Goal: Task Accomplishment & Management: Complete application form

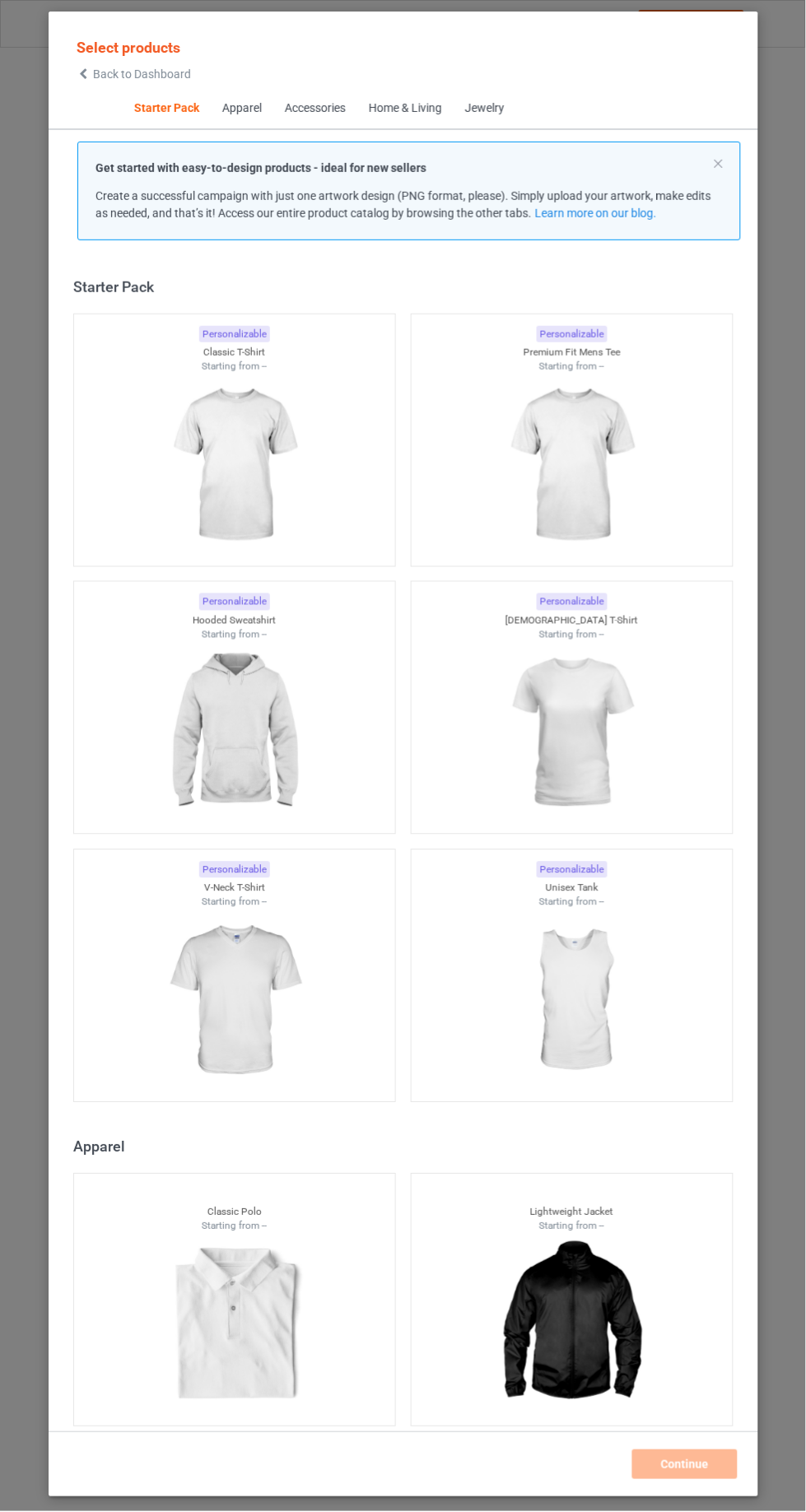
scroll to position [20, 0]
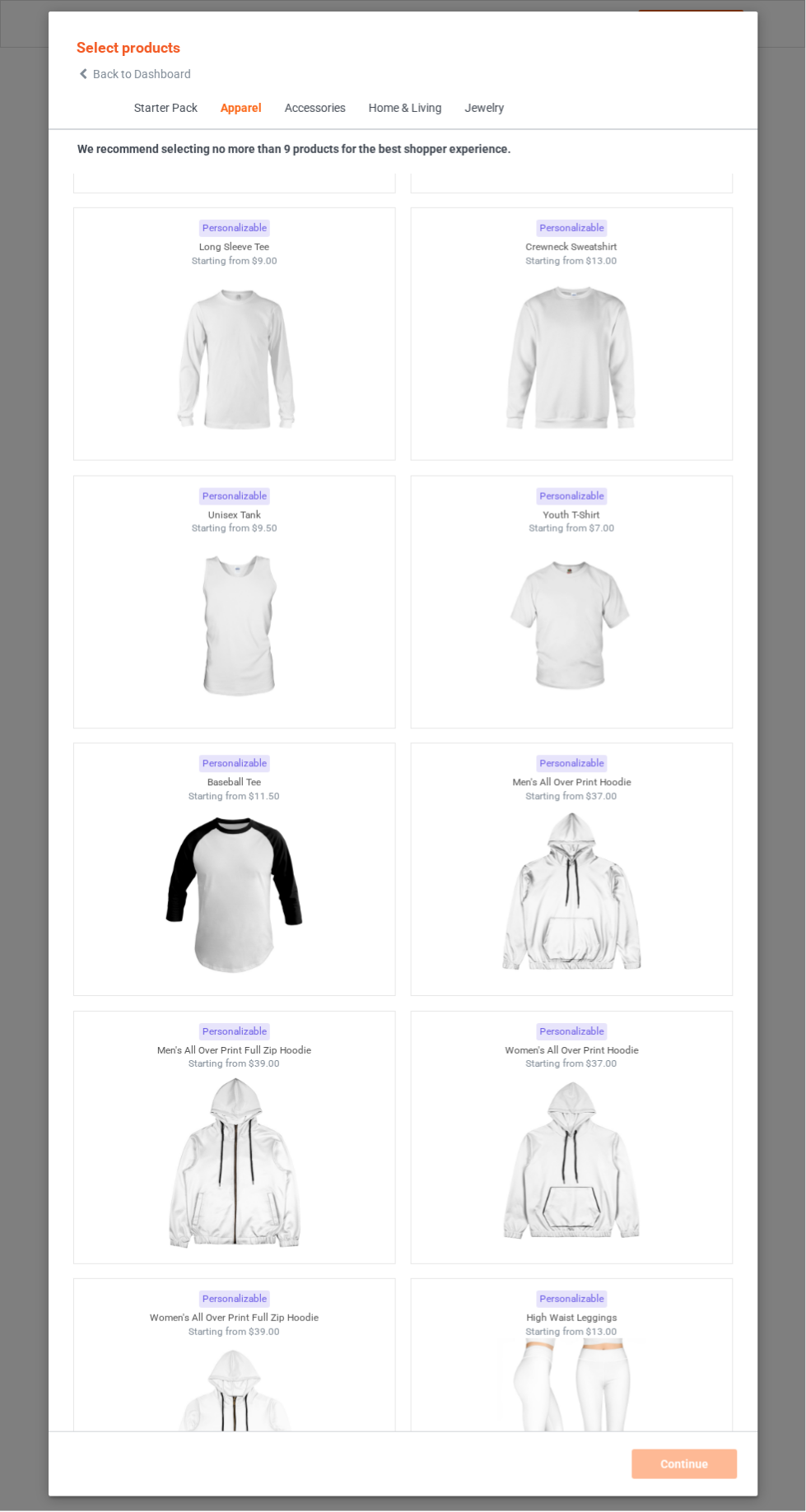
scroll to position [1924, 0]
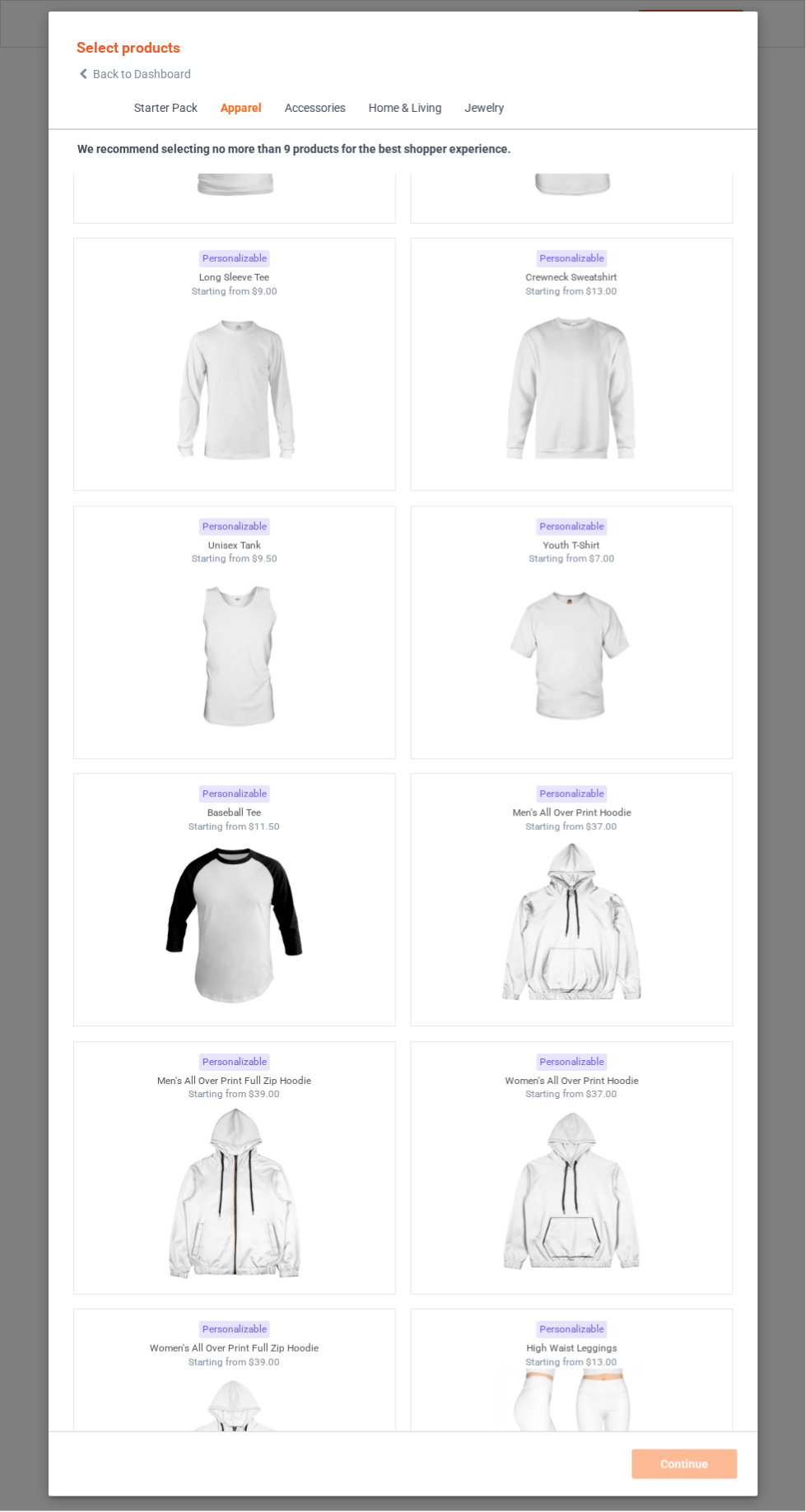
click at [529, 402] on img at bounding box center [572, 390] width 147 height 184
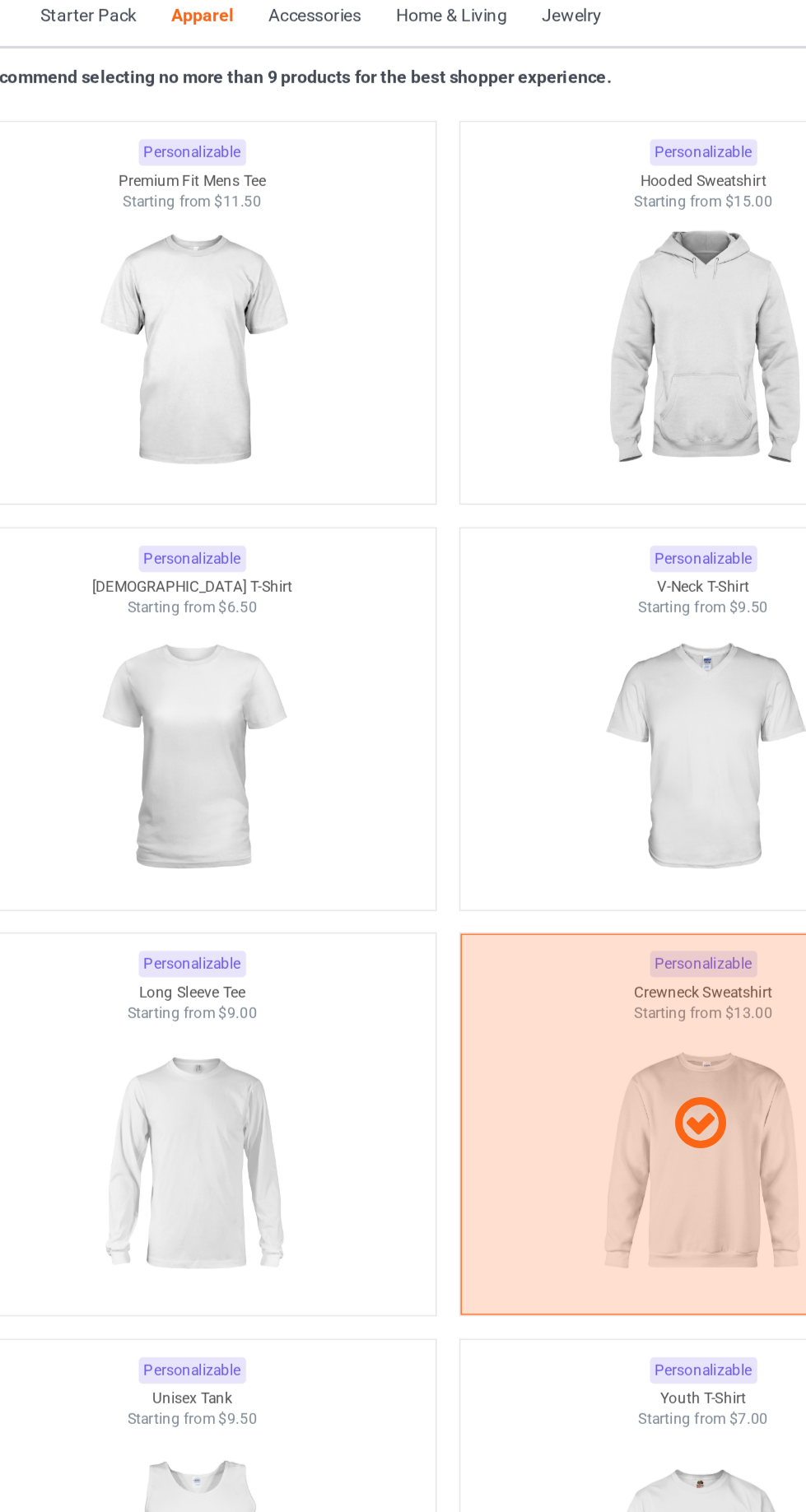
scroll to position [1453, 0]
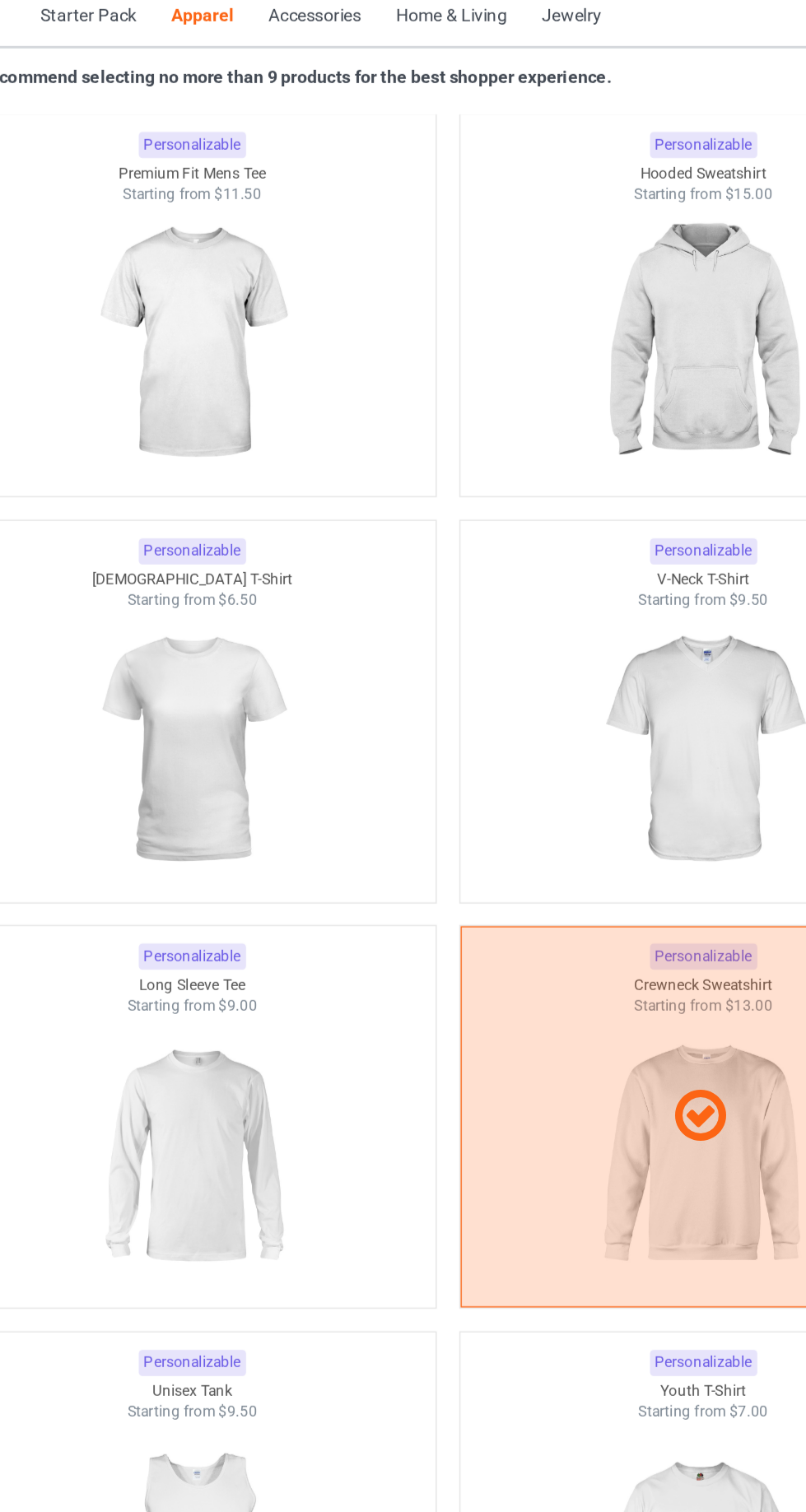
click at [210, 319] on img at bounding box center [234, 301] width 147 height 184
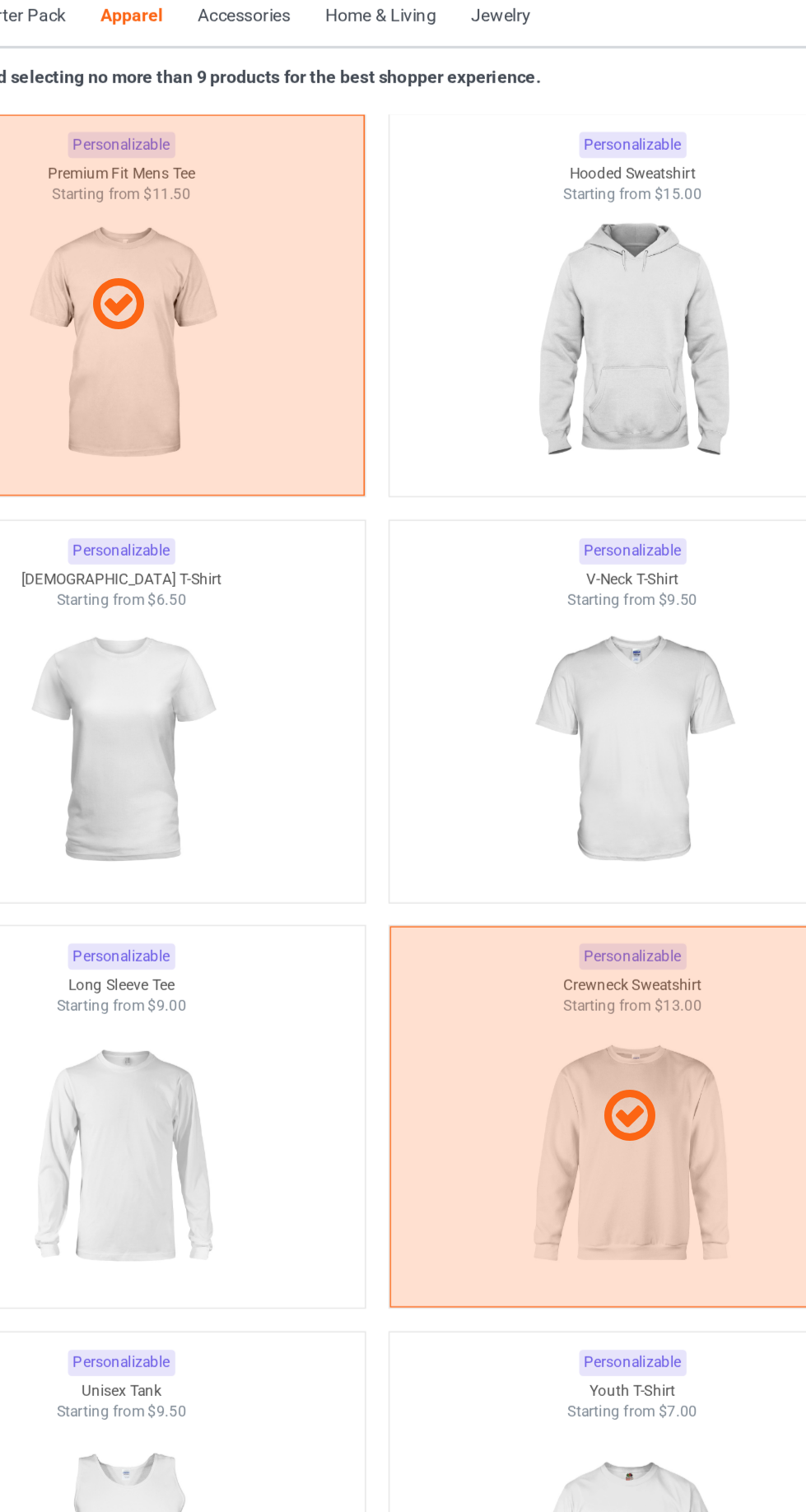
click at [570, 621] on img at bounding box center [572, 570] width 147 height 184
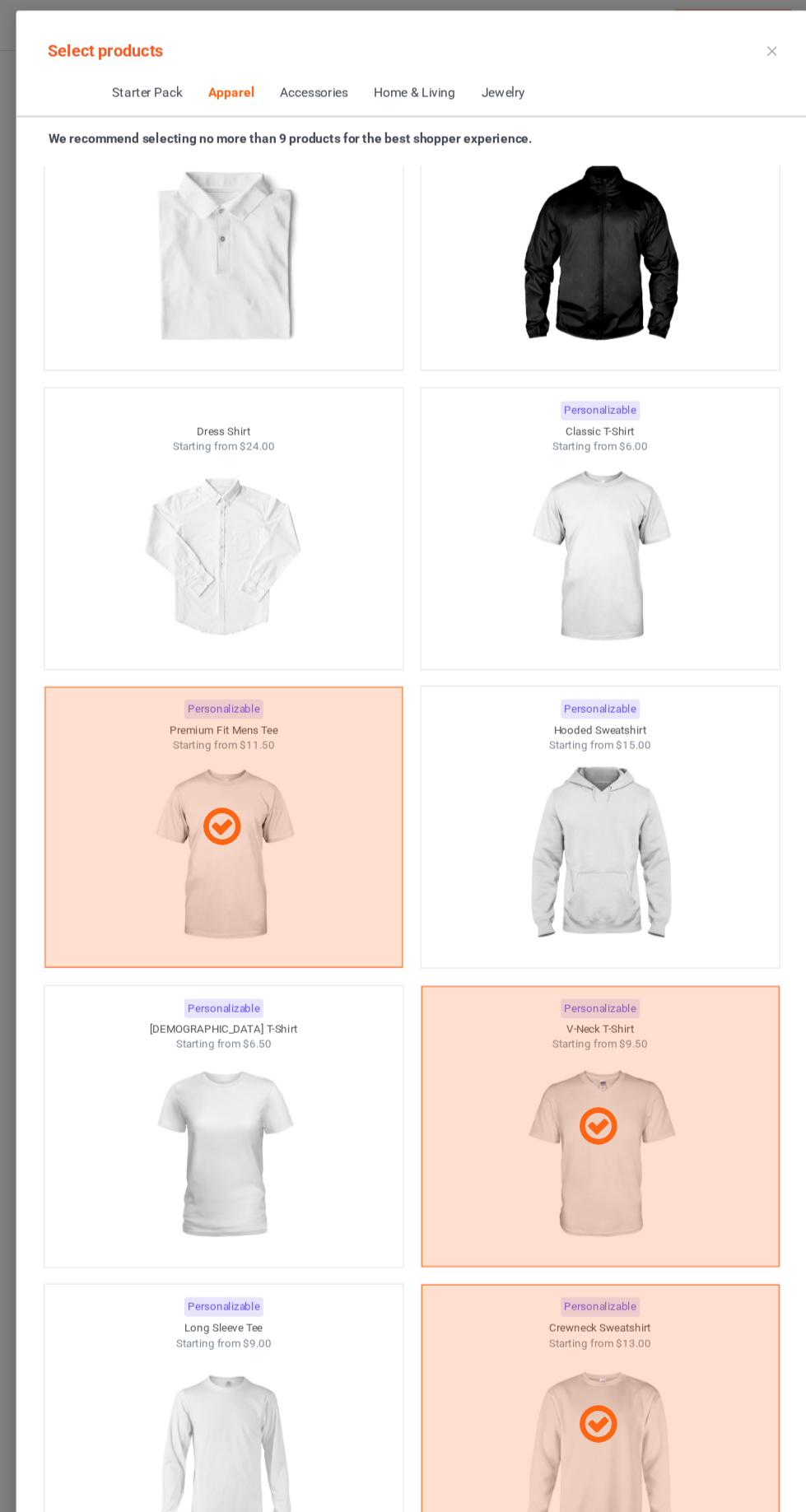
scroll to position [987, 0]
click at [613, 781] on img at bounding box center [572, 768] width 147 height 184
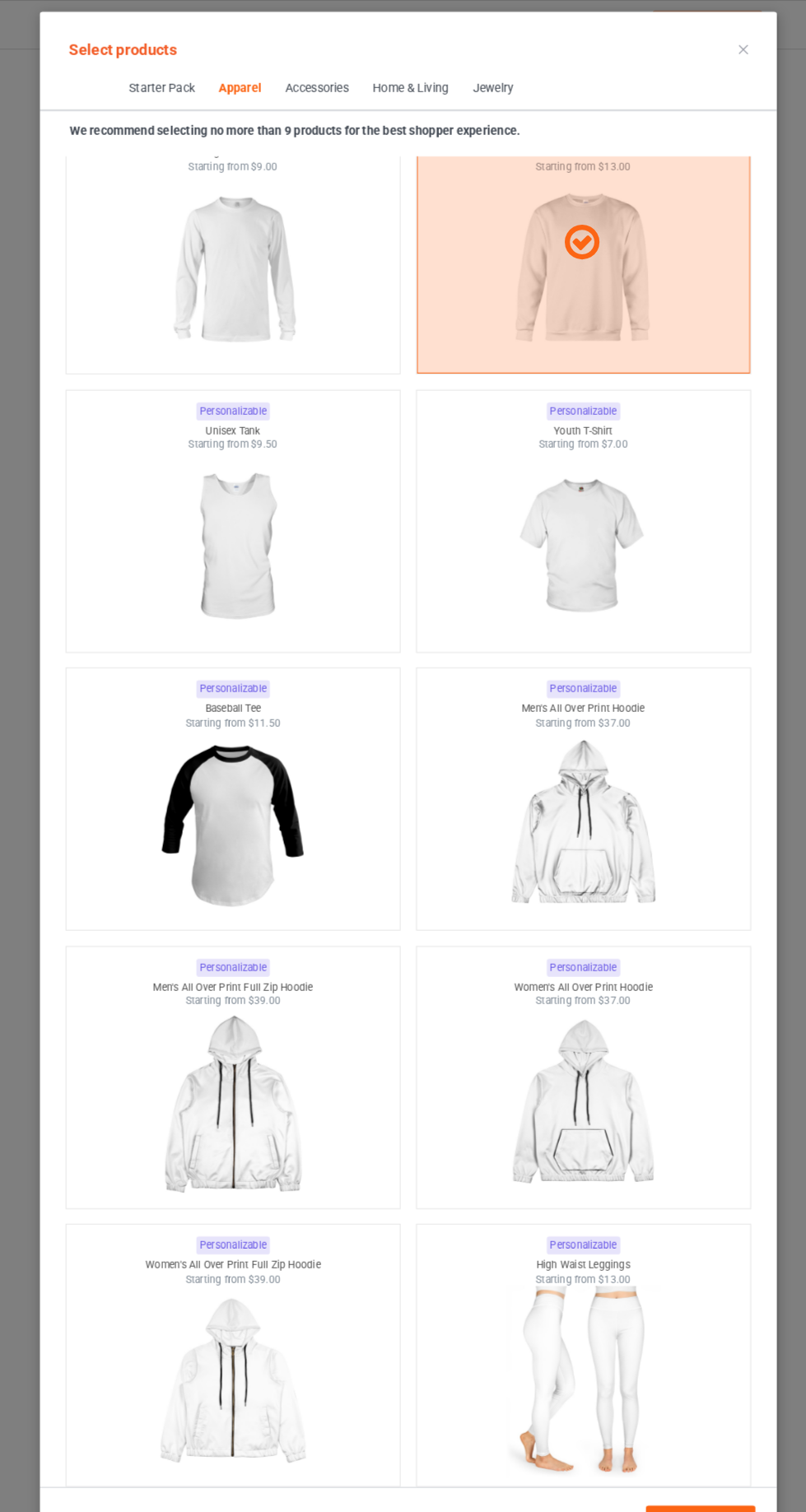
scroll to position [2024, 0]
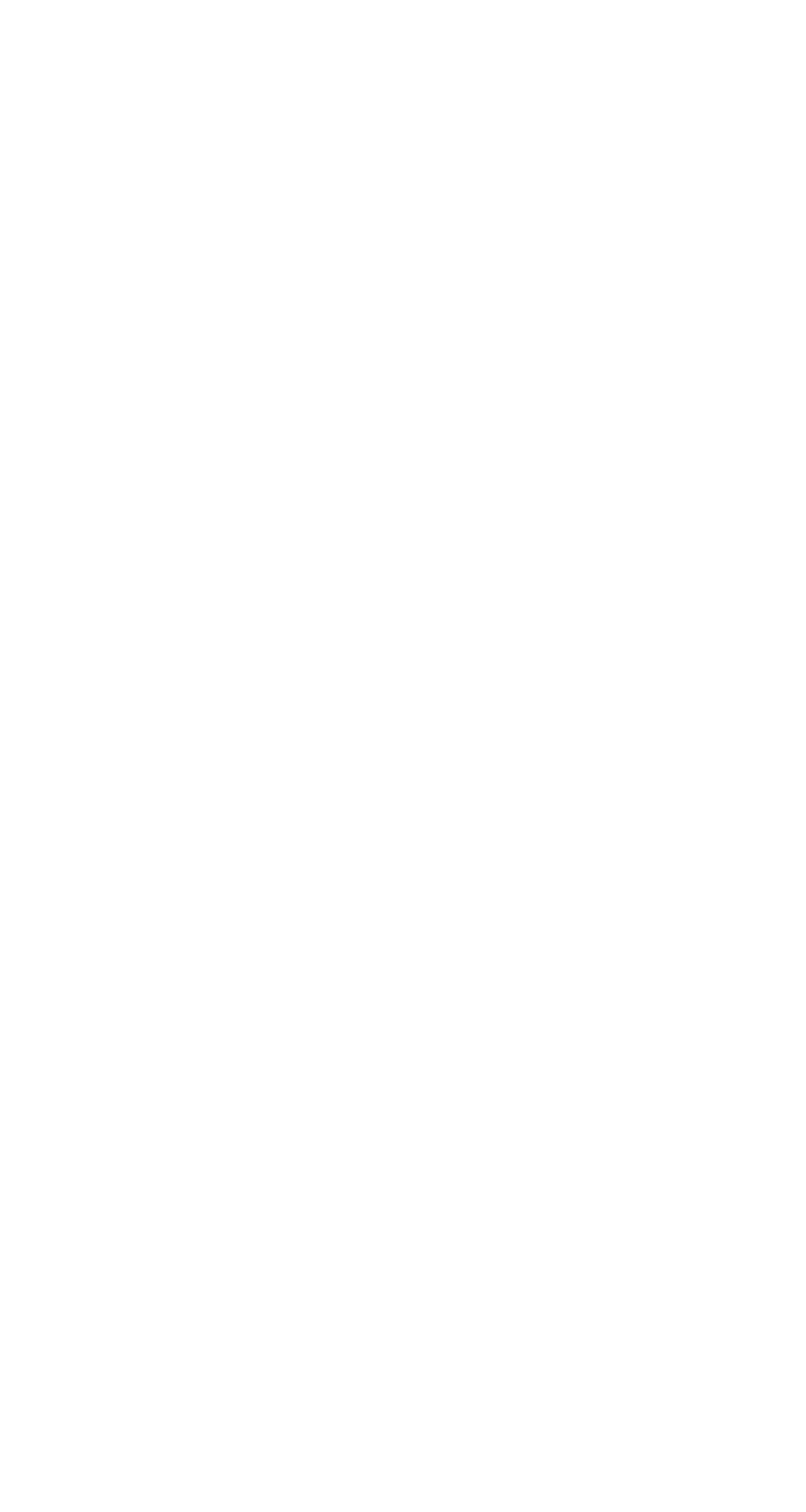
click at [744, 1064] on body at bounding box center [403, 756] width 806 height 1512
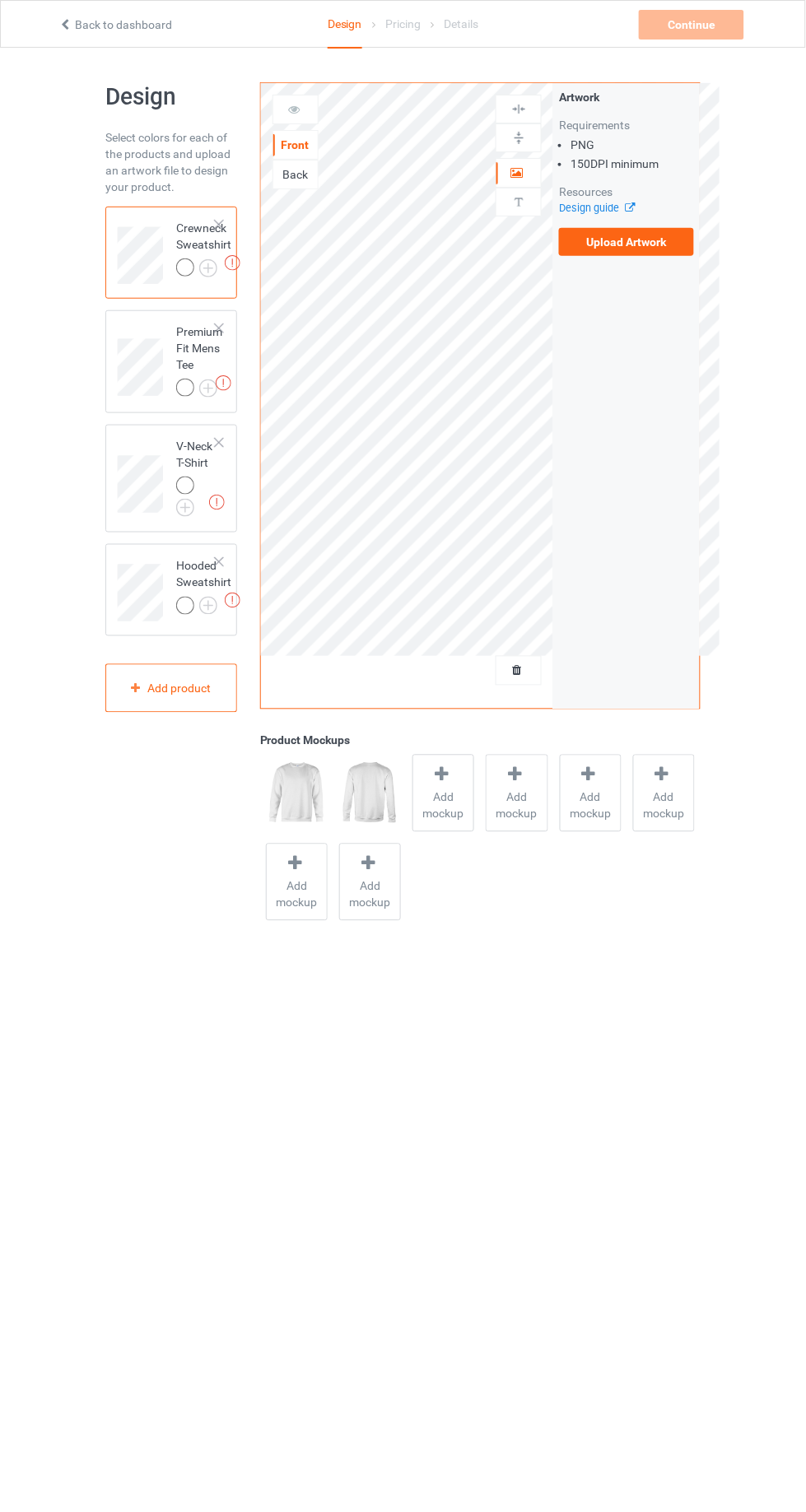
click at [598, 247] on label "Upload Artwork" at bounding box center [626, 243] width 135 height 28
click at [0, 0] on input "Upload Artwork" at bounding box center [0, 0] width 0 height 0
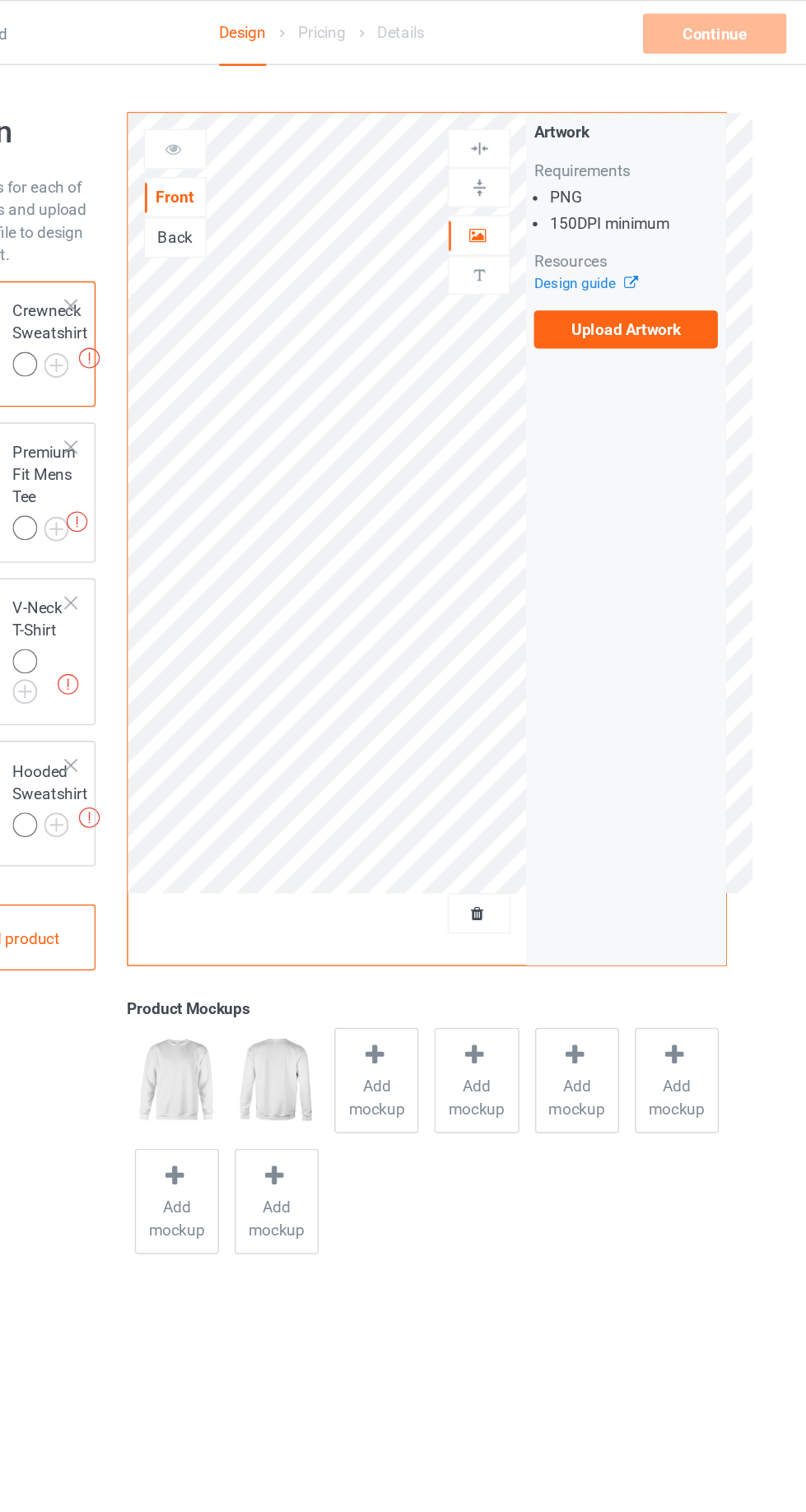
click at [646, 242] on label "Upload Artwork" at bounding box center [626, 243] width 135 height 28
click at [0, 0] on input "Upload Artwork" at bounding box center [0, 0] width 0 height 0
click at [634, 242] on label "Upload Artwork" at bounding box center [626, 243] width 135 height 28
click at [0, 0] on input "Upload Artwork" at bounding box center [0, 0] width 0 height 0
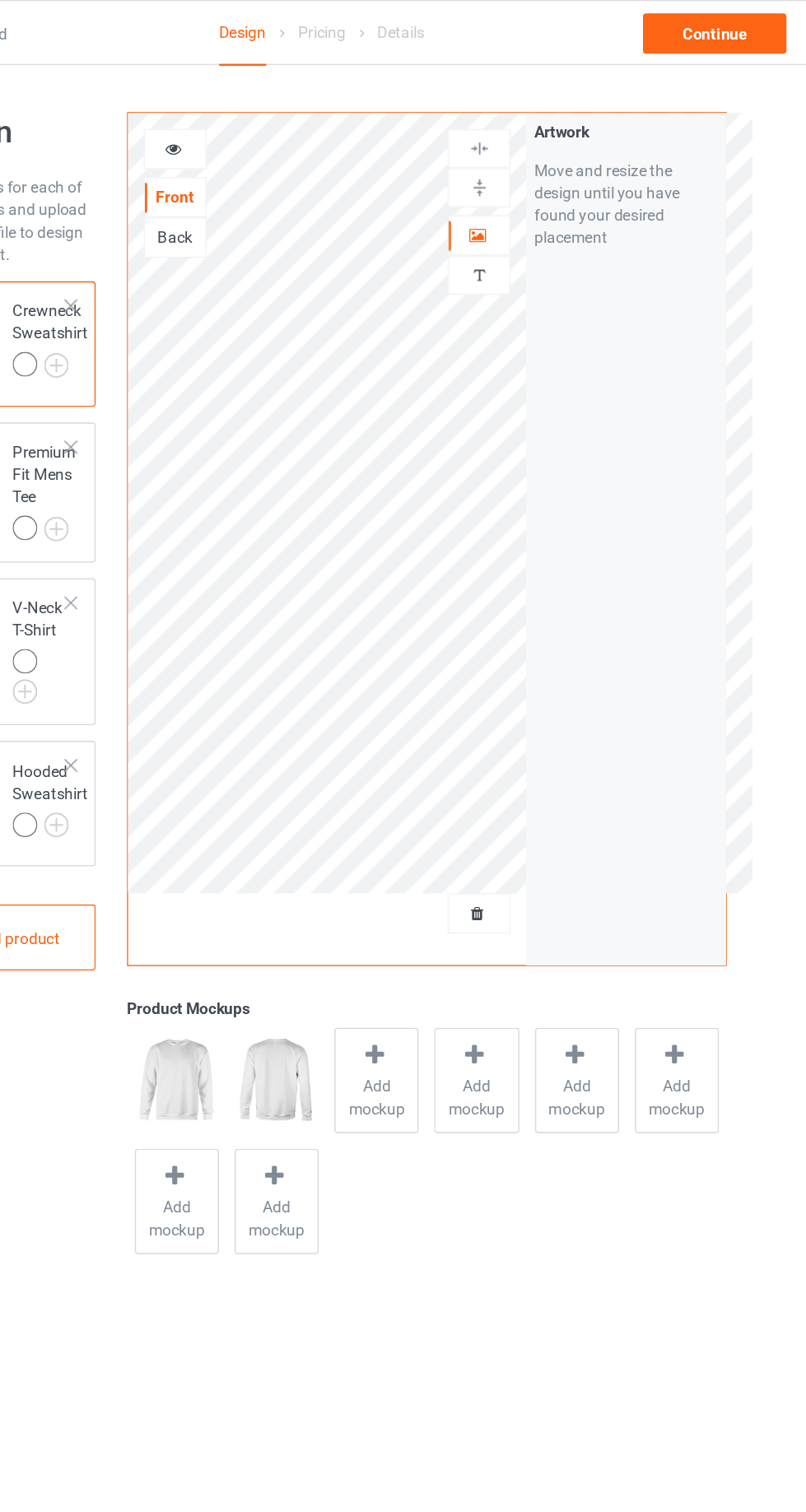
click at [529, 164] on div at bounding box center [518, 172] width 44 height 16
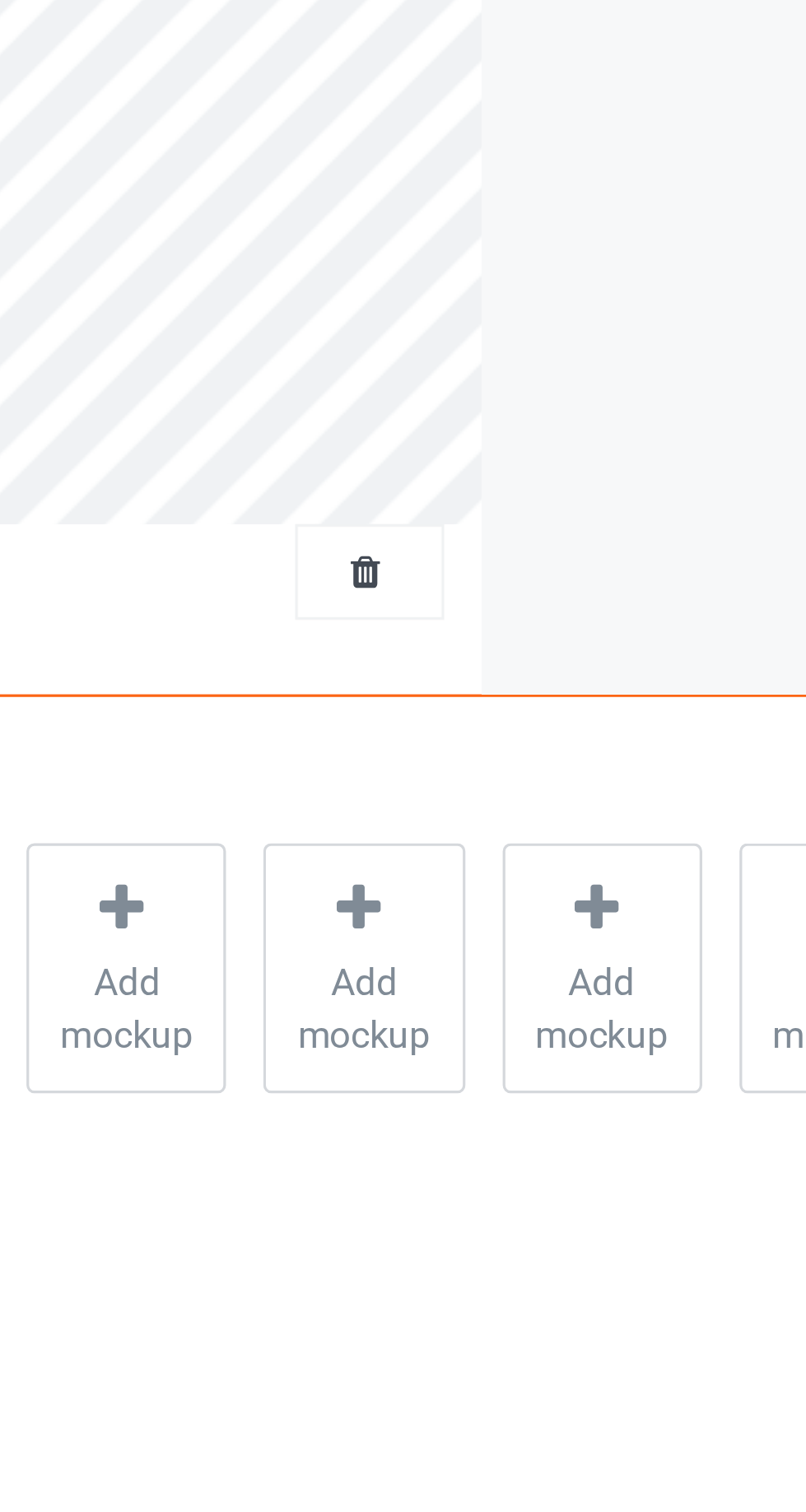
click at [524, 678] on div at bounding box center [518, 670] width 44 height 16
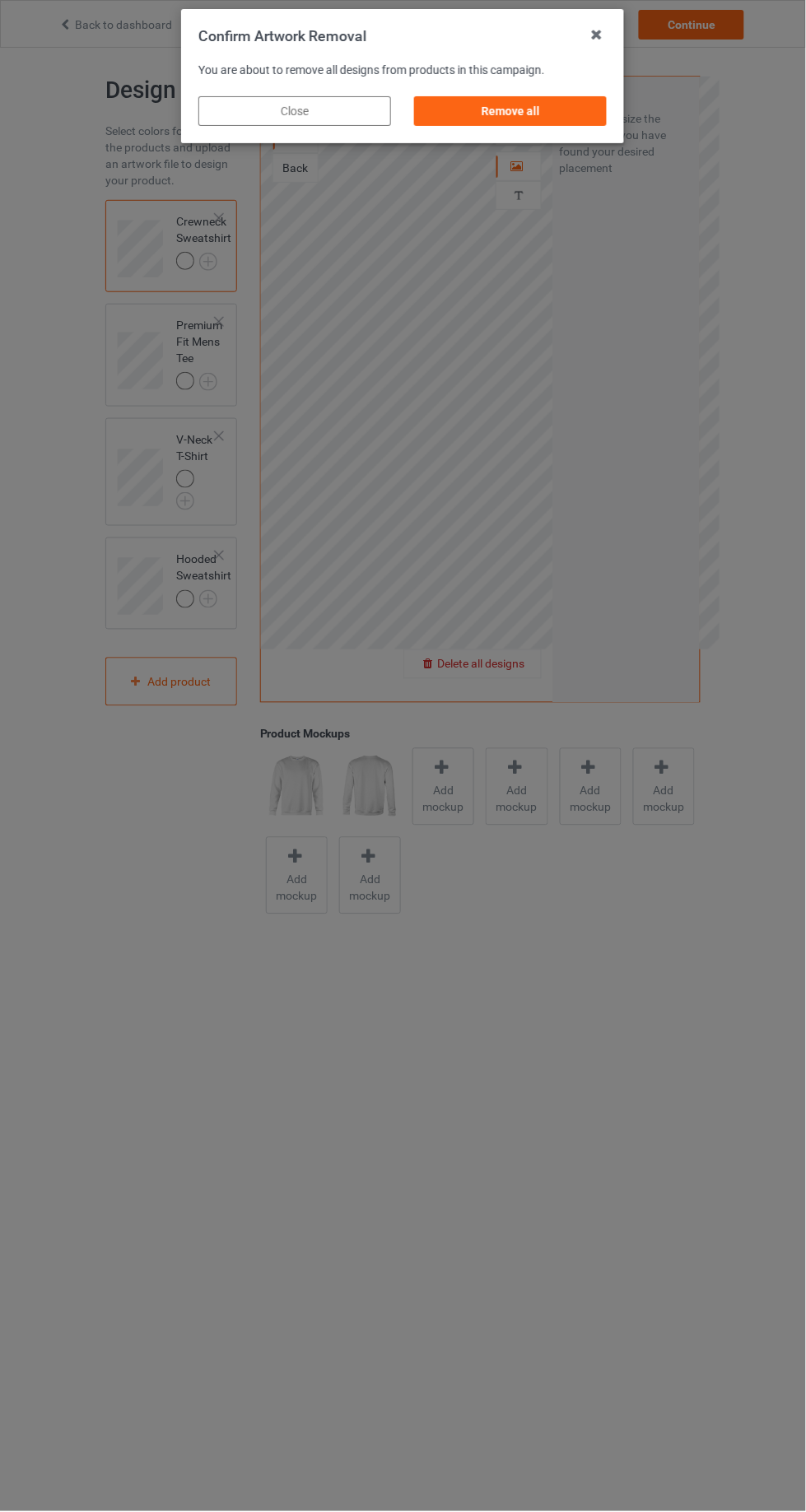
scroll to position [8, 0]
click at [541, 121] on div "Remove all" at bounding box center [511, 110] width 193 height 29
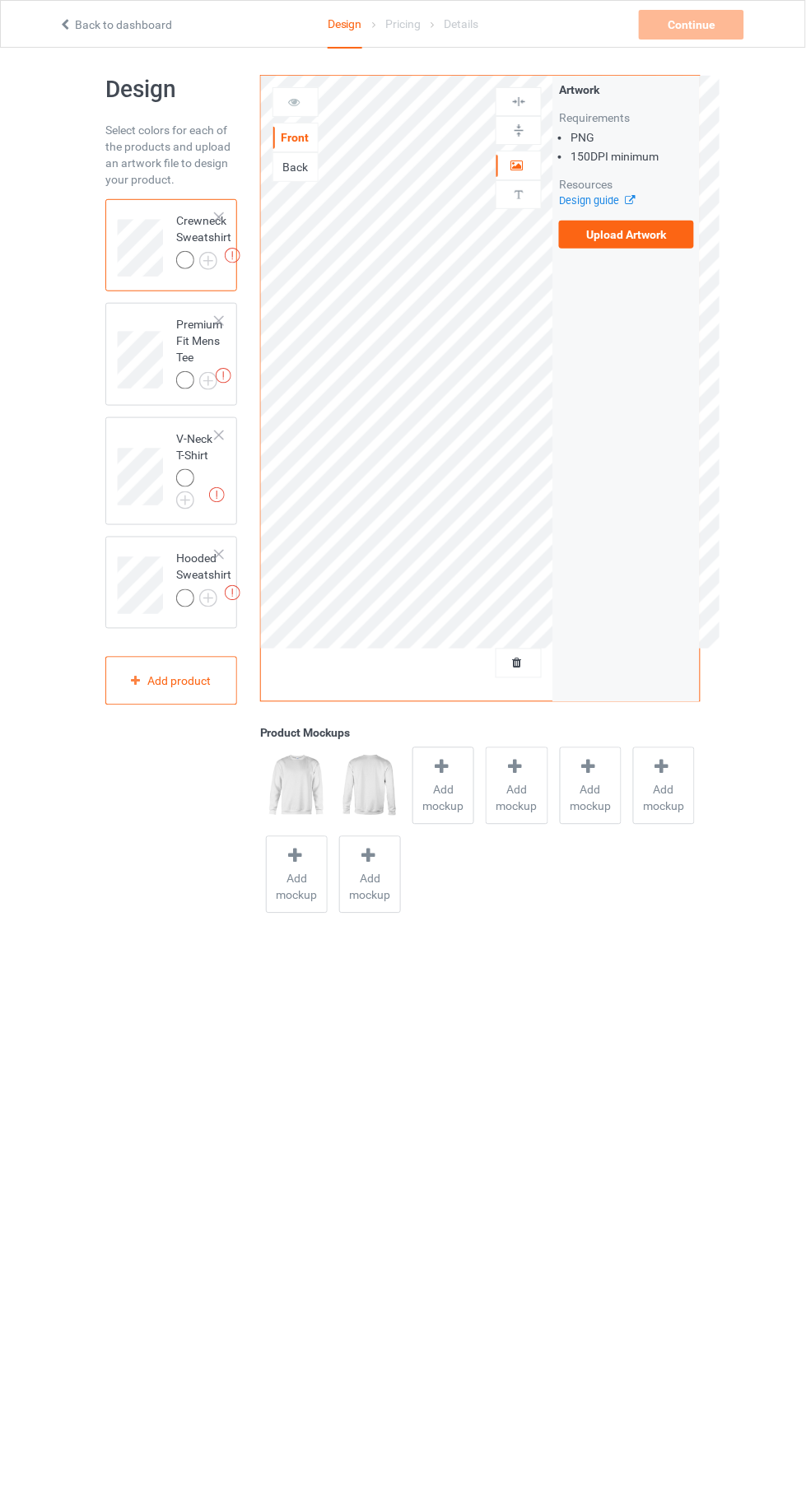
click at [685, 225] on label "Upload Artwork" at bounding box center [626, 235] width 135 height 28
click at [0, 0] on input "Upload Artwork" at bounding box center [0, 0] width 0 height 0
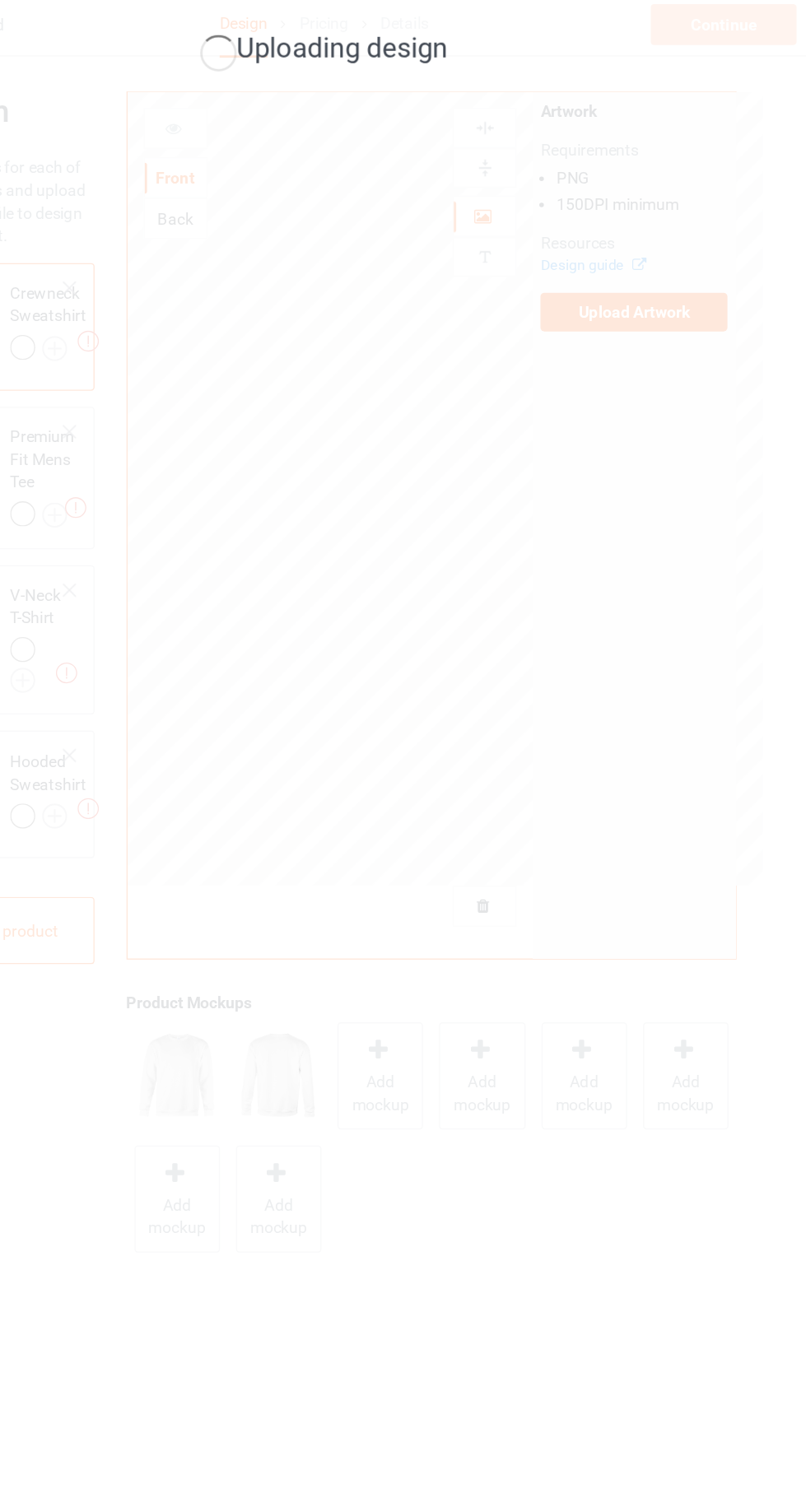
scroll to position [9, 0]
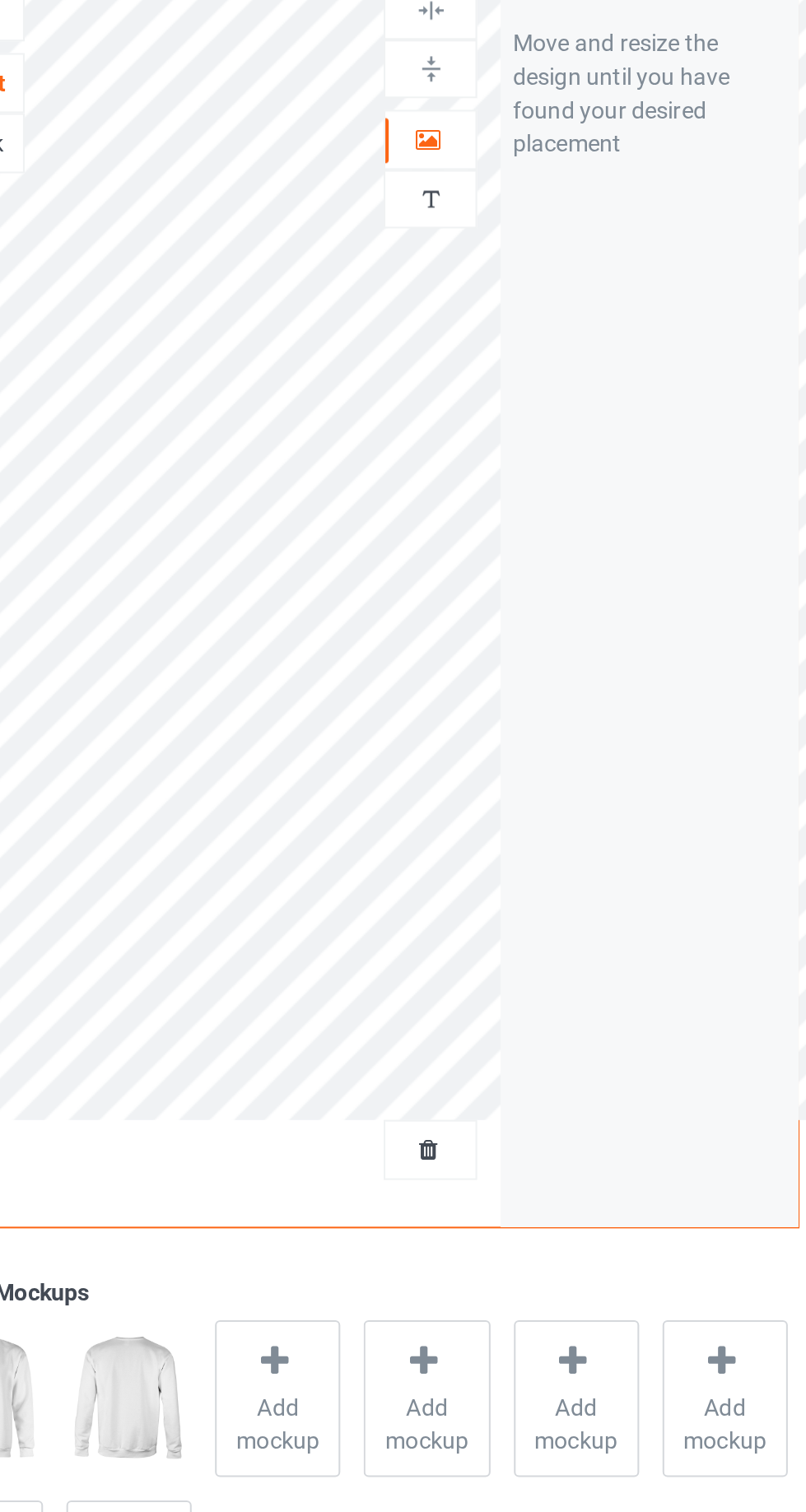
scroll to position [4, 0]
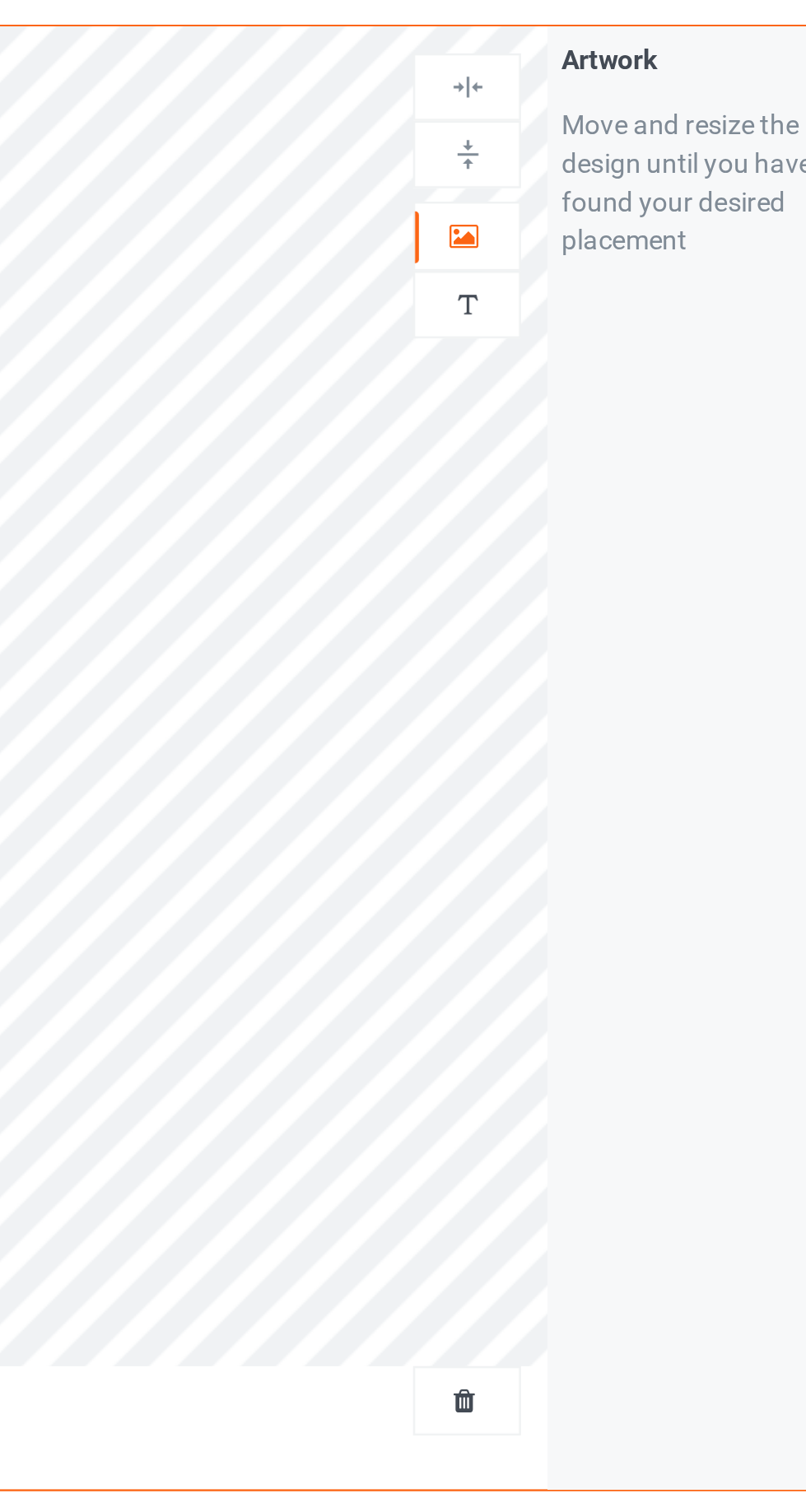
click at [532, 160] on div at bounding box center [518, 168] width 44 height 16
click at [527, 127] on div at bounding box center [518, 133] width 44 height 16
click at [525, 100] on img at bounding box center [519, 105] width 16 height 16
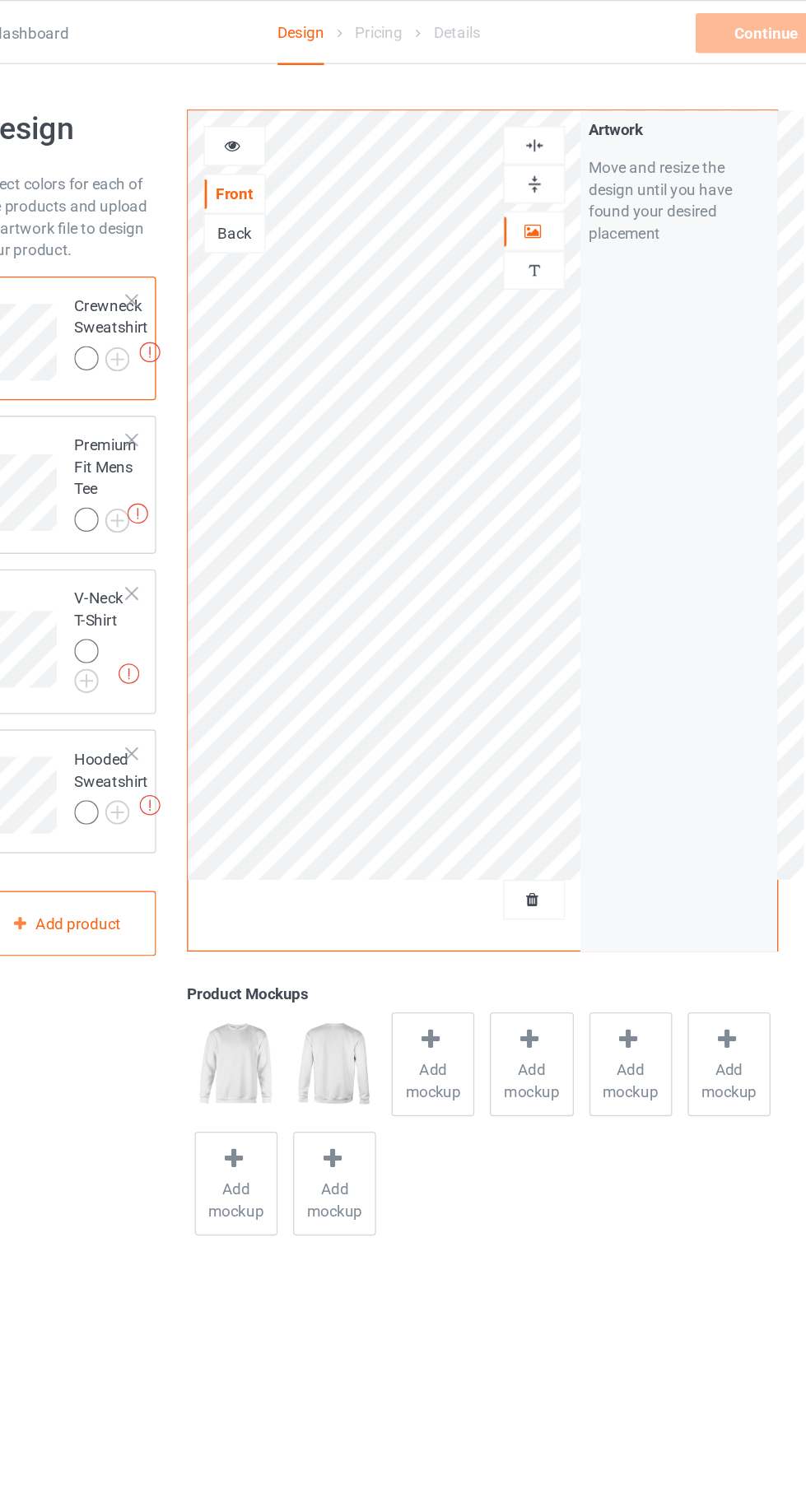
scroll to position [0, 0]
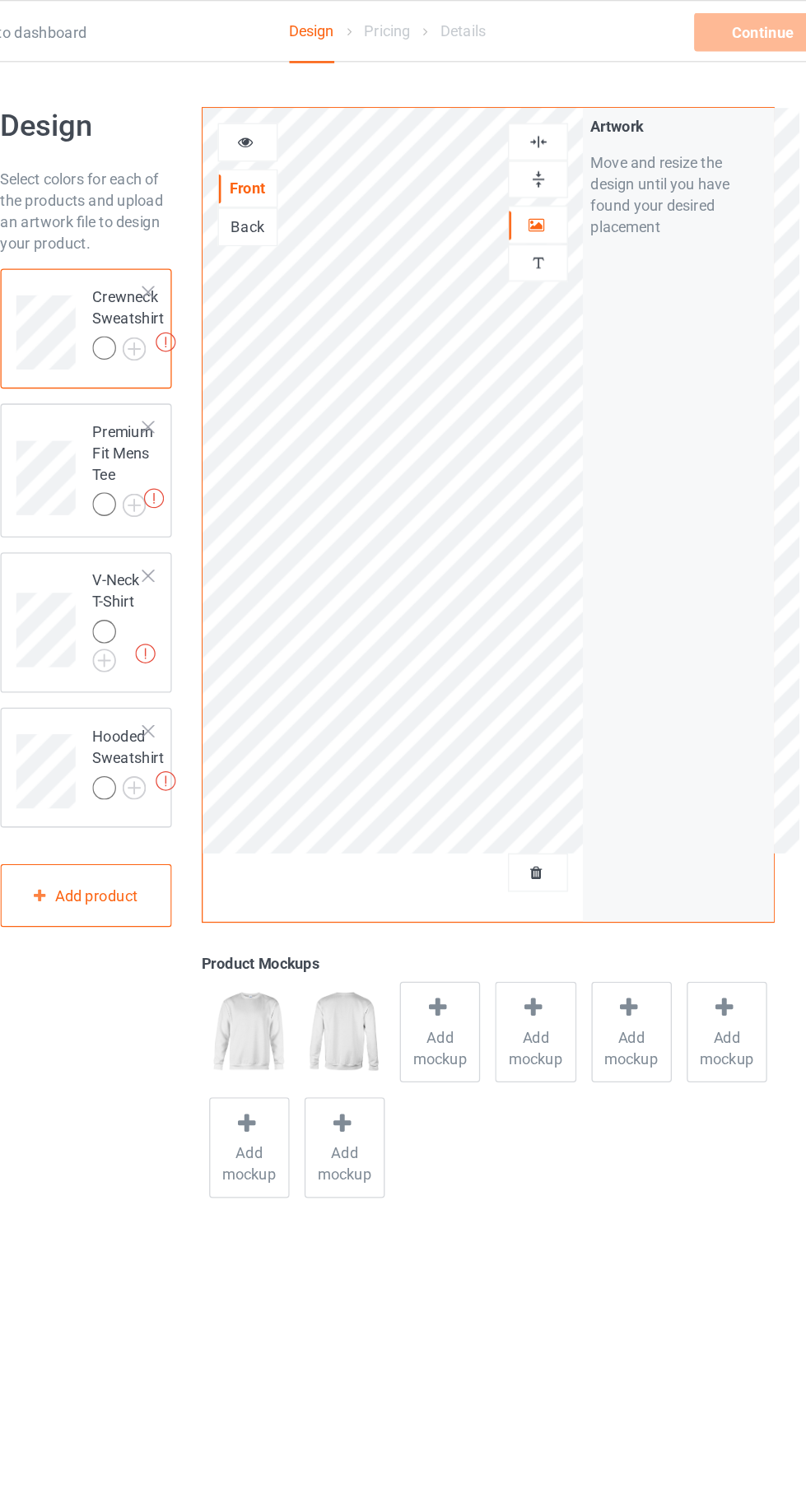
click at [0, 0] on img at bounding box center [0, 0] width 0 height 0
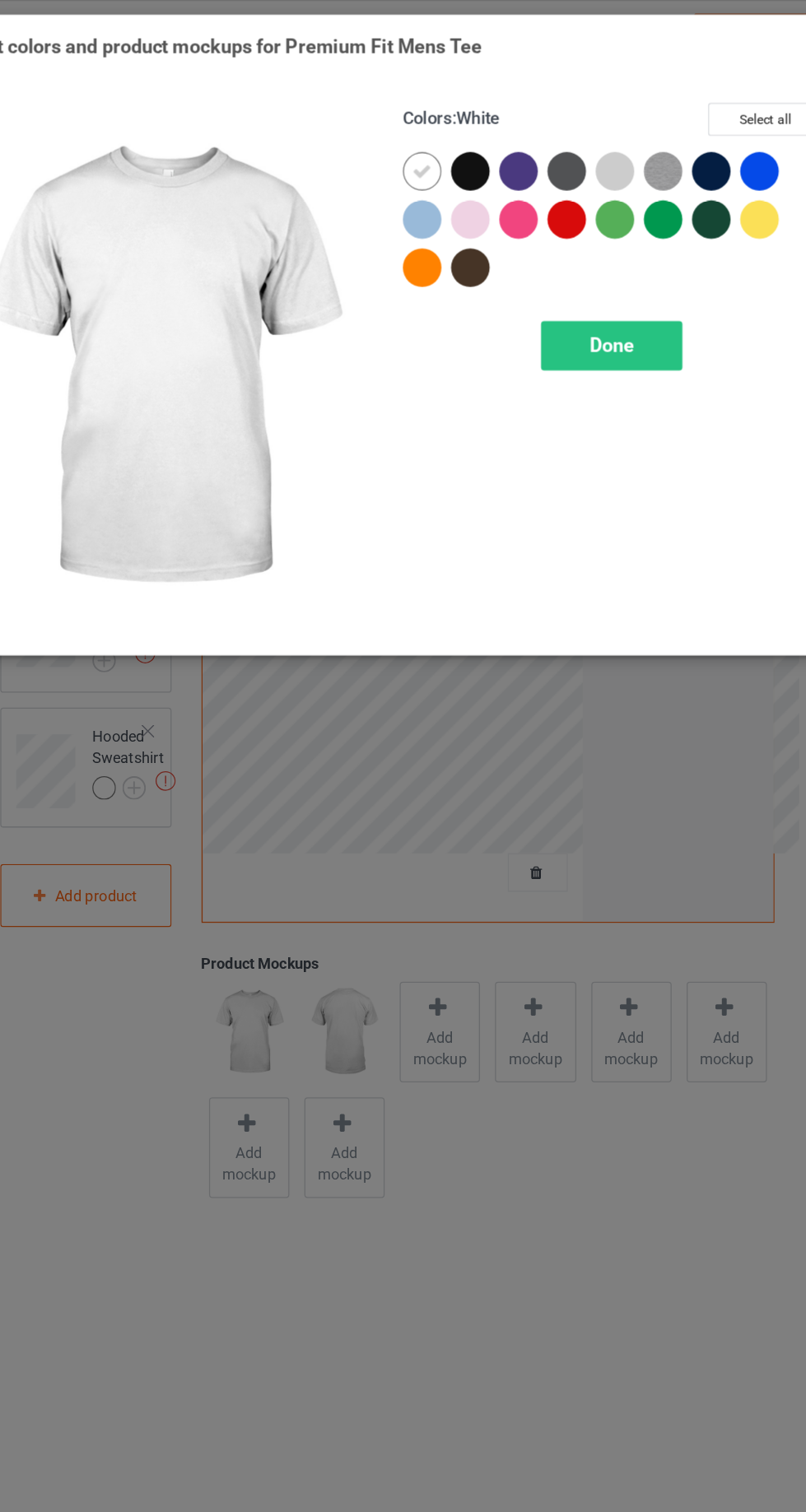
click at [467, 735] on div "Select colors and product mockups for Premium Fit Mens Tee Colors : White Selec…" at bounding box center [403, 756] width 806 height 1512
click at [689, 92] on button "Select all" at bounding box center [693, 92] width 89 height 25
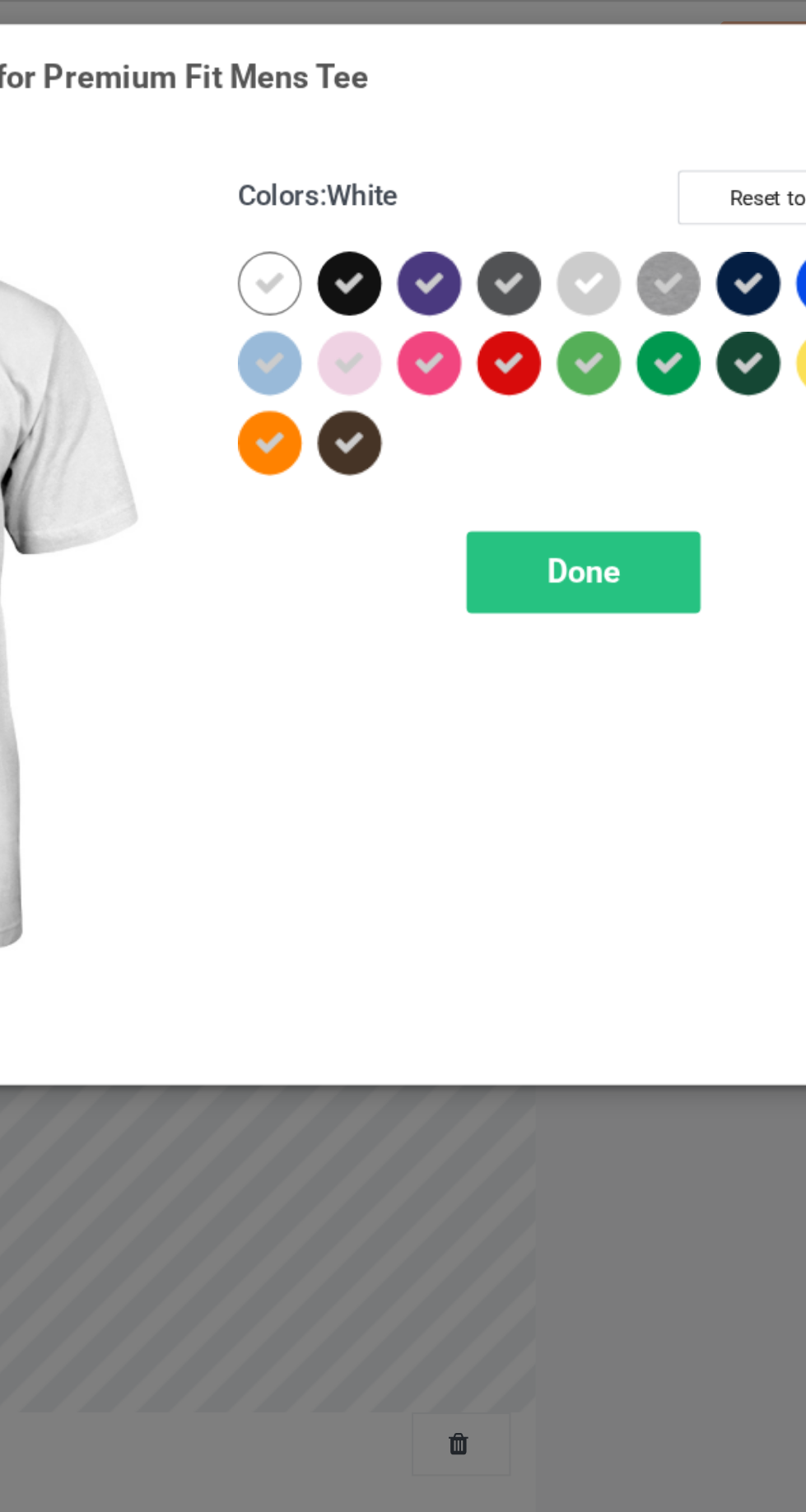
click at [582, 126] on icon at bounding box center [577, 132] width 15 height 15
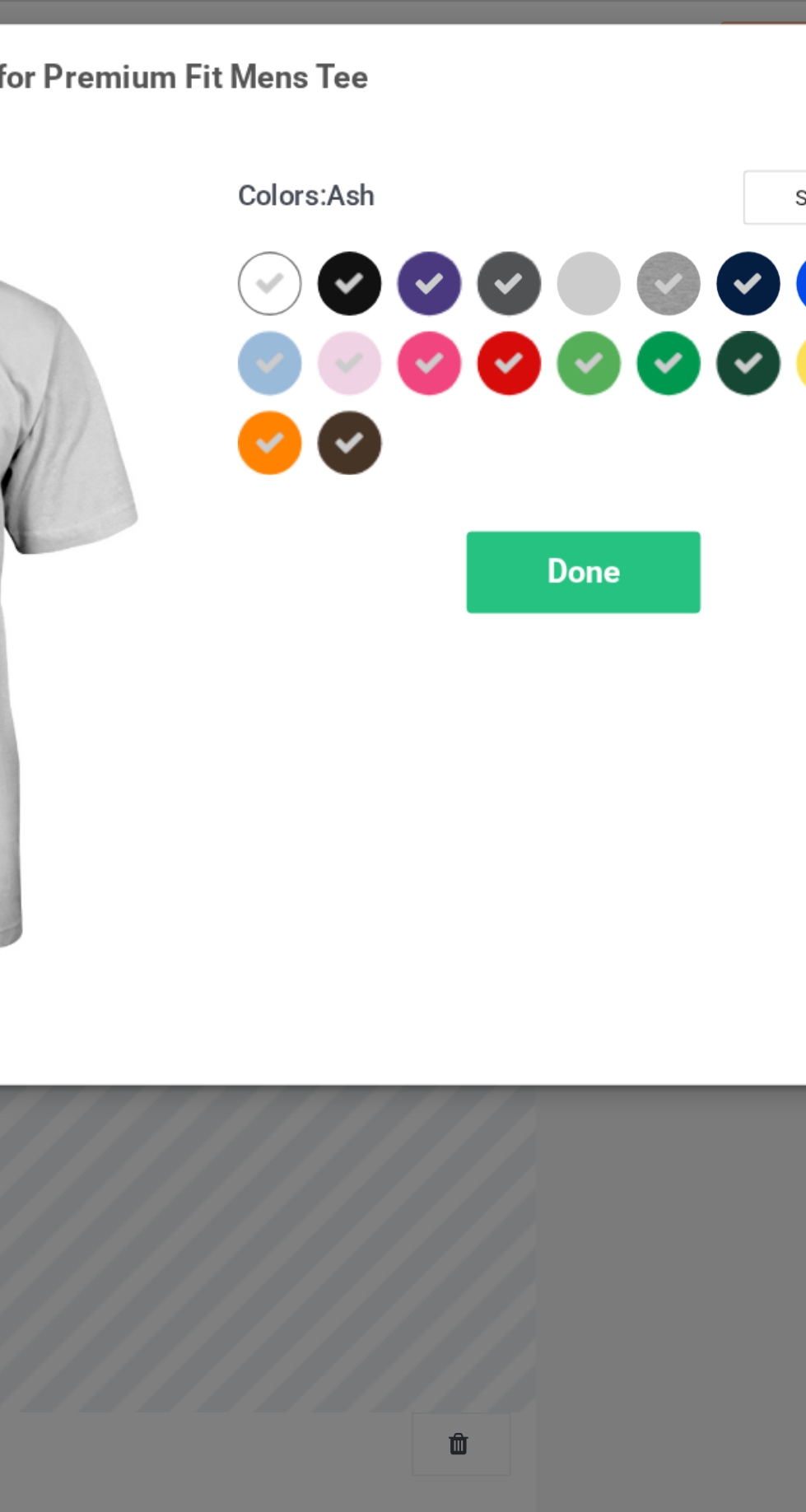
click at [544, 125] on icon at bounding box center [540, 132] width 15 height 15
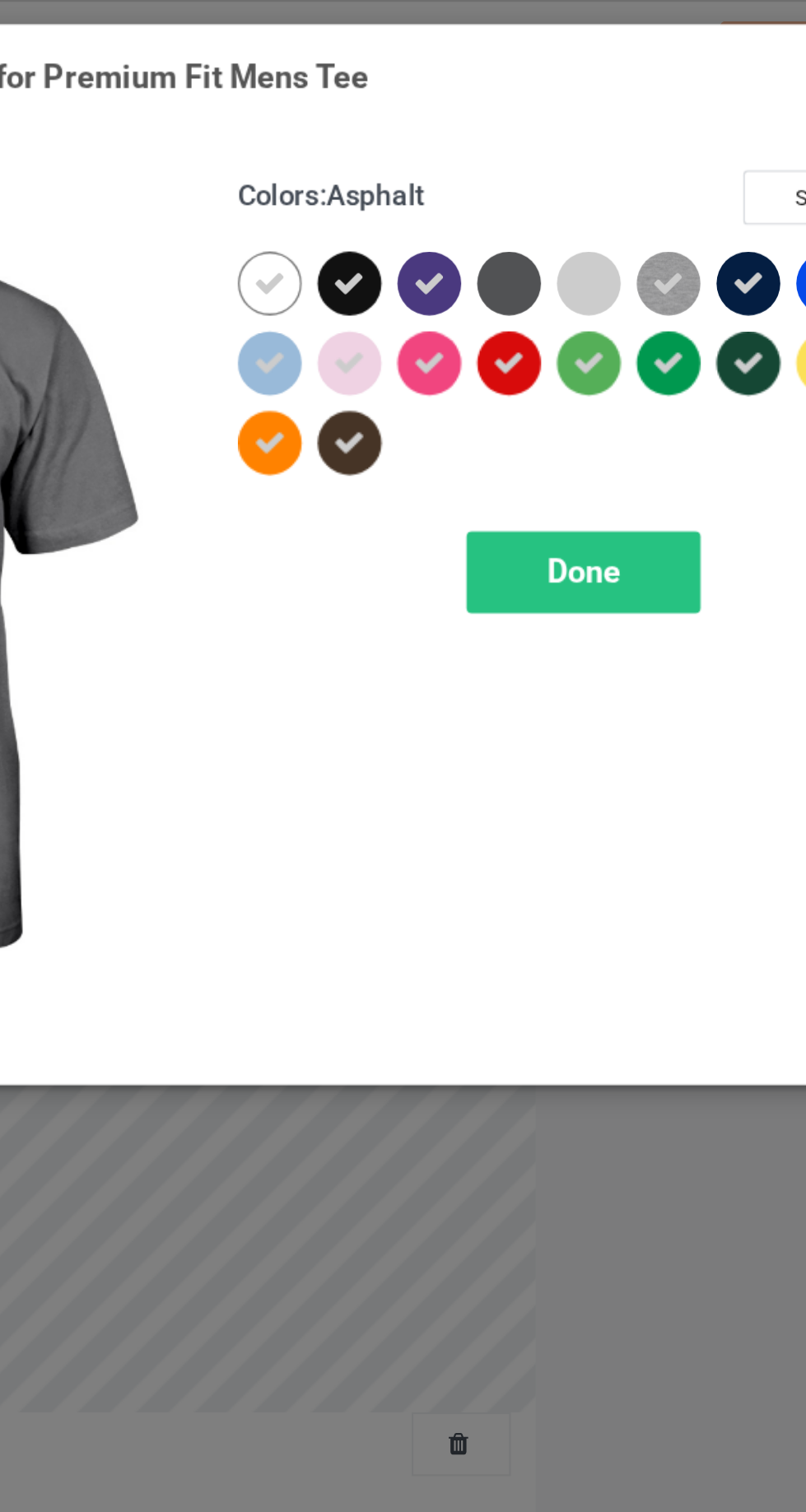
click at [433, 169] on icon at bounding box center [428, 169] width 15 height 15
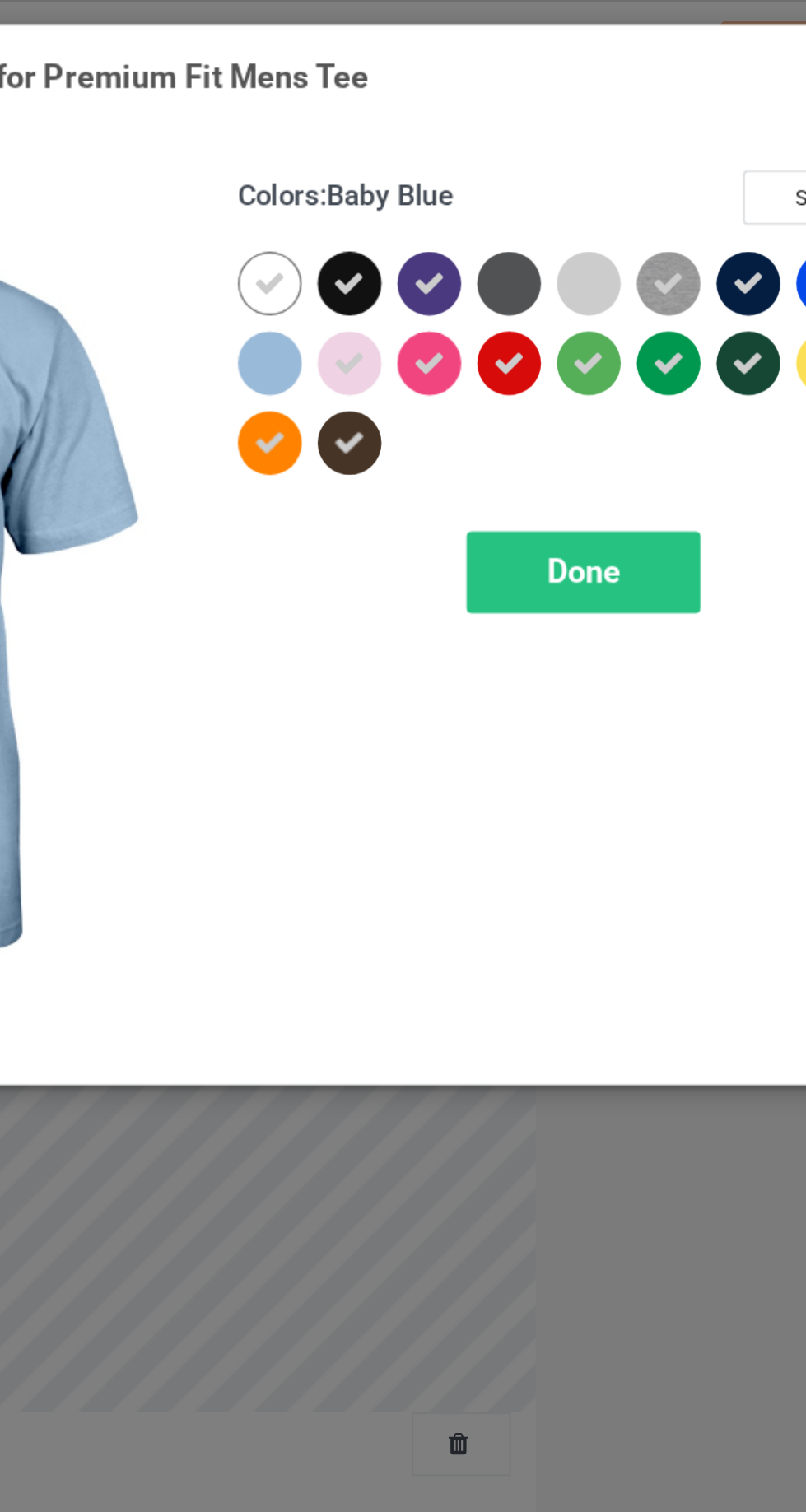
click at [432, 128] on icon at bounding box center [428, 132] width 15 height 15
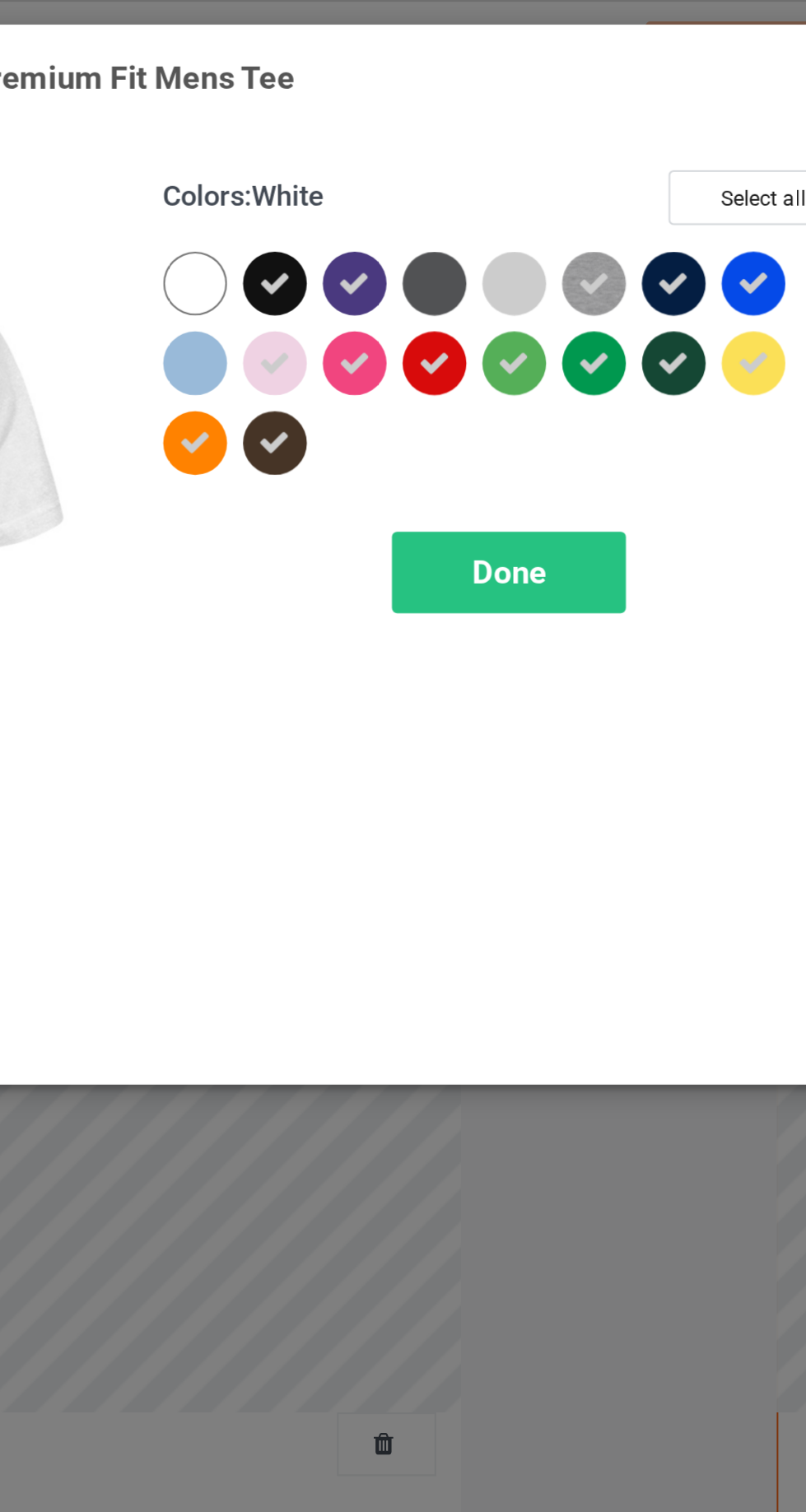
click at [620, 126] on icon at bounding box center [614, 132] width 15 height 15
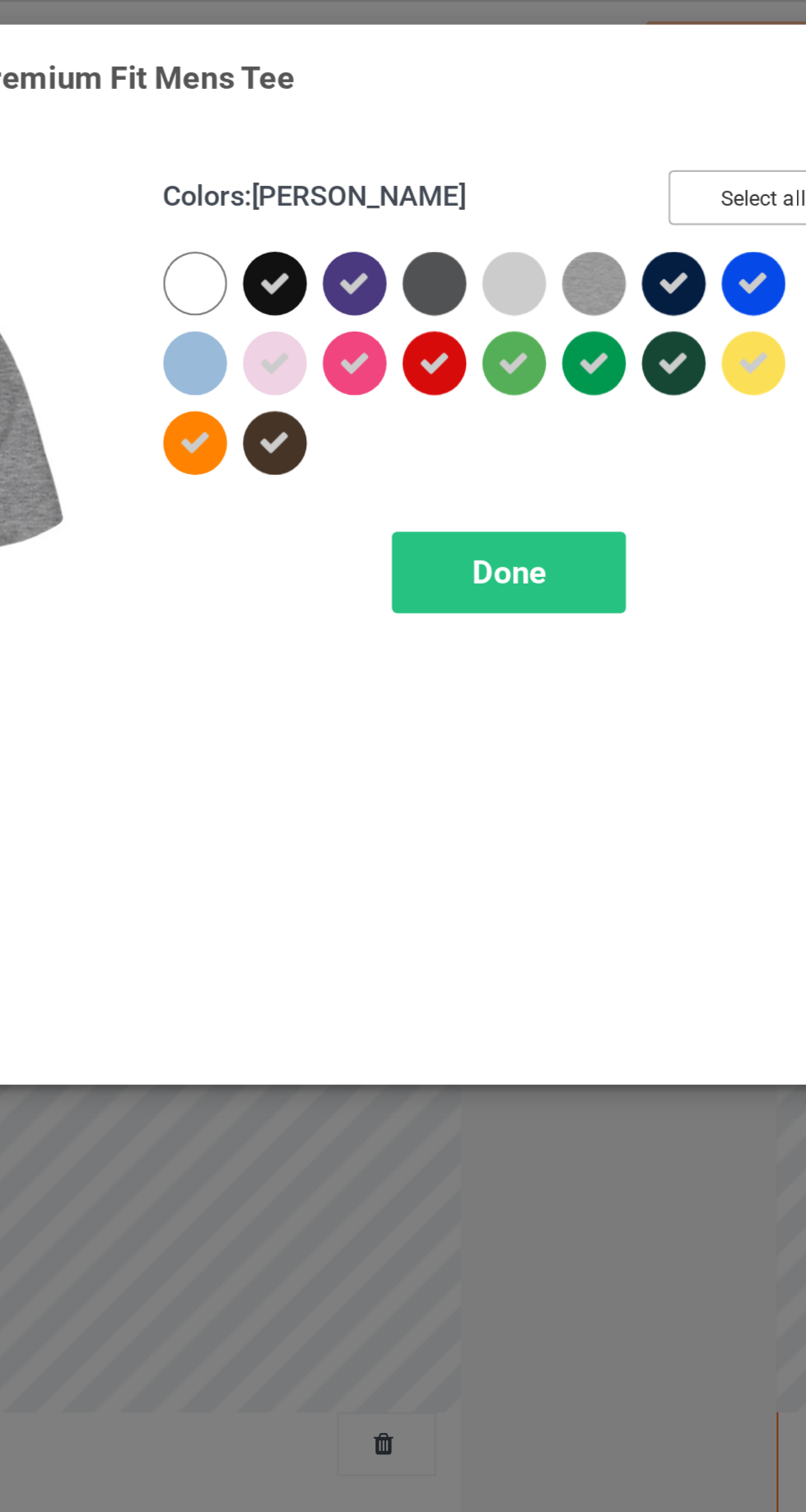
click at [688, 101] on button "Select all" at bounding box center [693, 92] width 89 height 25
click at [679, 96] on button "Reset to Default" at bounding box center [678, 92] width 119 height 25
click at [470, 132] on div at bounding box center [465, 131] width 29 height 29
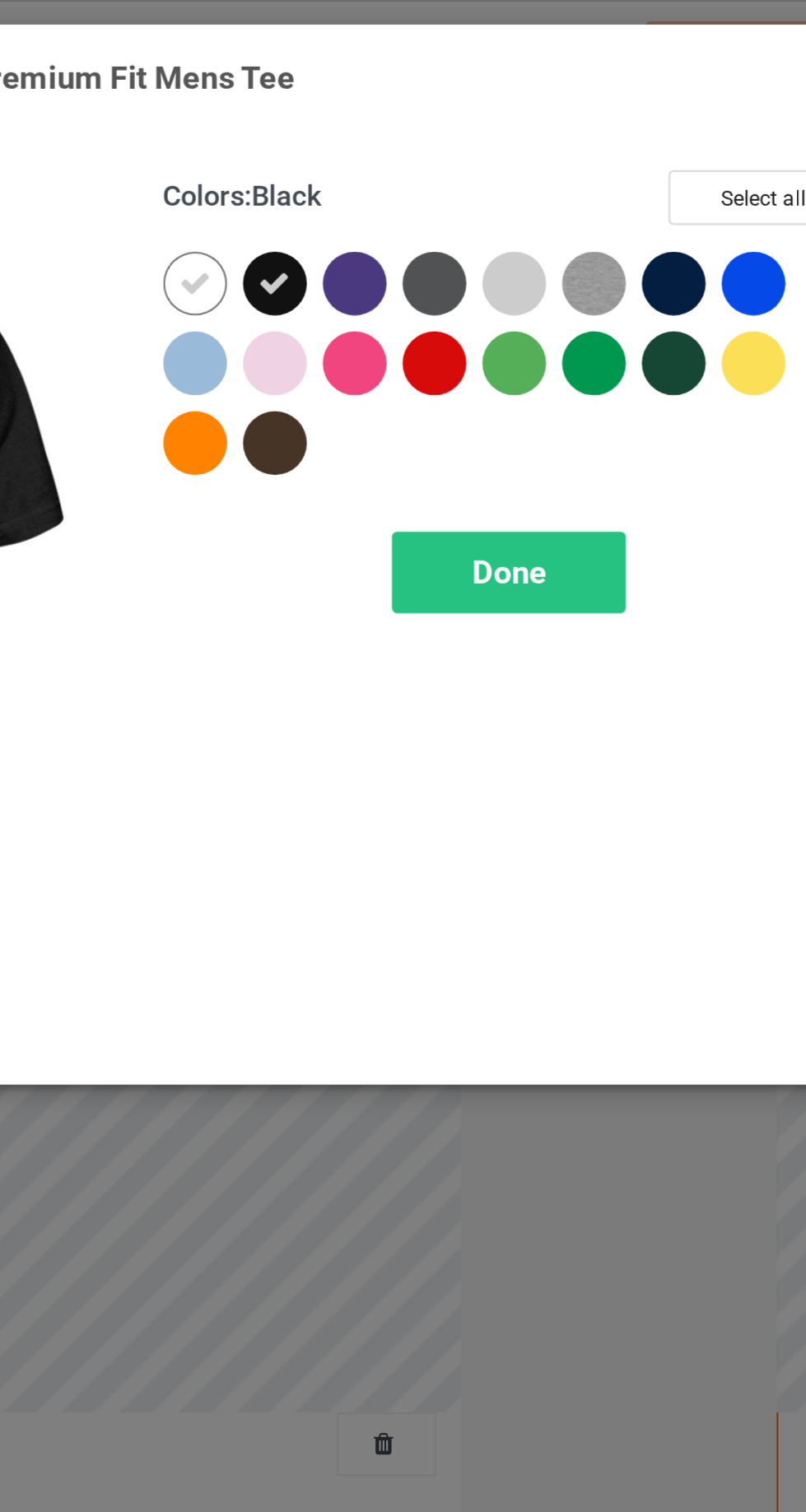
click at [436, 130] on icon at bounding box center [428, 132] width 15 height 15
click at [473, 211] on div at bounding box center [465, 205] width 29 height 29
click at [688, 123] on div at bounding box center [687, 131] width 29 height 29
click at [691, 132] on icon at bounding box center [688, 132] width 15 height 15
click at [651, 133] on div at bounding box center [650, 131] width 29 height 29
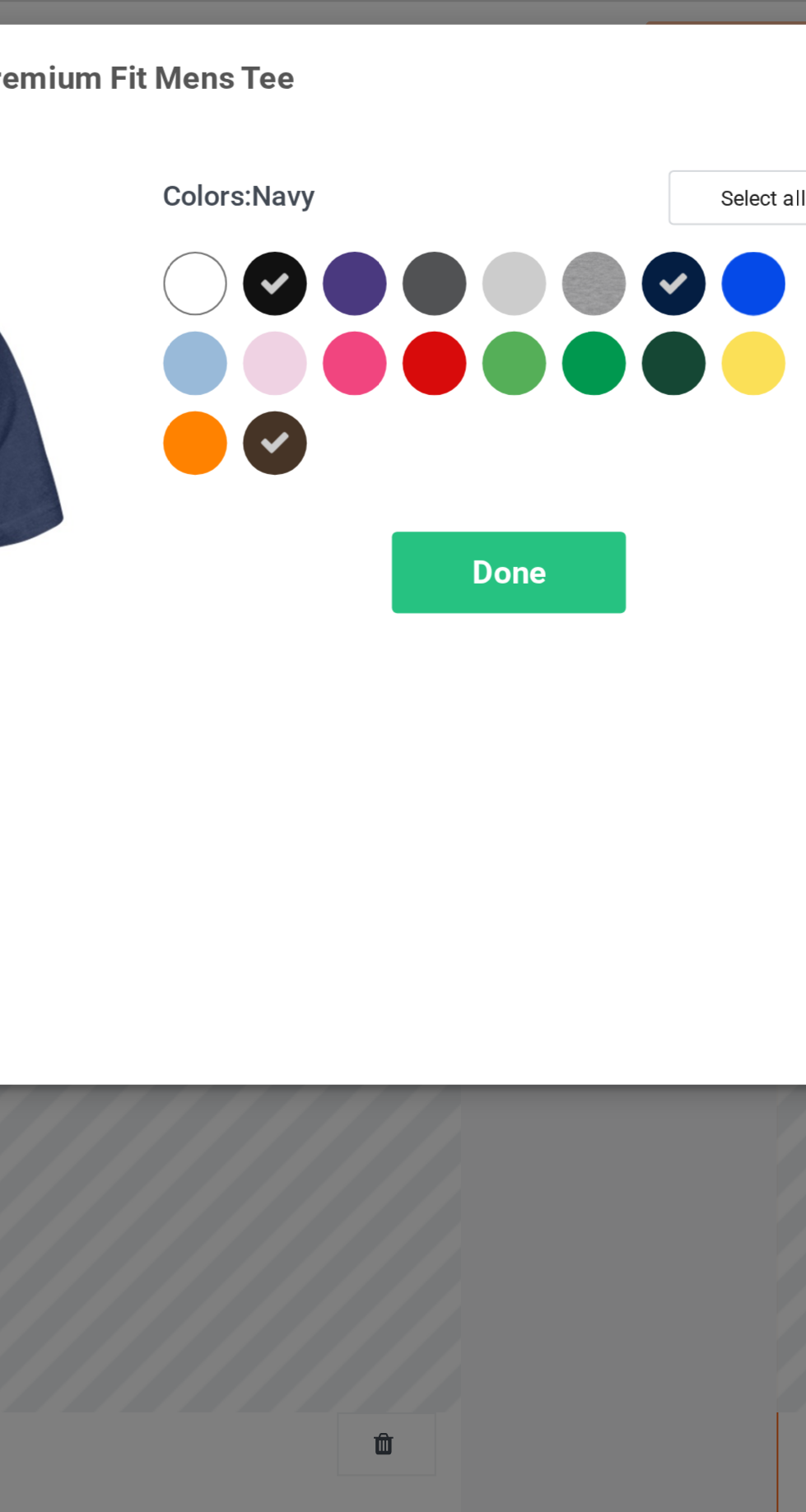
click at [694, 160] on div at bounding box center [687, 168] width 29 height 29
click at [659, 168] on div at bounding box center [650, 168] width 29 height 29
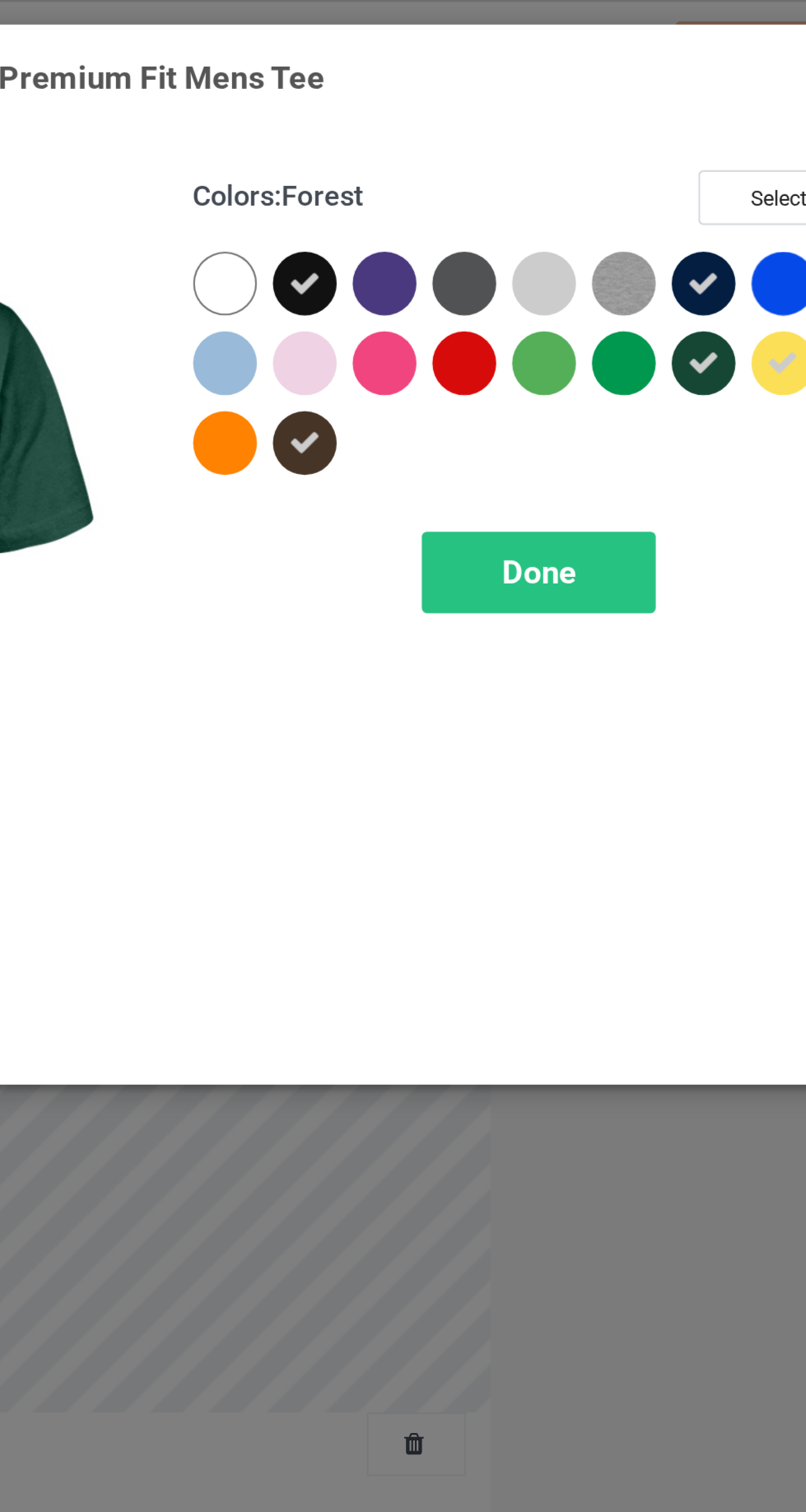
click at [544, 170] on div at bounding box center [539, 168] width 29 height 29
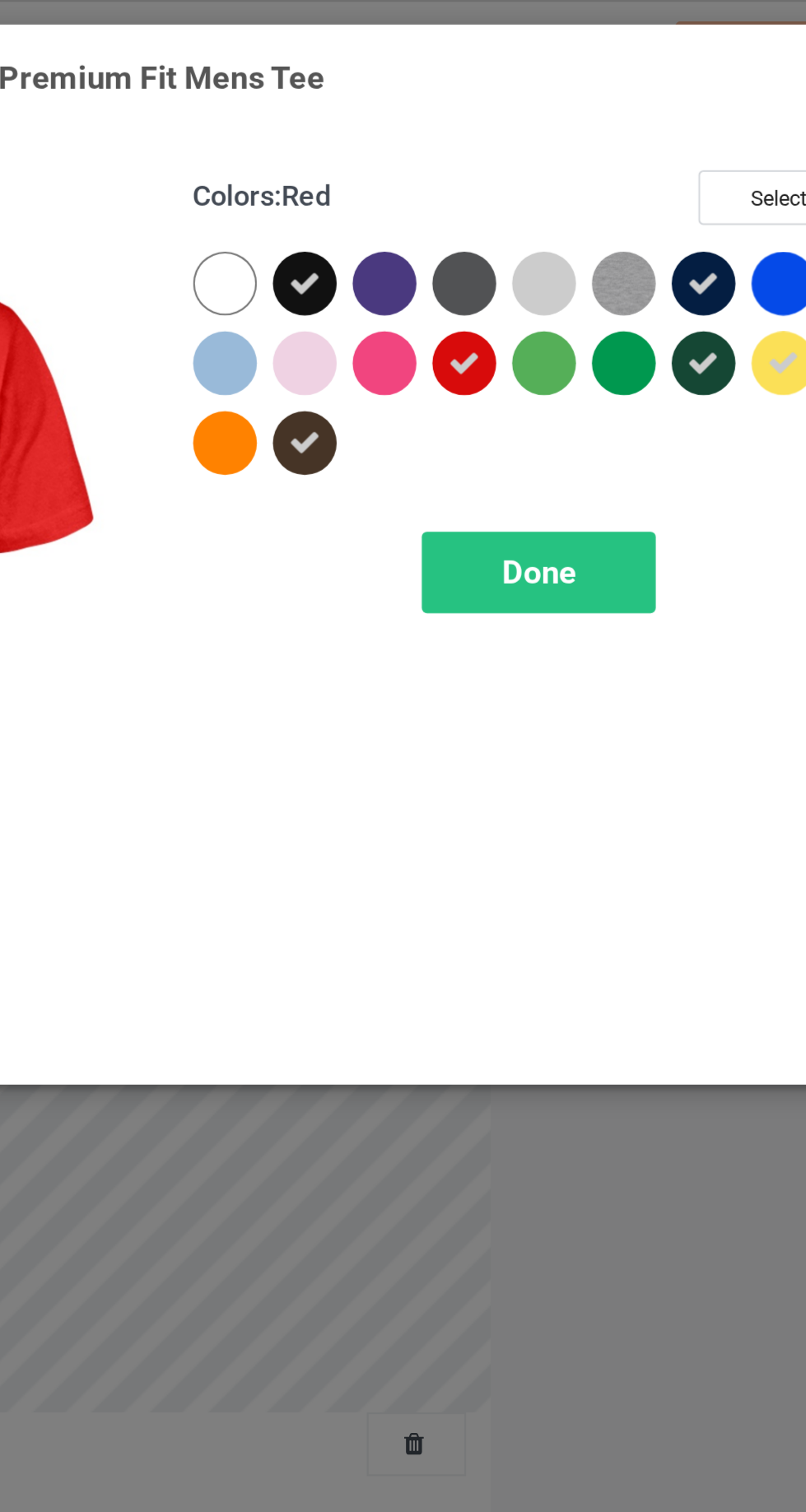
click at [473, 170] on div at bounding box center [465, 168] width 29 height 29
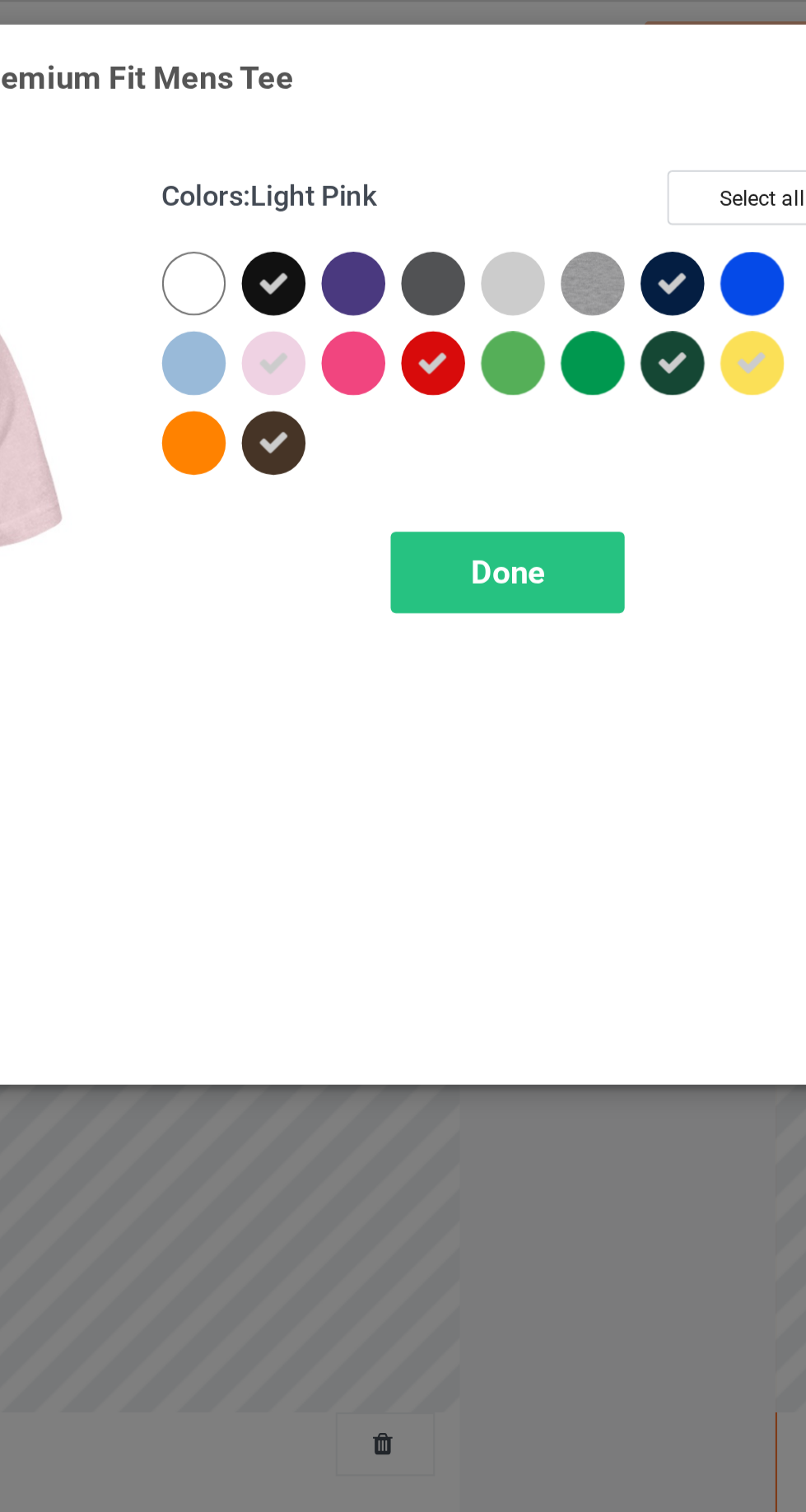
click at [506, 129] on div at bounding box center [502, 131] width 29 height 29
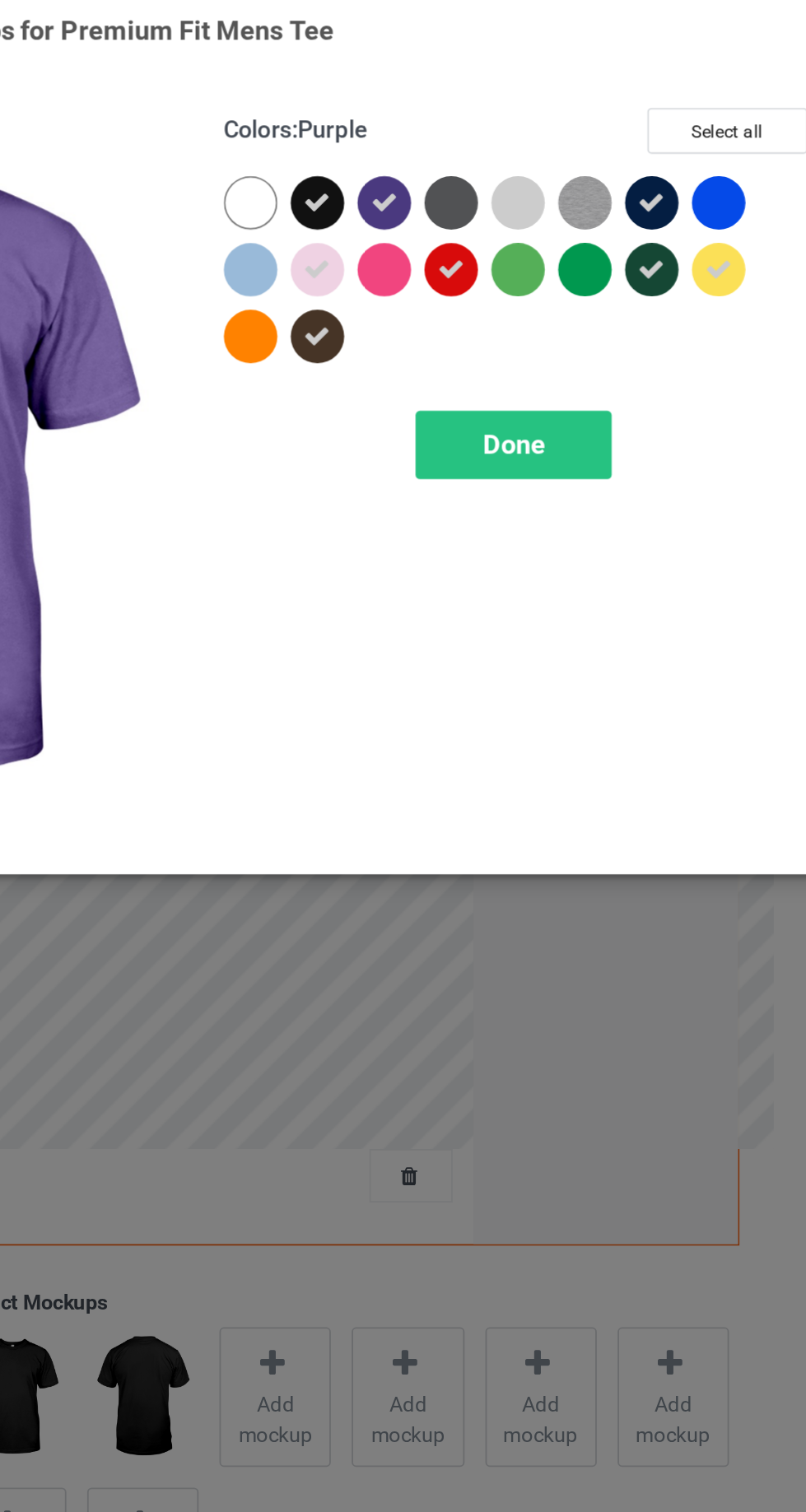
click at [592, 260] on span "Done" at bounding box center [575, 265] width 35 height 17
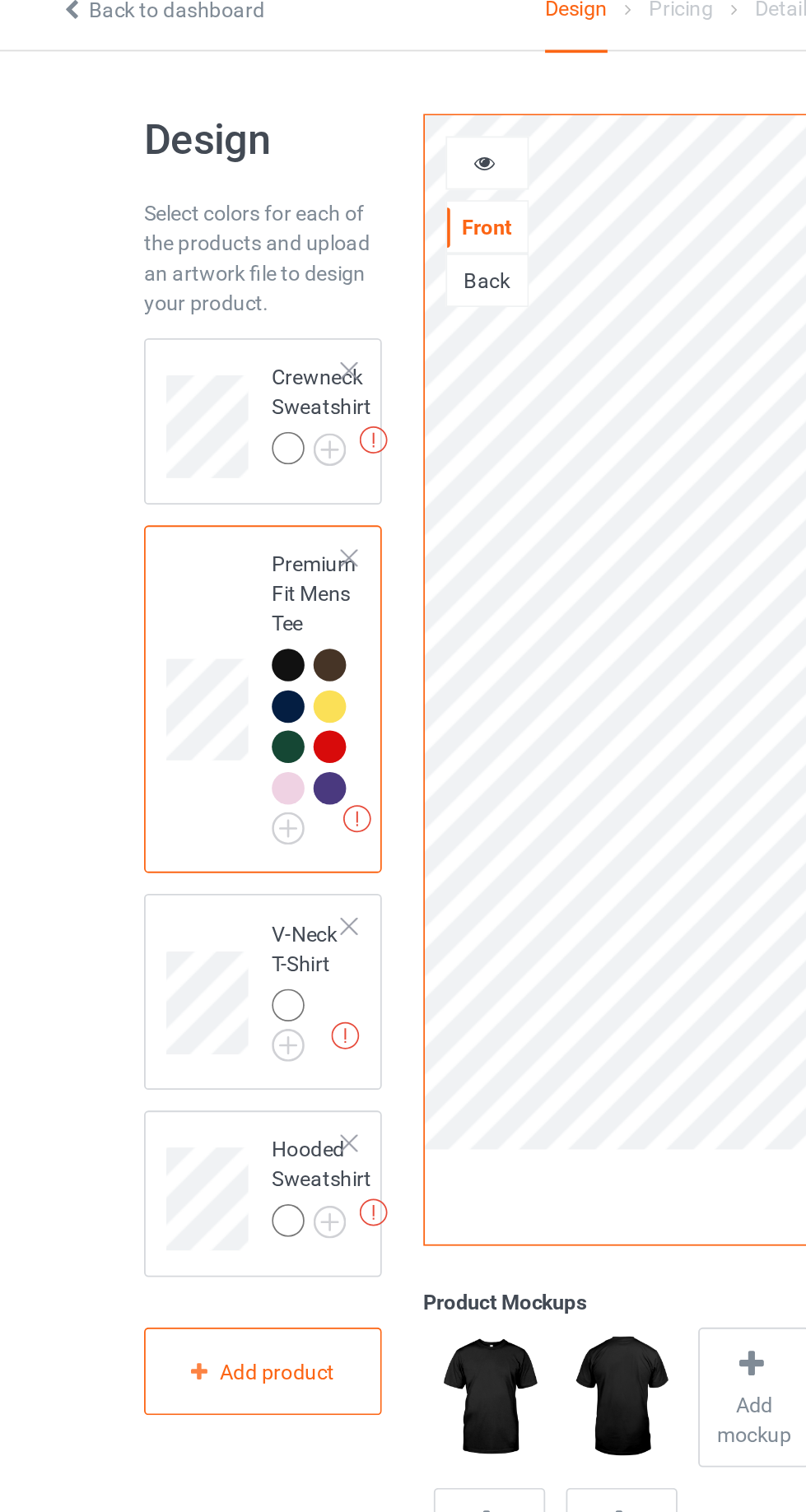
click at [0, 0] on img at bounding box center [0, 0] width 0 height 0
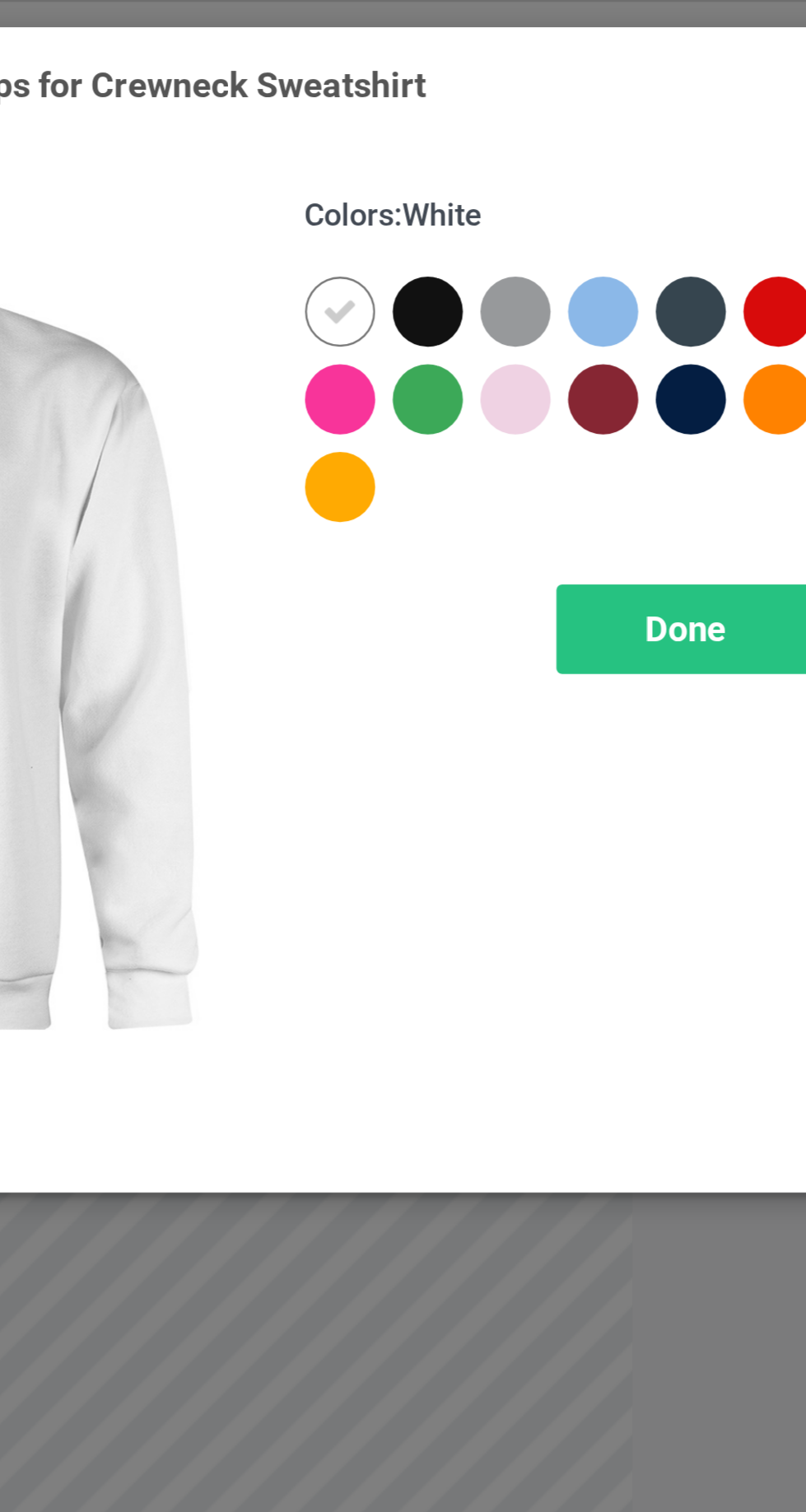
click at [464, 126] on div at bounding box center [465, 131] width 29 height 29
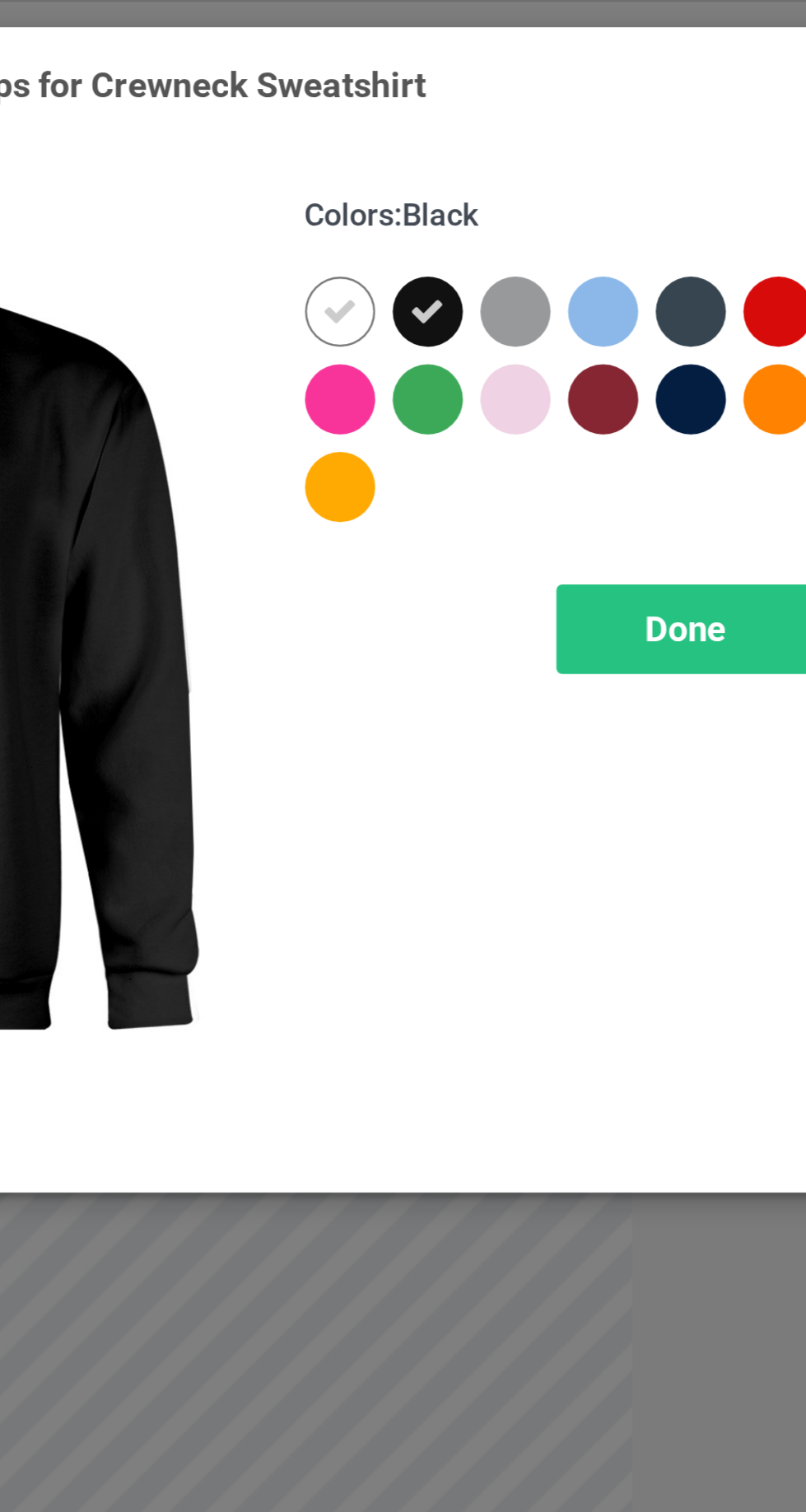
click at [433, 127] on icon at bounding box center [428, 132] width 15 height 15
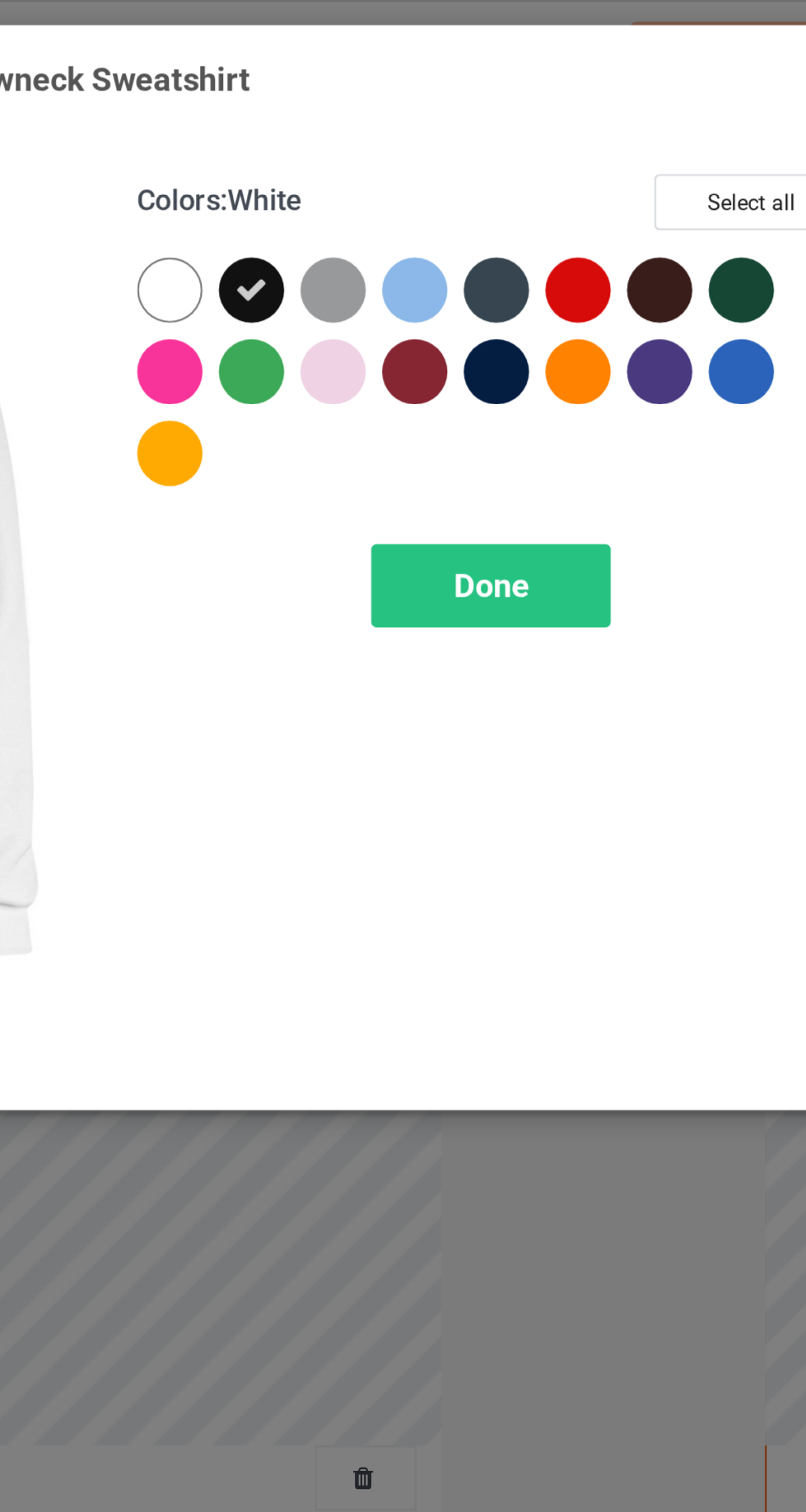
click at [662, 126] on div at bounding box center [650, 131] width 29 height 29
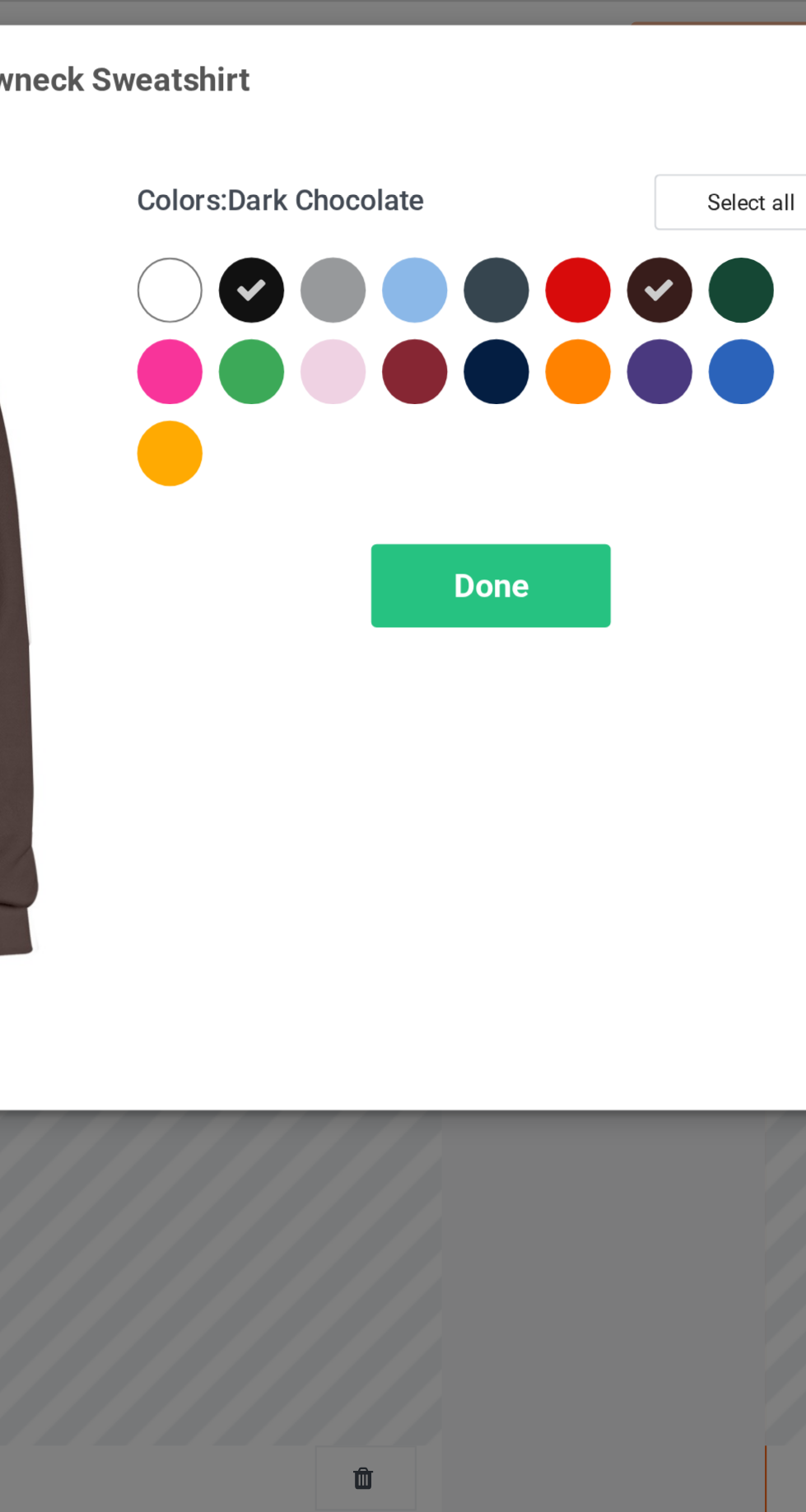
click at [657, 154] on div at bounding box center [654, 172] width 37 height 37
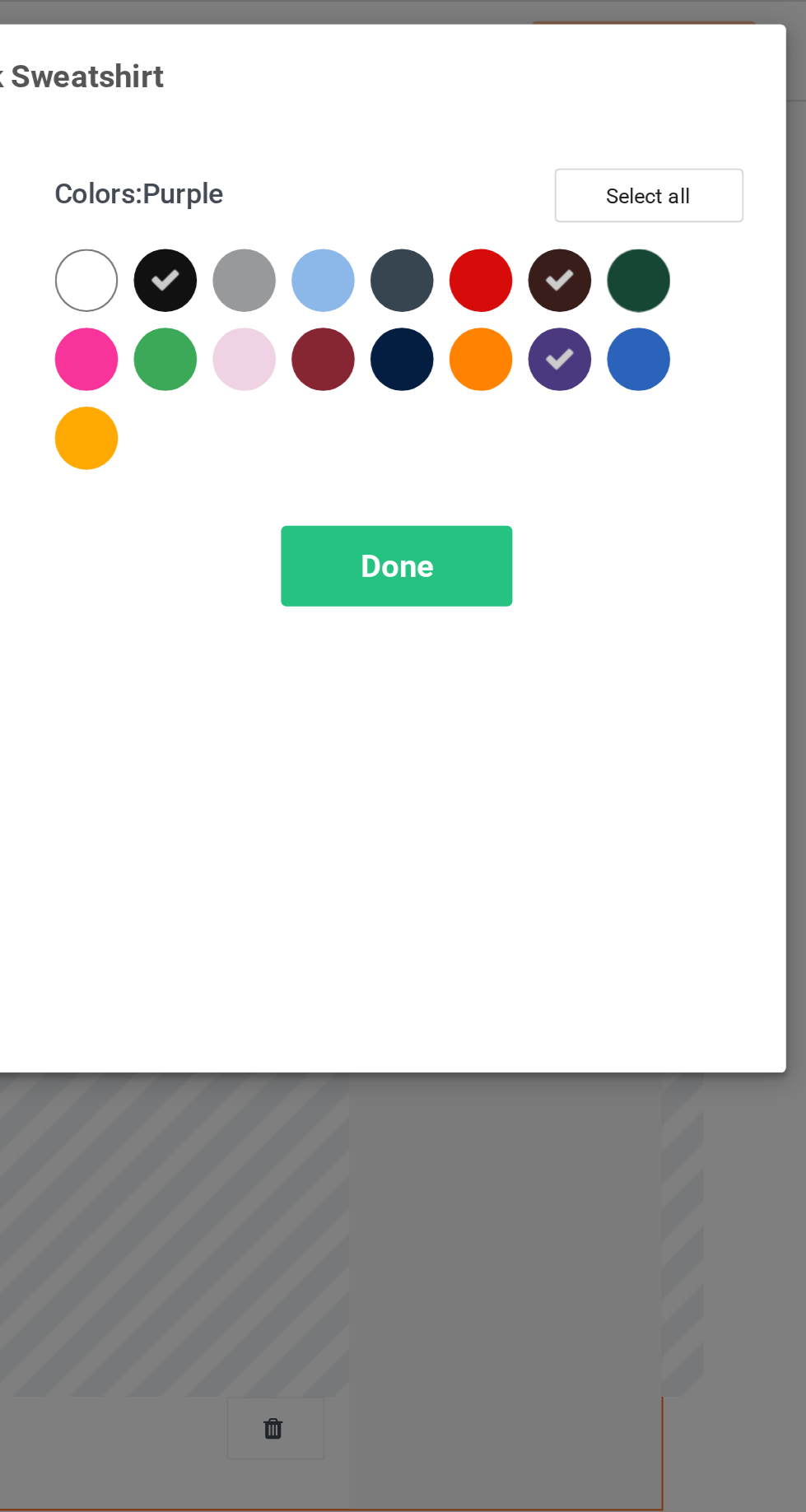
click at [617, 164] on div at bounding box center [613, 168] width 29 height 29
click at [620, 127] on div at bounding box center [613, 131] width 29 height 29
click at [687, 176] on div at bounding box center [687, 168] width 29 height 29
click at [693, 134] on div at bounding box center [687, 131] width 29 height 29
click at [507, 165] on div at bounding box center [502, 168] width 29 height 29
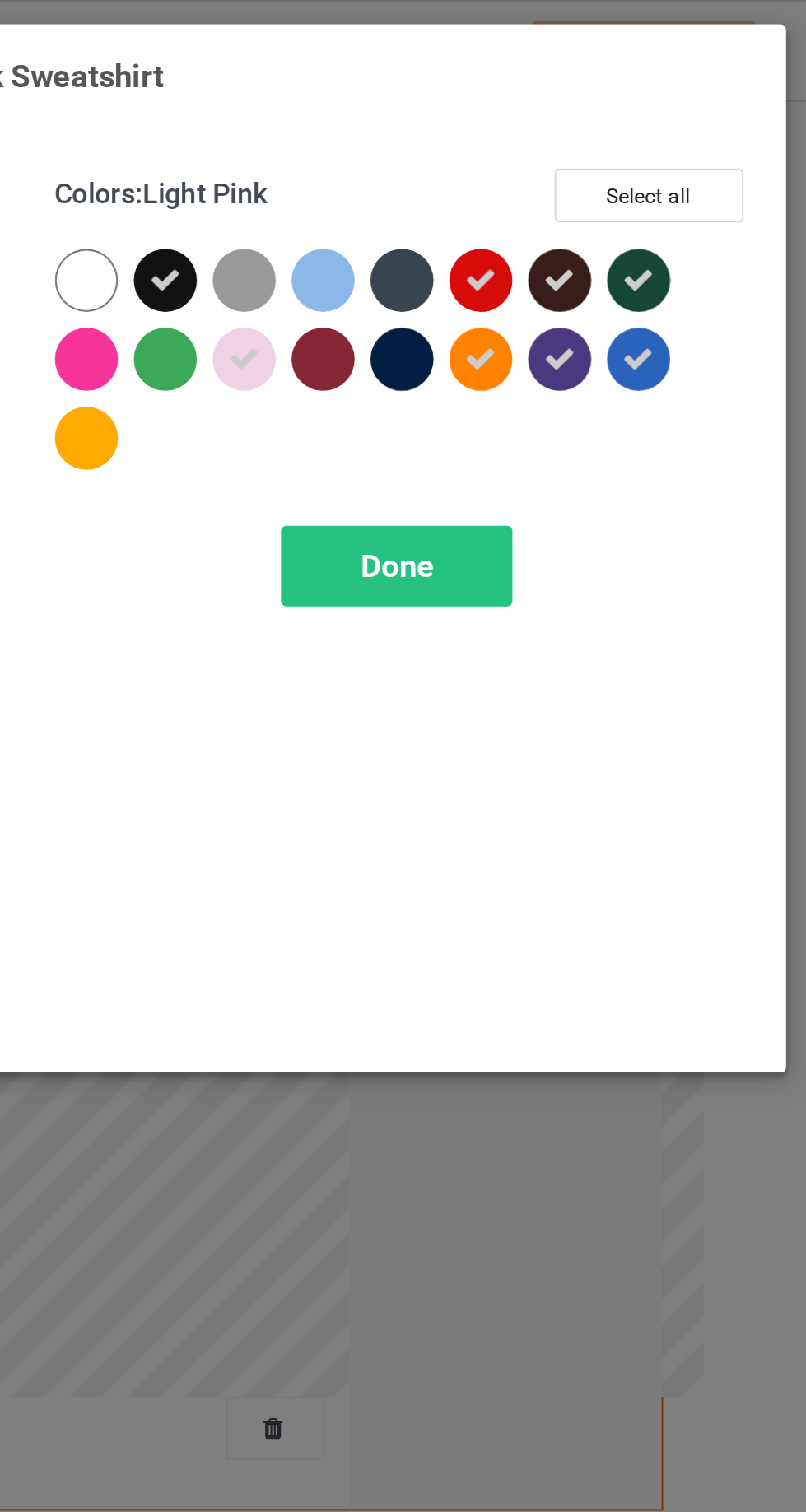
click at [435, 180] on div at bounding box center [428, 168] width 29 height 29
click at [435, 207] on div at bounding box center [428, 205] width 29 height 29
click at [471, 172] on div at bounding box center [465, 168] width 29 height 29
click at [582, 167] on div at bounding box center [577, 168] width 29 height 29
click at [541, 169] on div at bounding box center [539, 168] width 29 height 29
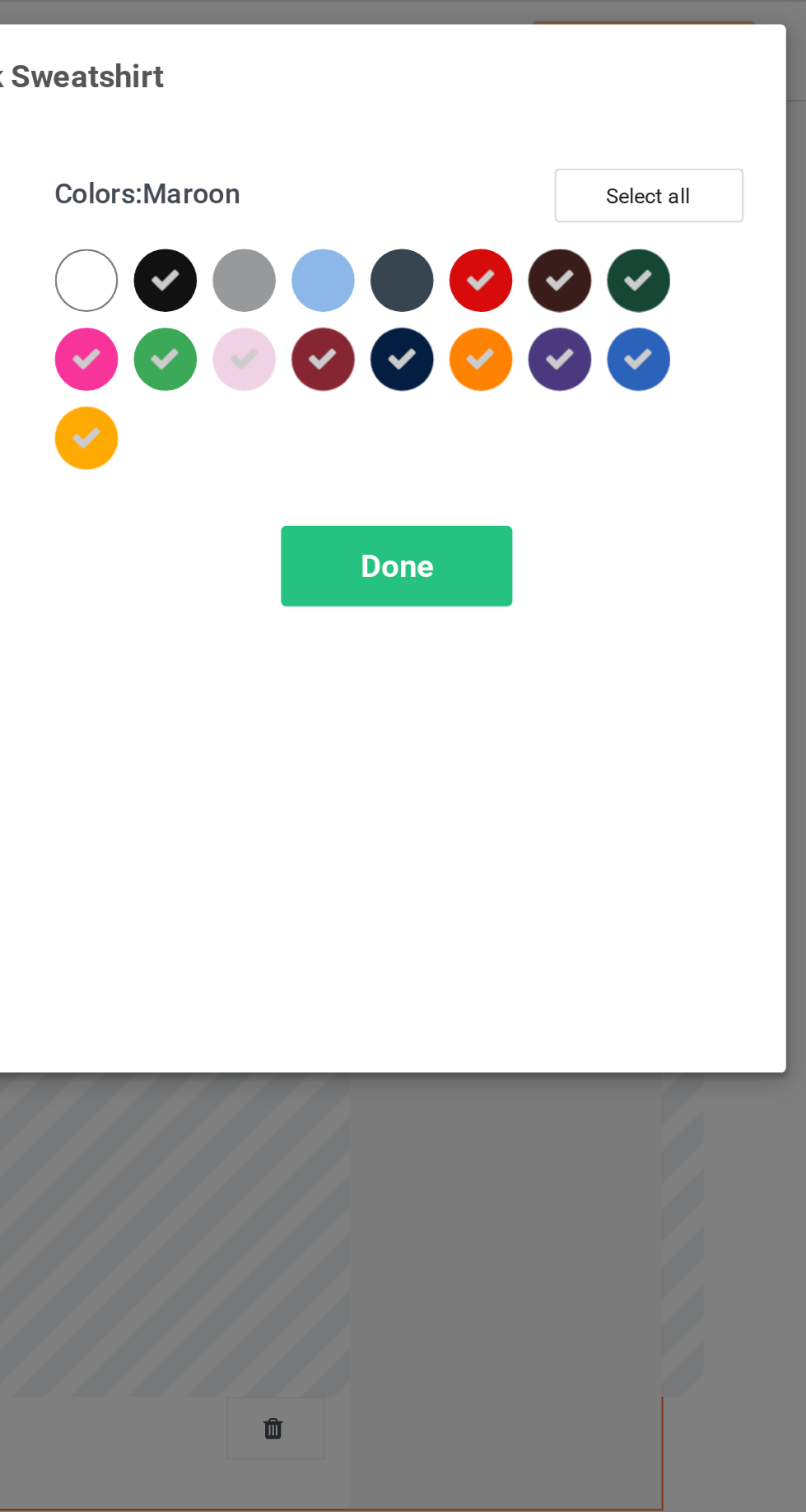
click at [573, 136] on div at bounding box center [577, 131] width 29 height 29
click at [608, 270] on div "Done" at bounding box center [575, 266] width 109 height 38
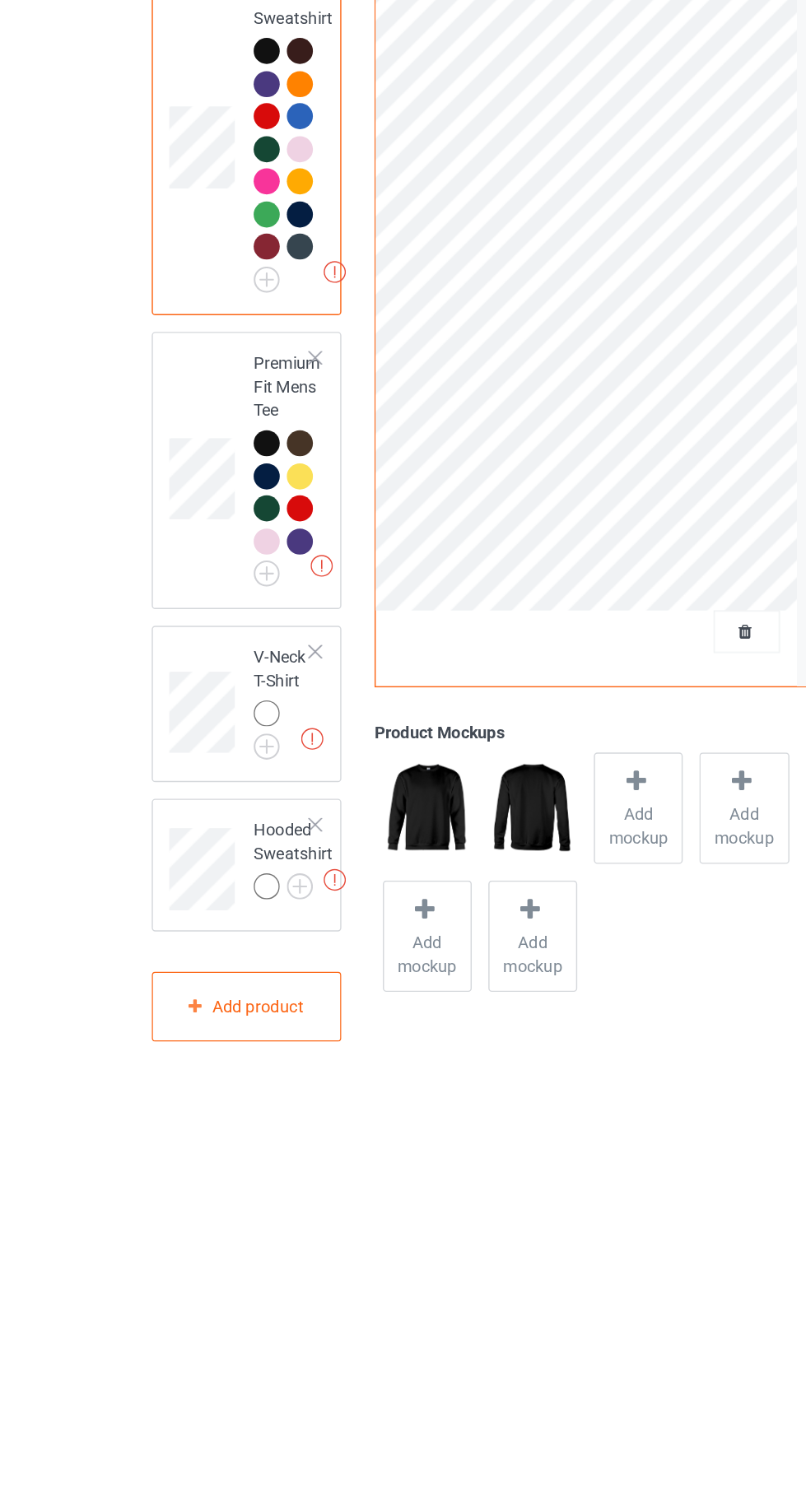
click at [0, 0] on img at bounding box center [0, 0] width 0 height 0
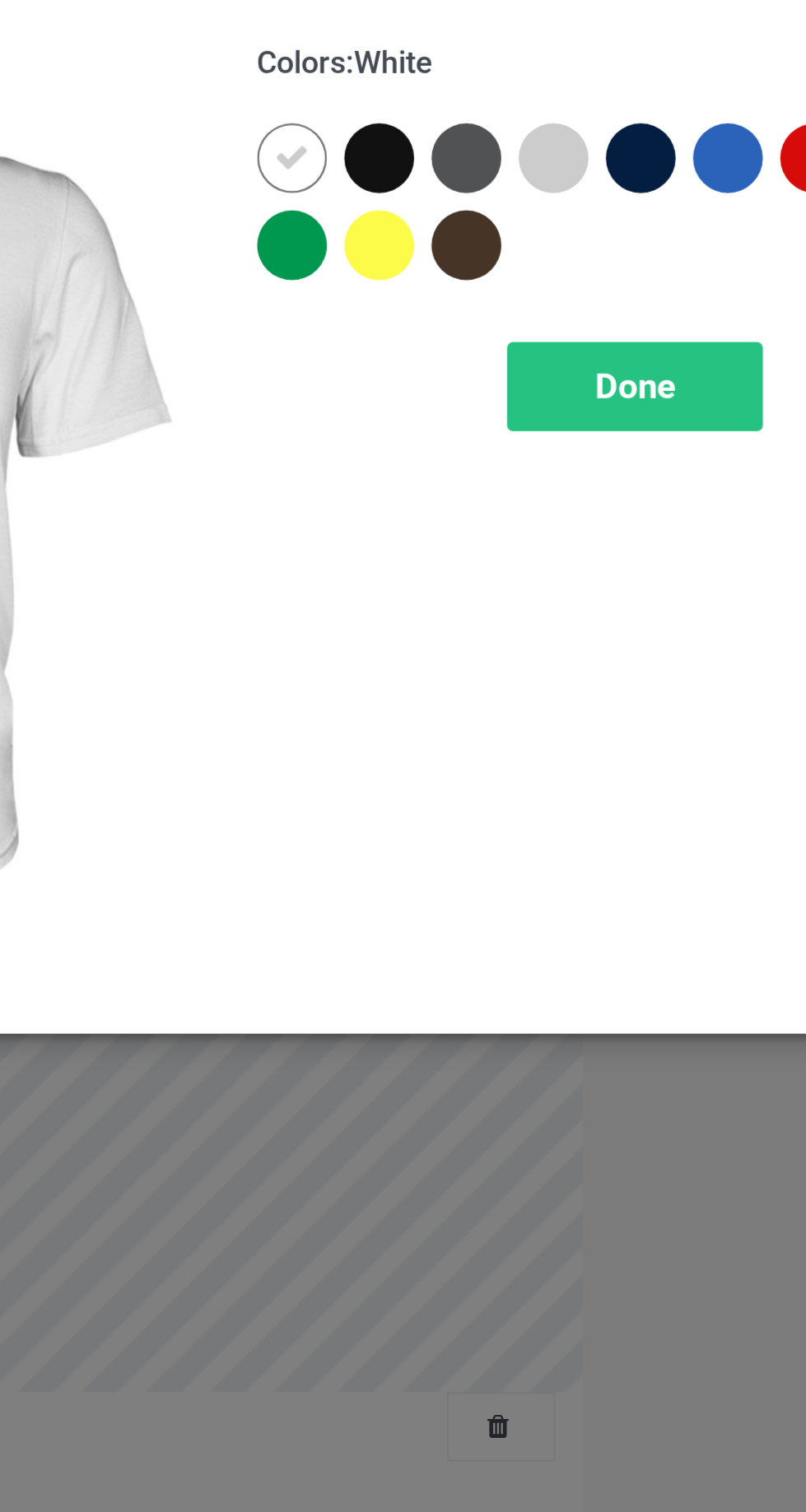
click at [467, 126] on div at bounding box center [465, 131] width 29 height 29
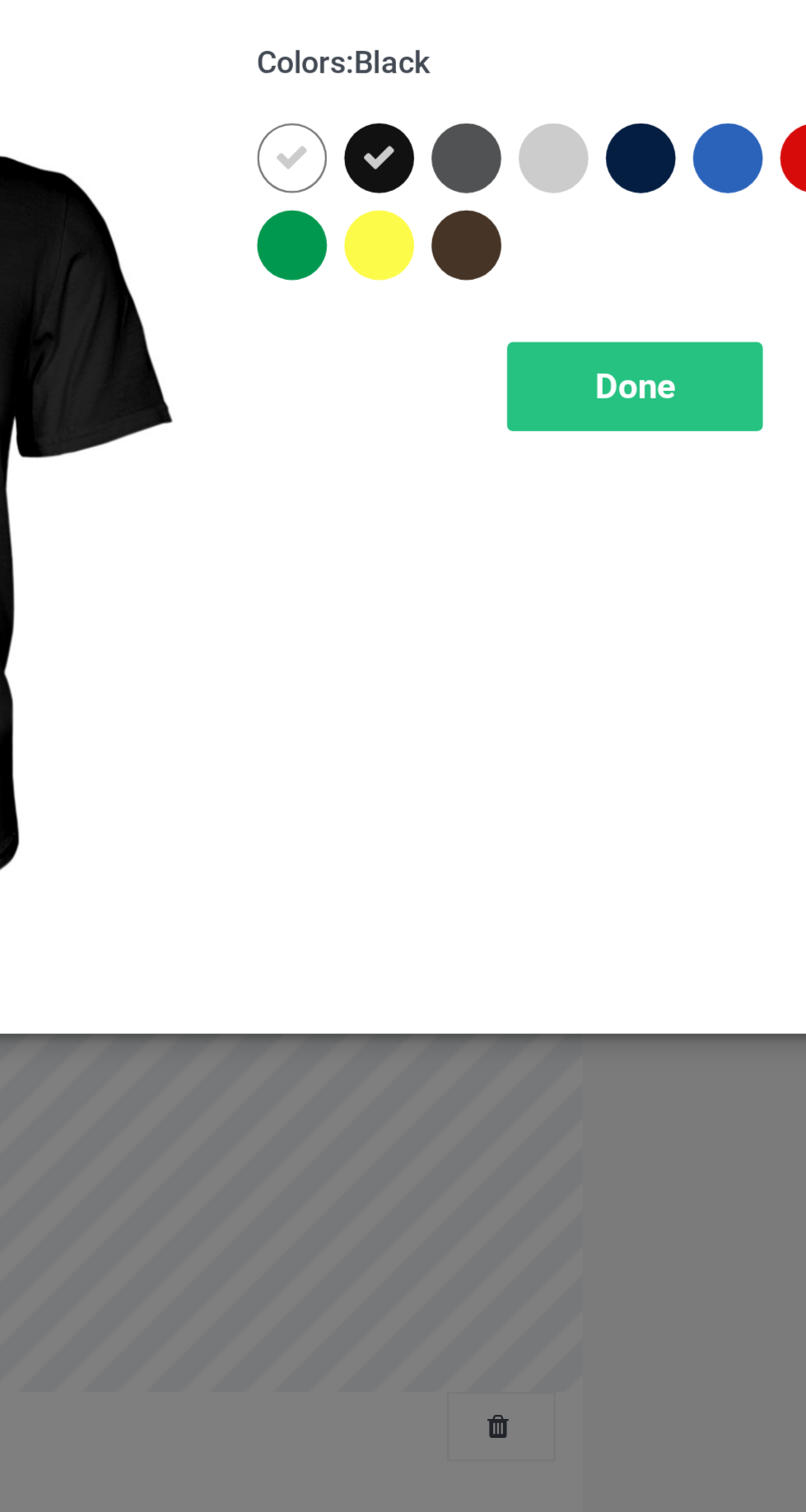
click at [435, 128] on icon at bounding box center [428, 132] width 15 height 15
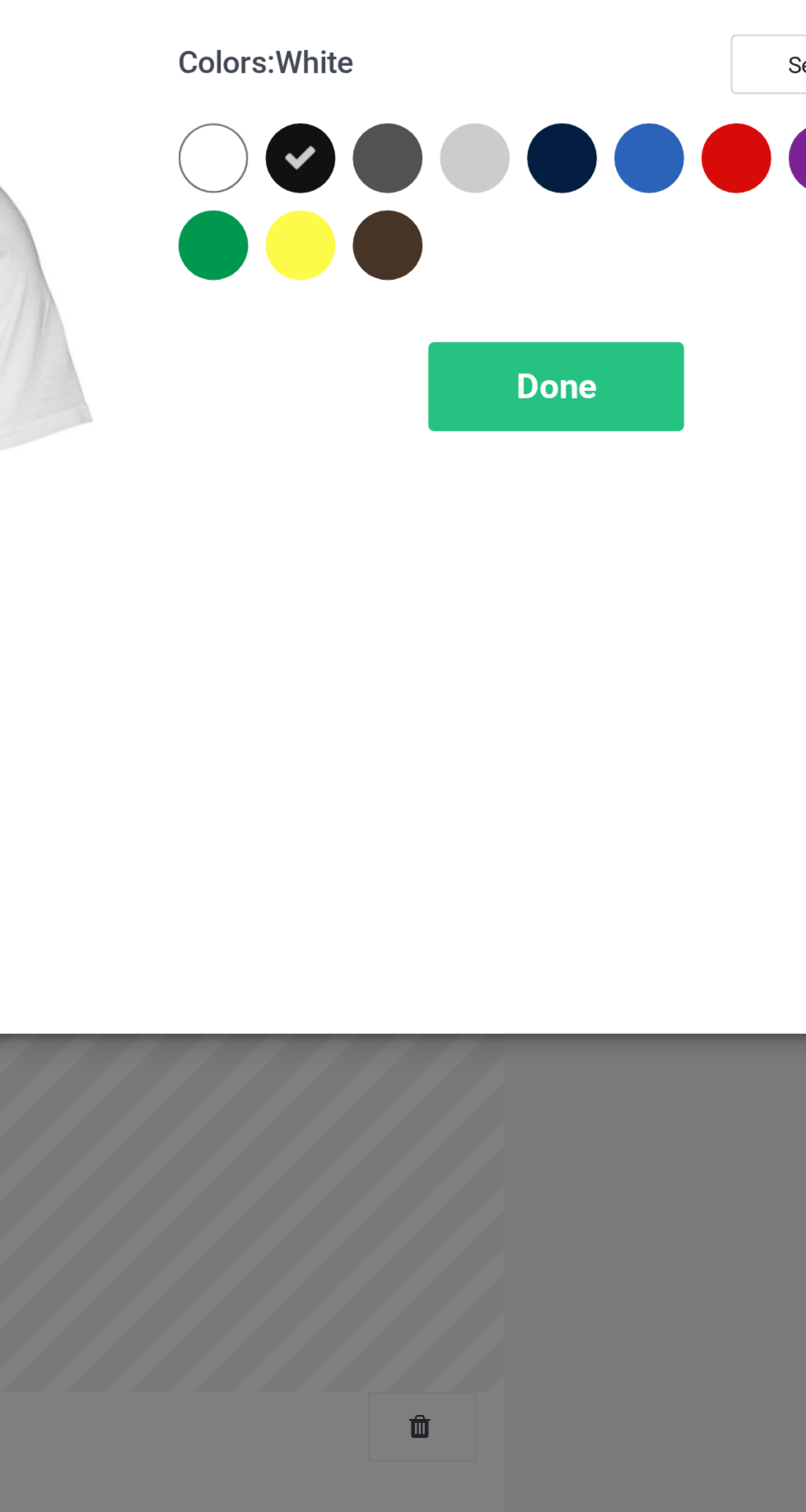
click at [471, 169] on div at bounding box center [465, 168] width 29 height 29
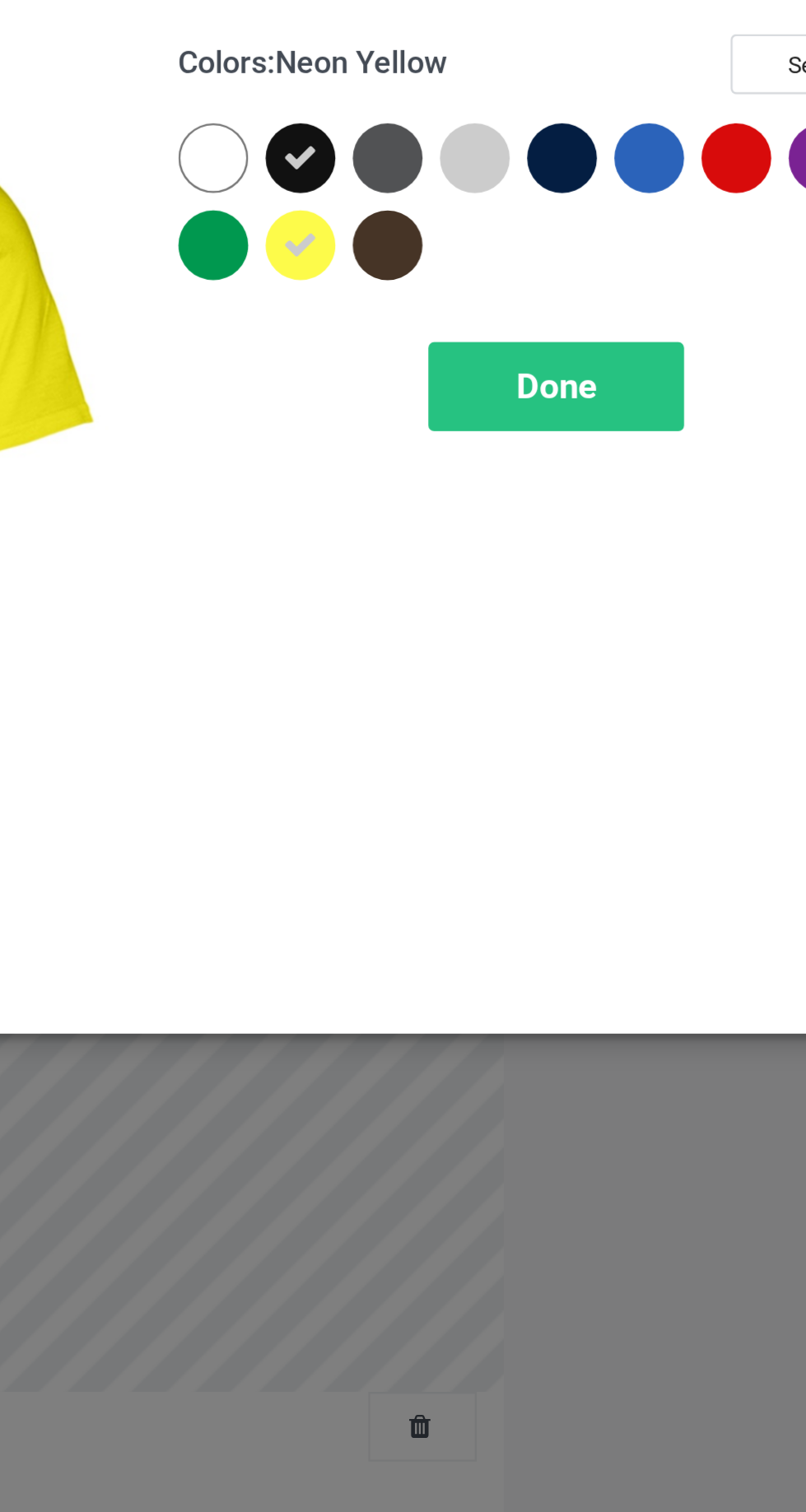
click at [507, 166] on div at bounding box center [502, 168] width 29 height 29
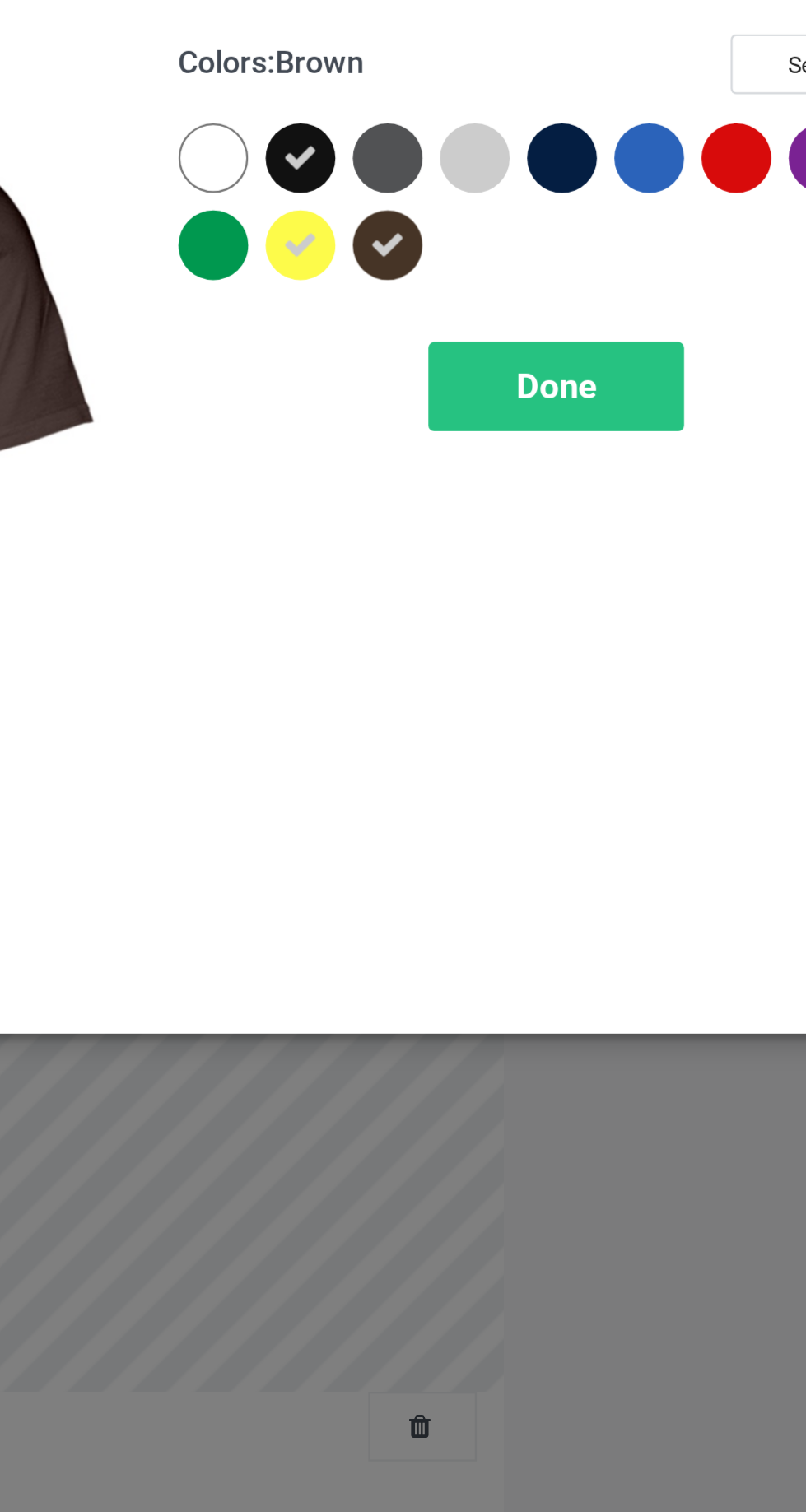
click at [441, 171] on div at bounding box center [428, 168] width 29 height 29
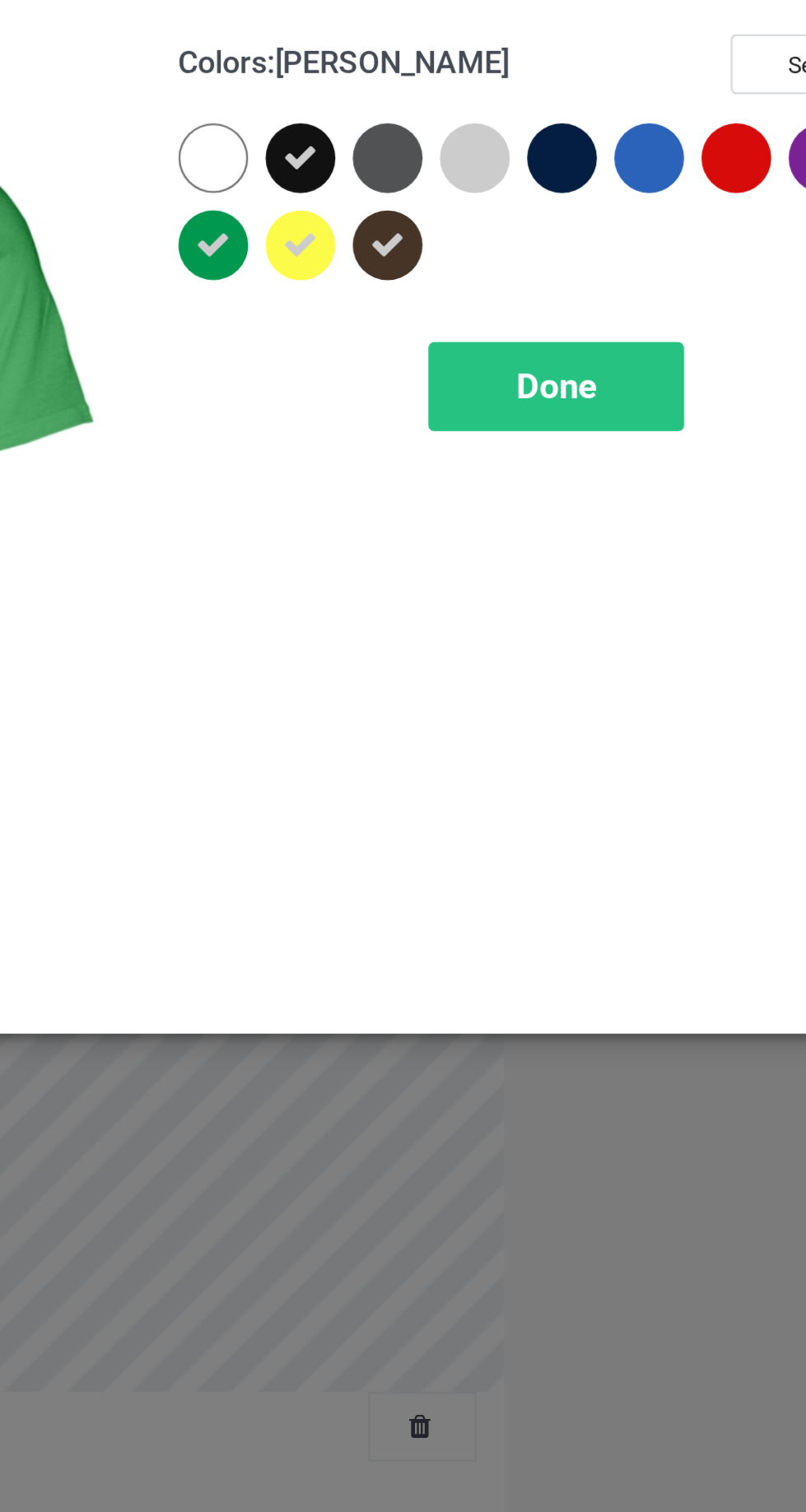
click at [582, 135] on div at bounding box center [577, 131] width 29 height 29
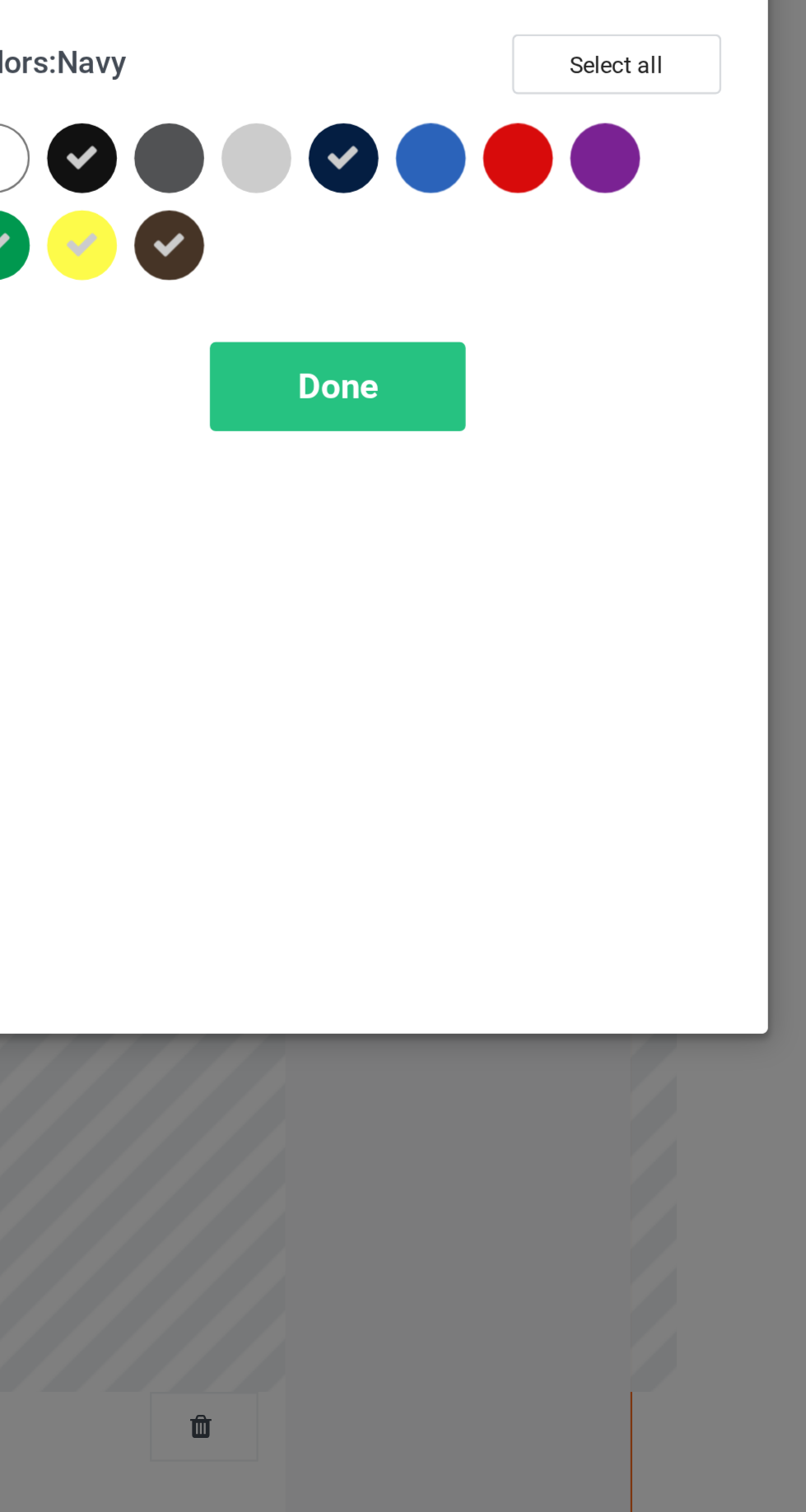
click at [702, 128] on div at bounding box center [687, 131] width 29 height 29
click at [653, 132] on div at bounding box center [650, 131] width 29 height 29
click at [618, 128] on div at bounding box center [613, 131] width 29 height 29
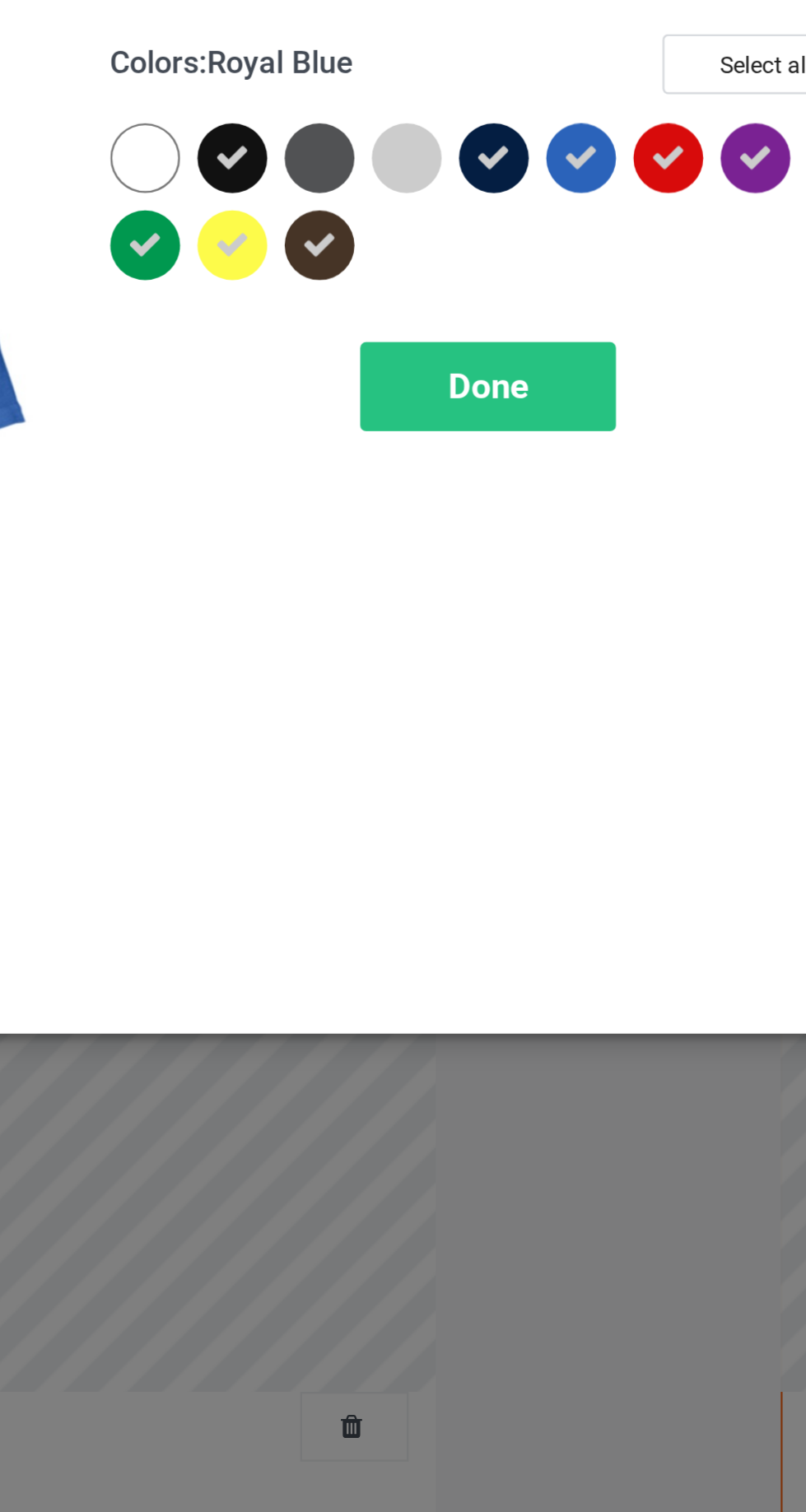
click at [601, 222] on div "Done" at bounding box center [575, 228] width 109 height 38
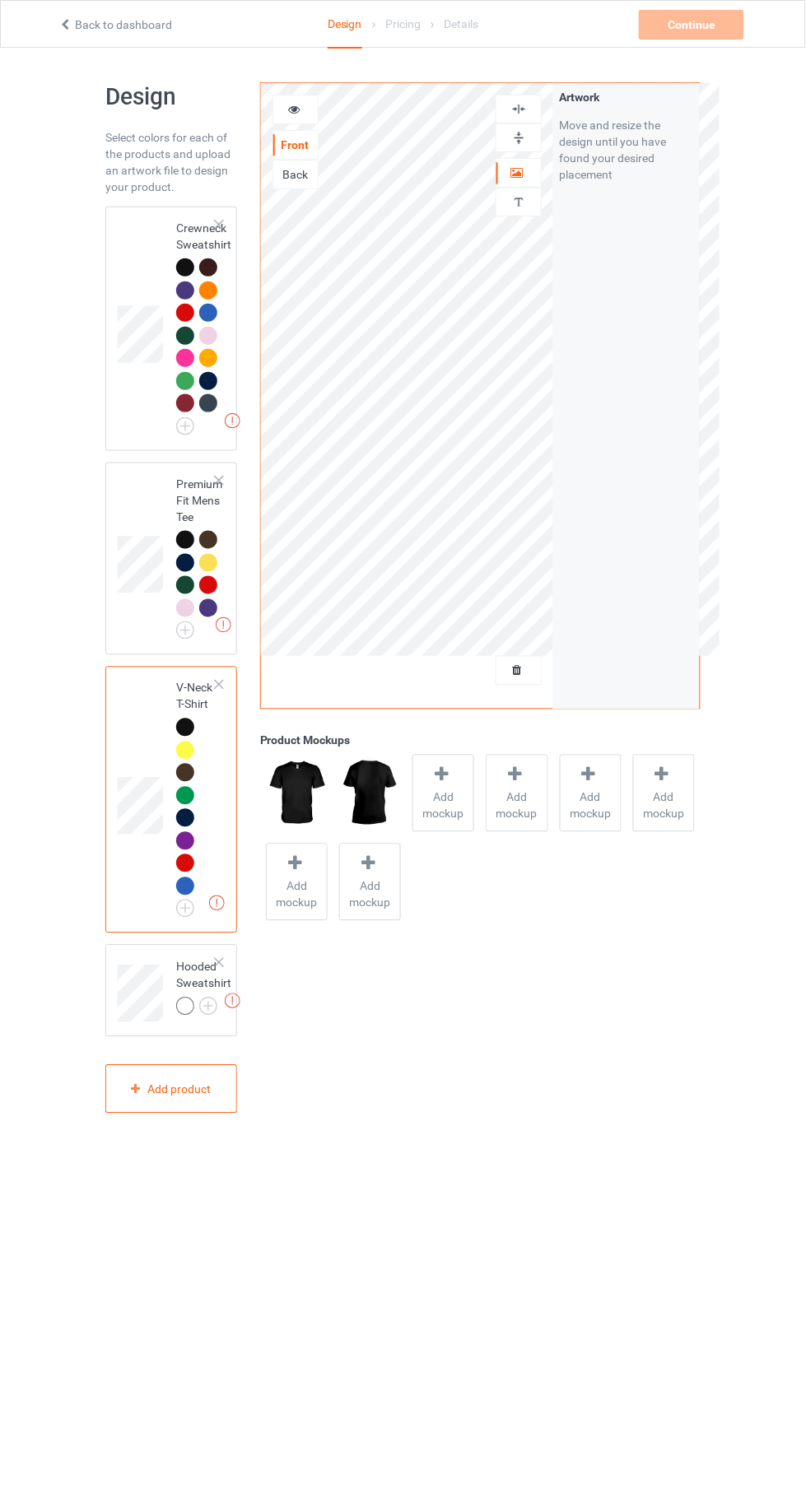
click at [0, 0] on img at bounding box center [0, 0] width 0 height 0
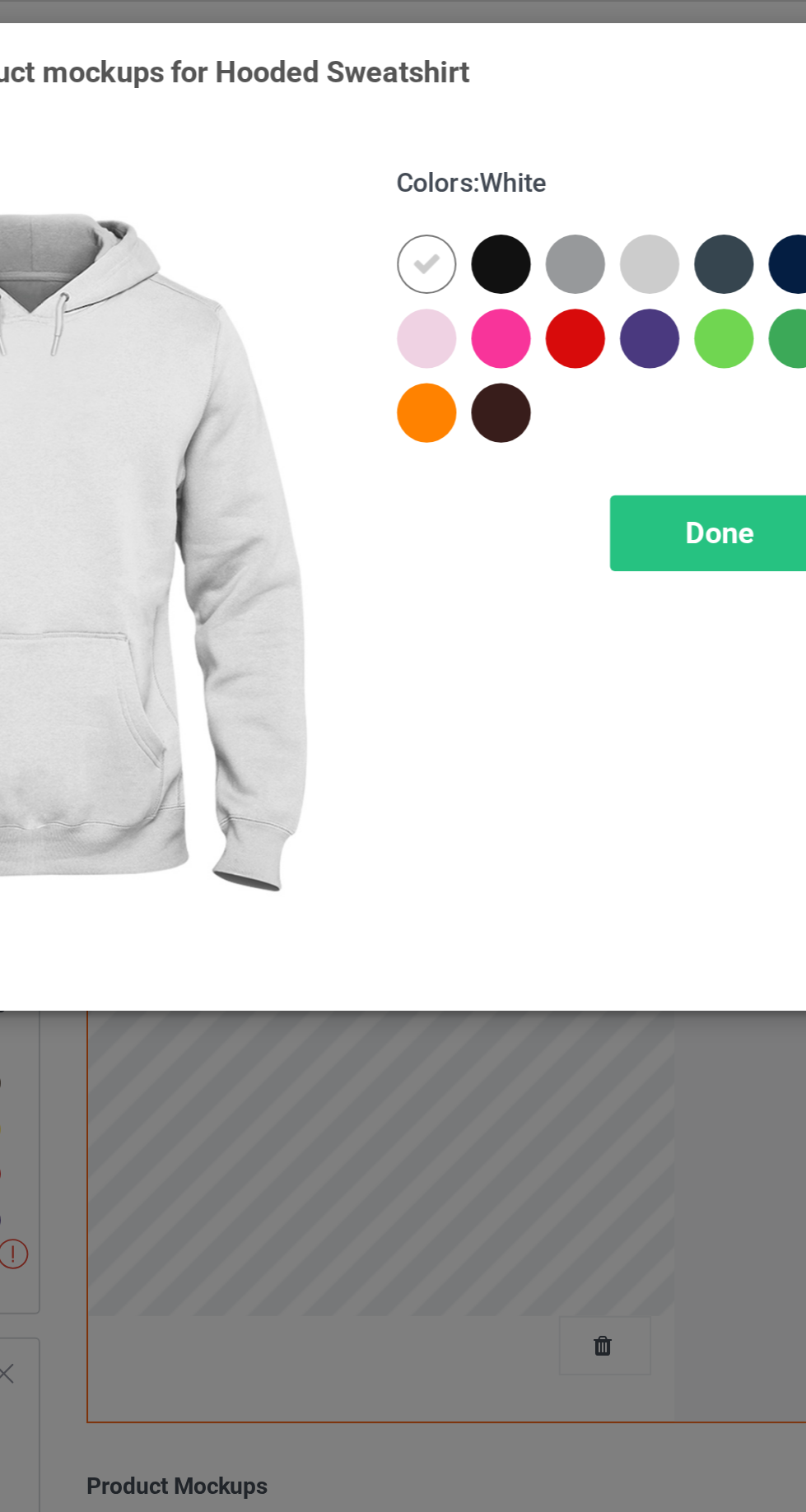
click at [479, 129] on div at bounding box center [465, 131] width 29 height 29
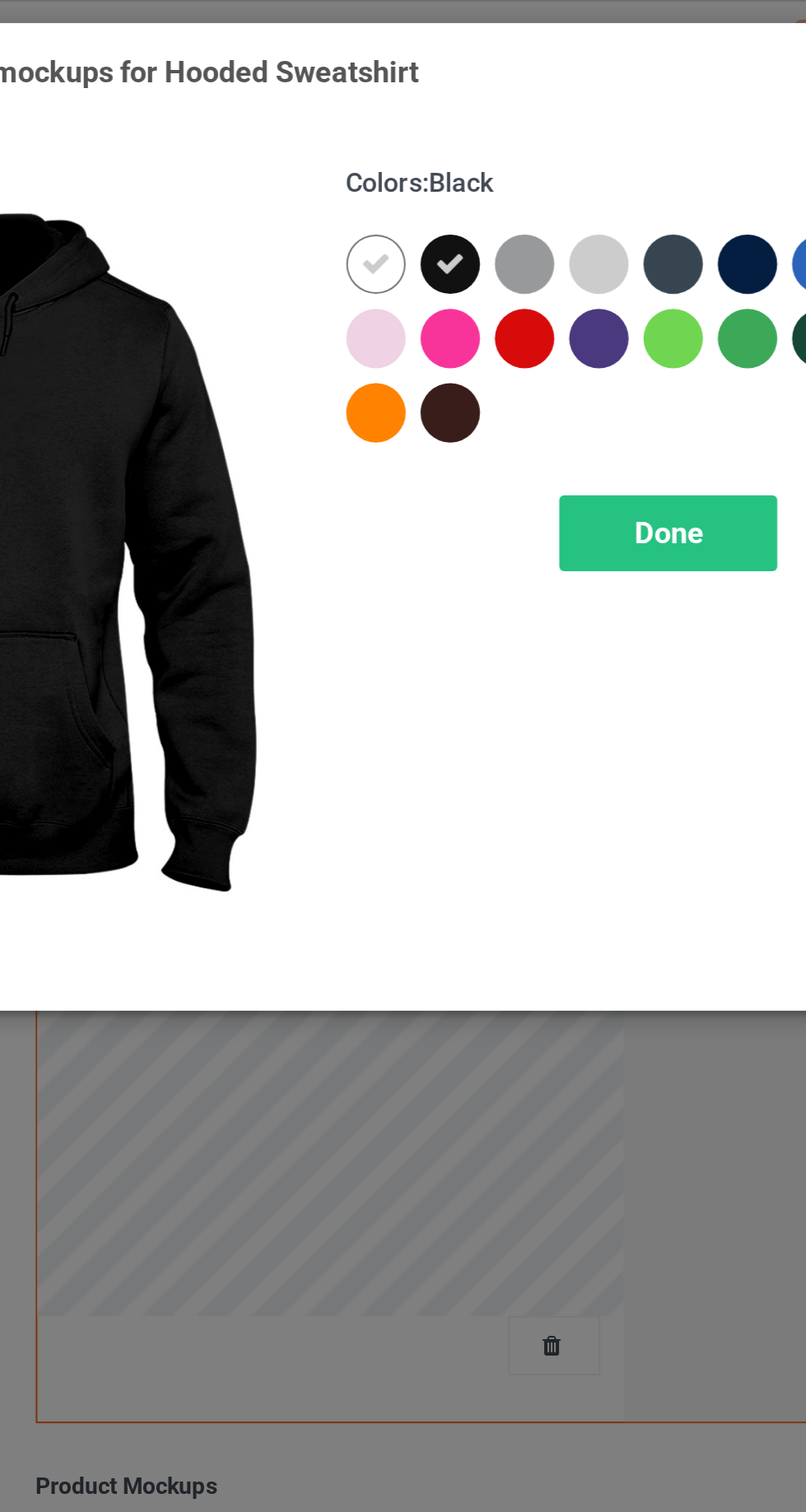
click at [434, 121] on div at bounding box center [428, 131] width 29 height 29
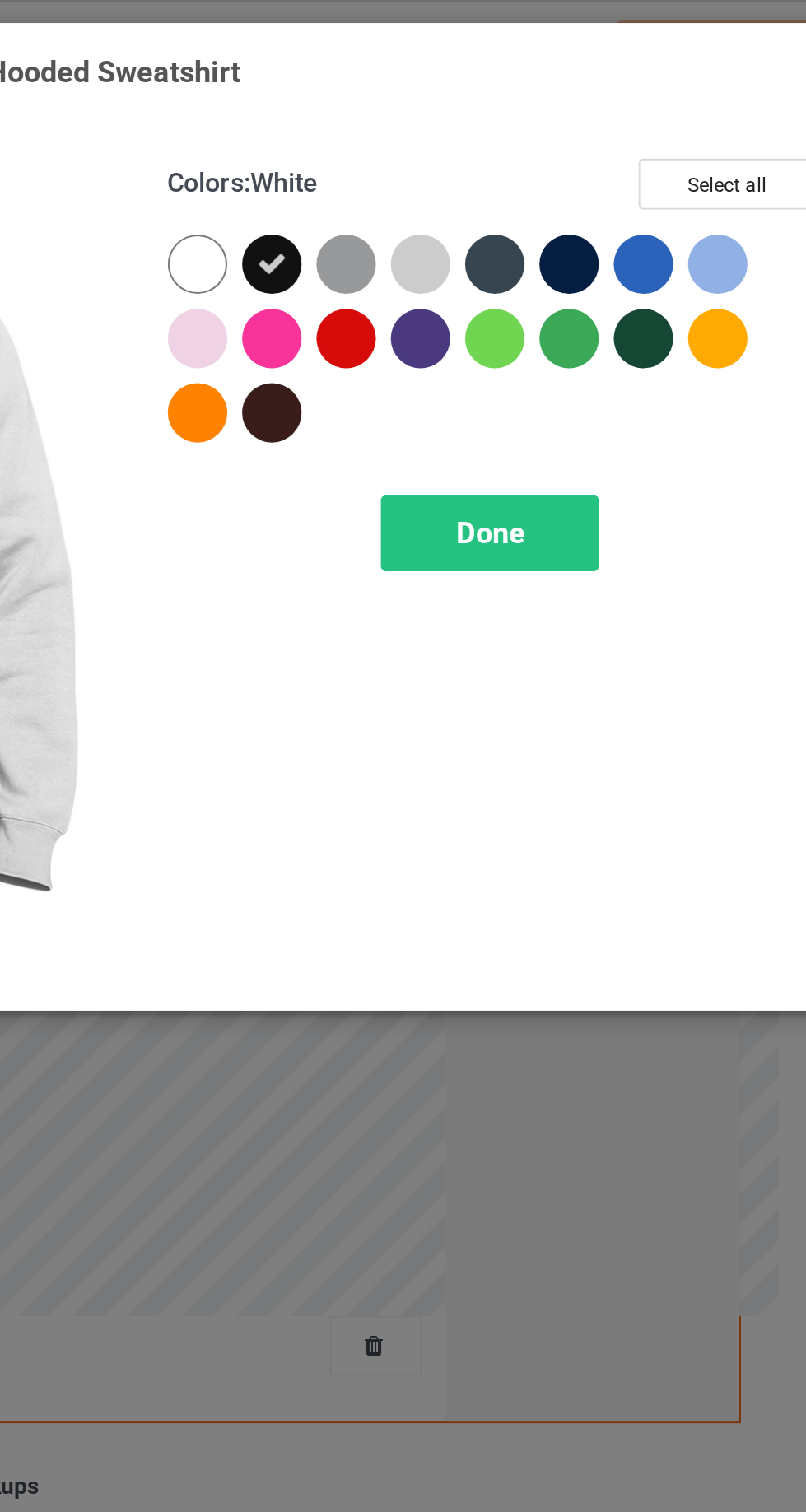
click at [472, 210] on div at bounding box center [465, 205] width 29 height 29
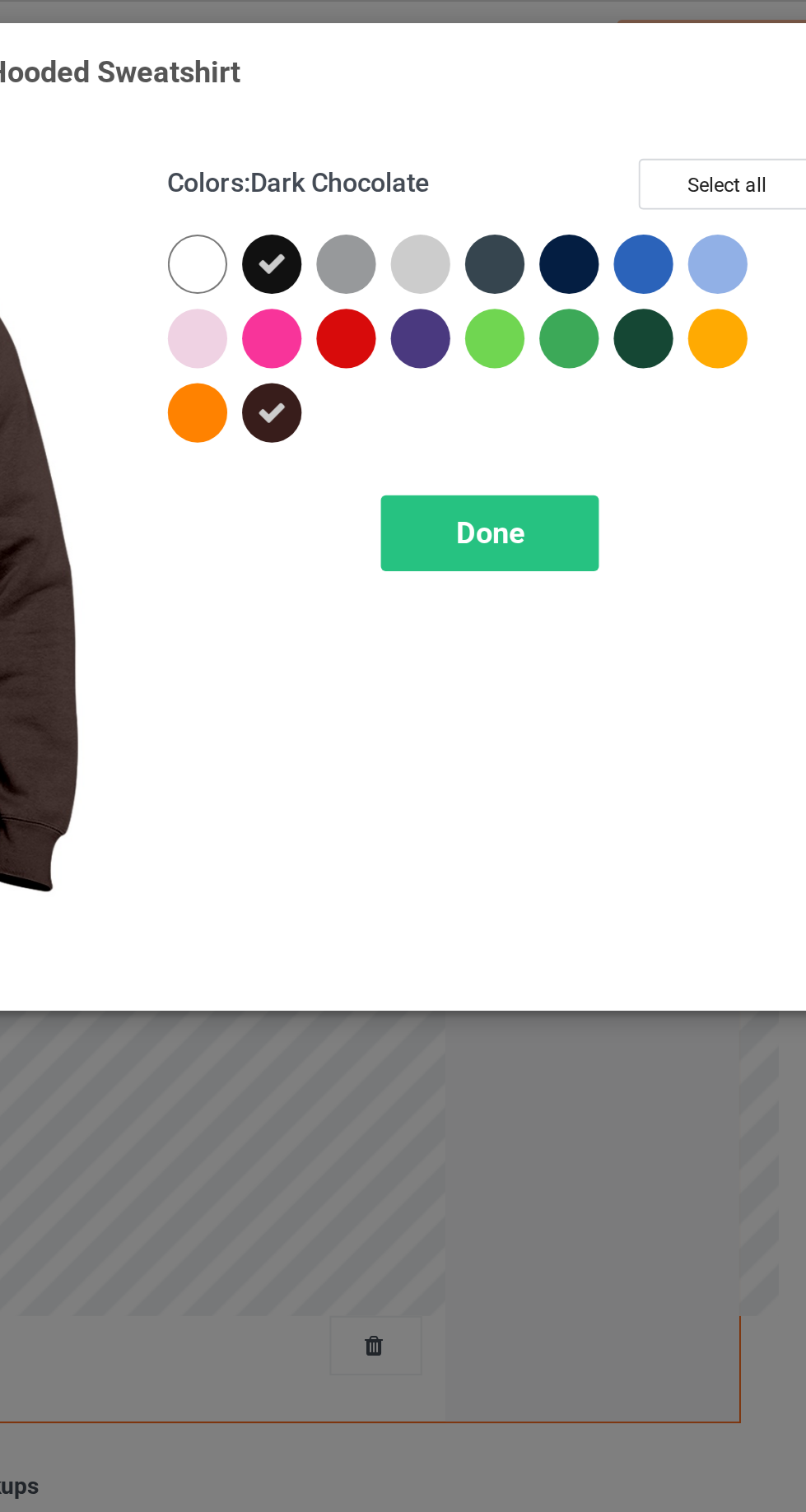
click at [615, 136] on div at bounding box center [613, 131] width 29 height 29
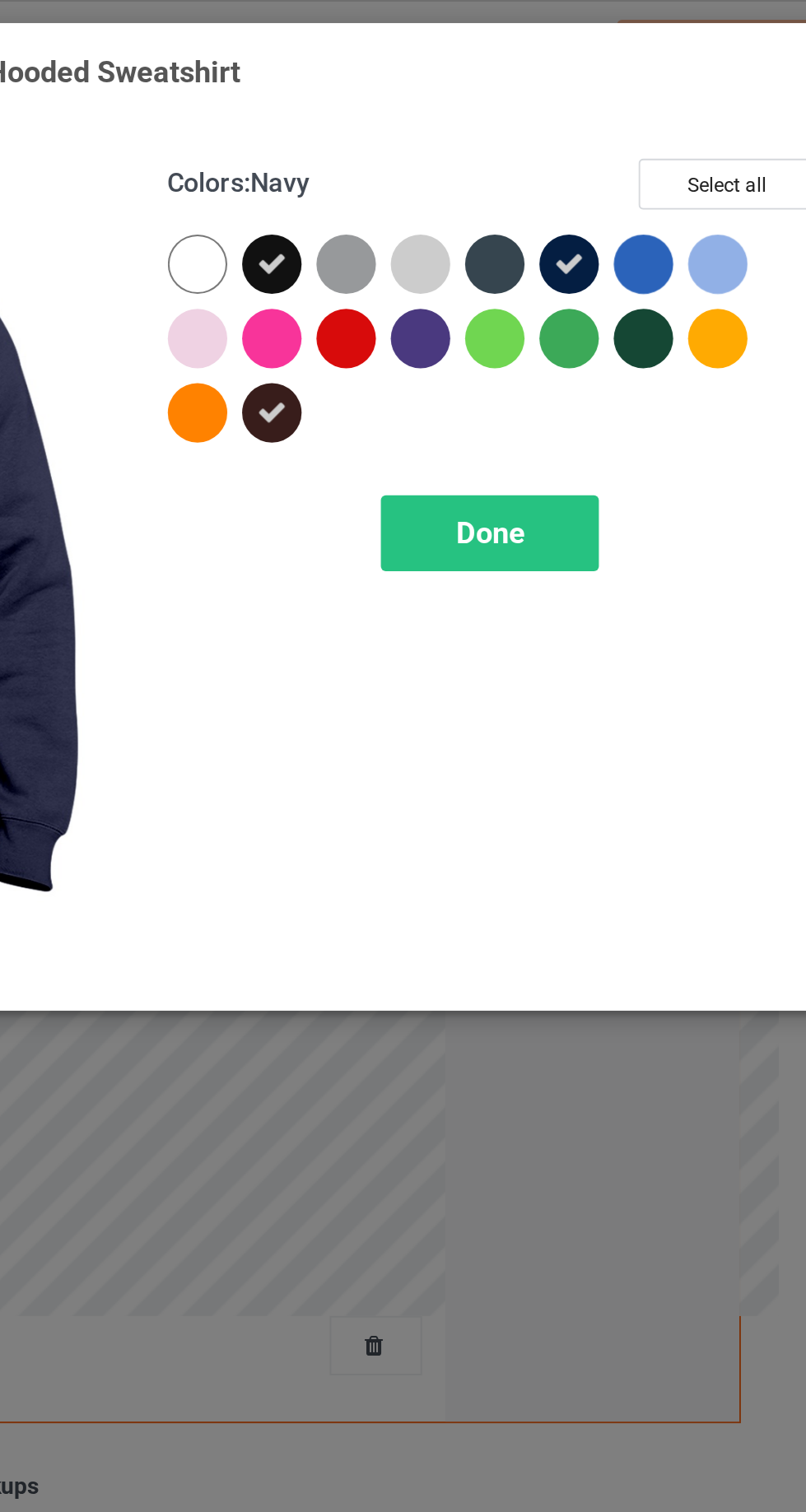
click at [651, 171] on div at bounding box center [650, 168] width 29 height 29
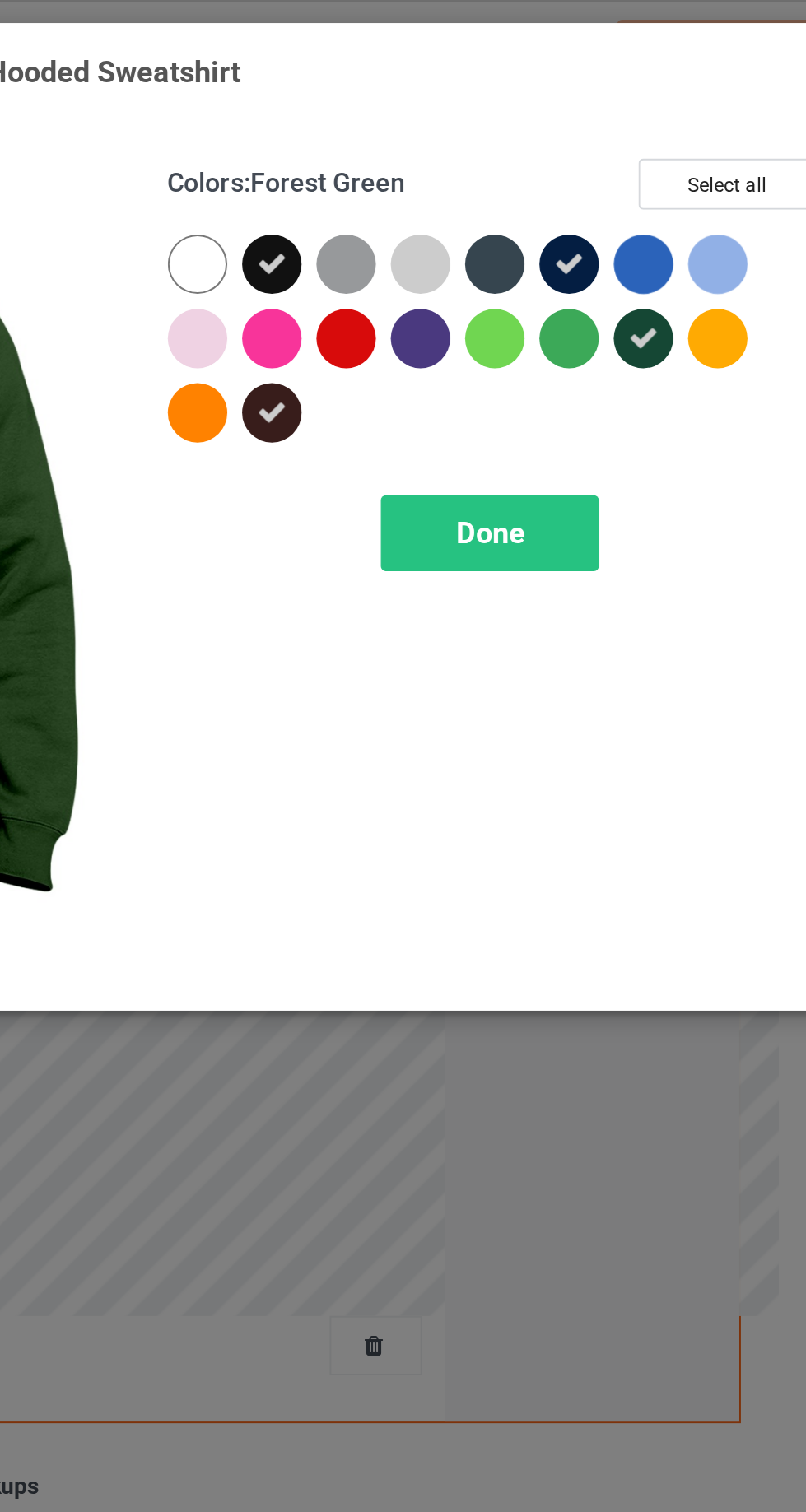
click at [435, 171] on div at bounding box center [428, 168] width 29 height 29
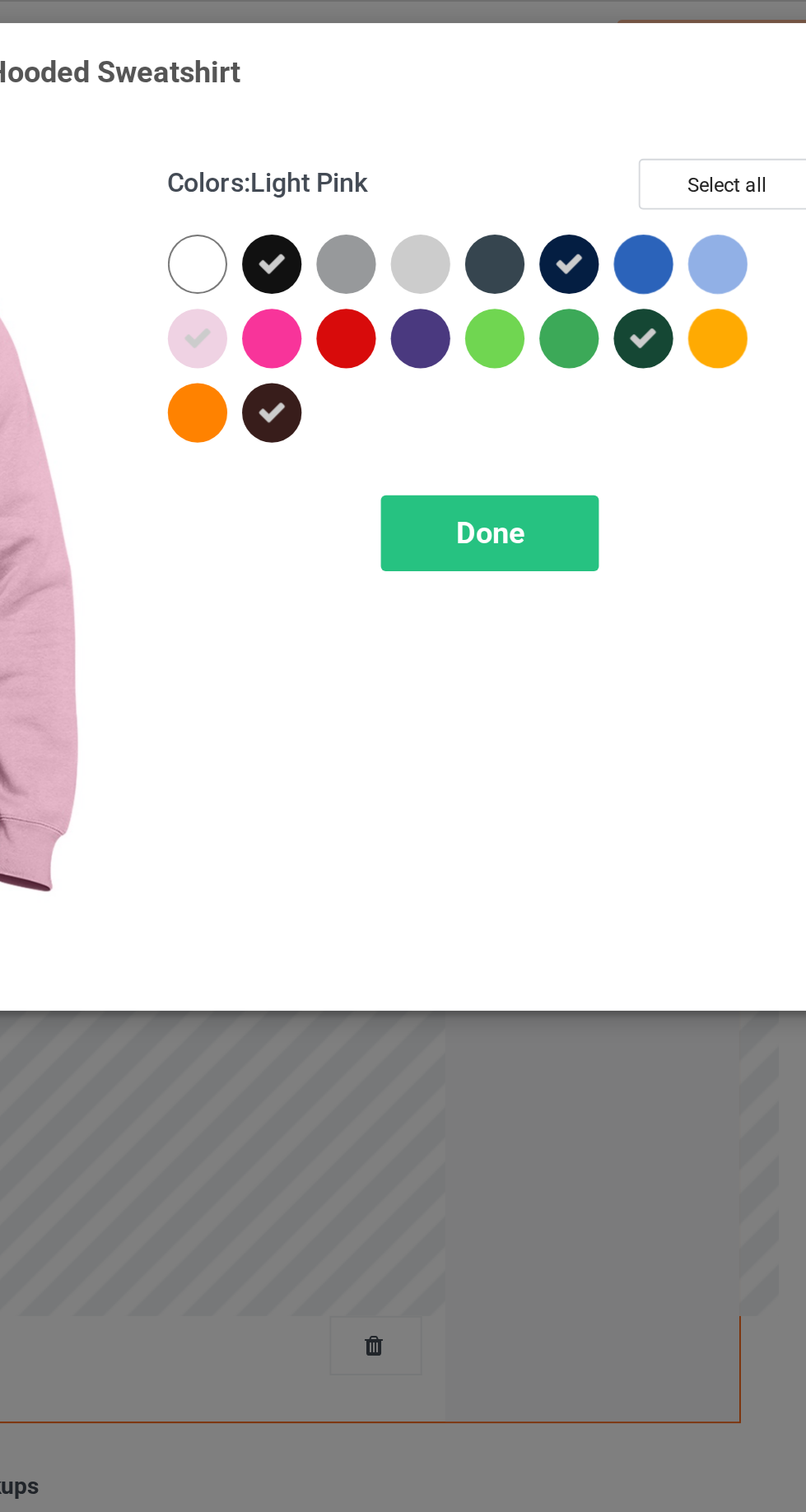
click at [439, 213] on div at bounding box center [428, 205] width 29 height 29
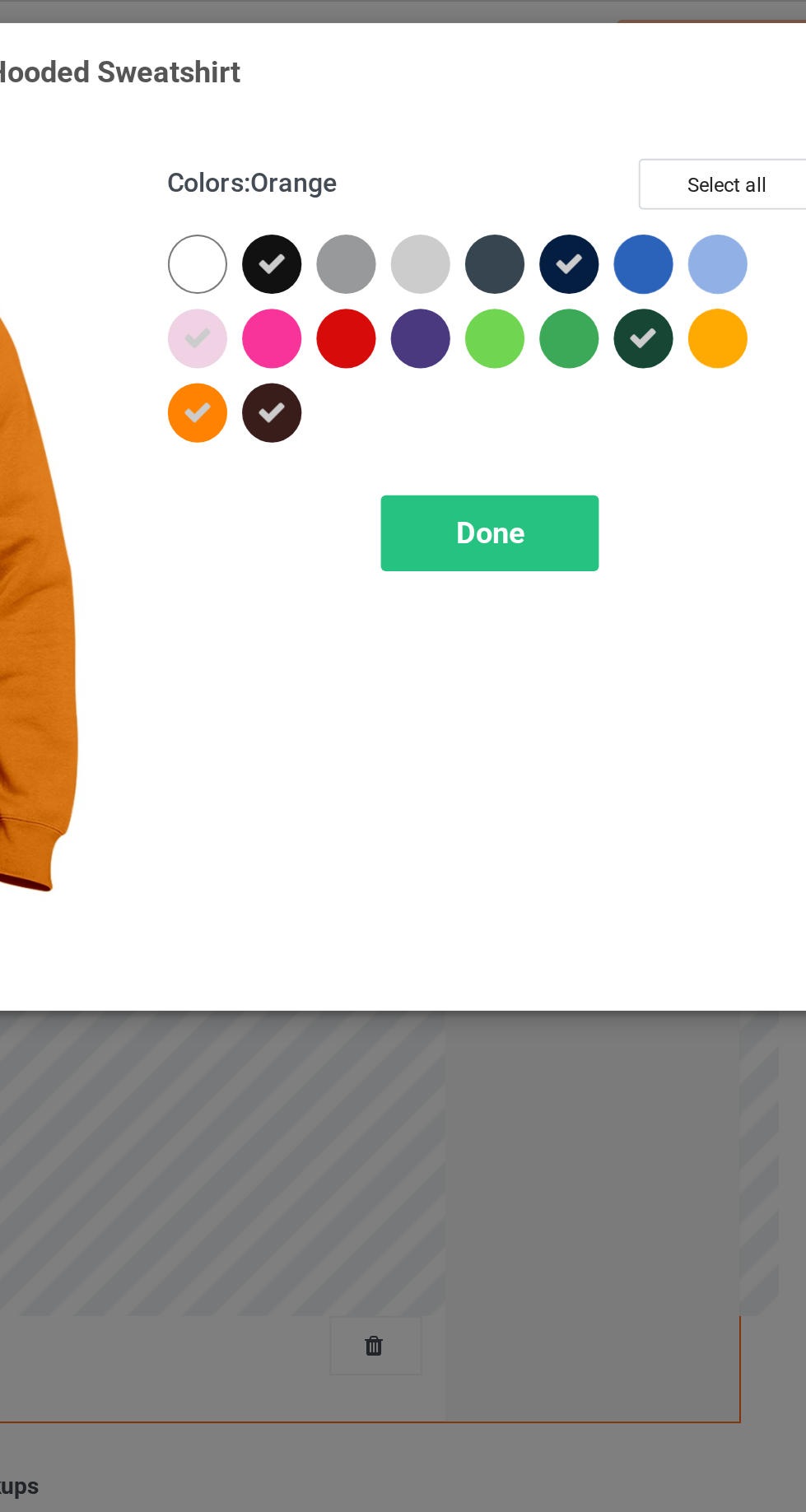
click at [469, 164] on div at bounding box center [465, 168] width 29 height 29
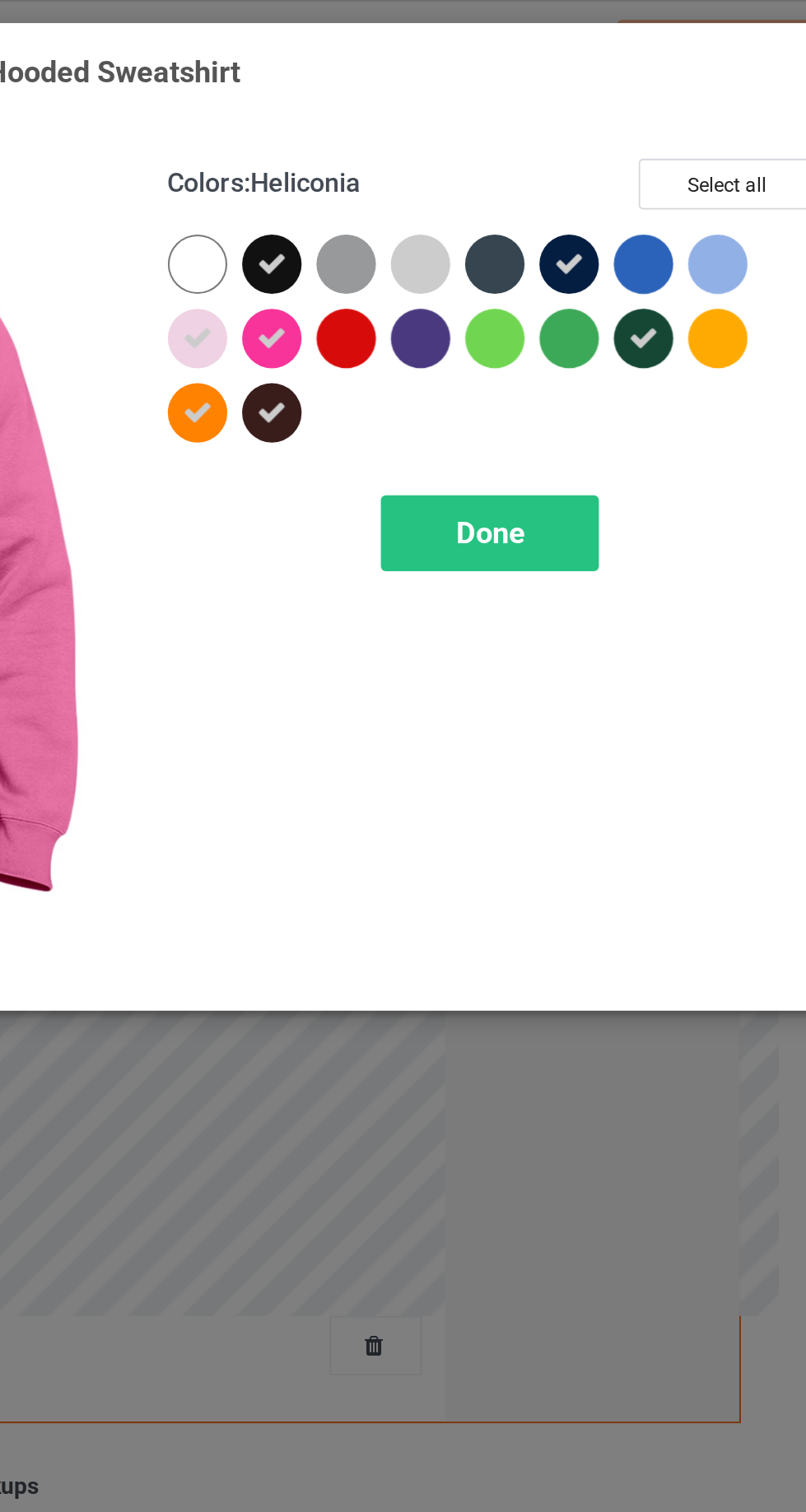
click at [509, 174] on div at bounding box center [502, 168] width 29 height 29
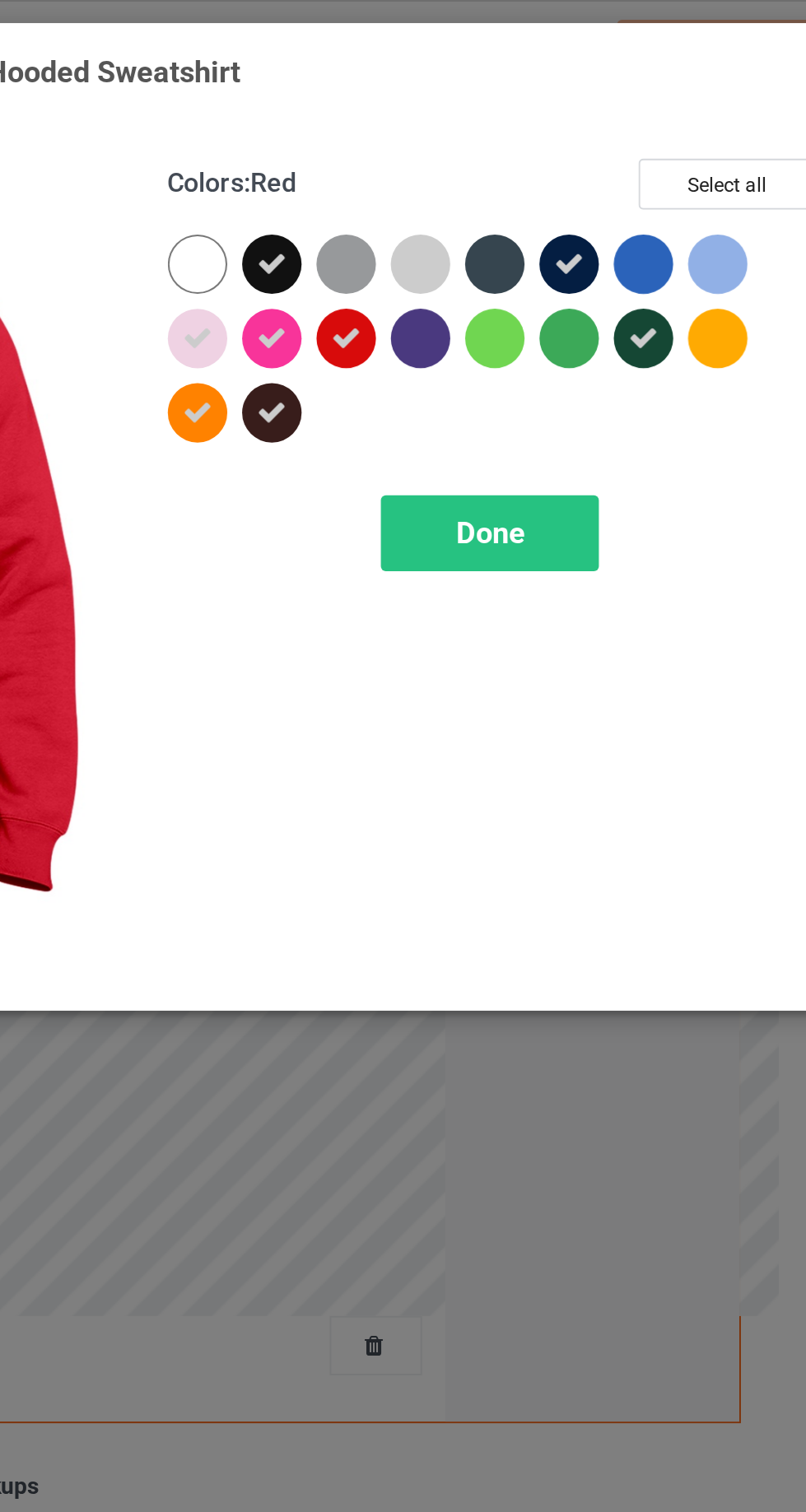
click at [547, 170] on div at bounding box center [539, 168] width 29 height 29
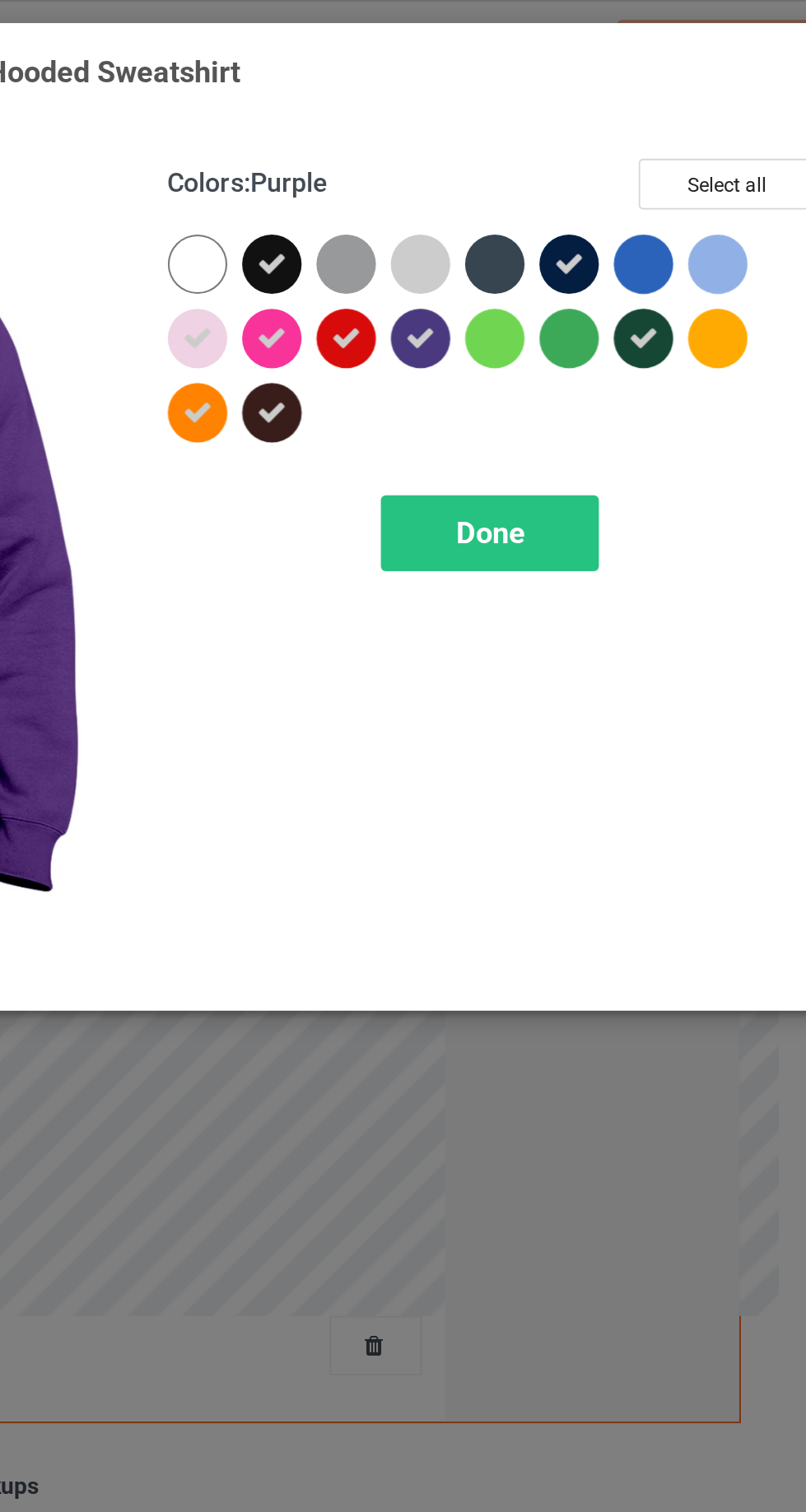
click at [471, 172] on icon at bounding box center [466, 169] width 15 height 15
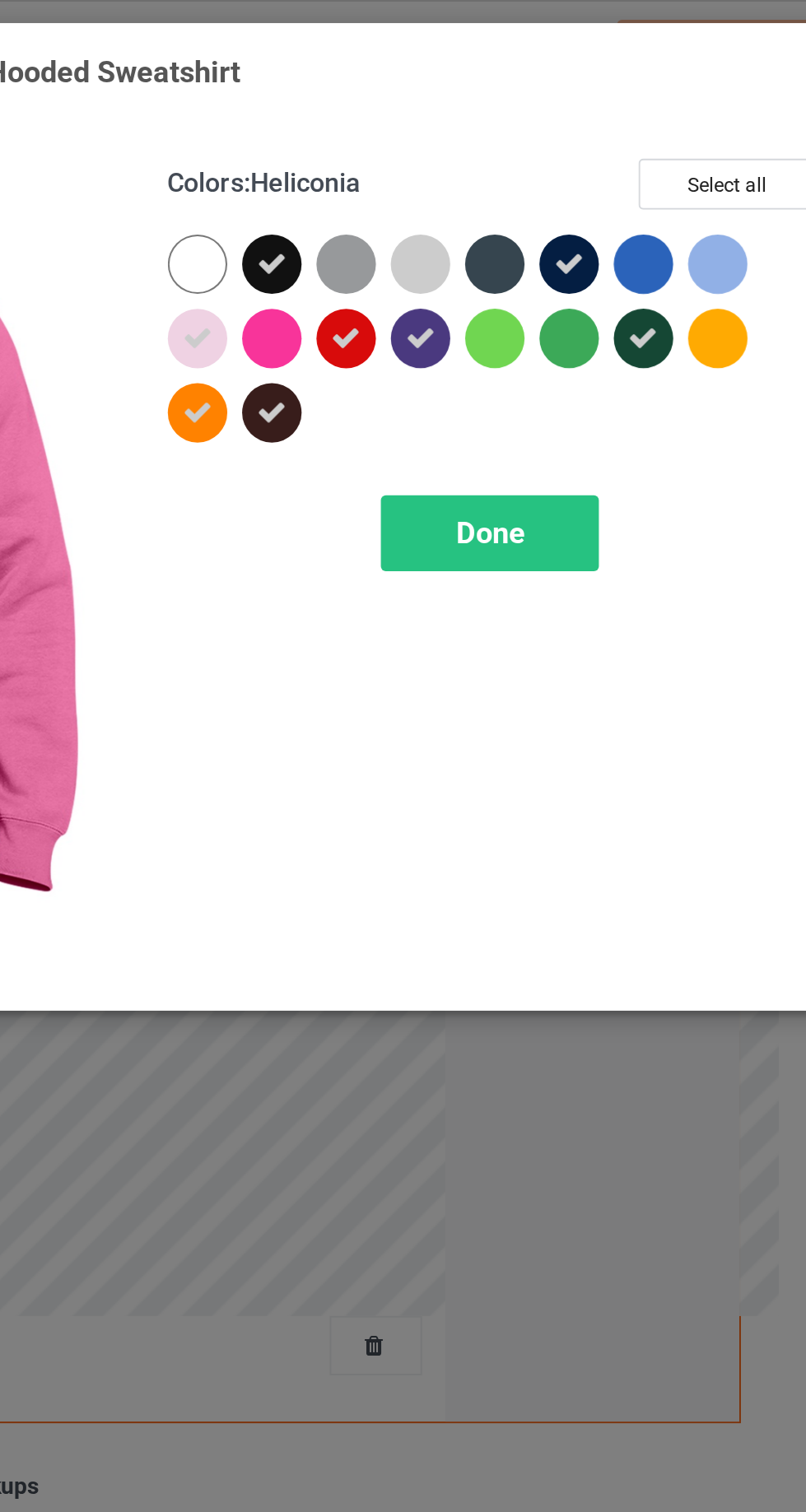
click at [663, 126] on div at bounding box center [650, 131] width 29 height 29
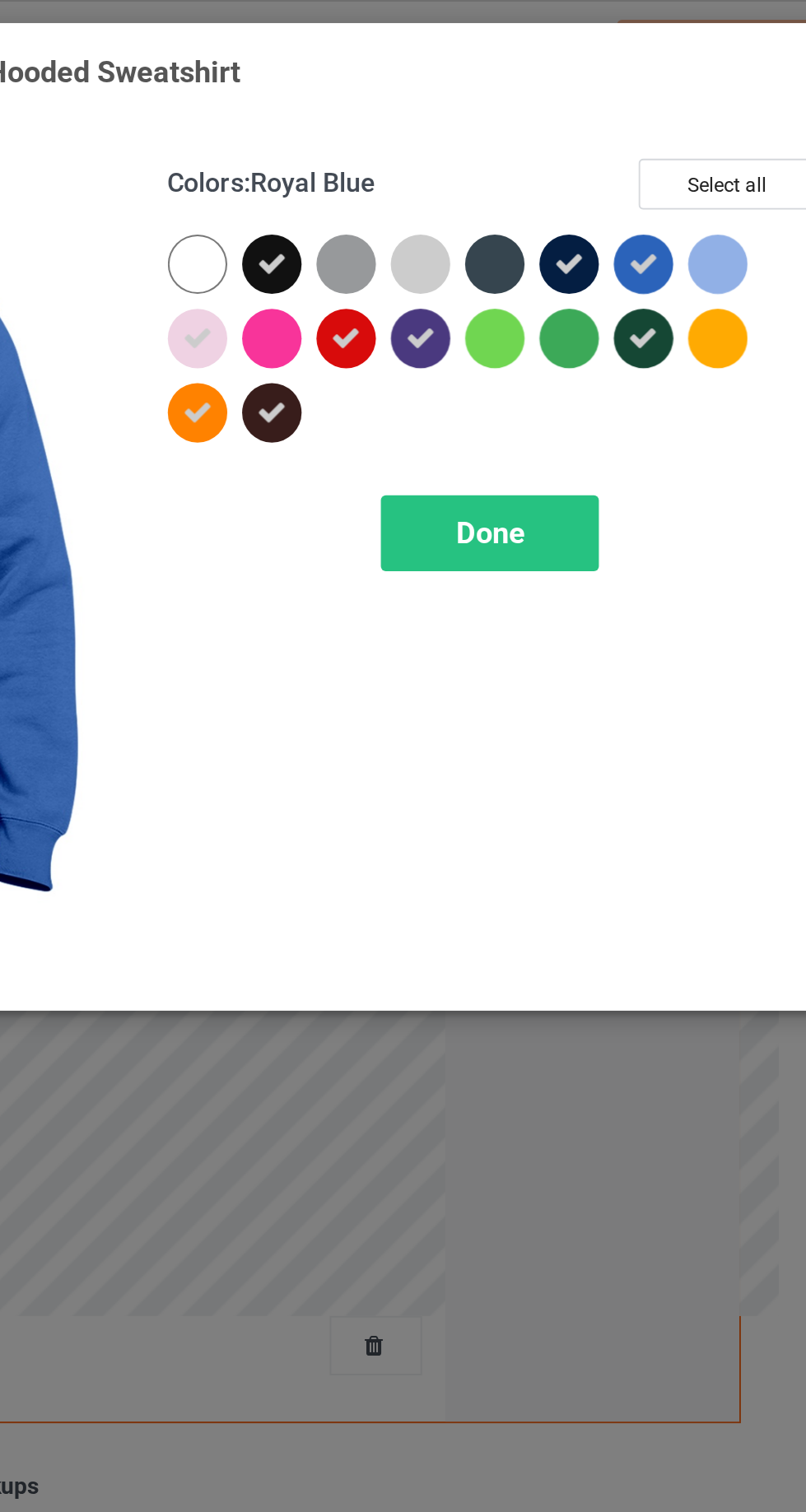
click at [681, 162] on div at bounding box center [687, 168] width 29 height 29
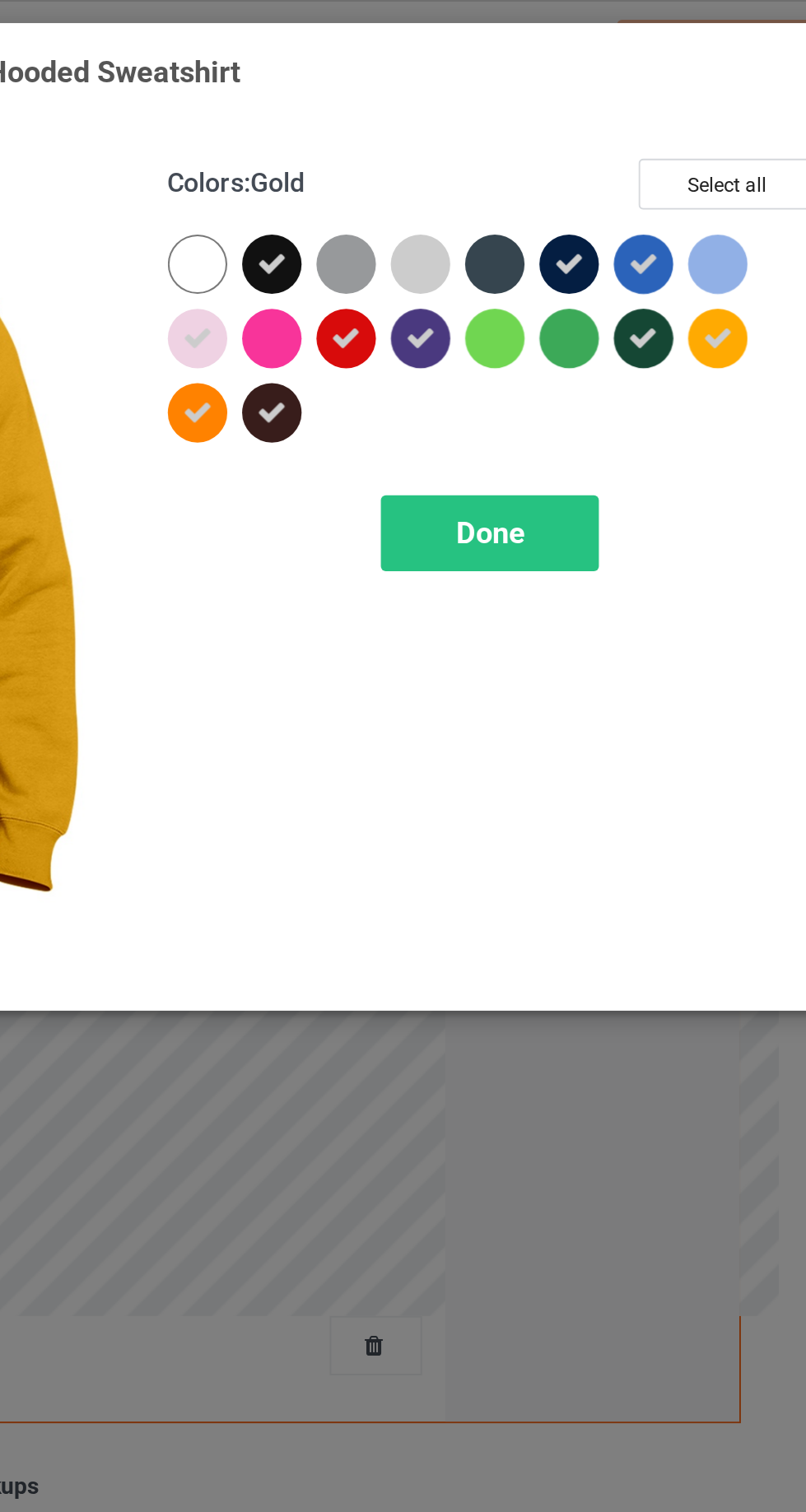
click at [582, 132] on div at bounding box center [577, 131] width 29 height 29
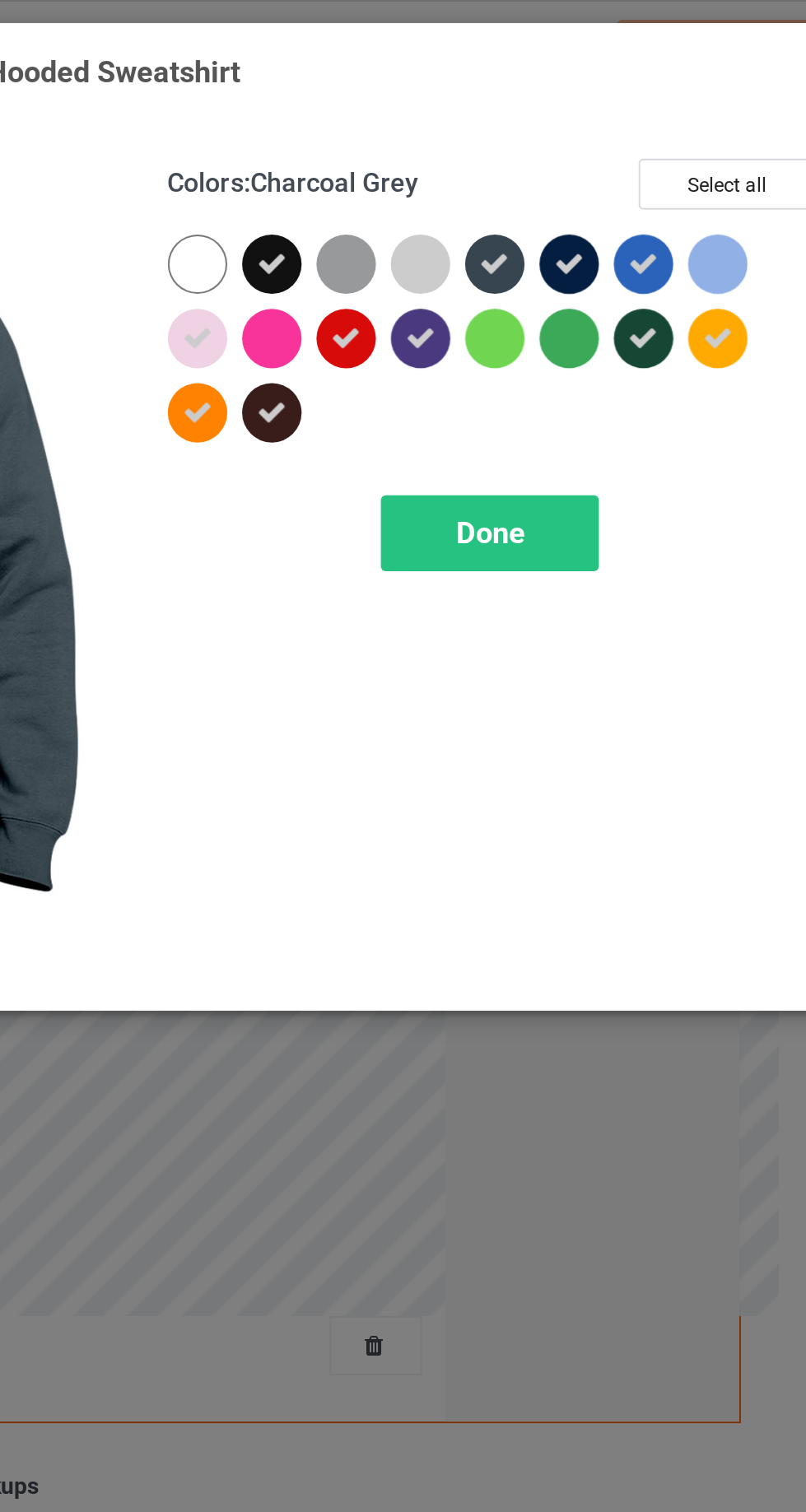
click at [581, 258] on span "Done" at bounding box center [575, 265] width 35 height 17
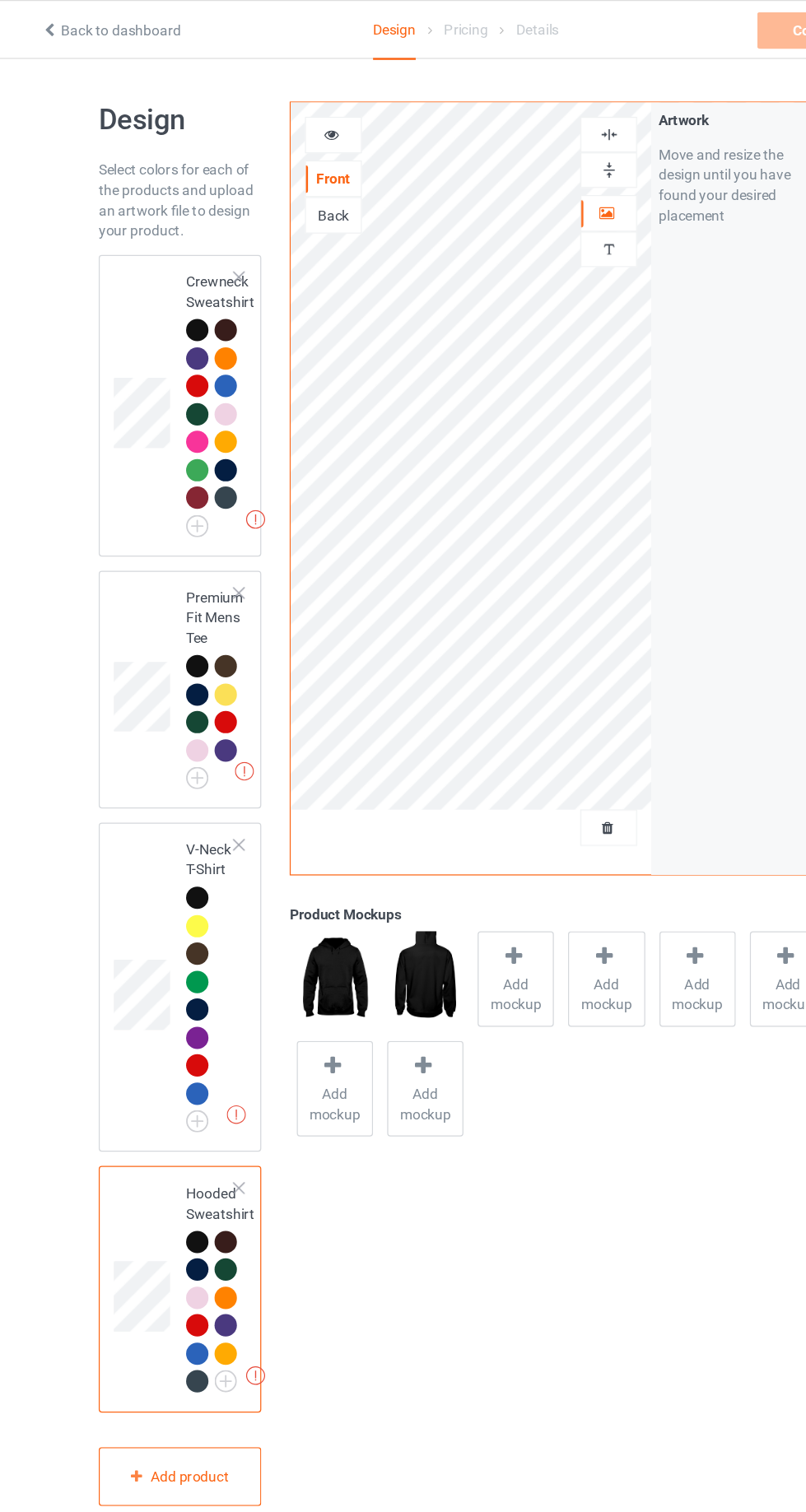
click at [135, 286] on td at bounding box center [143, 328] width 49 height 231
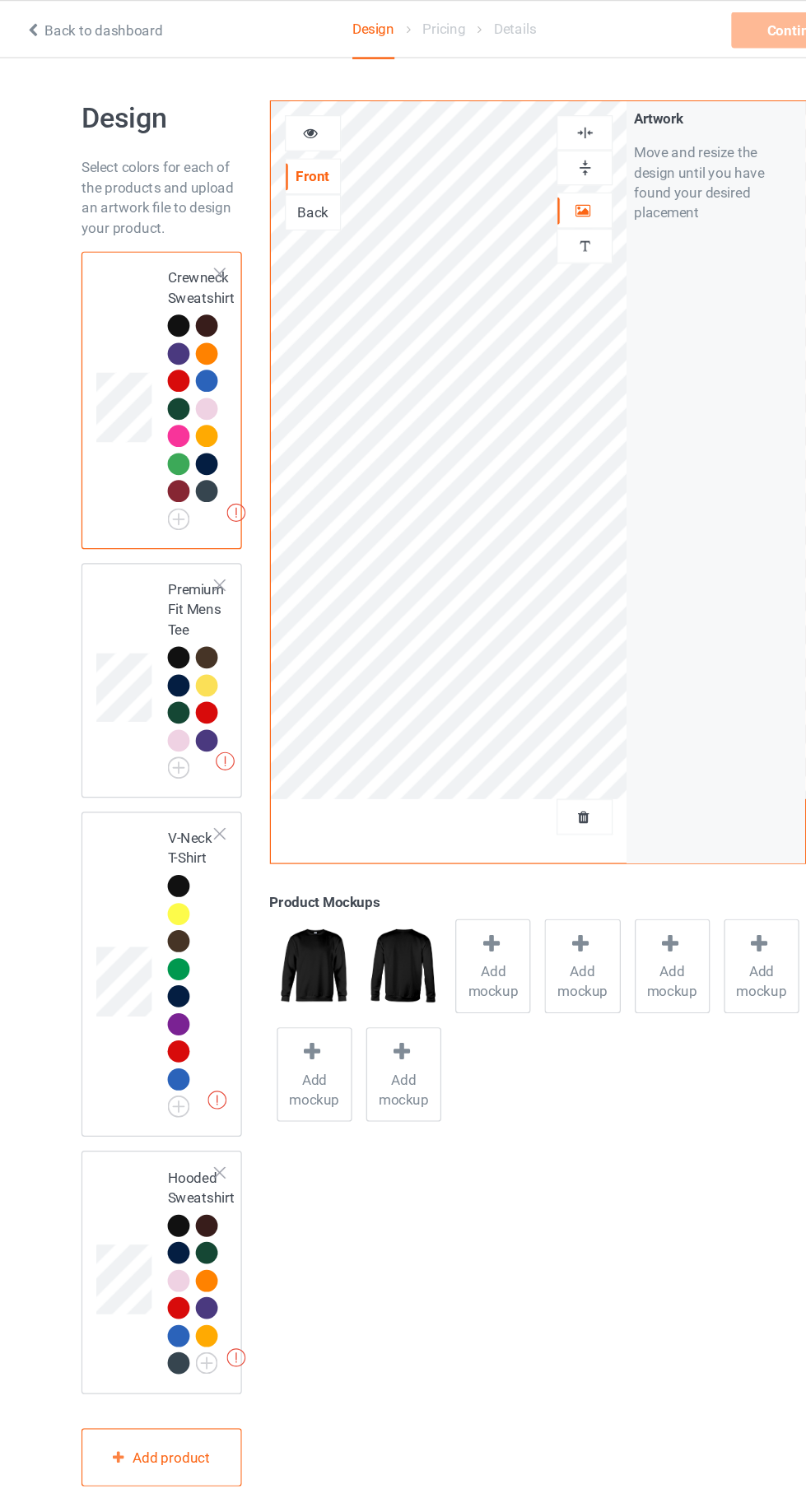
click at [470, 768] on div "Add mockup" at bounding box center [443, 794] width 61 height 77
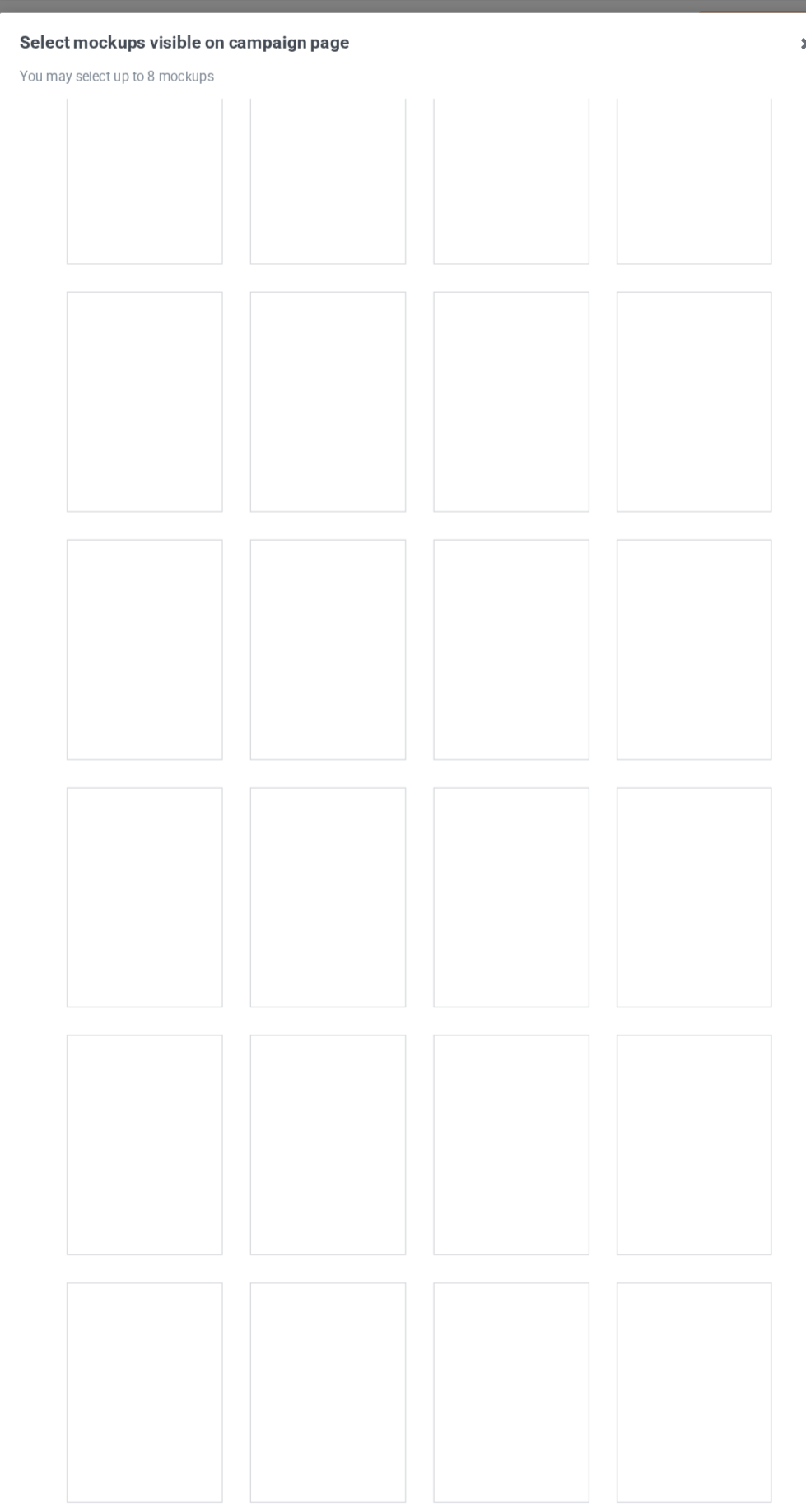
scroll to position [3611, 0]
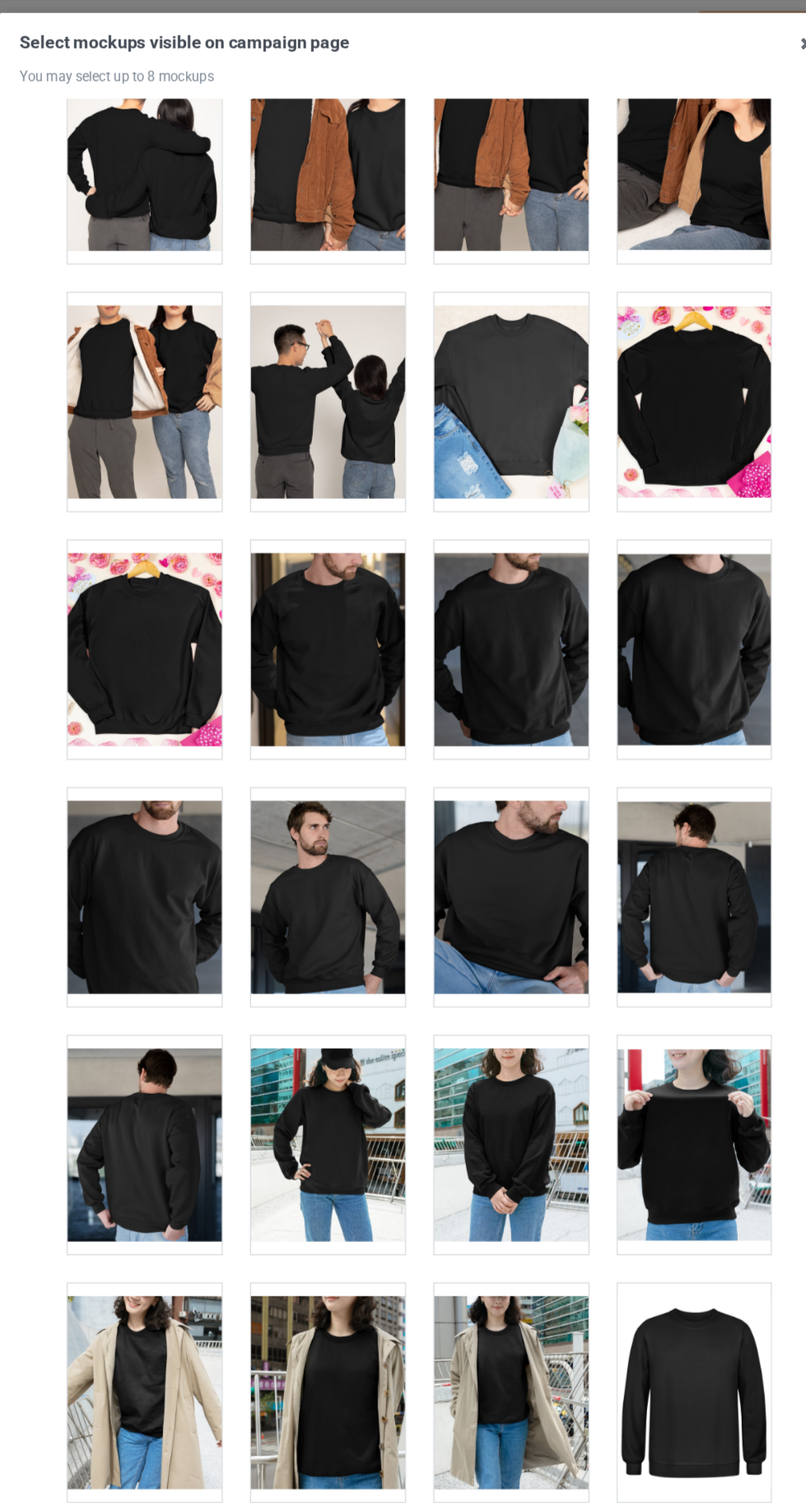
click at [479, 798] on div at bounding box center [479, 757] width 130 height 184
click at [195, 783] on div at bounding box center [171, 757] width 130 height 184
click at [308, 792] on div at bounding box center [326, 757] width 130 height 184
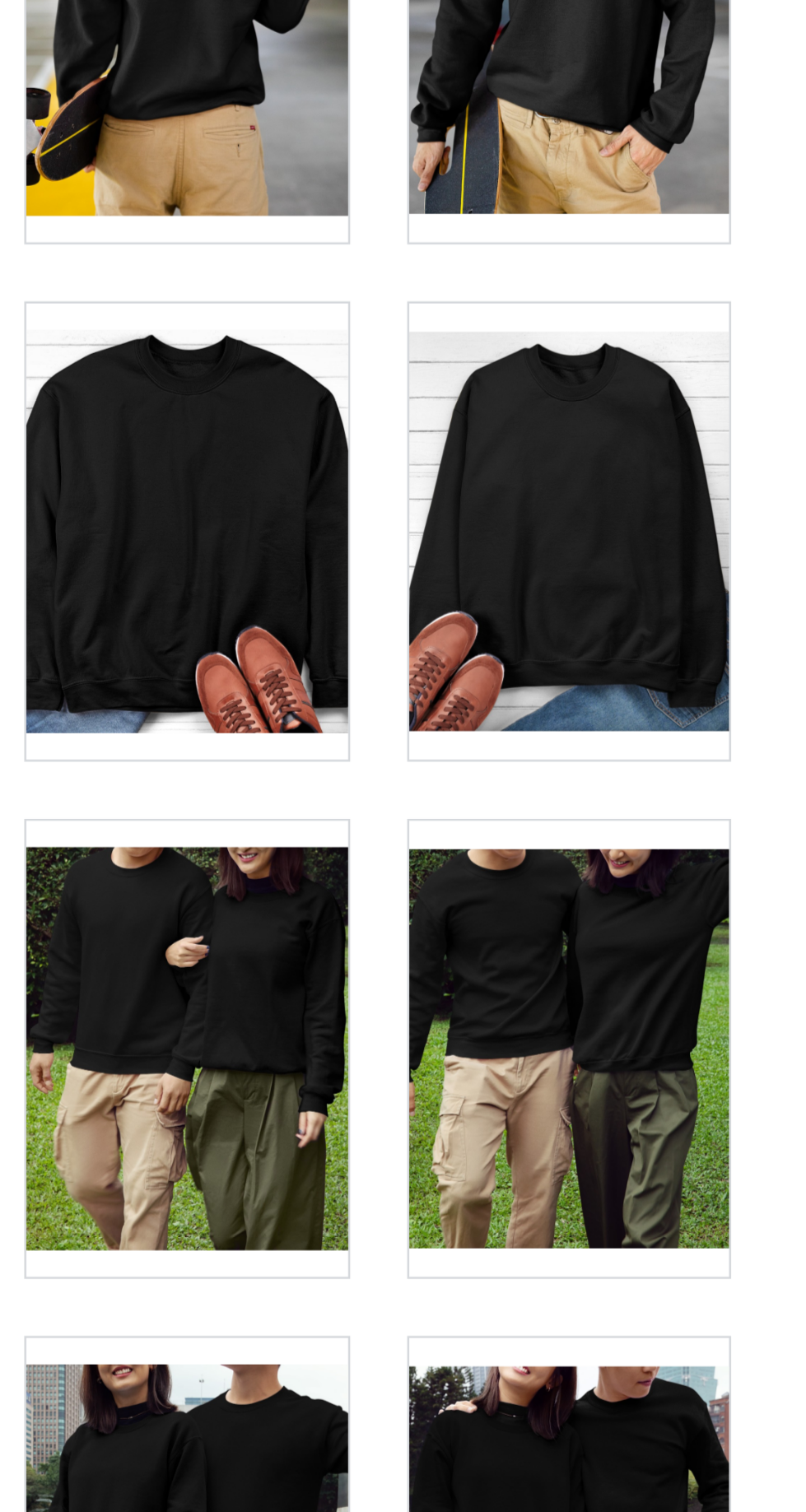
scroll to position [4737, 0]
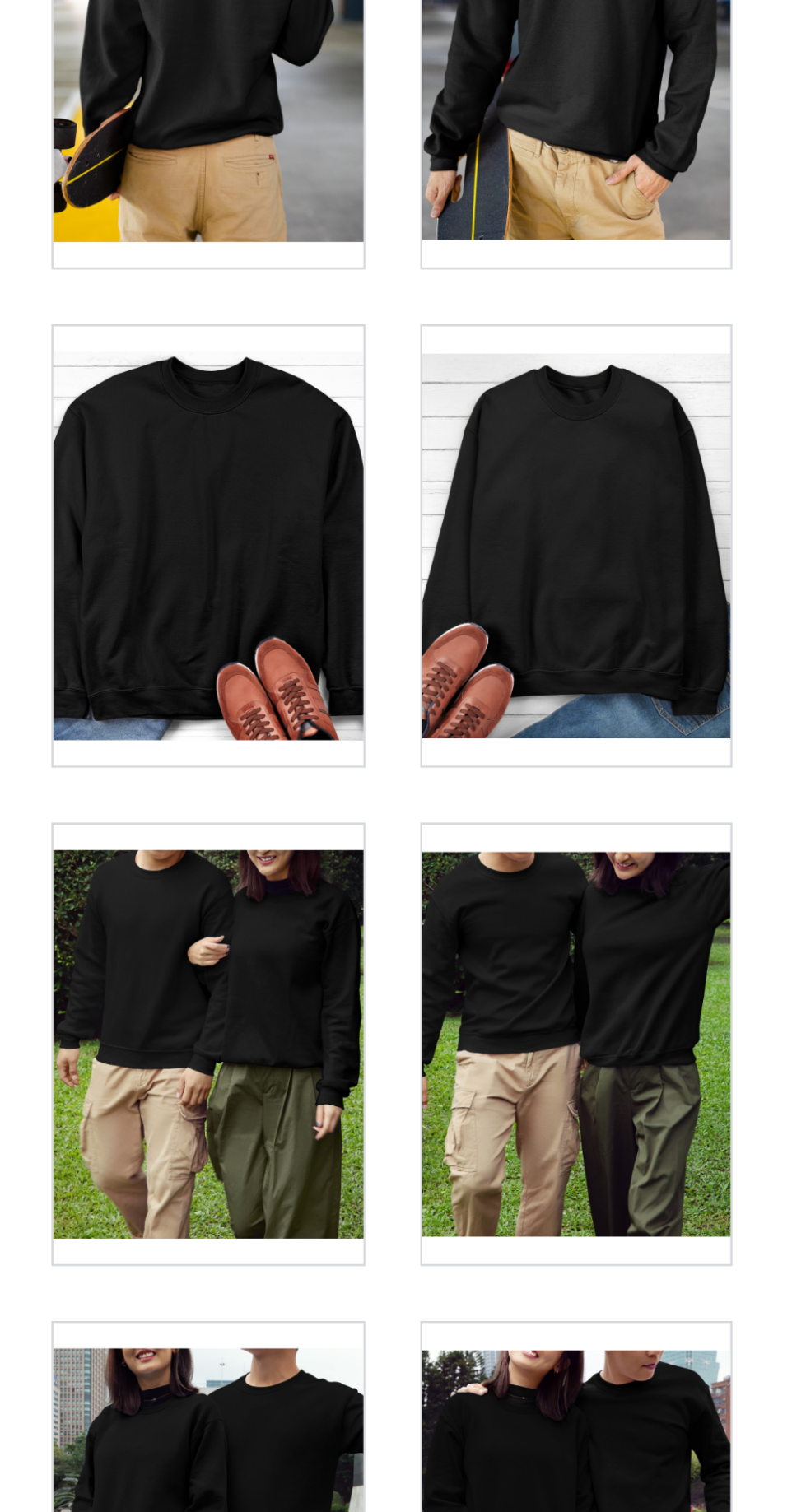
click at [499, 454] on div at bounding box center [479, 468] width 130 height 184
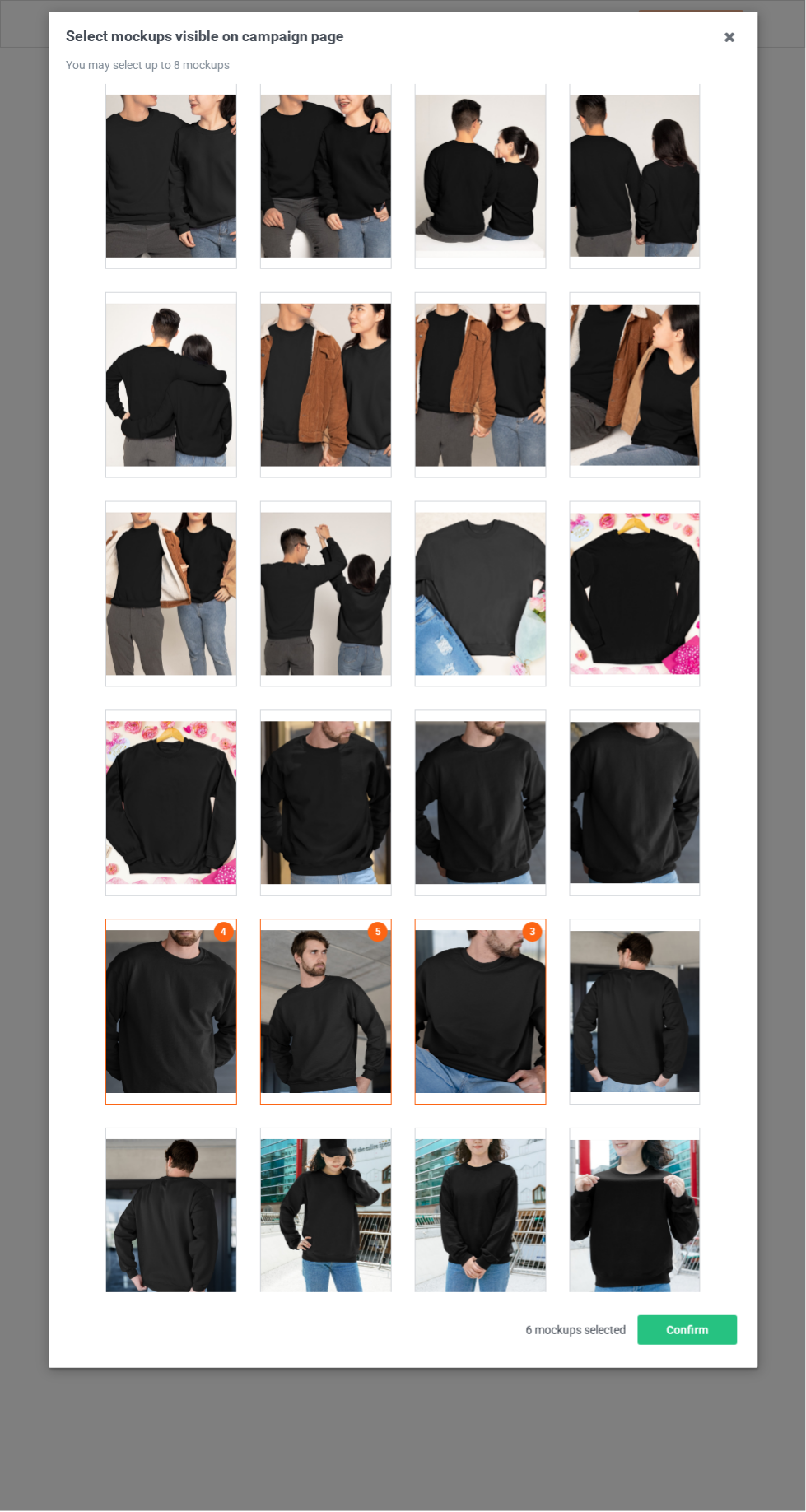
scroll to position [0, 0]
click at [724, 1330] on button "Confirm" at bounding box center [688, 1330] width 100 height 29
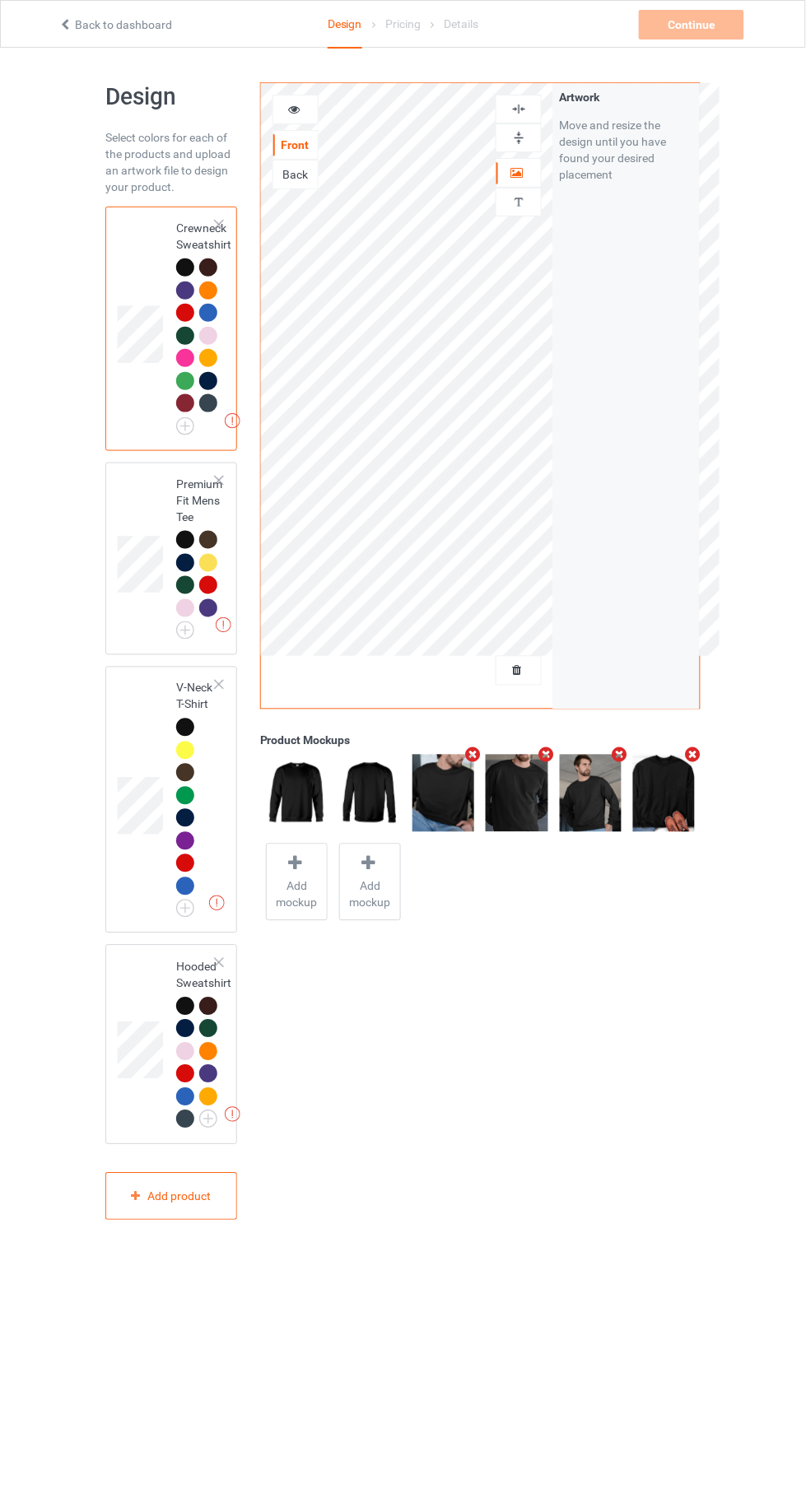
click at [178, 535] on div at bounding box center [185, 539] width 18 height 18
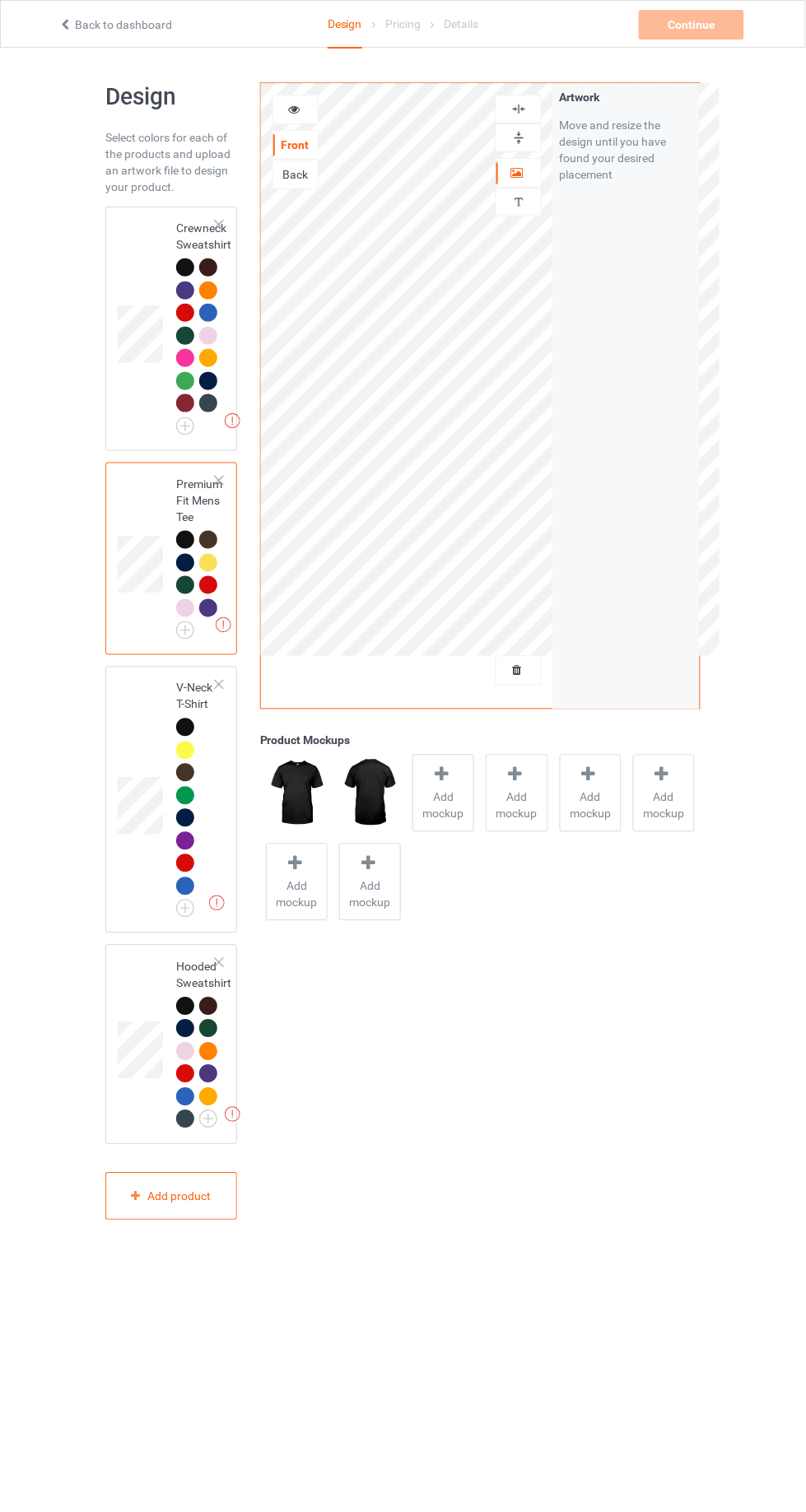
click at [438, 811] on span "Add mockup" at bounding box center [444, 805] width 60 height 33
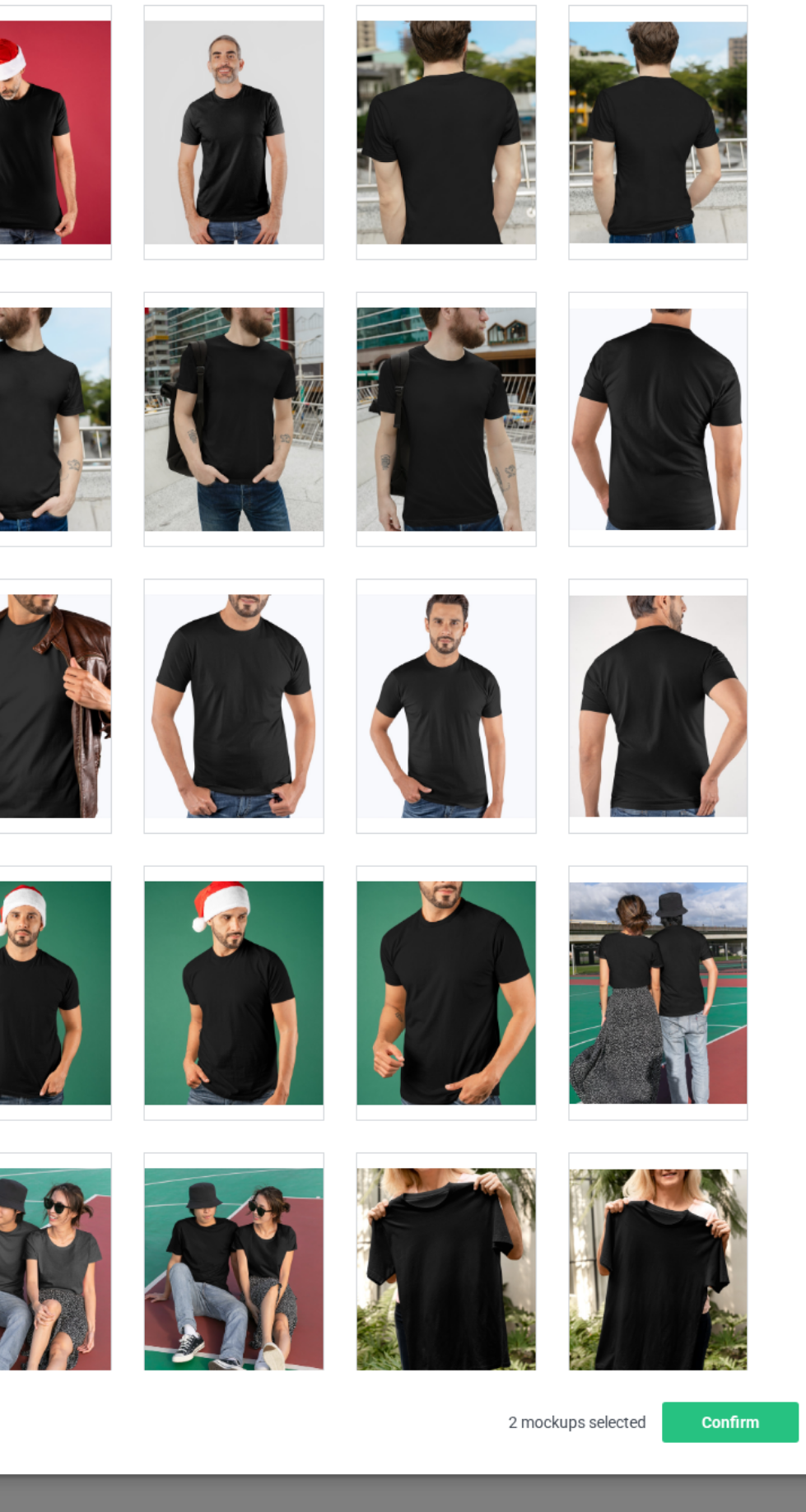
scroll to position [428, 0]
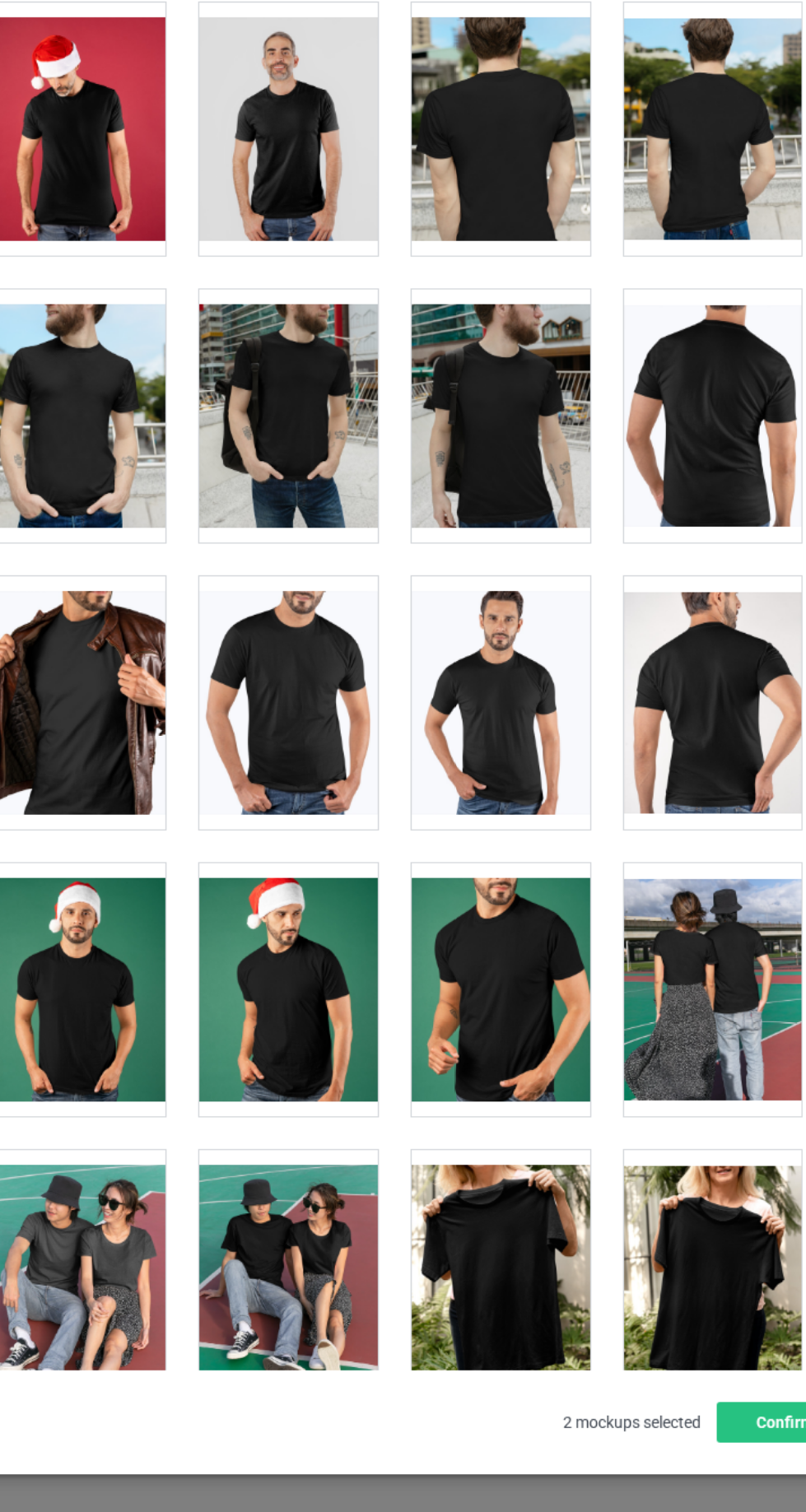
click at [511, 1044] on div at bounding box center [479, 1015] width 130 height 184
click at [176, 839] on div at bounding box center [171, 806] width 130 height 184
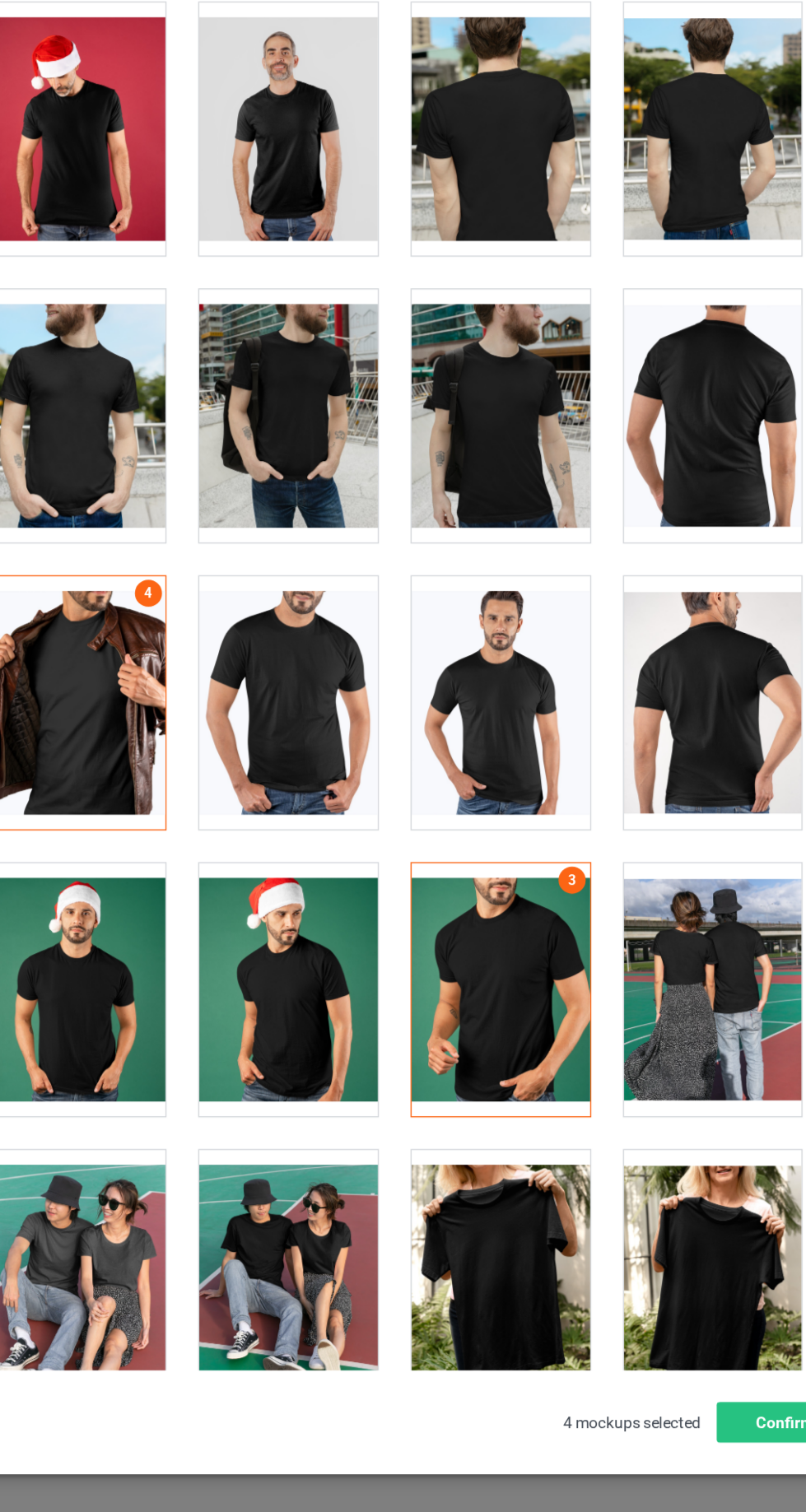
click at [323, 840] on div at bounding box center [326, 806] width 130 height 184
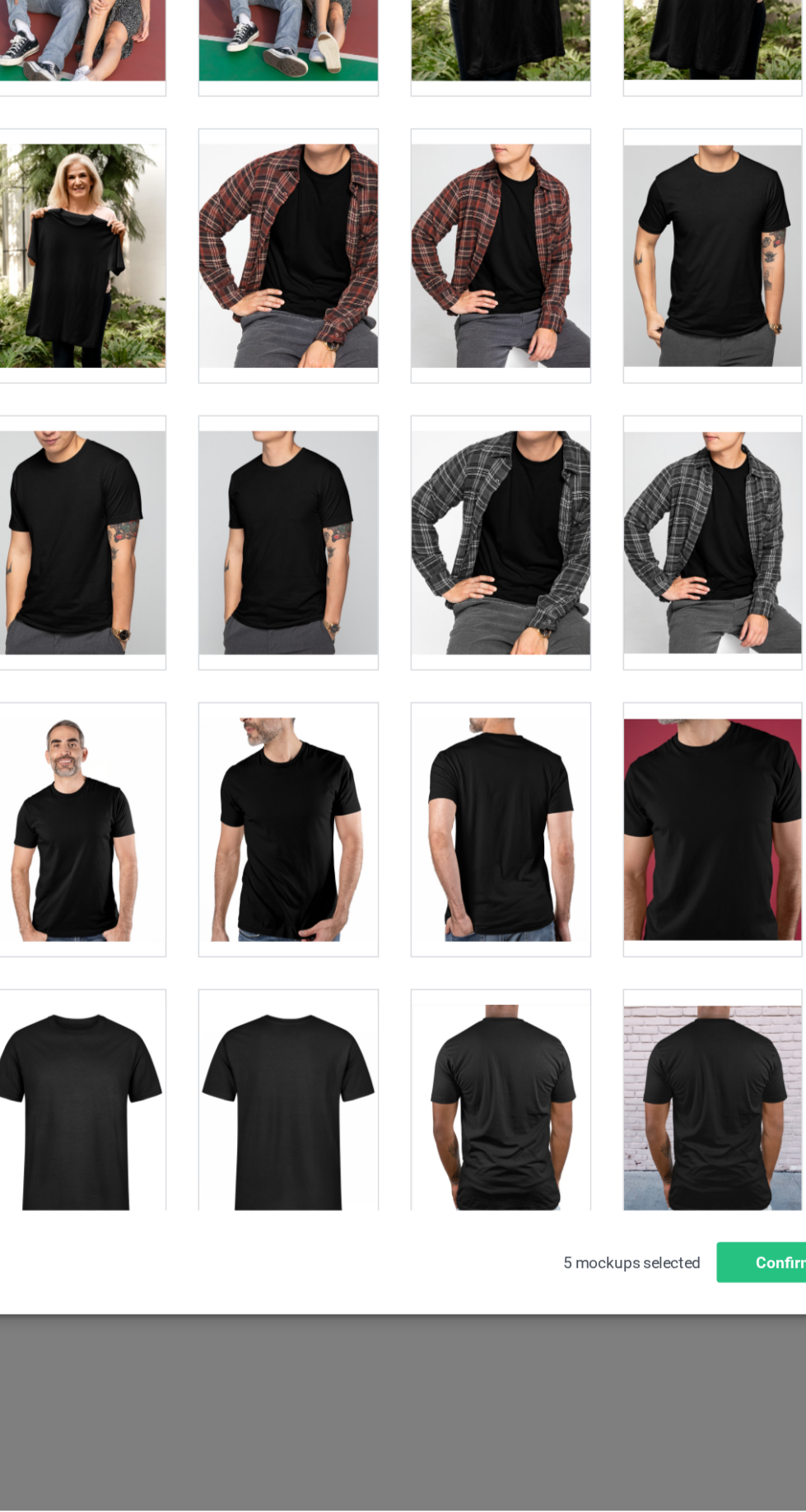
scroll to position [1279, 0]
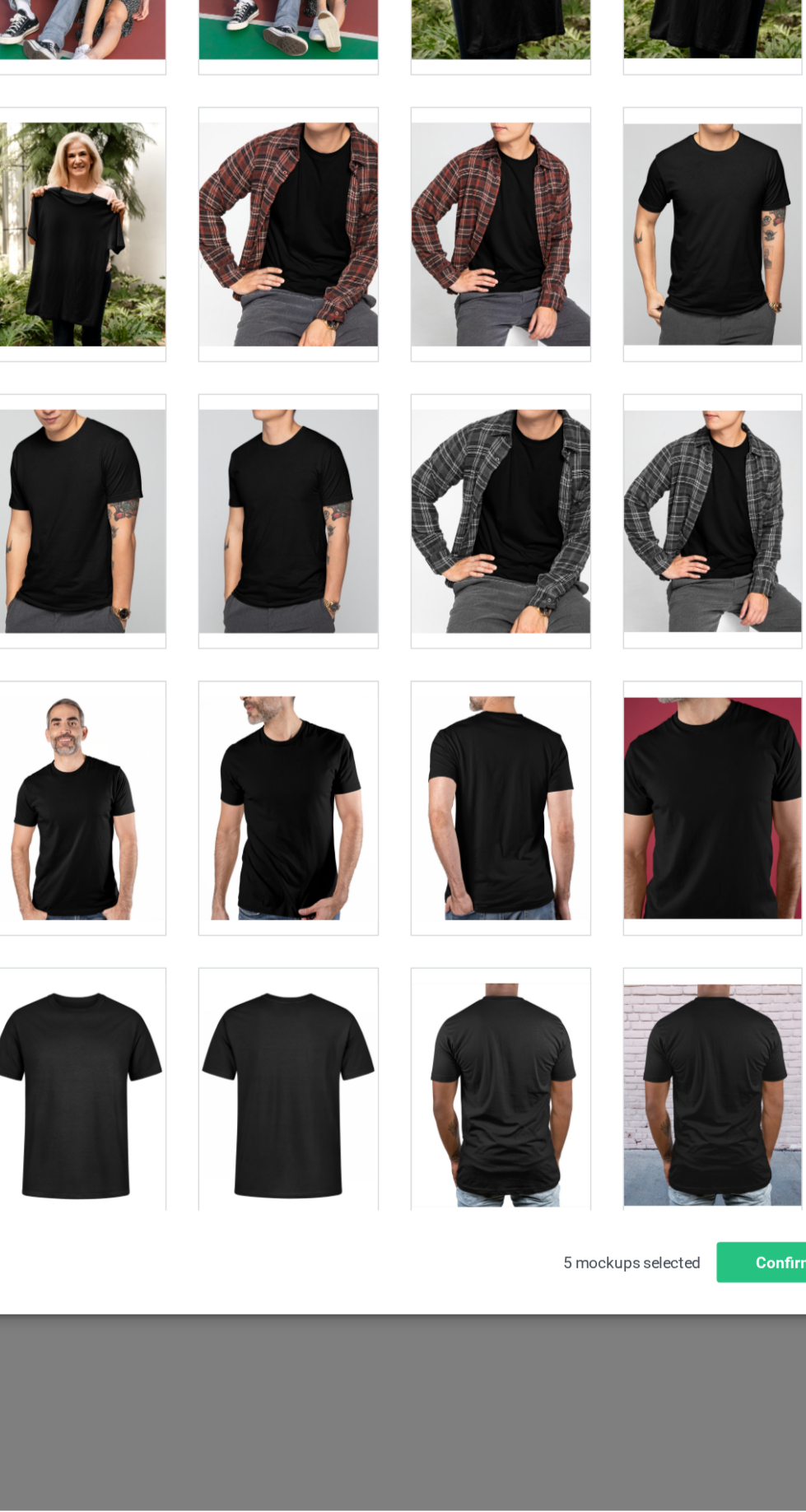
click at [638, 1046] on div at bounding box center [634, 1000] width 130 height 184
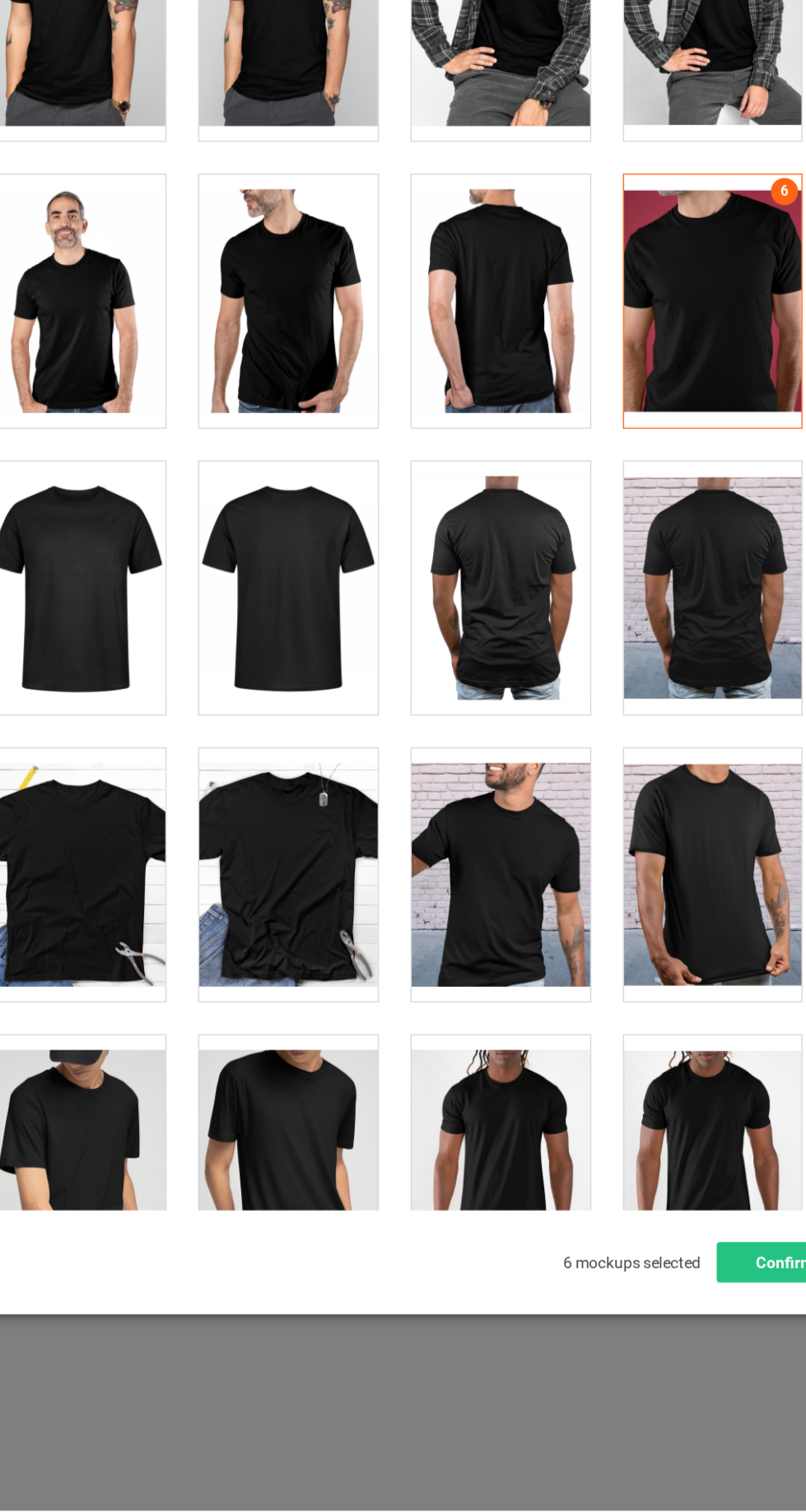
scroll to position [1650, 0]
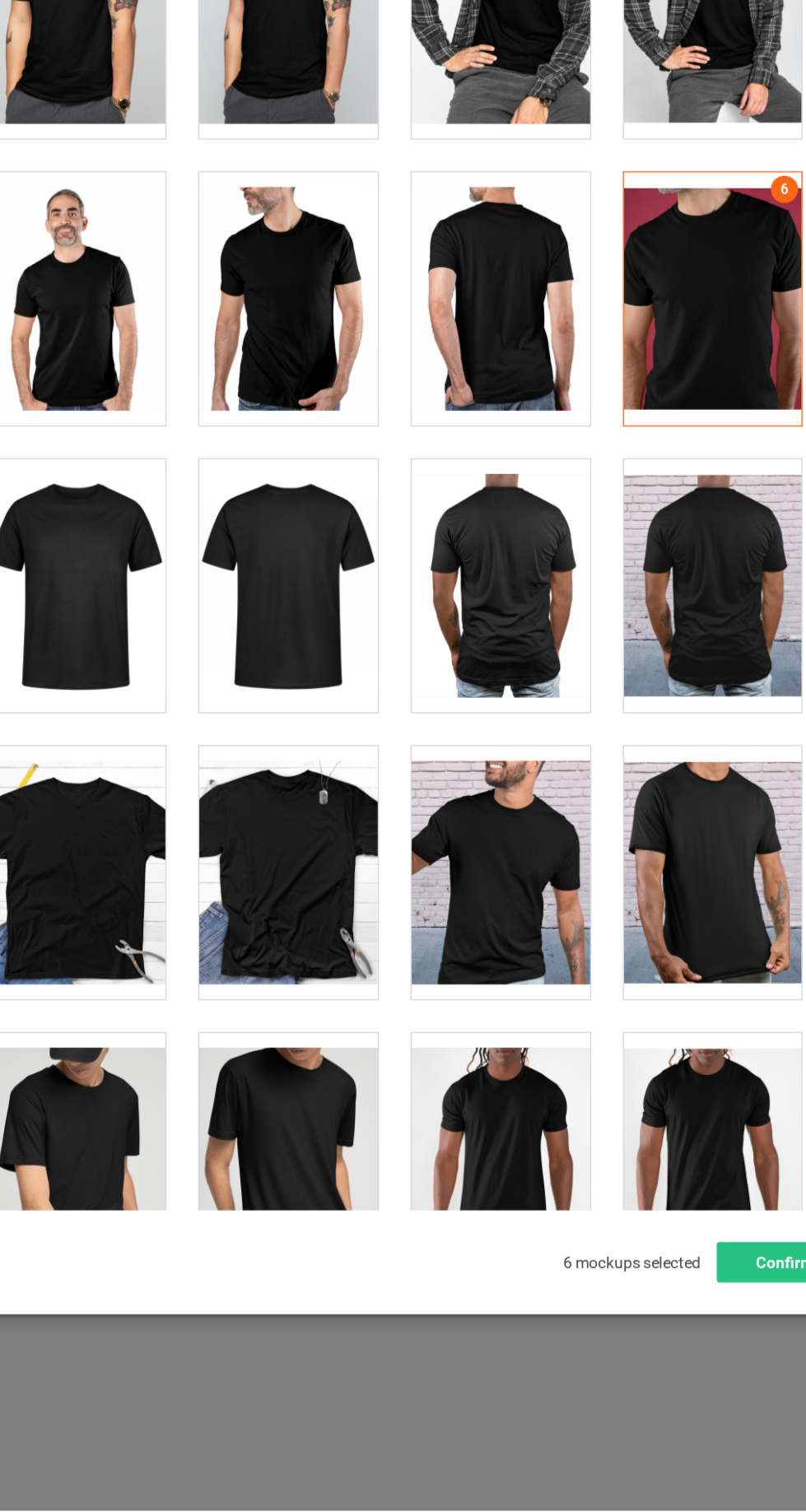
click at [465, 1033] on div at bounding box center [479, 1047] width 130 height 184
click at [679, 1331] on button "Confirm" at bounding box center [688, 1330] width 100 height 29
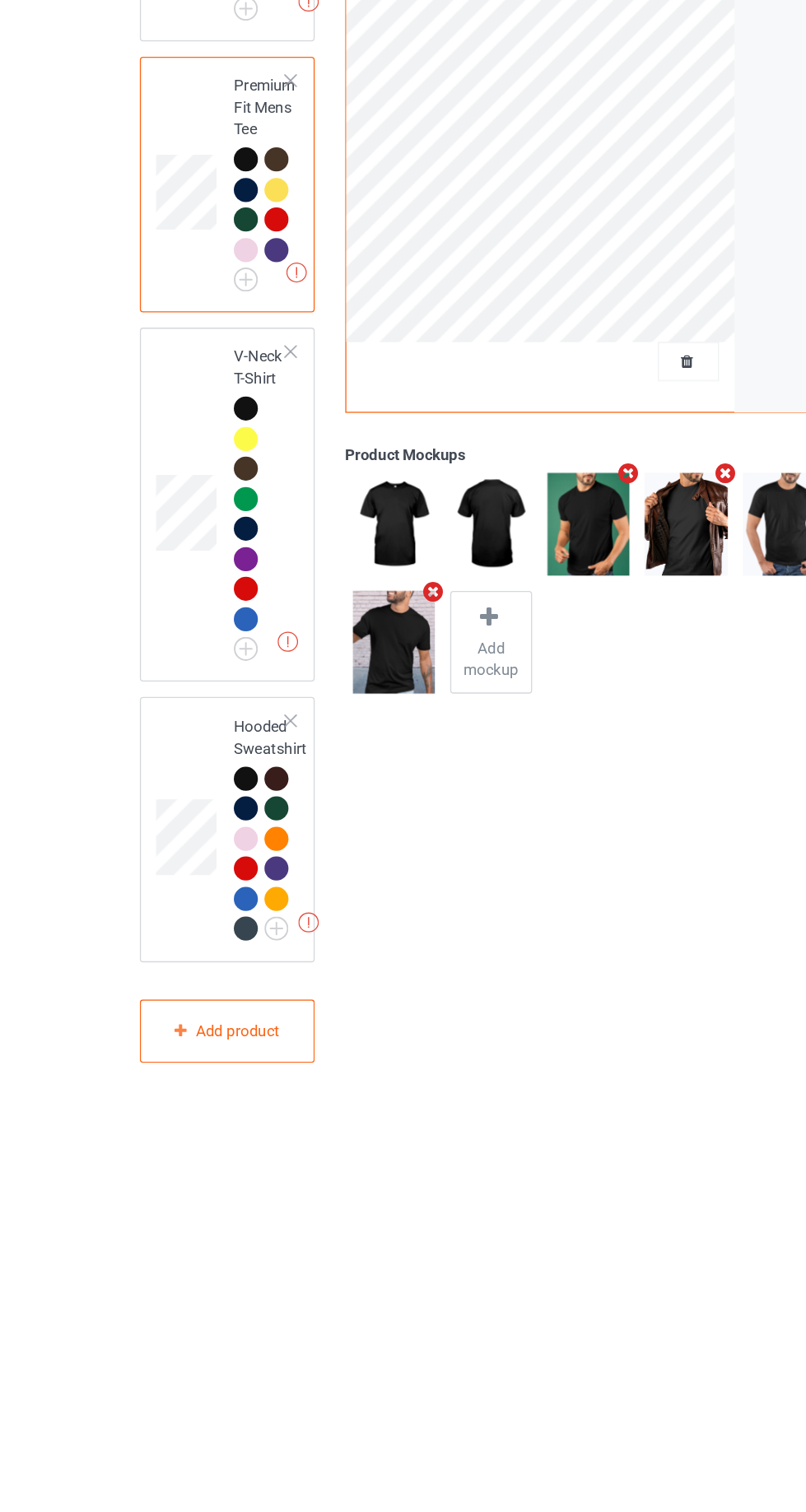
scroll to position [45, 0]
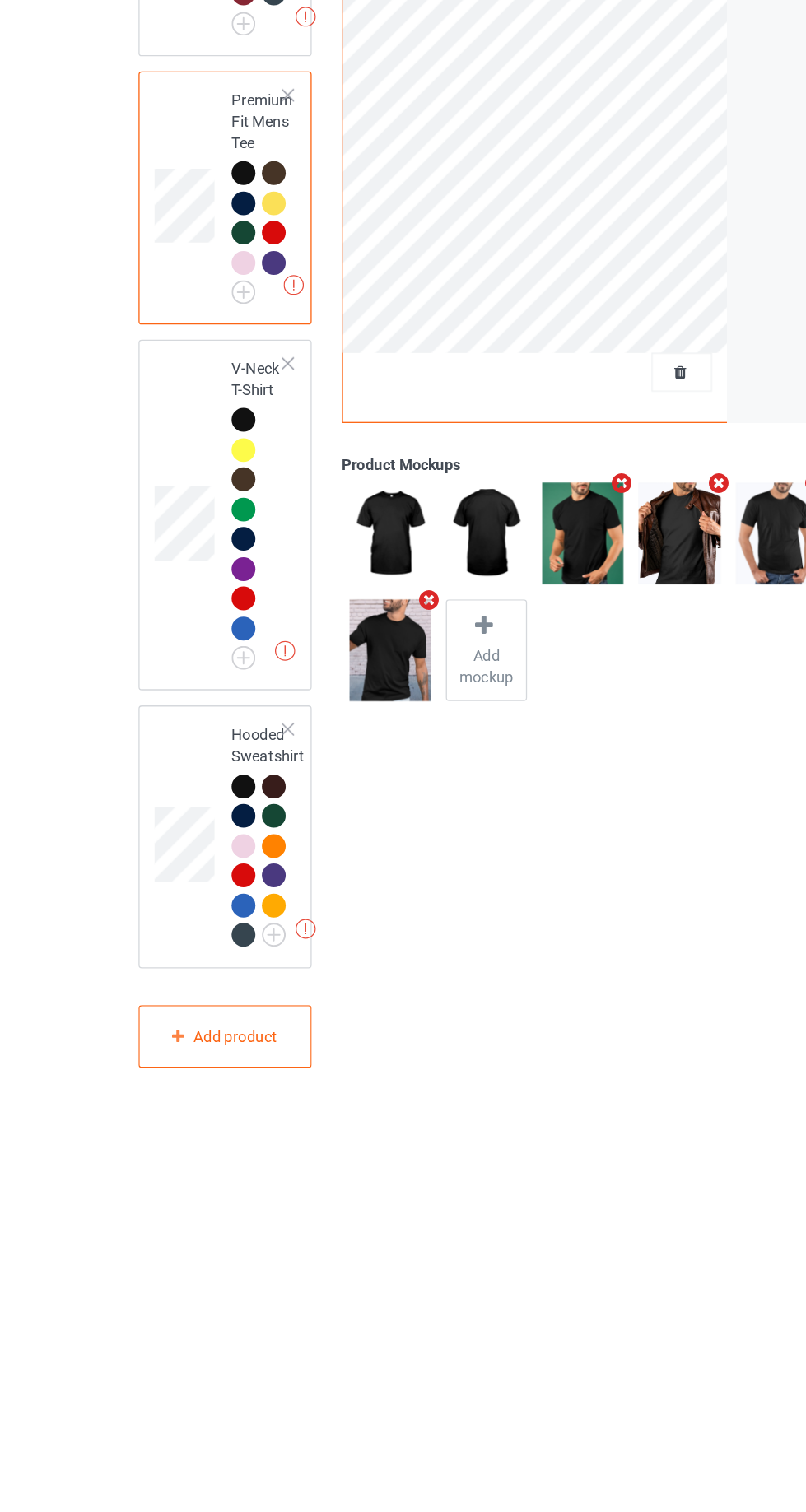
click at [144, 665] on td at bounding box center [143, 754] width 49 height 254
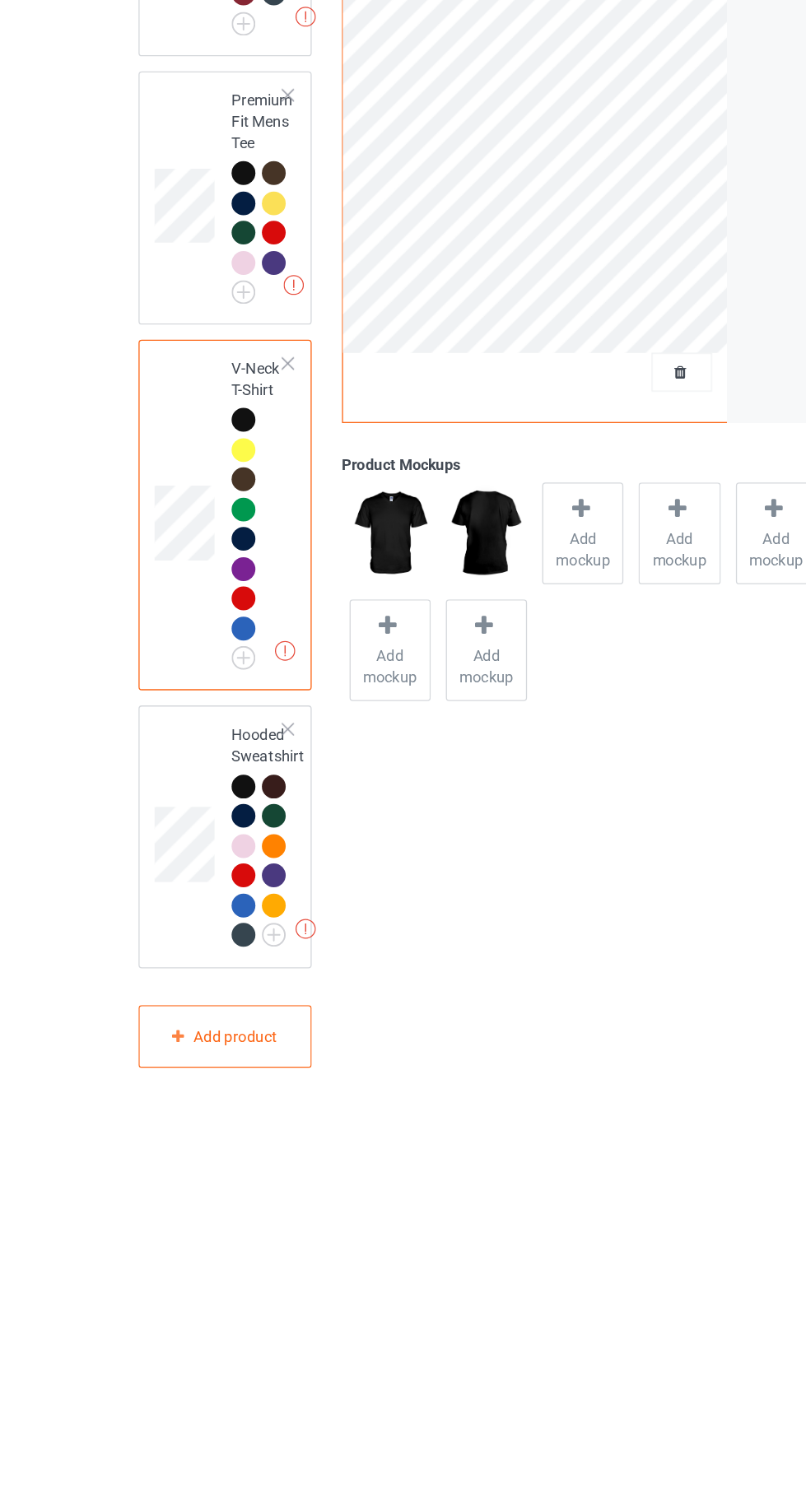
scroll to position [45, 0]
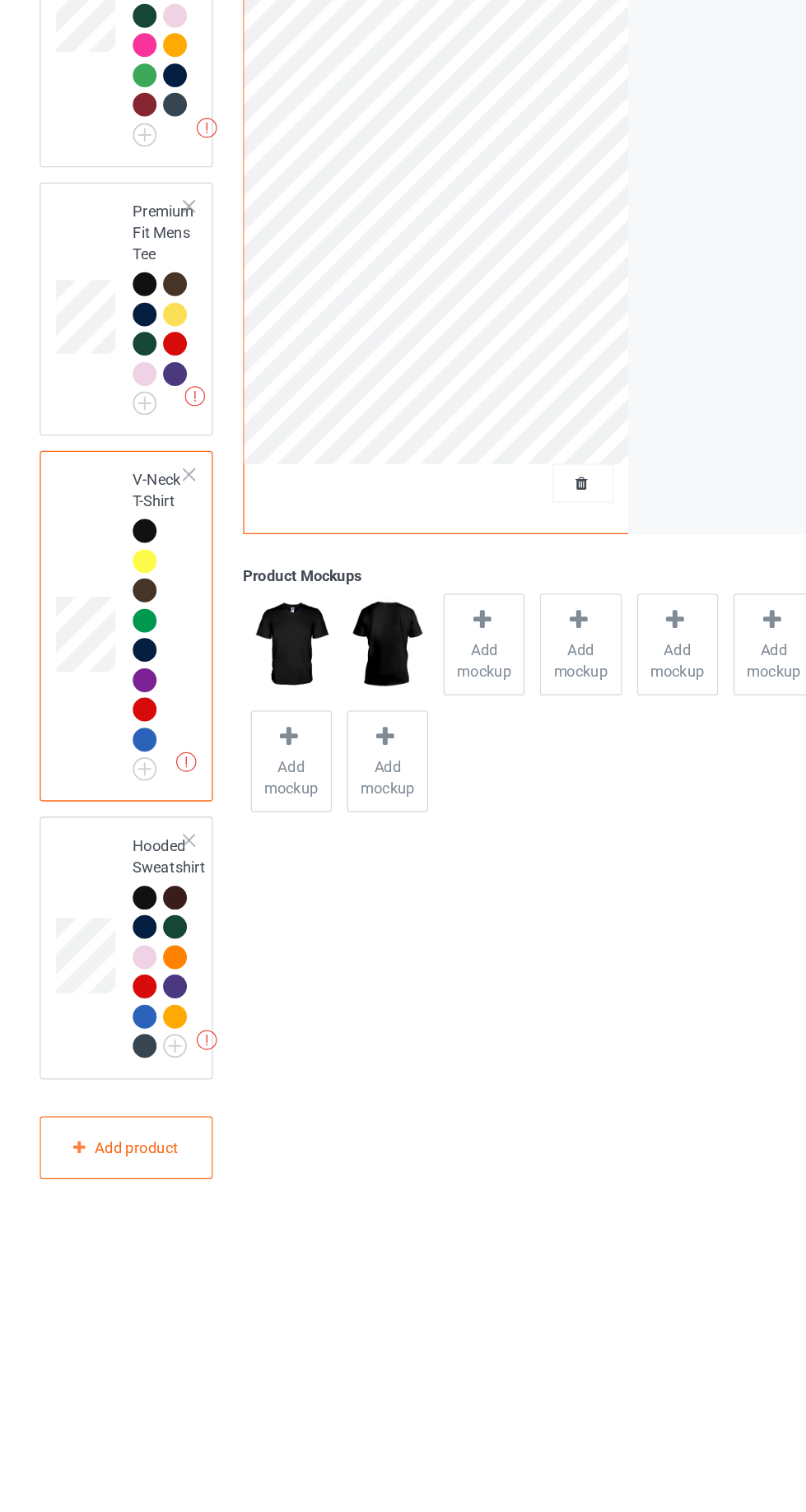
click at [426, 782] on span "Add mockup" at bounding box center [444, 781] width 60 height 33
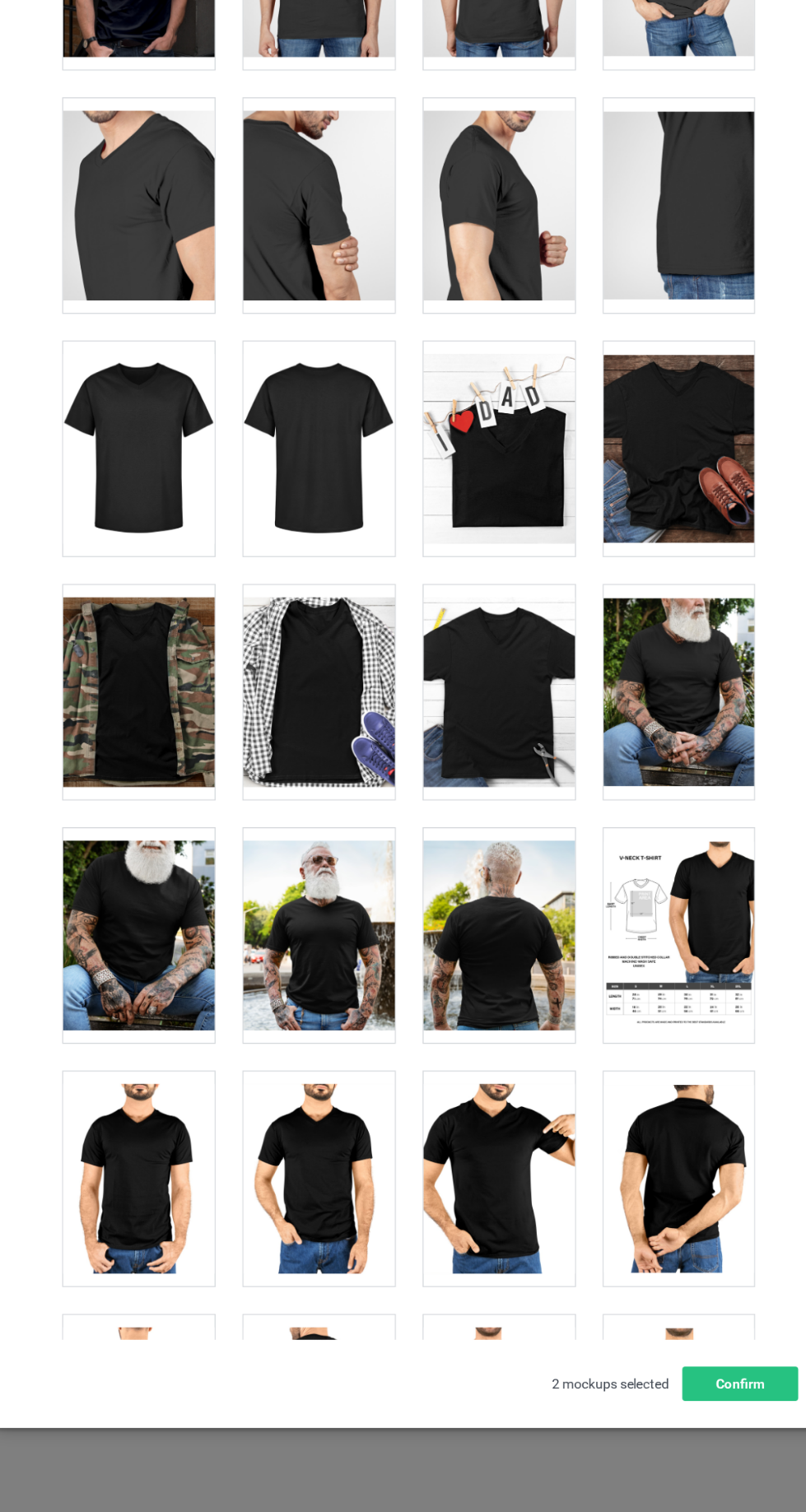
scroll to position [292, 0]
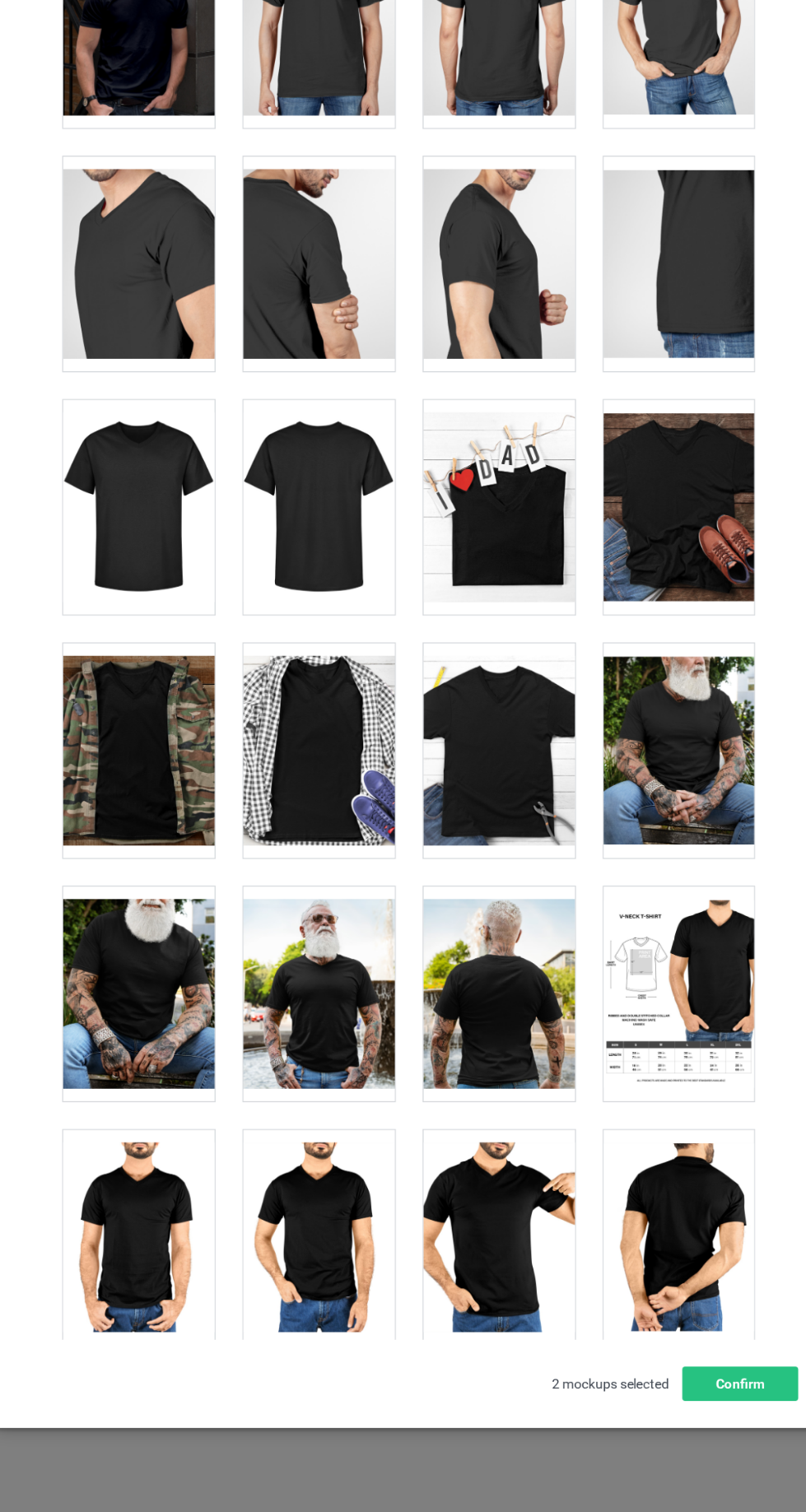
click at [306, 807] on div at bounding box center [326, 786] width 130 height 184
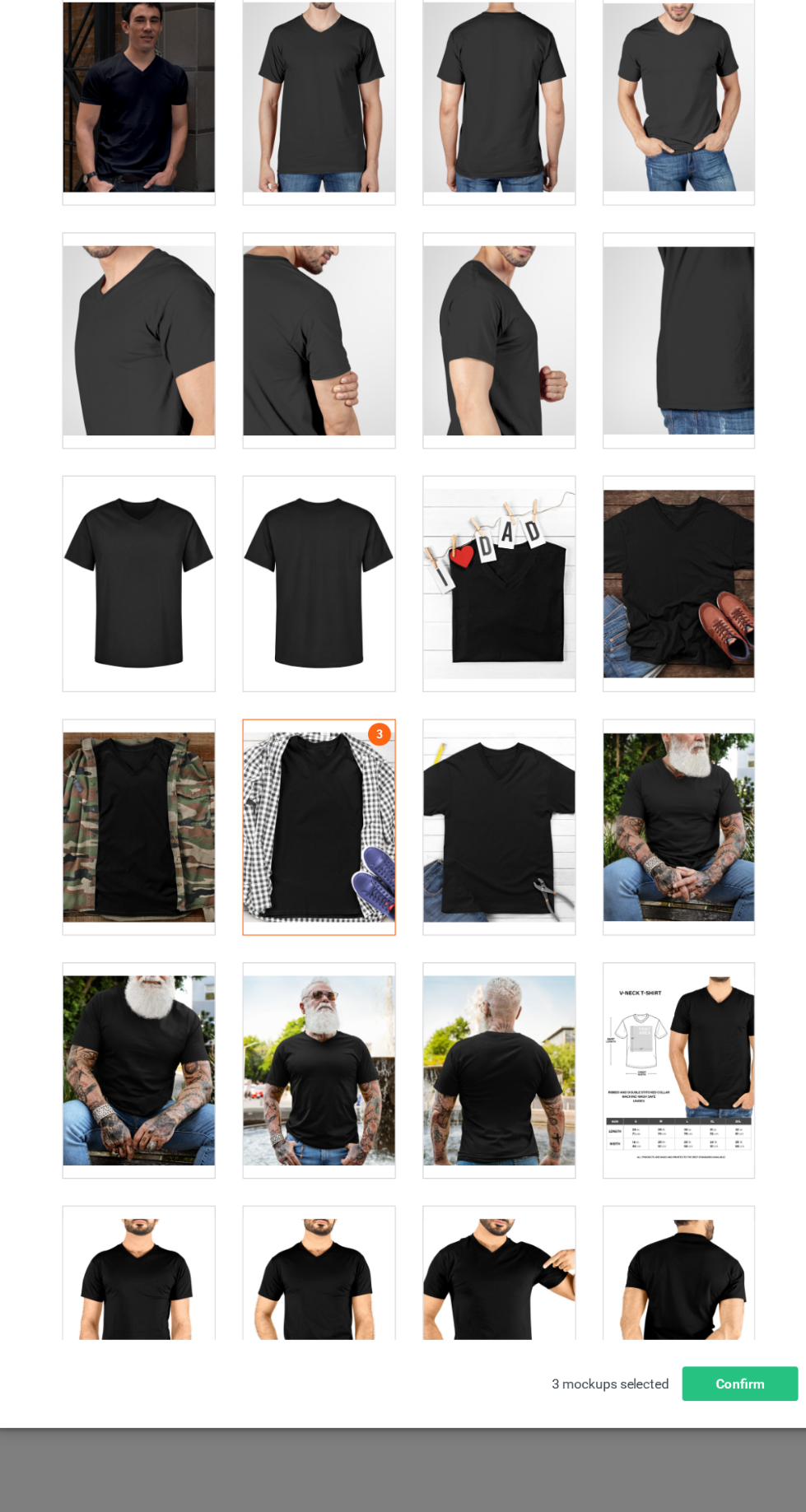
scroll to position [167, 0]
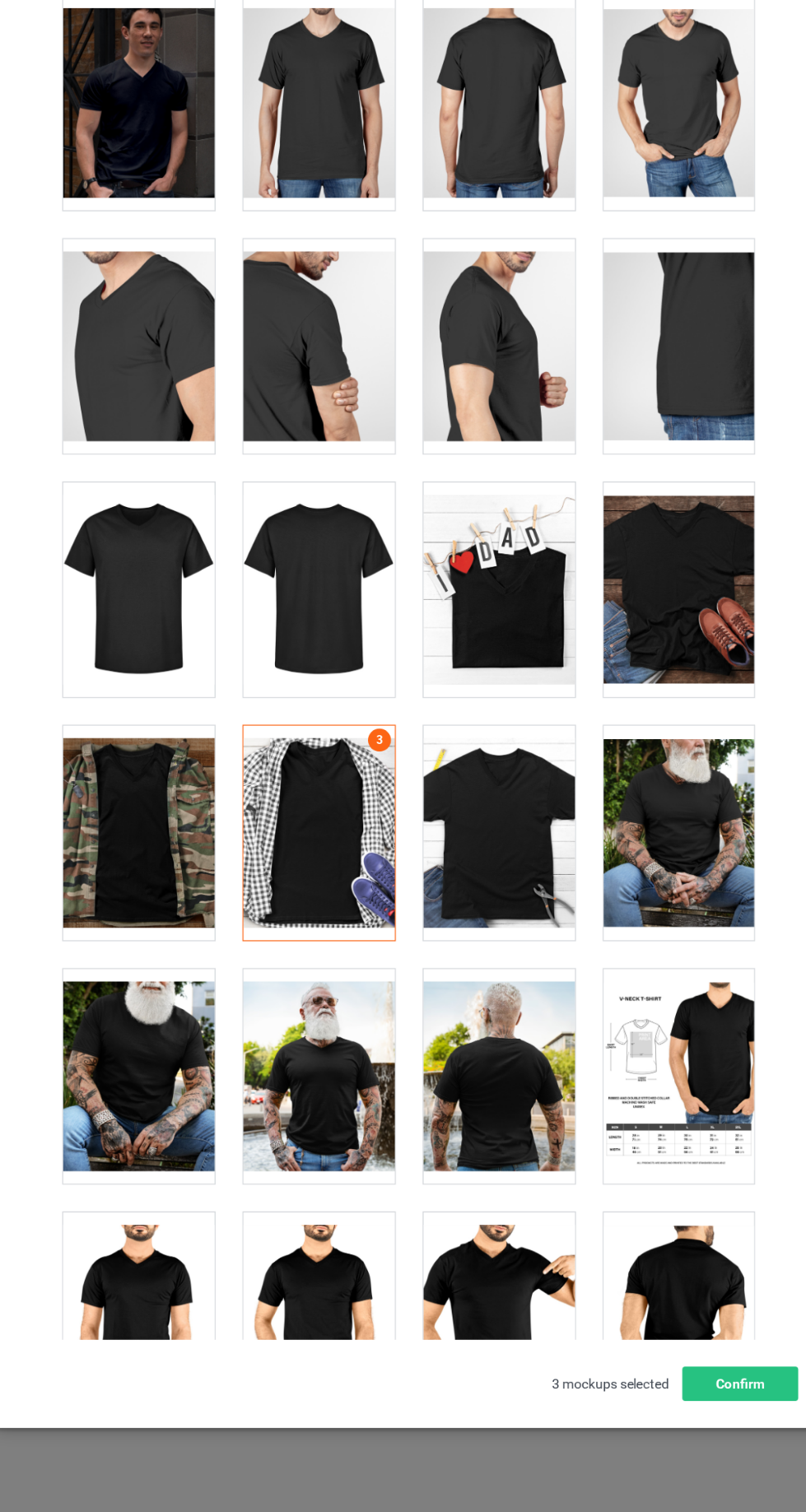
click at [608, 259] on div at bounding box center [634, 229] width 130 height 184
click at [164, 474] on div at bounding box center [171, 439] width 130 height 184
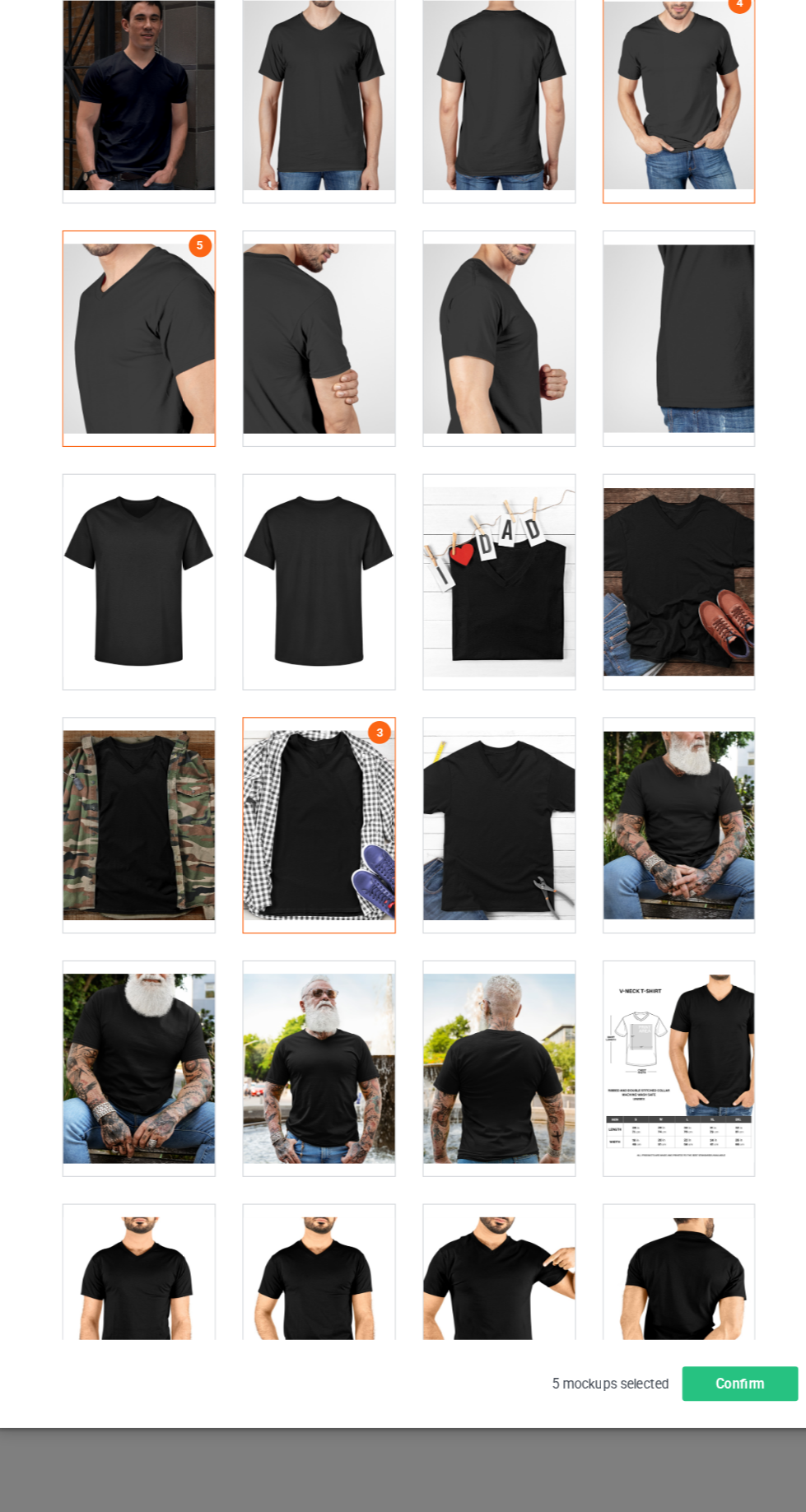
scroll to position [173, 0]
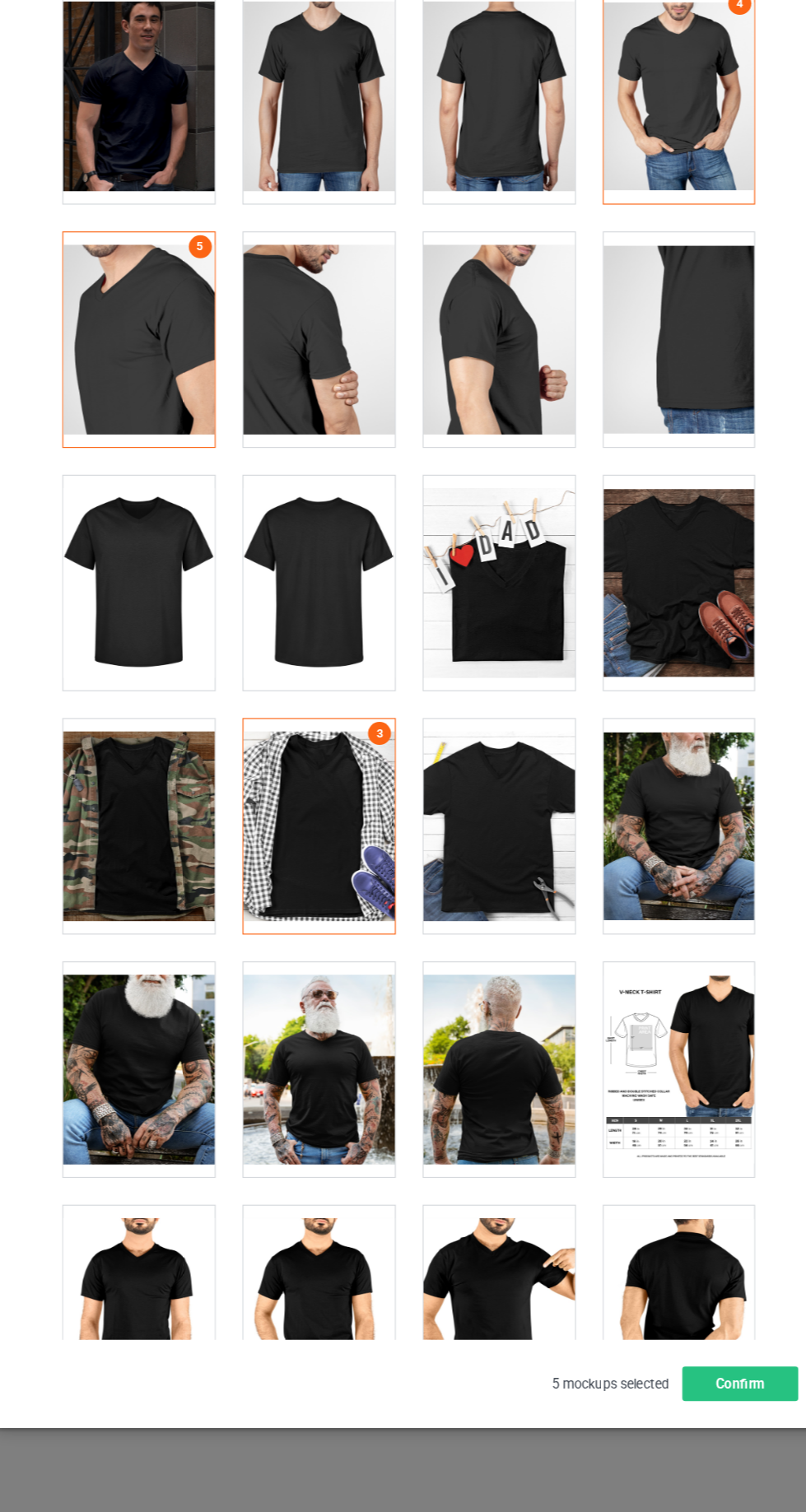
click at [323, 312] on div at bounding box center [326, 224] width 130 height 184
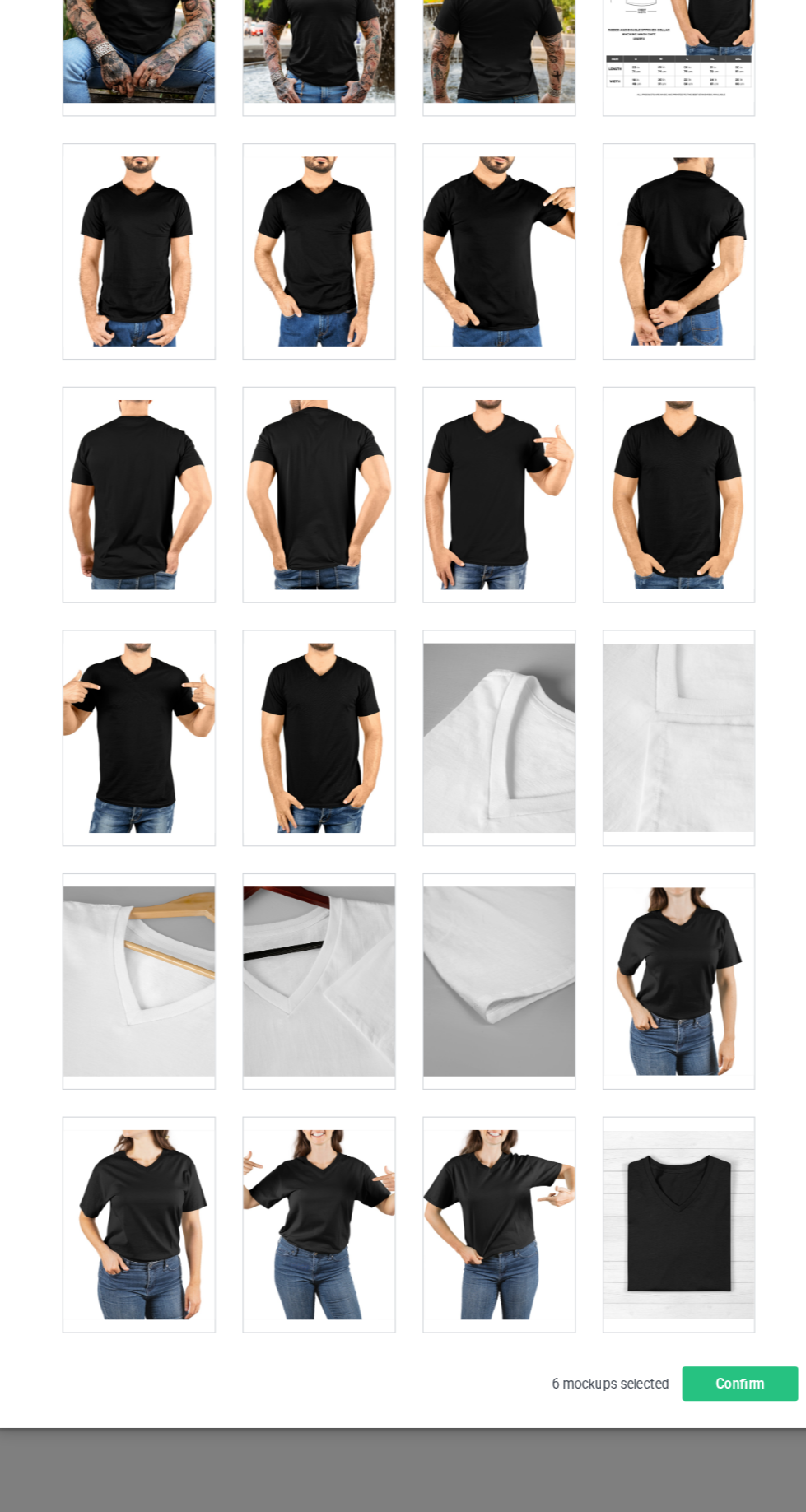
scroll to position [1084, 0]
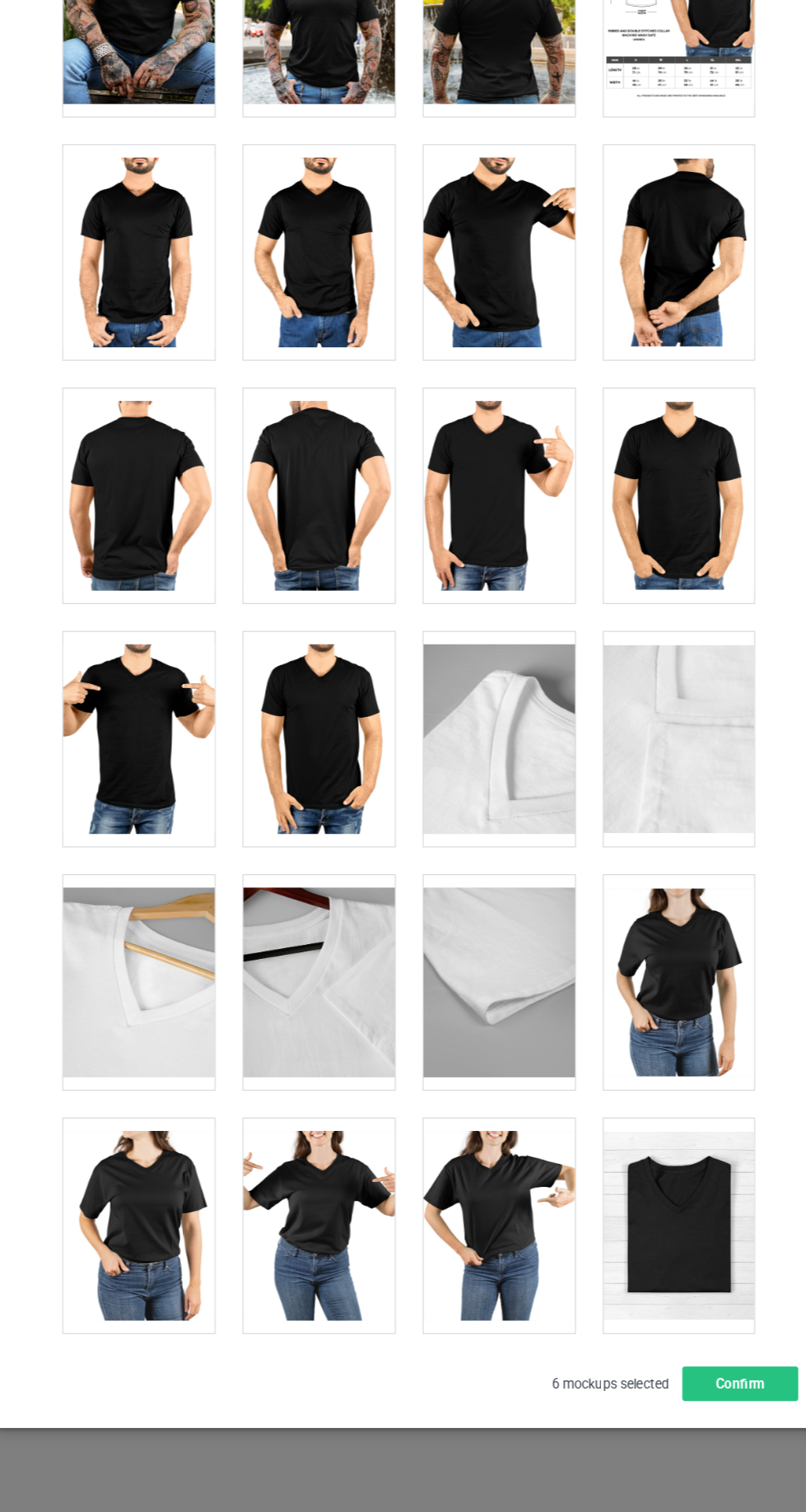
click at [632, 595] on div at bounding box center [634, 567] width 130 height 184
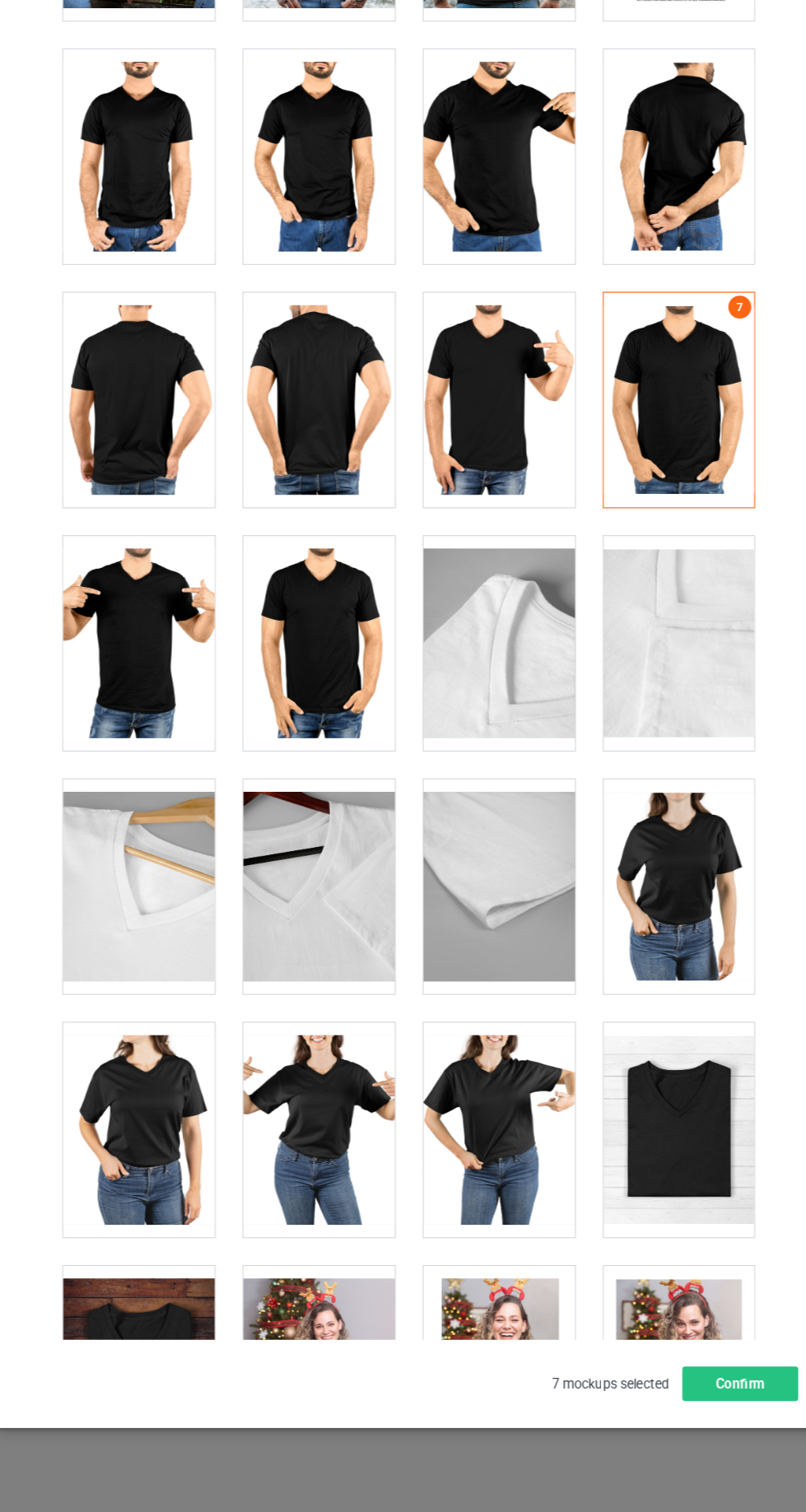
scroll to position [1168, 0]
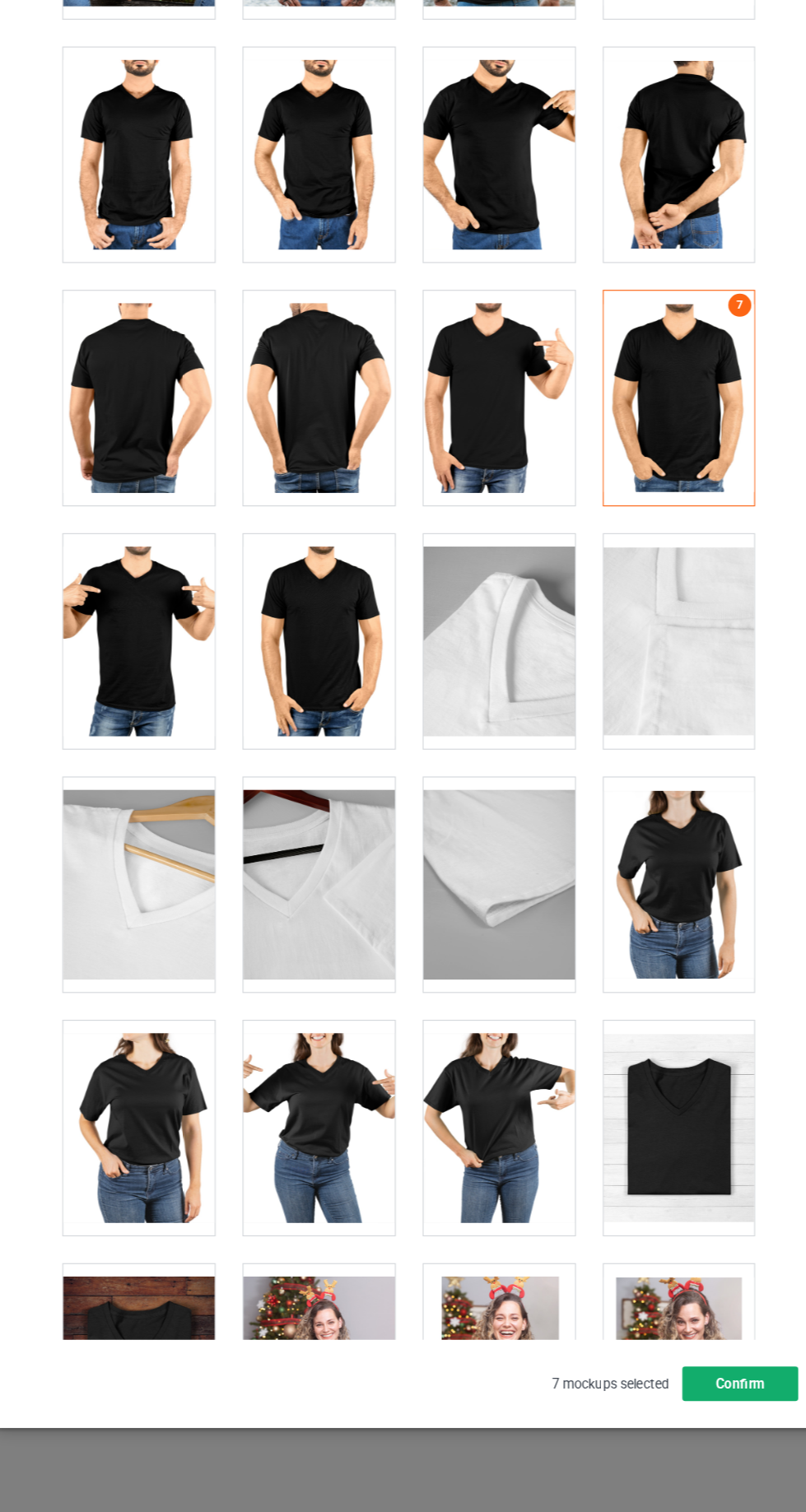
click at [704, 1320] on button "Confirm" at bounding box center [688, 1330] width 100 height 29
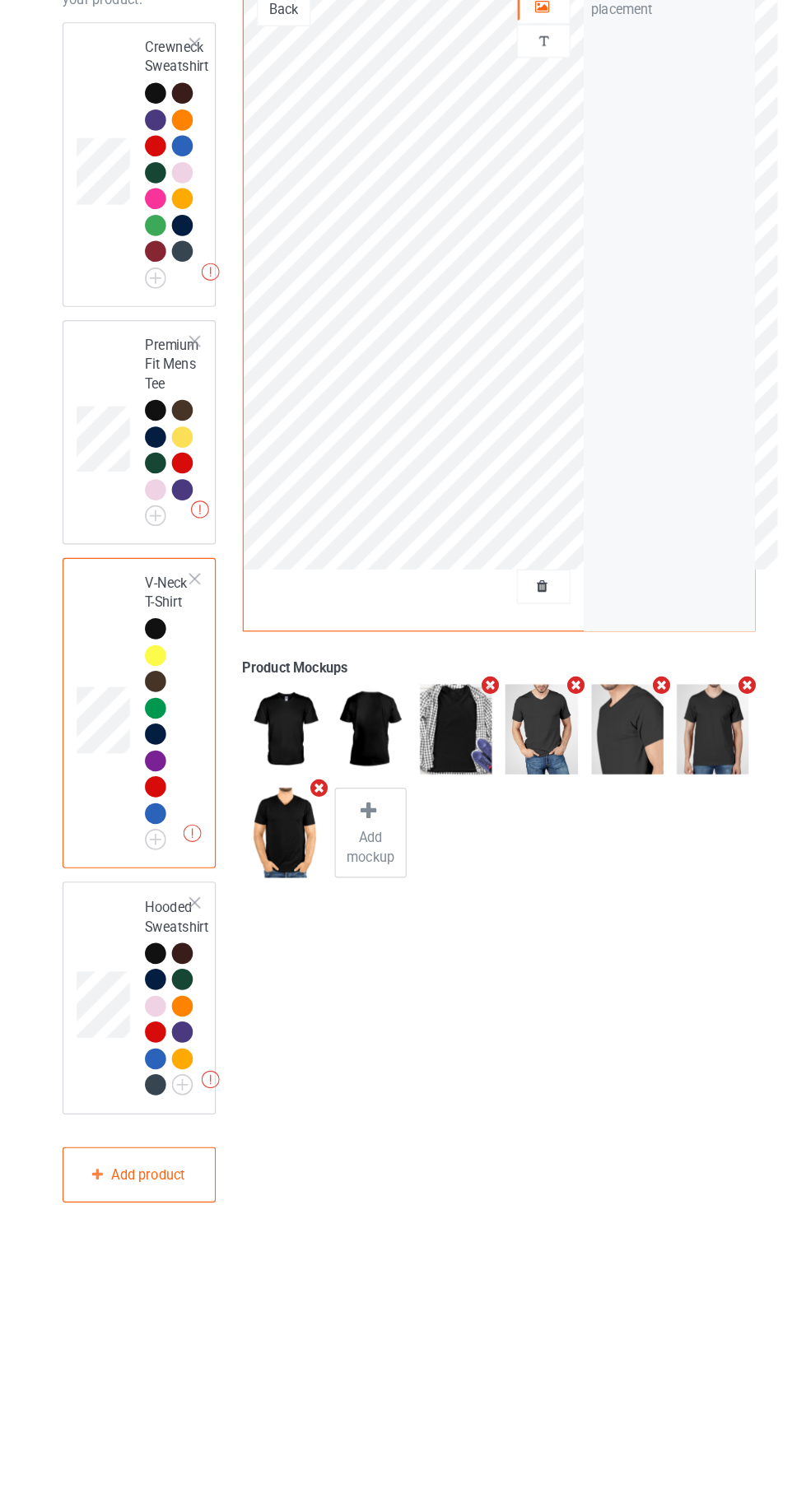
click at [143, 920] on td at bounding box center [143, 999] width 49 height 186
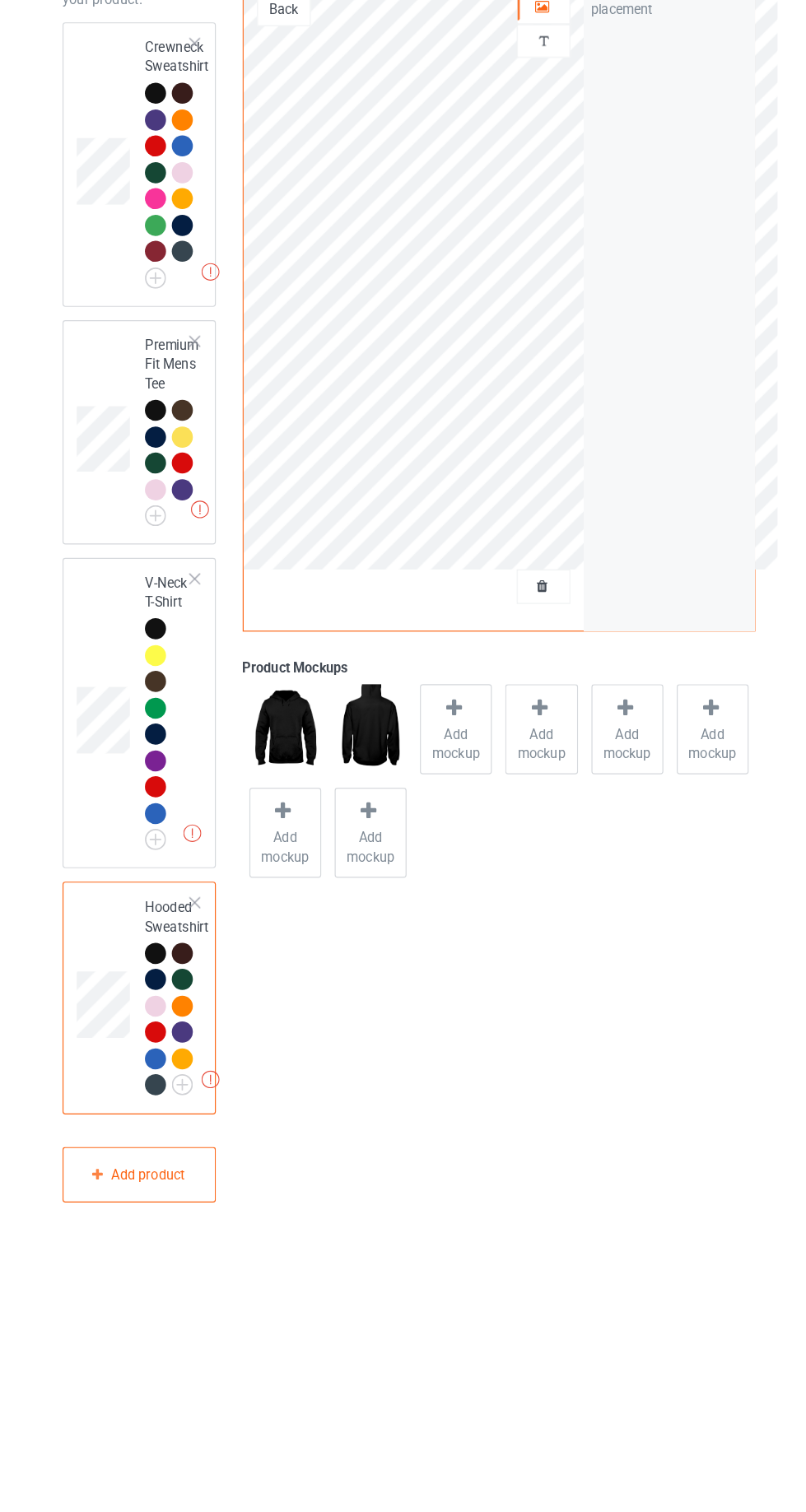
click at [428, 785] on span "Add mockup" at bounding box center [444, 781] width 60 height 33
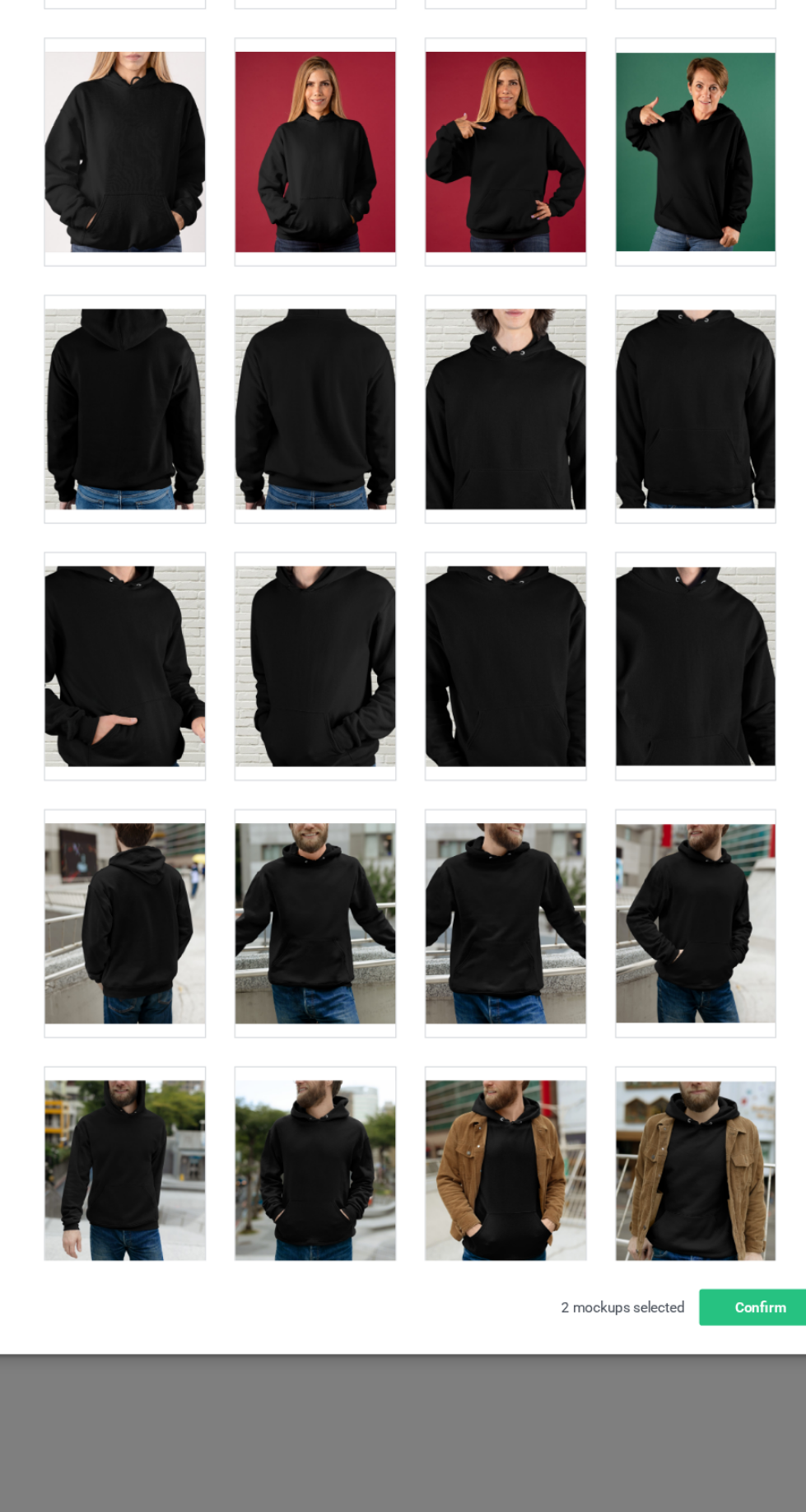
scroll to position [3559, 0]
click at [592, 832] on div at bounding box center [634, 809] width 130 height 184
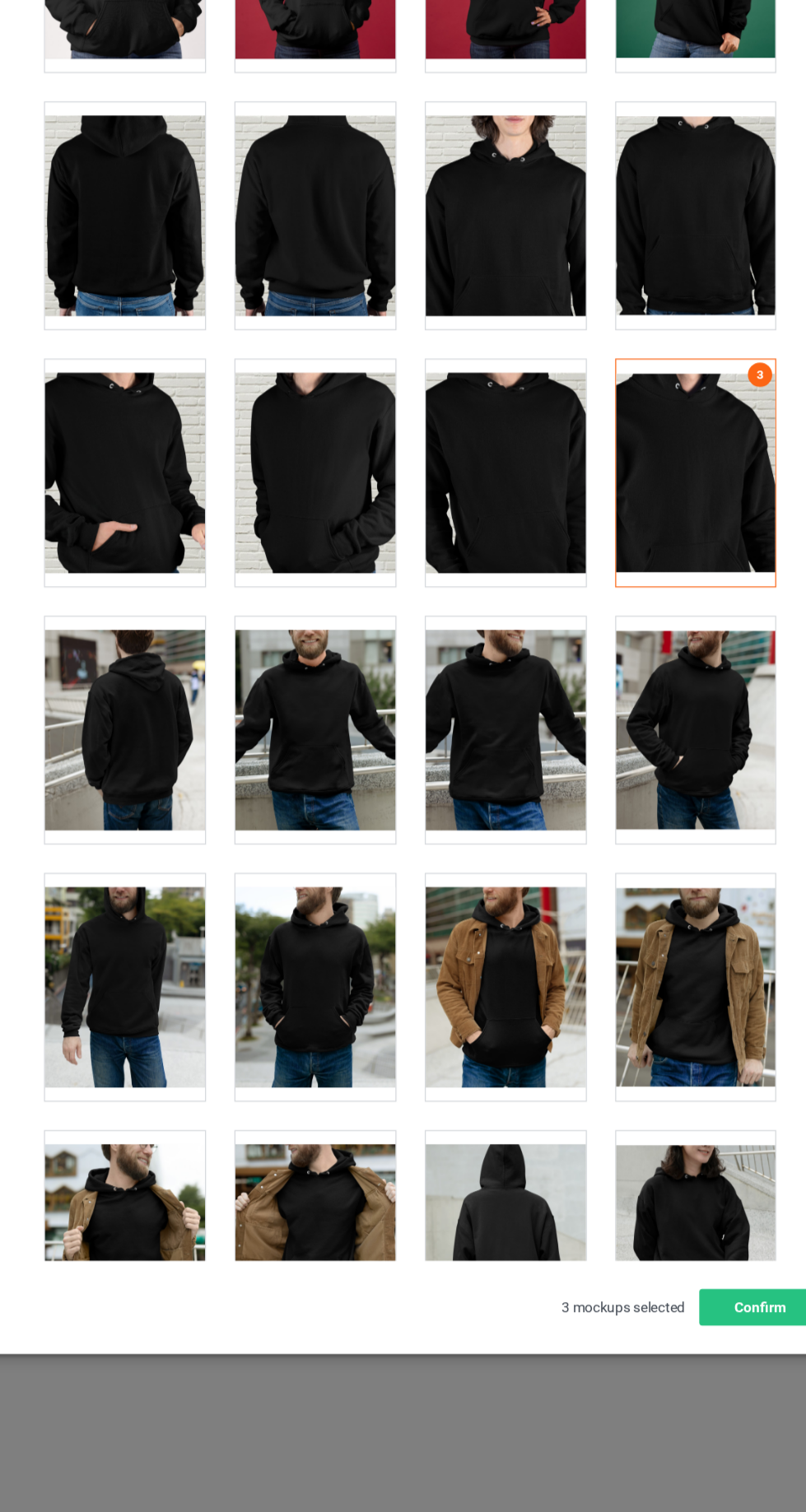
scroll to position [3726, 0]
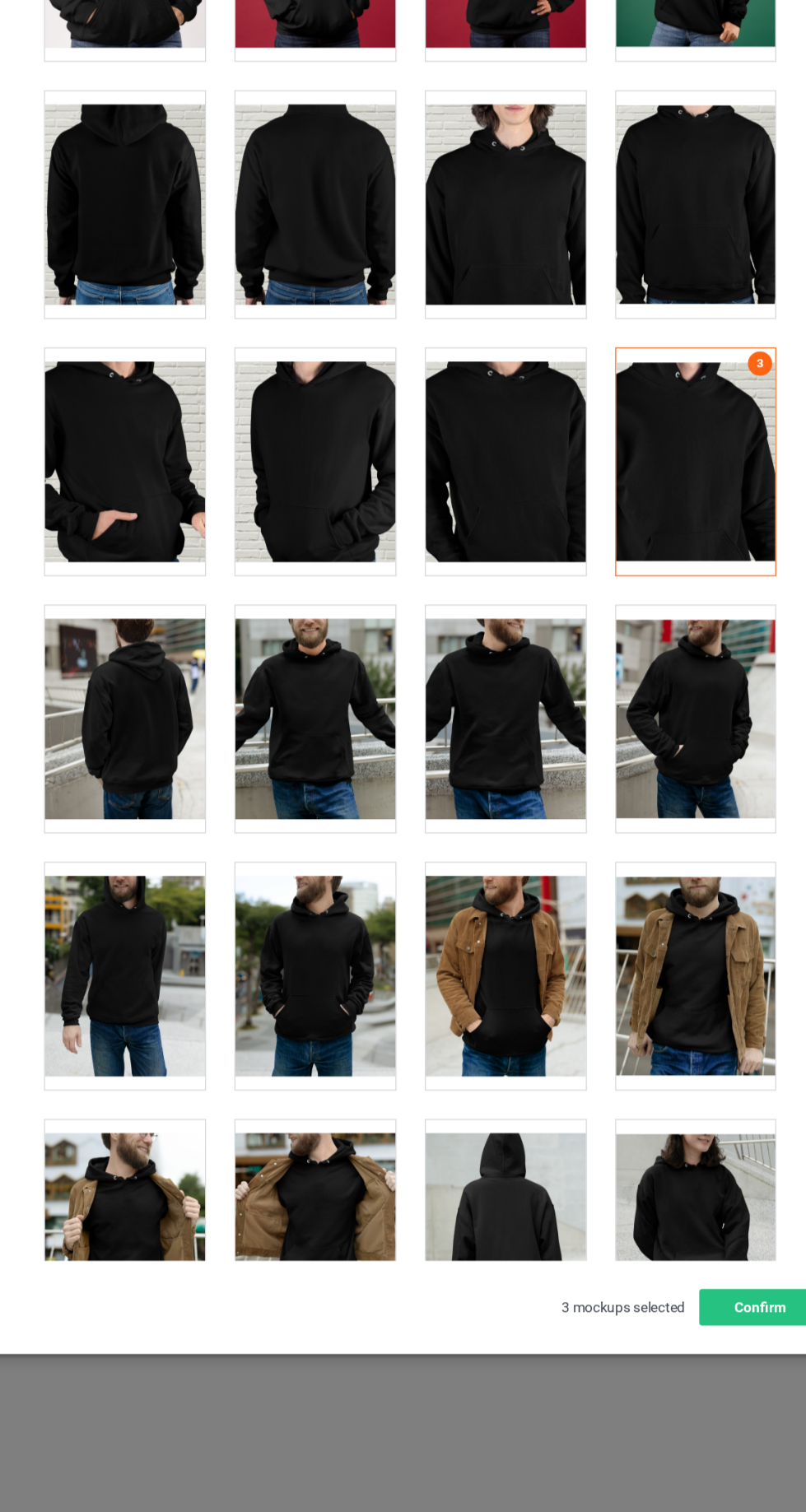
click at [353, 638] on div at bounding box center [326, 643] width 130 height 184
click at [622, 876] on div at bounding box center [634, 852] width 130 height 184
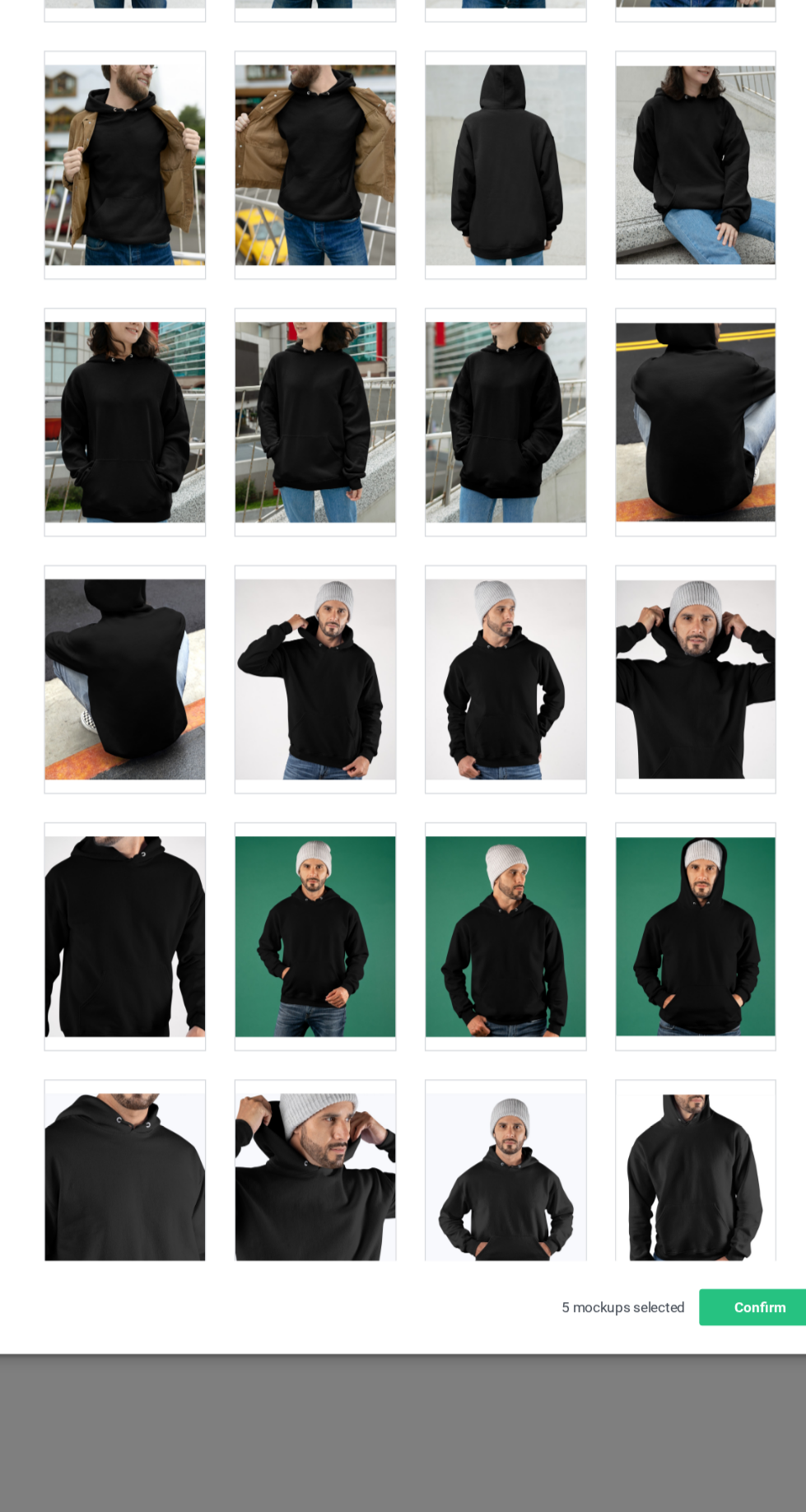
scroll to position [4629, 0]
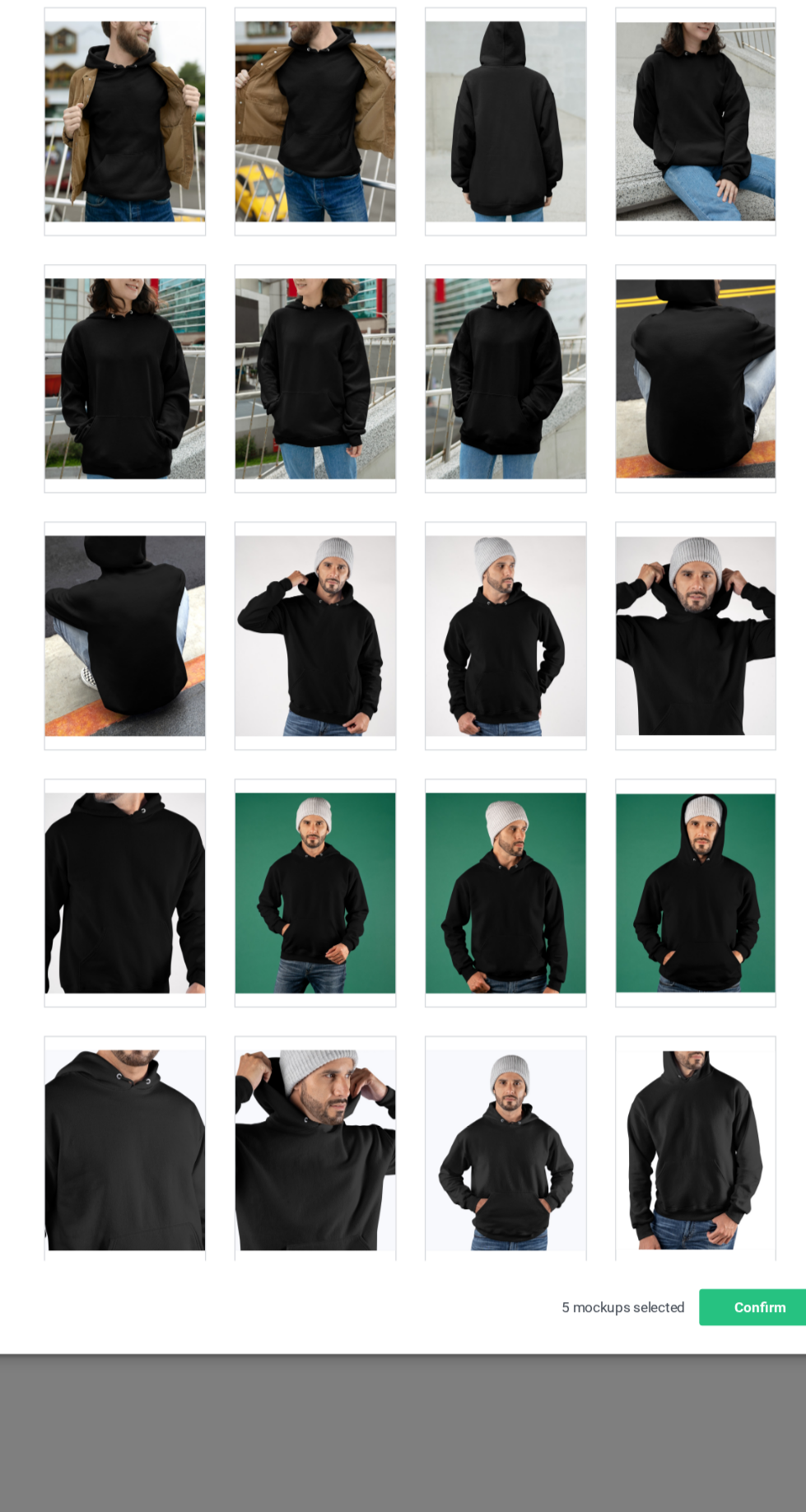
click at [150, 981] on div at bounding box center [171, 994] width 130 height 184
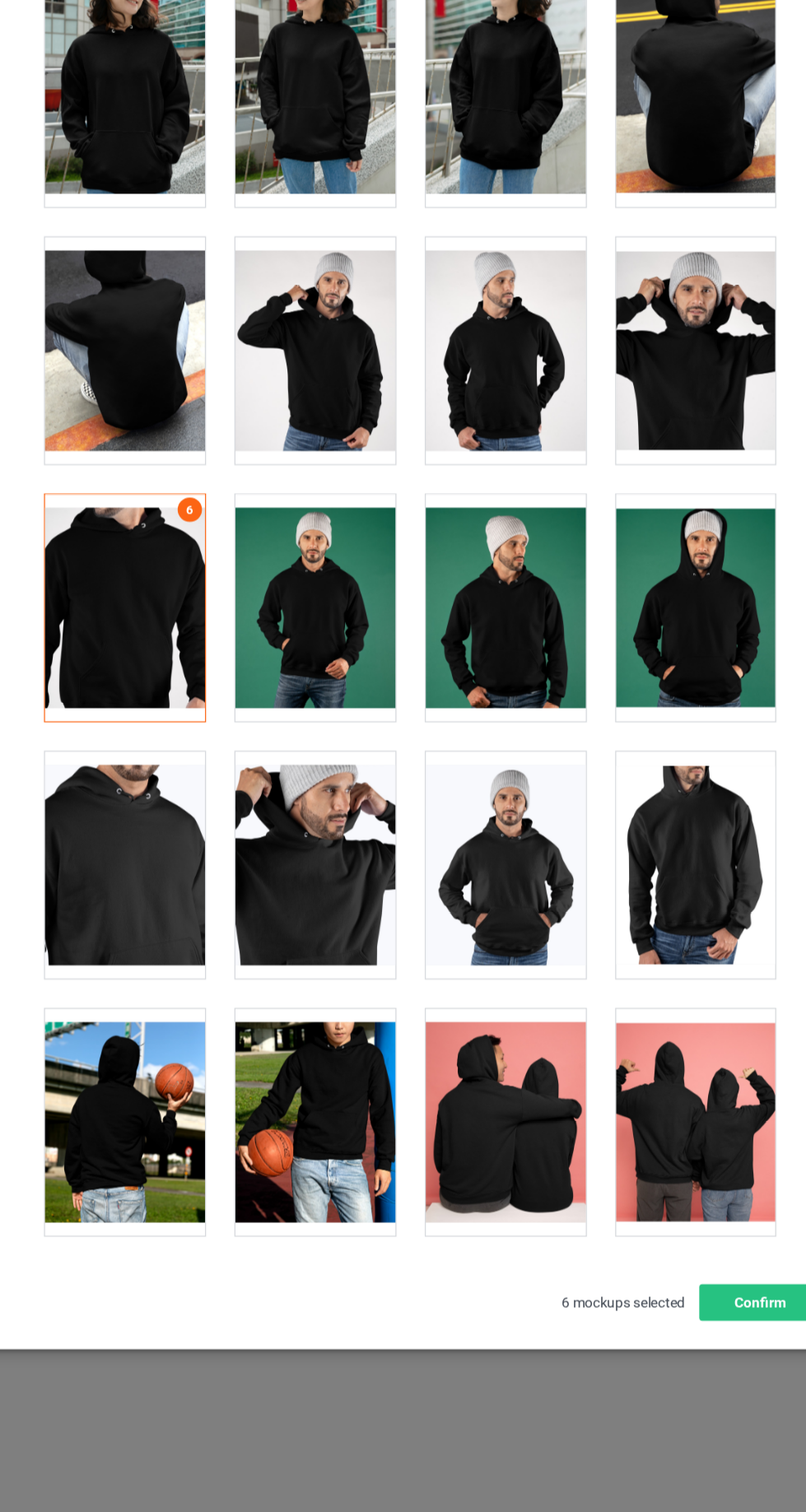
scroll to position [47, 0]
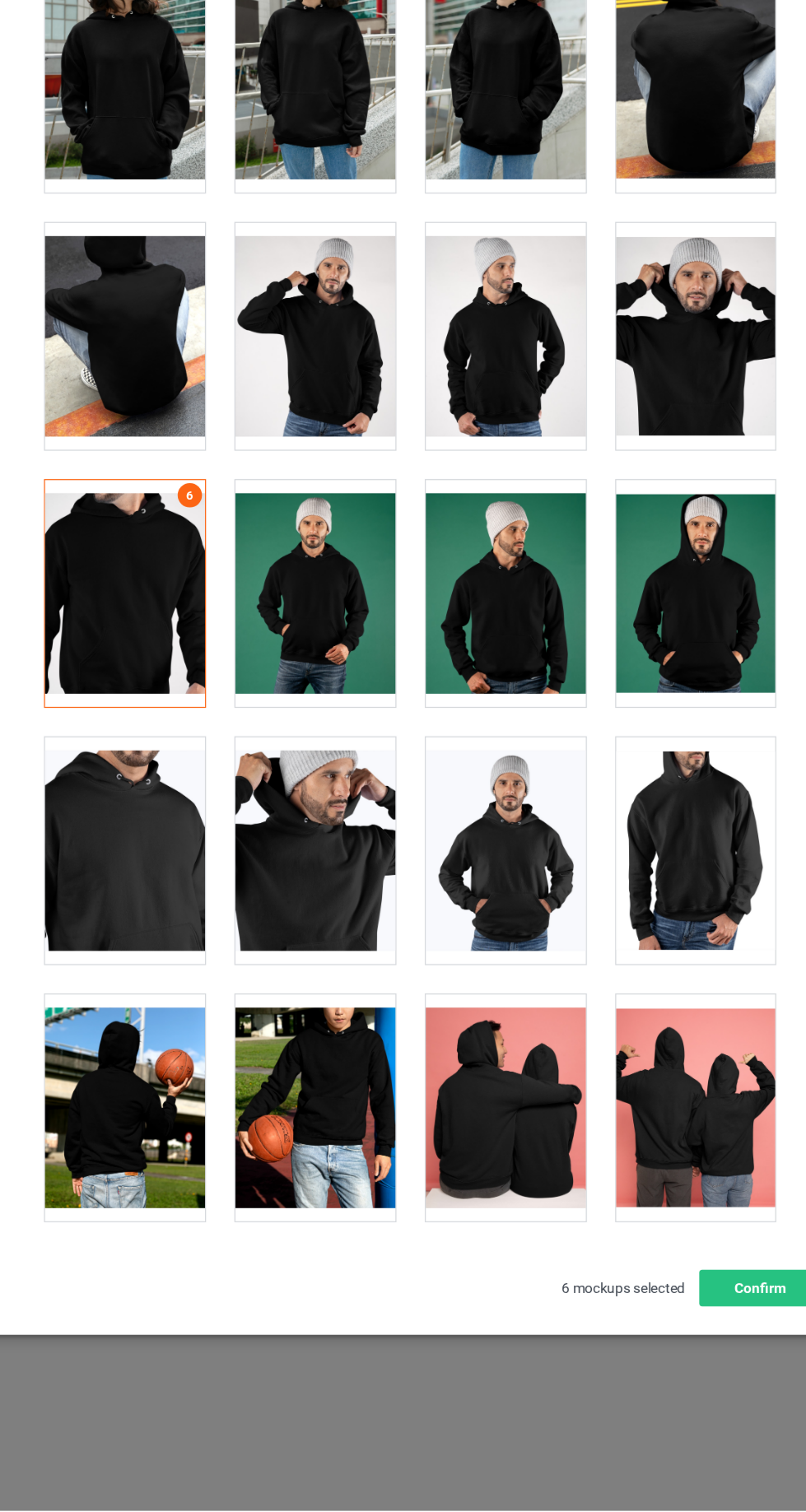
click at [161, 969] on div at bounding box center [171, 975] width 130 height 184
click at [653, 956] on div at bounding box center [634, 975] width 130 height 184
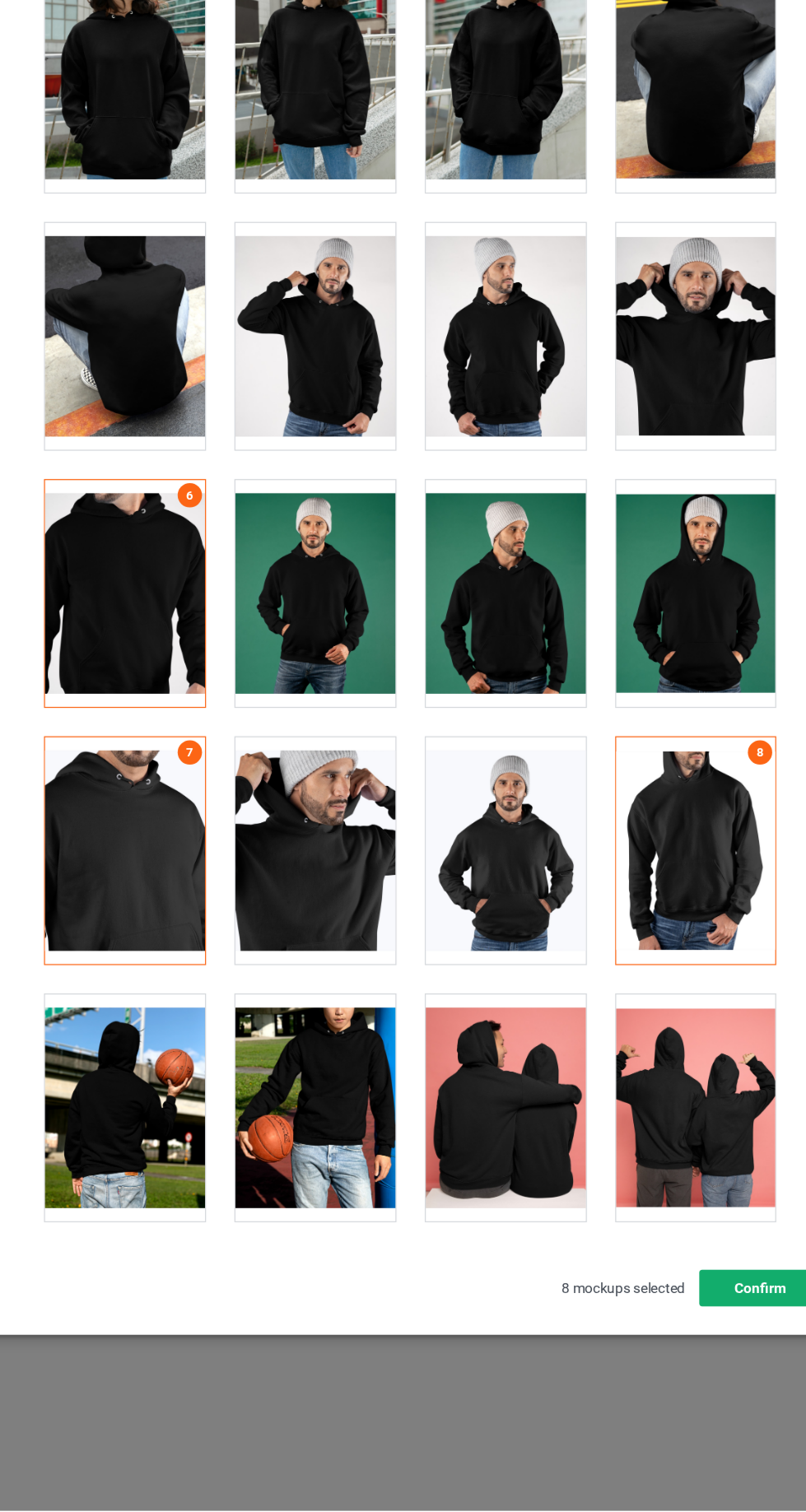
click at [691, 1329] on button "Confirm" at bounding box center [688, 1330] width 100 height 29
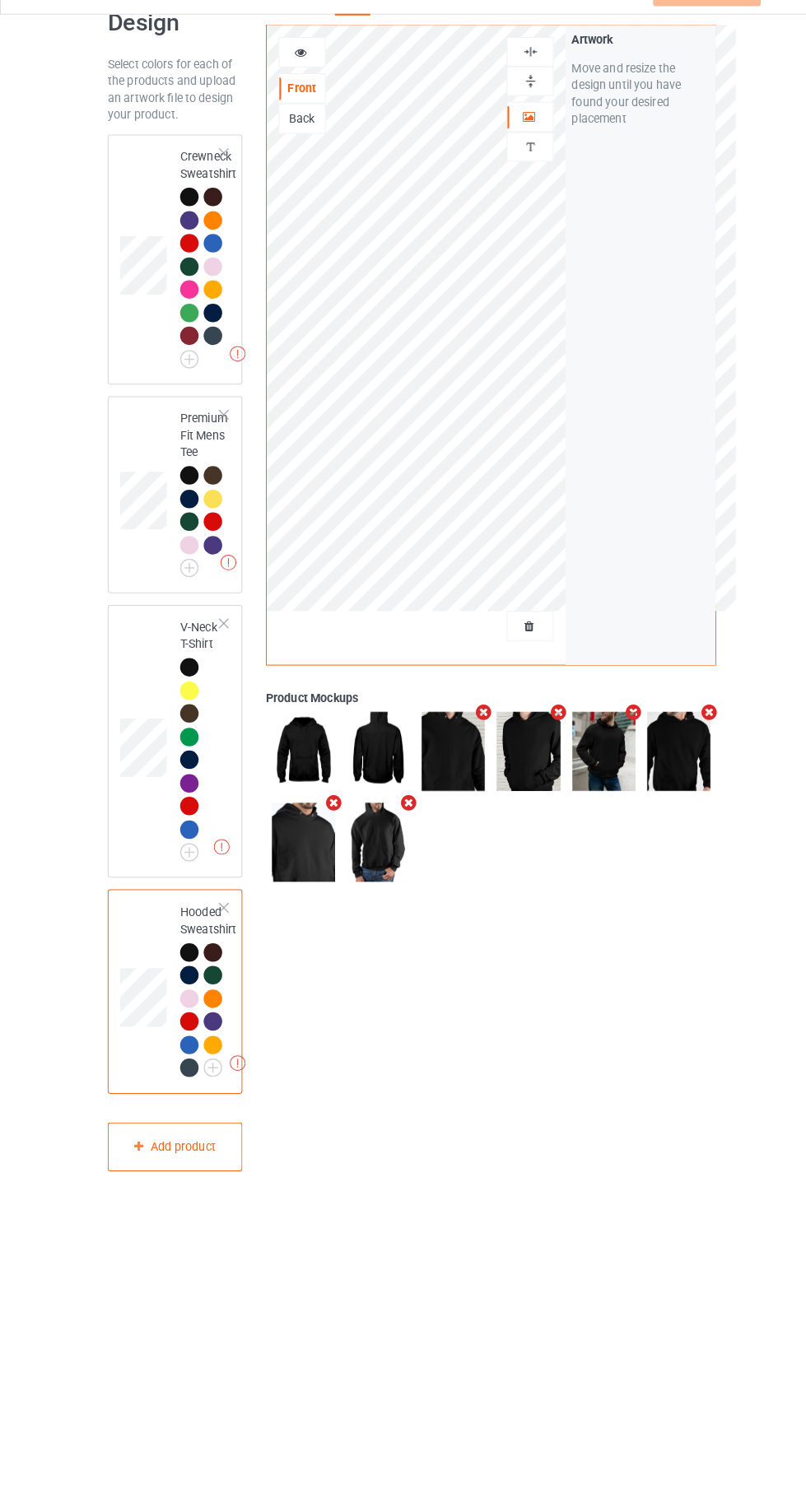
scroll to position [45, 0]
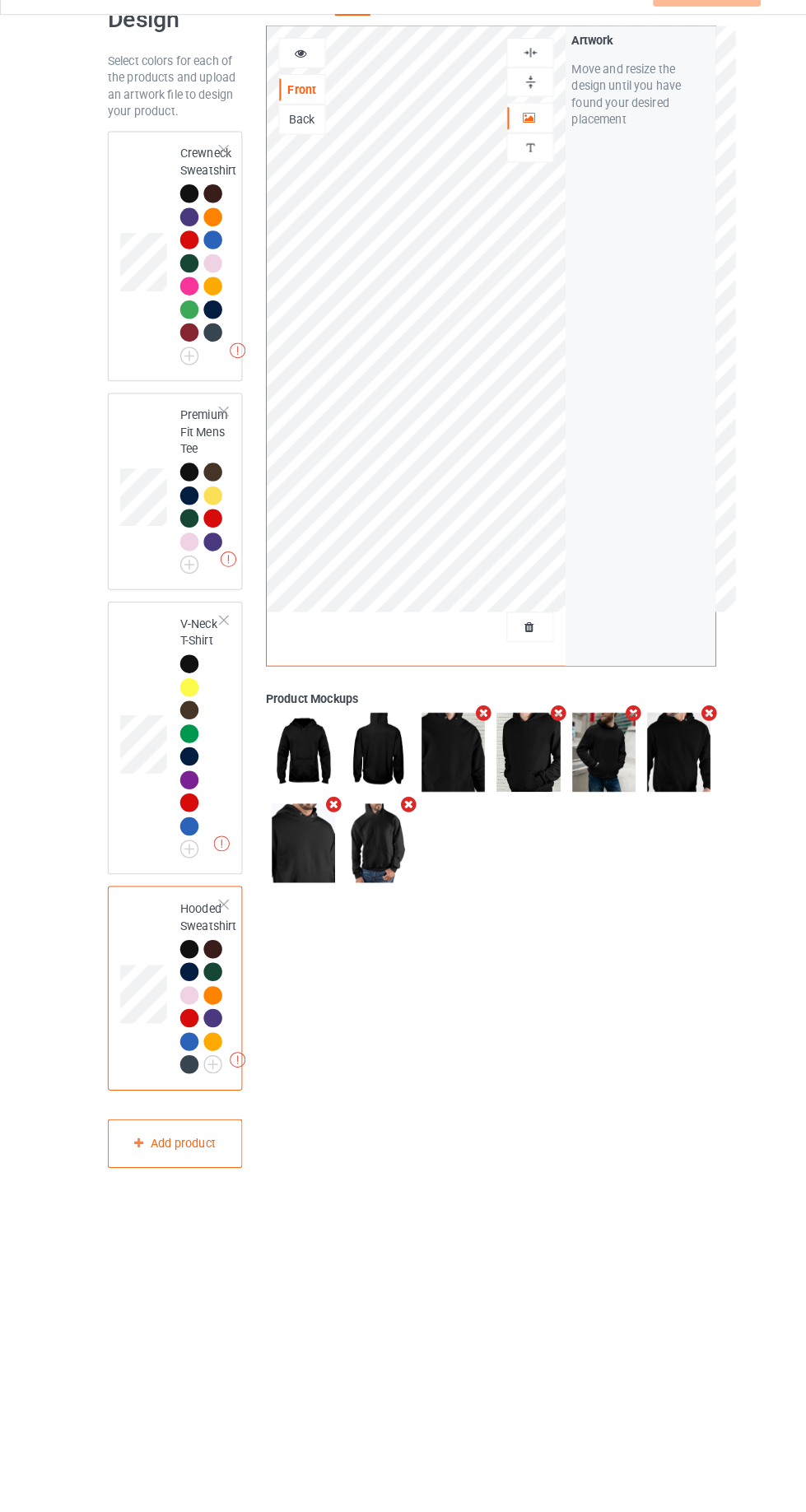
click at [121, 668] on td at bounding box center [143, 754] width 49 height 254
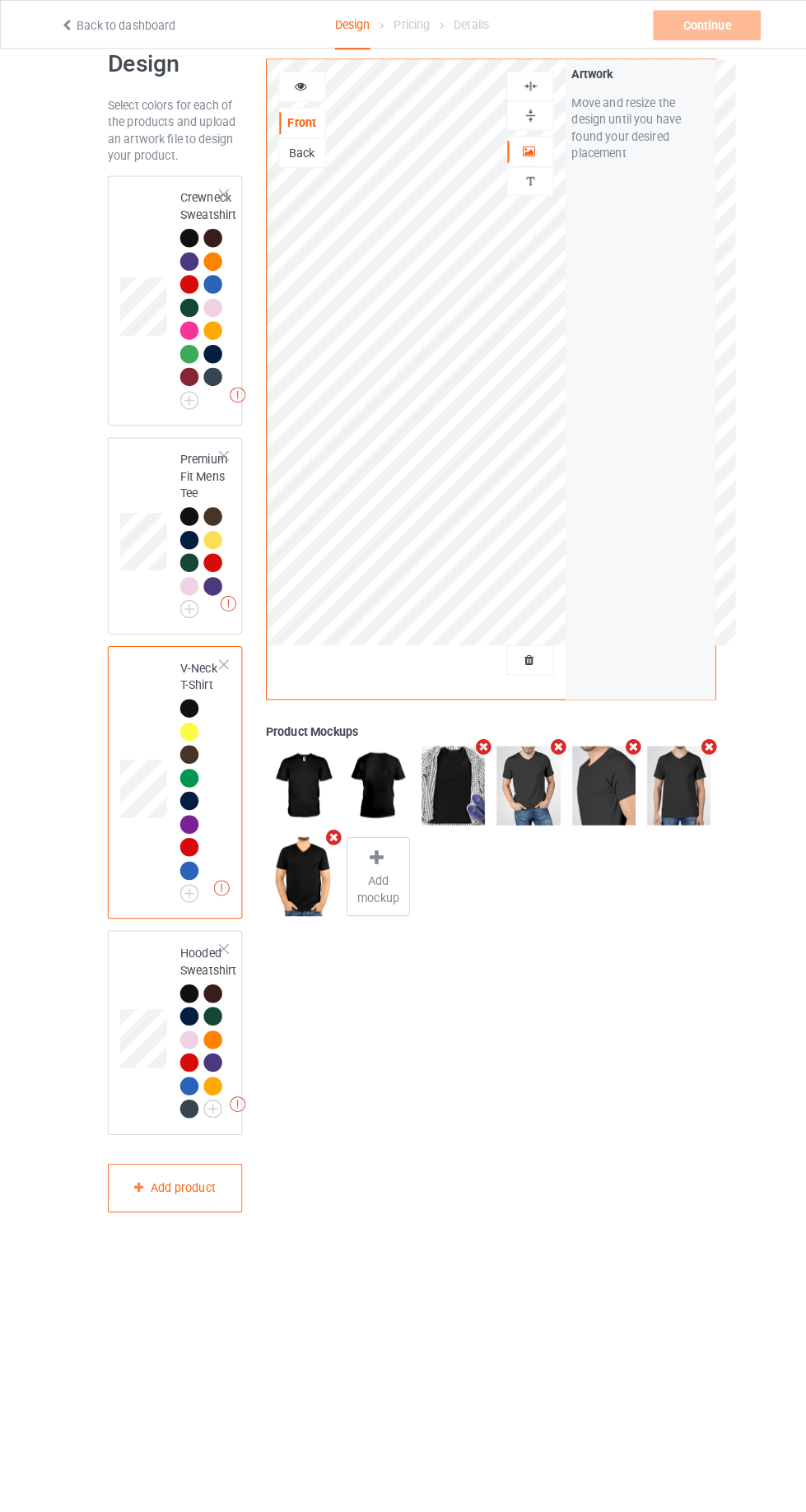
scroll to position [29, 0]
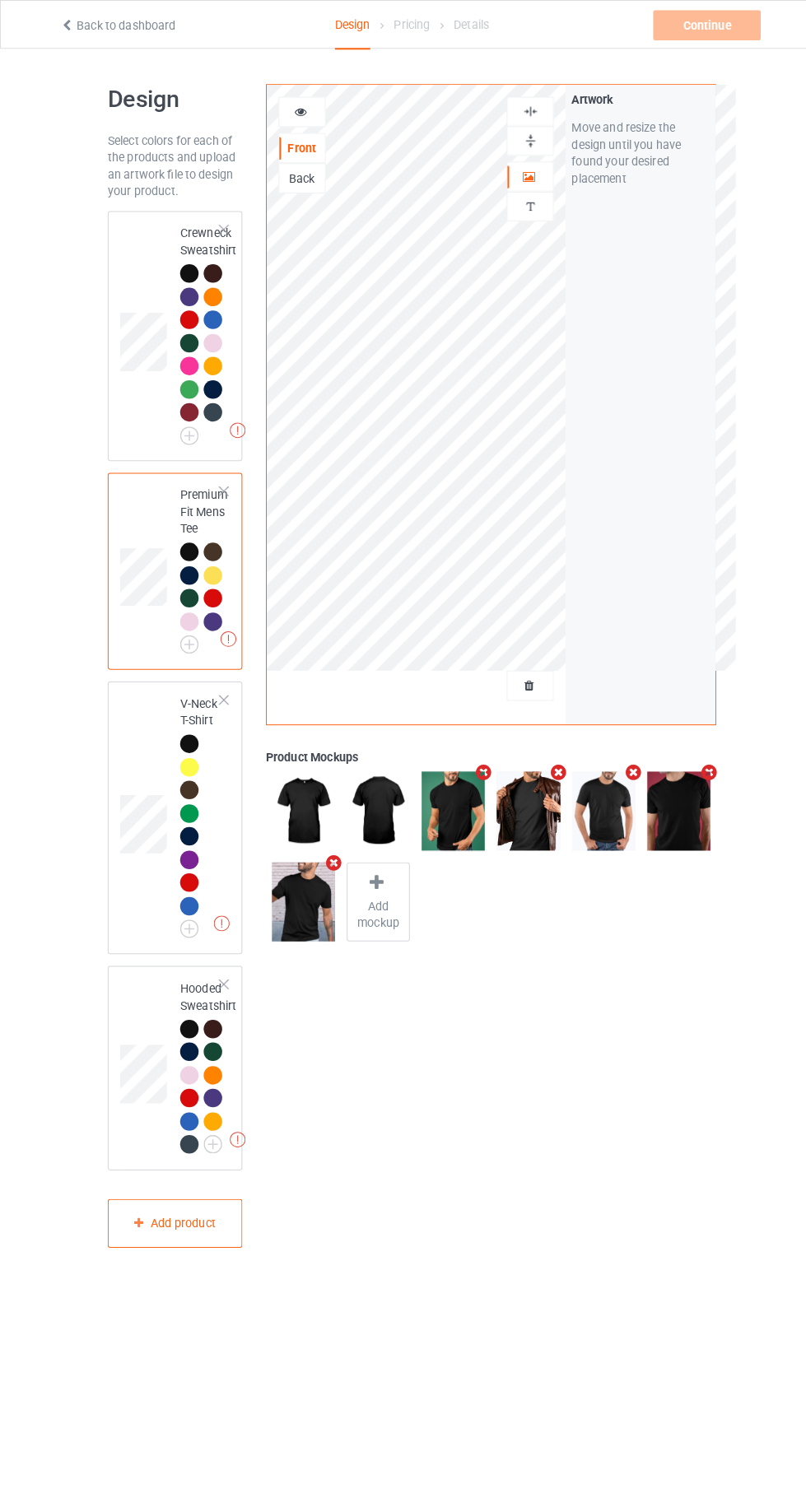
click at [119, 235] on td at bounding box center [143, 328] width 49 height 231
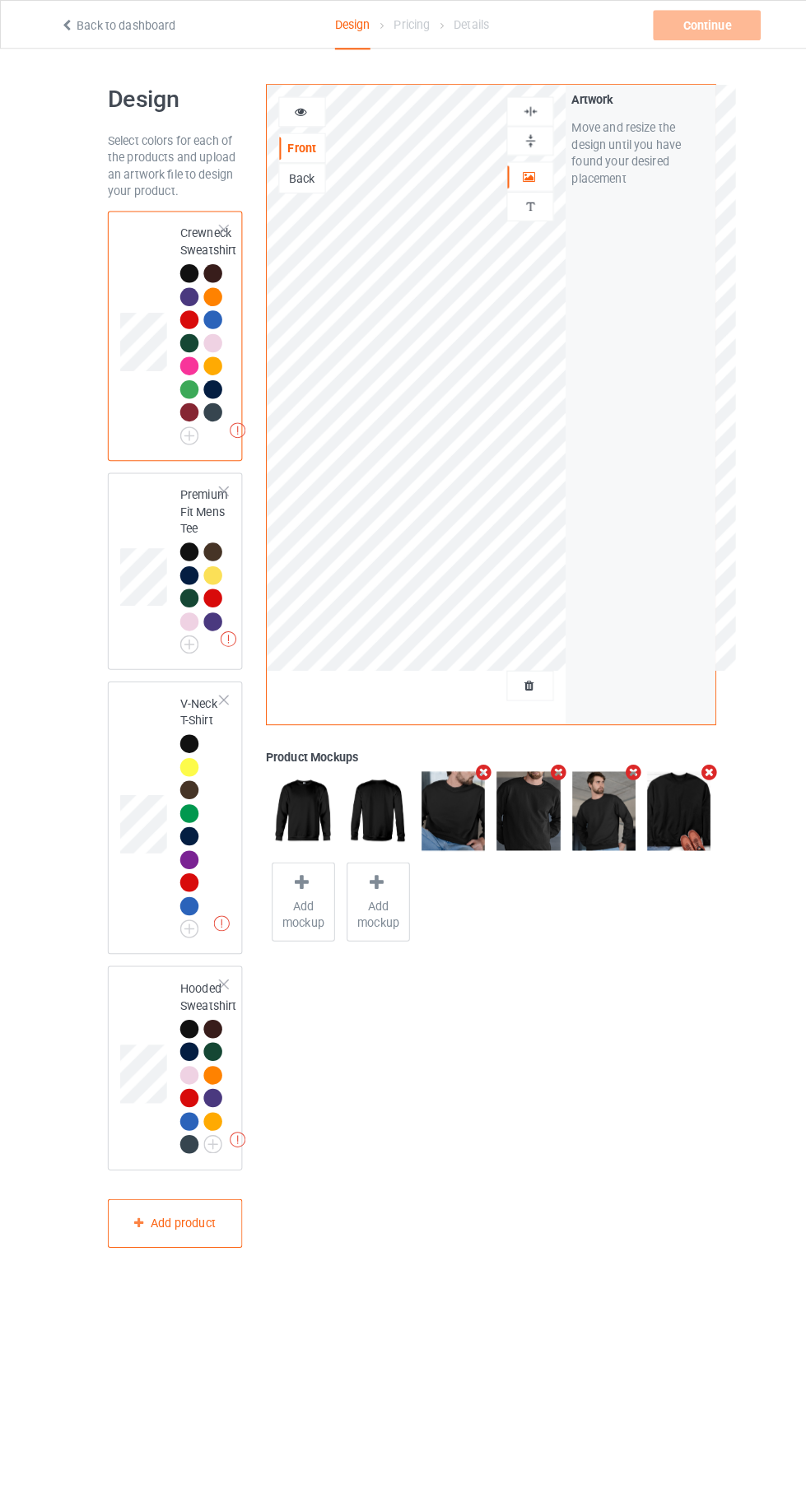
click at [299, 899] on span "Add mockup" at bounding box center [297, 894] width 60 height 33
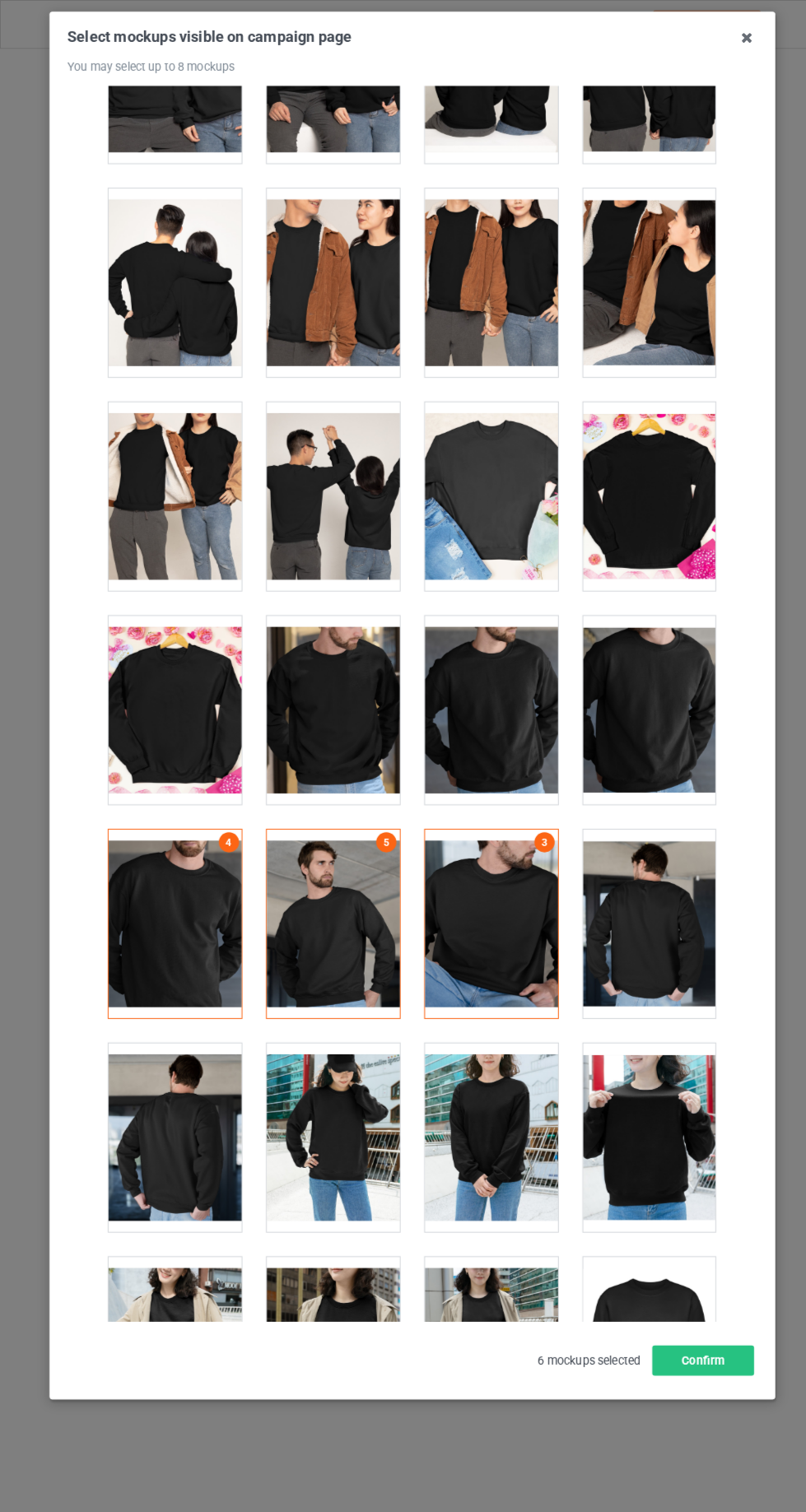
scroll to position [3466, 0]
click at [326, 736] on div at bounding box center [326, 694] width 130 height 184
click at [698, 1318] on button "Confirm" at bounding box center [688, 1330] width 100 height 29
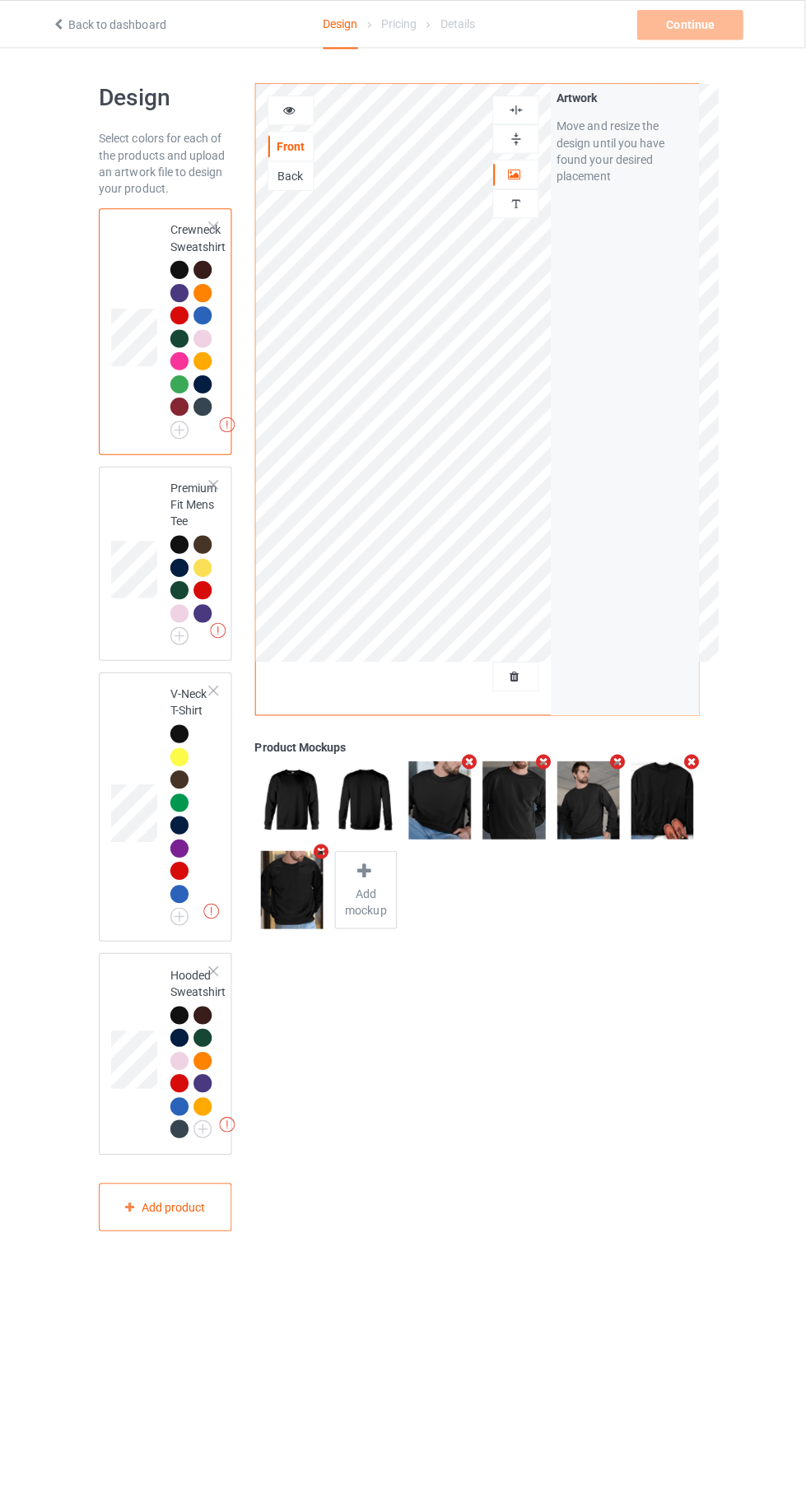
scroll to position [0, 0]
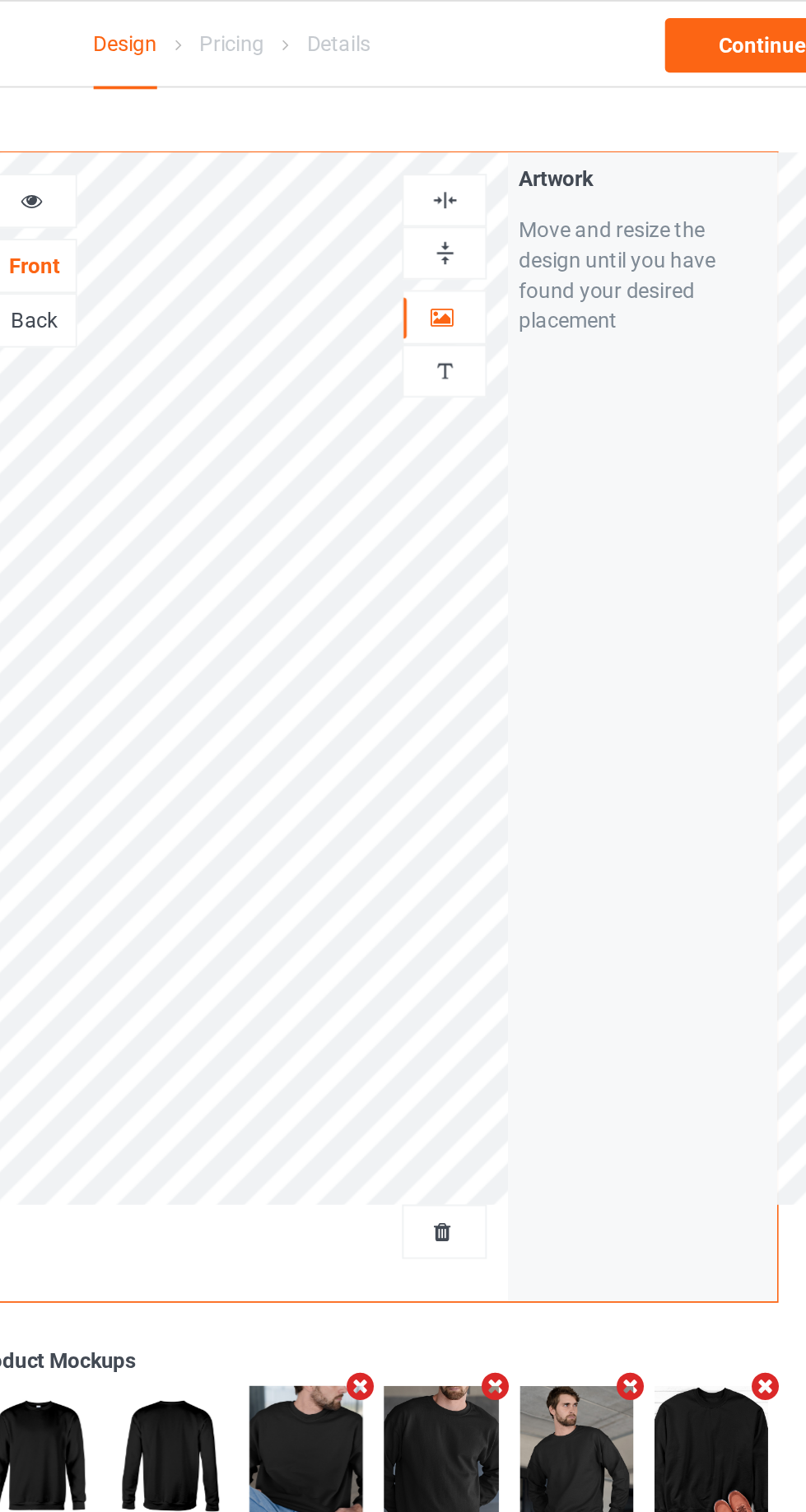
click at [525, 668] on div at bounding box center [518, 670] width 44 height 16
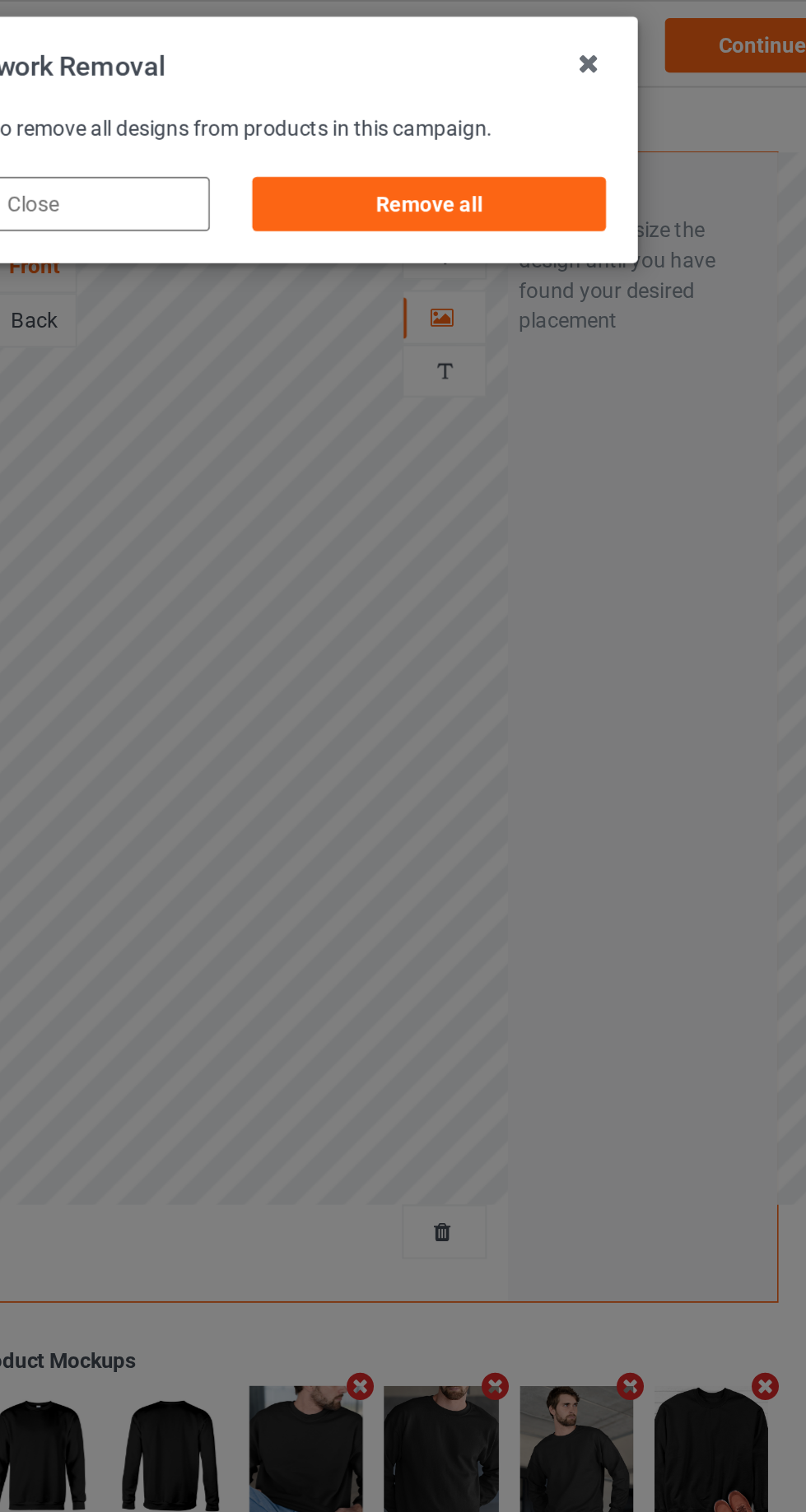
click at [461, 119] on div "Remove all" at bounding box center [511, 110] width 193 height 29
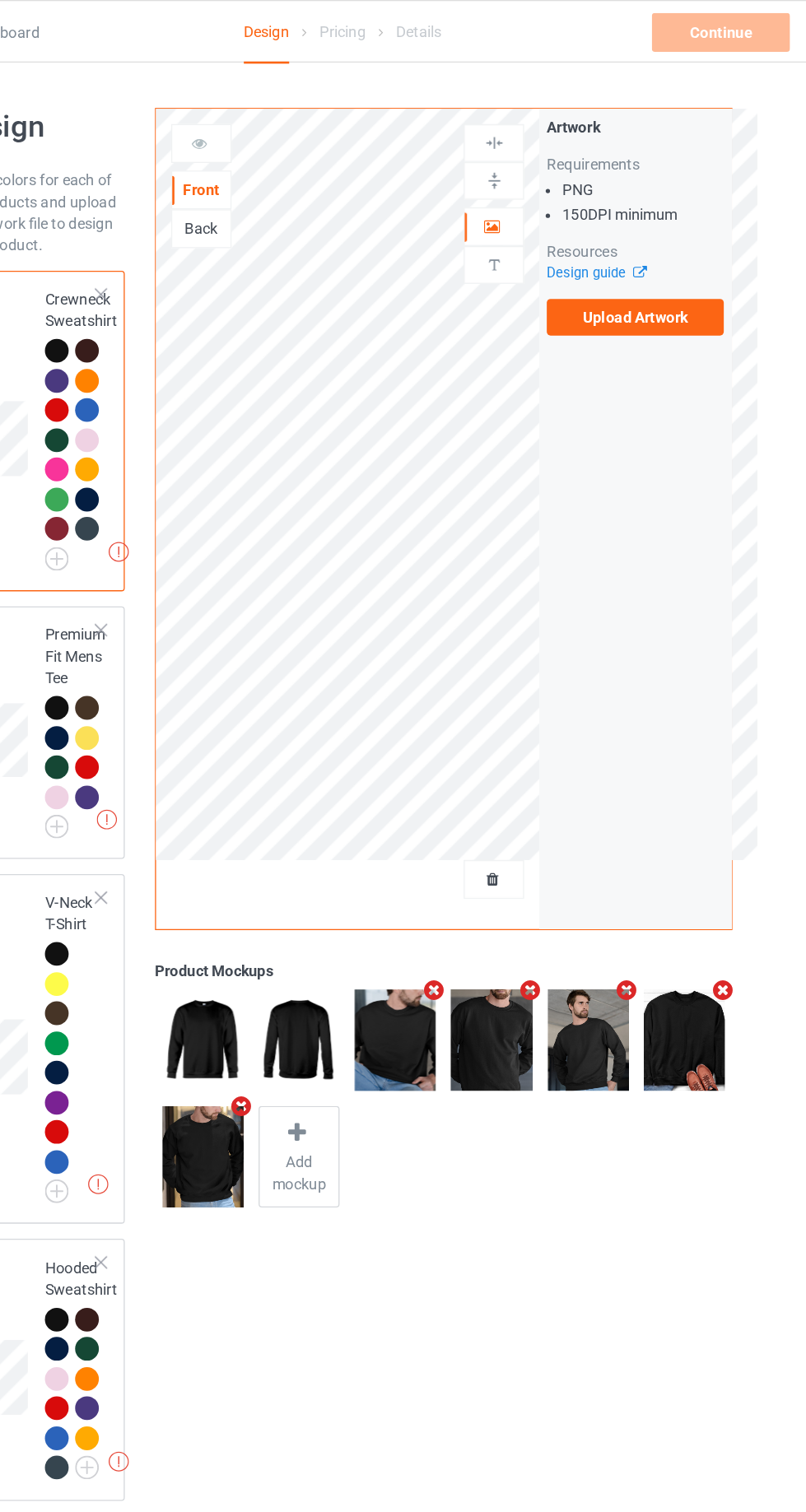
click at [595, 240] on label "Upload Artwork" at bounding box center [626, 243] width 135 height 28
click at [0, 0] on input "Upload Artwork" at bounding box center [0, 0] width 0 height 0
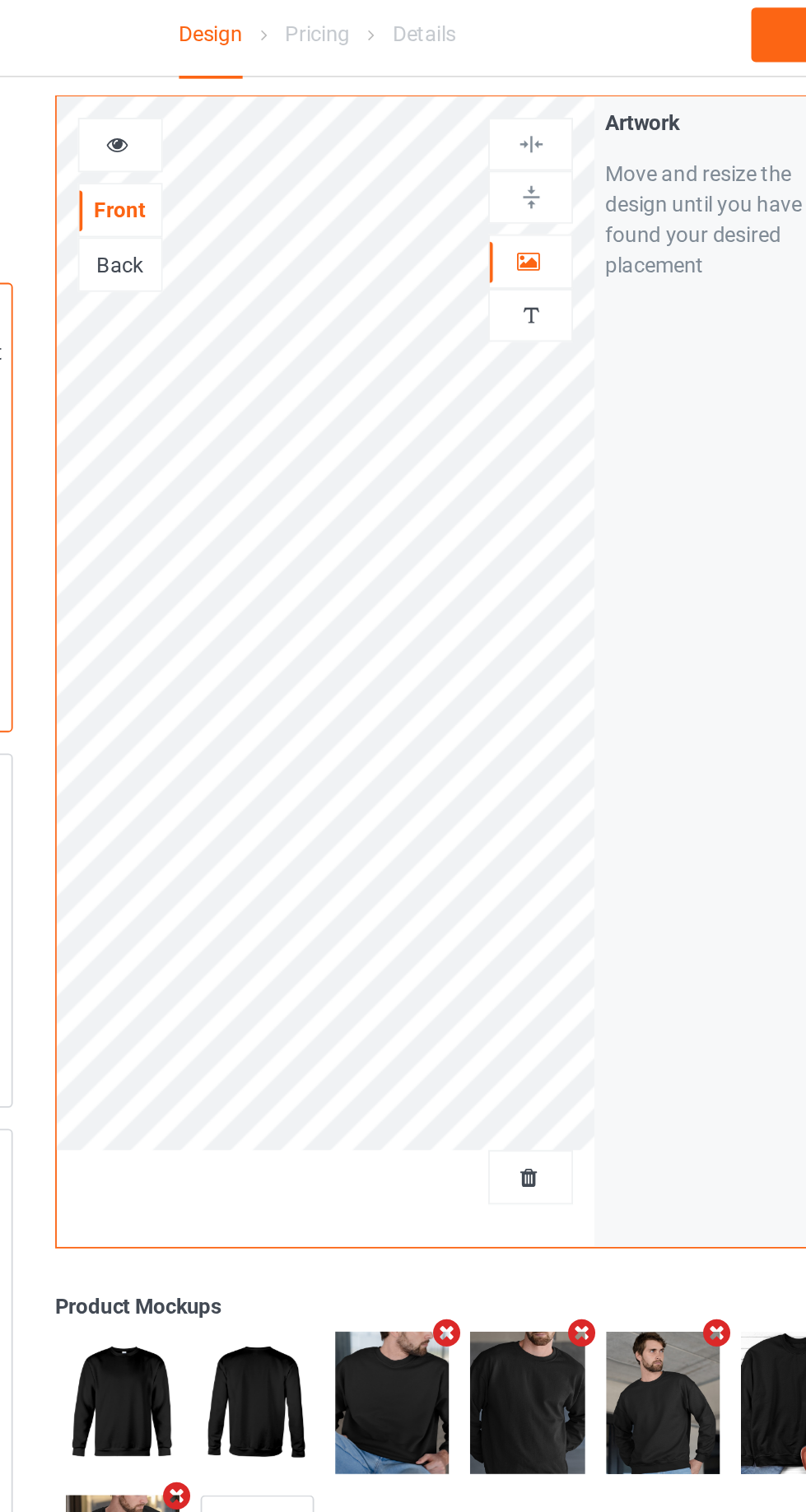
scroll to position [47, 0]
click at [532, 140] on div at bounding box center [518, 147] width 44 height 16
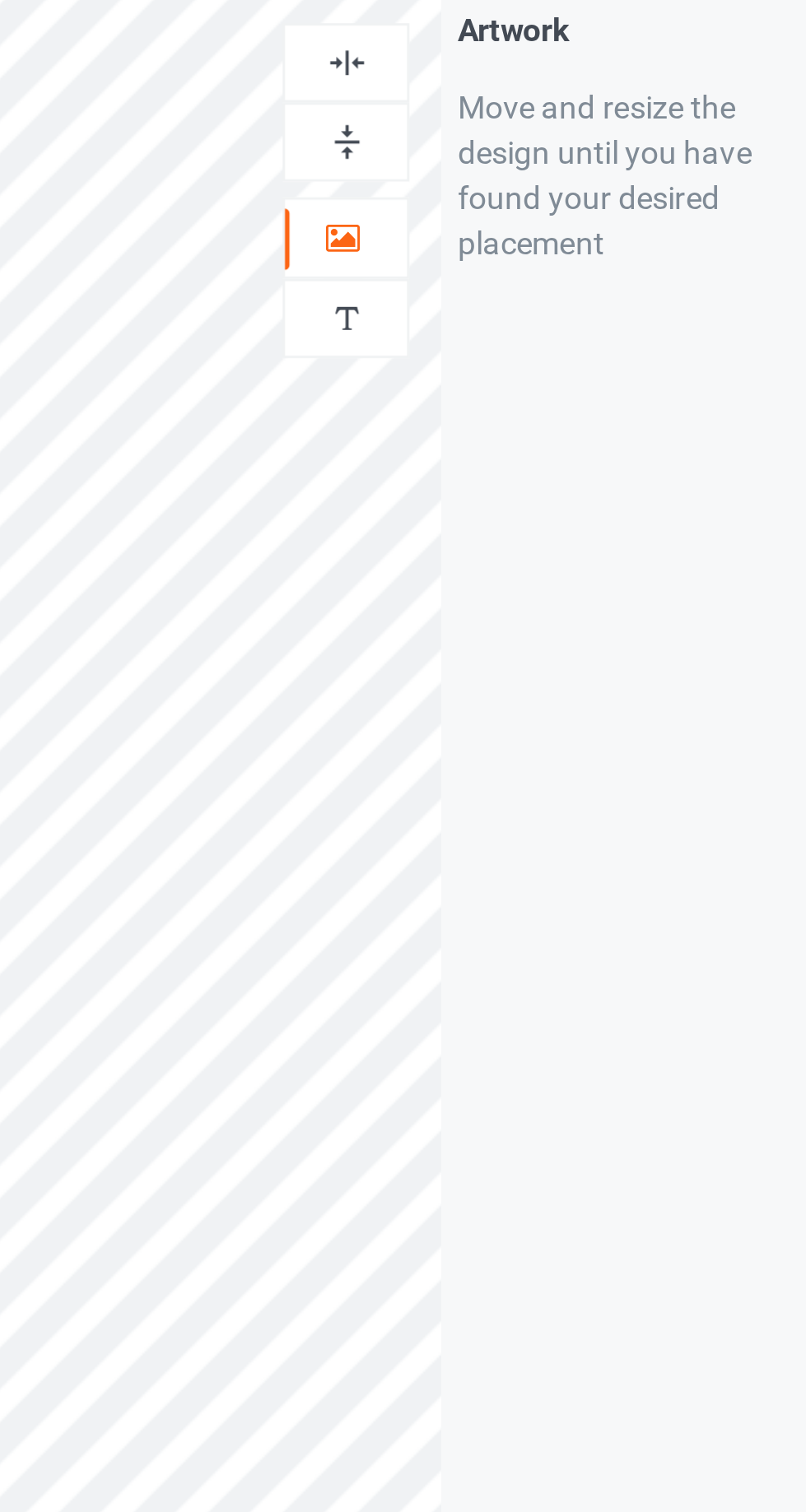
click at [512, 117] on img at bounding box center [519, 113] width 16 height 16
click at [517, 86] on img at bounding box center [519, 84] width 16 height 16
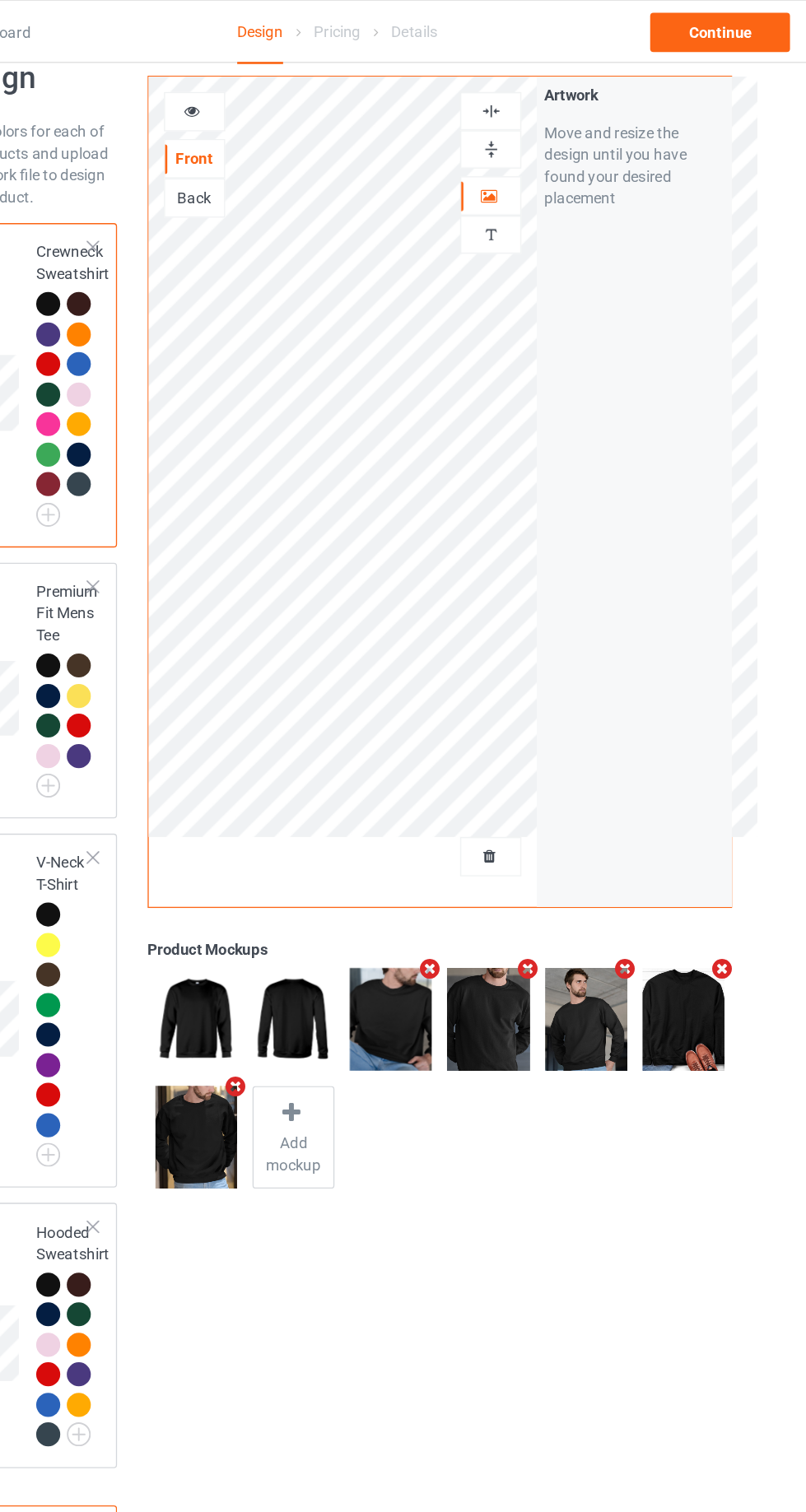
scroll to position [38, 0]
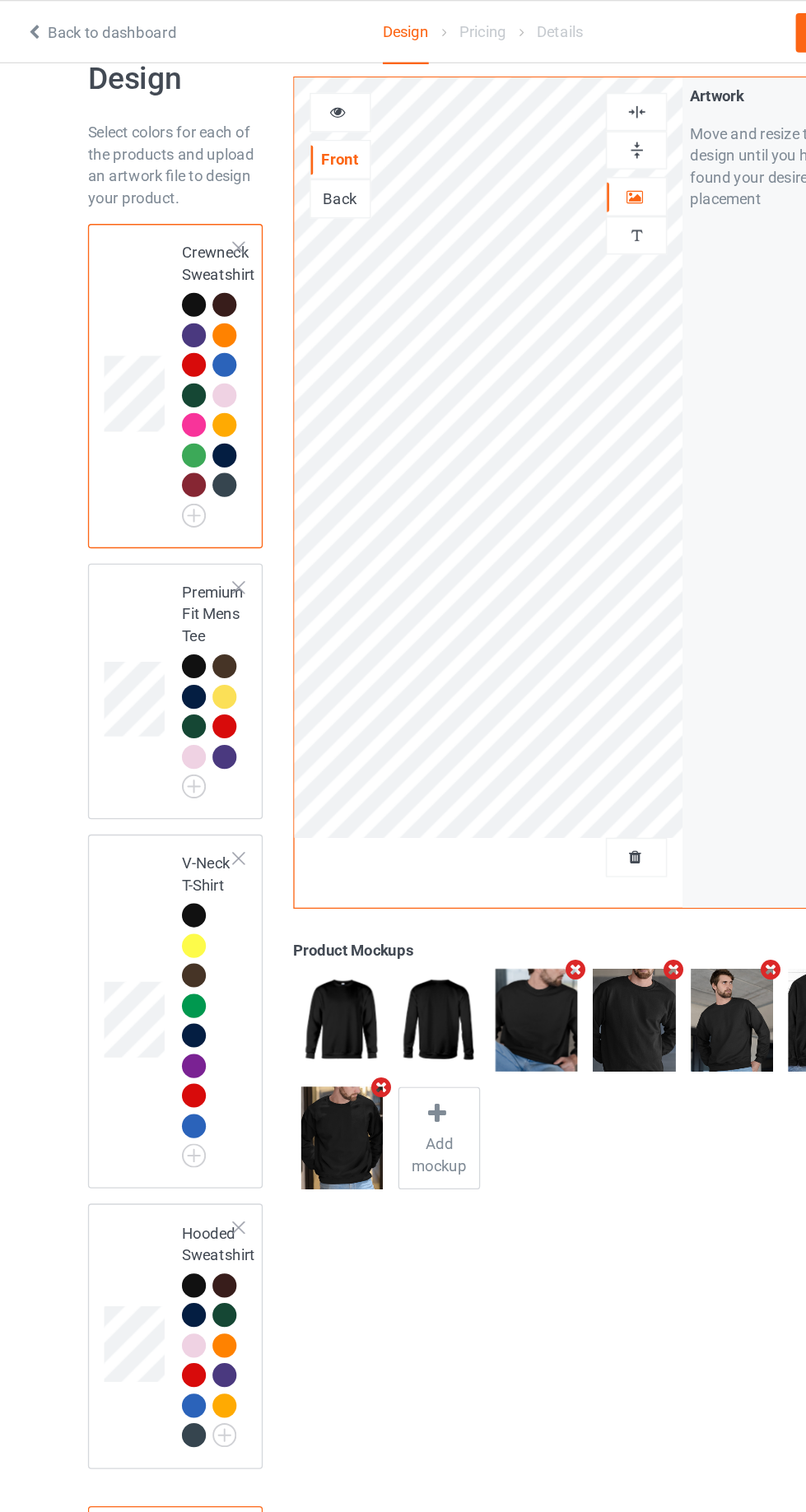
click at [142, 481] on td at bounding box center [143, 521] width 49 height 179
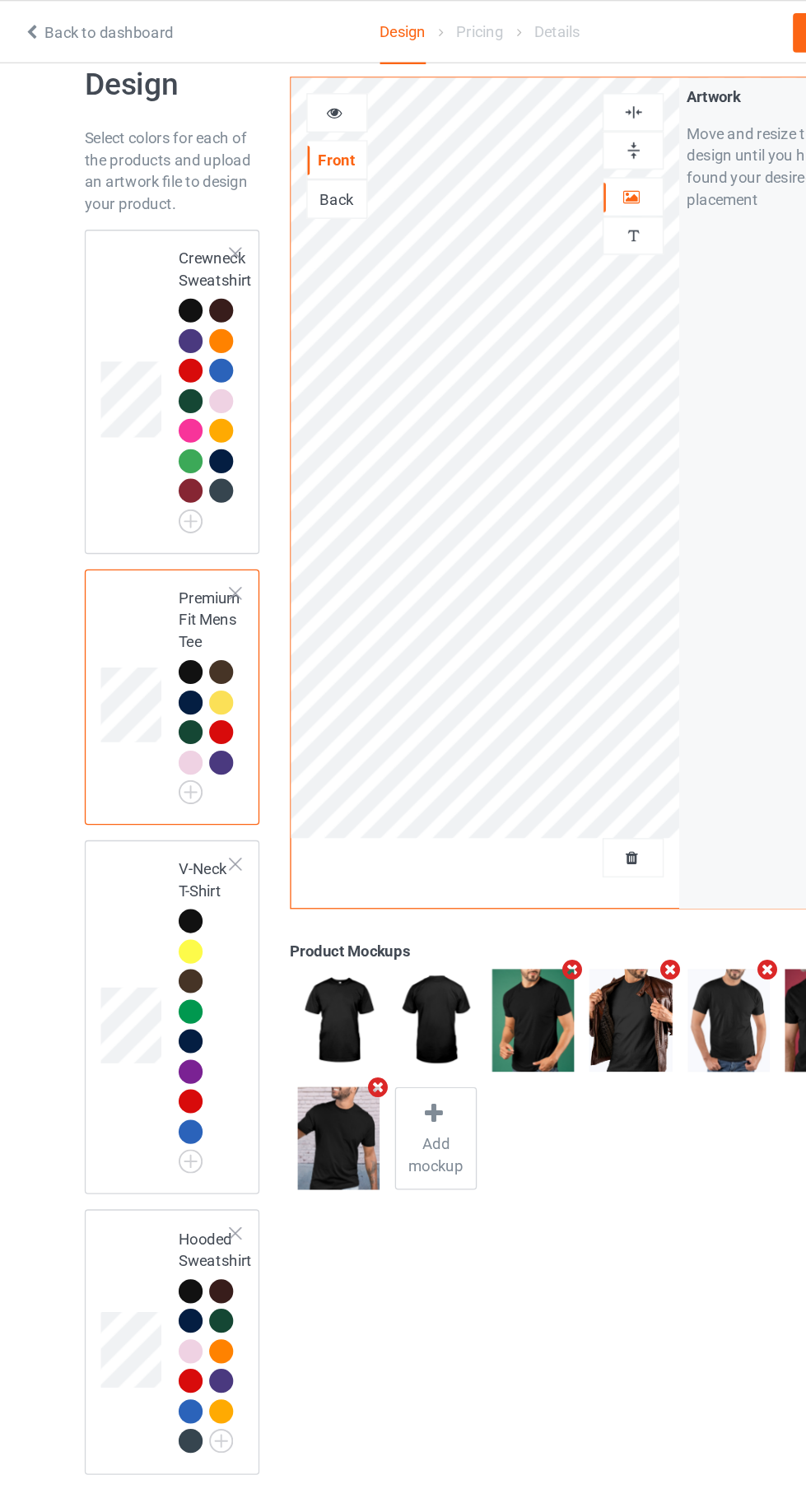
scroll to position [33, 0]
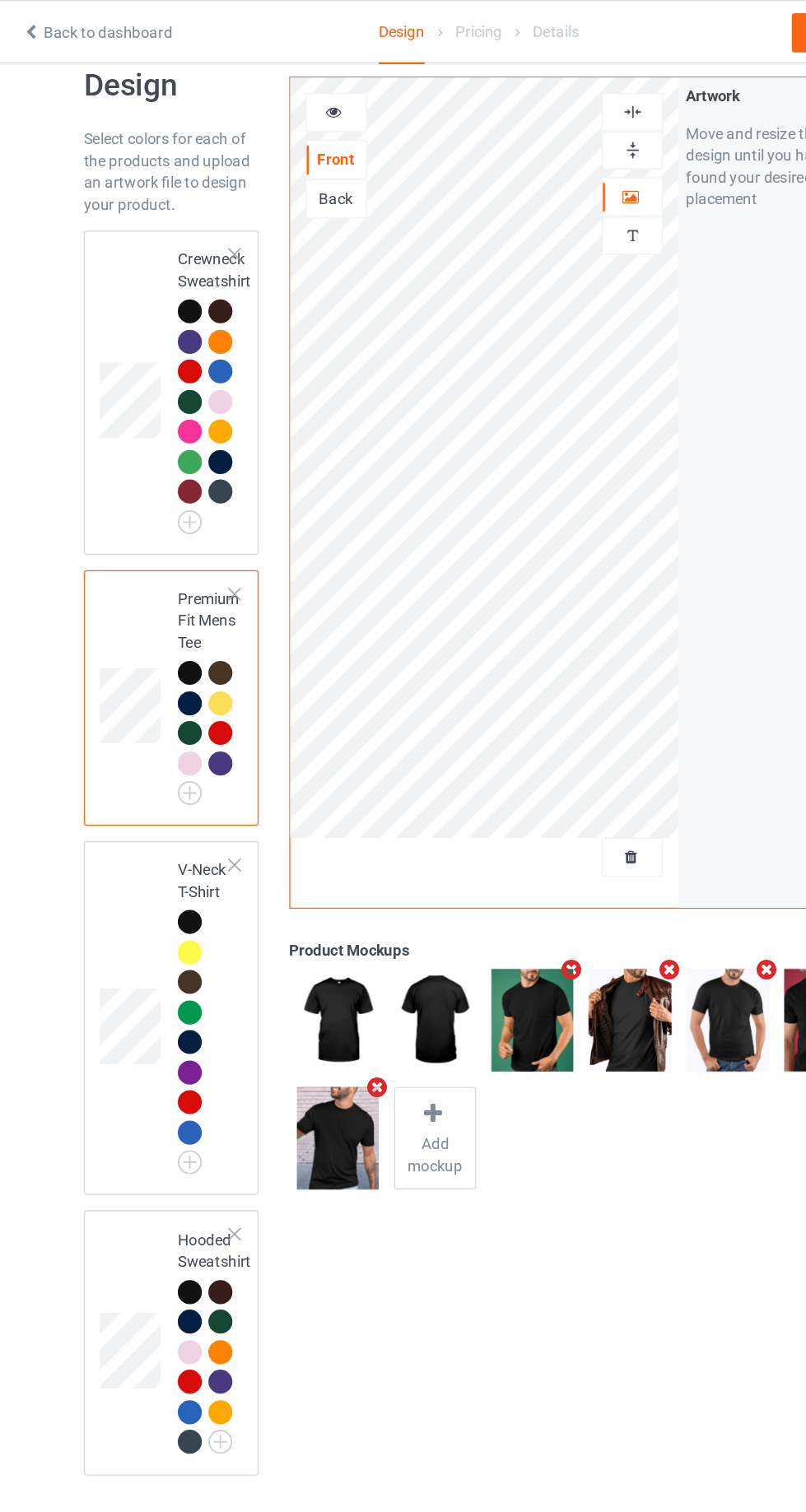
click at [147, 700] on td at bounding box center [143, 766] width 49 height 254
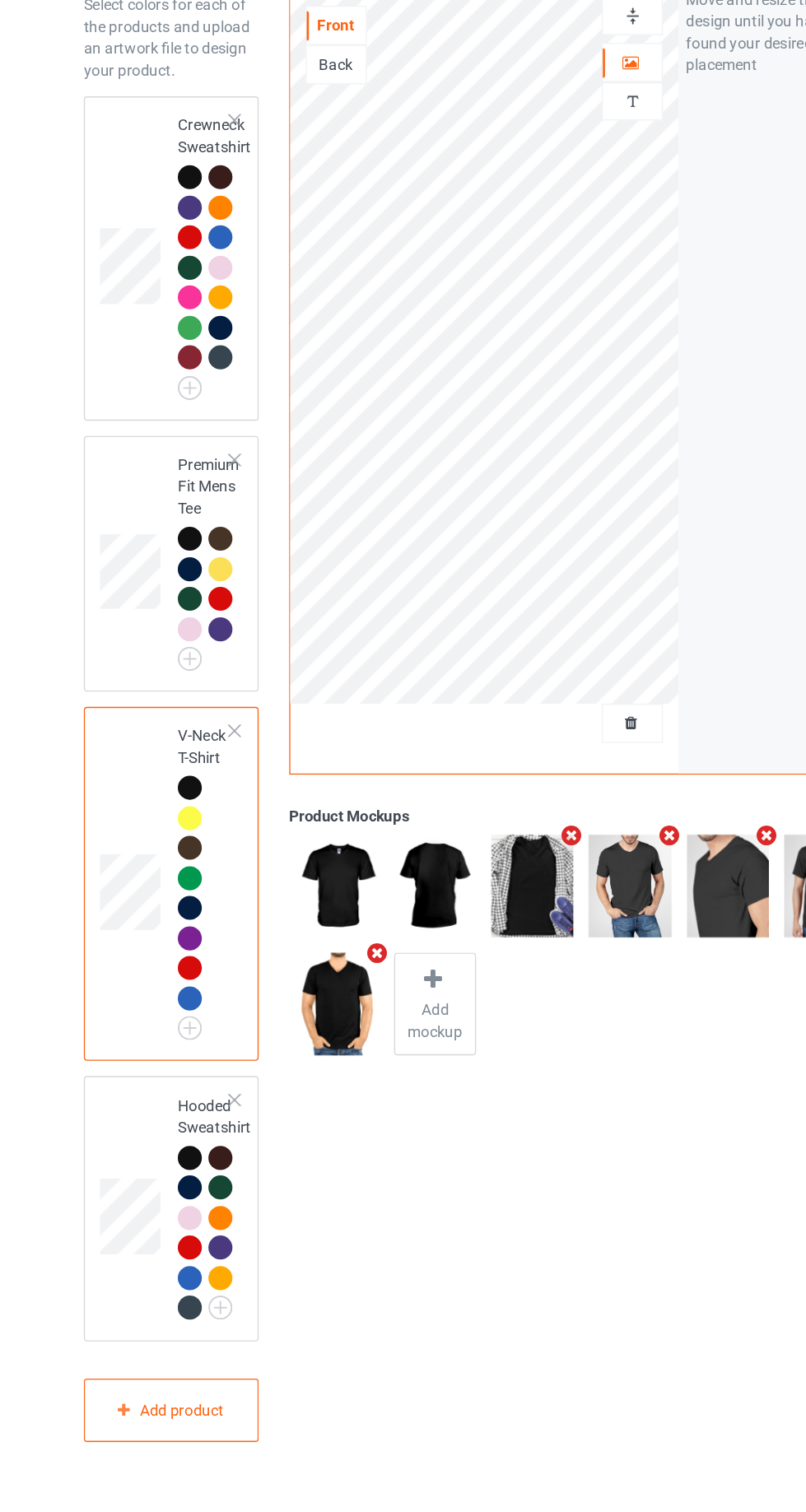
scroll to position [33, 0]
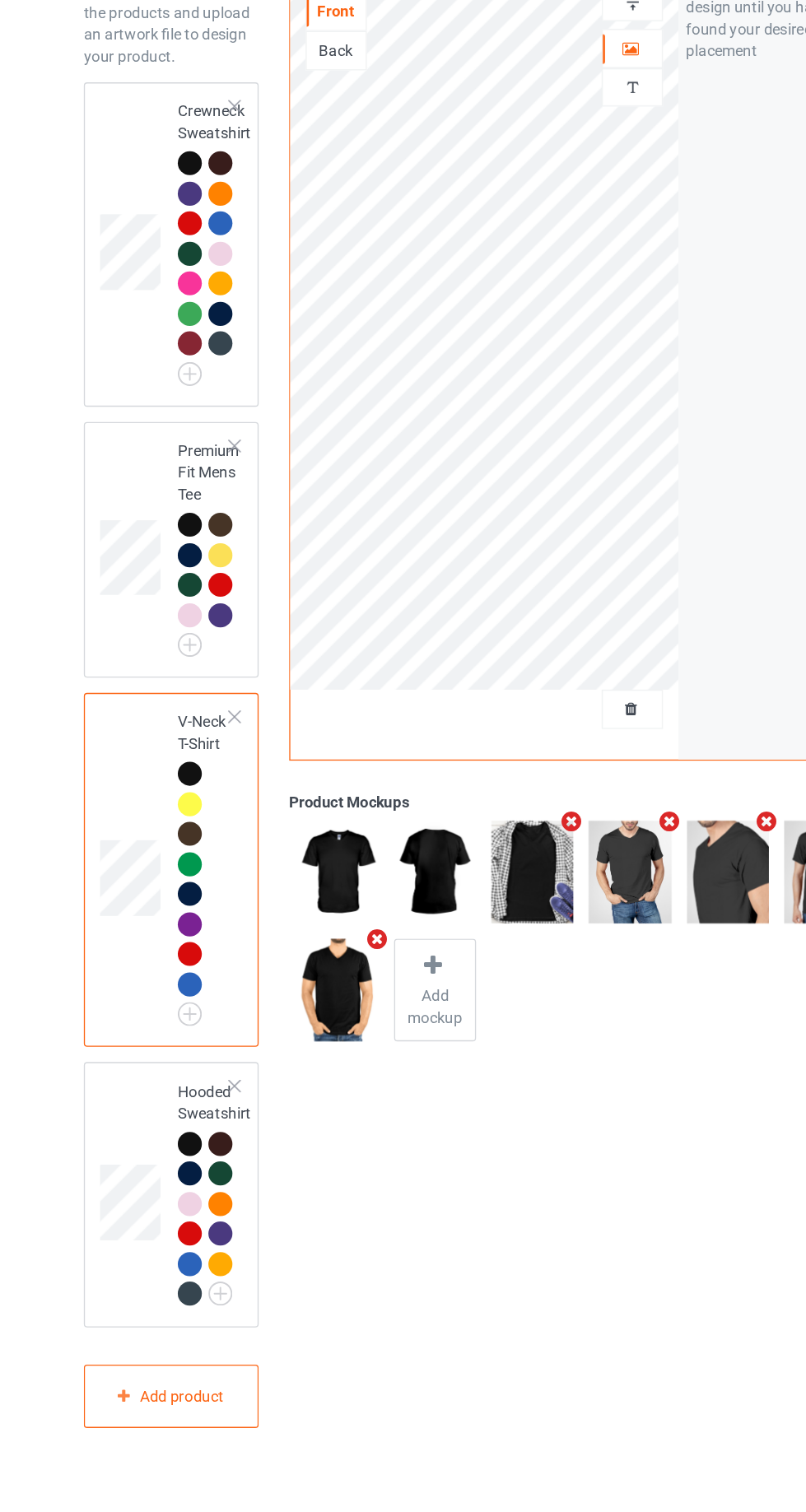
click at [149, 957] on td at bounding box center [143, 1011] width 49 height 186
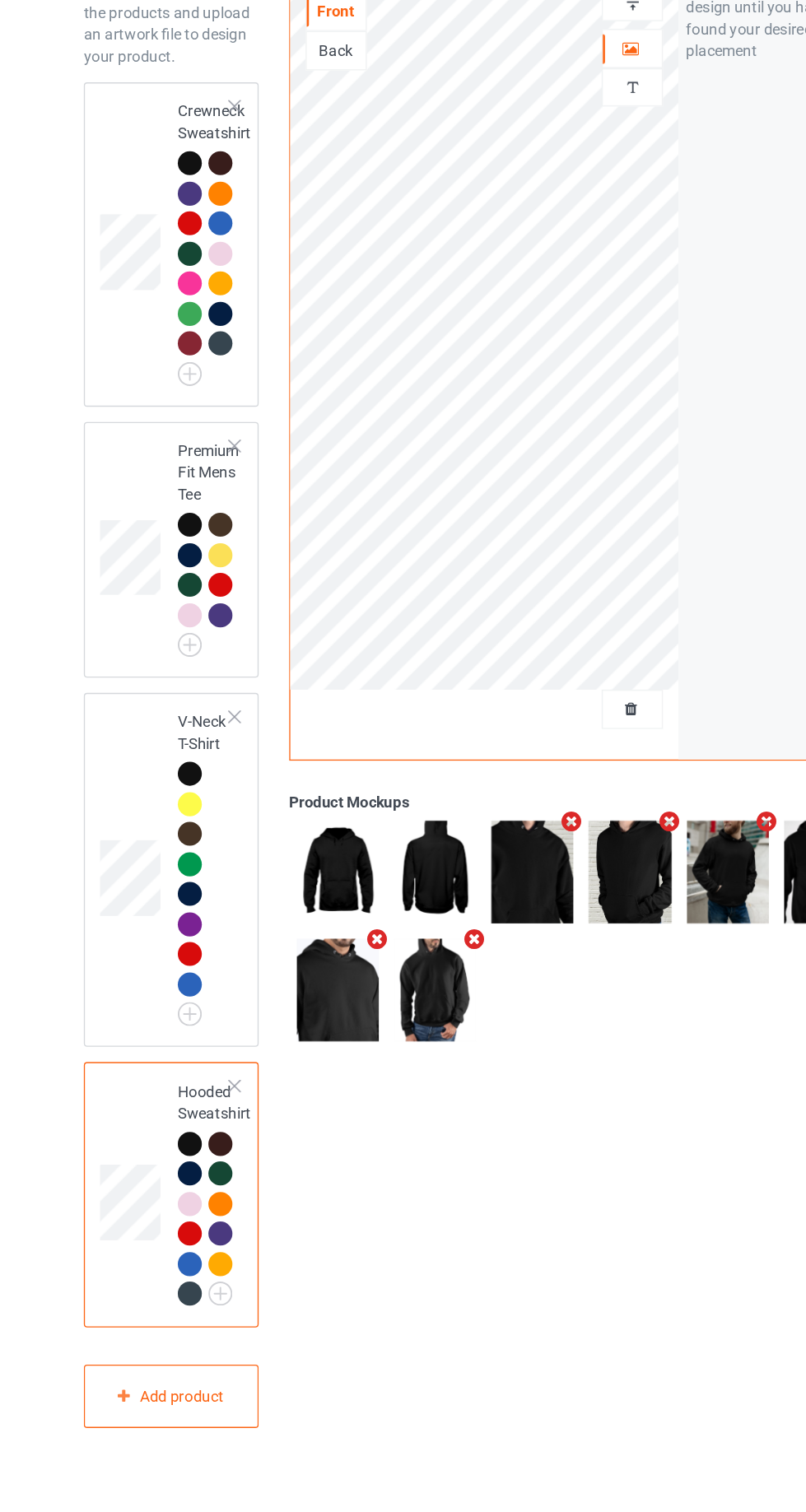
click at [145, 247] on td at bounding box center [143, 295] width 49 height 231
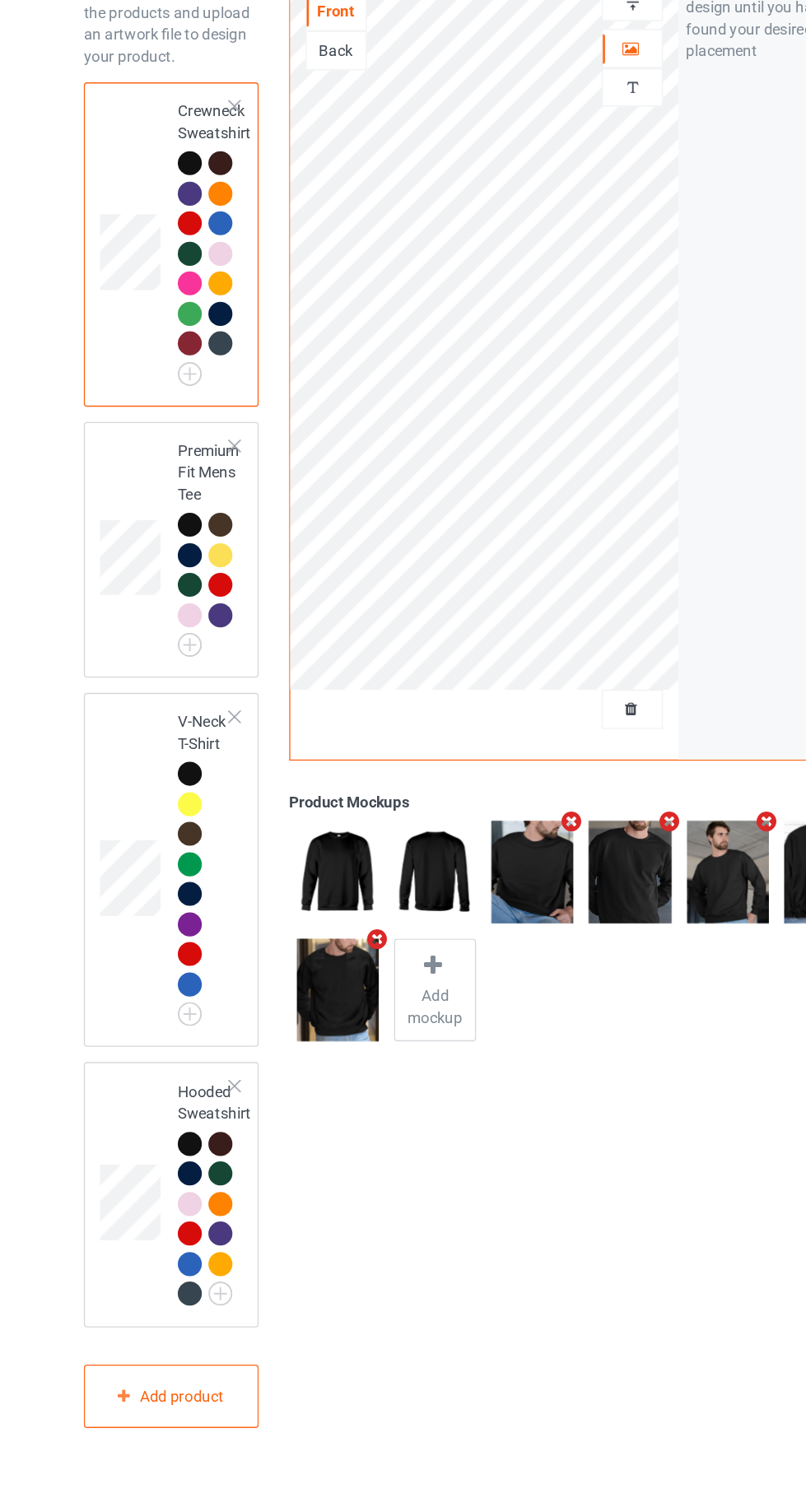
click at [205, 237] on div at bounding box center [208, 234] width 18 height 18
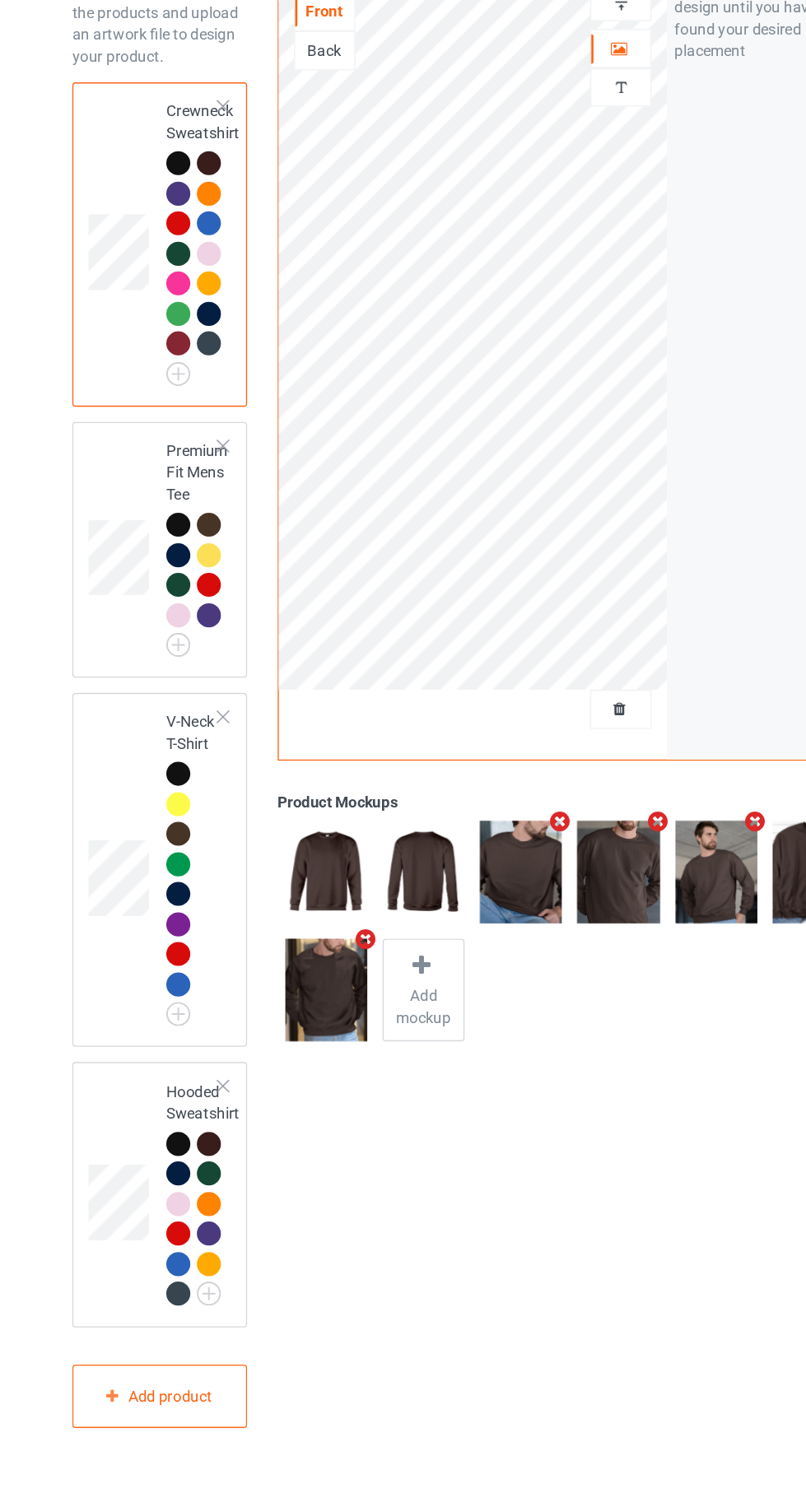
click at [182, 261] on div at bounding box center [185, 257] width 18 height 18
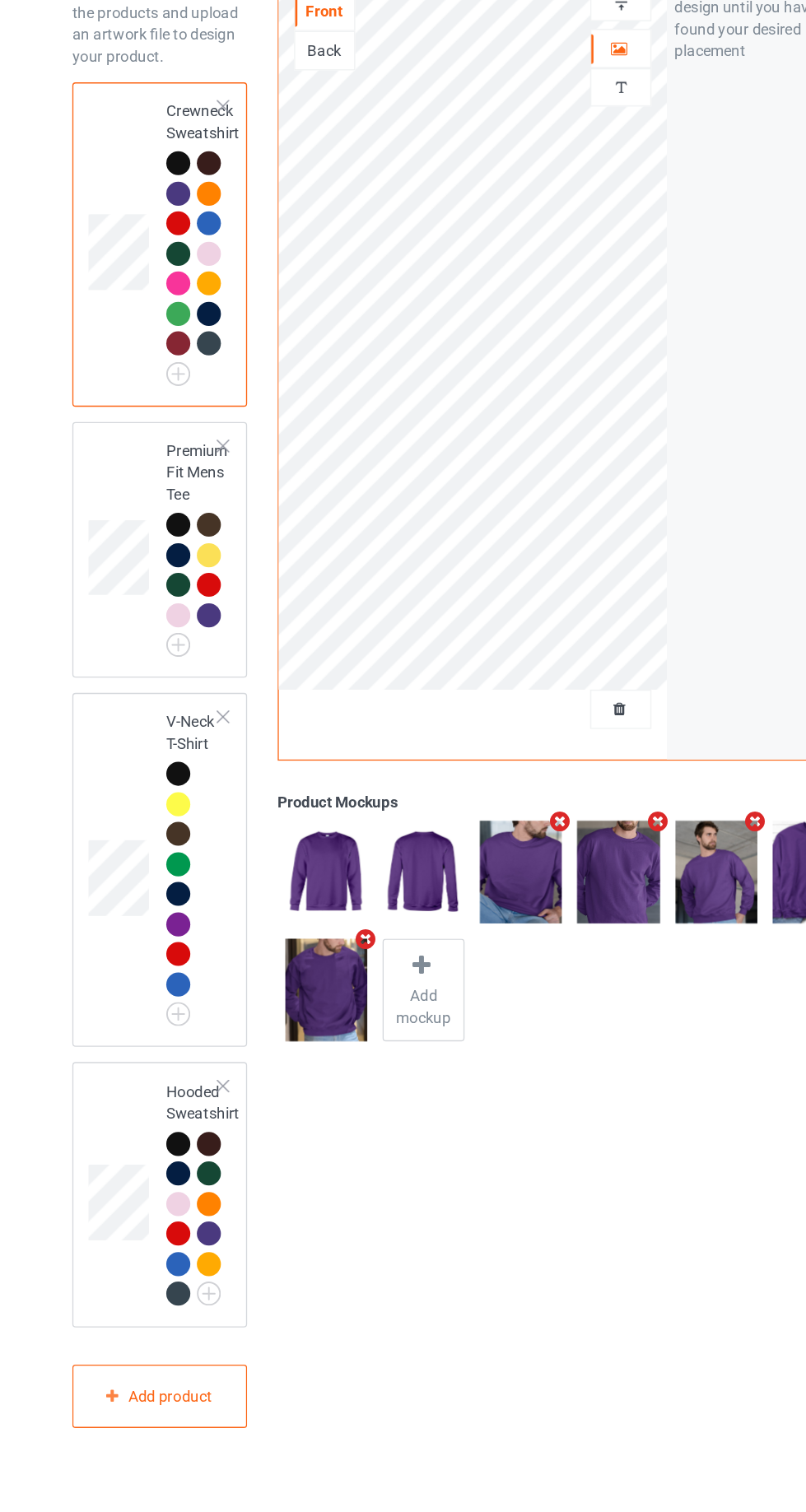
click at [205, 346] on div at bounding box center [208, 347] width 18 height 18
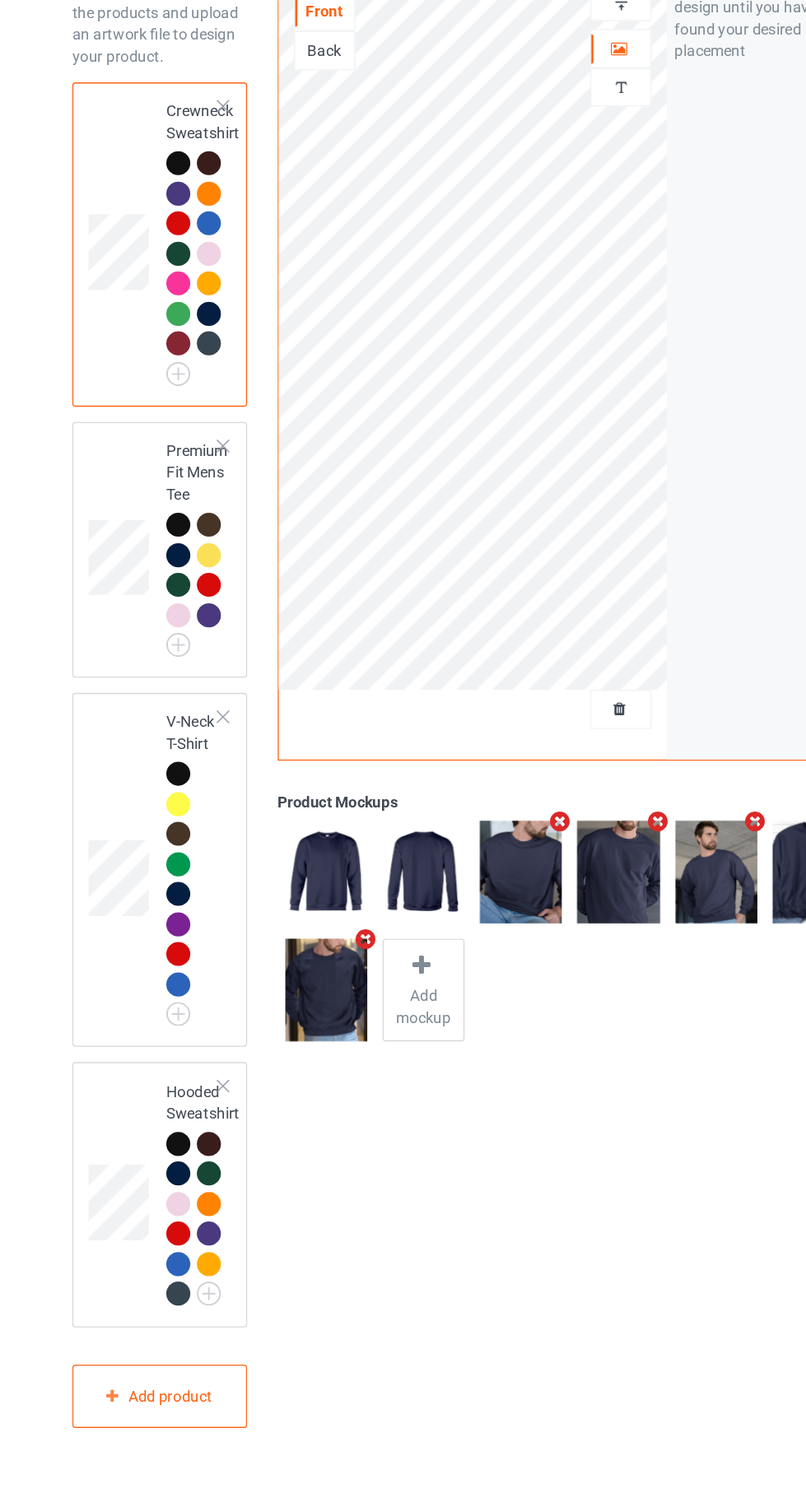
click at [176, 235] on div at bounding box center [185, 234] width 18 height 18
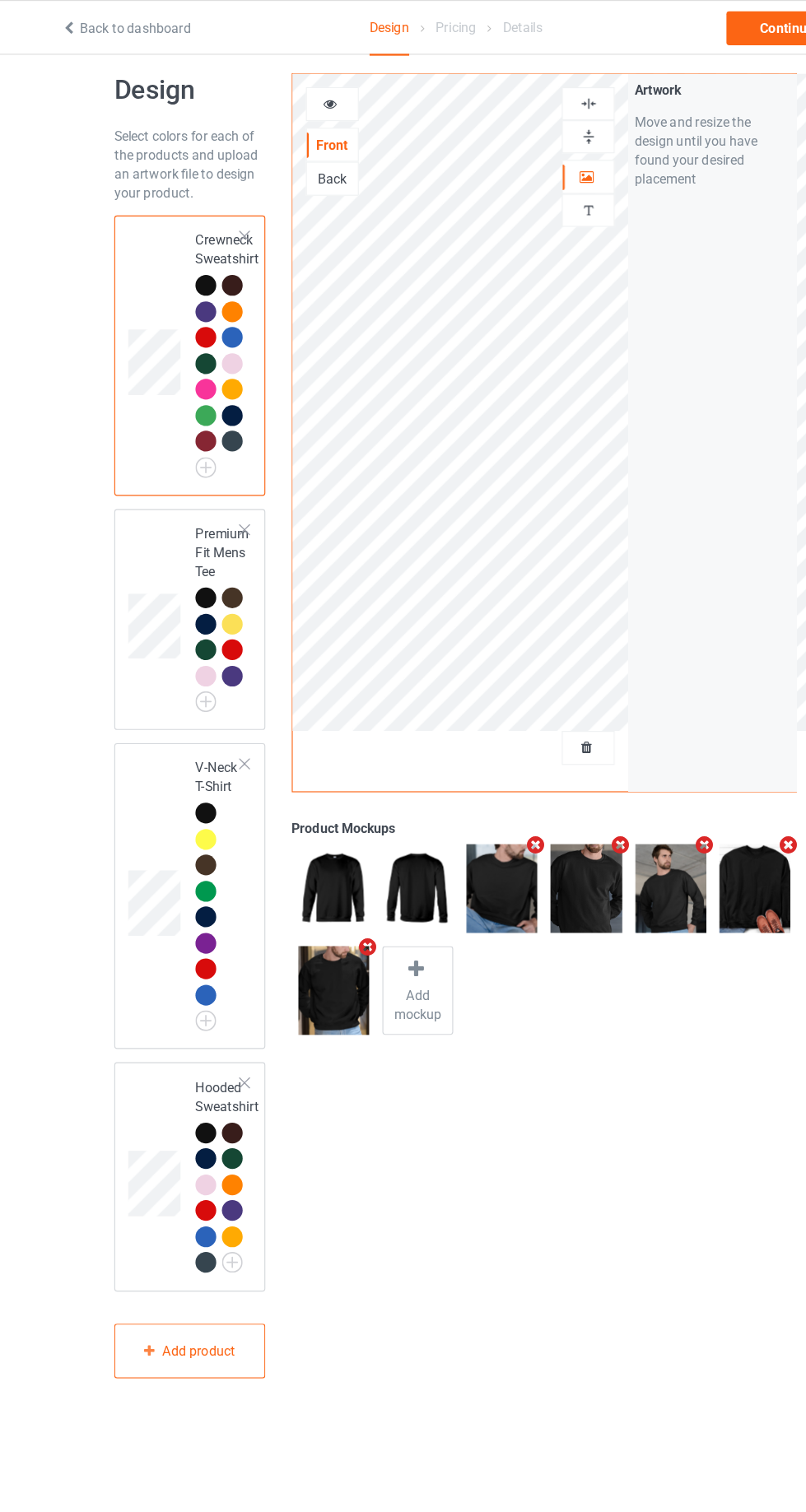
scroll to position [12, 0]
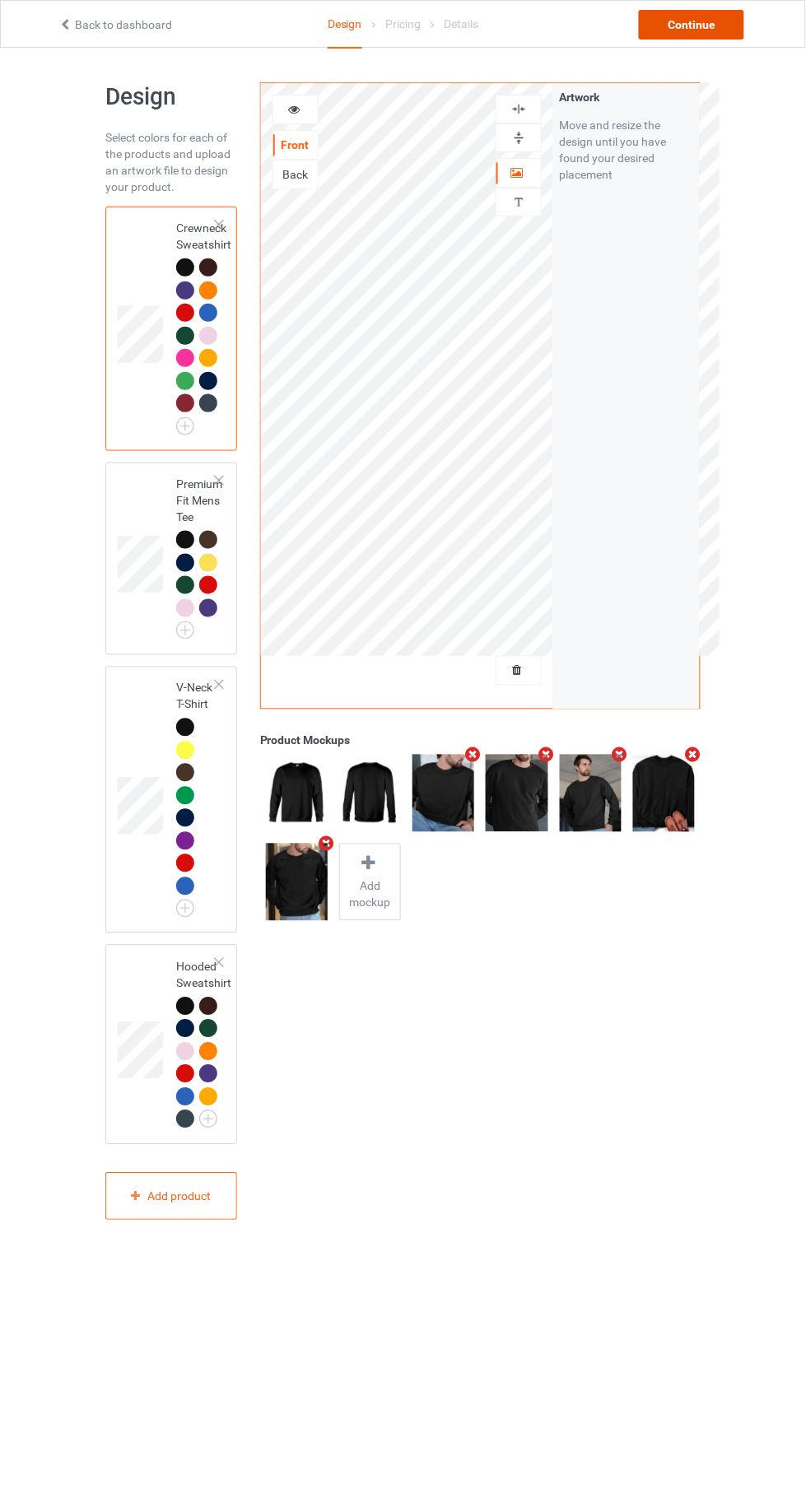
click at [681, 20] on div "Continue" at bounding box center [692, 24] width 106 height 29
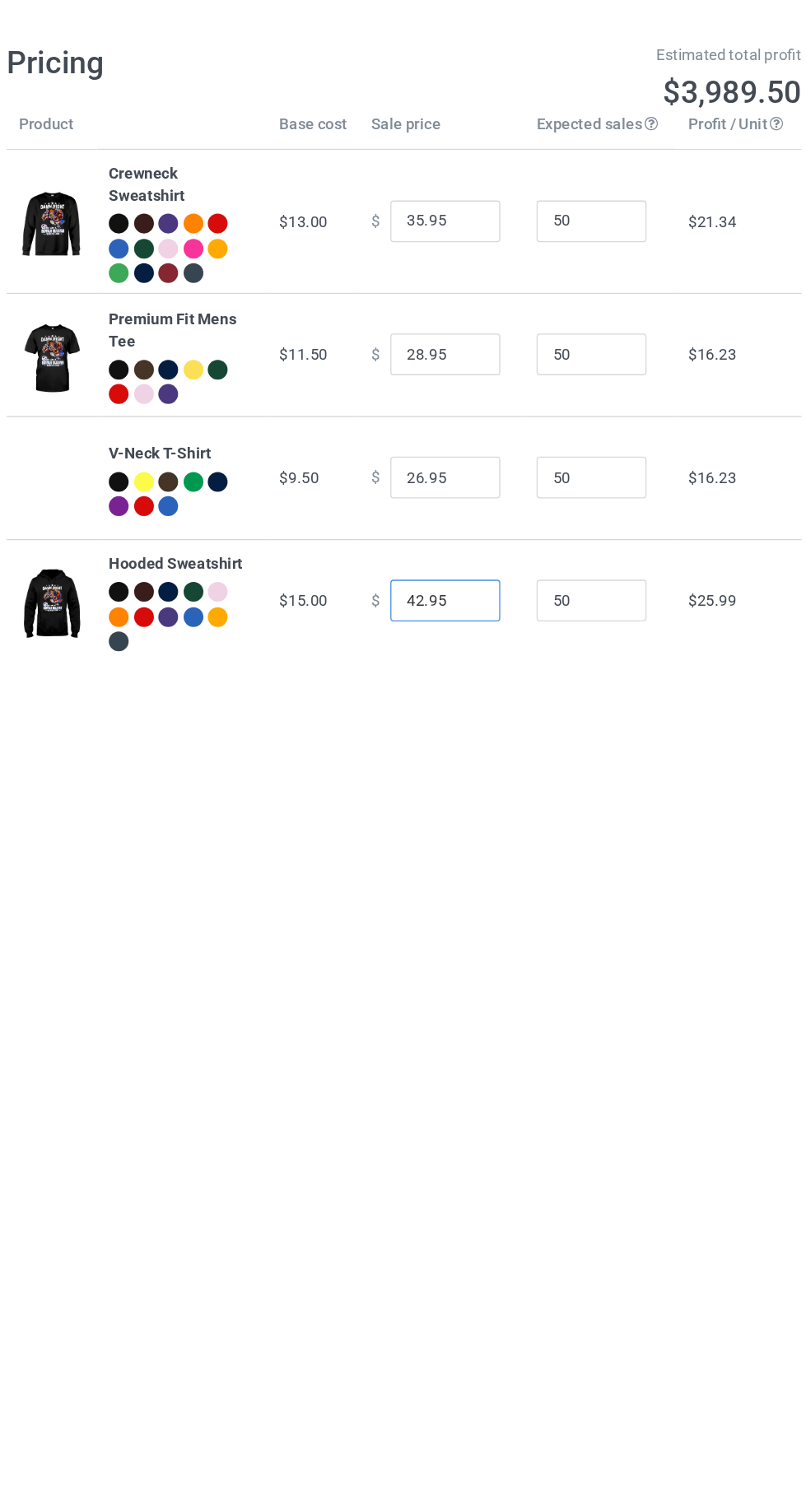
click at [405, 498] on input "42.95" at bounding box center [433, 499] width 82 height 31
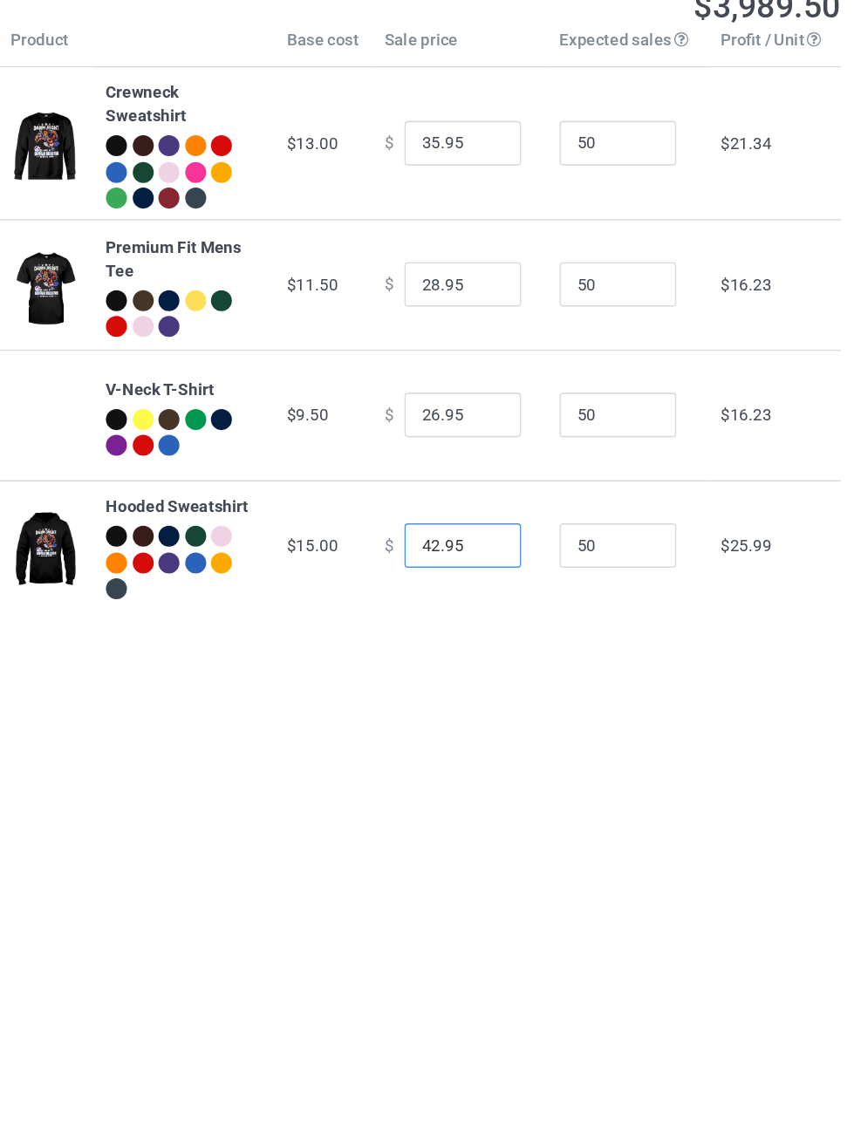
click at [433, 528] on input "42.95" at bounding box center [459, 529] width 87 height 33
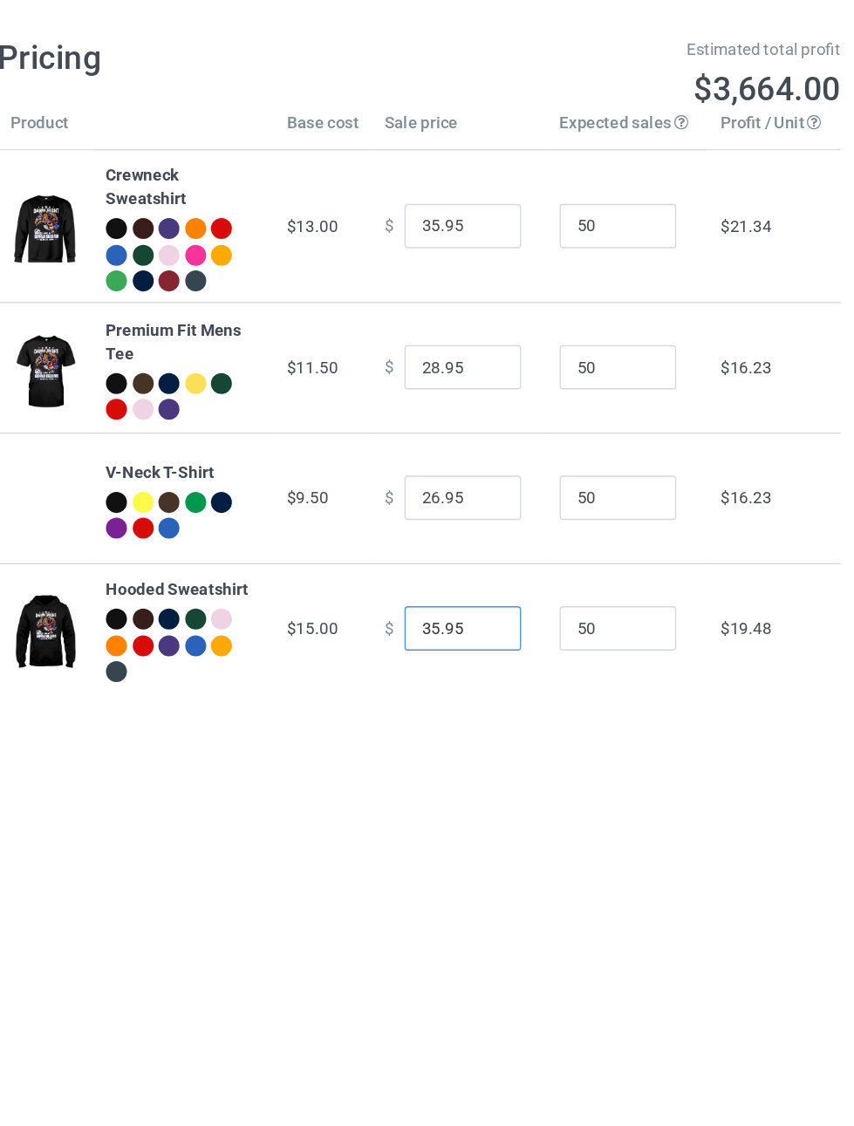
type input "35.95"
click at [428, 424] on input "26.95" at bounding box center [459, 431] width 87 height 33
type input "23.95"
click at [430, 330] on input "28.95" at bounding box center [459, 333] width 87 height 33
type input "25.95"
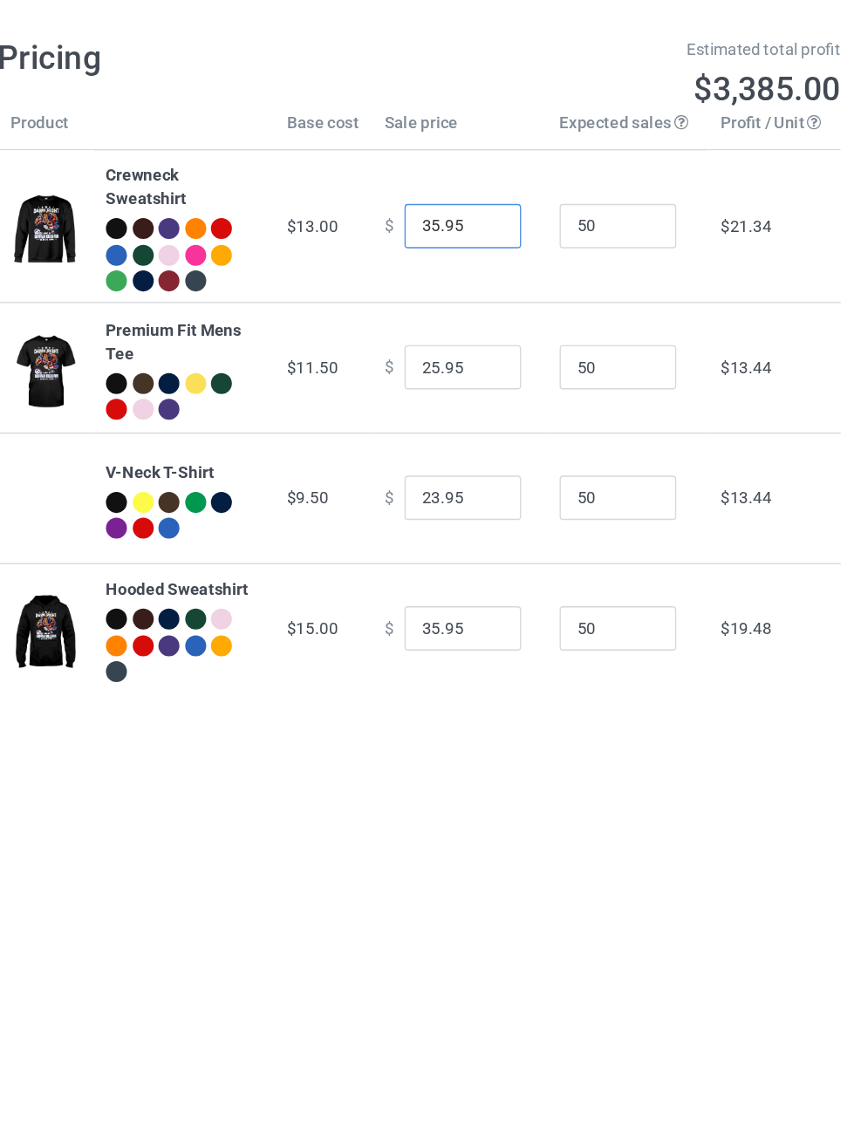
click at [426, 229] on input "35.95" at bounding box center [459, 228] width 87 height 33
type input "34.95"
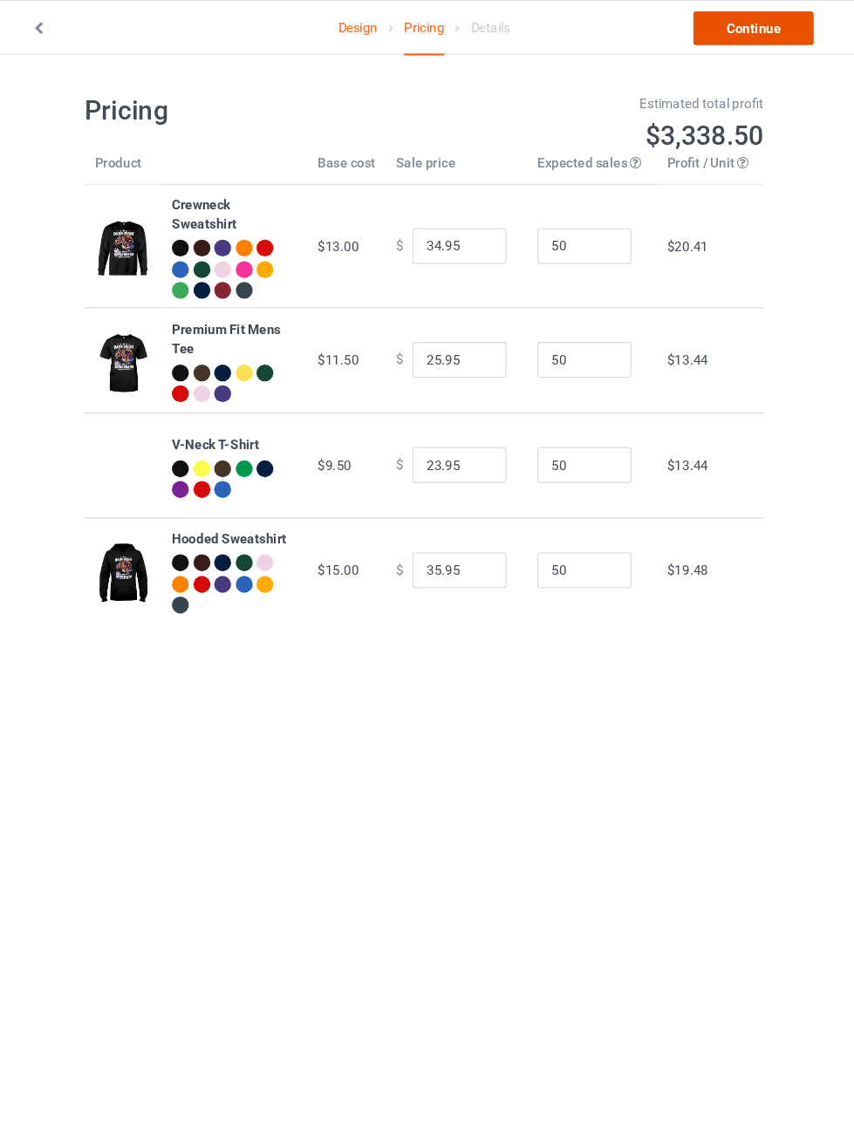
click at [705, 20] on link "Continue" at bounding box center [733, 25] width 112 height 31
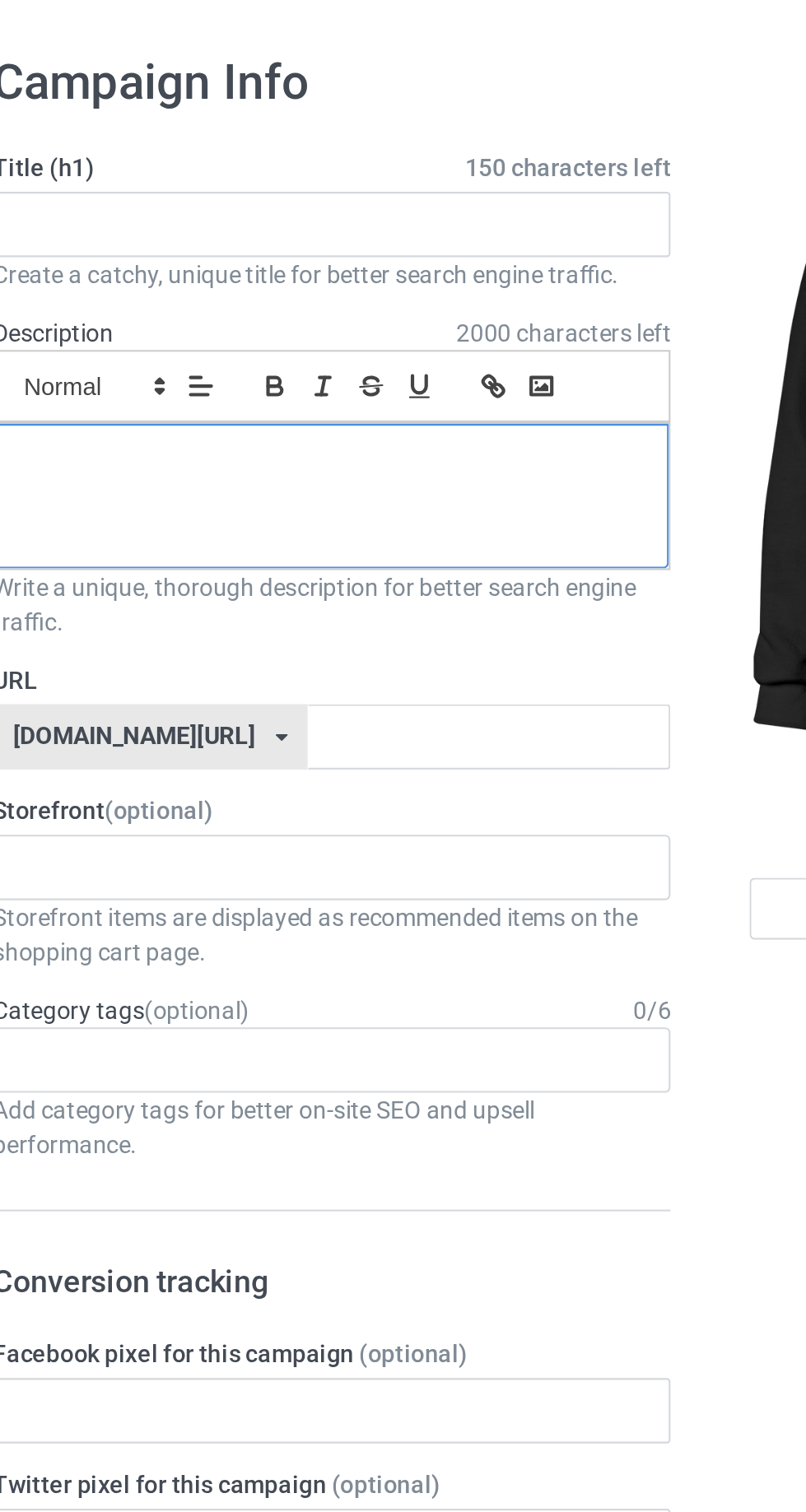
click at [196, 307] on div at bounding box center [267, 294] width 323 height 69
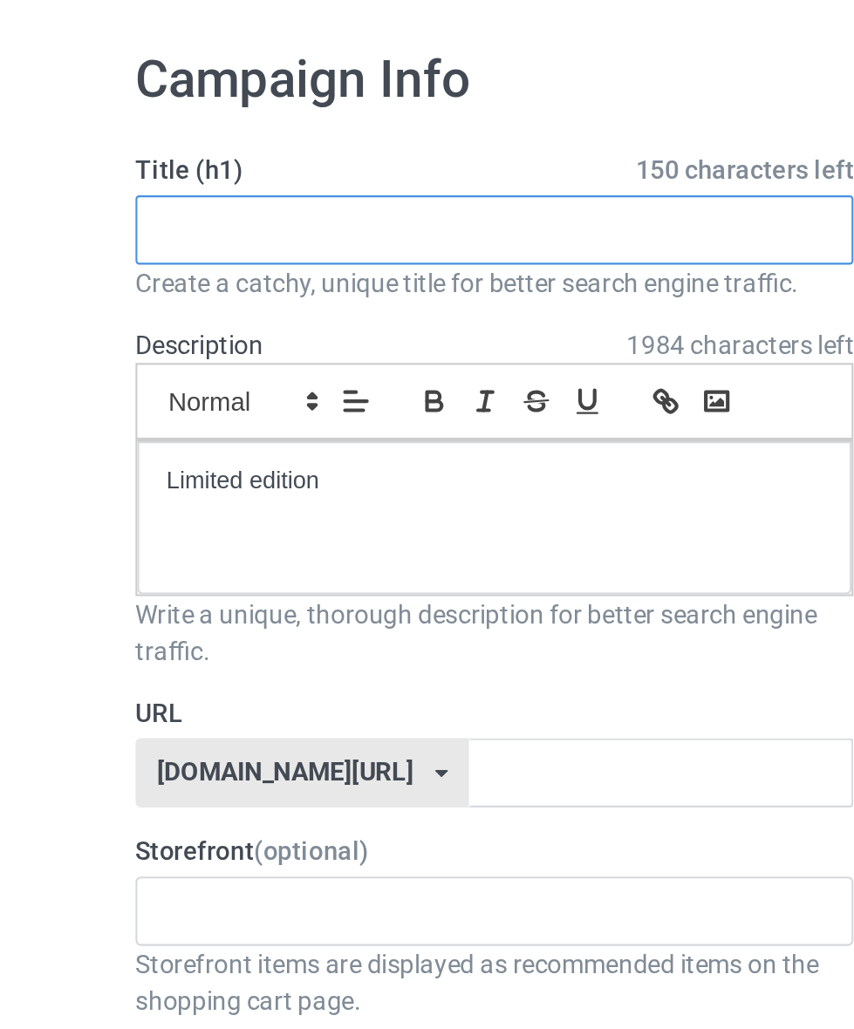
click at [133, 170] on input "text" at bounding box center [284, 174] width 344 height 33
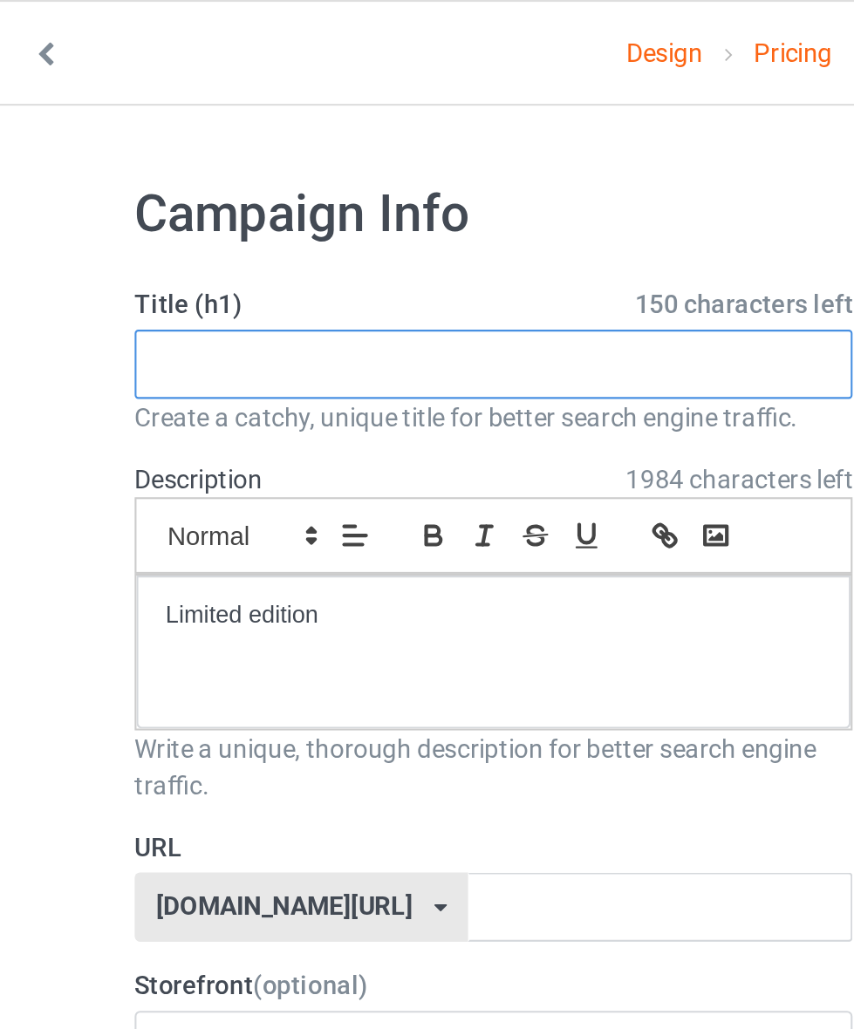
paste input "DAMN RIGHT I AM A BUFFALO BILLS FAN WIN OR LOSE"
type input "DAMN RIGHT I AM A BUFFALO BILLS FAN WIN OR LOSE"
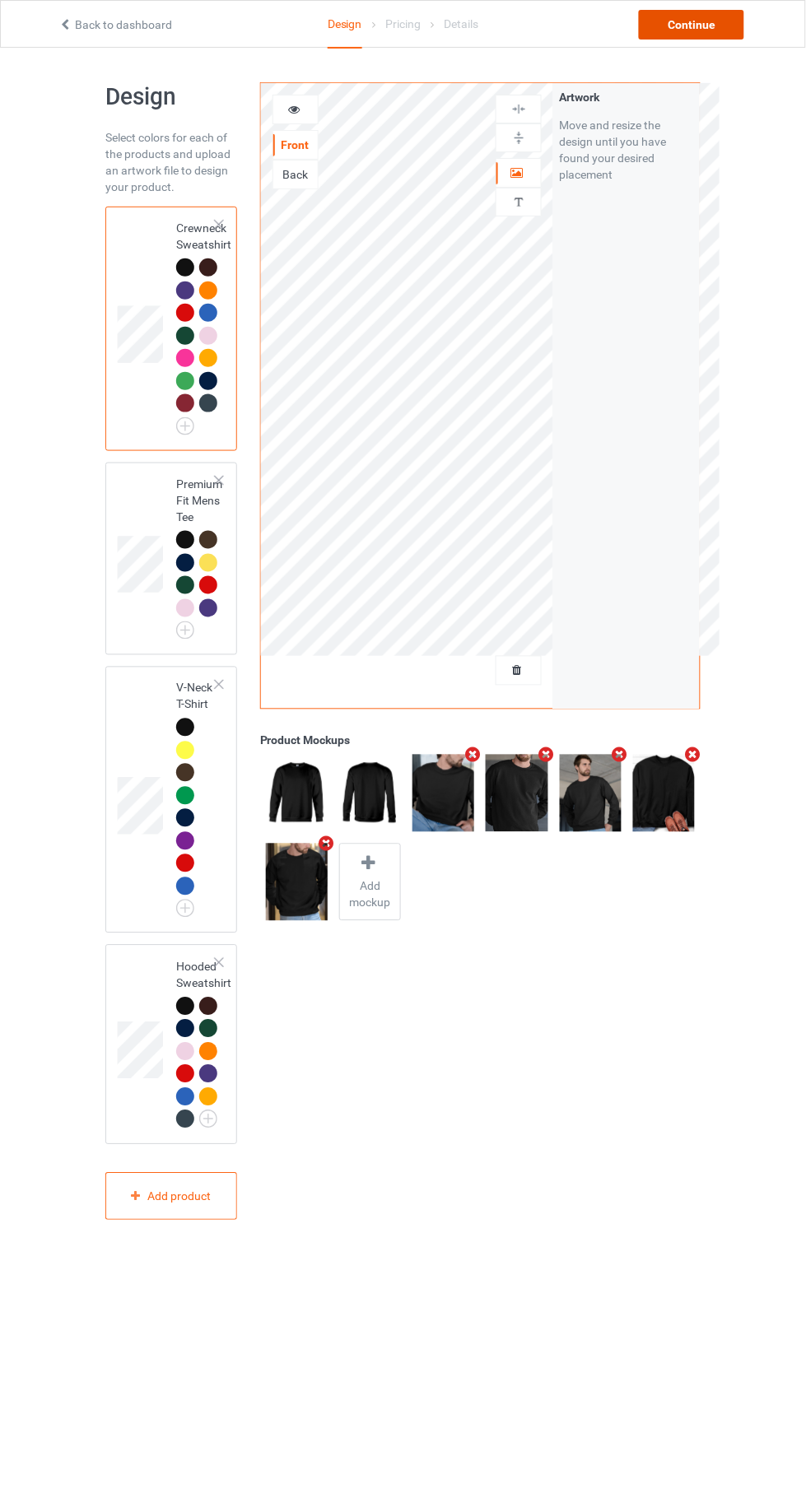
click at [676, 14] on div "Continue" at bounding box center [692, 24] width 106 height 29
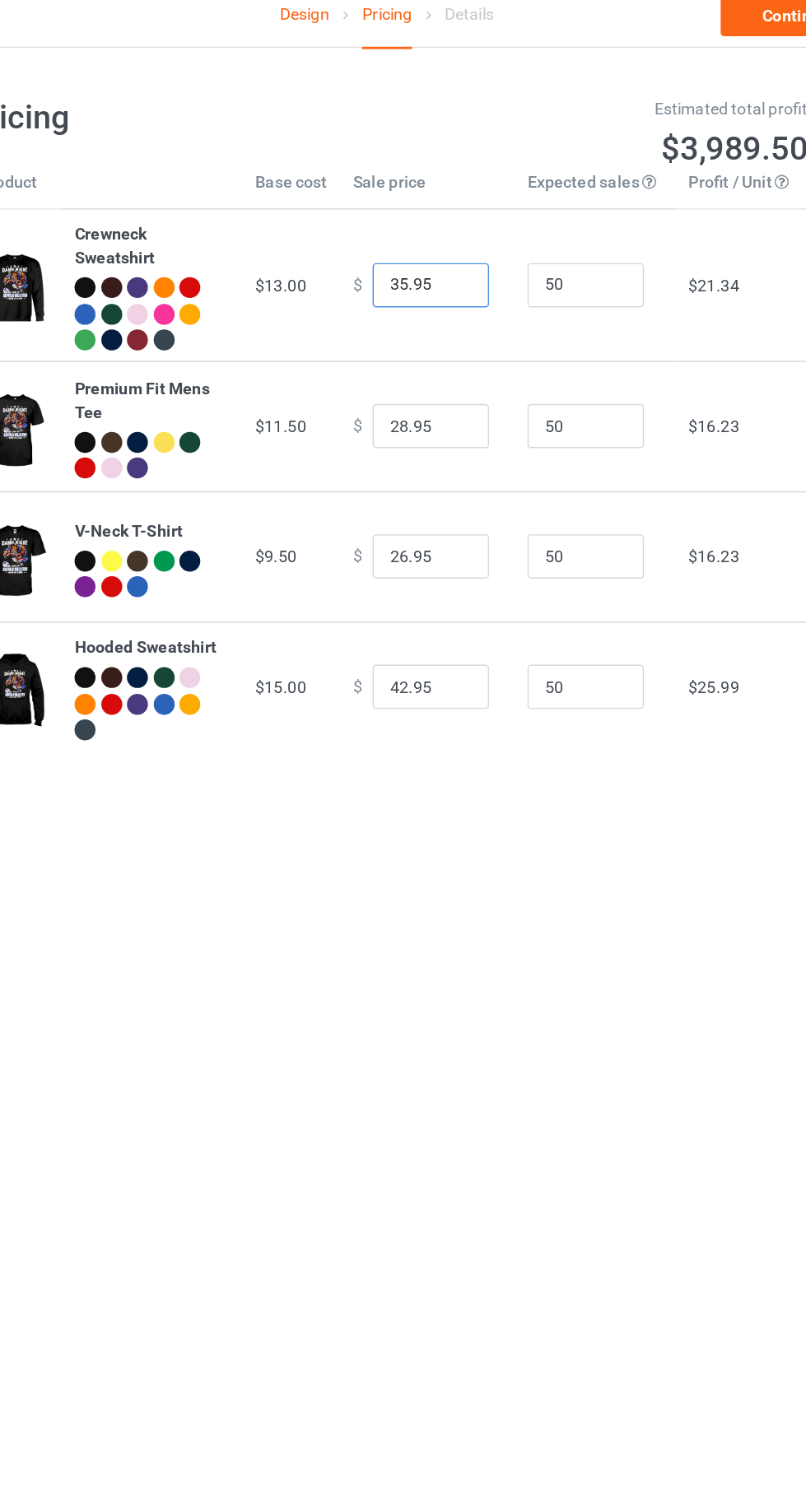
click at [406, 214] on input "35.95" at bounding box center [433, 215] width 82 height 31
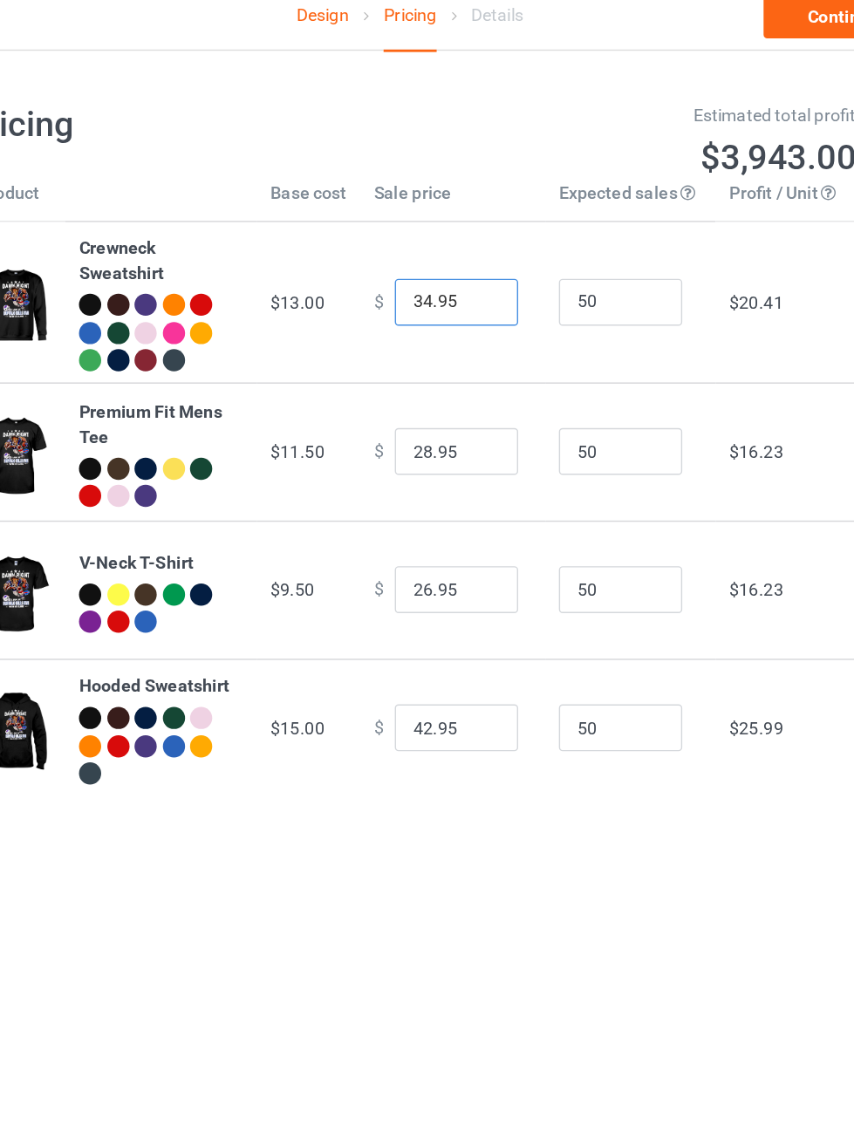
type input "34.95"
click at [427, 331] on input "28.95" at bounding box center [459, 333] width 87 height 33
type input "23.95"
click at [425, 433] on input "26.95" at bounding box center [459, 431] width 87 height 33
type input "18.95"
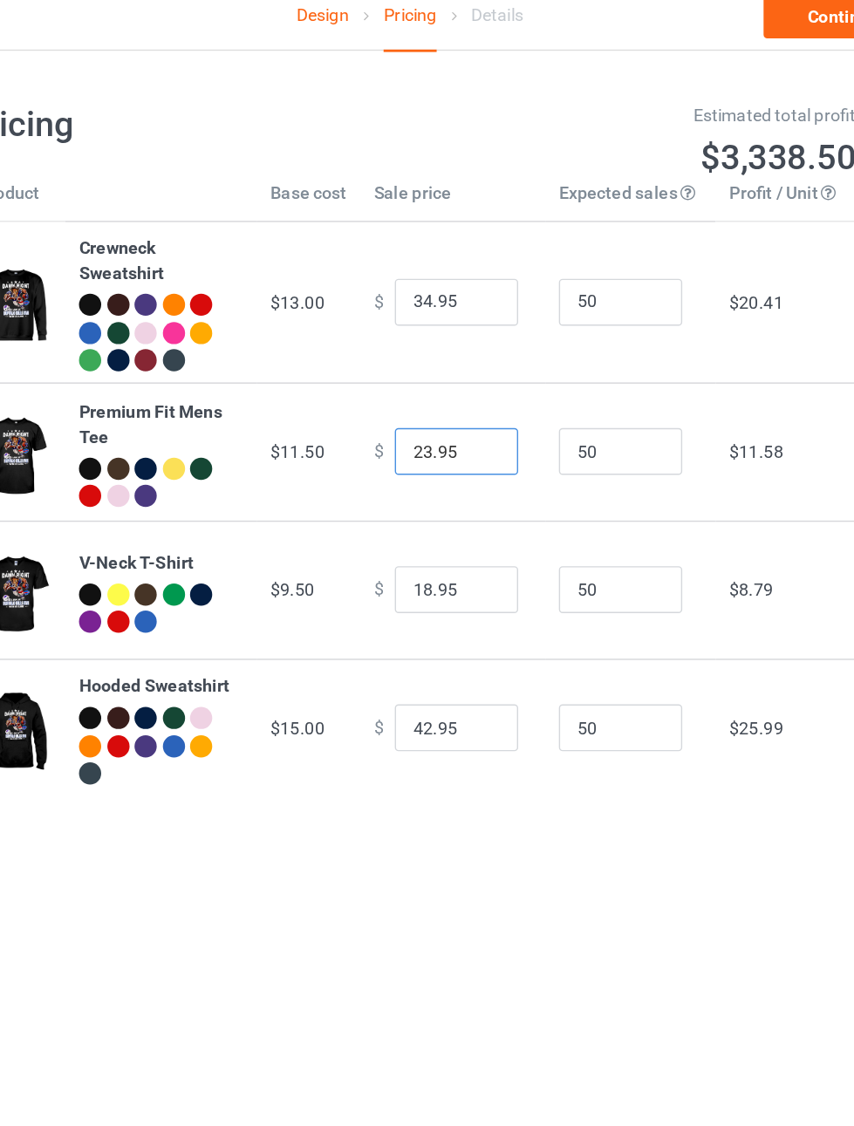
click at [433, 334] on input "23.95" at bounding box center [459, 333] width 87 height 33
click at [431, 231] on input "34.95" at bounding box center [459, 228] width 87 height 33
click at [431, 527] on input "42.95" at bounding box center [459, 529] width 87 height 33
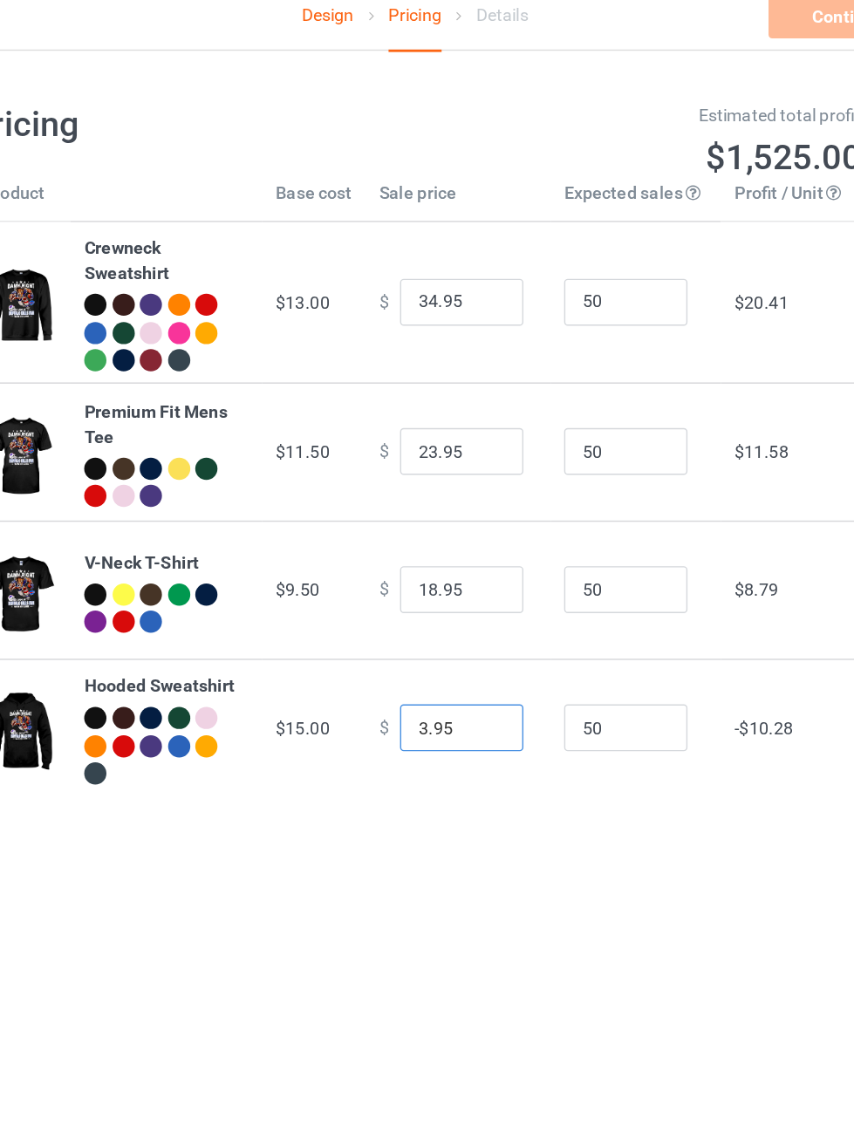
type input "36.95"
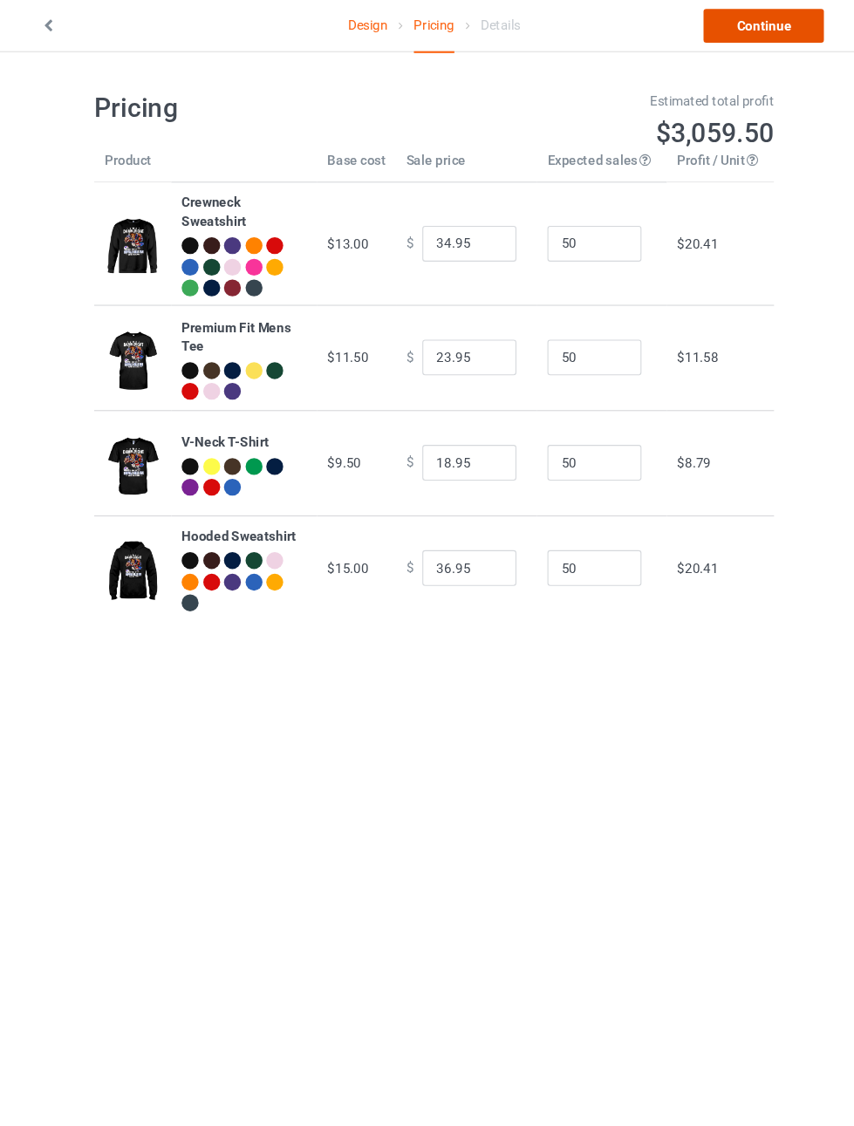
click at [711, 17] on link "Continue" at bounding box center [733, 25] width 112 height 31
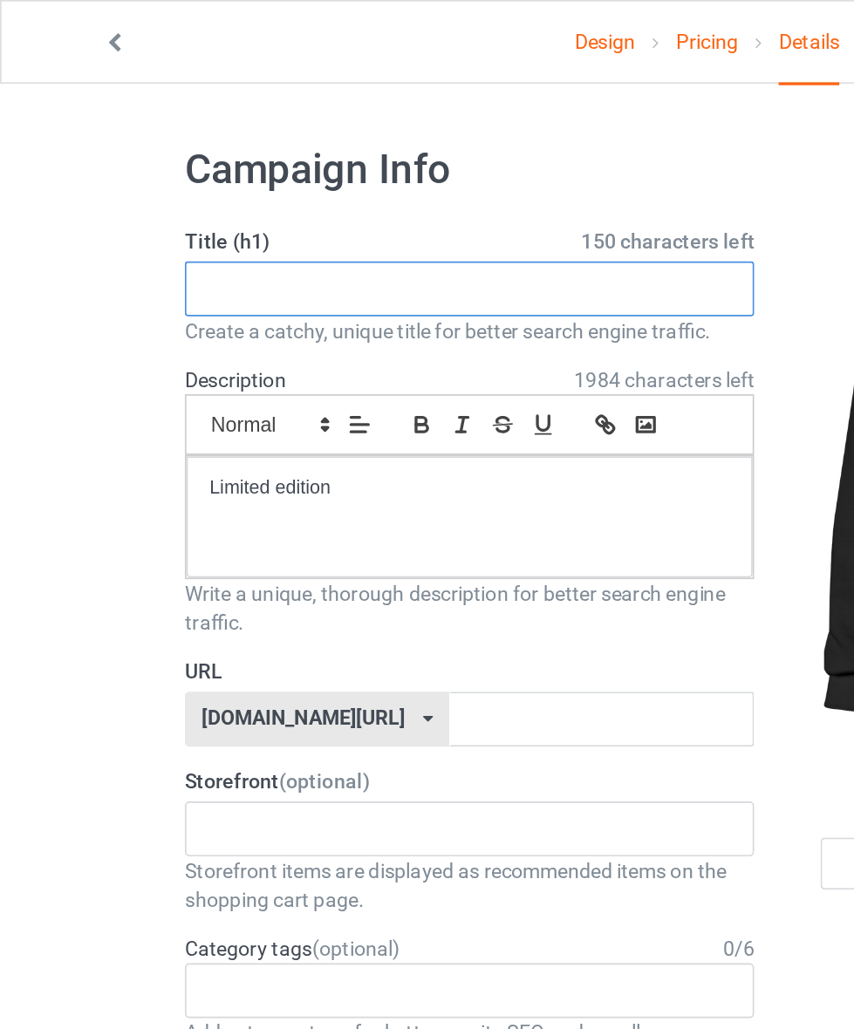
paste input "DAMN RIGHT IAMA BILLS FAN WIN OR LOSE"
type input "DAMN RIGHT IAMA BILLS FAN WIN OR LOSE"
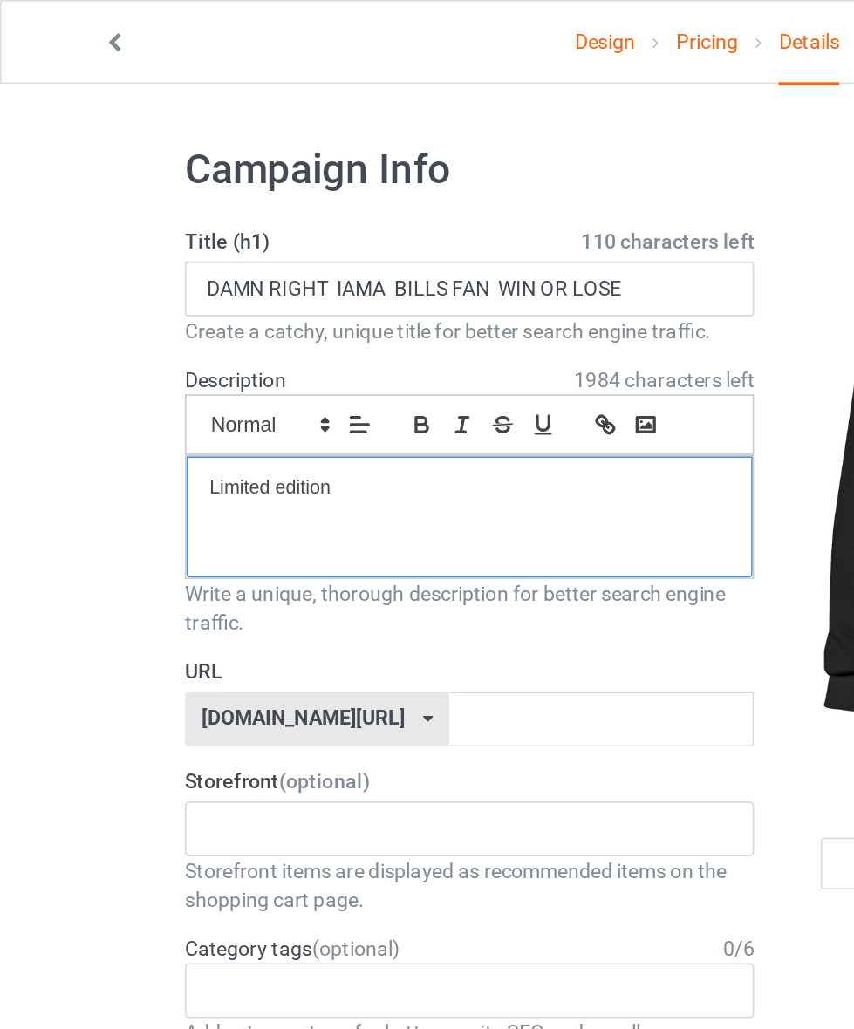
click at [151, 310] on div "Limited edition" at bounding box center [283, 312] width 342 height 73
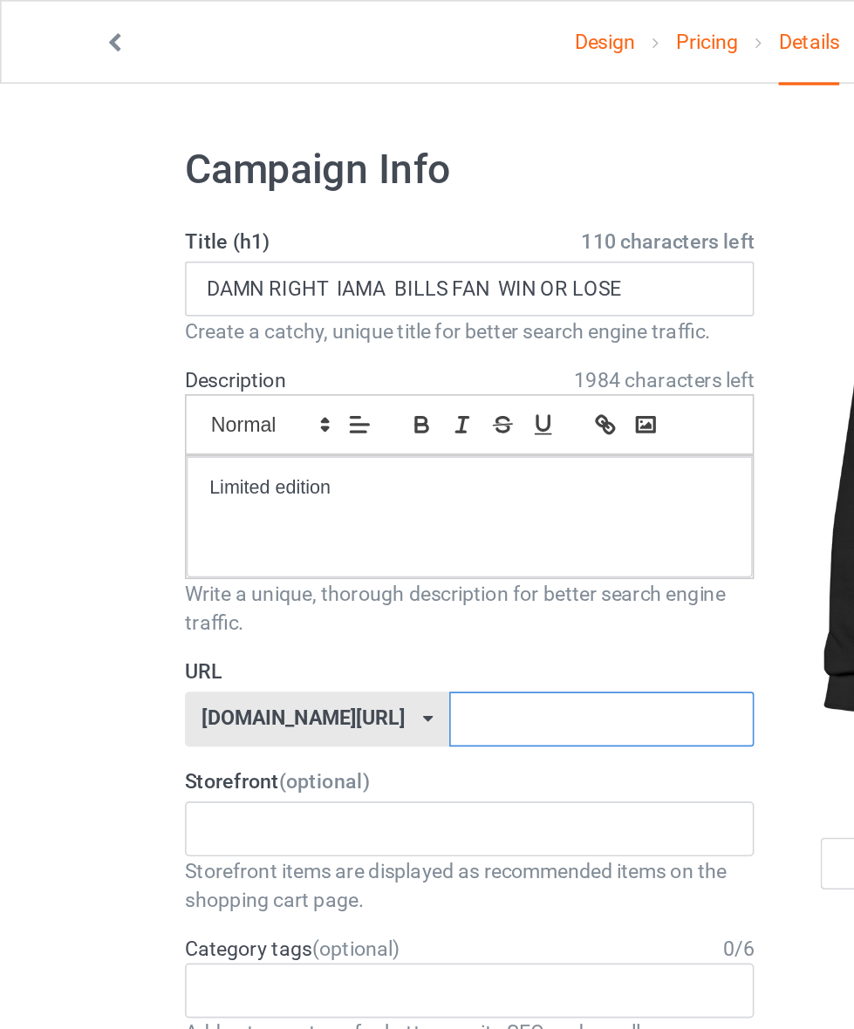
click at [271, 436] on input "text" at bounding box center [363, 434] width 184 height 33
type input "Bsh7sbn33"
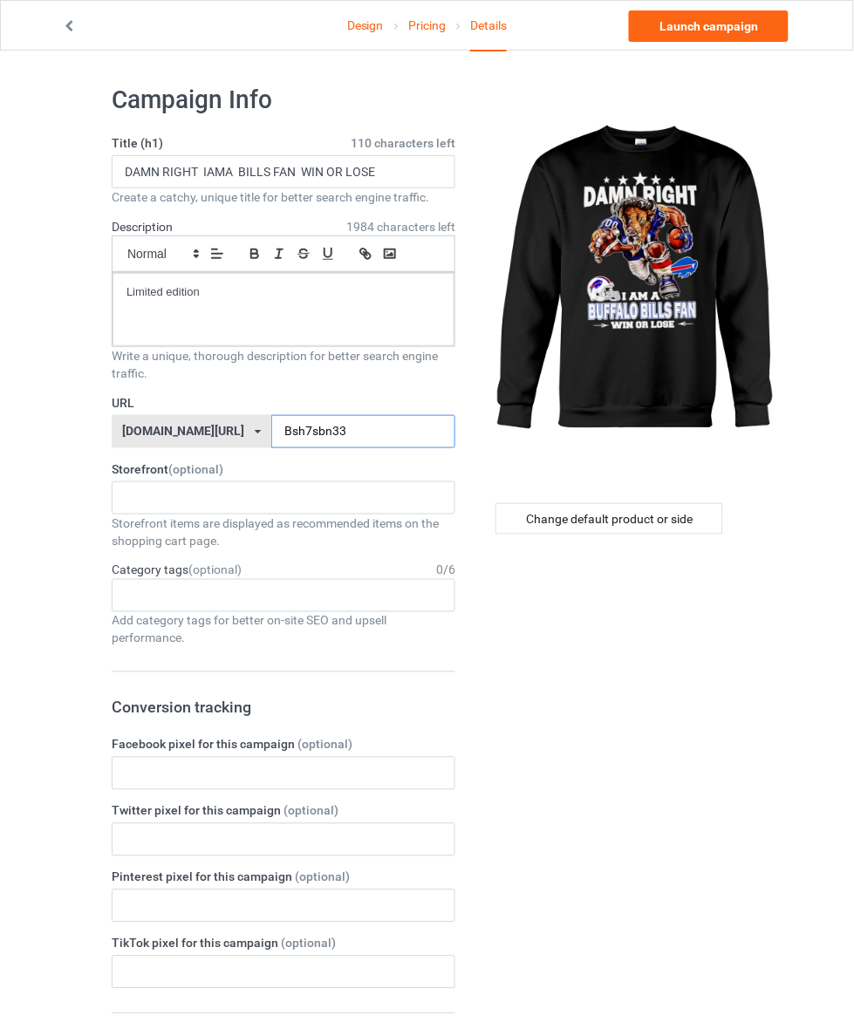
scroll to position [13, 0]
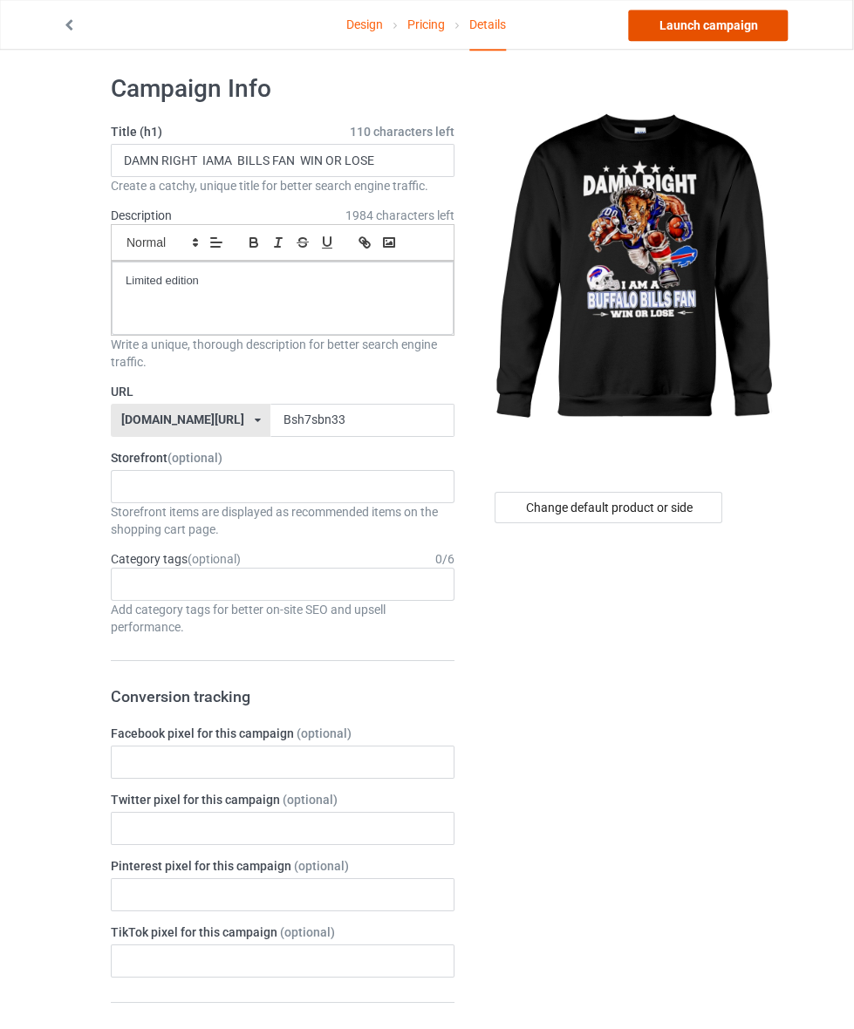
click at [653, 20] on link "Launch campaign" at bounding box center [709, 25] width 160 height 31
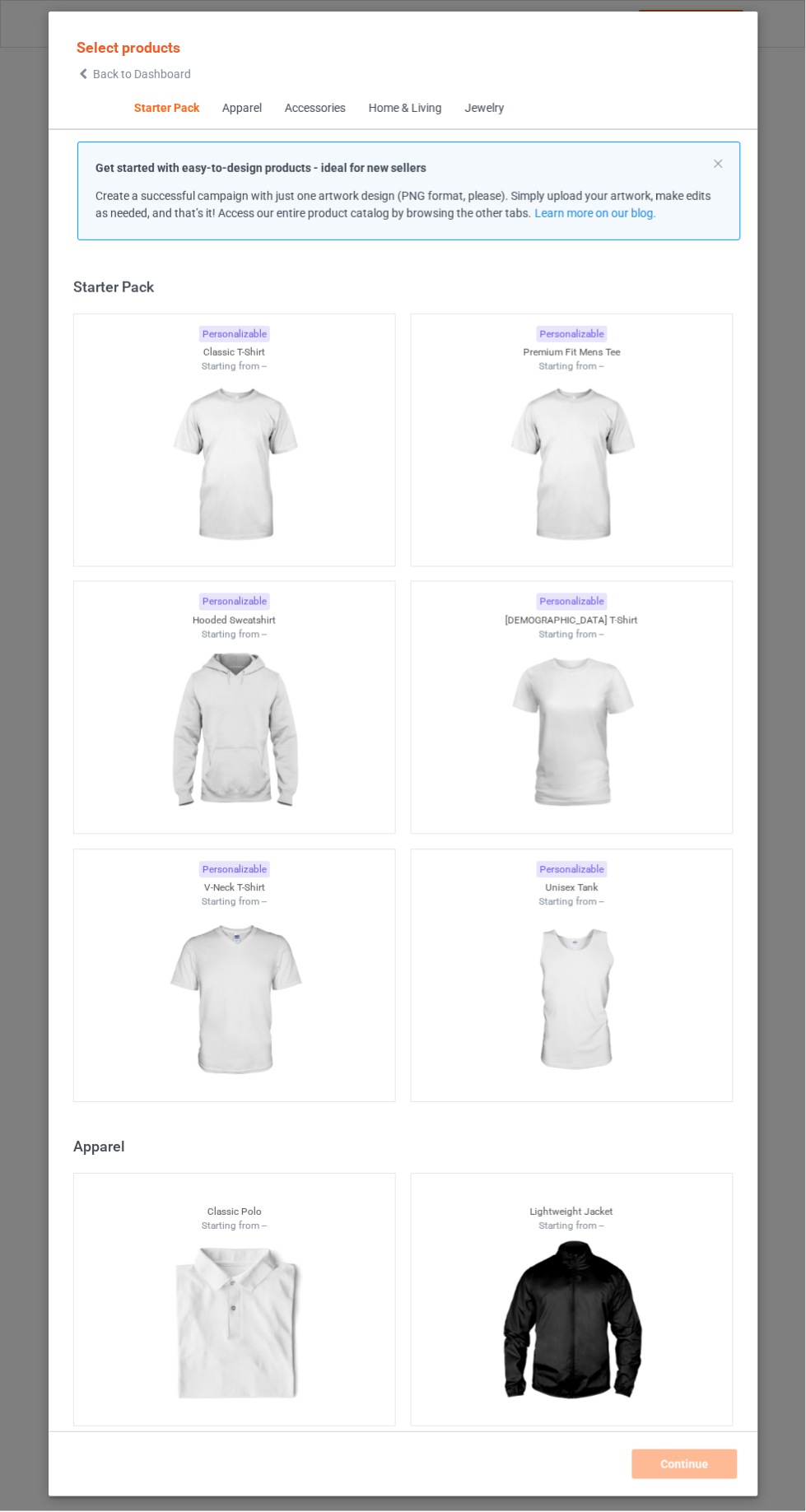
scroll to position [20, 0]
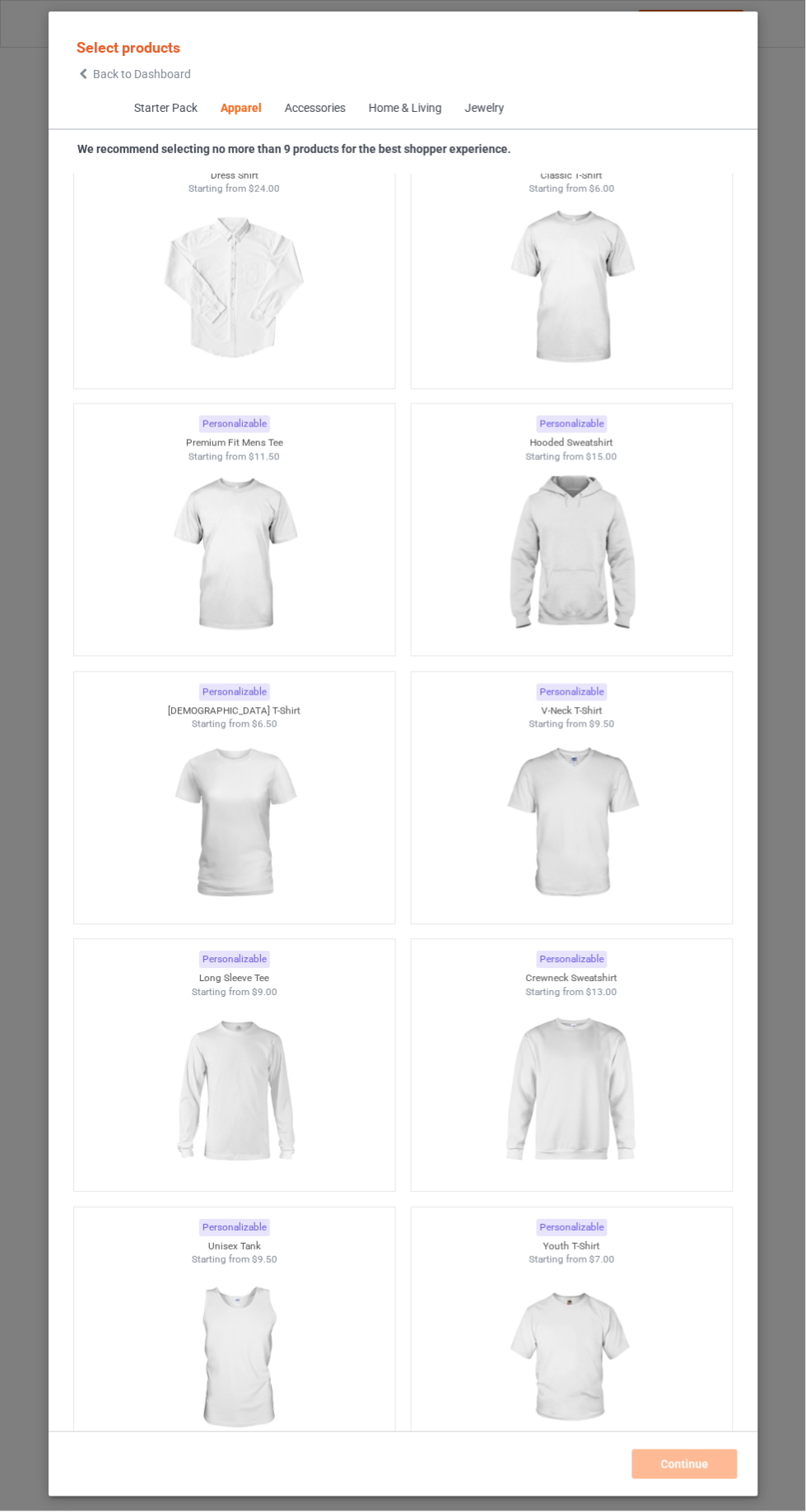
scroll to position [1222, 0]
click at [607, 1084] on img at bounding box center [572, 1091] width 147 height 184
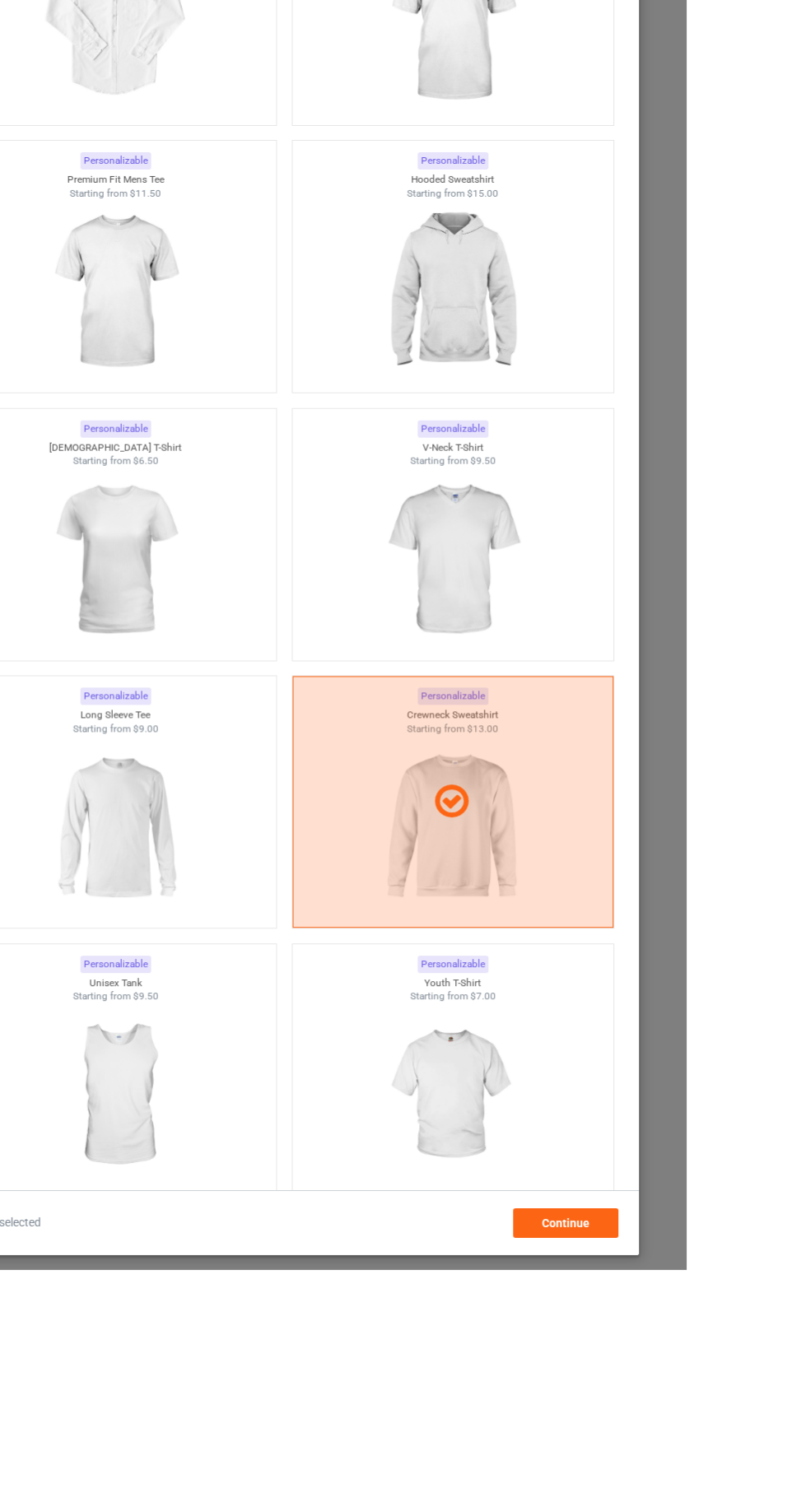
scroll to position [1245, 0]
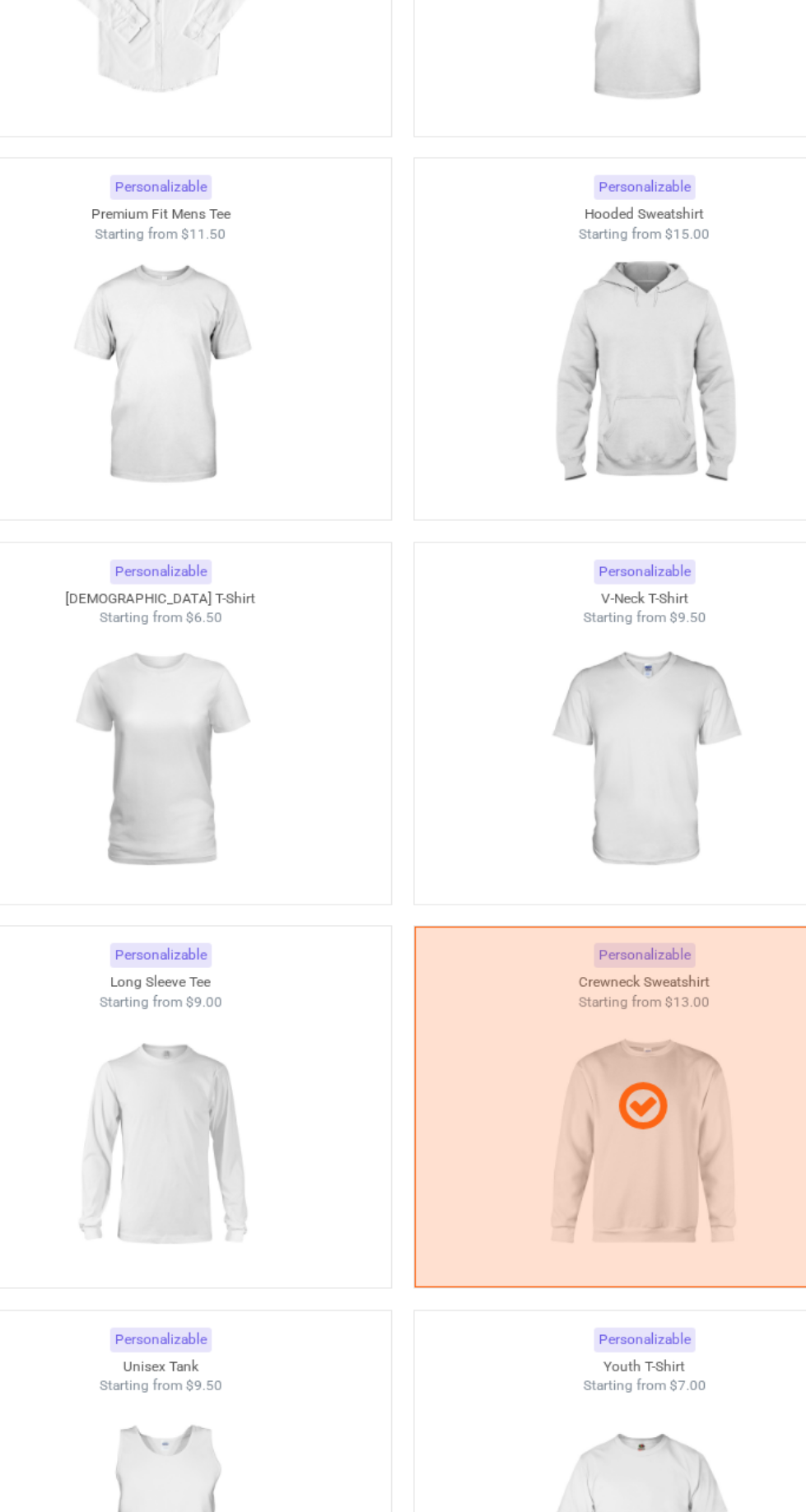
click at [592, 817] on img at bounding box center [572, 778] width 147 height 184
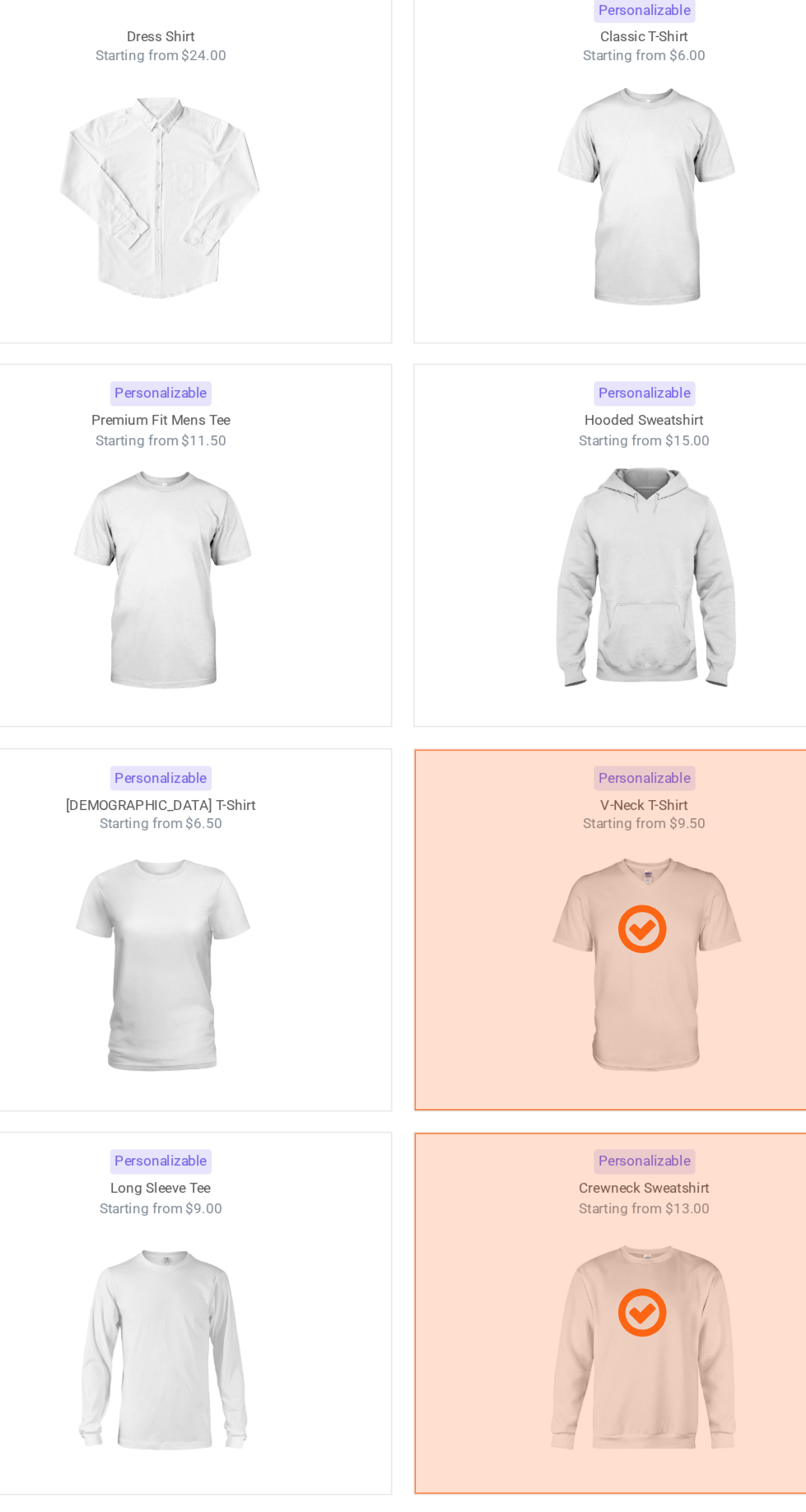
scroll to position [1107, 0]
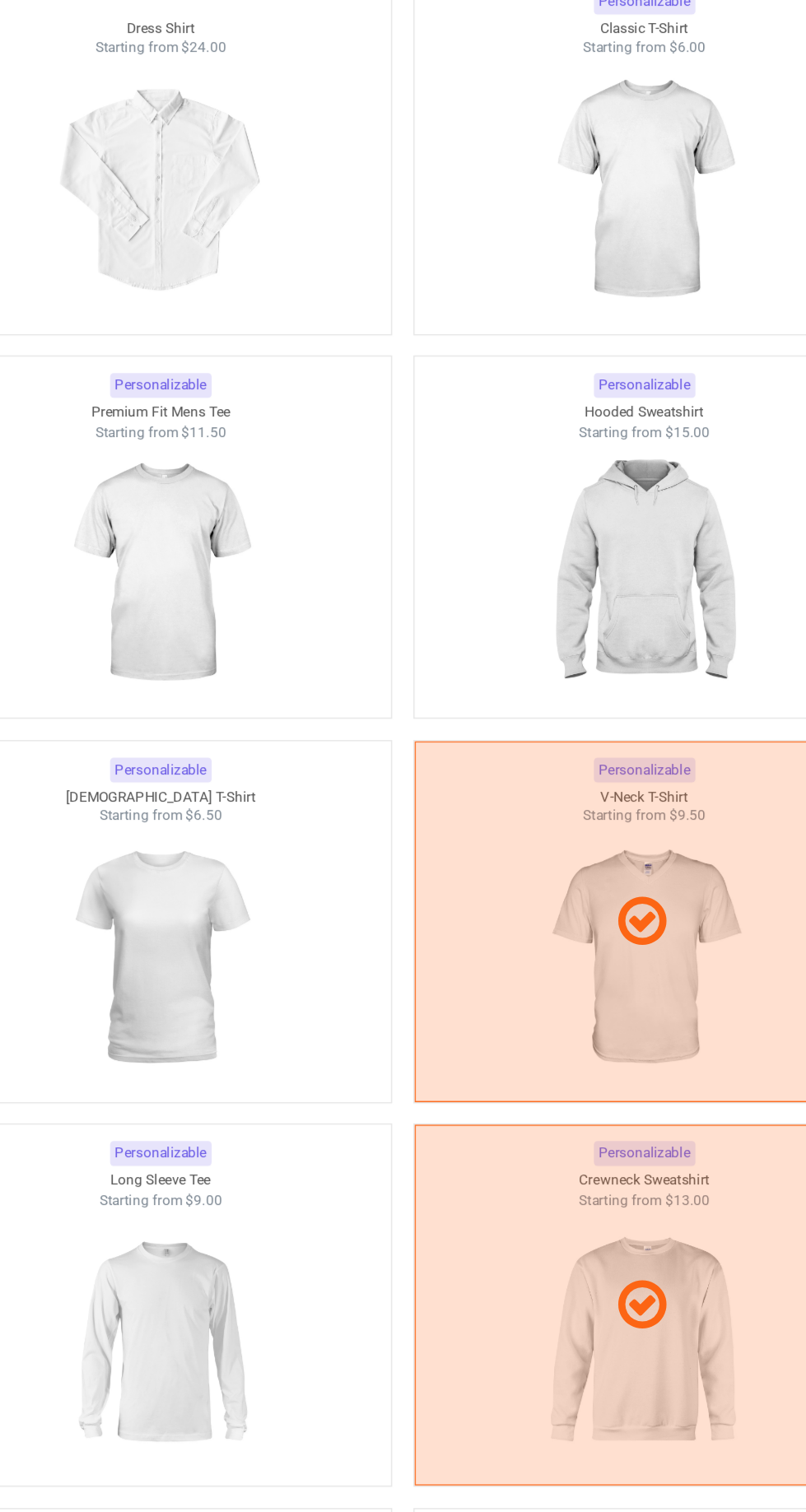
click at [585, 916] on div at bounding box center [571, 891] width 321 height 252
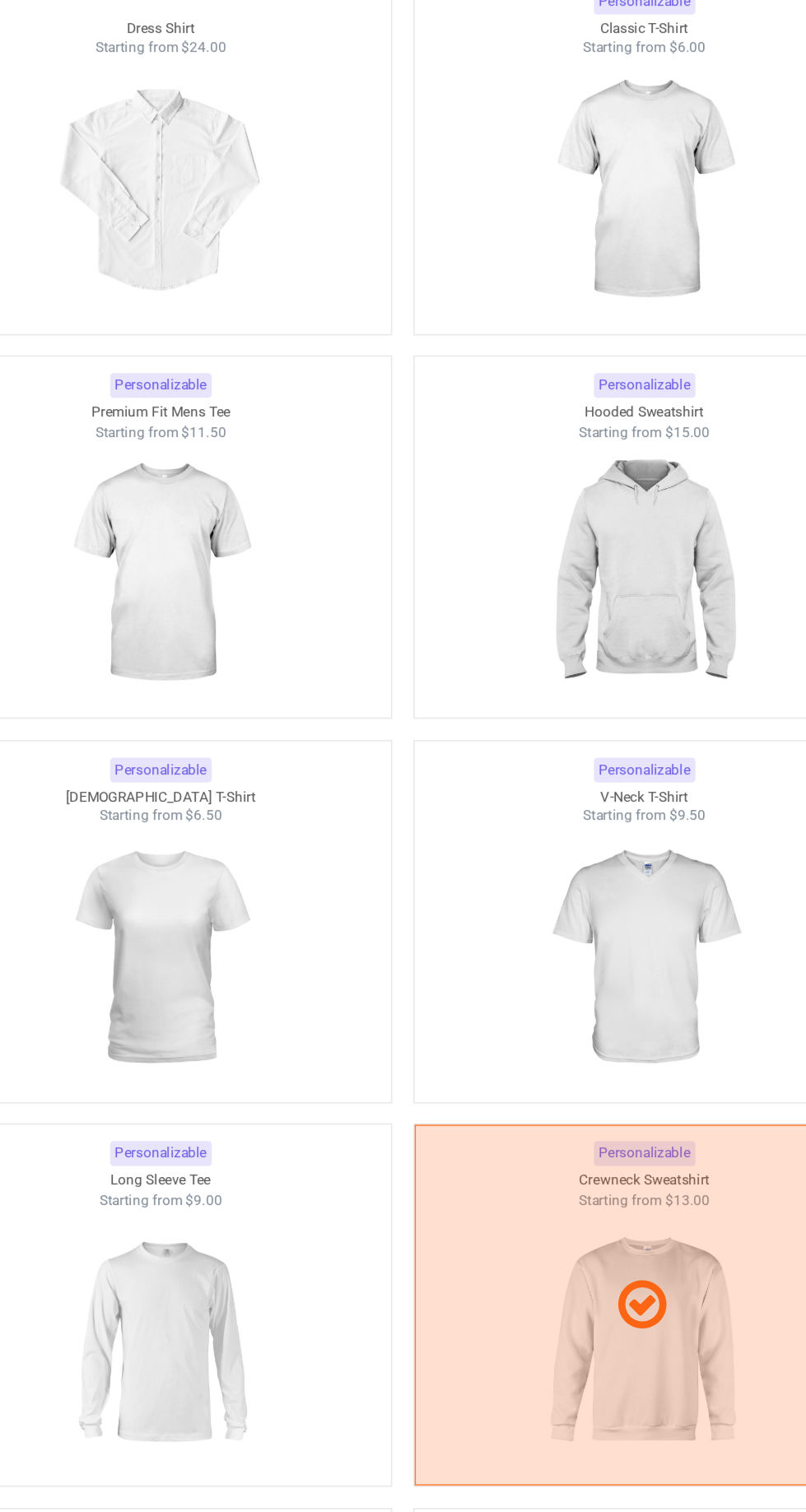
click at [606, 632] on img at bounding box center [572, 647] width 147 height 184
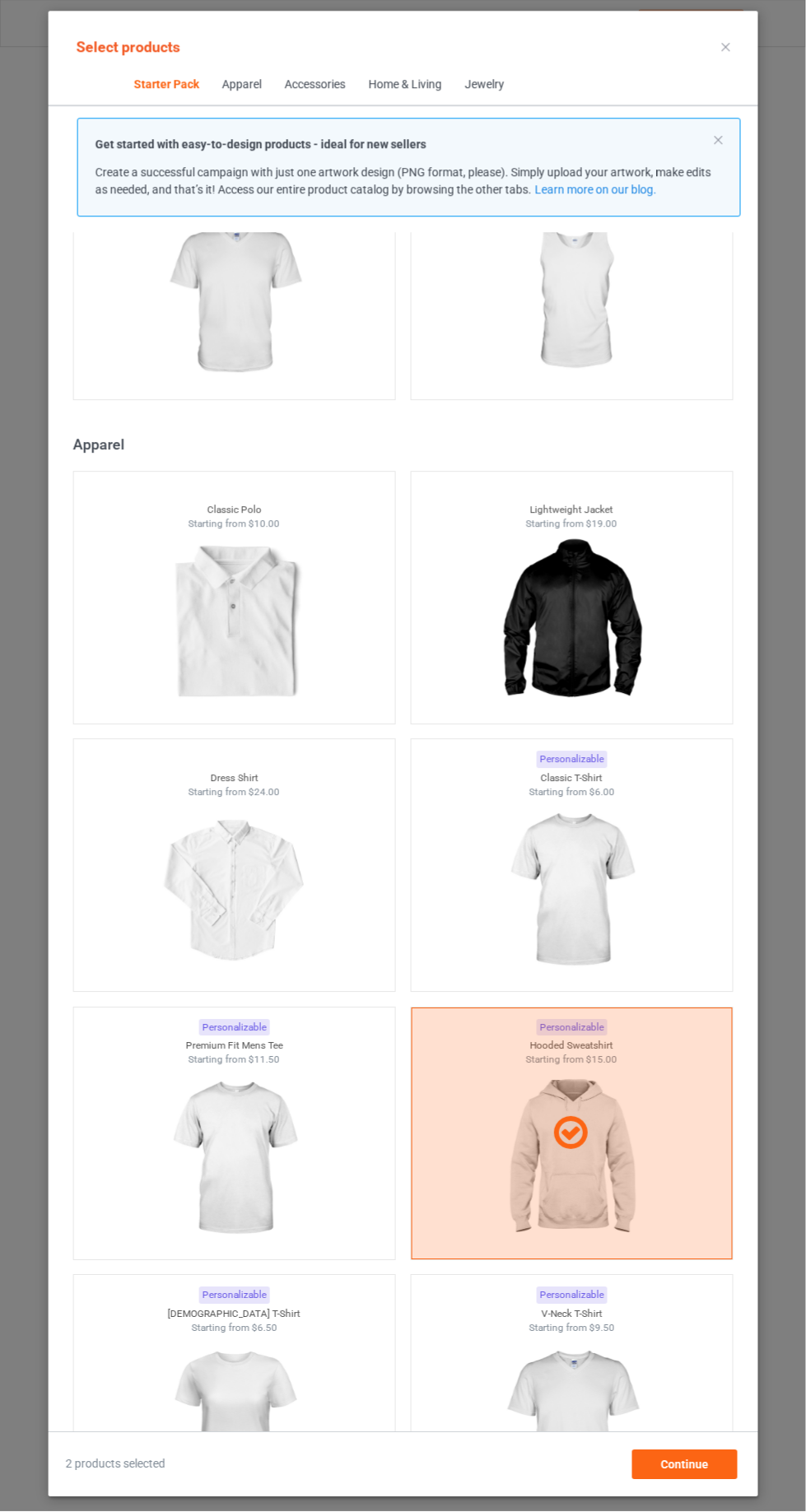
scroll to position [679, 0]
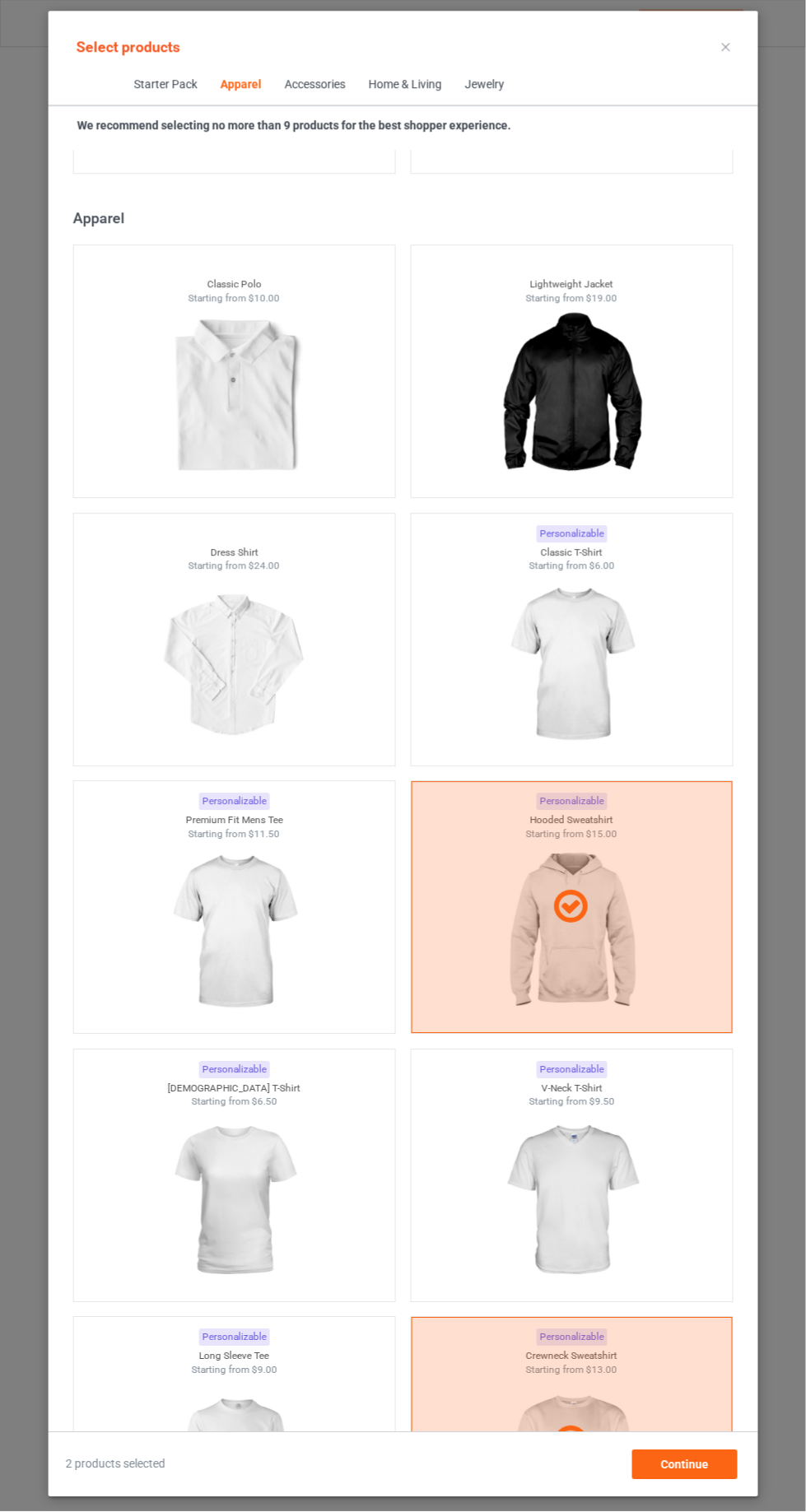
scroll to position [942, 0]
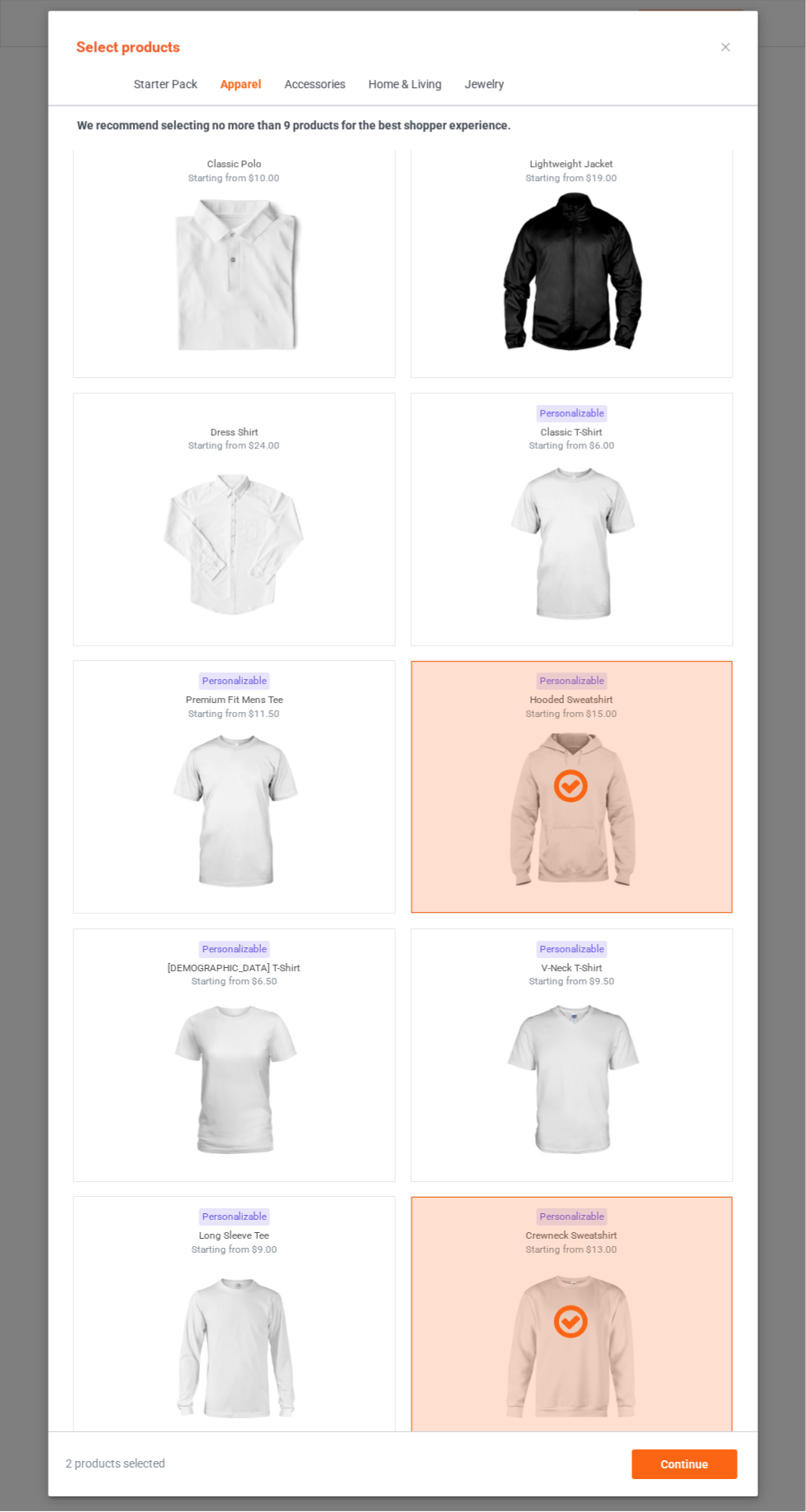
click at [206, 837] on img at bounding box center [234, 813] width 147 height 184
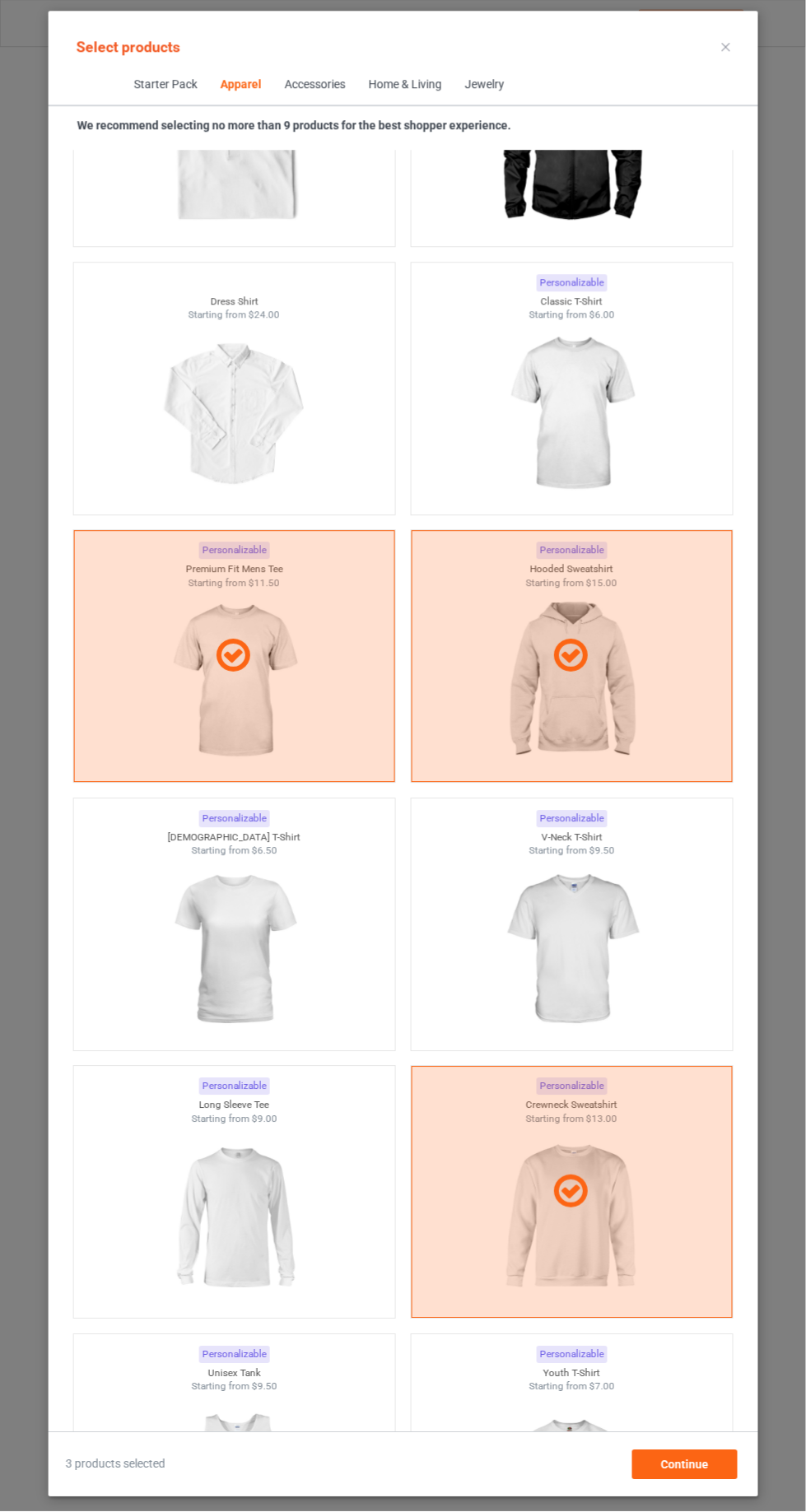
scroll to position [1073, 0]
click at [638, 948] on img at bounding box center [572, 950] width 147 height 184
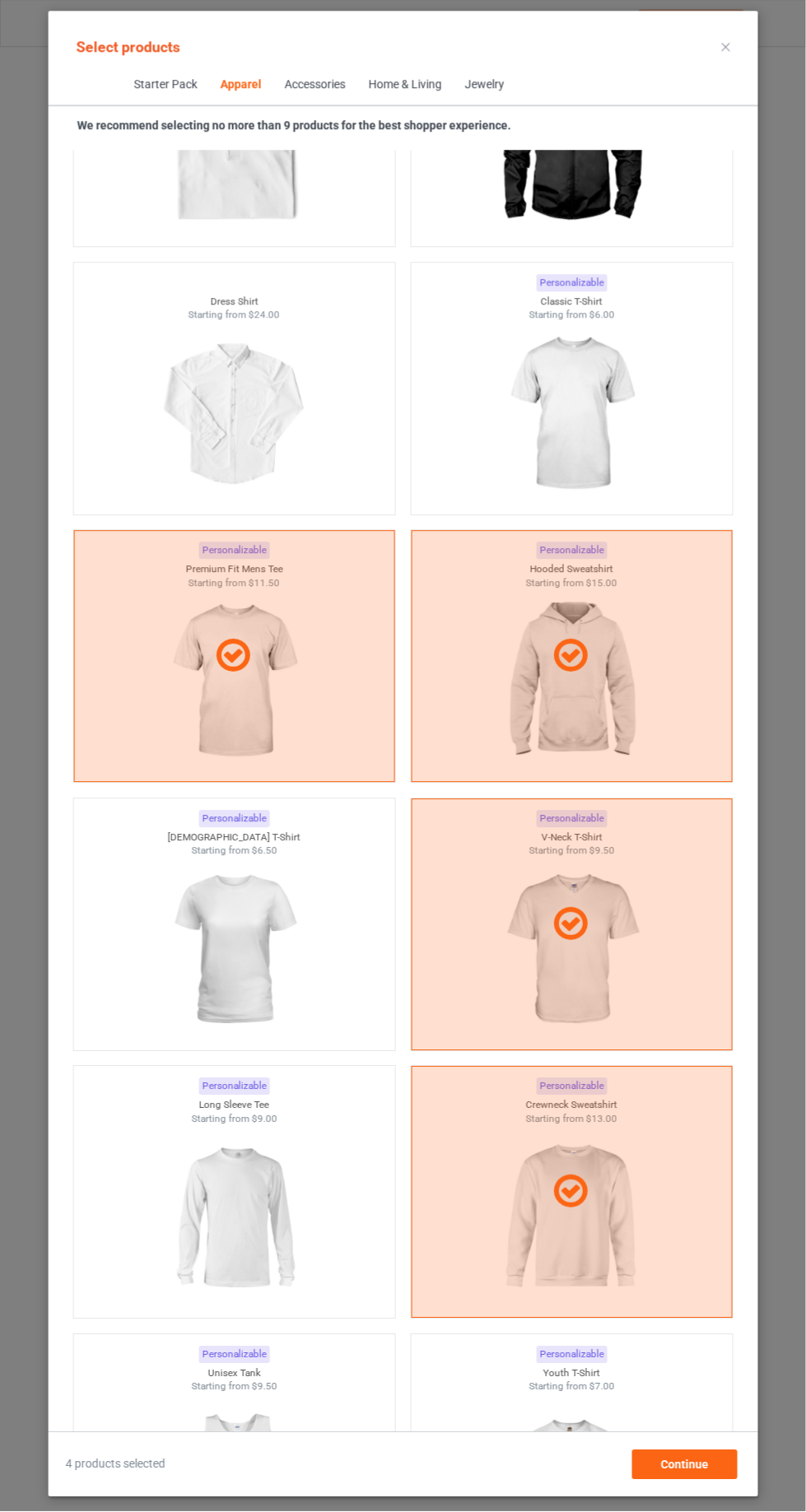
click at [633, 938] on div at bounding box center [571, 925] width 319 height 40
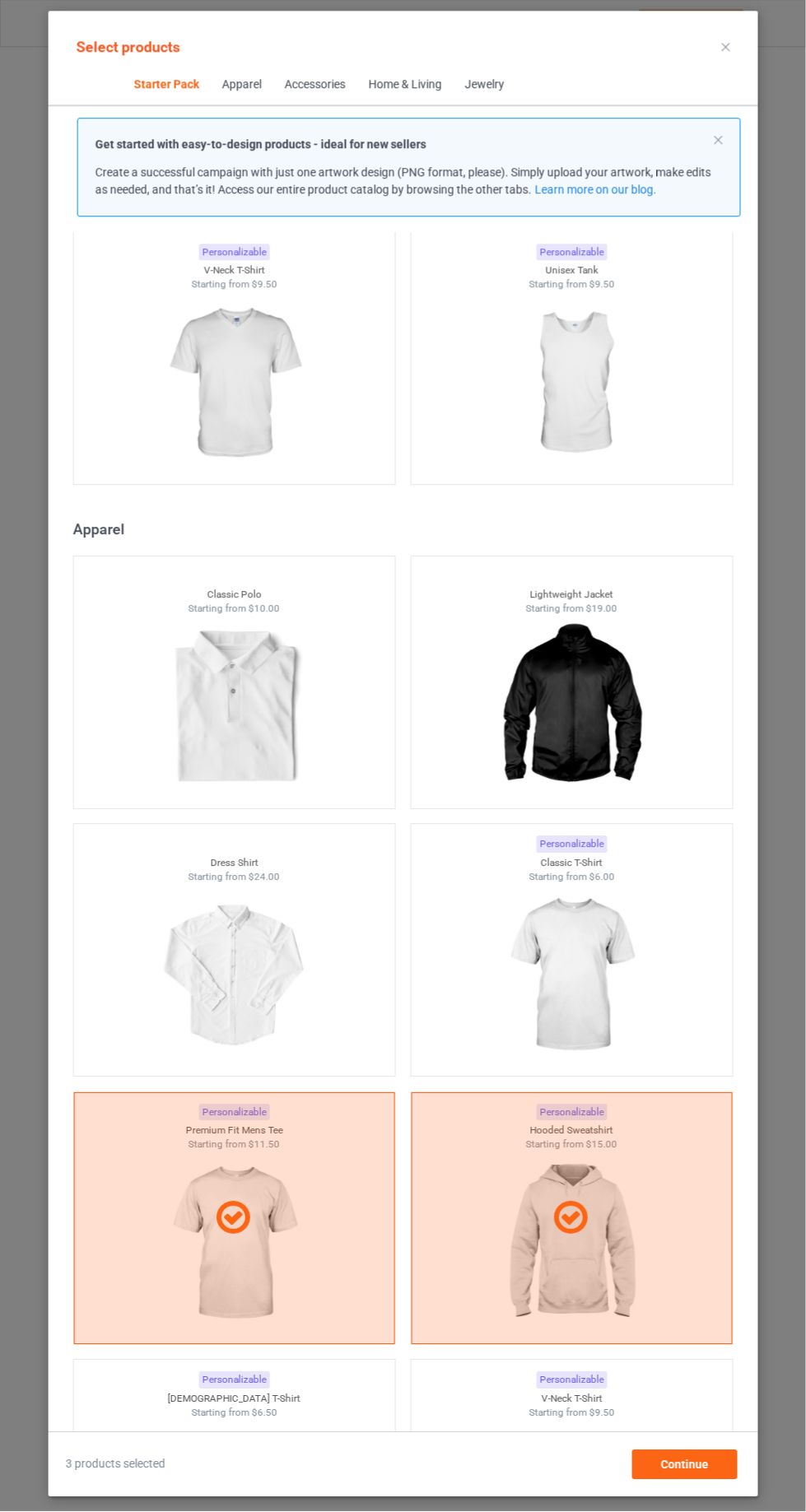
scroll to position [594, 0]
click at [174, 350] on img at bounding box center [234, 384] width 147 height 184
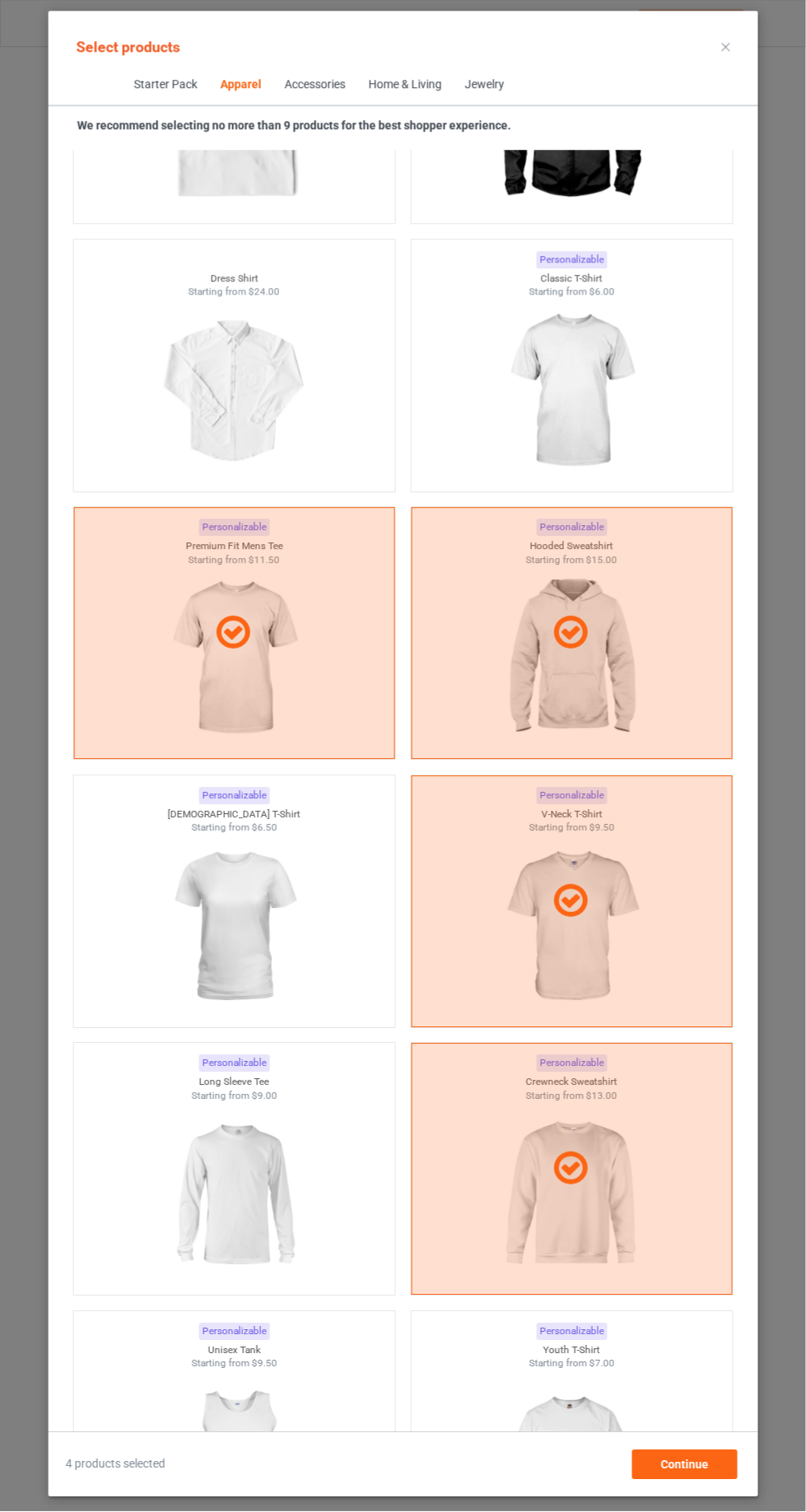
scroll to position [1108, 0]
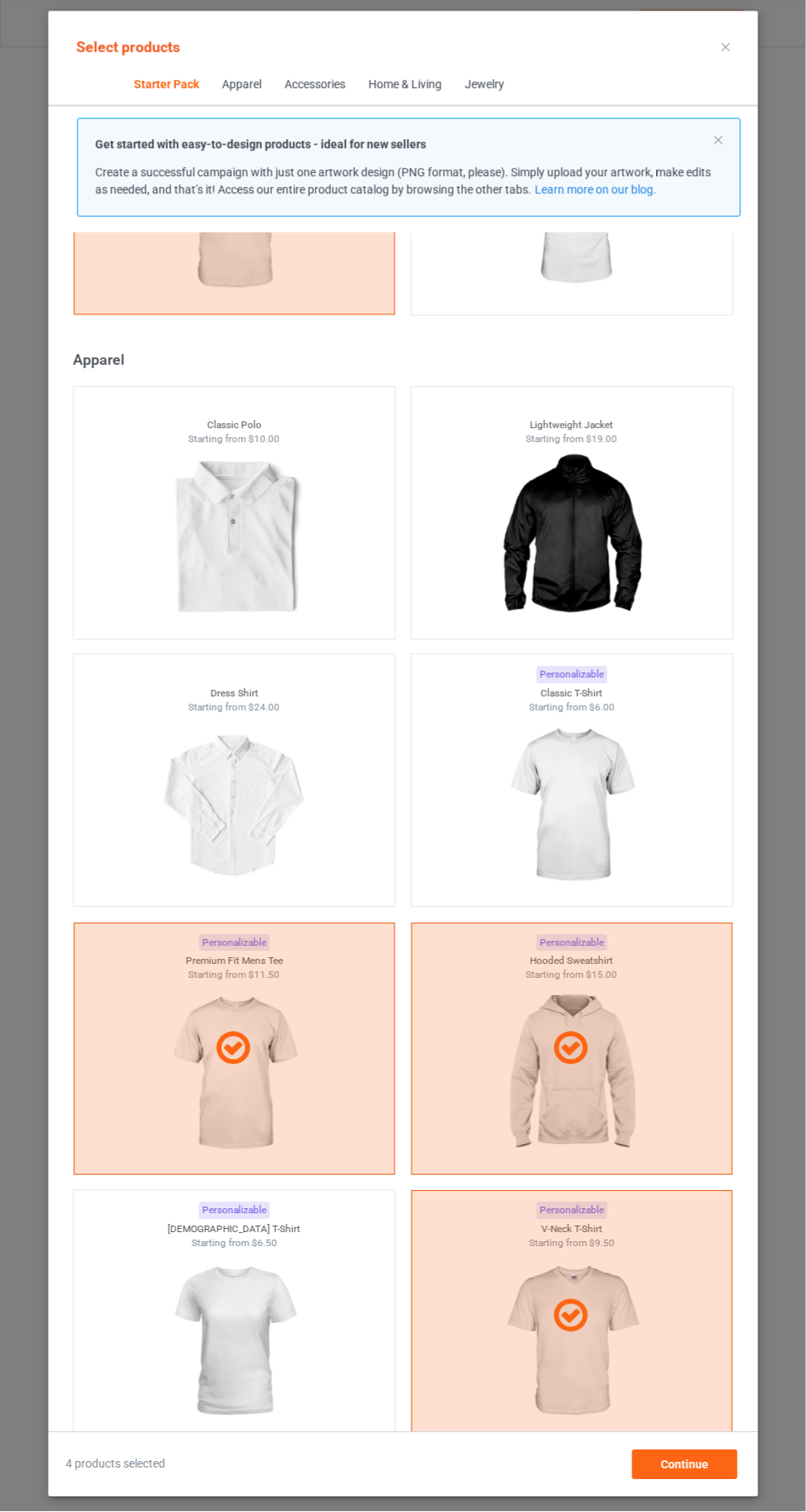
scroll to position [767, 0]
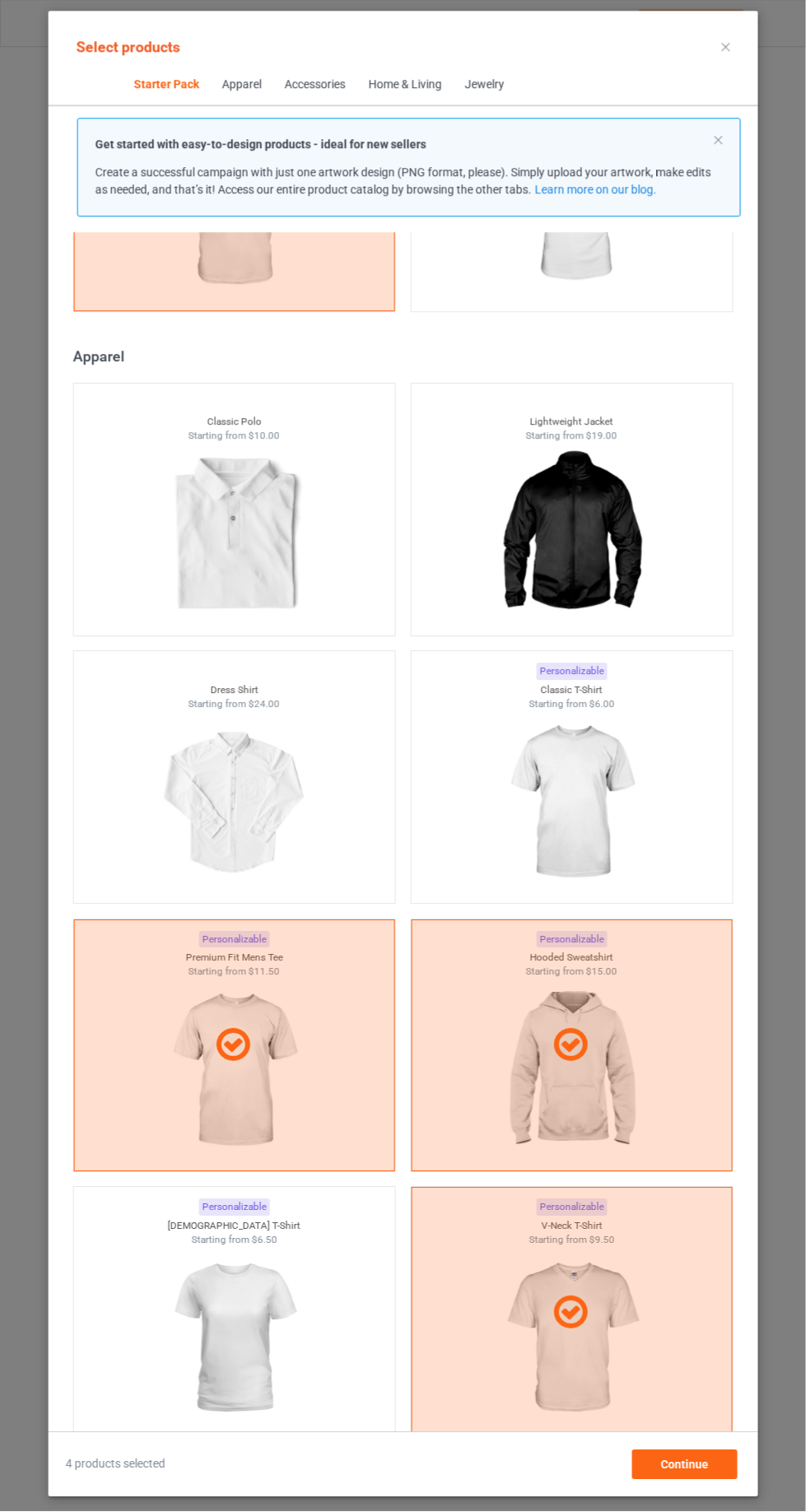
click at [631, 786] on img at bounding box center [572, 802] width 147 height 184
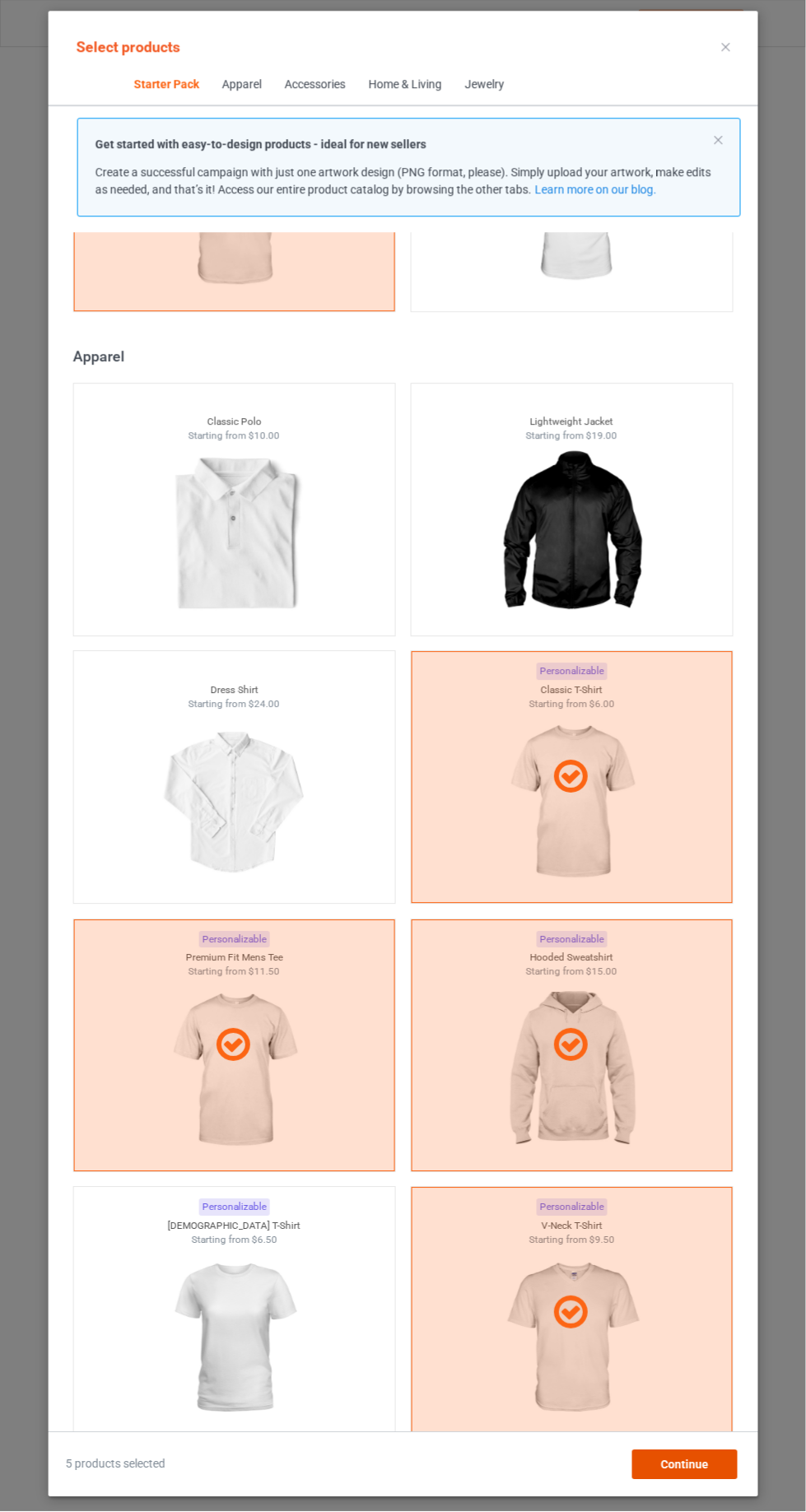
click at [718, 1458] on div "Continue" at bounding box center [685, 1464] width 106 height 29
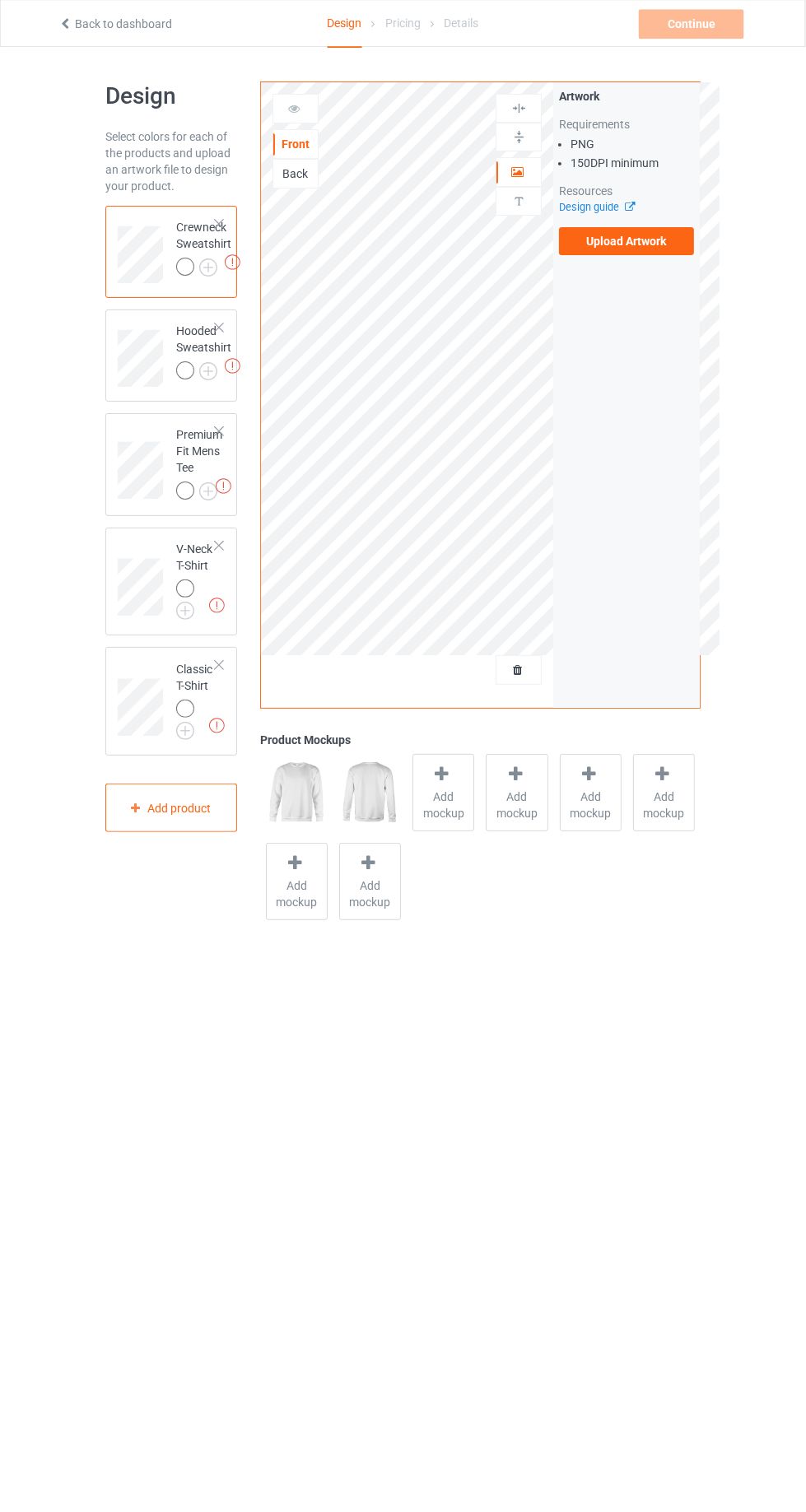
click at [190, 279] on div at bounding box center [188, 270] width 23 height 23
click at [192, 268] on div at bounding box center [185, 267] width 18 height 18
click at [588, 245] on label "Upload Artwork" at bounding box center [626, 243] width 135 height 28
click at [0, 0] on input "Upload Artwork" at bounding box center [0, 0] width 0 height 0
click at [110, 1140] on body "Back to dashboard Design Pricing Details Continue Missing artworks Design Selec…" at bounding box center [403, 804] width 806 height 1512
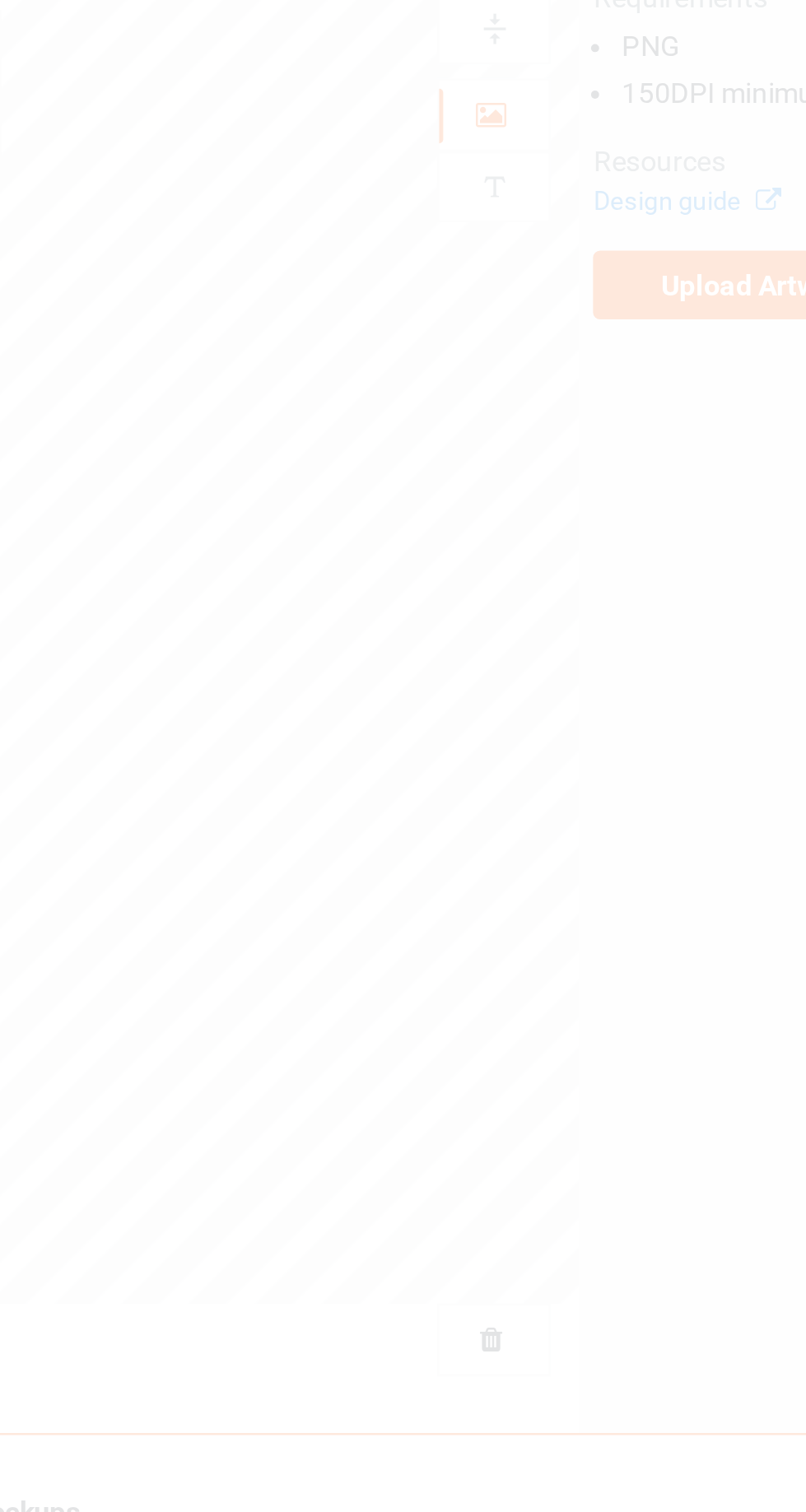
scroll to position [12, 0]
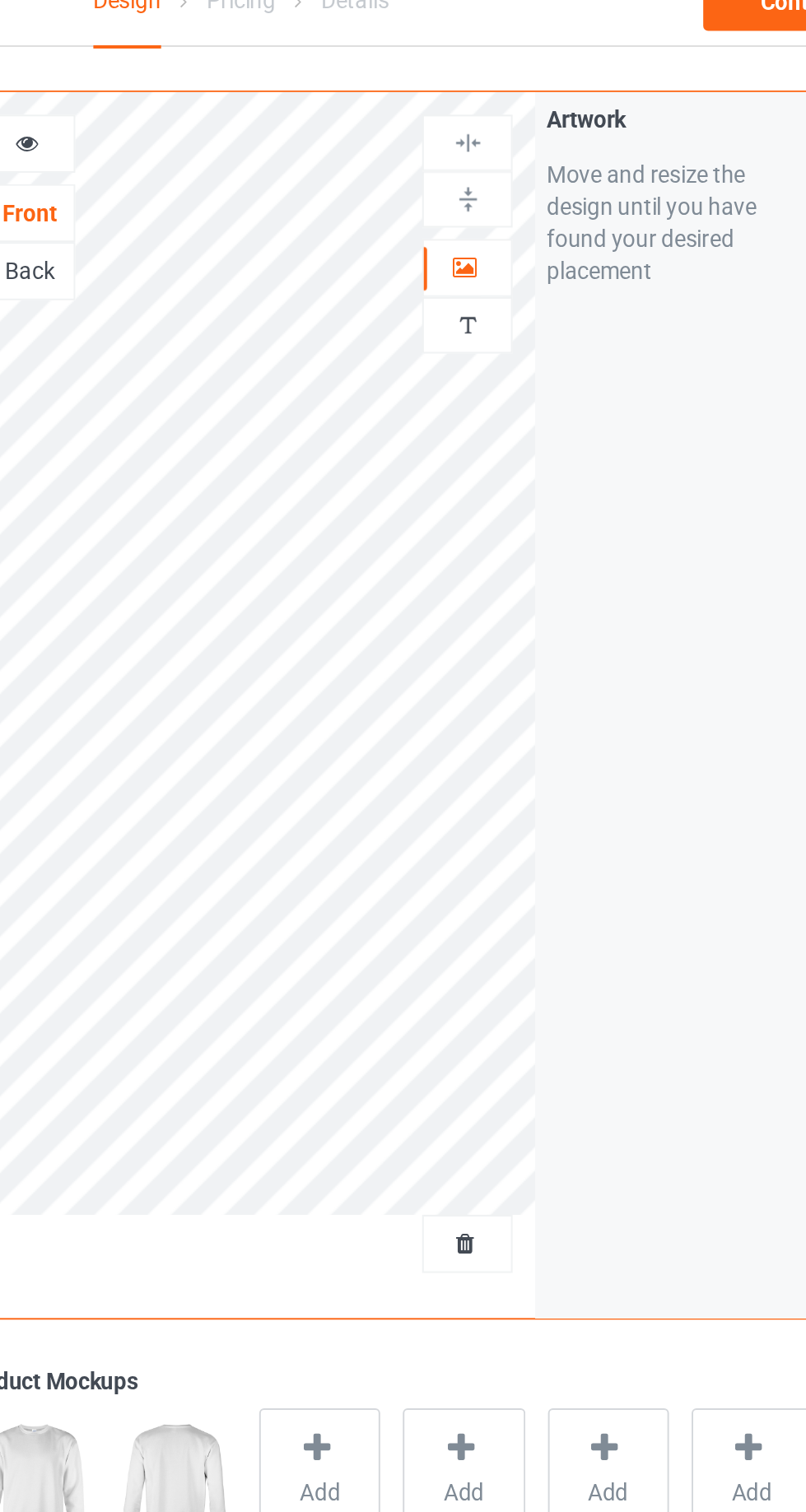
scroll to position [12, 0]
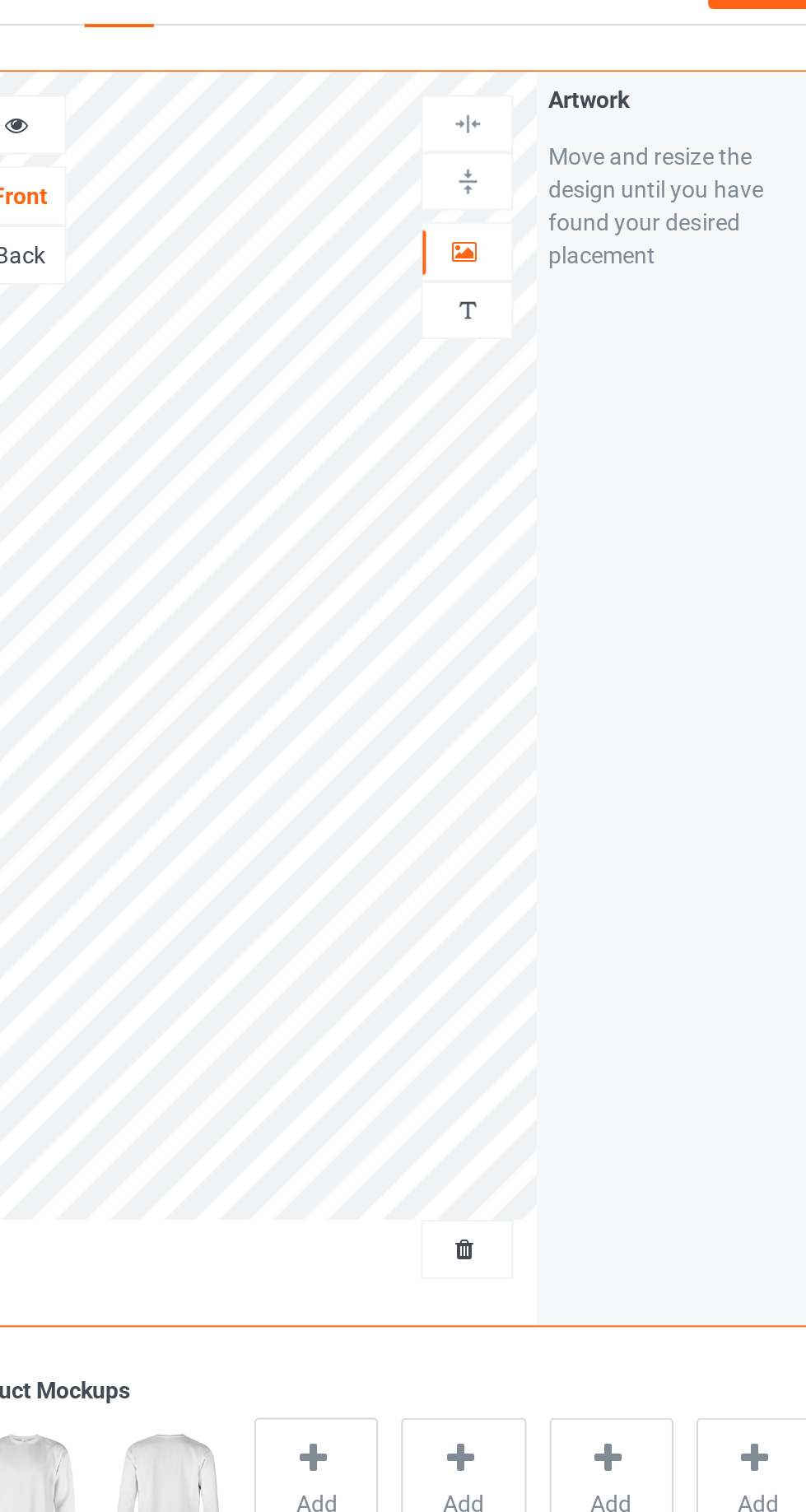
click at [512, 157] on icon at bounding box center [517, 158] width 14 height 11
click at [517, 120] on img at bounding box center [519, 126] width 16 height 16
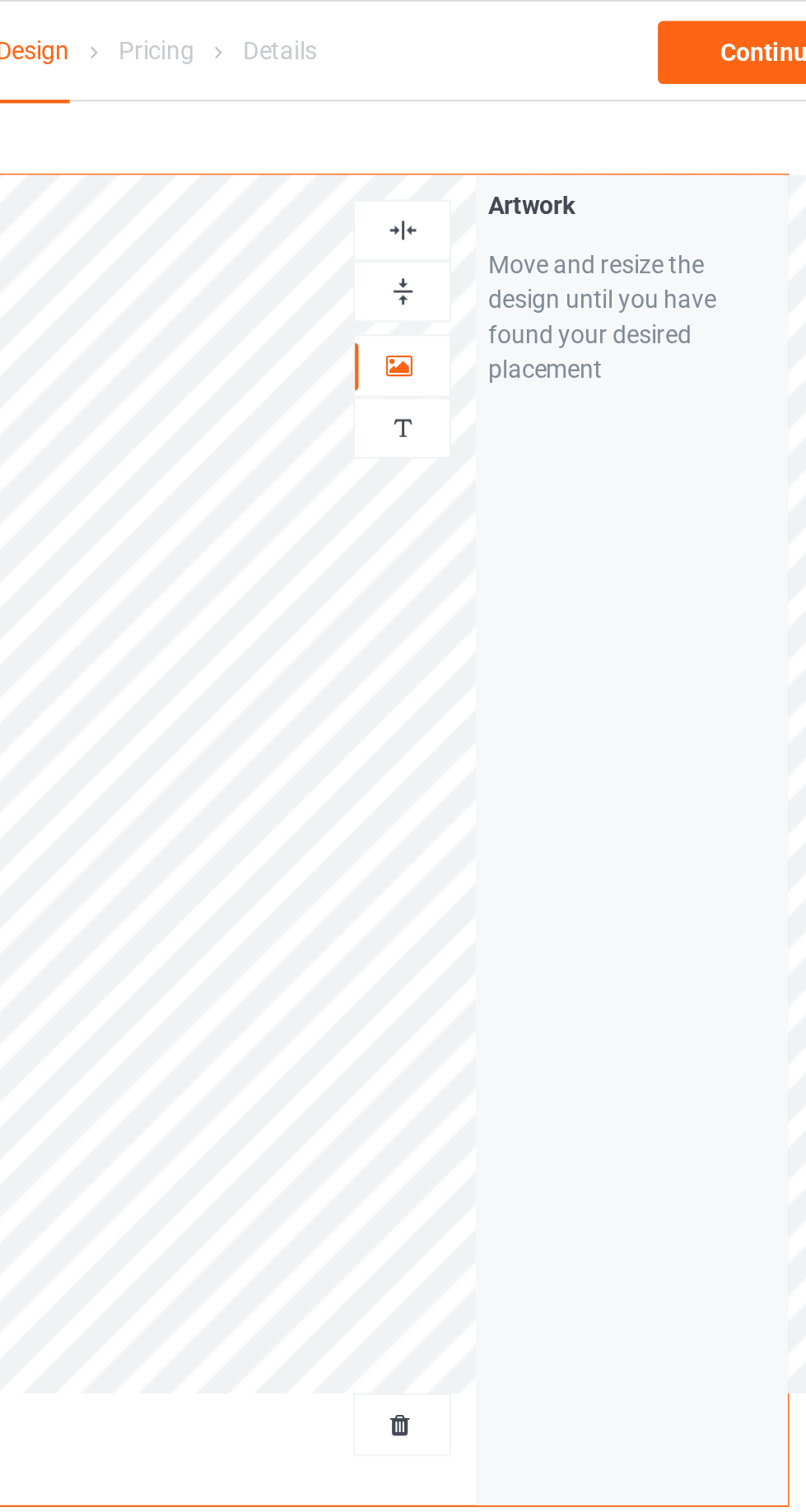
scroll to position [0, 0]
click at [544, 55] on div "Design Select colors for each of the products and upload an artwork file to des…" at bounding box center [403, 505] width 595 height 914
click at [514, 111] on img at bounding box center [519, 109] width 16 height 16
click at [517, 135] on img at bounding box center [519, 138] width 16 height 16
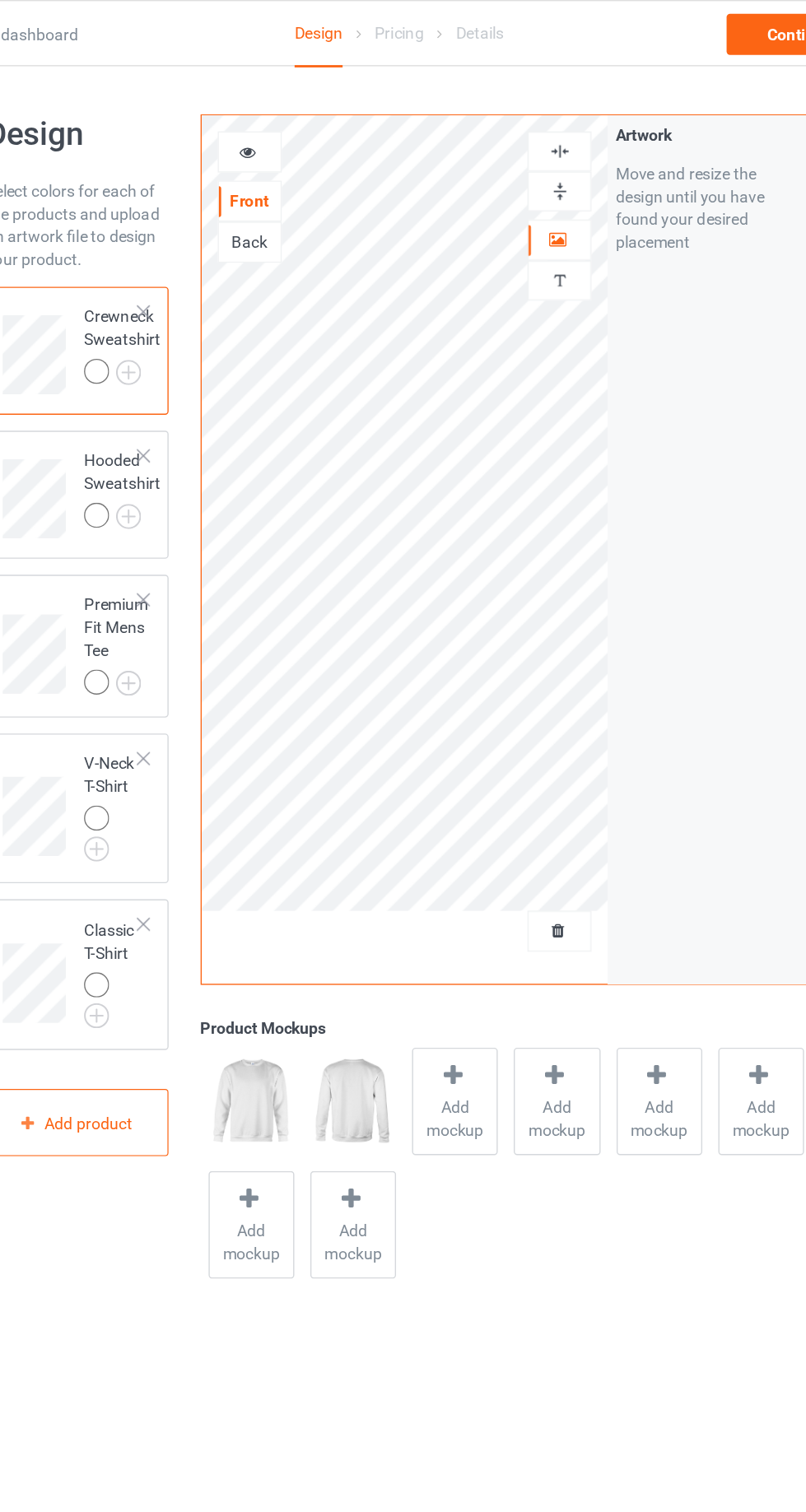
click at [0, 0] on img at bounding box center [0, 0] width 0 height 0
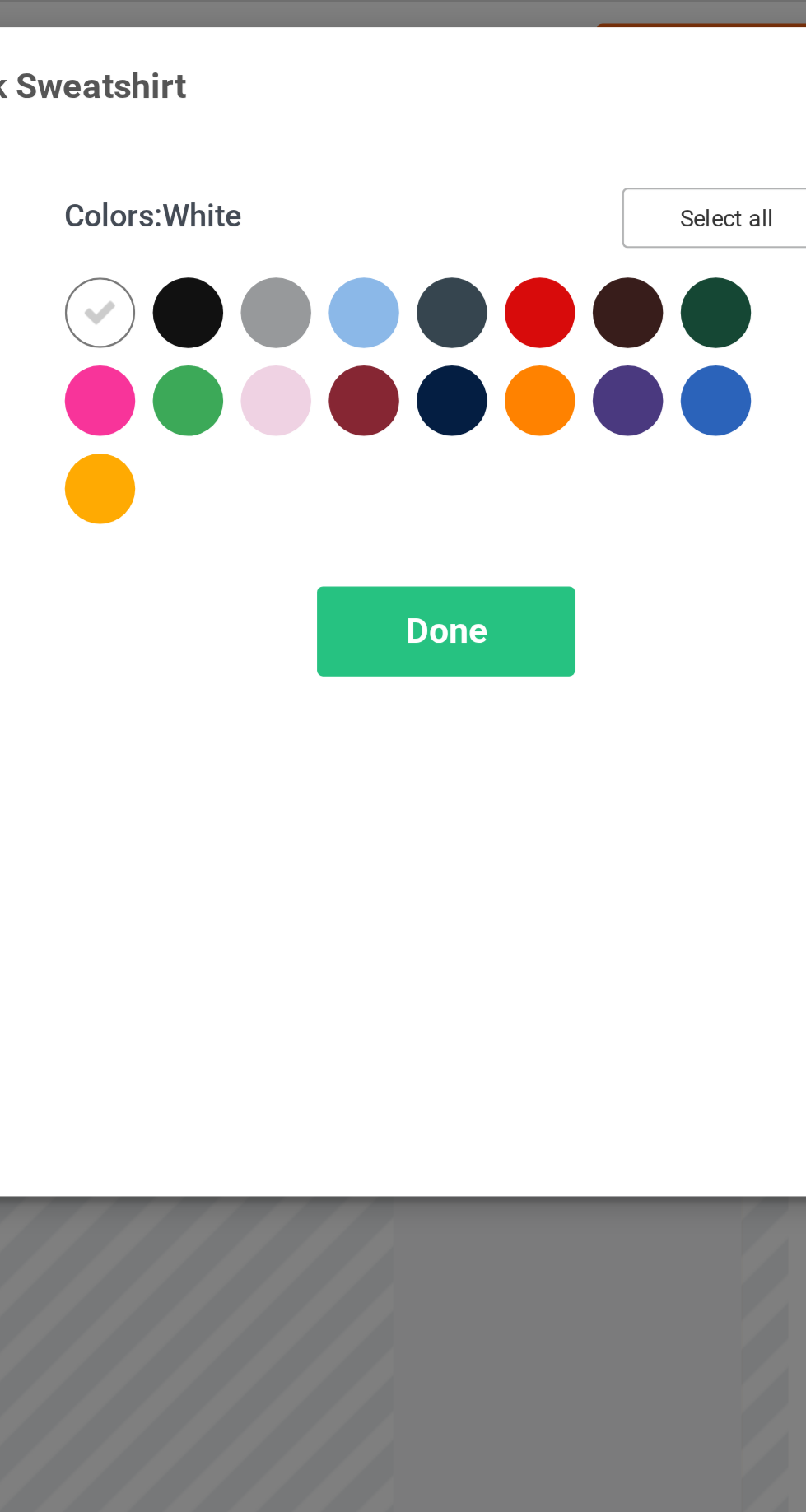
click at [710, 91] on button "Select all" at bounding box center [693, 92] width 89 height 25
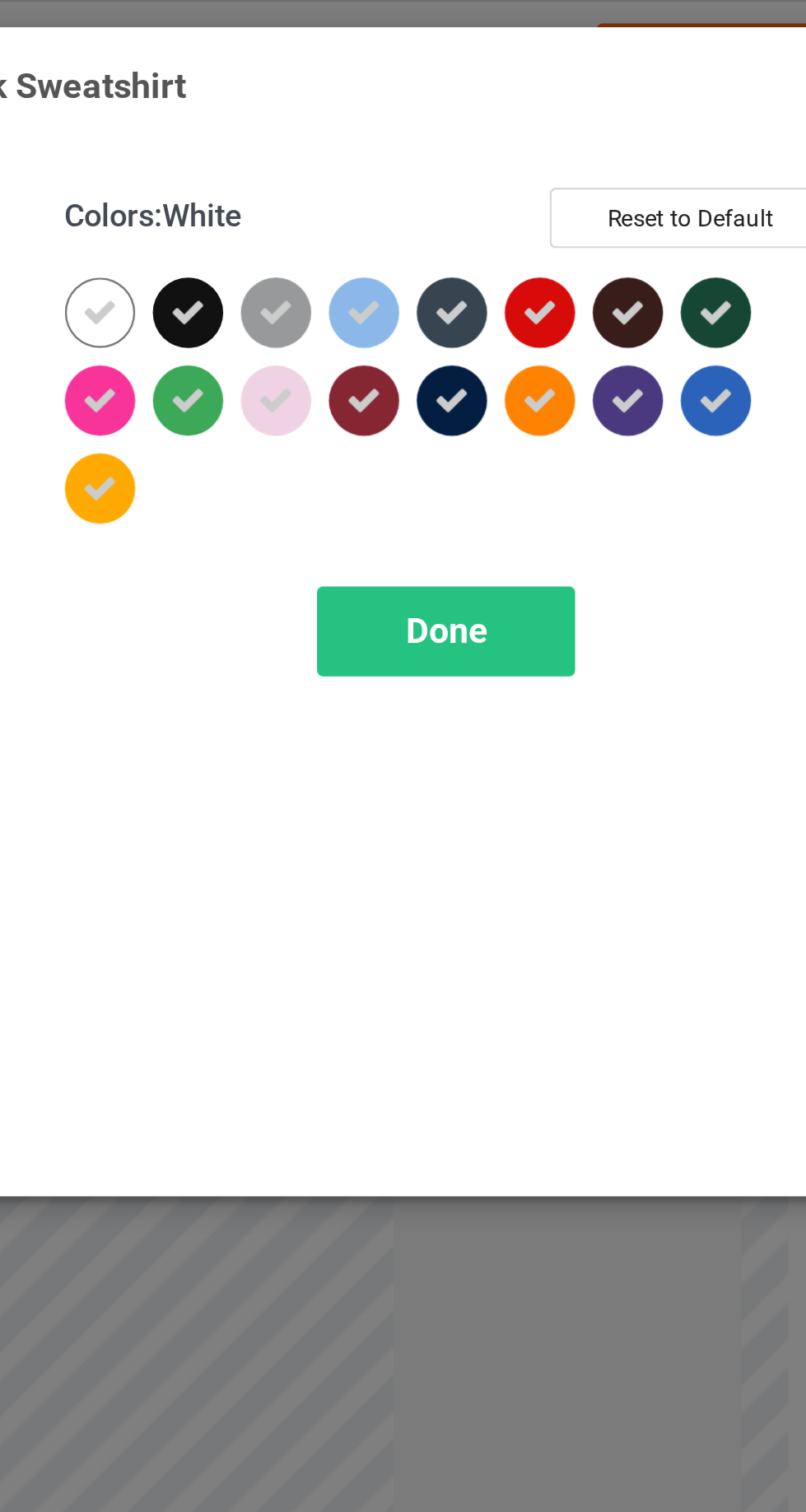
click at [434, 139] on div at bounding box center [428, 131] width 29 height 29
click at [501, 132] on icon at bounding box center [503, 132] width 15 height 15
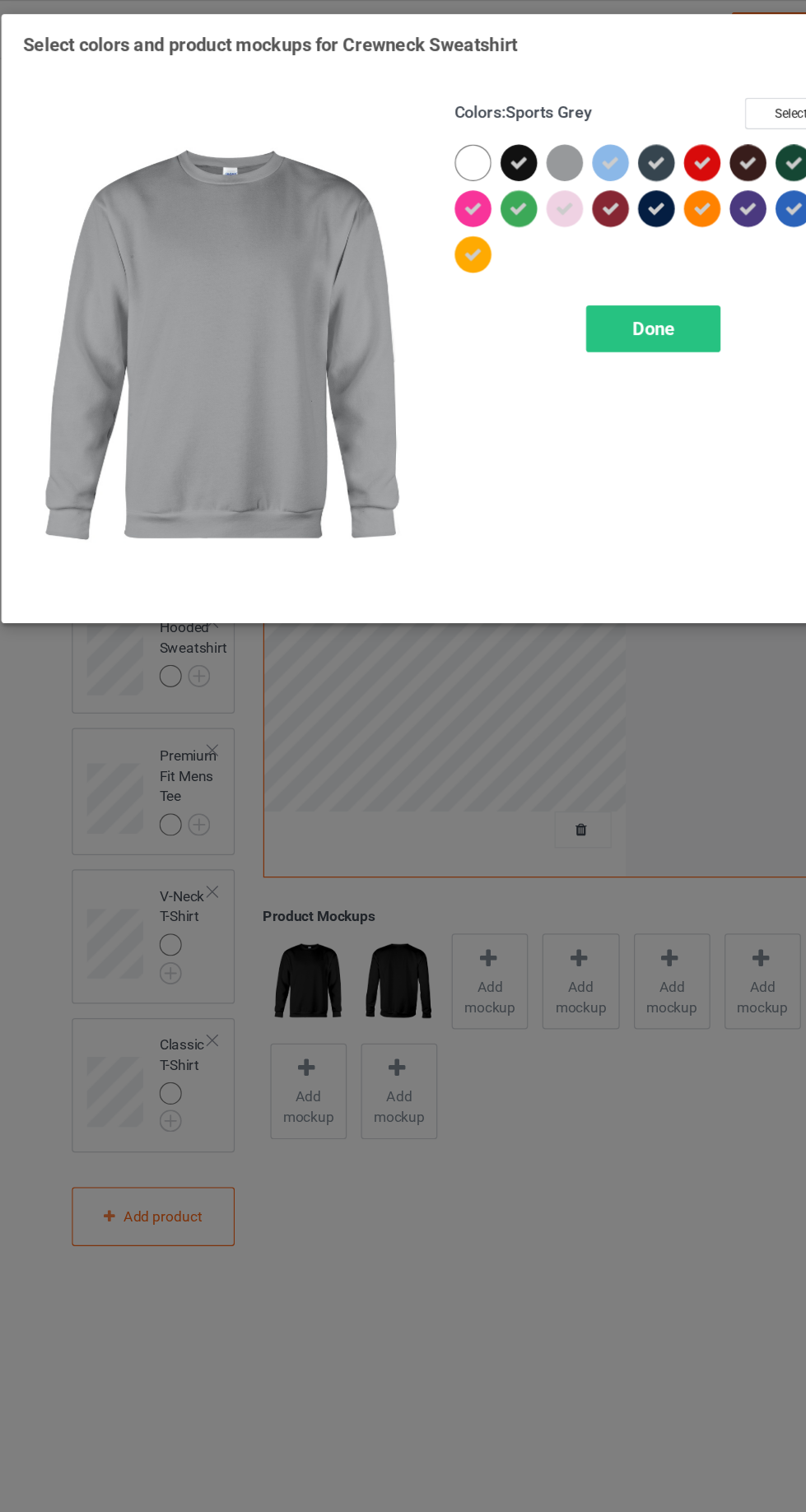
click at [516, 120] on div at bounding box center [506, 135] width 37 height 37
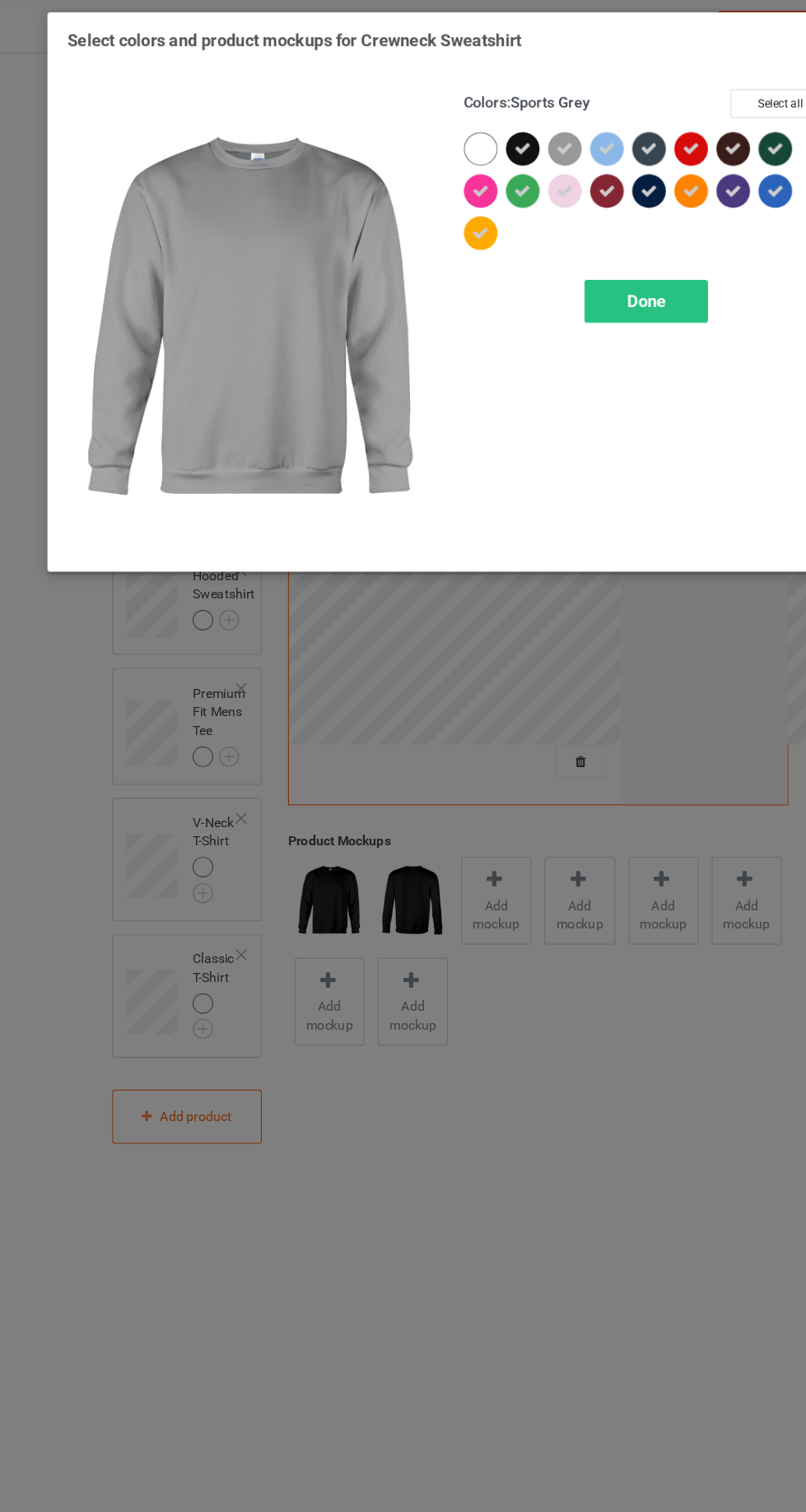
click at [501, 130] on icon at bounding box center [503, 132] width 15 height 15
click at [473, 127] on icon at bounding box center [466, 132] width 15 height 15
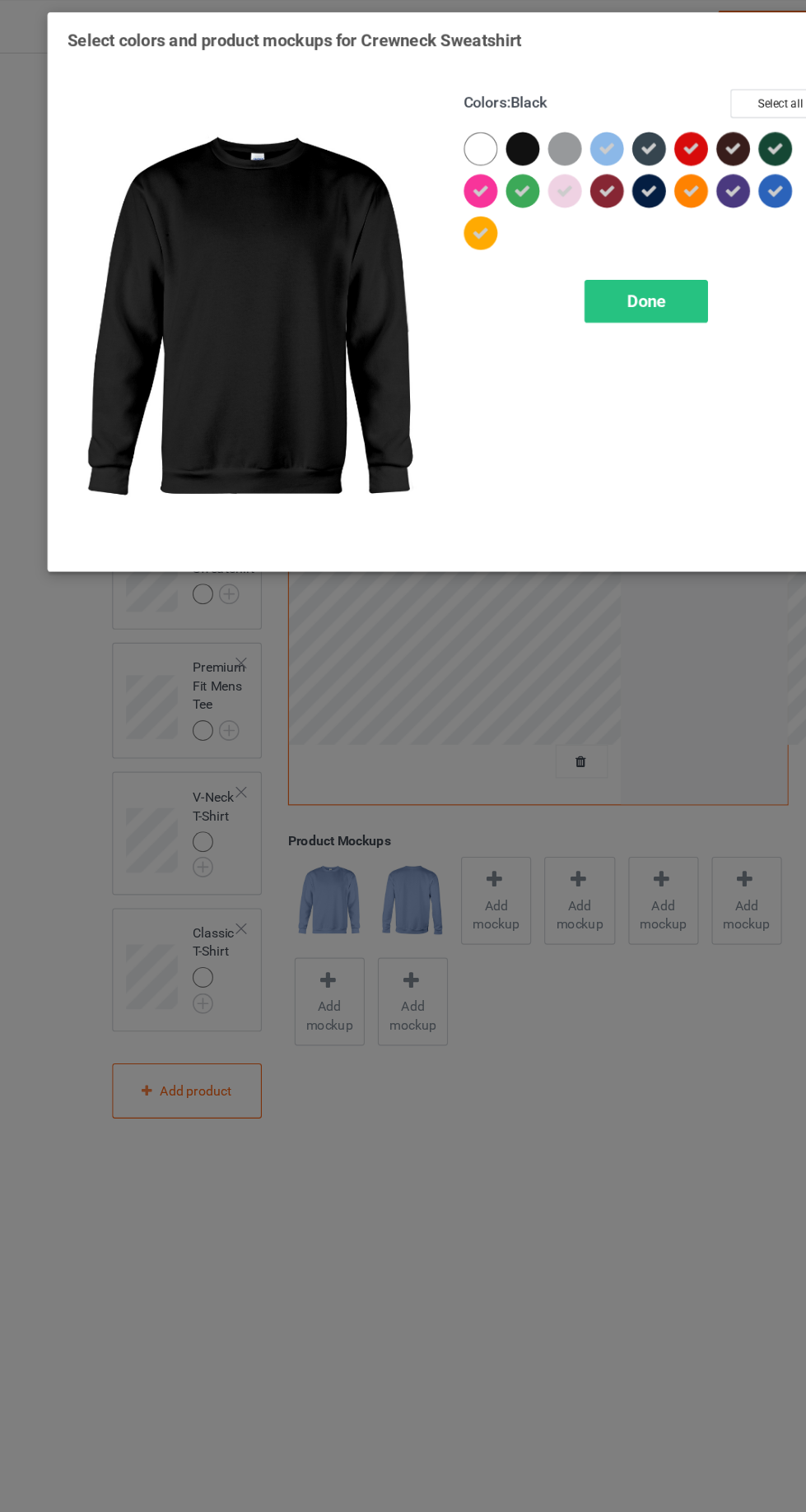
click at [517, 127] on div at bounding box center [502, 131] width 29 height 29
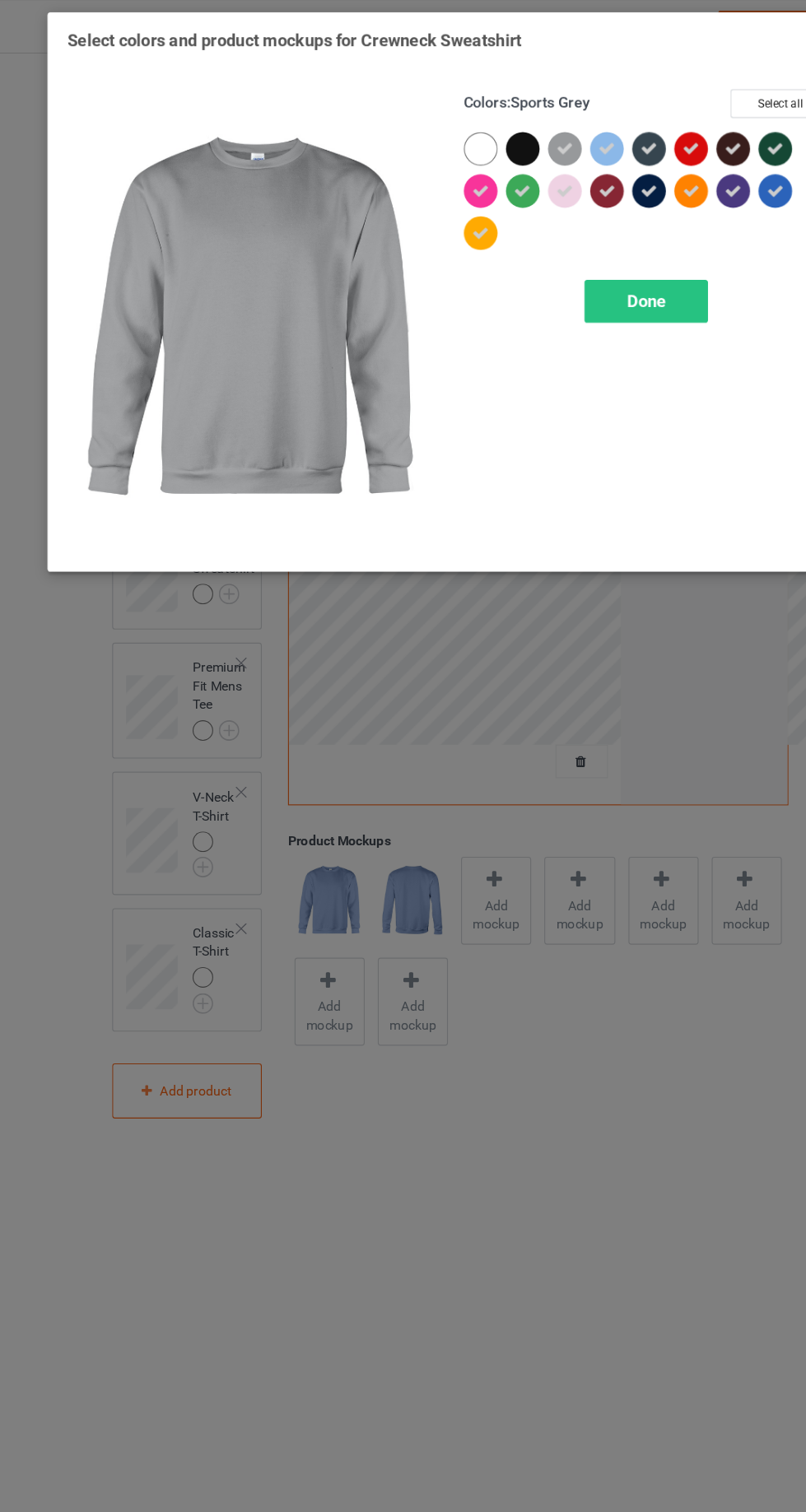
click at [504, 130] on icon at bounding box center [503, 132] width 15 height 15
click at [519, 132] on div at bounding box center [506, 135] width 37 height 37
click at [479, 124] on div at bounding box center [465, 131] width 29 height 29
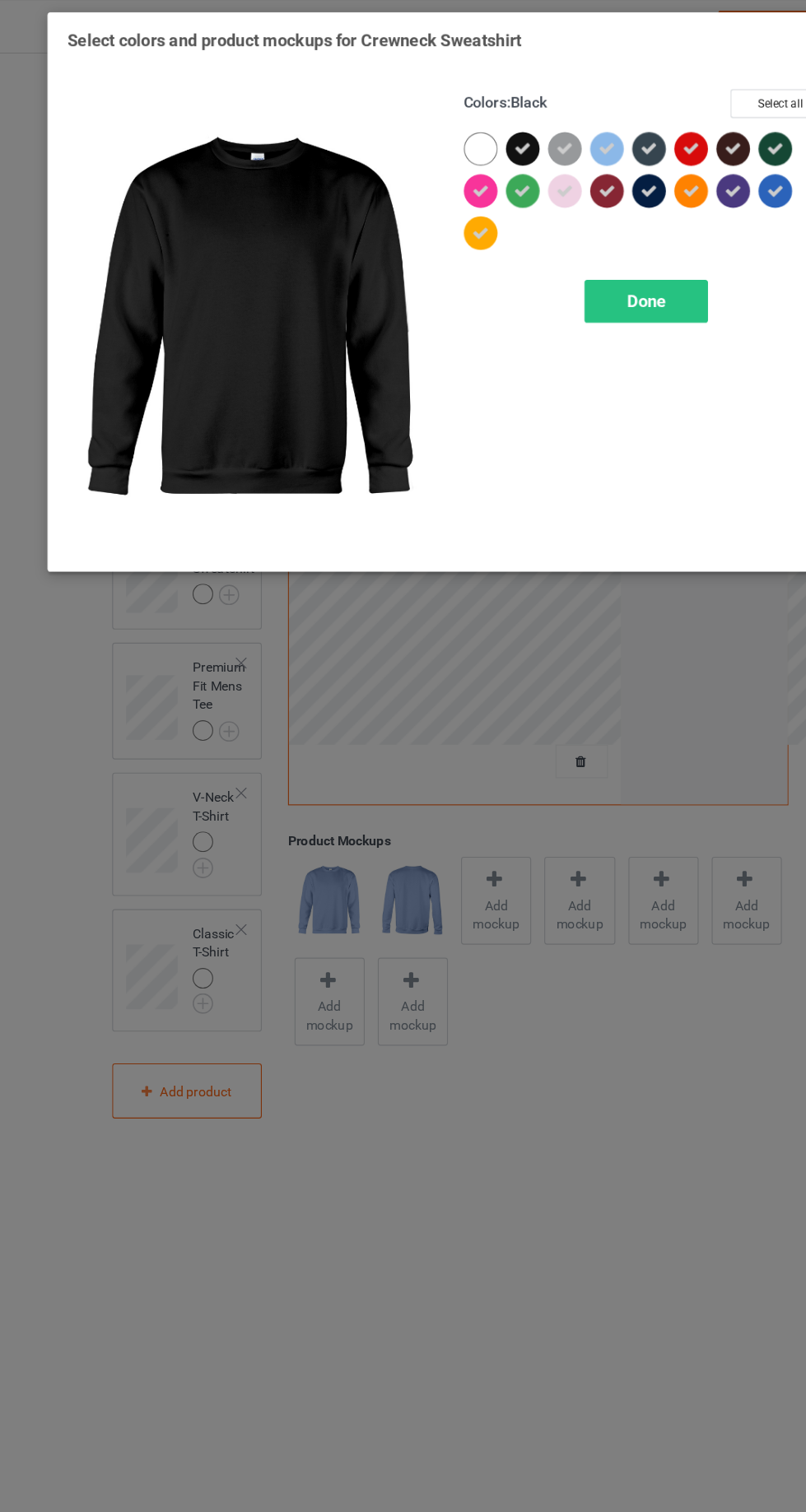
click at [610, 254] on div "Done" at bounding box center [575, 266] width 109 height 38
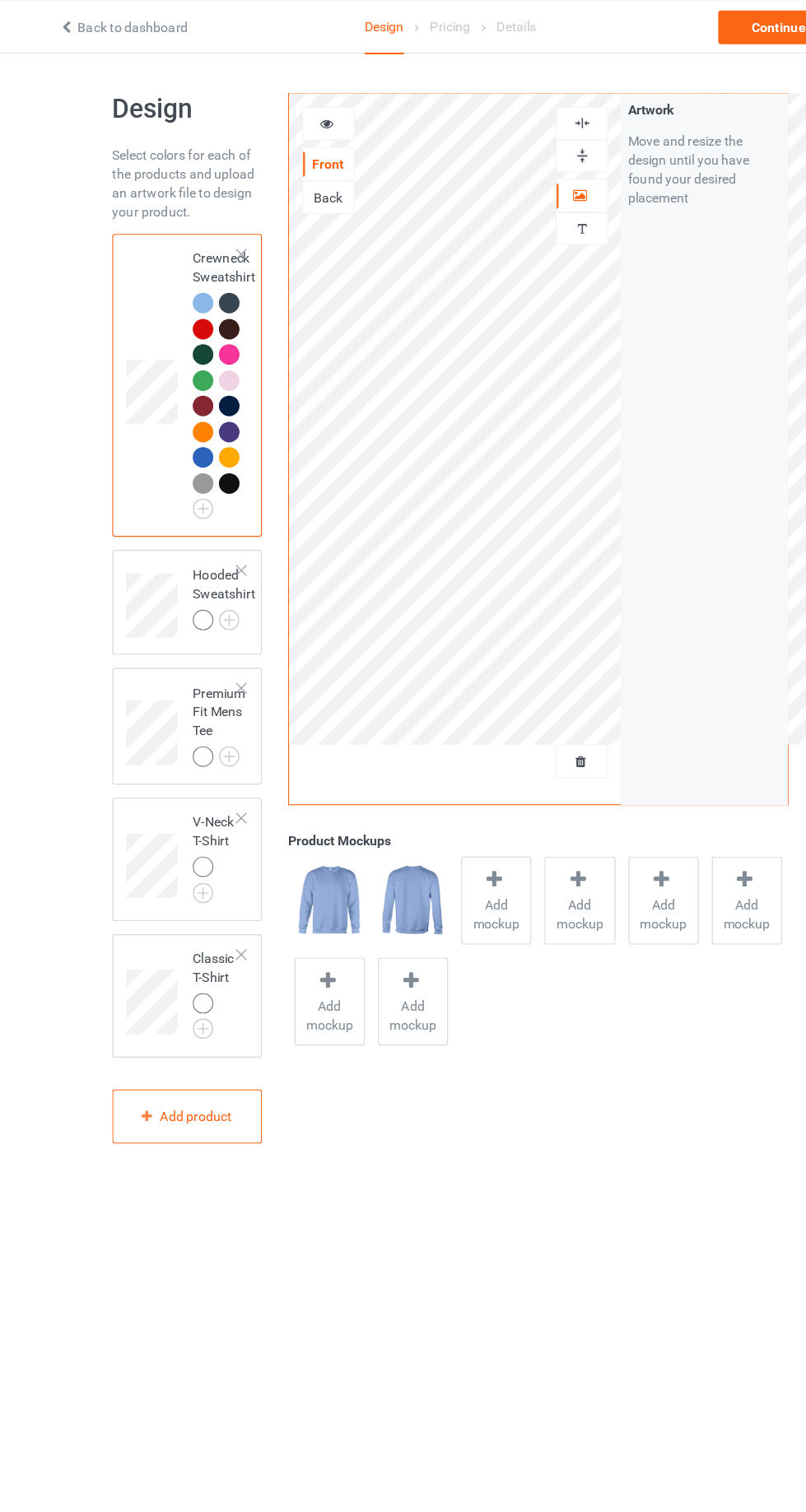
click at [0, 0] on img at bounding box center [0, 0] width 0 height 0
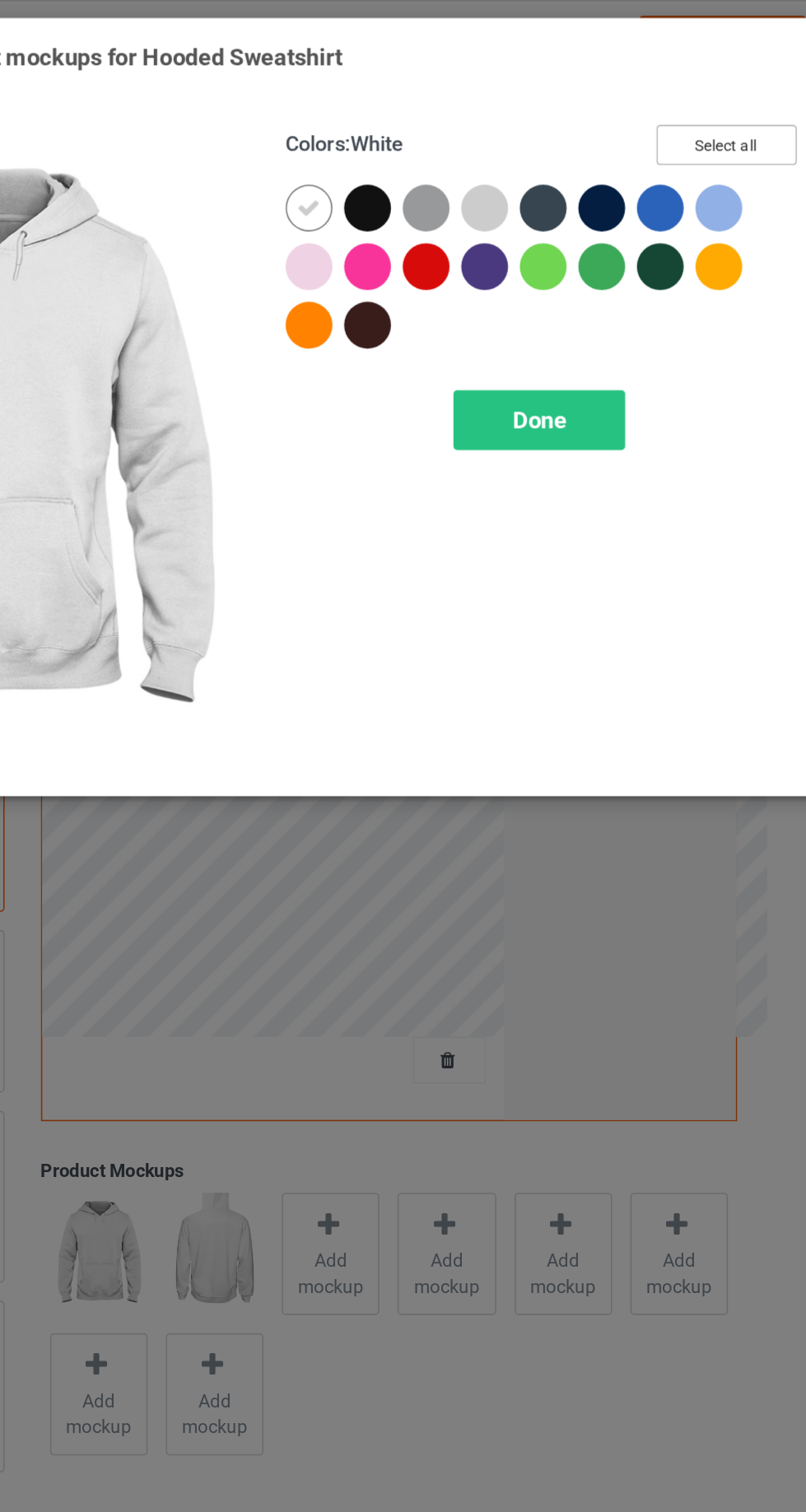
click at [701, 92] on button "Select all" at bounding box center [693, 92] width 89 height 25
click at [428, 128] on icon at bounding box center [428, 132] width 15 height 15
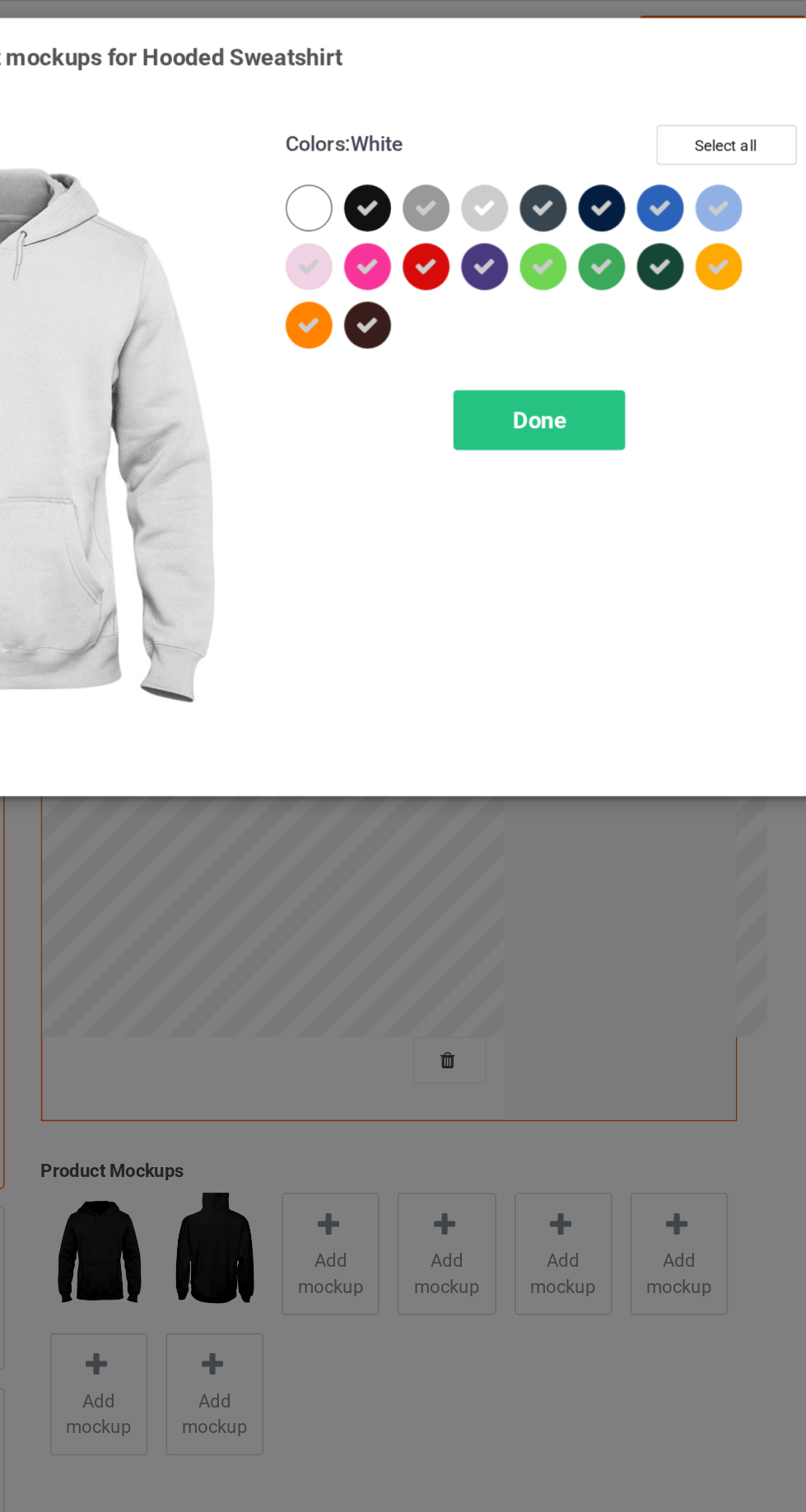
click at [542, 130] on icon at bounding box center [540, 132] width 15 height 15
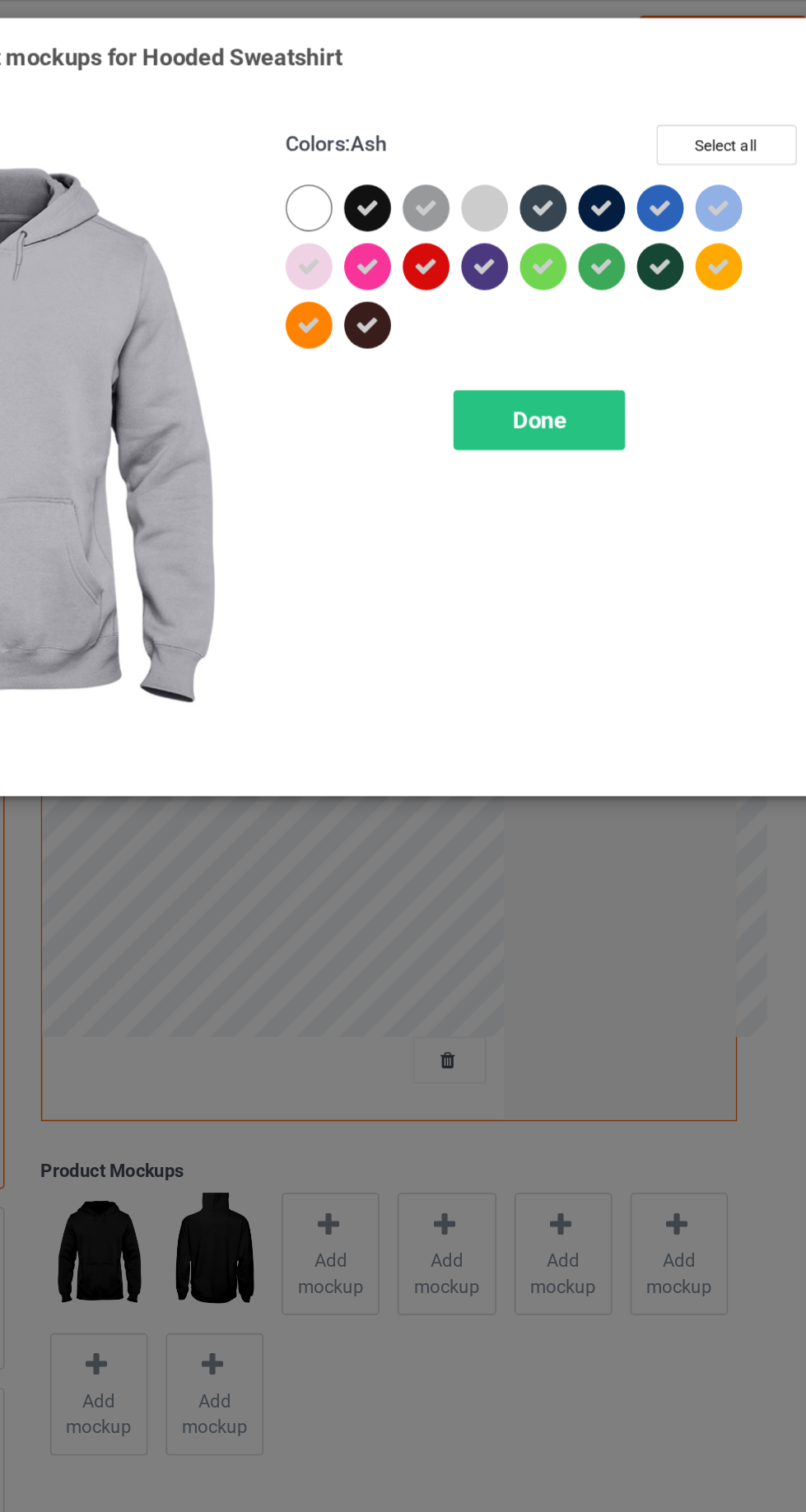
click at [697, 132] on div at bounding box center [687, 131] width 29 height 29
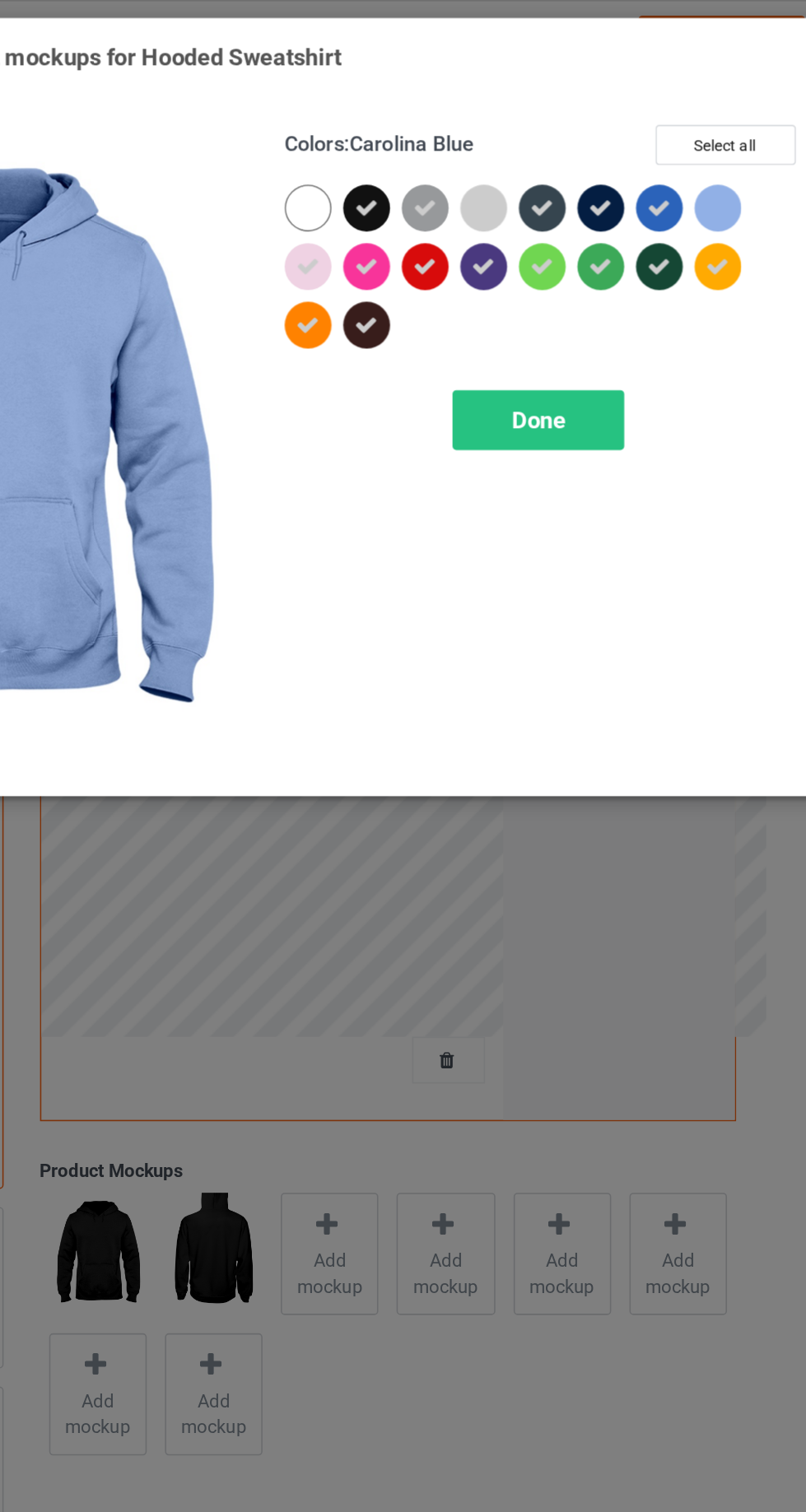
click at [693, 128] on div at bounding box center [687, 131] width 29 height 29
click at [544, 263] on div "Done" at bounding box center [575, 266] width 109 height 38
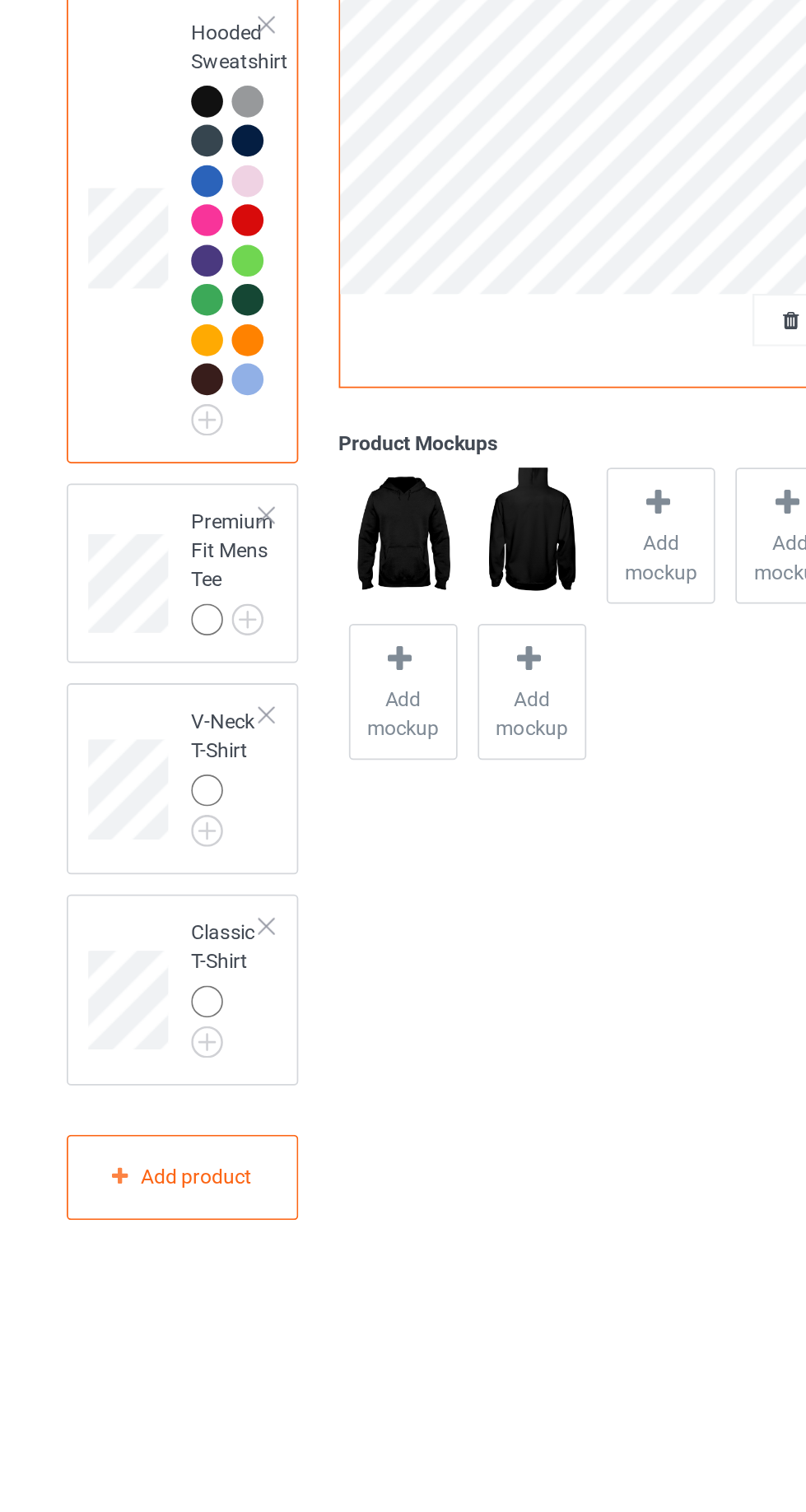
click at [0, 0] on img at bounding box center [0, 0] width 0 height 0
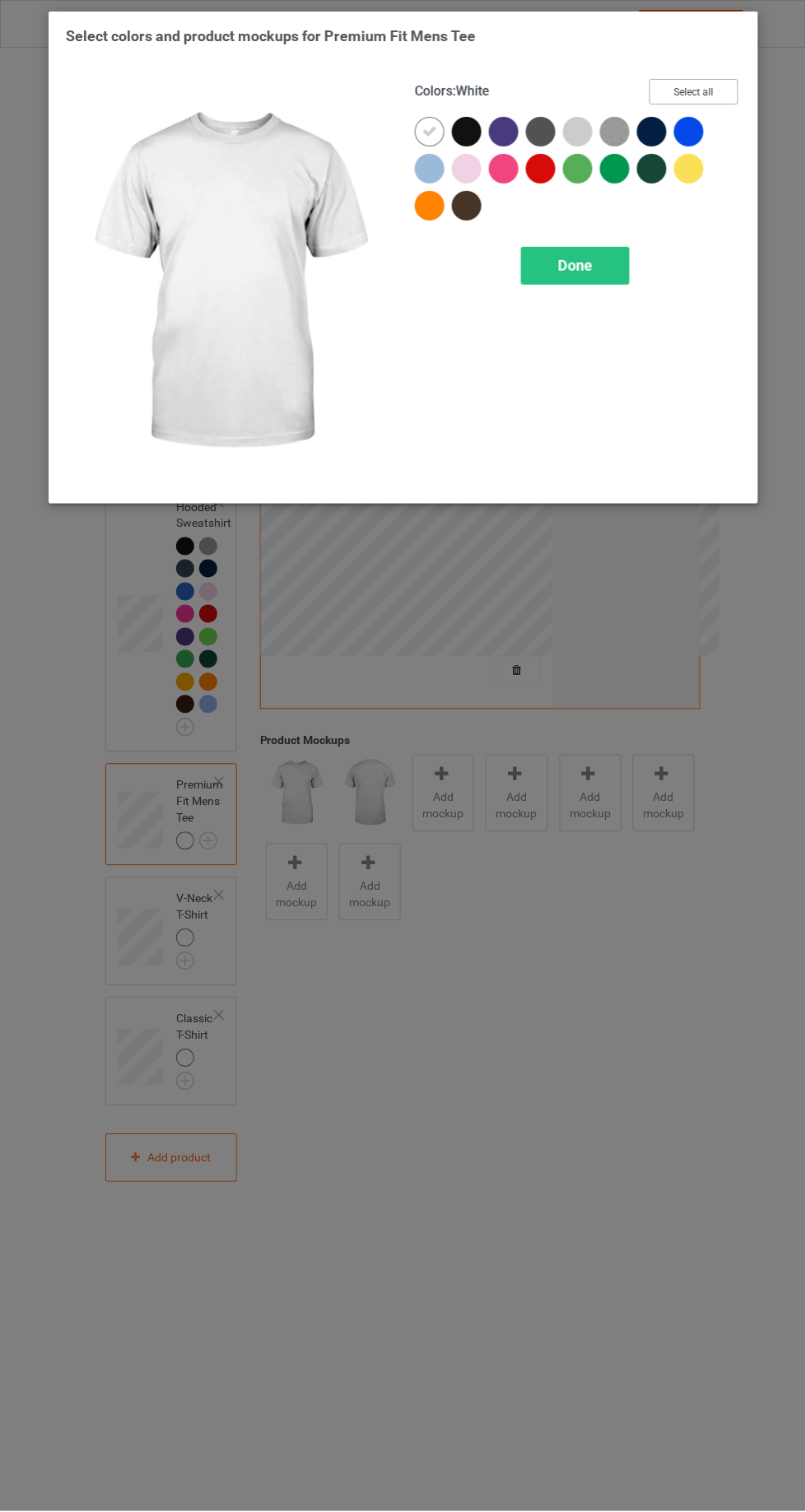
click at [716, 100] on button "Select all" at bounding box center [693, 92] width 89 height 25
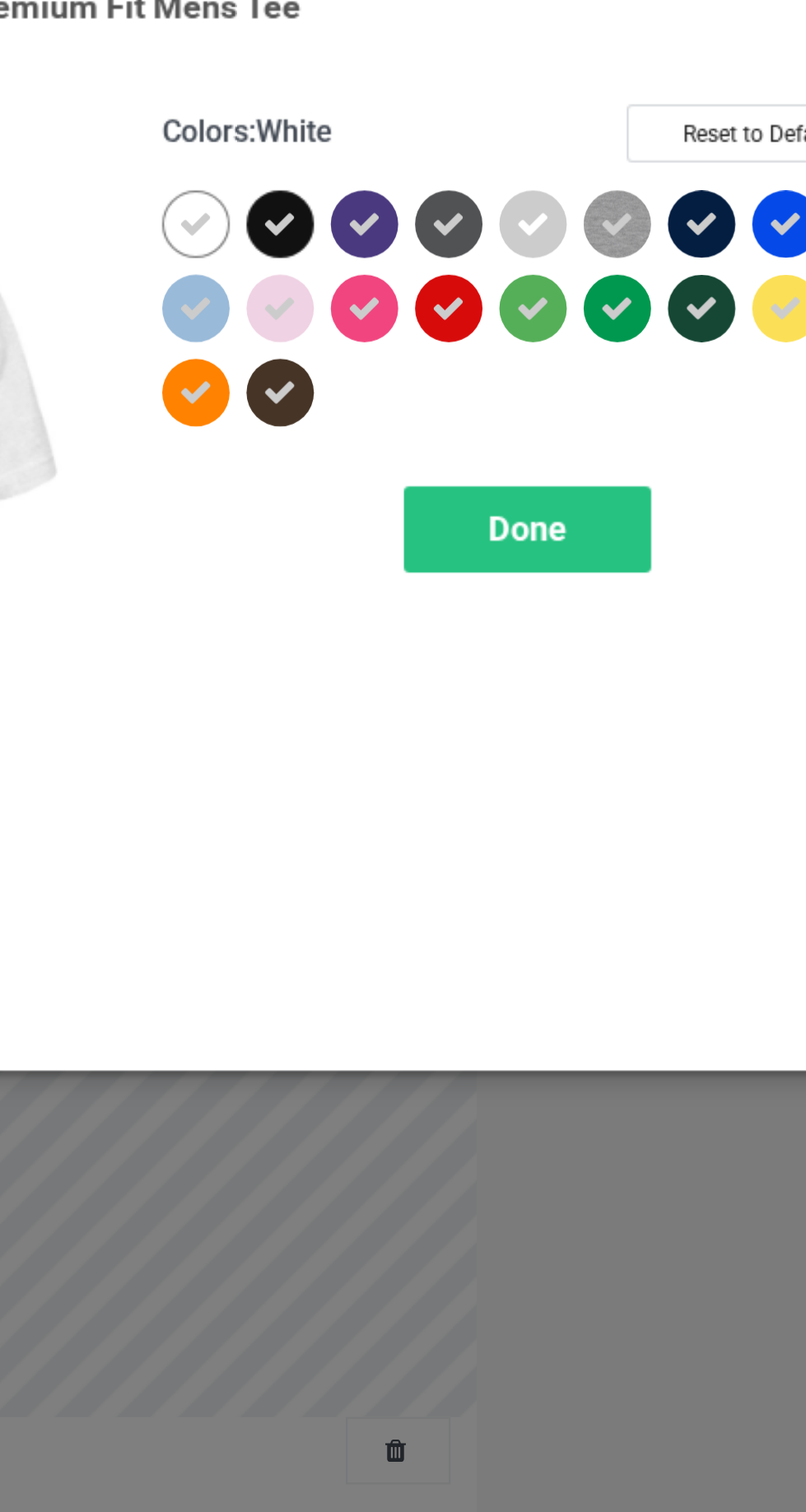
click at [579, 125] on icon at bounding box center [577, 132] width 15 height 15
click at [429, 120] on div at bounding box center [428, 131] width 29 height 29
click at [580, 126] on div at bounding box center [577, 131] width 29 height 29
click at [579, 130] on icon at bounding box center [577, 132] width 15 height 15
click at [460, 131] on icon at bounding box center [466, 132] width 15 height 15
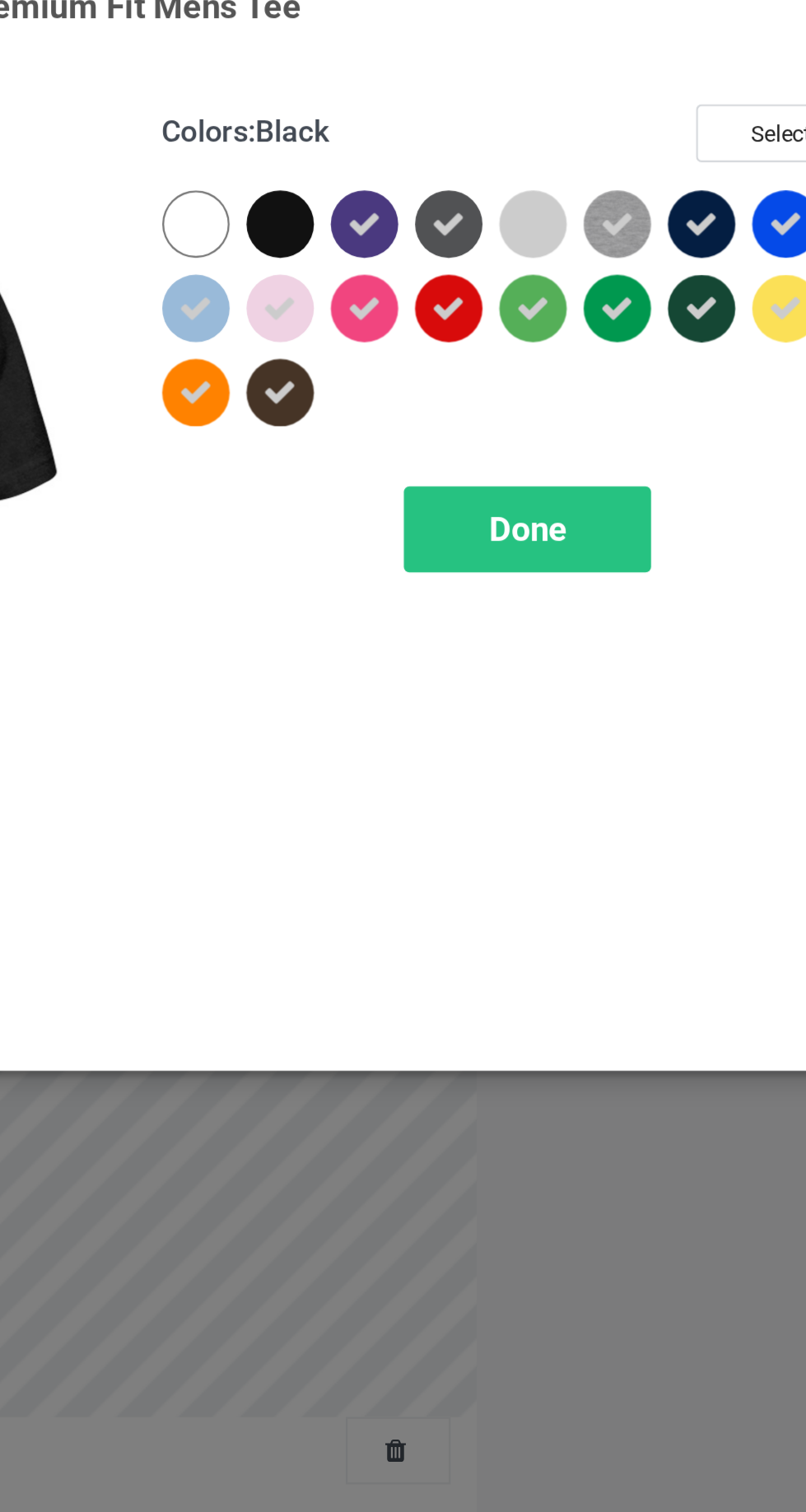
click at [466, 127] on div at bounding box center [465, 131] width 29 height 29
click at [620, 129] on icon at bounding box center [614, 132] width 15 height 15
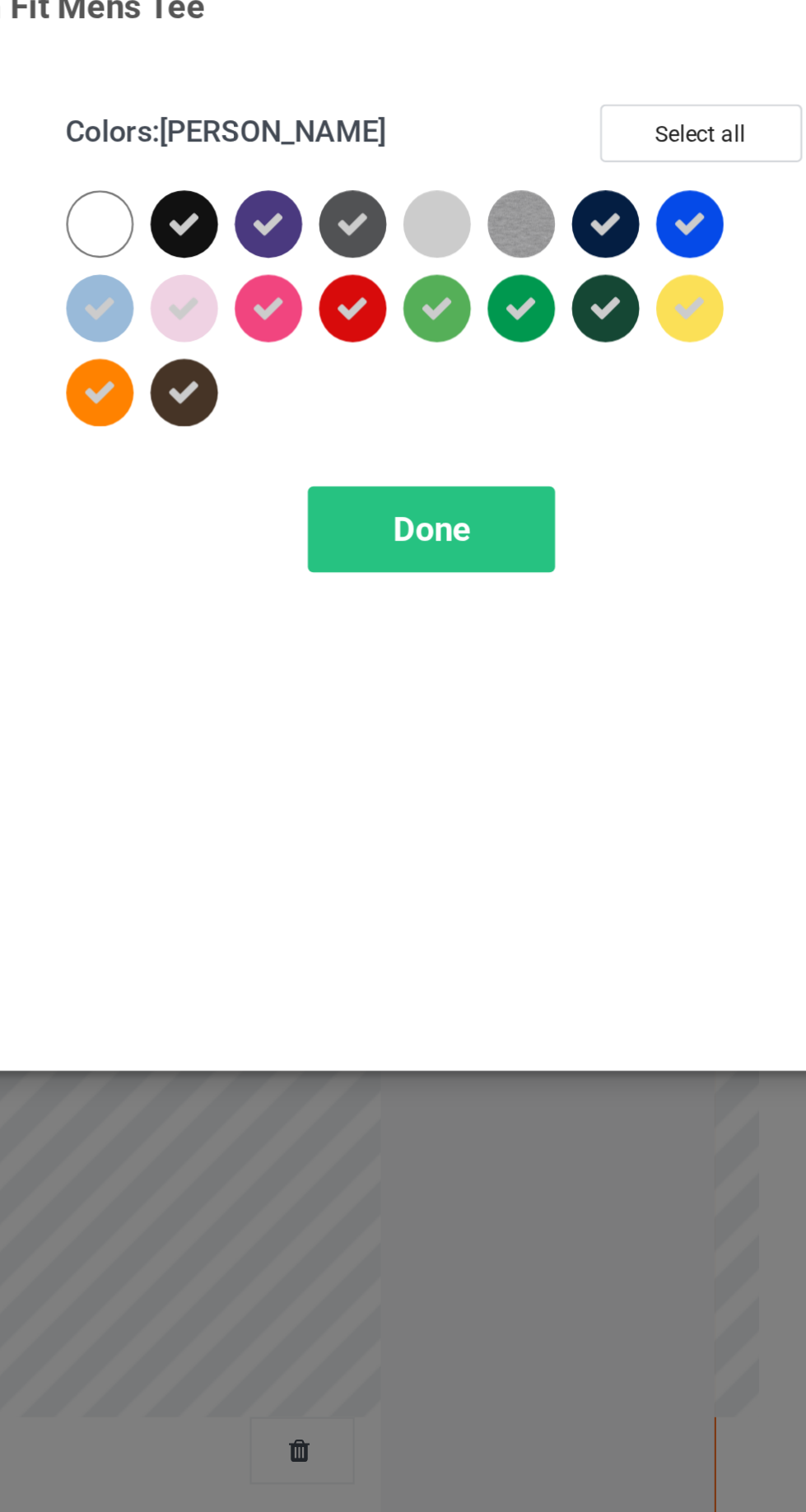
click at [540, 267] on div "Done" at bounding box center [575, 266] width 109 height 38
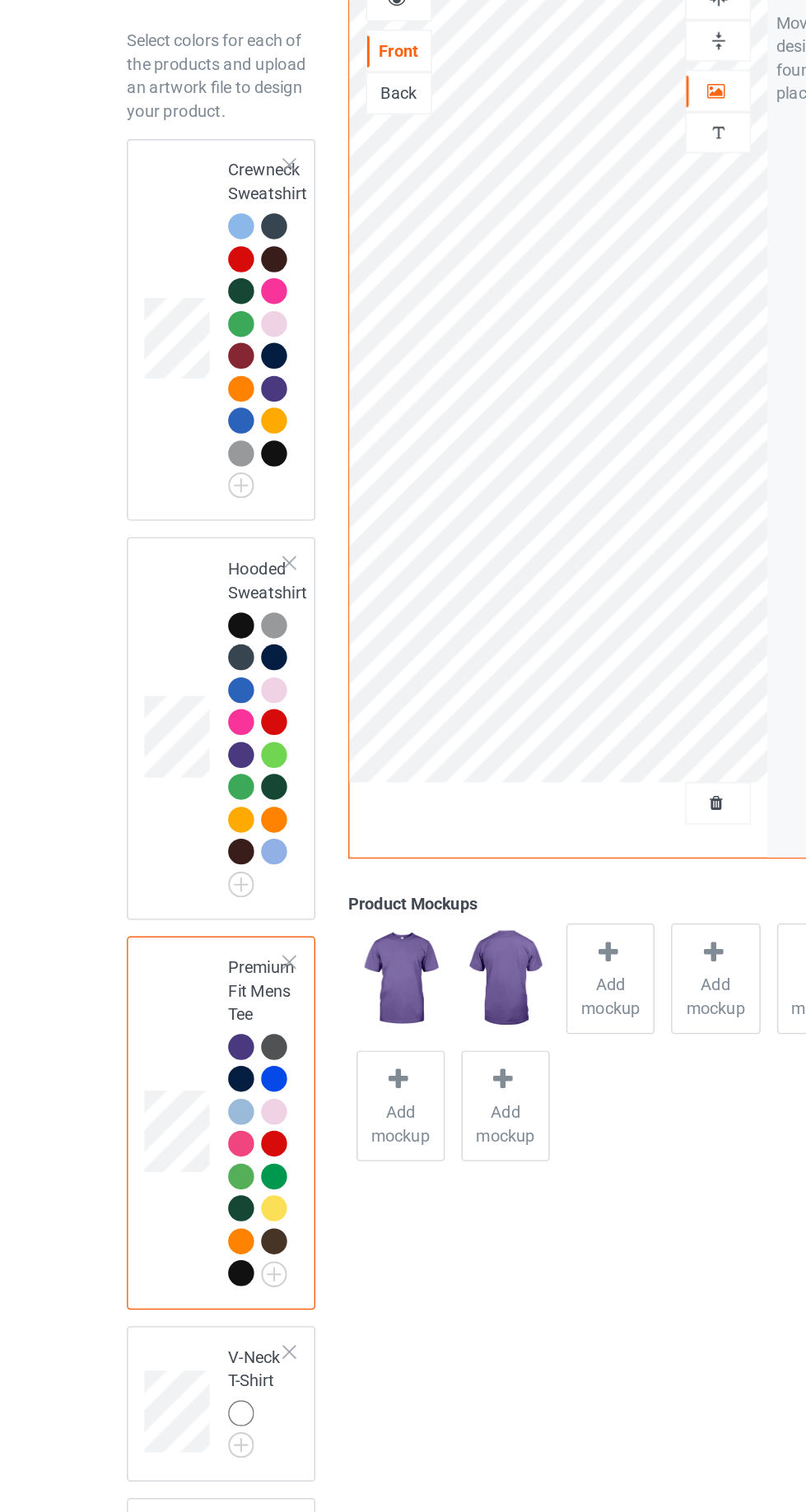
click at [187, 553] on div at bounding box center [185, 546] width 18 height 18
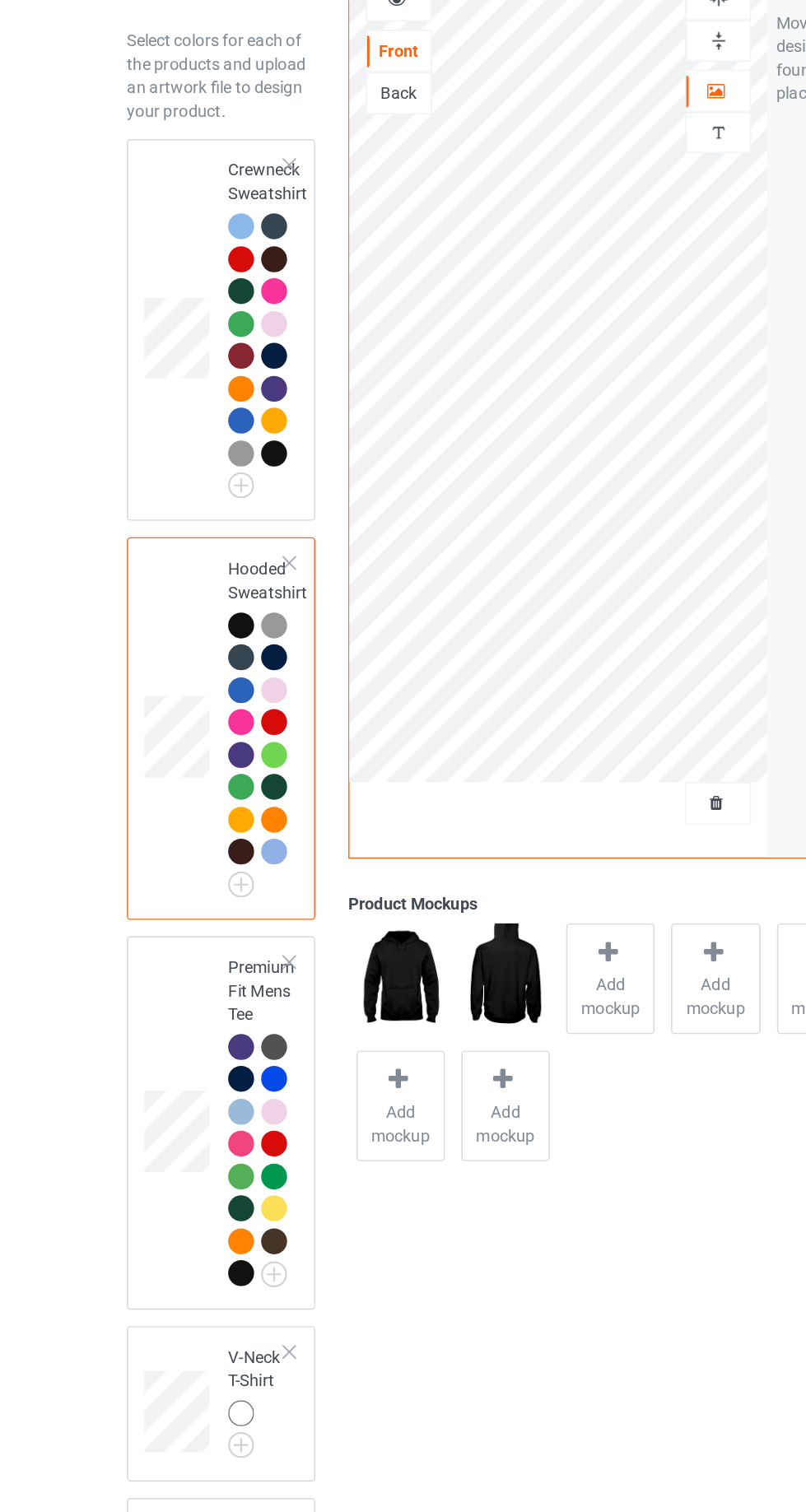
click at [142, 267] on td at bounding box center [143, 340] width 49 height 254
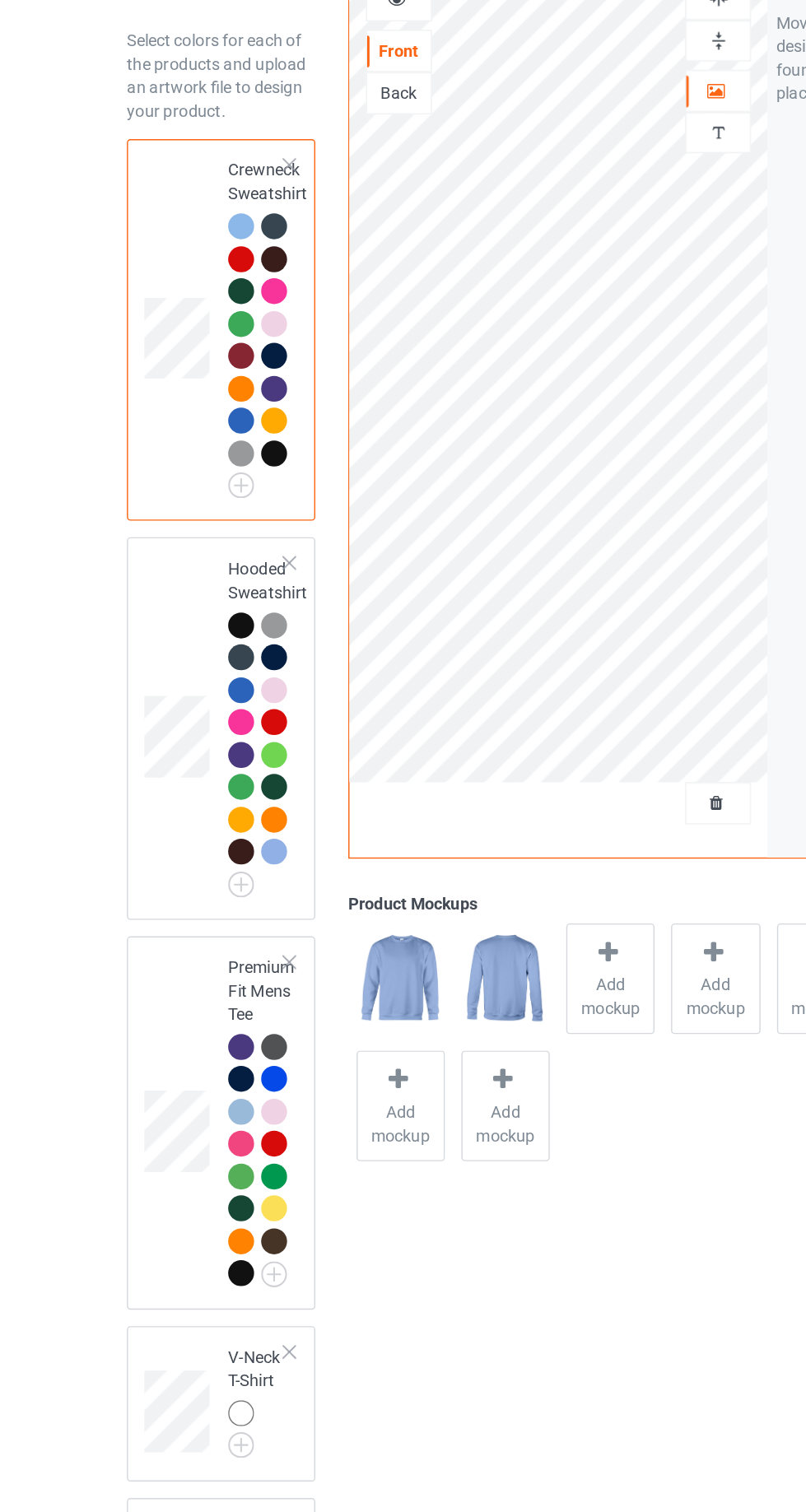
click at [0, 0] on img at bounding box center [0, 0] width 0 height 0
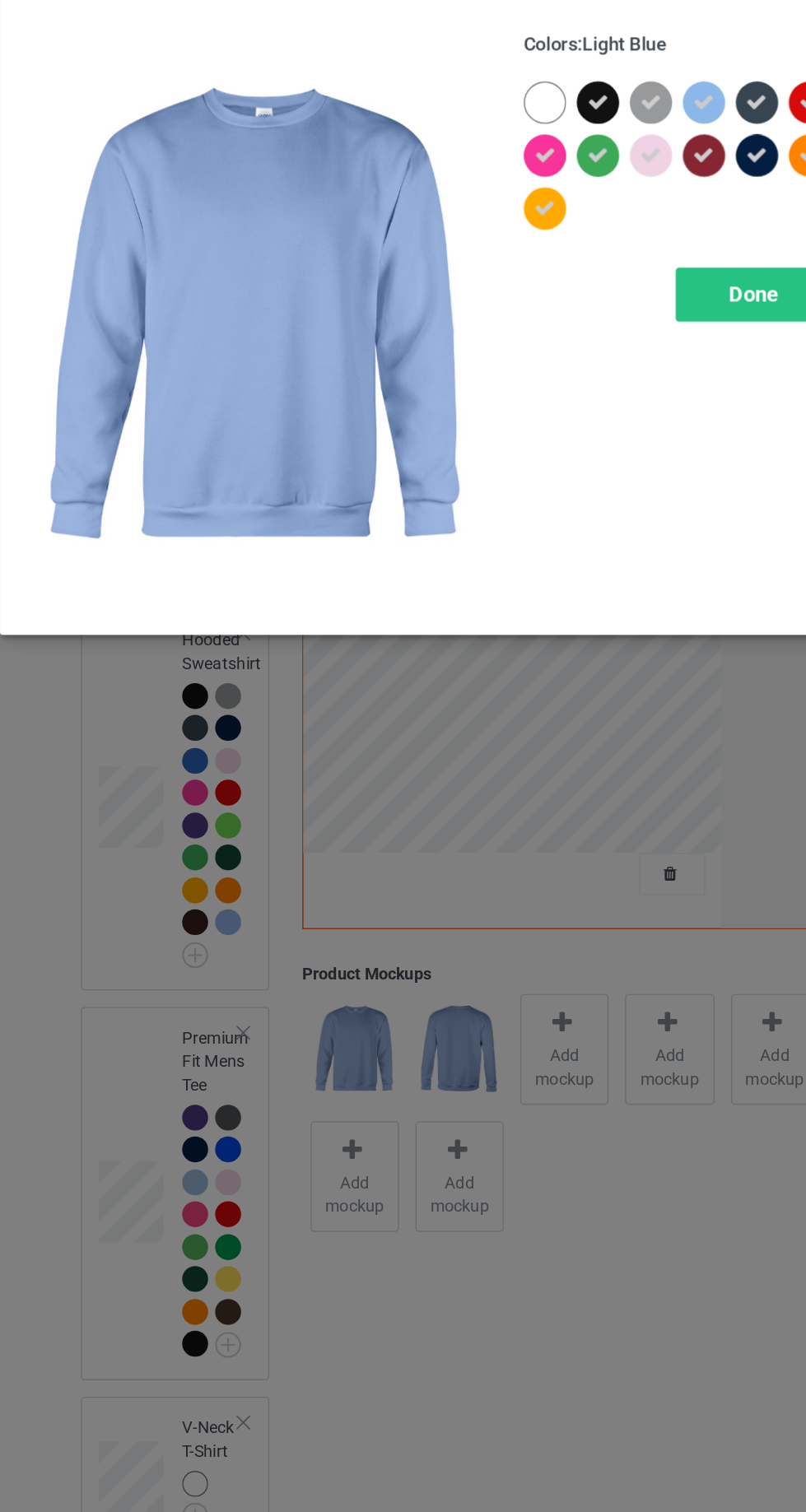
click at [473, 133] on icon at bounding box center [466, 132] width 15 height 15
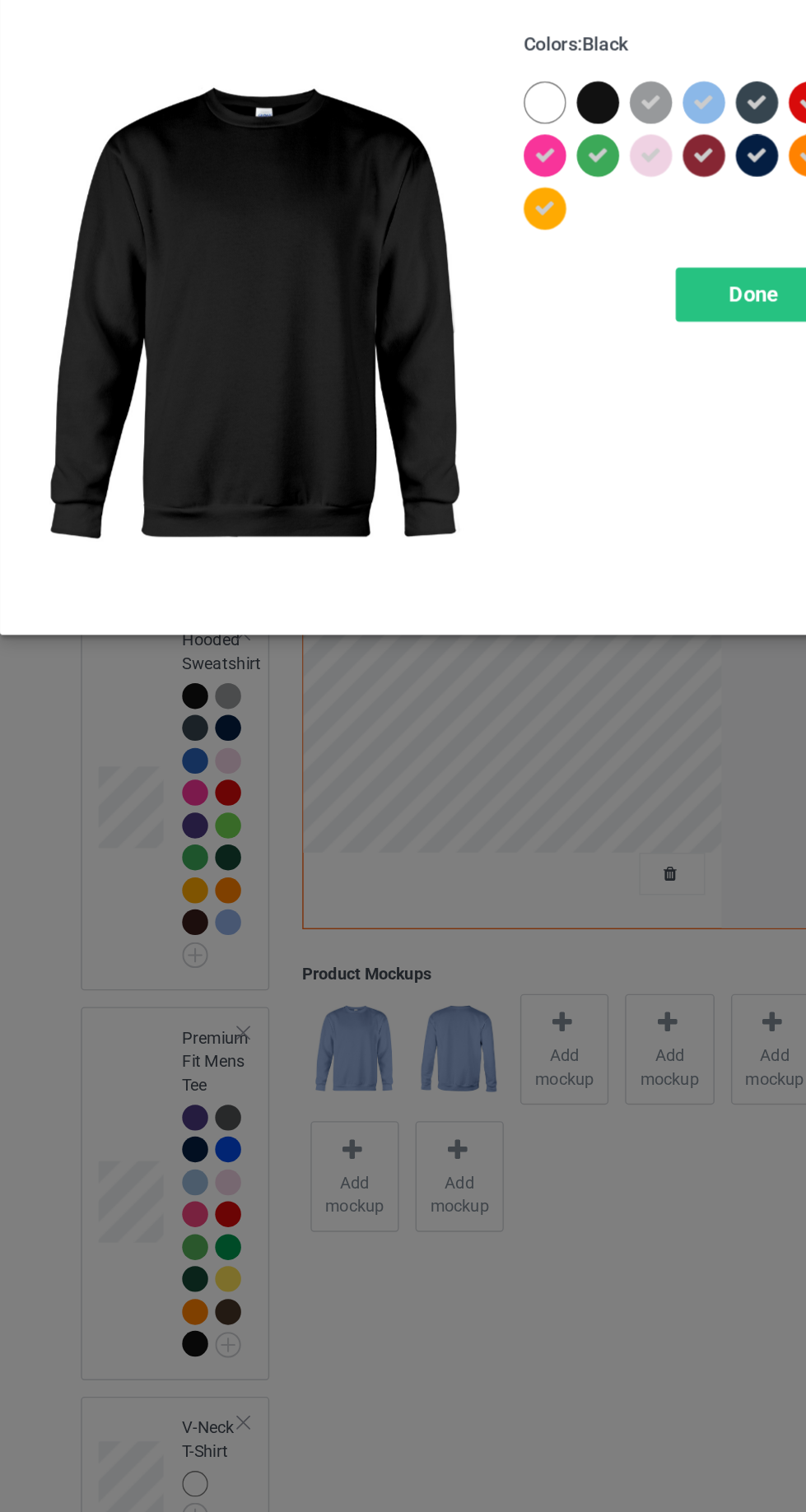
click at [464, 126] on div at bounding box center [465, 131] width 29 height 29
click at [590, 253] on div "Done" at bounding box center [575, 266] width 109 height 38
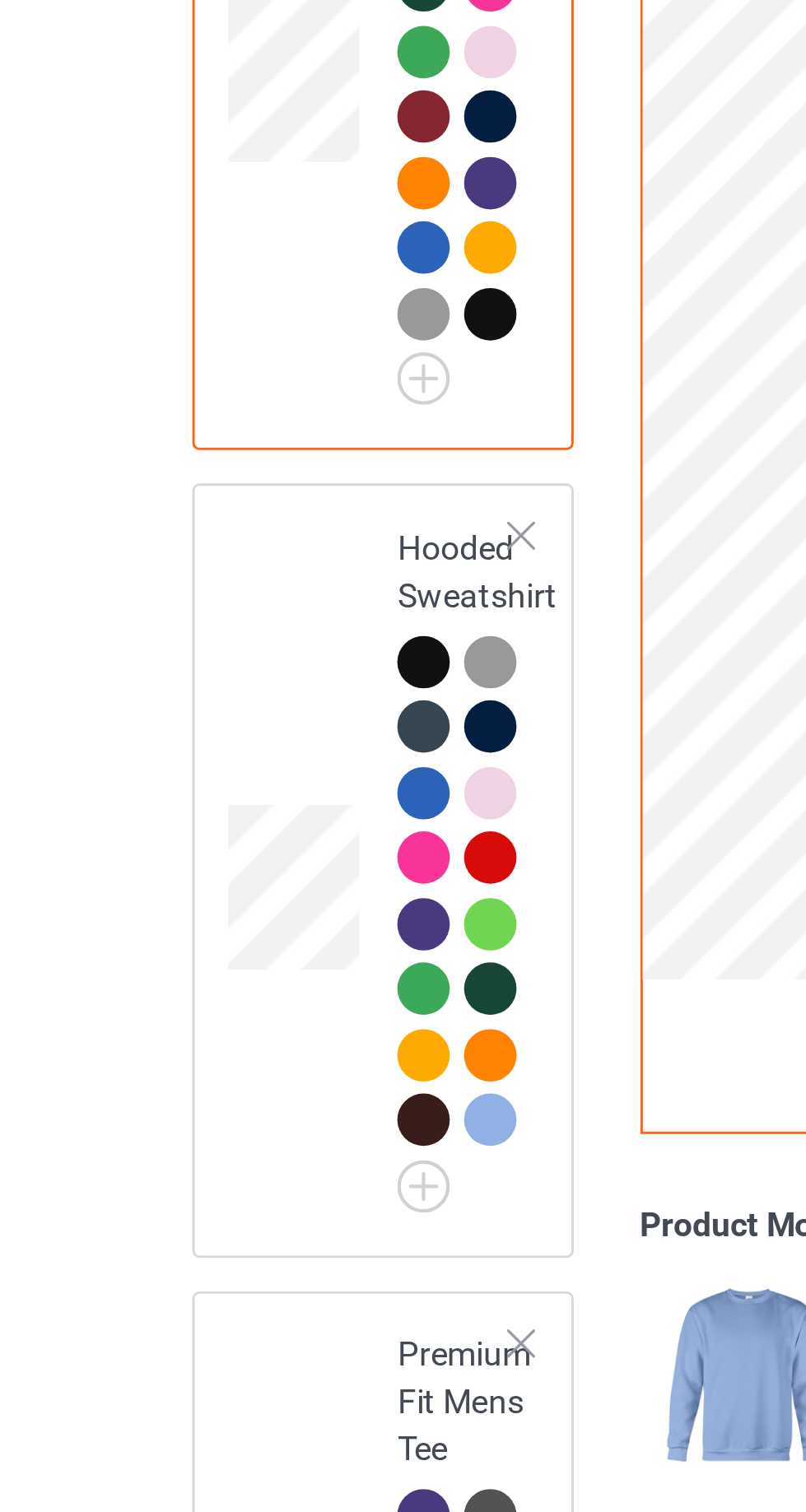
click at [207, 423] on div at bounding box center [208, 426] width 18 height 18
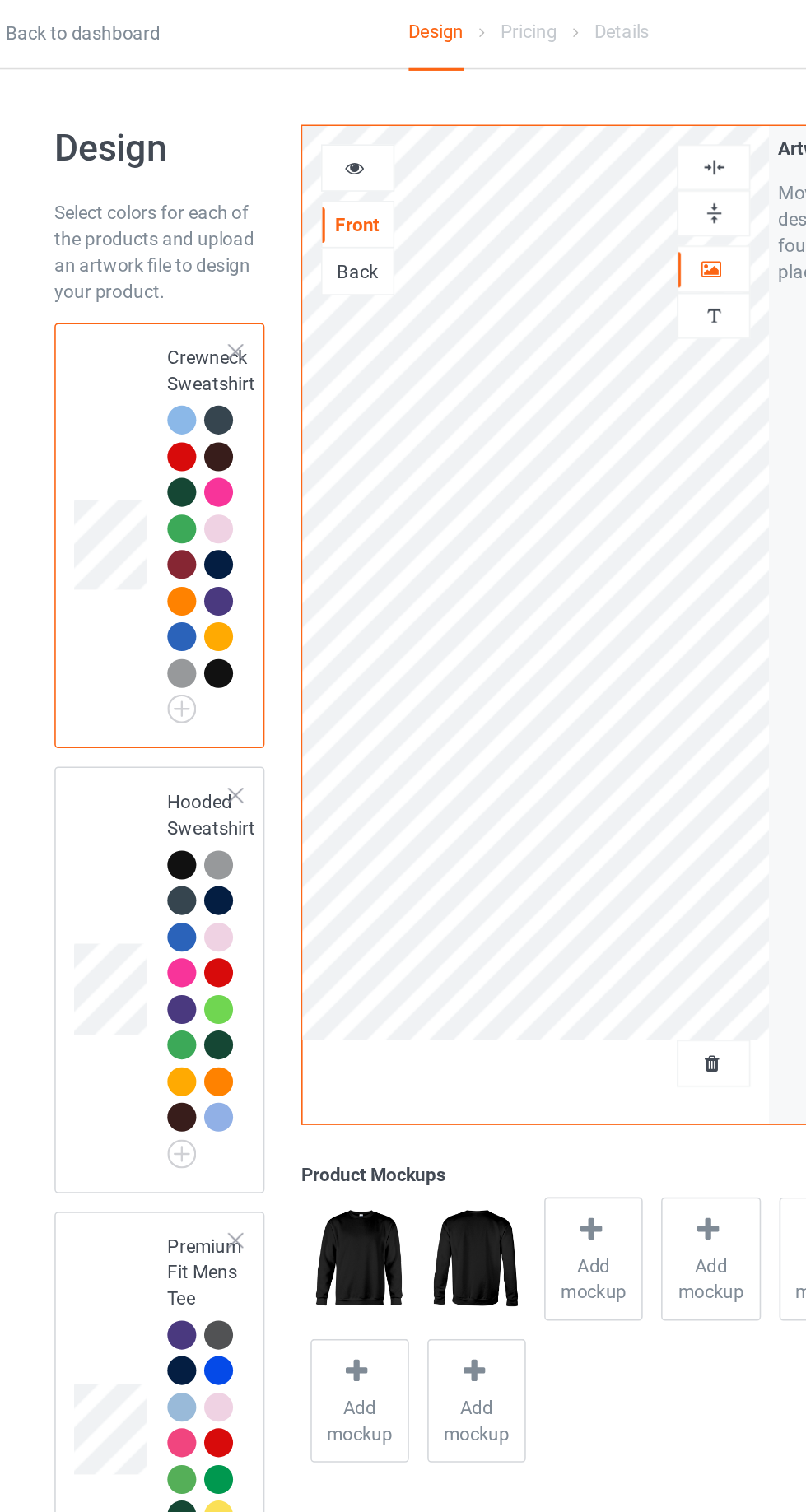
click at [156, 542] on td at bounding box center [143, 618] width 49 height 254
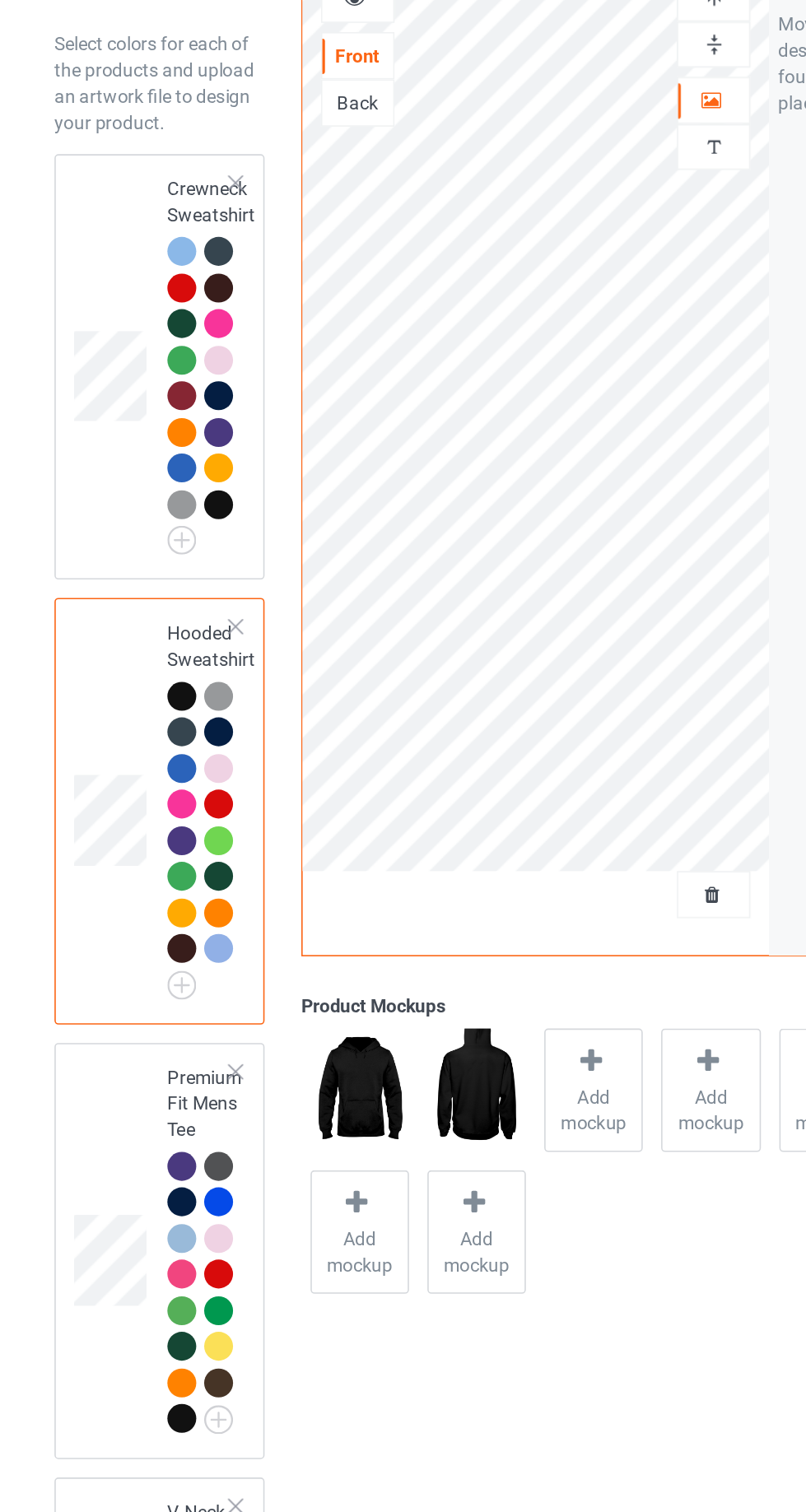
click at [144, 273] on td at bounding box center [143, 340] width 49 height 254
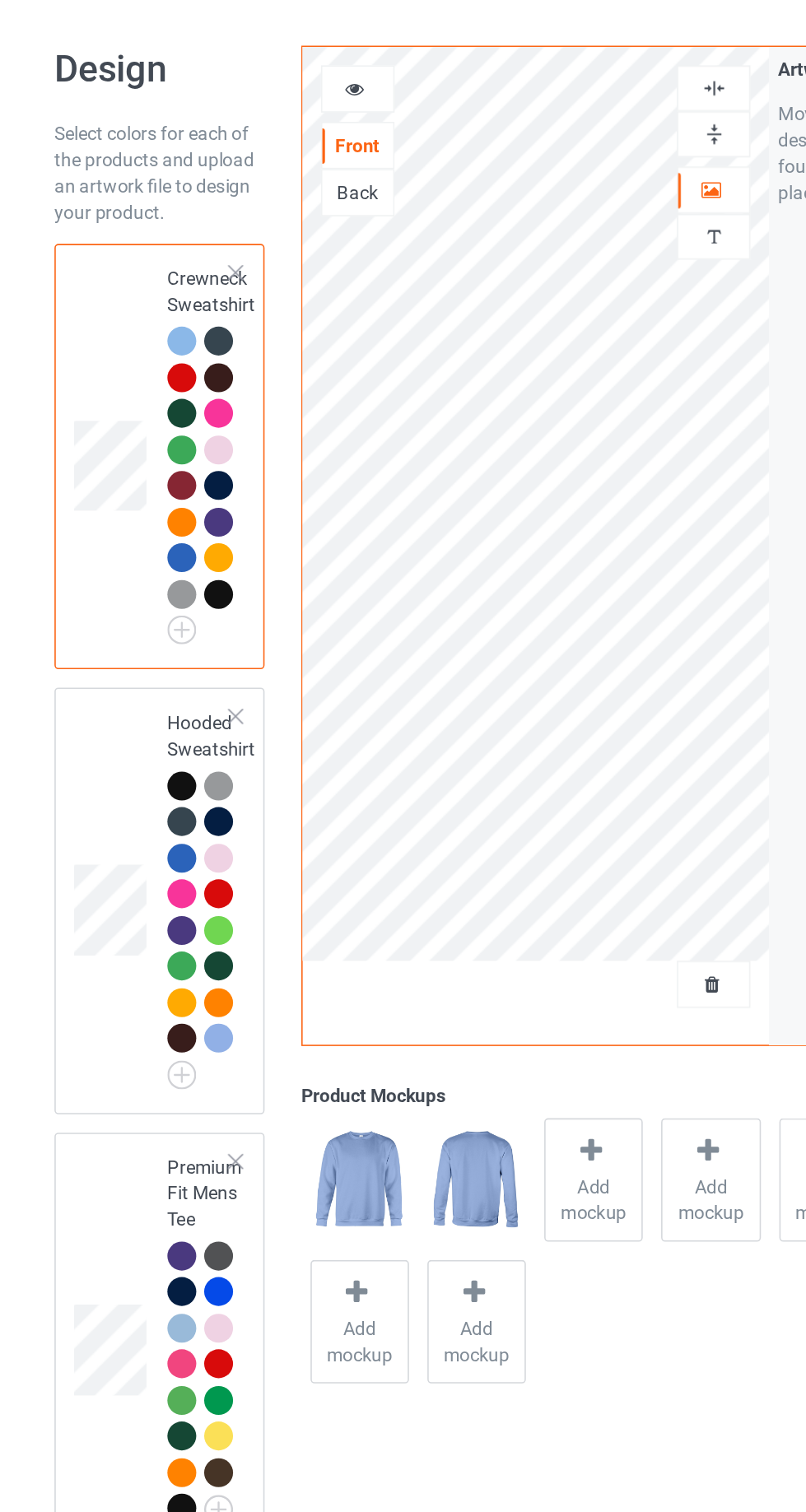
click at [204, 426] on div at bounding box center [208, 426] width 18 height 18
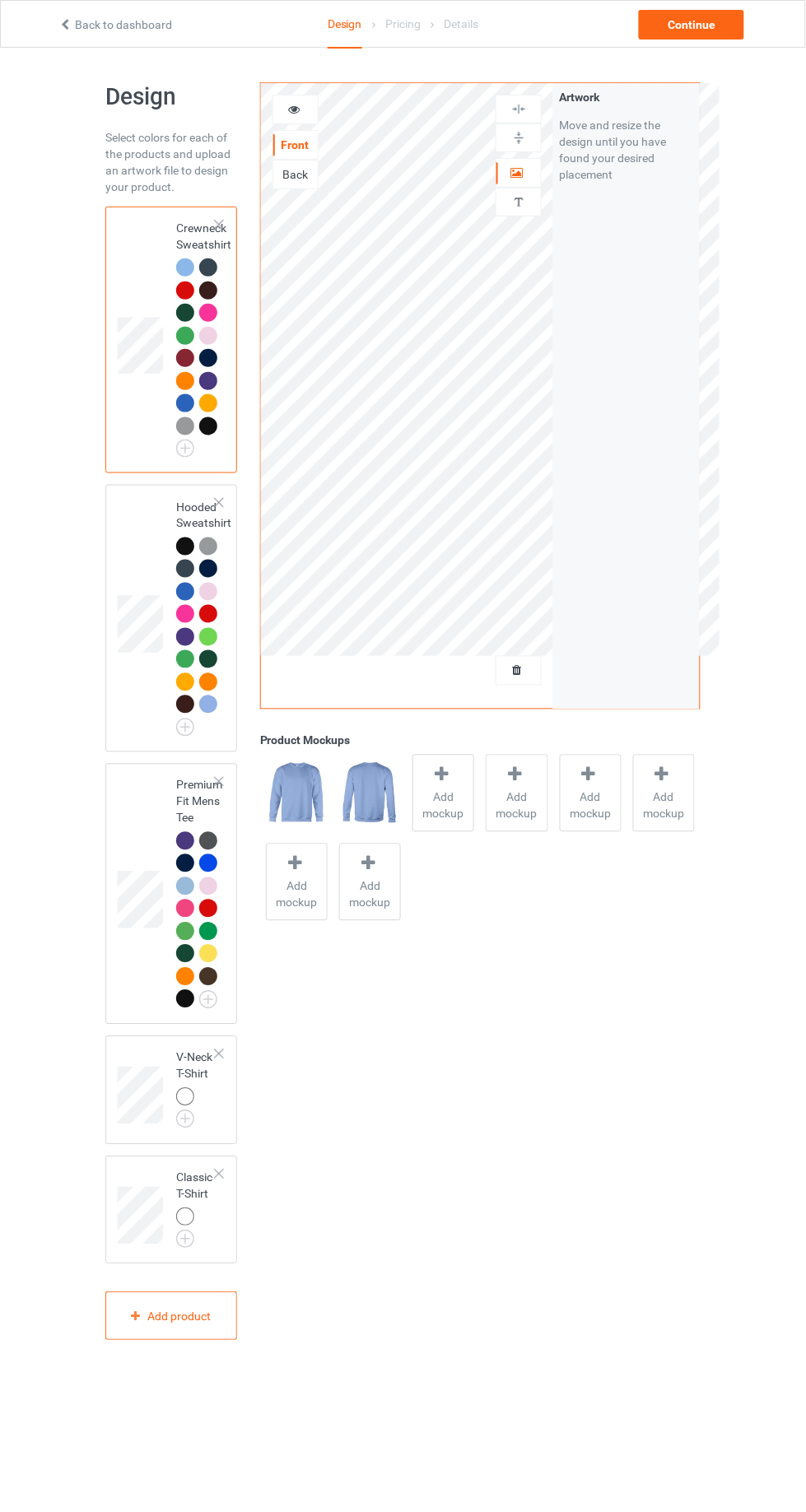
click at [195, 428] on div at bounding box center [188, 428] width 23 height 23
click at [184, 426] on div at bounding box center [185, 426] width 18 height 18
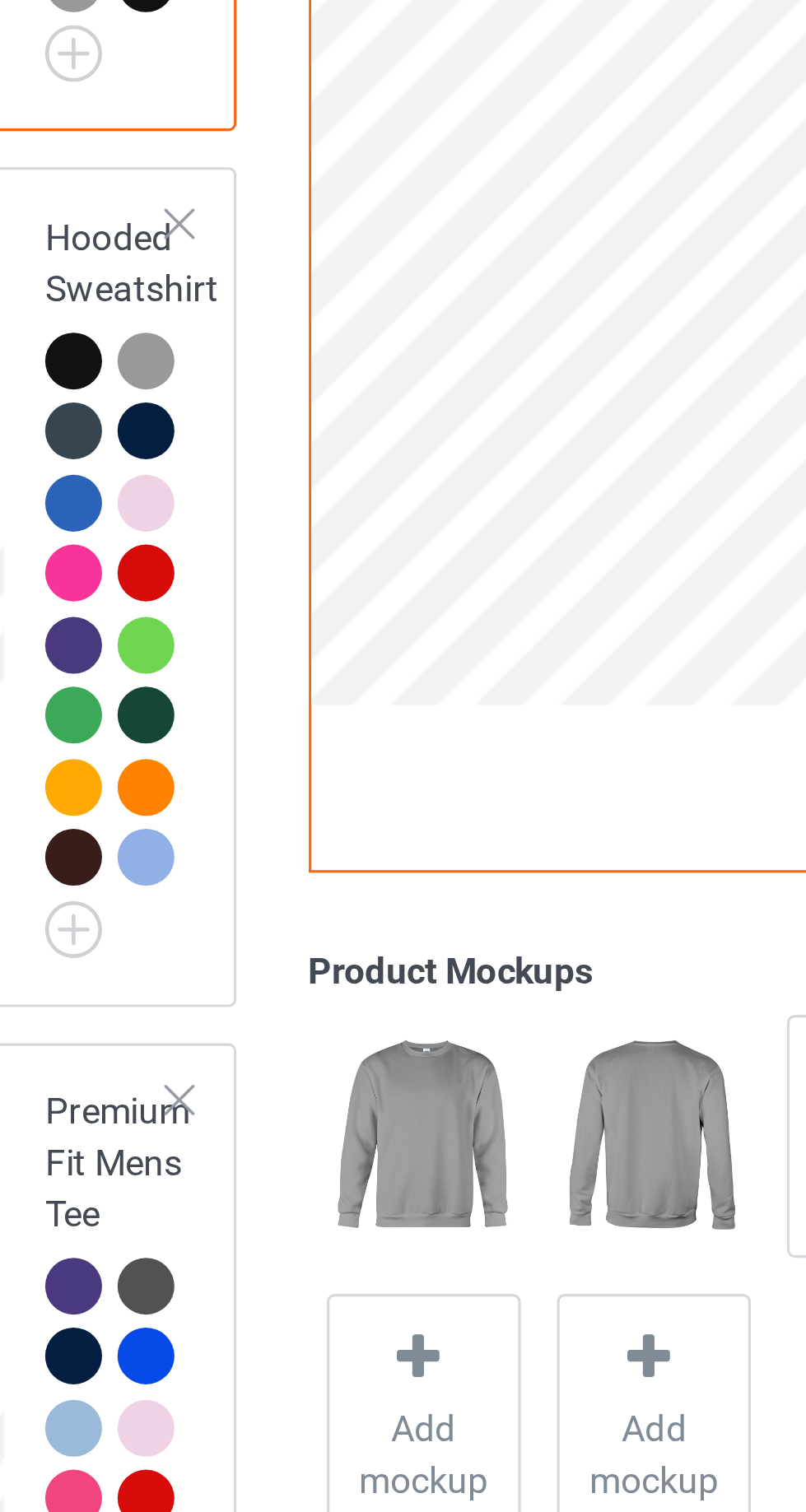
scroll to position [24, 0]
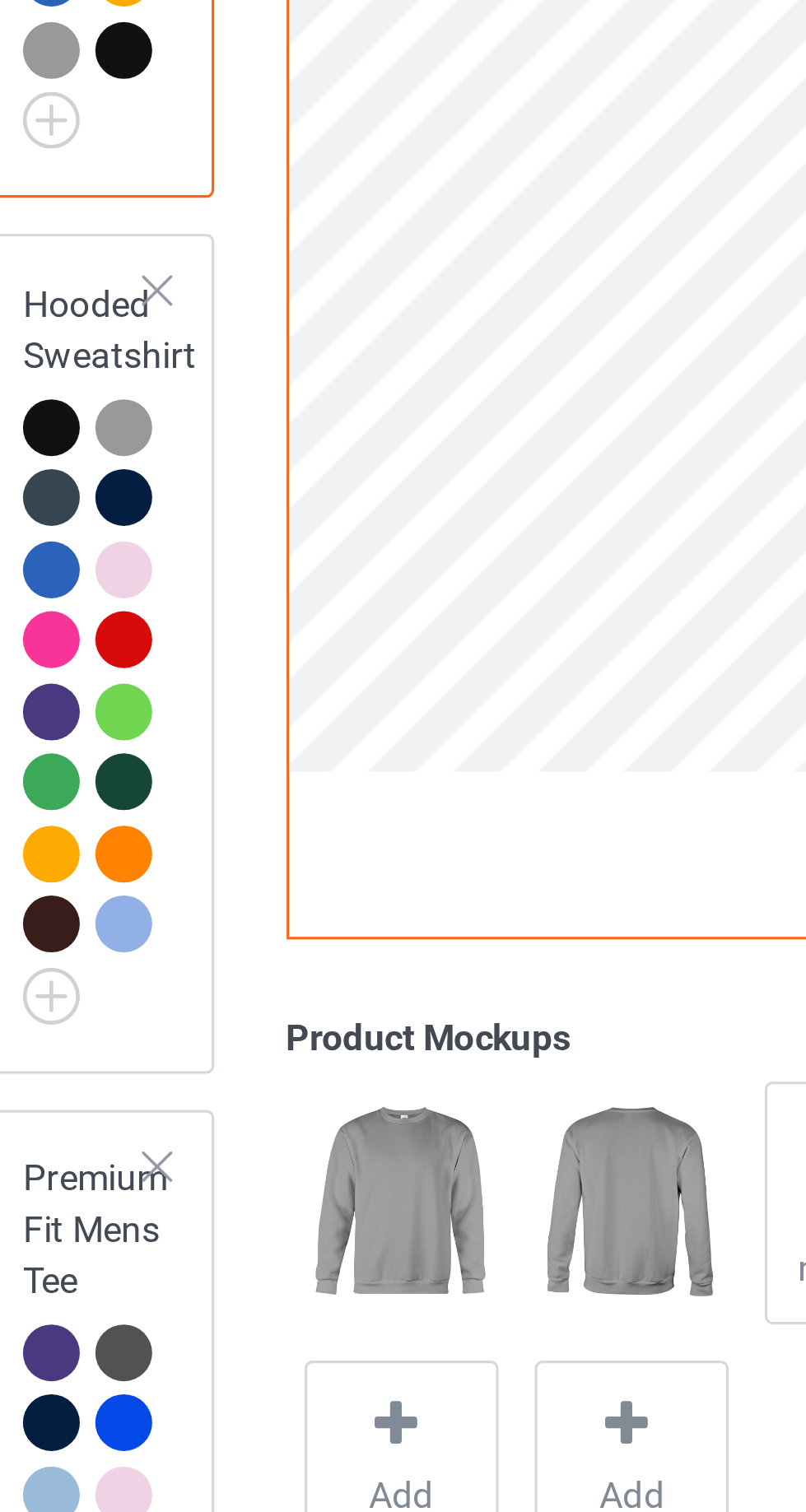
click at [0, 0] on img at bounding box center [0, 0] width 0 height 0
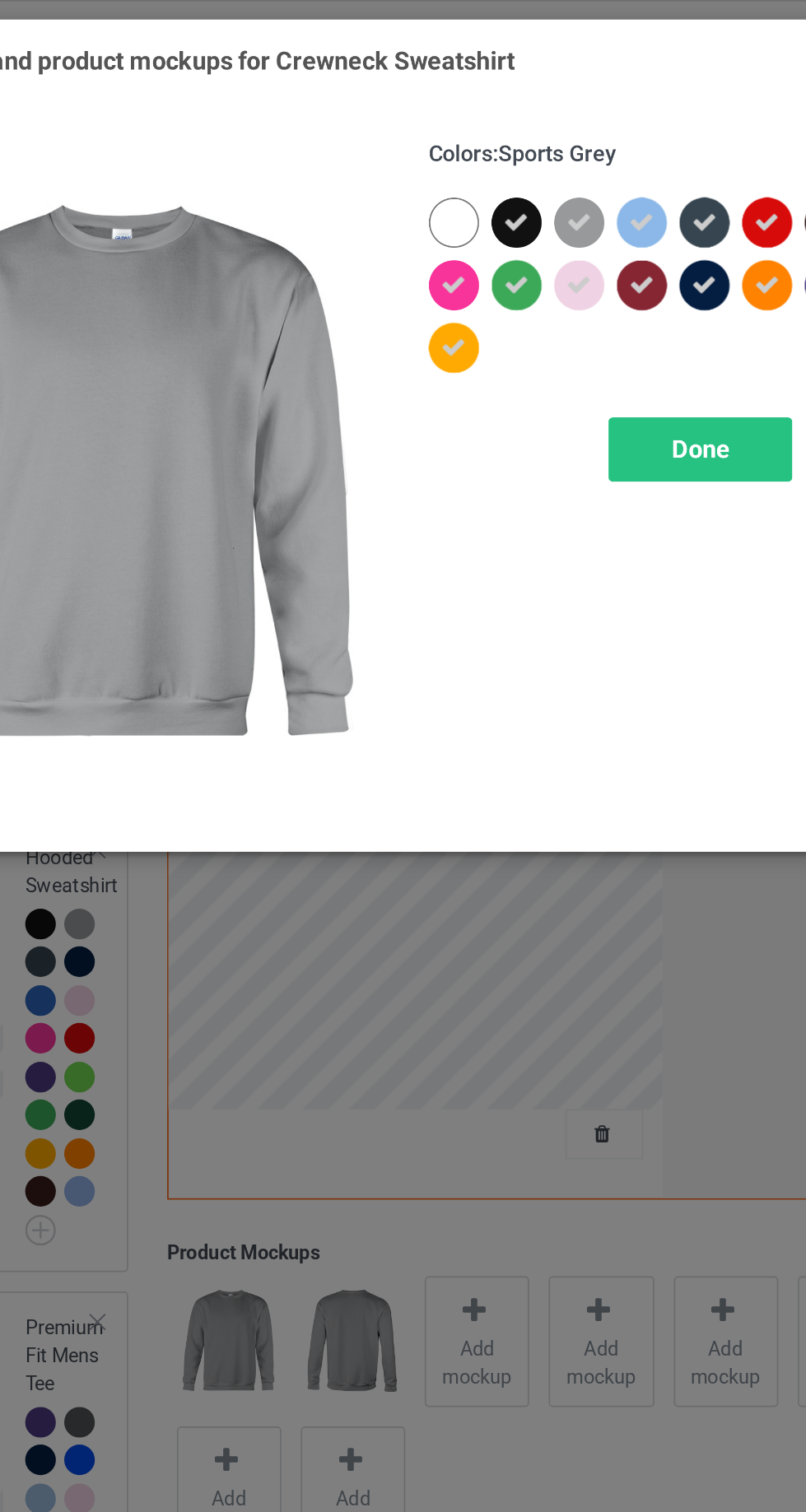
click at [457, 128] on div at bounding box center [465, 131] width 29 height 29
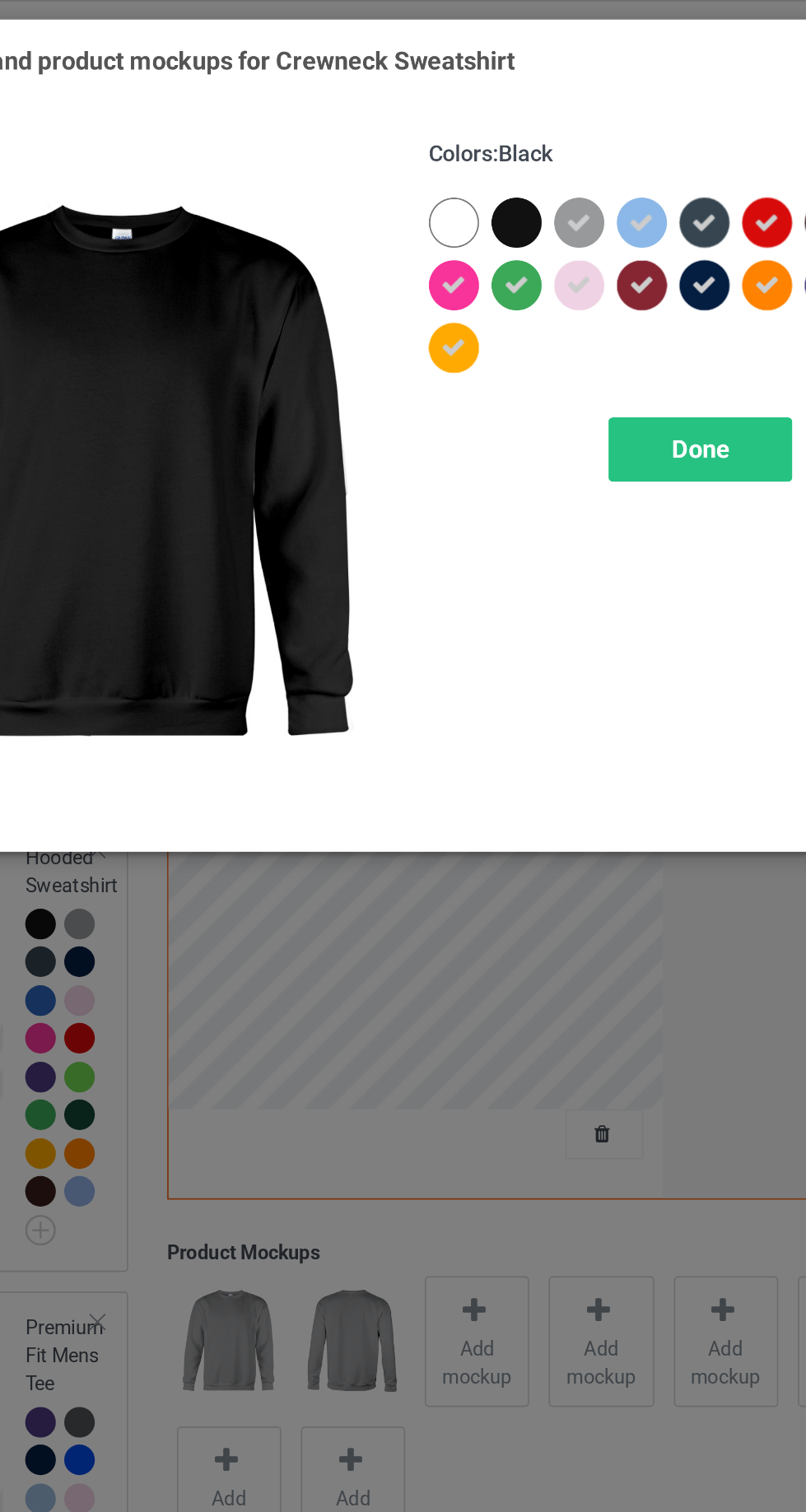
click at [453, 126] on div at bounding box center [465, 131] width 29 height 29
click at [595, 260] on div "Done" at bounding box center [575, 266] width 109 height 38
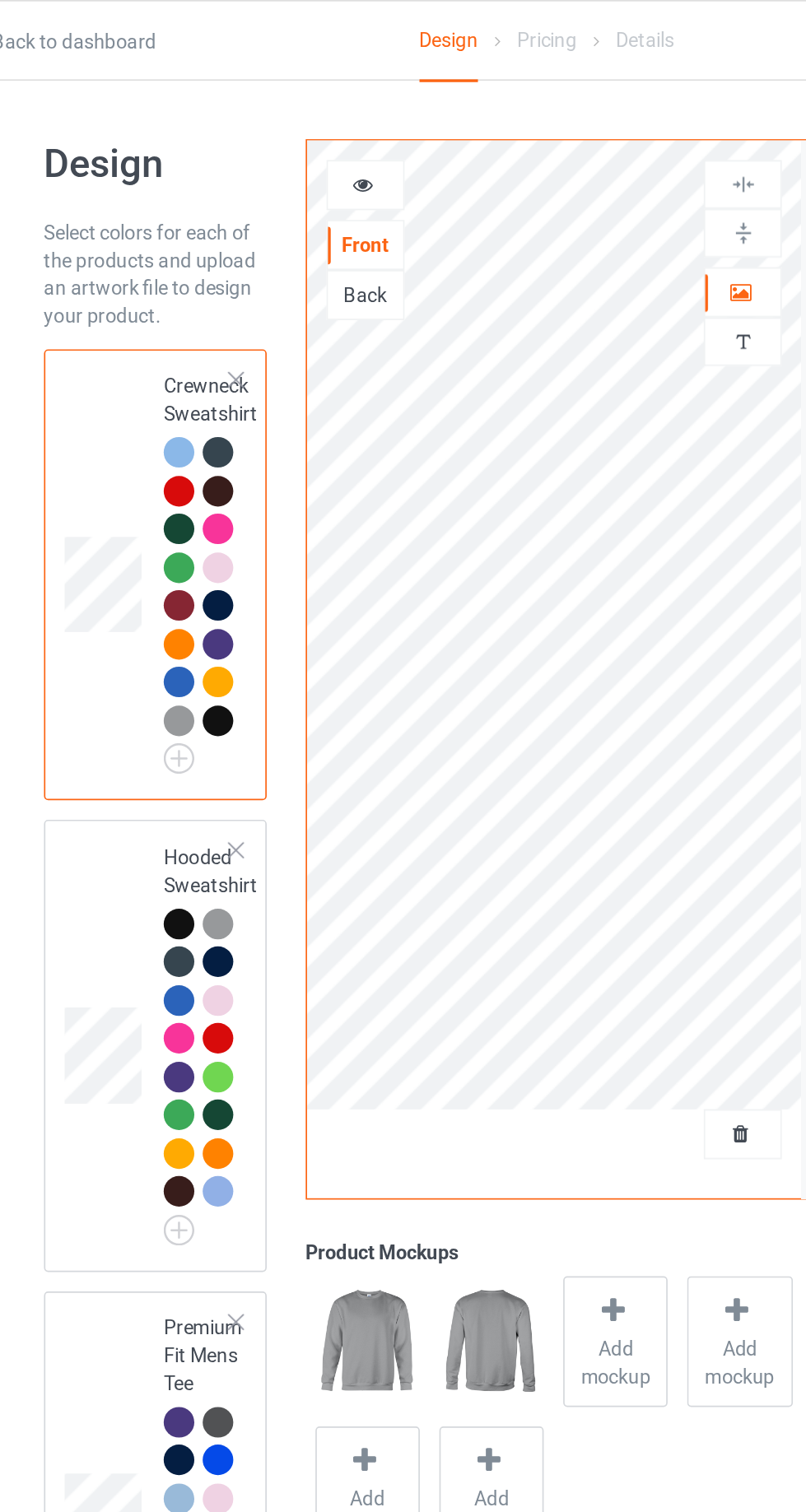
click at [0, 0] on img at bounding box center [0, 0] width 0 height 0
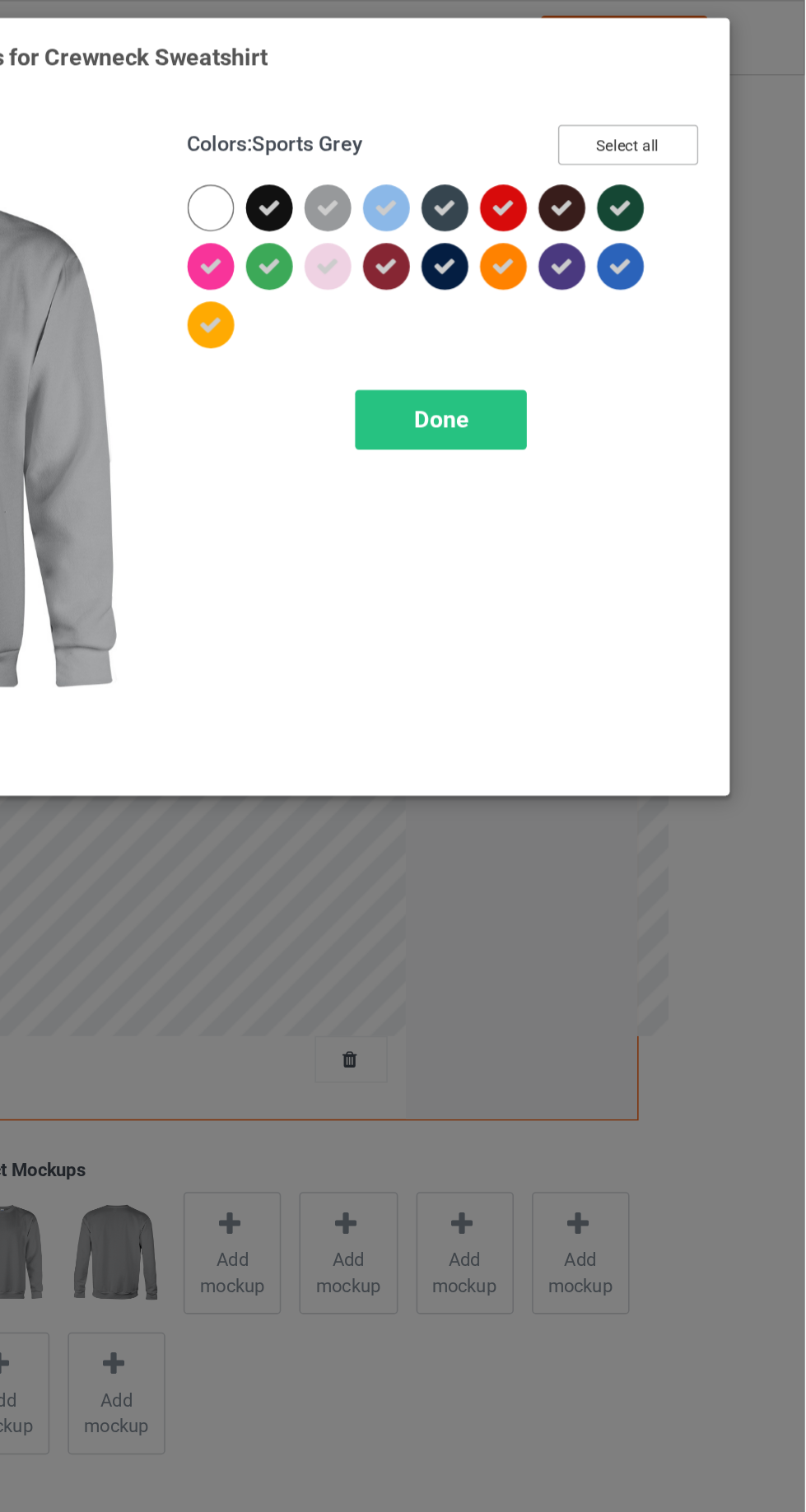
click at [727, 87] on button "Select all" at bounding box center [693, 92] width 89 height 25
click at [716, 90] on button "Reset to Default" at bounding box center [678, 92] width 119 height 25
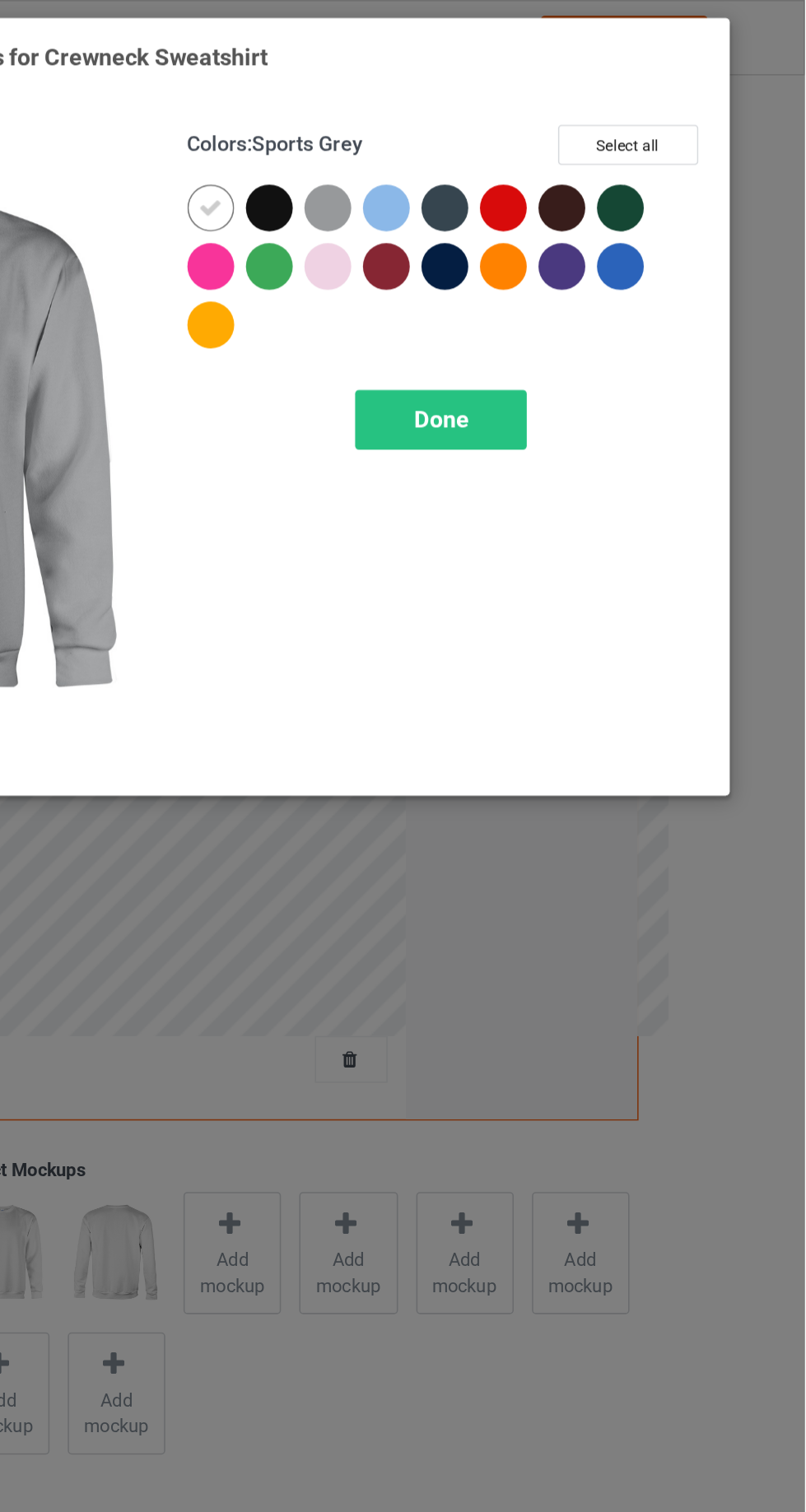
click at [462, 135] on div at bounding box center [465, 131] width 29 height 29
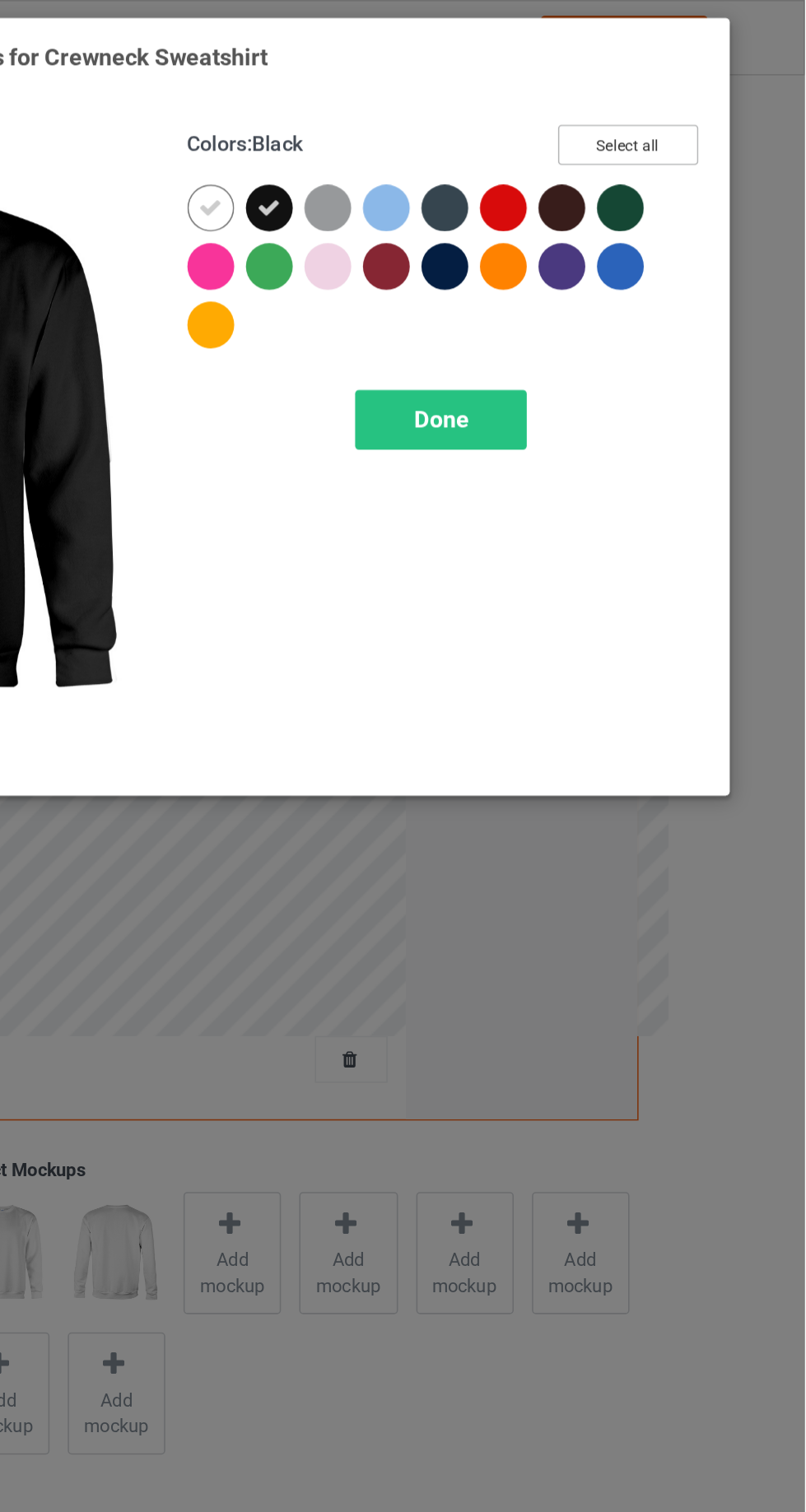
click at [723, 93] on button "Select all" at bounding box center [693, 92] width 89 height 25
click at [431, 131] on icon at bounding box center [428, 132] width 15 height 15
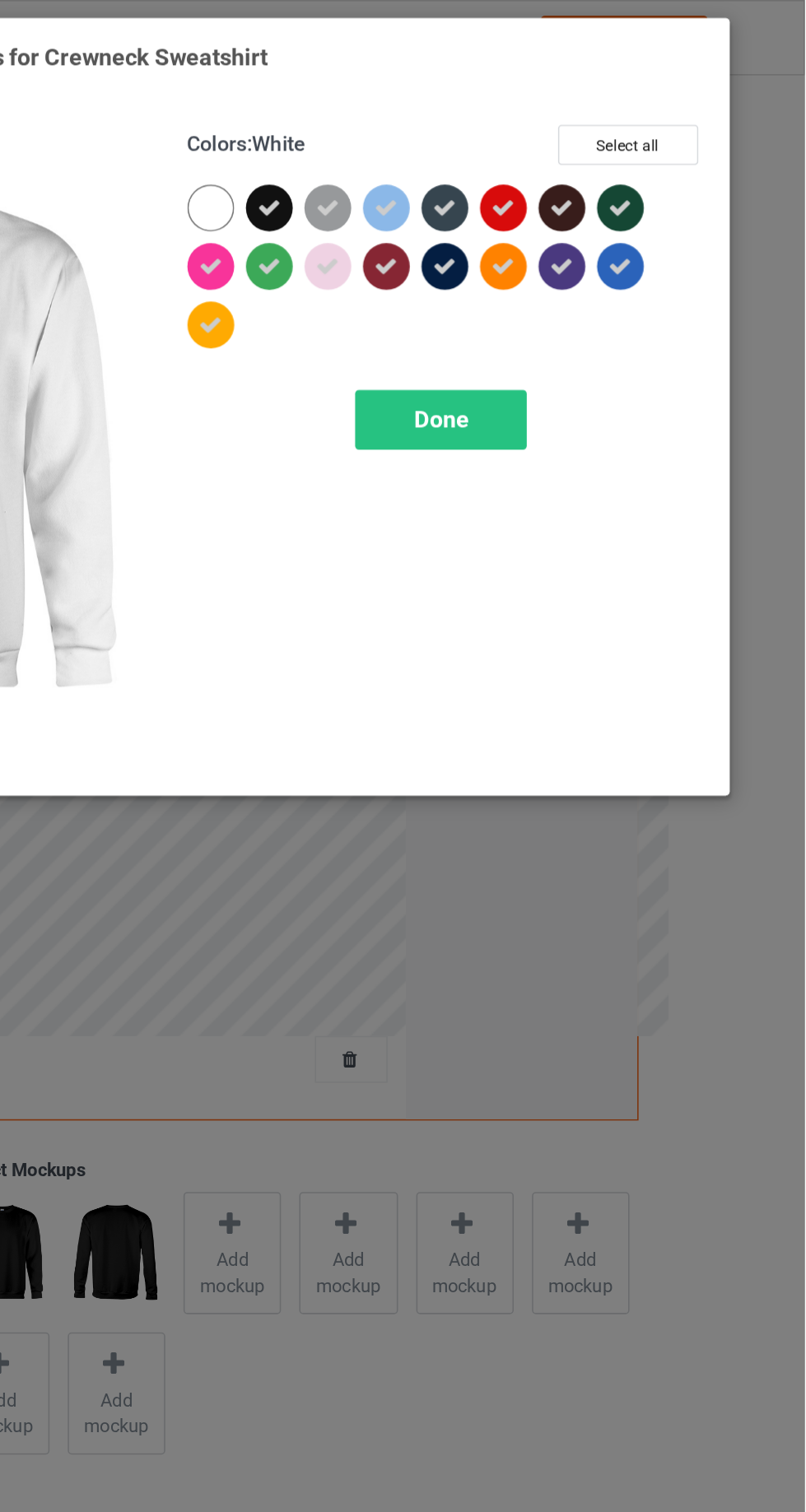
click at [607, 259] on div "Done" at bounding box center [575, 266] width 109 height 38
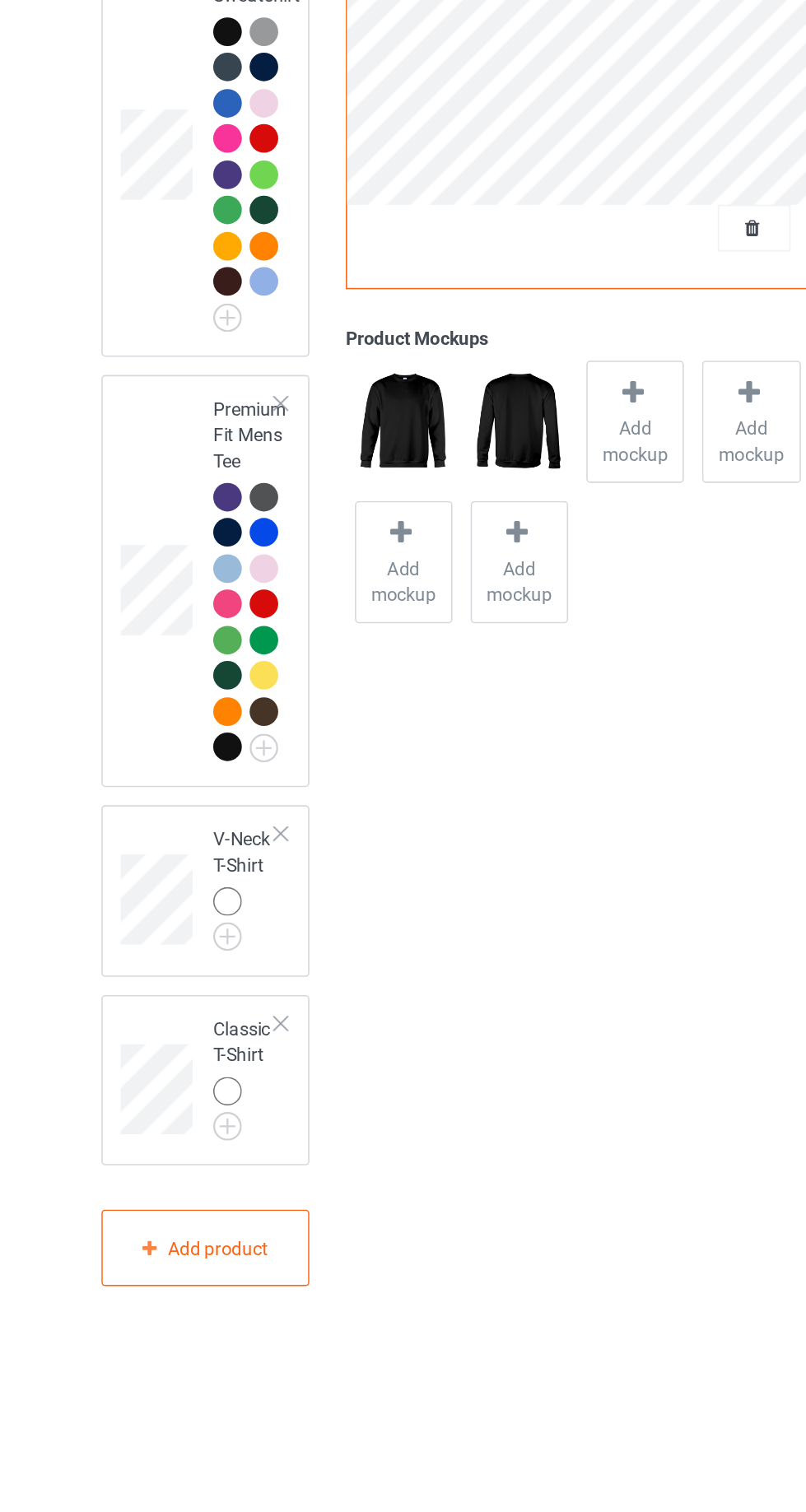
click at [133, 832] on td at bounding box center [143, 894] width 49 height 247
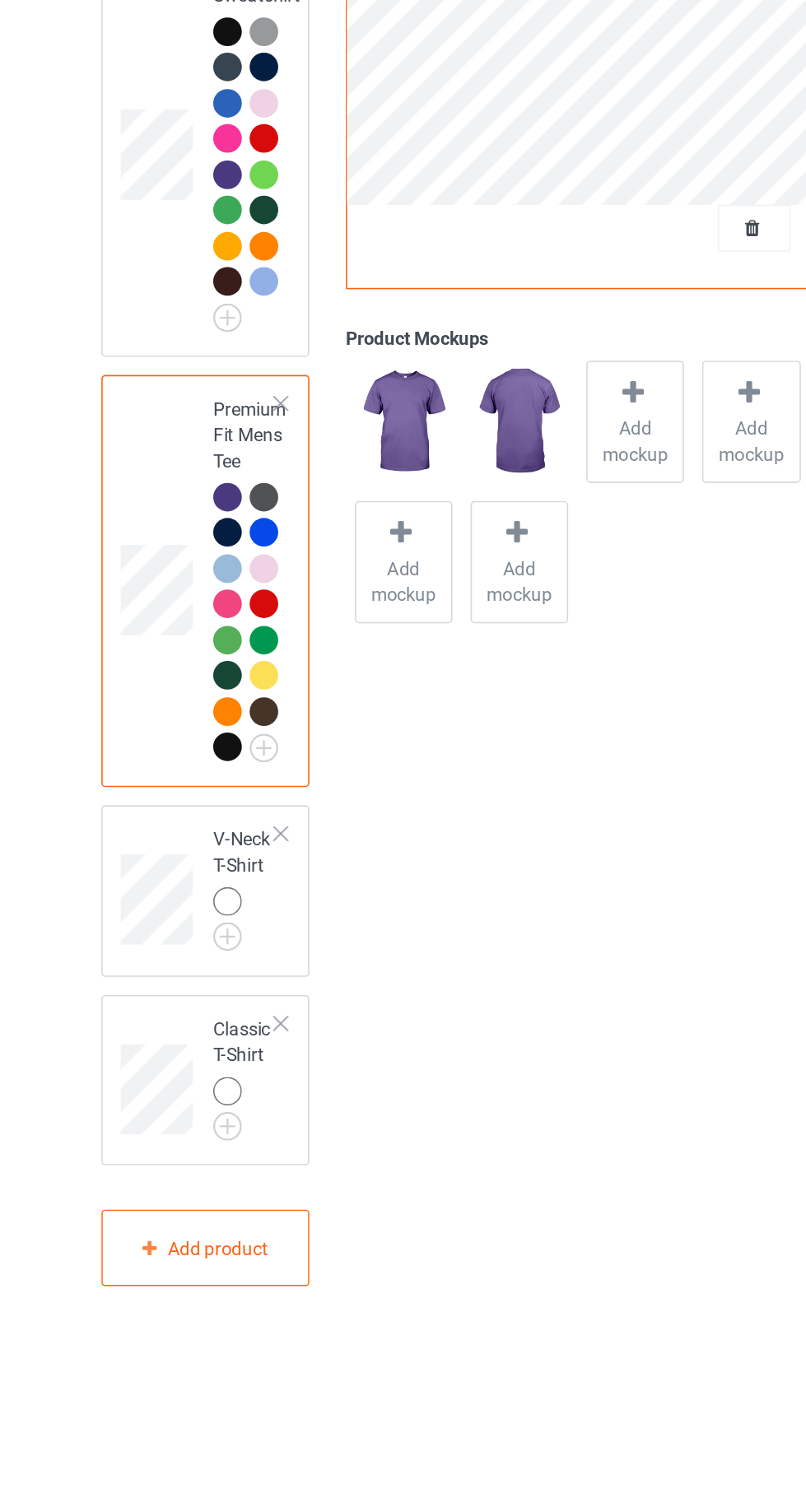
click at [0, 0] on img at bounding box center [0, 0] width 0 height 0
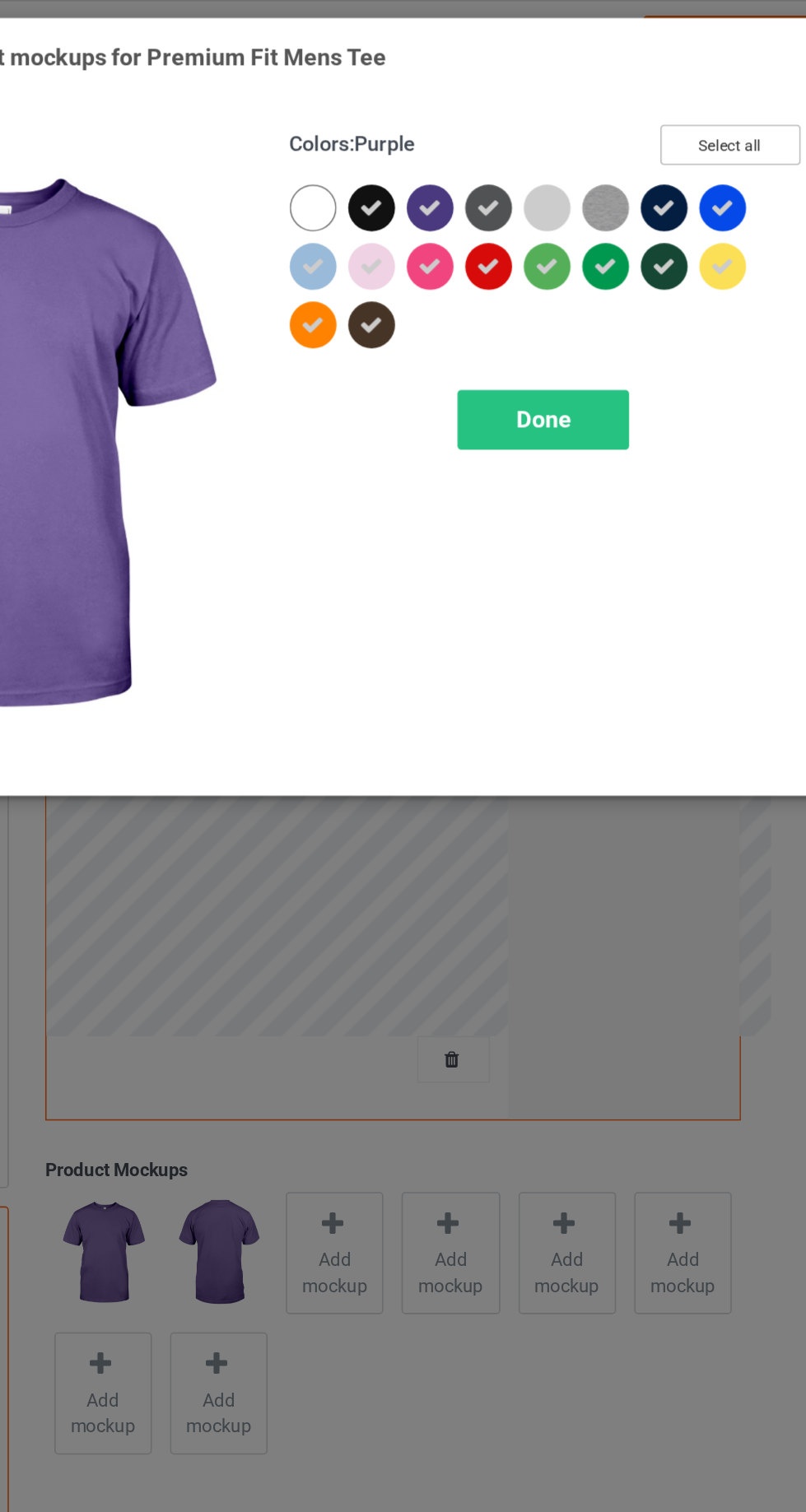
click at [704, 88] on button "Select all" at bounding box center [693, 92] width 89 height 25
click at [437, 117] on div at bounding box center [432, 135] width 37 height 37
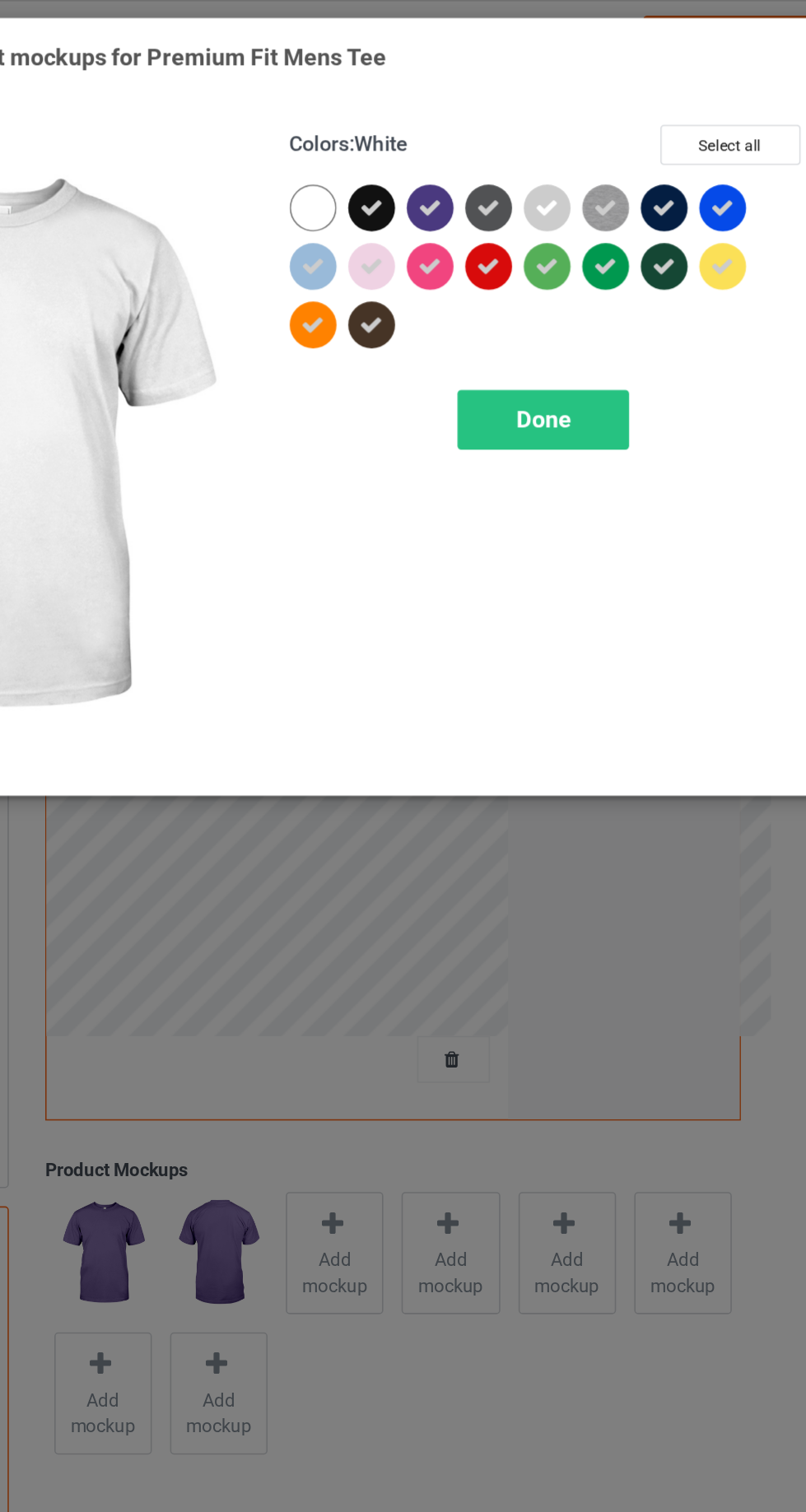
click at [583, 133] on icon at bounding box center [577, 132] width 15 height 15
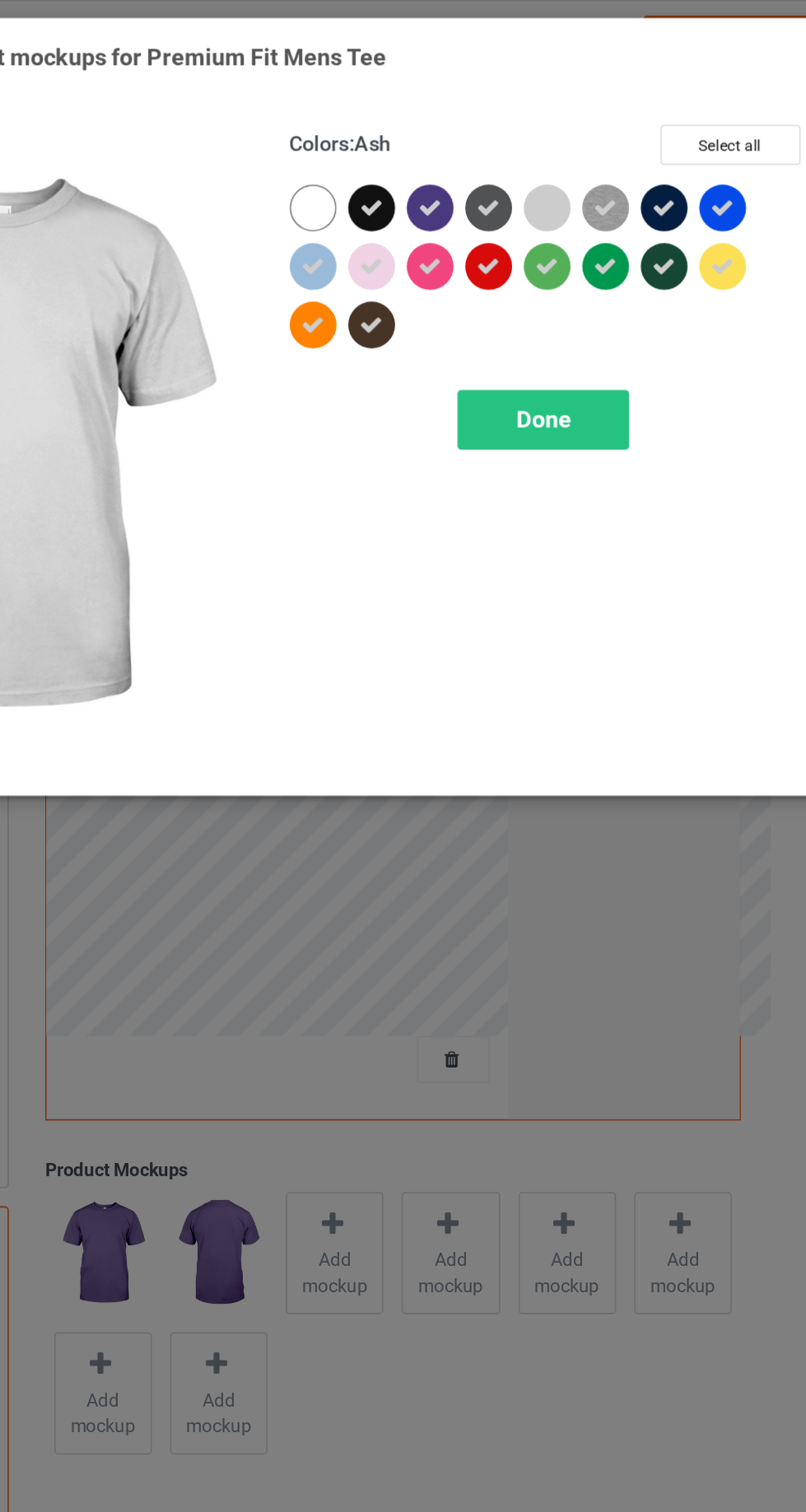
click at [465, 132] on icon at bounding box center [466, 132] width 15 height 15
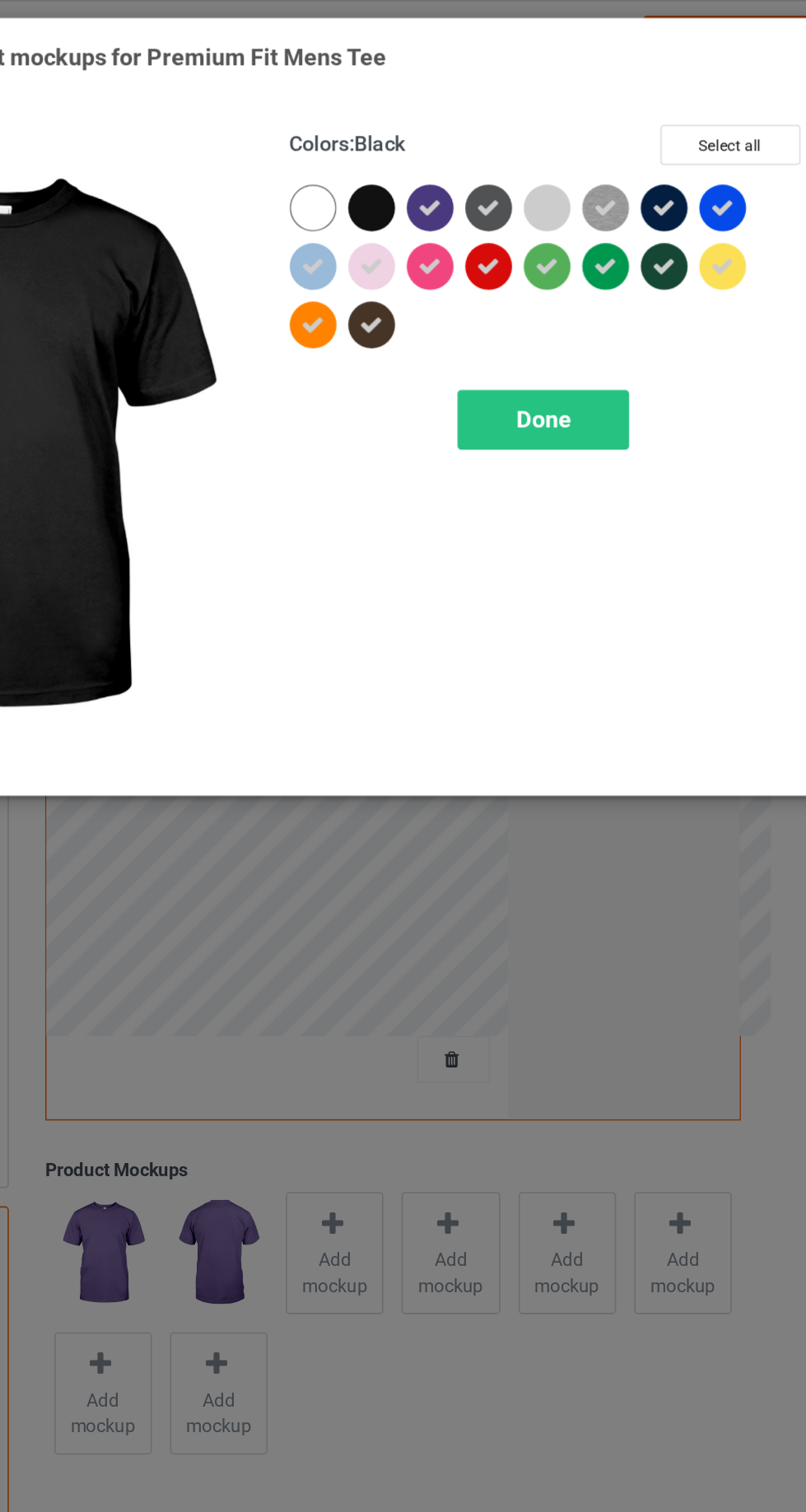
click at [466, 126] on div at bounding box center [465, 131] width 29 height 29
click at [629, 267] on div "Done" at bounding box center [575, 266] width 109 height 38
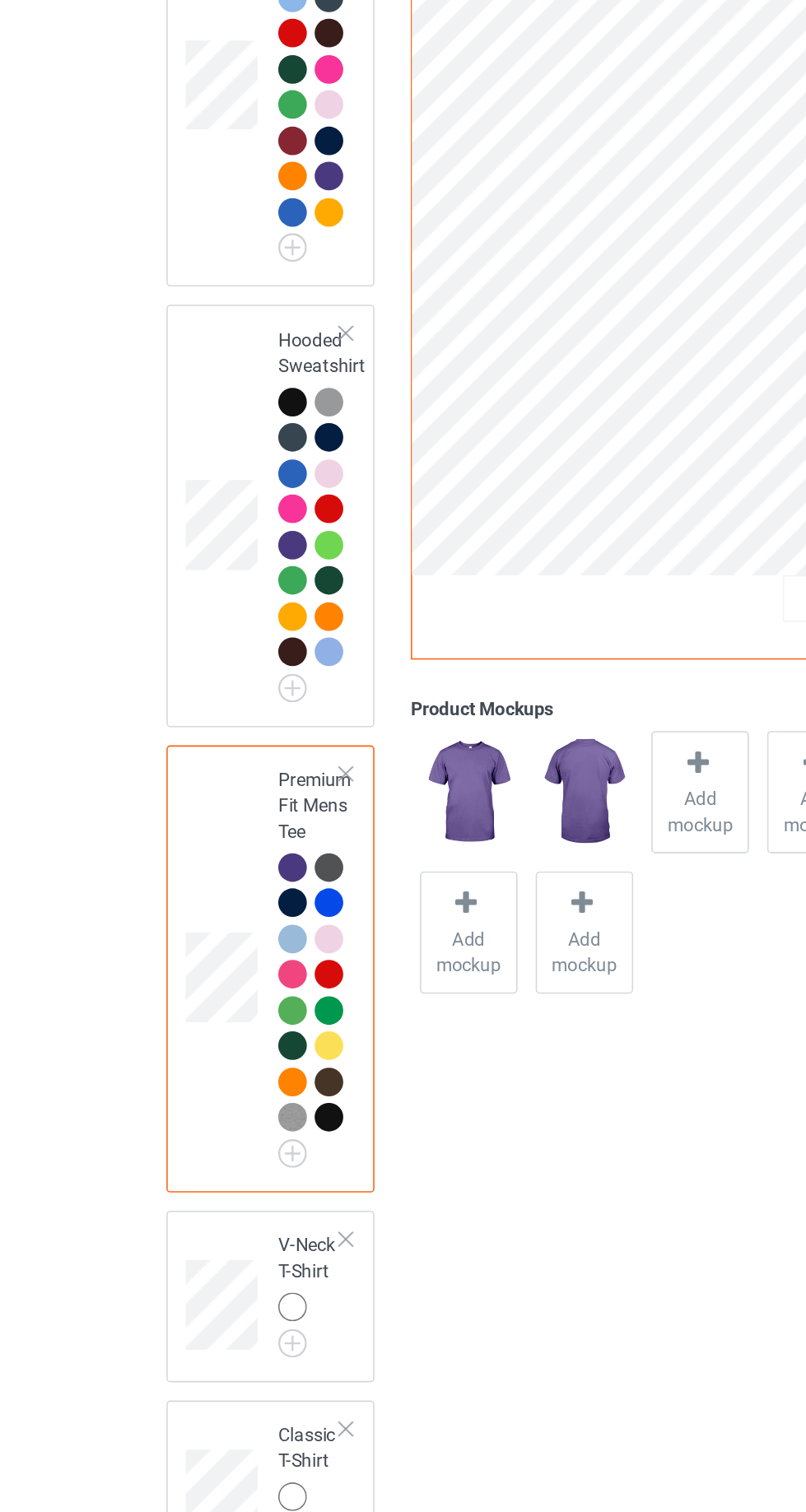
click at [0, 0] on img at bounding box center [0, 0] width 0 height 0
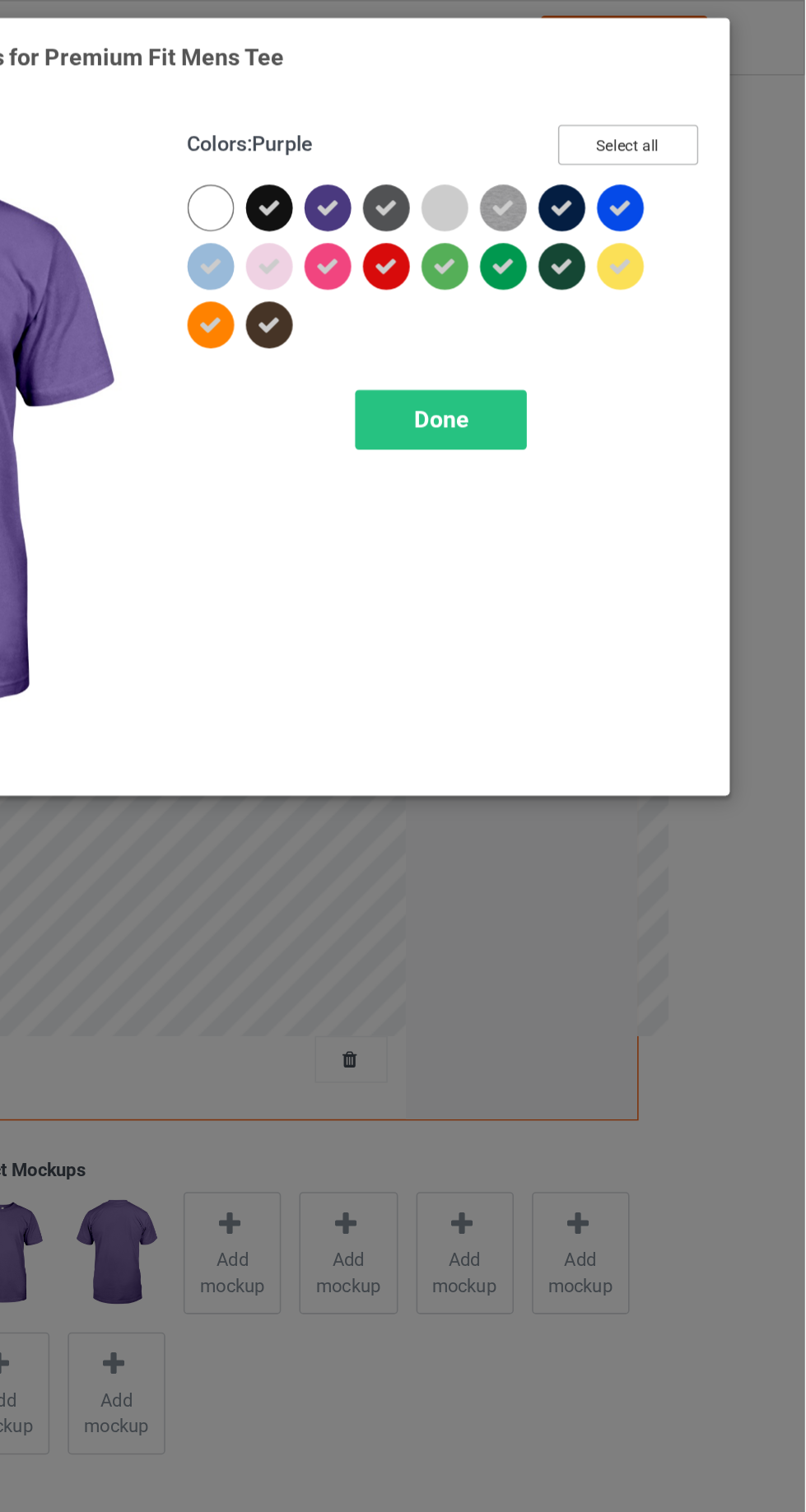
click at [700, 94] on button "Select all" at bounding box center [693, 92] width 89 height 25
click at [714, 92] on button "Reset to Default" at bounding box center [678, 92] width 119 height 25
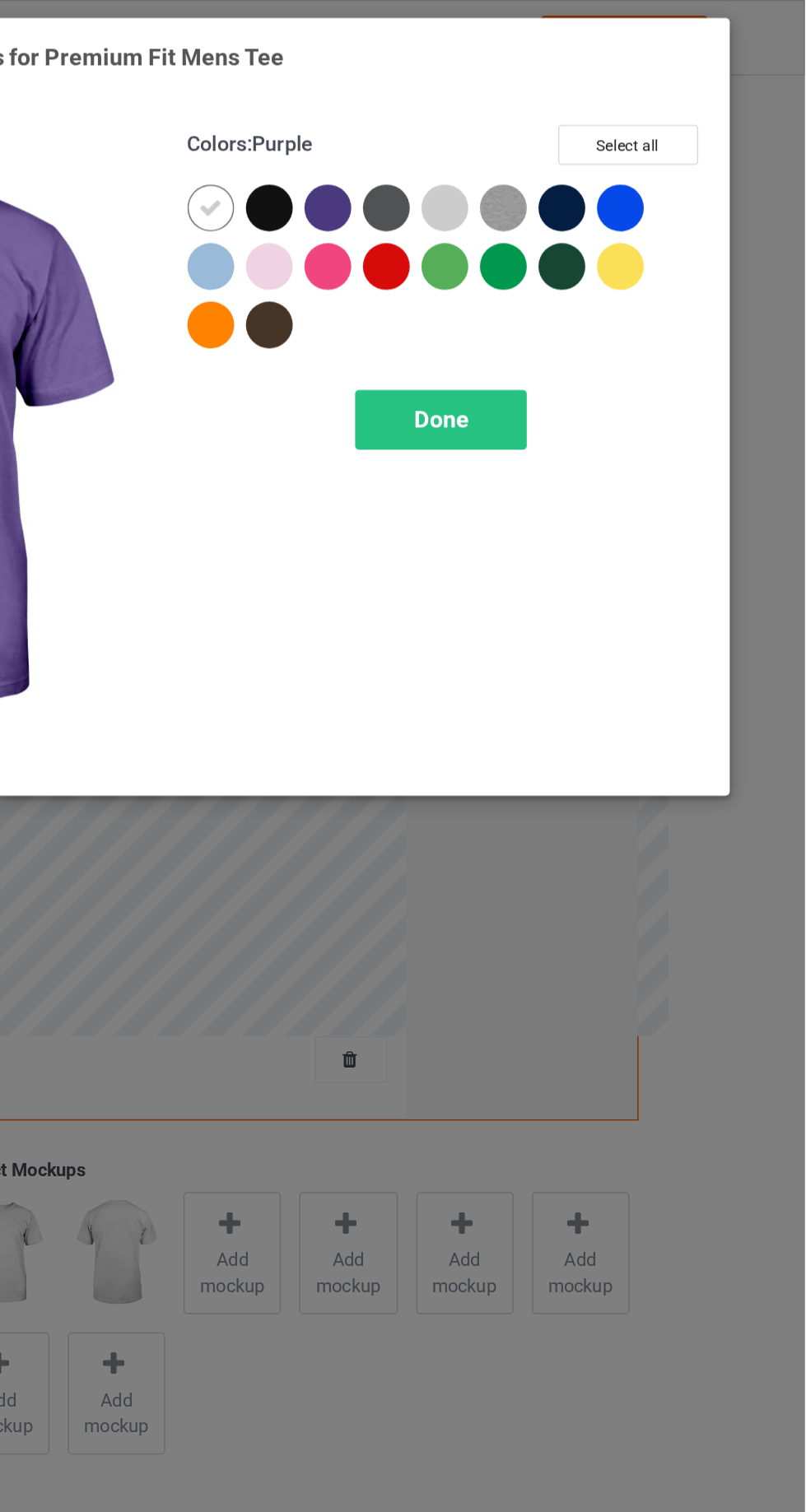
click at [462, 127] on div at bounding box center [465, 131] width 29 height 29
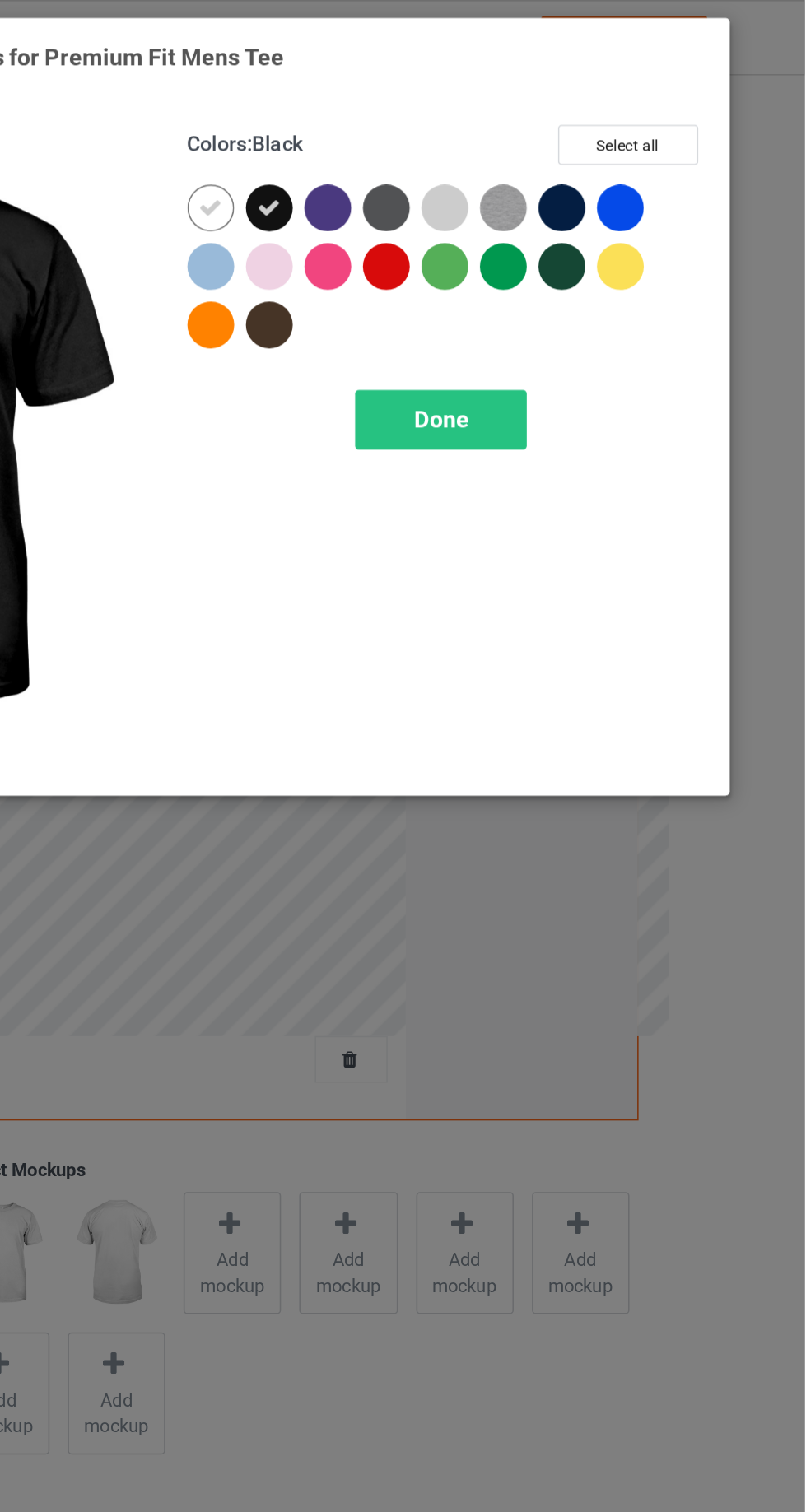
click at [428, 125] on icon at bounding box center [428, 132] width 15 height 15
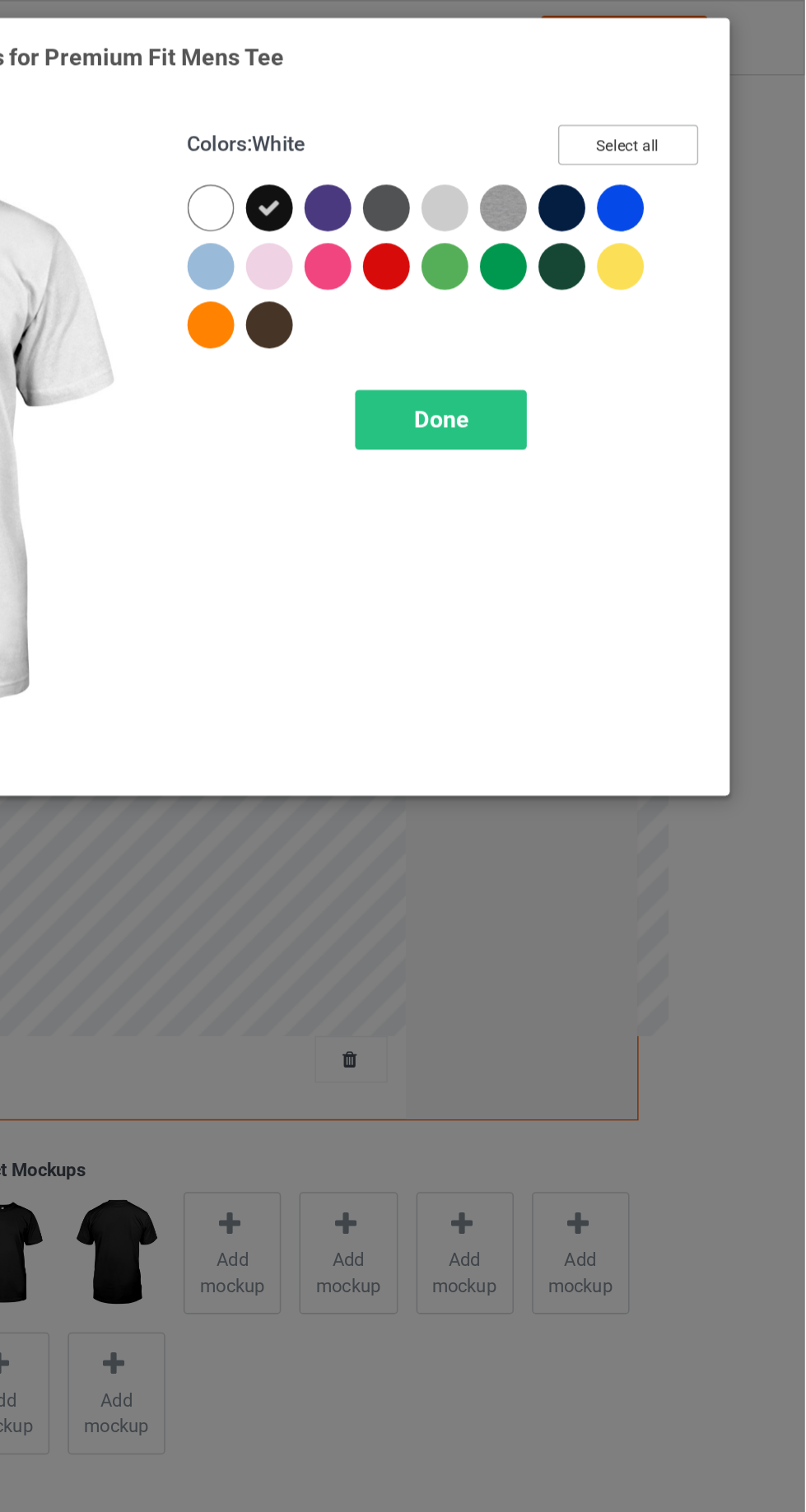
click at [723, 90] on button "Select all" at bounding box center [693, 92] width 89 height 25
click at [577, 125] on icon at bounding box center [577, 132] width 15 height 15
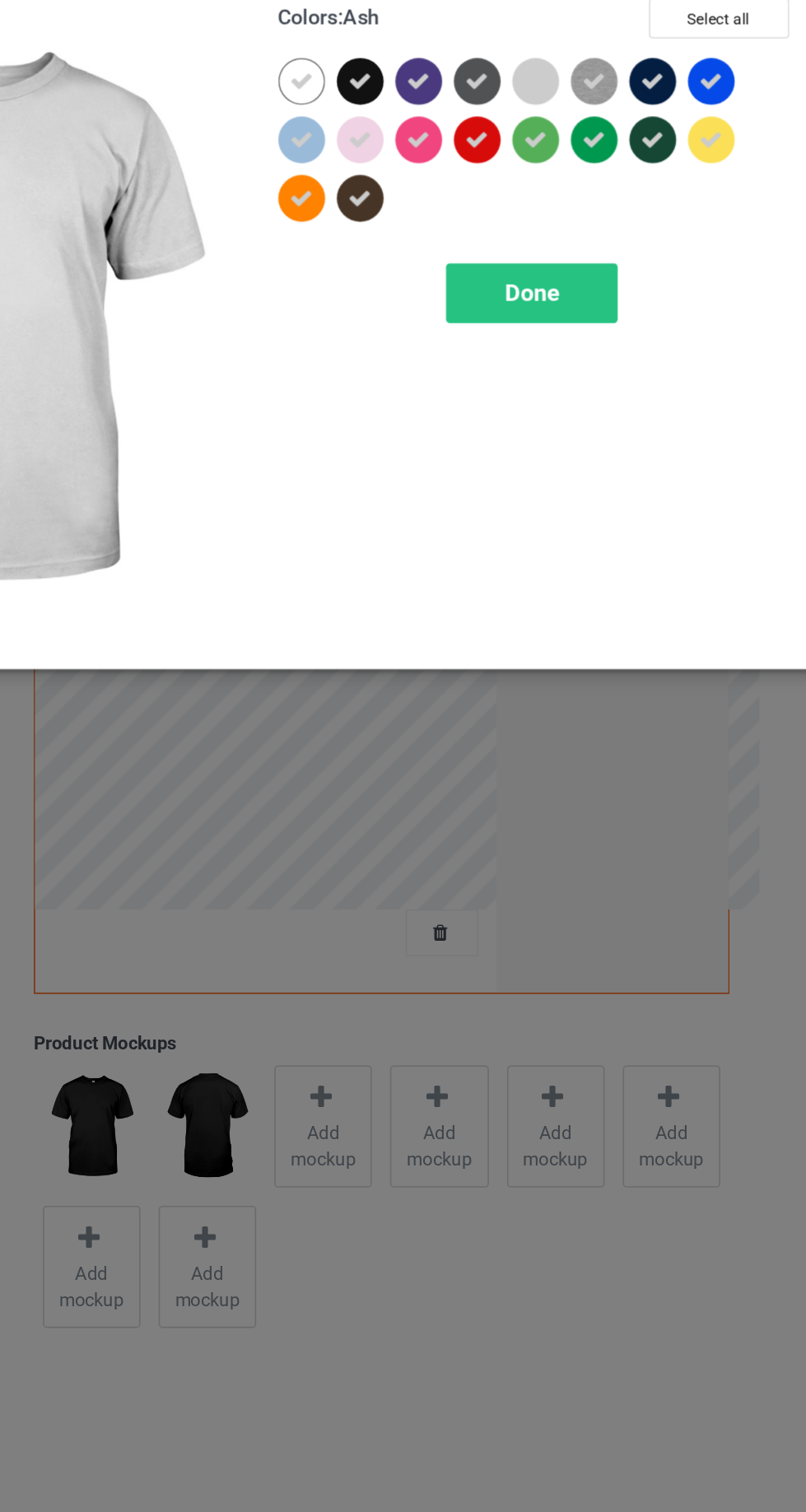
click at [427, 134] on icon at bounding box center [428, 132] width 15 height 15
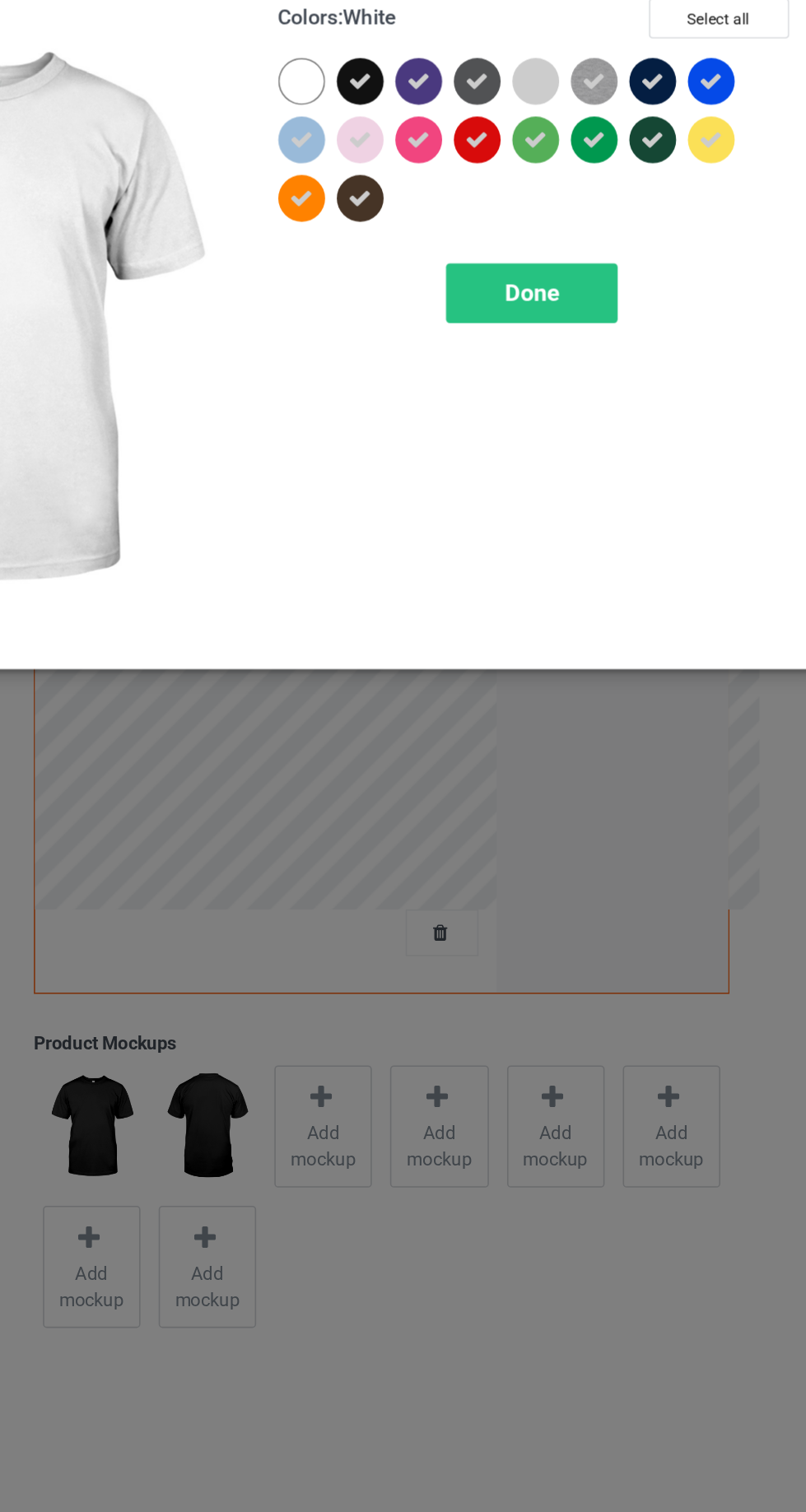
click at [610, 269] on div "Done" at bounding box center [575, 266] width 109 height 38
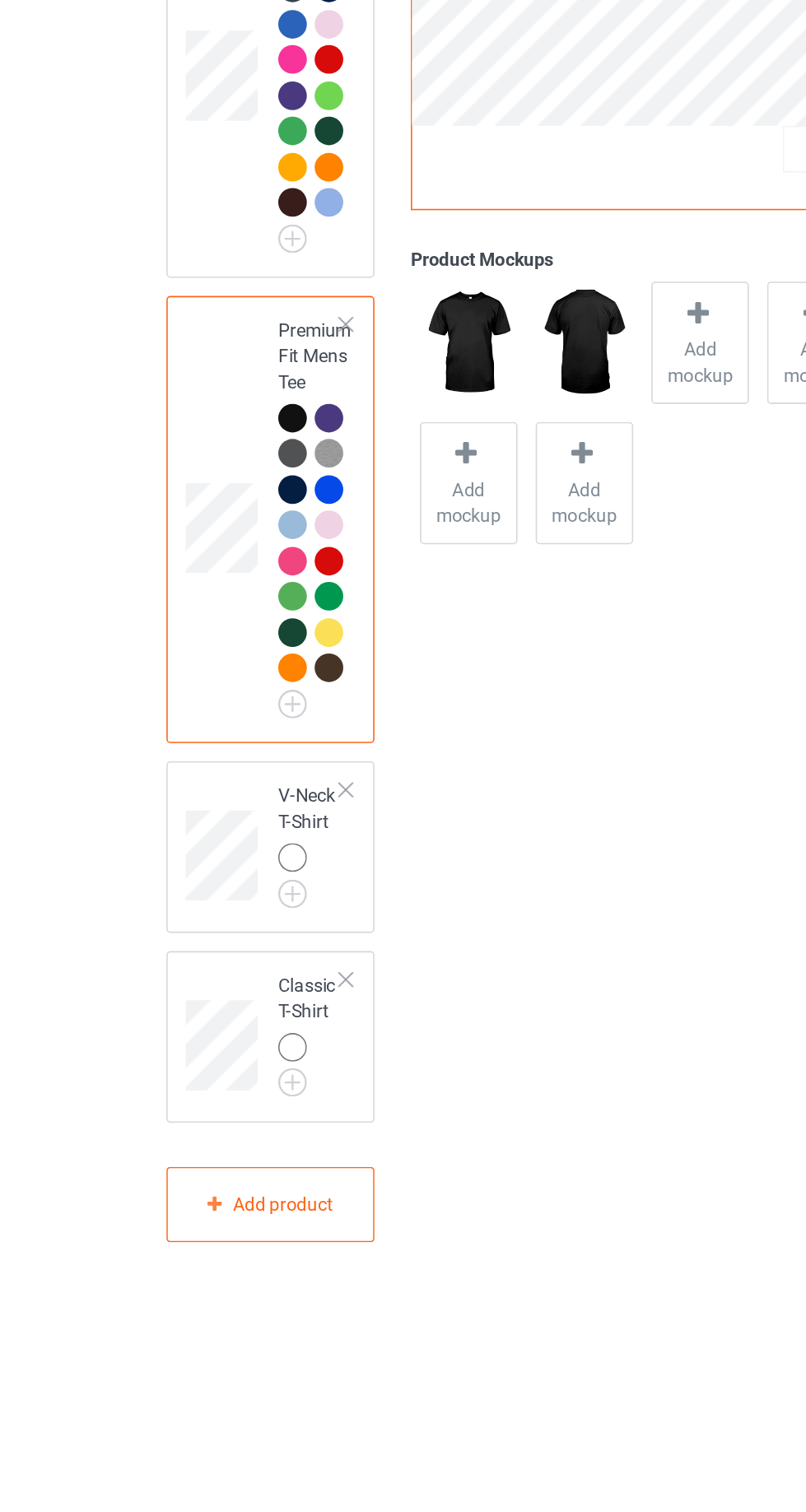
scroll to position [47, 0]
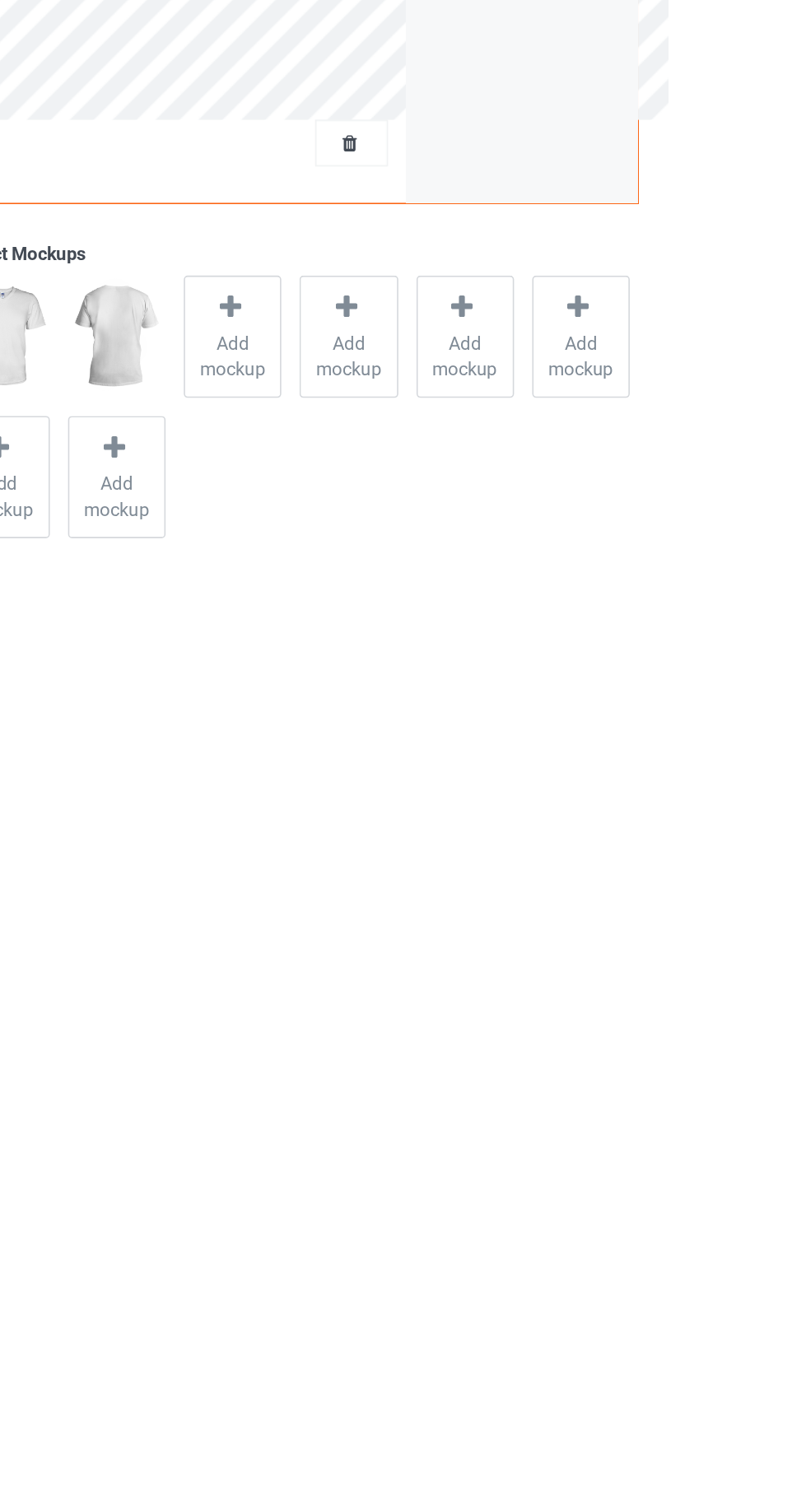
scroll to position [47, 0]
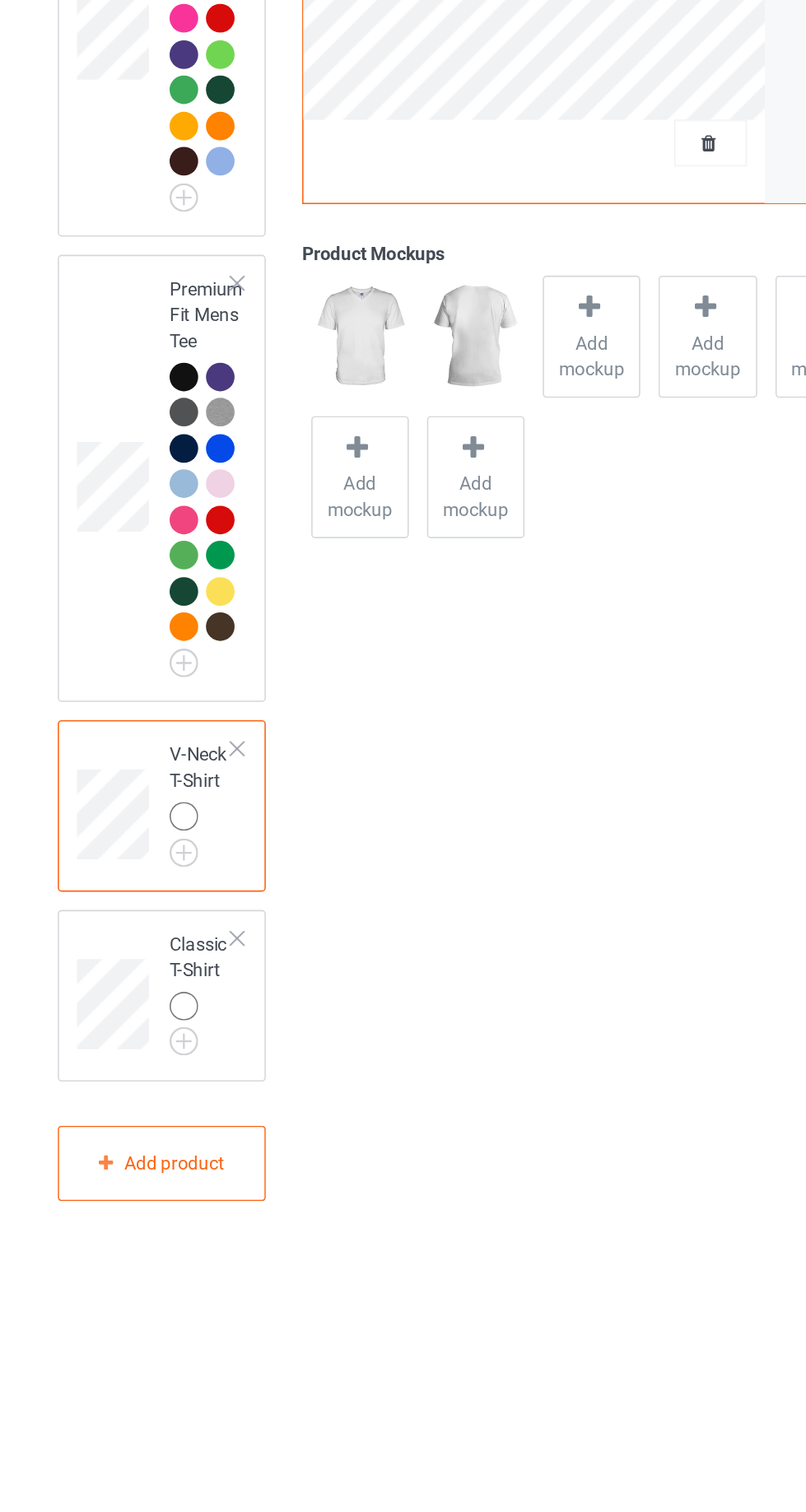
click at [0, 0] on img at bounding box center [0, 0] width 0 height 0
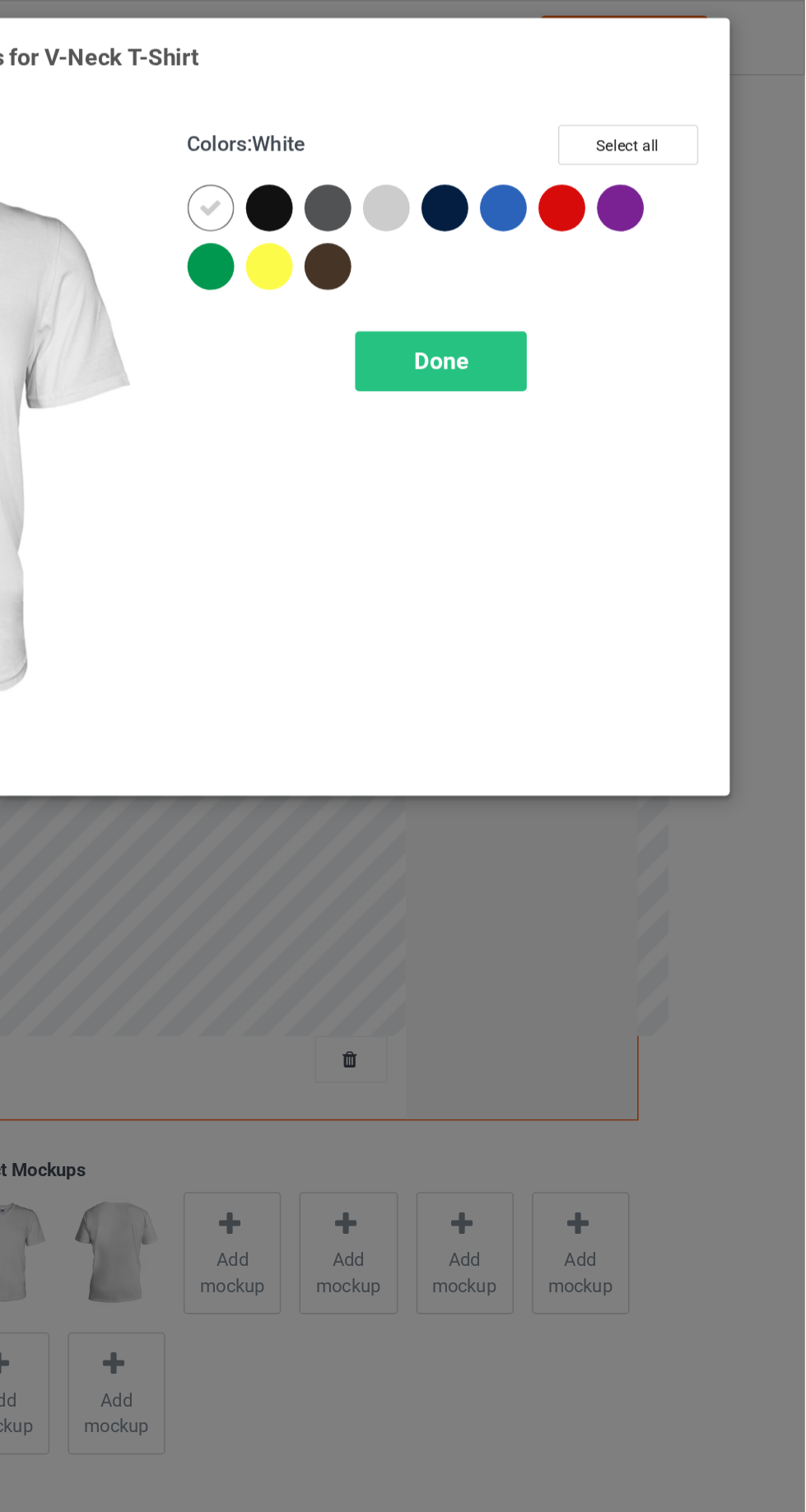
click at [469, 125] on div at bounding box center [465, 131] width 29 height 29
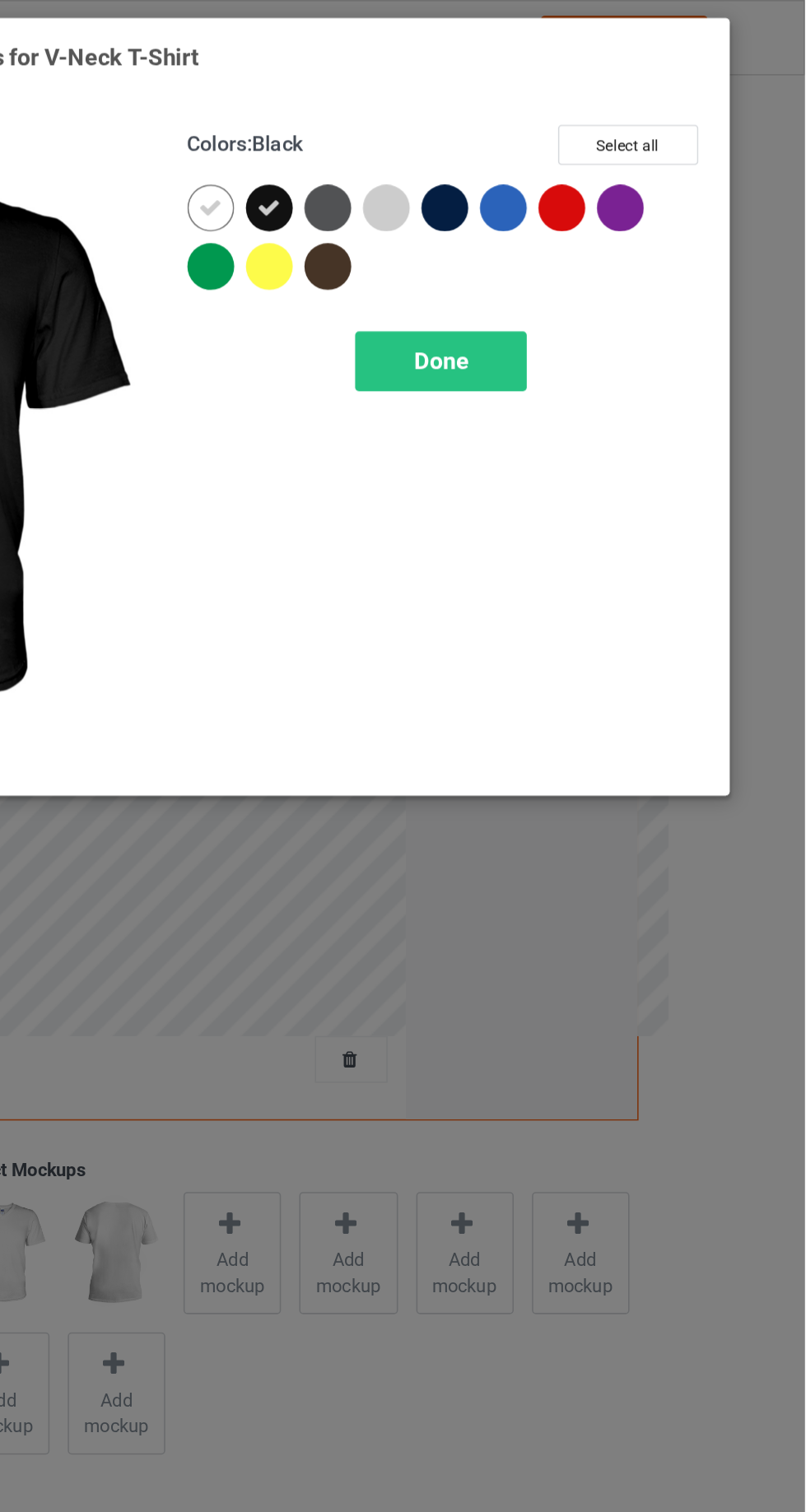
click at [421, 119] on div at bounding box center [428, 131] width 29 height 29
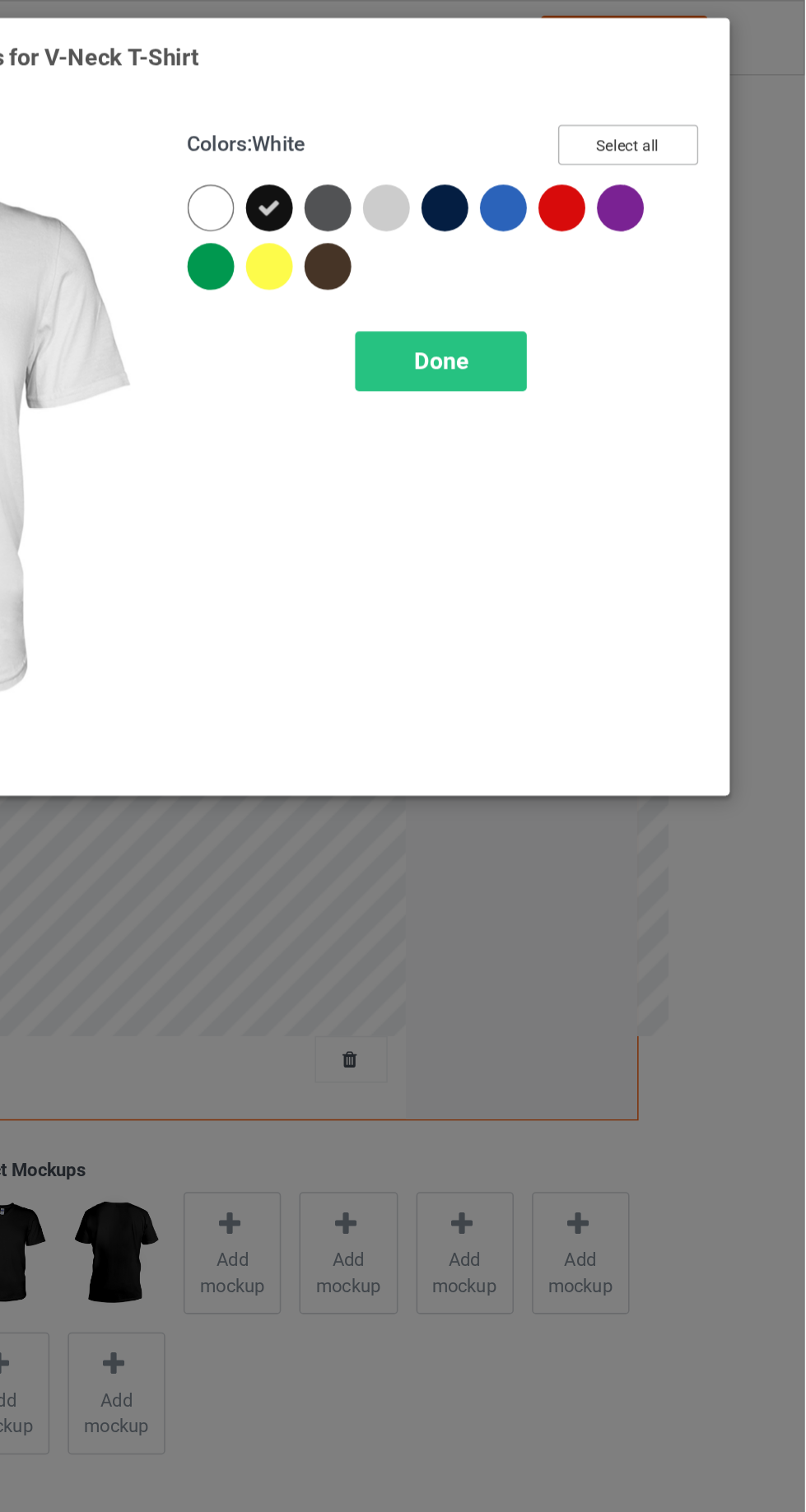
click at [722, 93] on button "Select all" at bounding box center [693, 92] width 89 height 25
click at [537, 132] on icon at bounding box center [540, 132] width 15 height 15
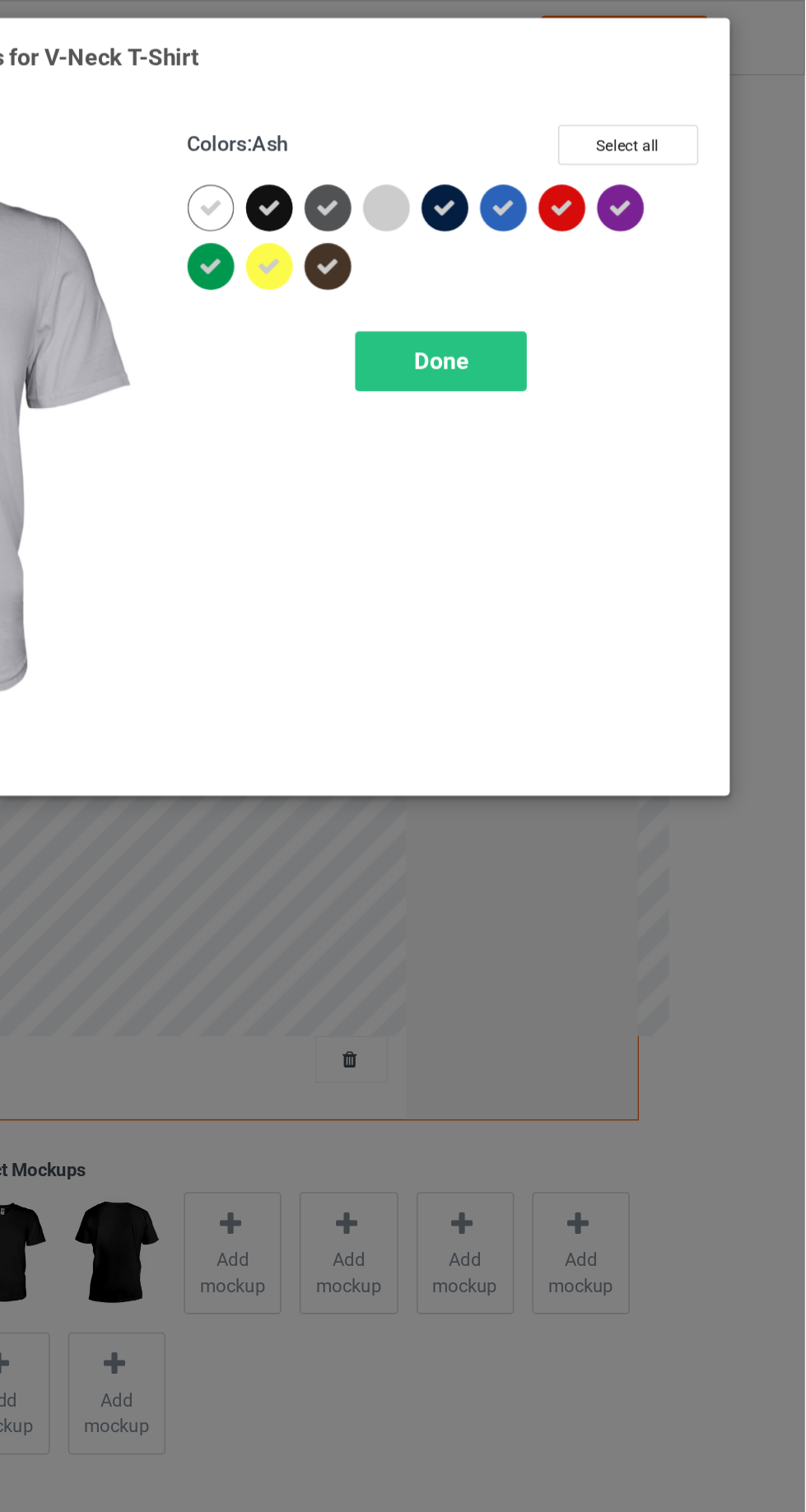
click at [609, 228] on div "Done" at bounding box center [575, 228] width 109 height 38
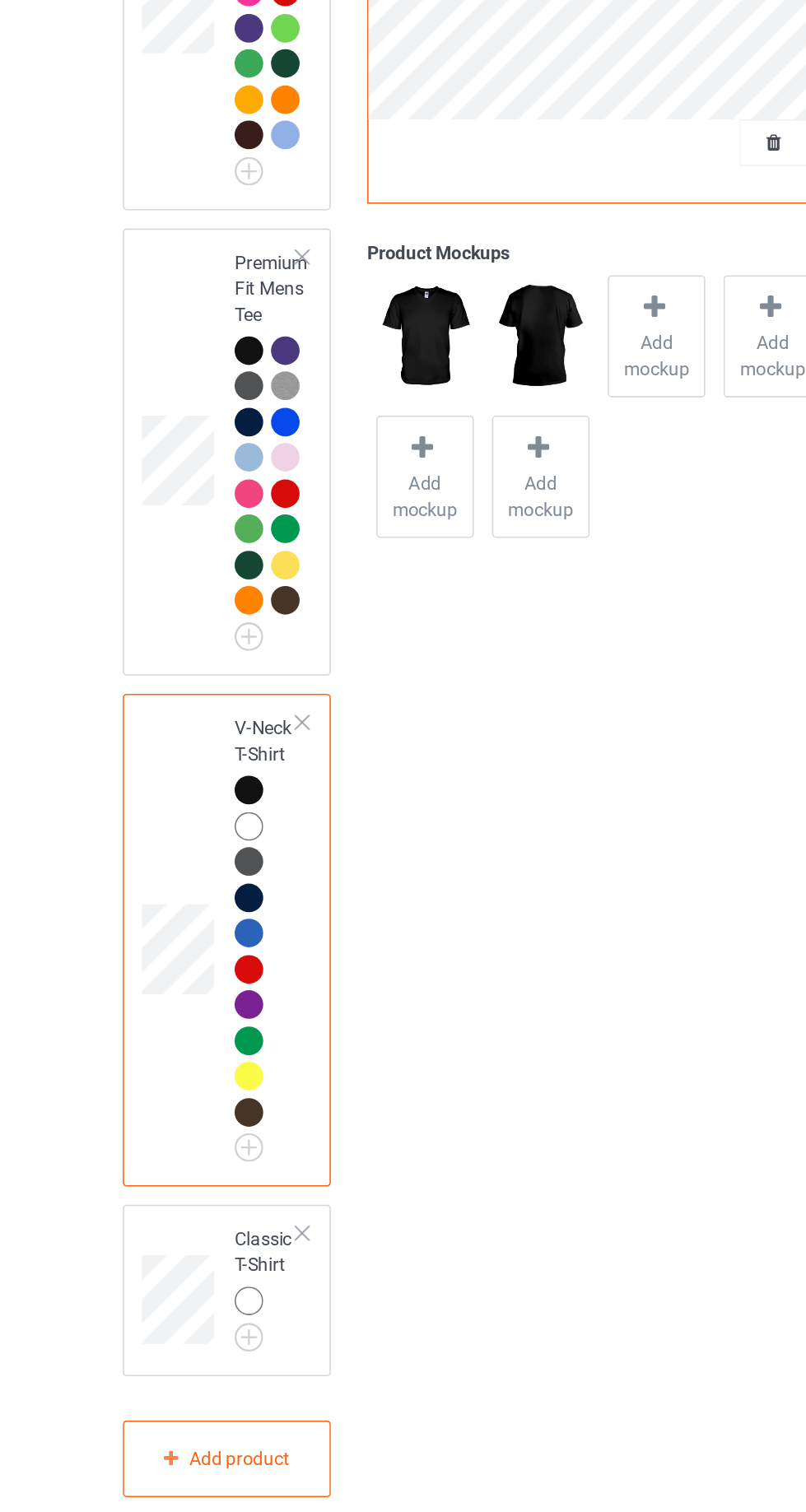
scroll to position [89, 0]
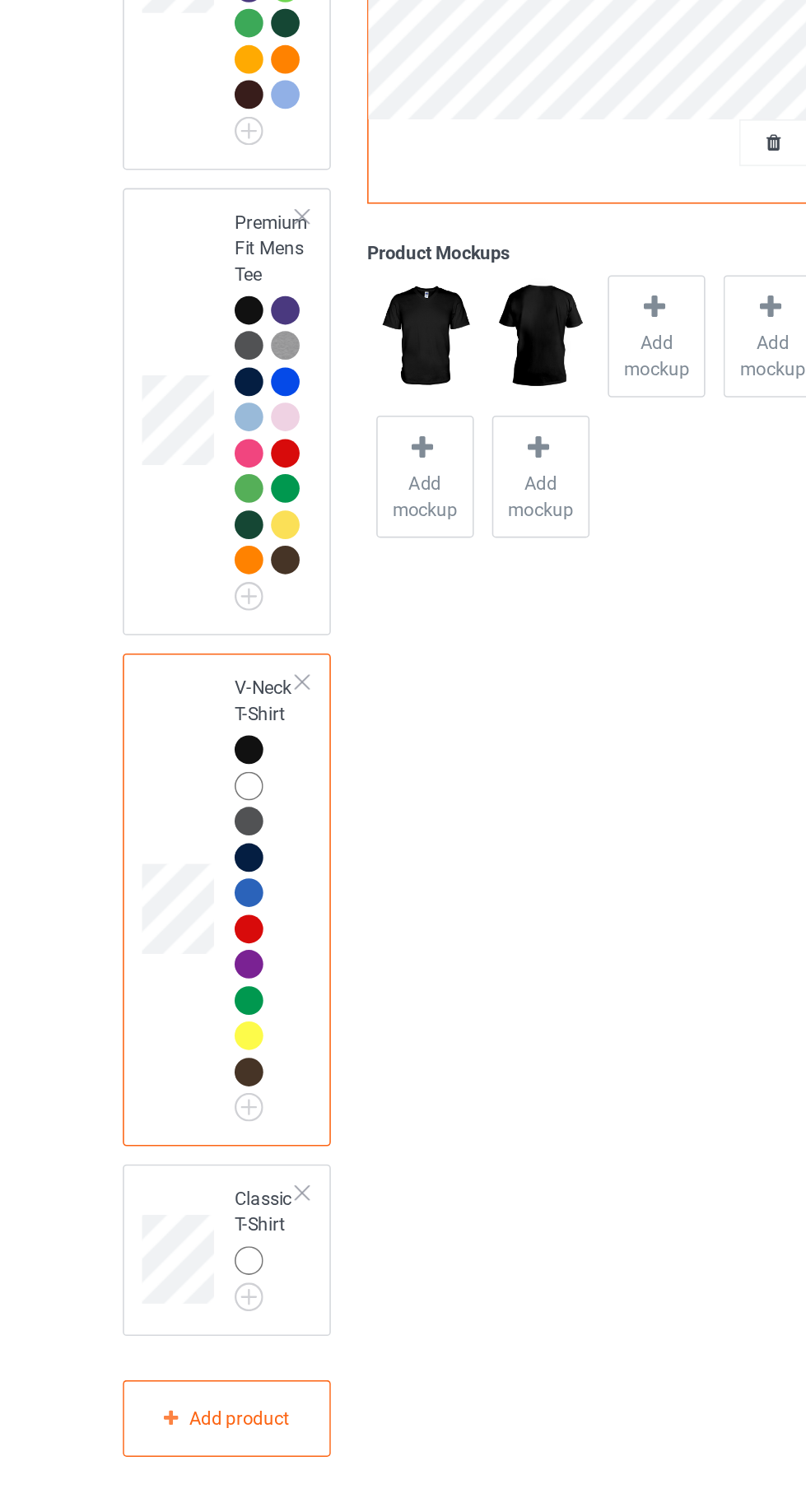
click at [0, 0] on img at bounding box center [0, 0] width 0 height 0
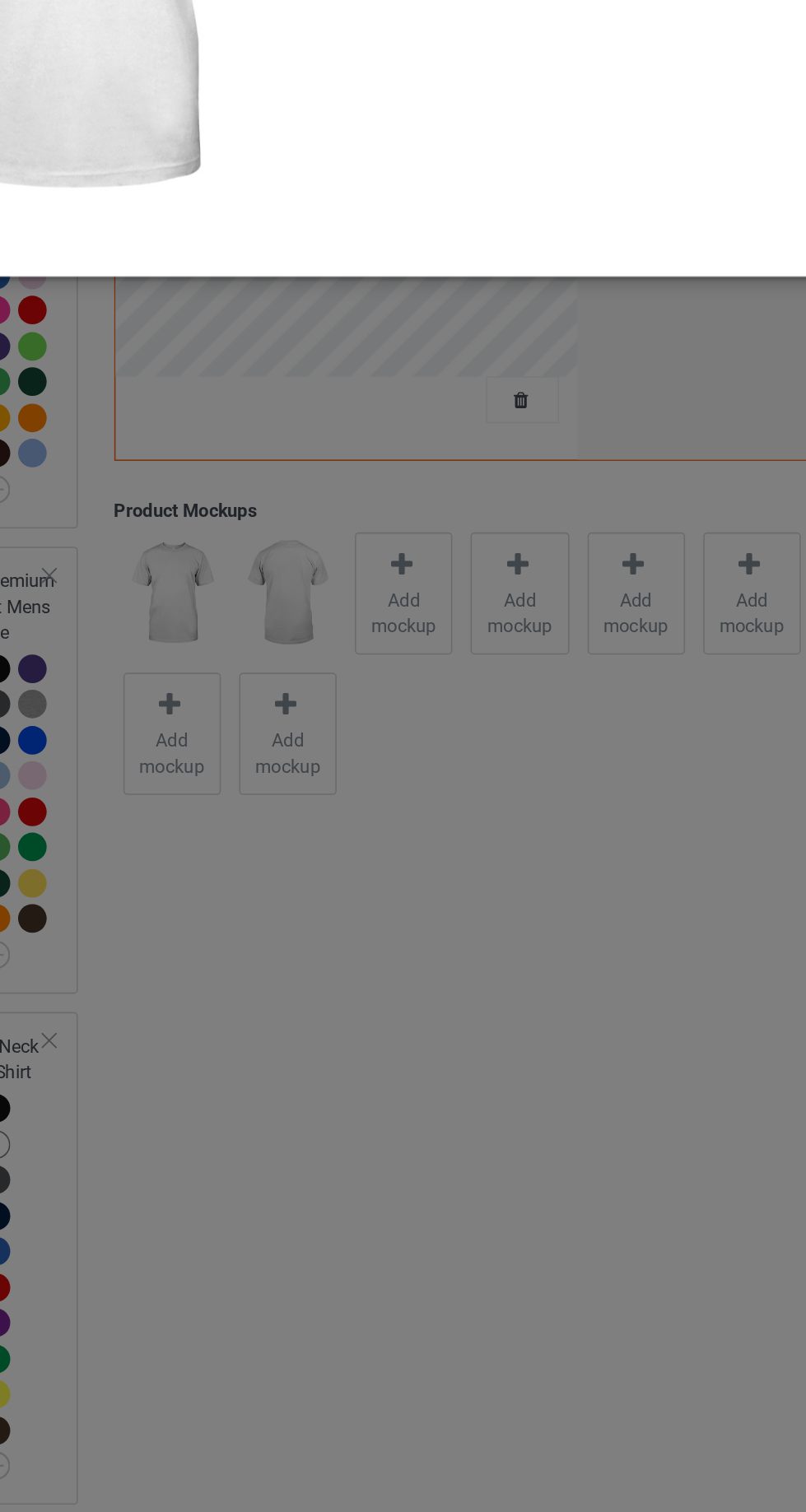
scroll to position [89, 0]
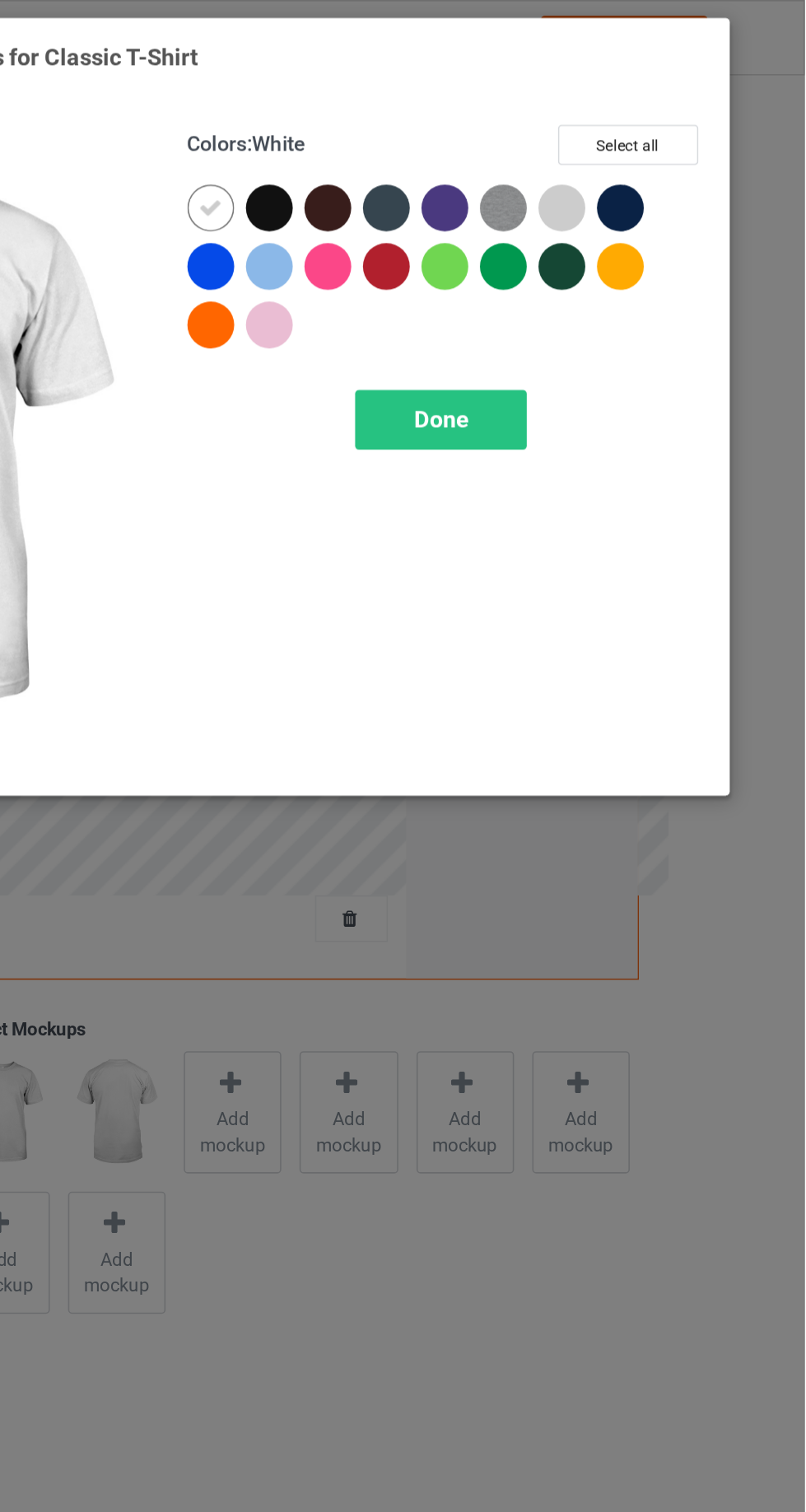
click at [463, 126] on div at bounding box center [465, 131] width 29 height 29
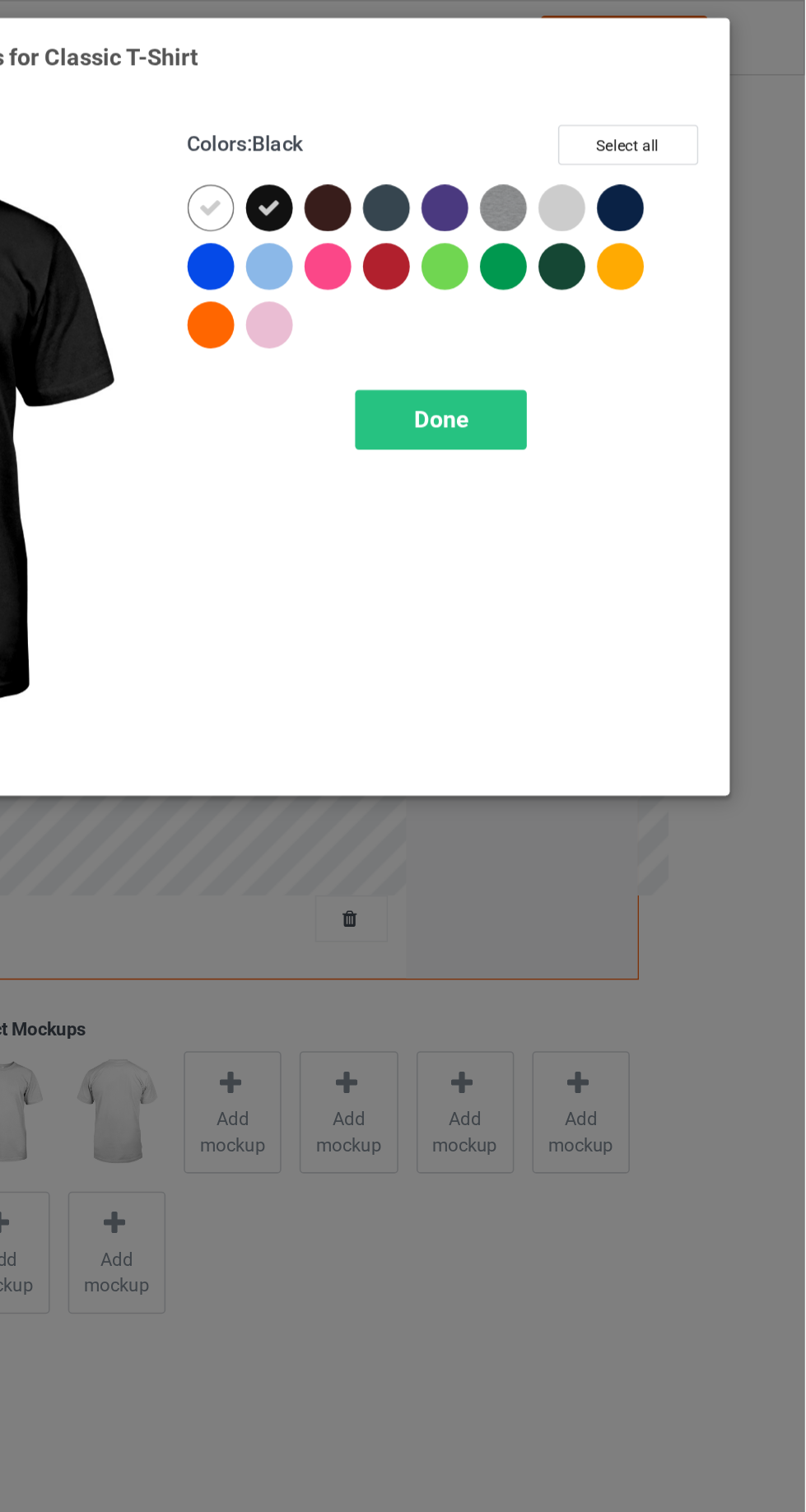
click at [430, 125] on icon at bounding box center [428, 132] width 15 height 15
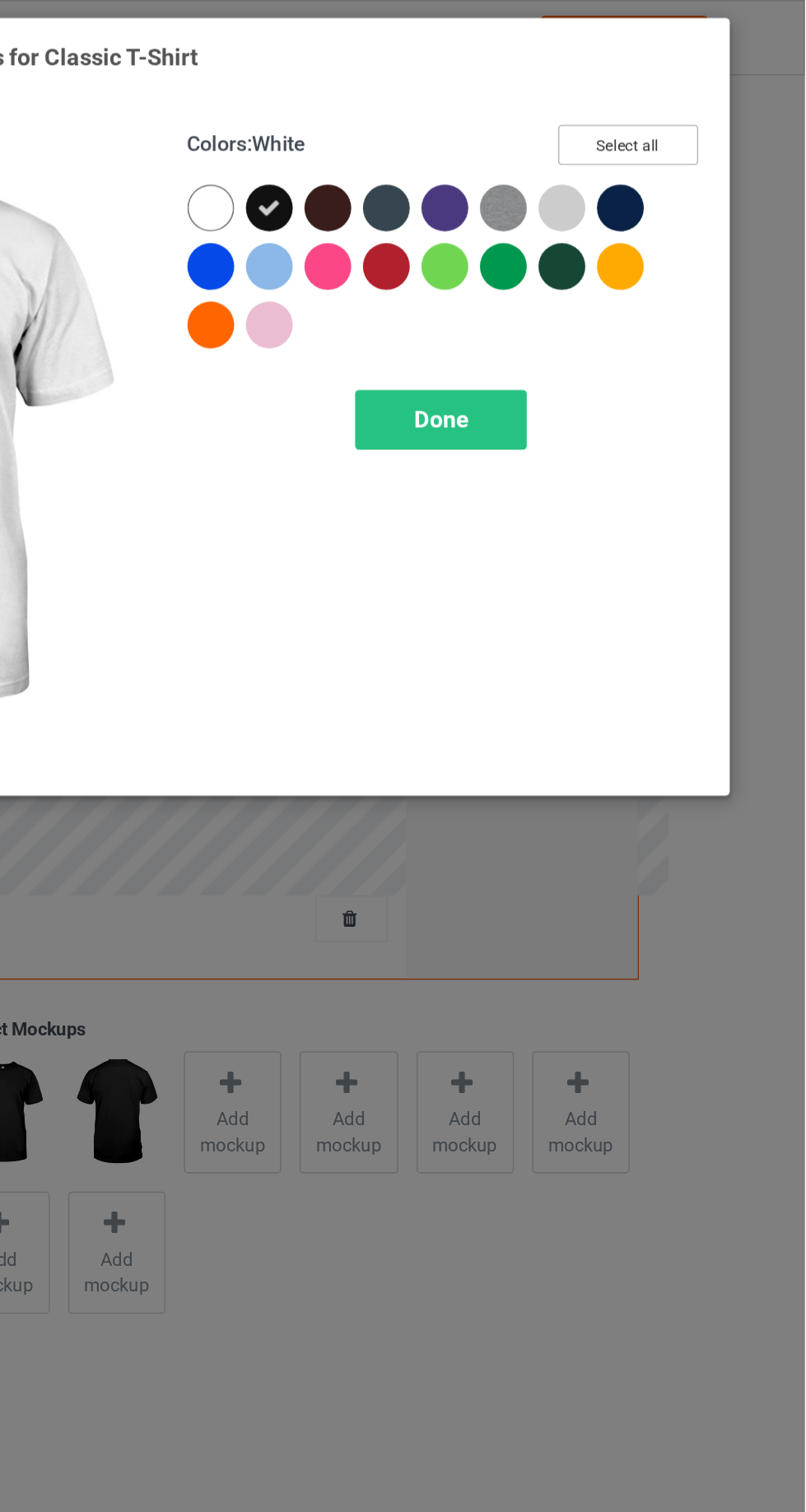
click at [722, 96] on button "Select all" at bounding box center [693, 92] width 89 height 25
click at [429, 127] on icon at bounding box center [428, 132] width 15 height 15
click at [659, 132] on icon at bounding box center [651, 132] width 15 height 15
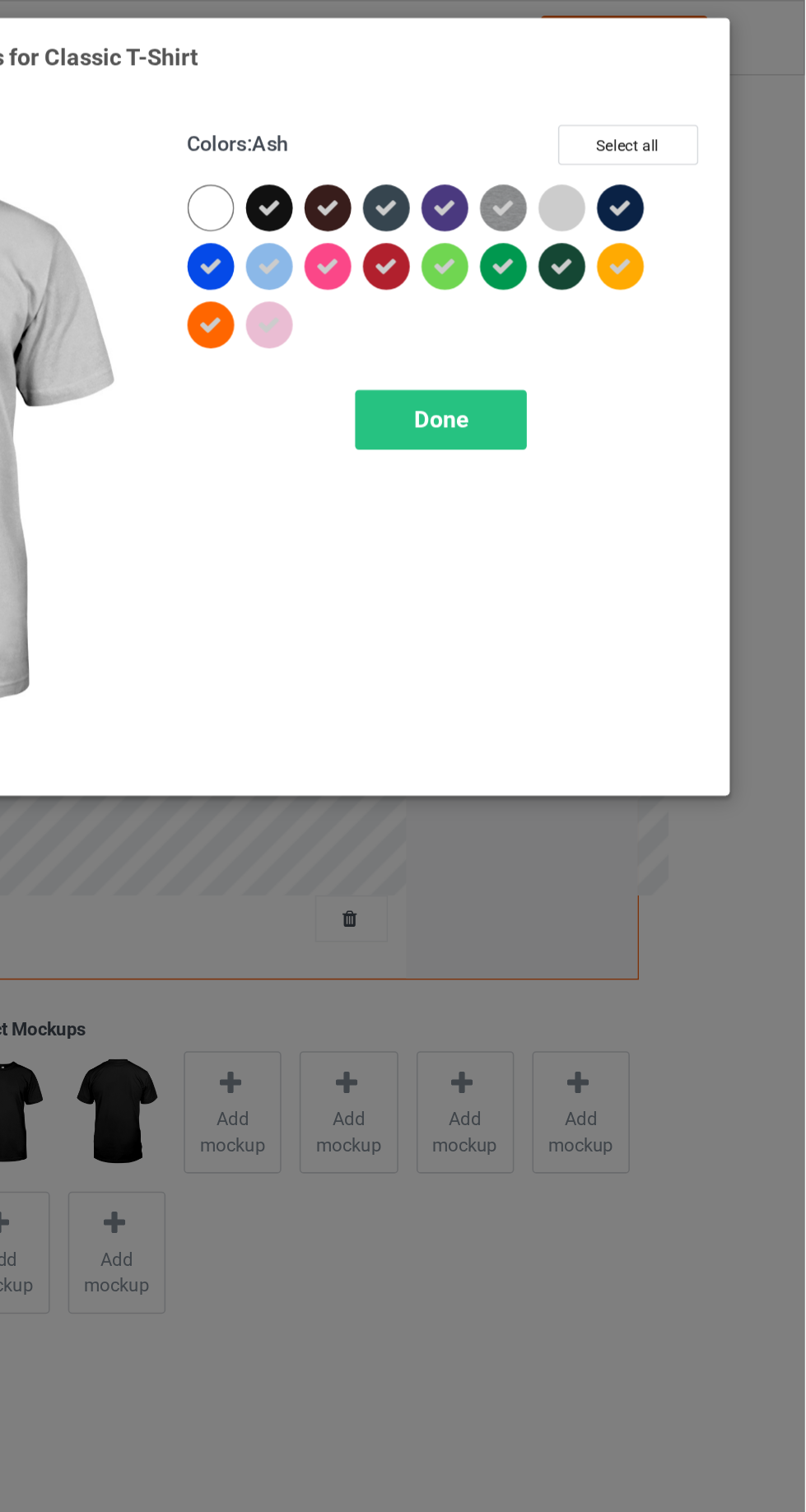
click at [608, 274] on div "Done" at bounding box center [575, 266] width 109 height 38
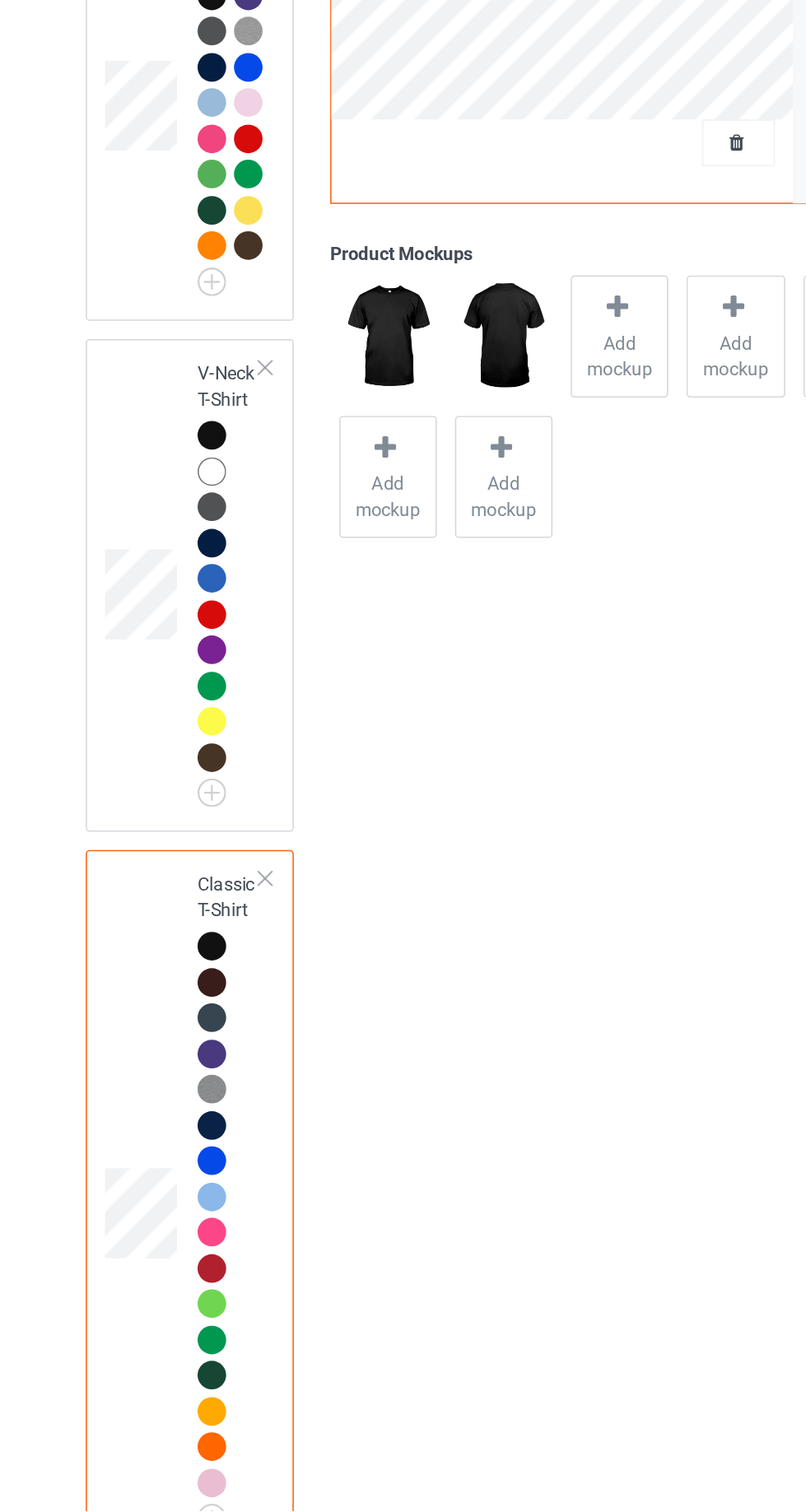
scroll to position [291, 0]
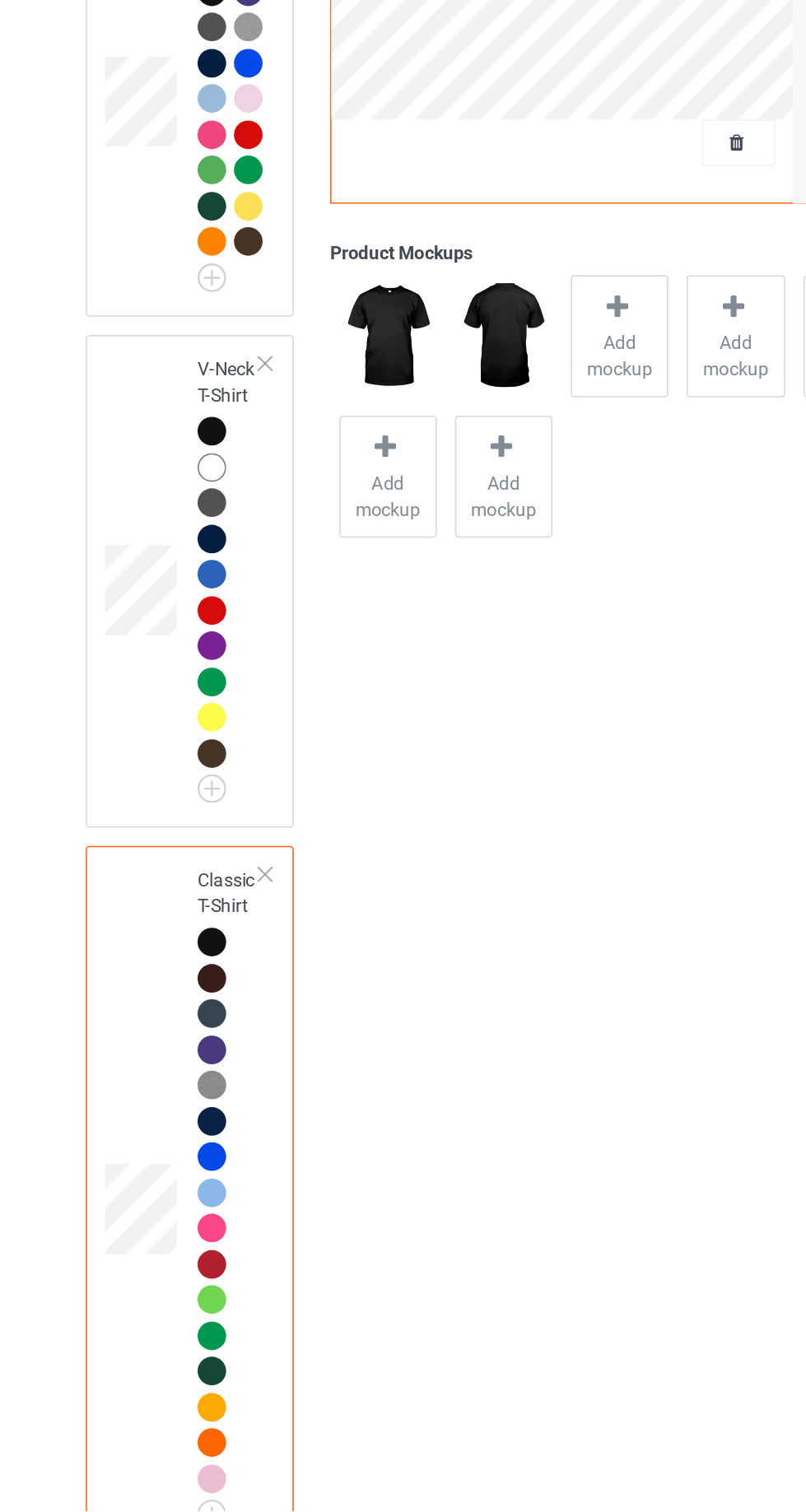
click at [138, 849] on td at bounding box center [143, 924] width 49 height 299
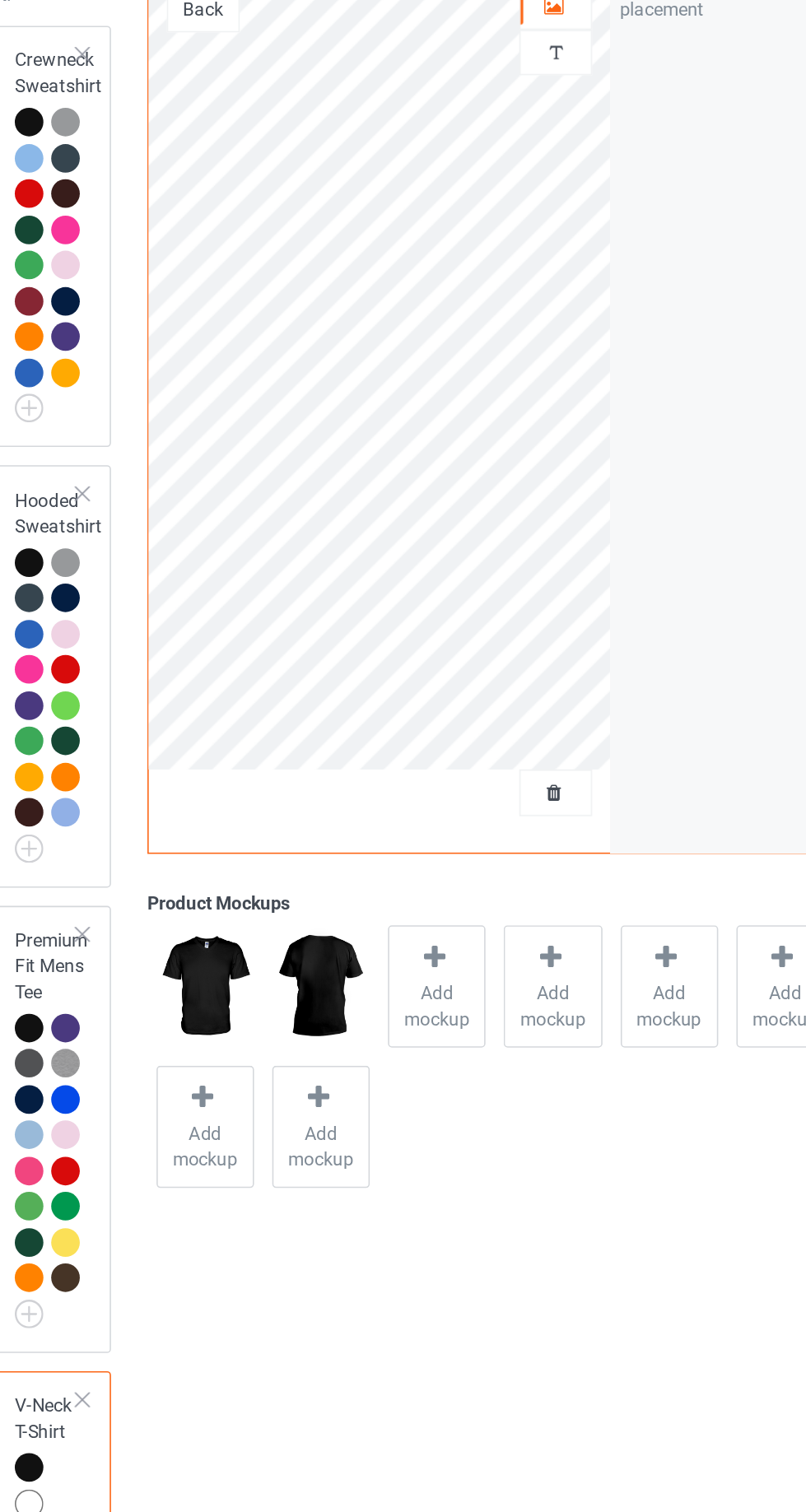
scroll to position [46, 0]
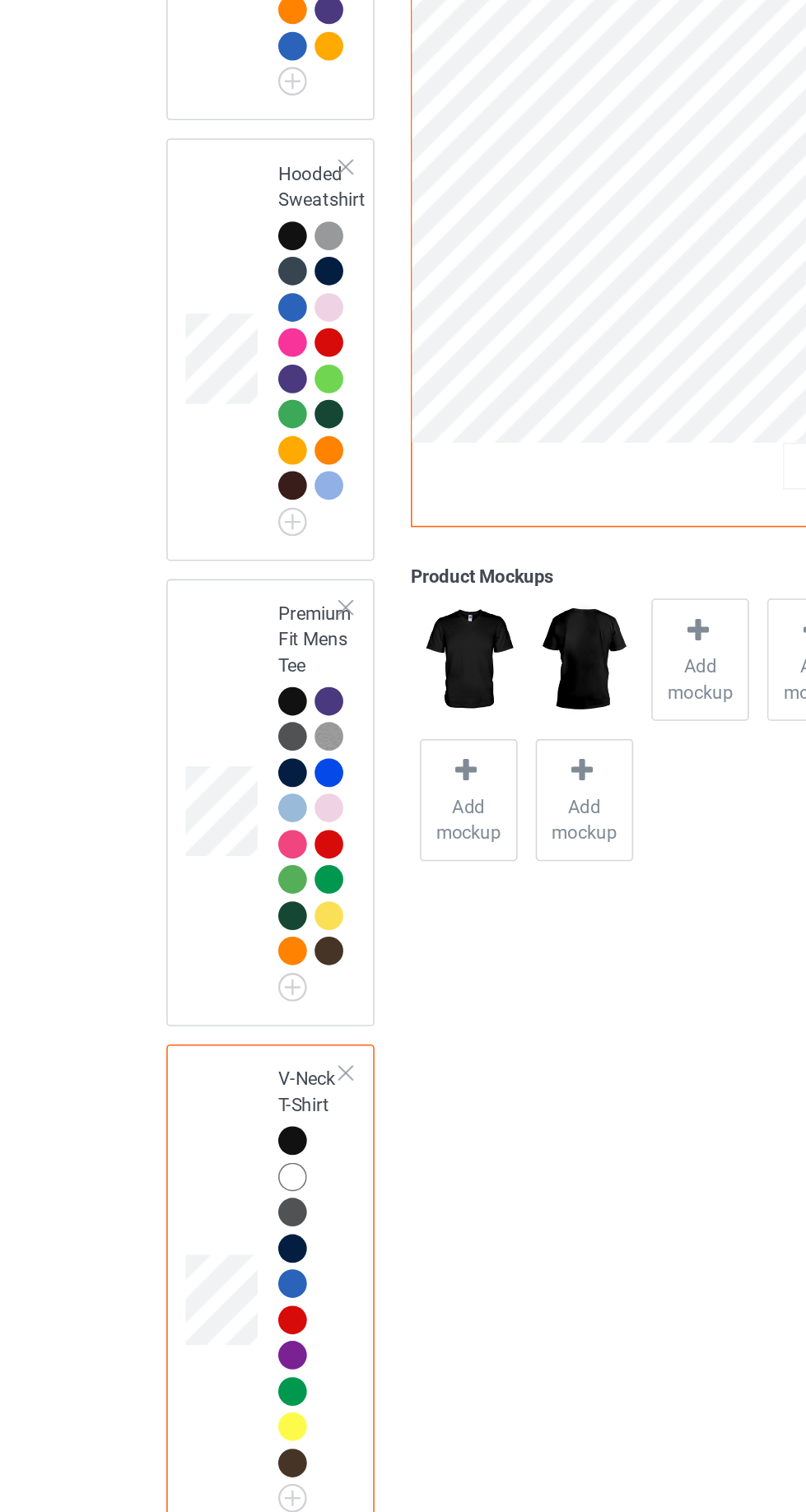
click at [0, 0] on img at bounding box center [0, 0] width 0 height 0
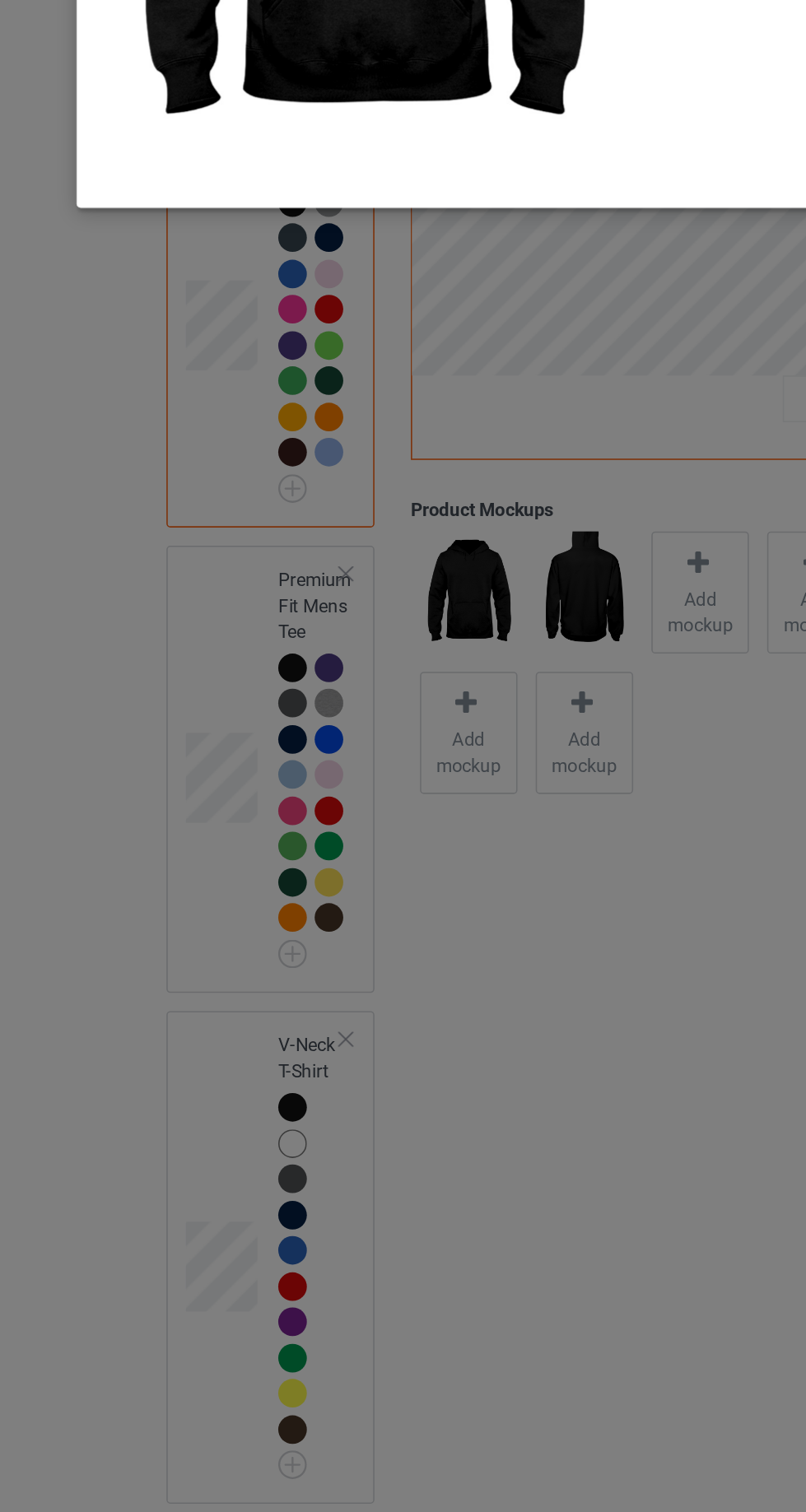
scroll to position [46, 0]
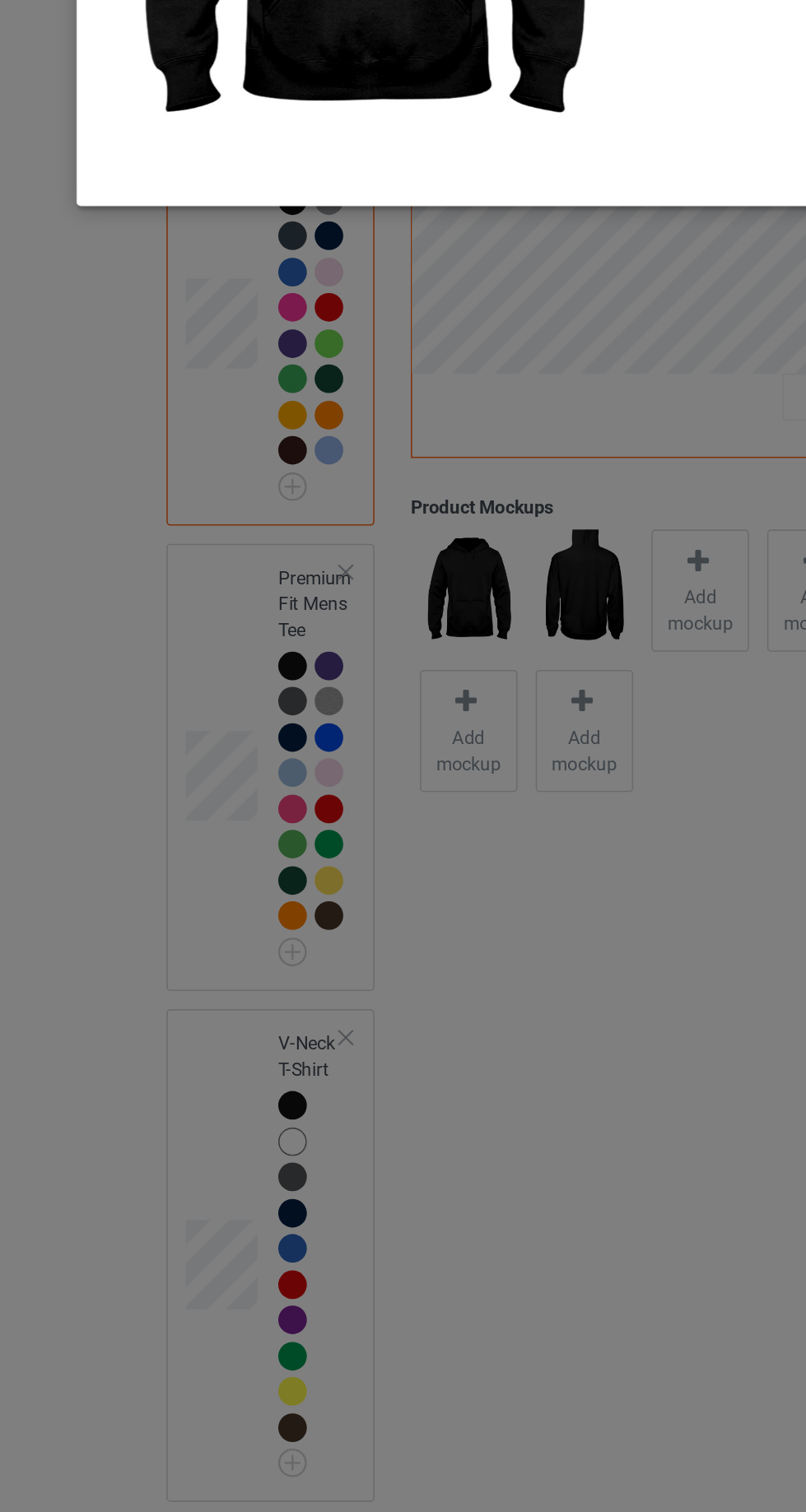
click at [359, 1023] on div "Select colors and product mockups for Hooded Sweatshirt Colors : Black Select a…" at bounding box center [403, 756] width 806 height 1512
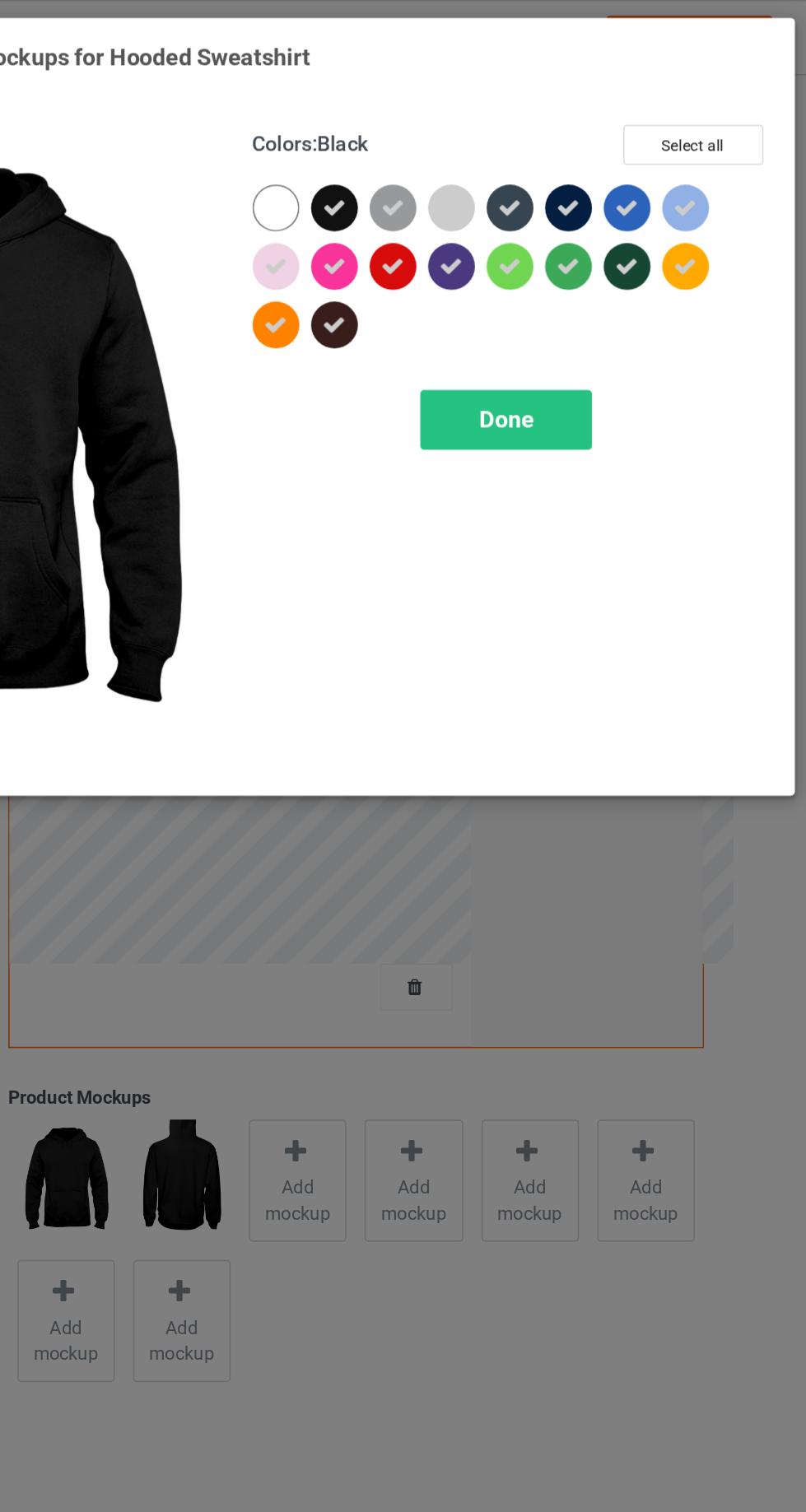
click at [612, 260] on div "Done" at bounding box center [575, 266] width 109 height 38
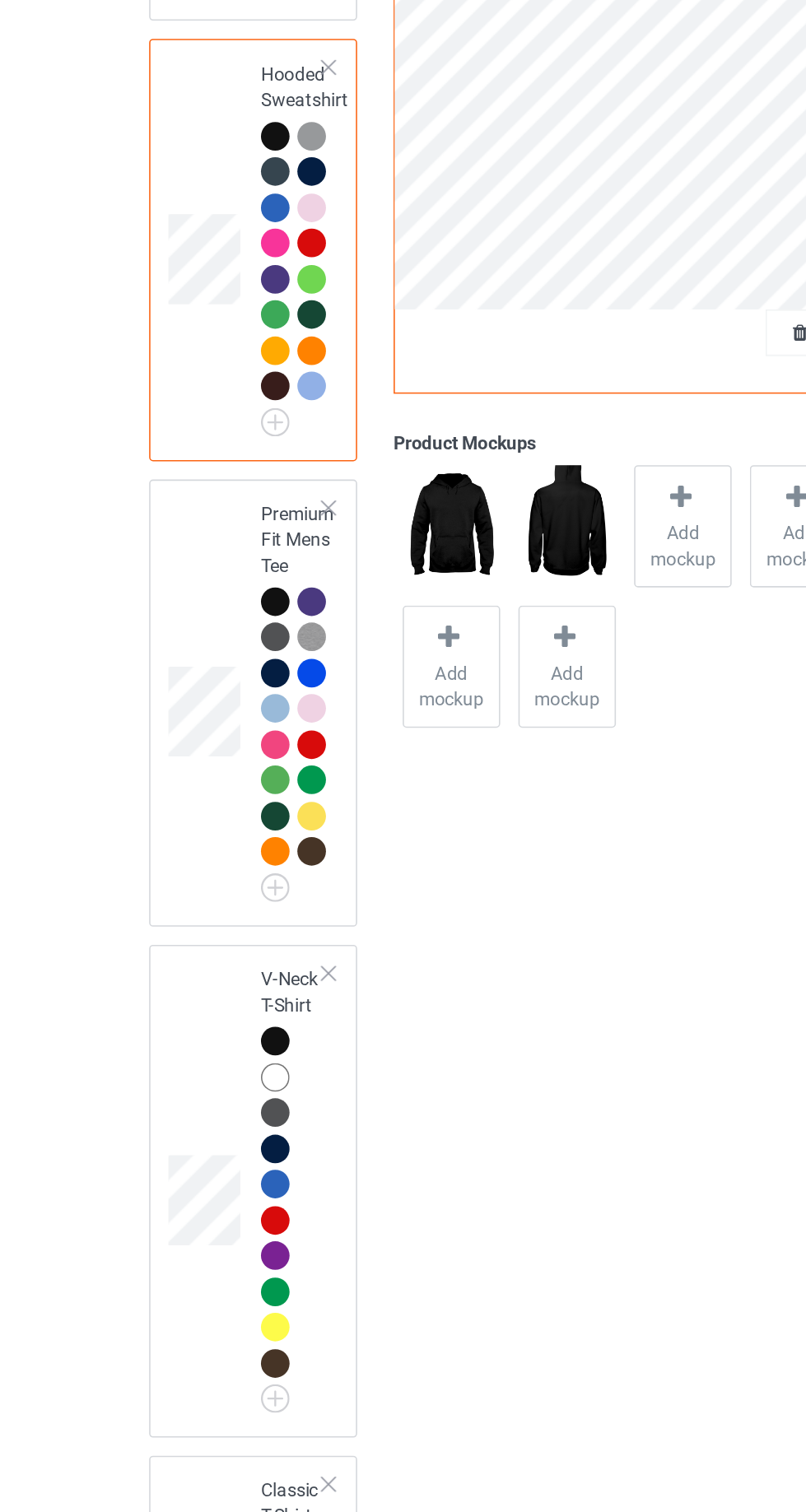
scroll to position [23, 0]
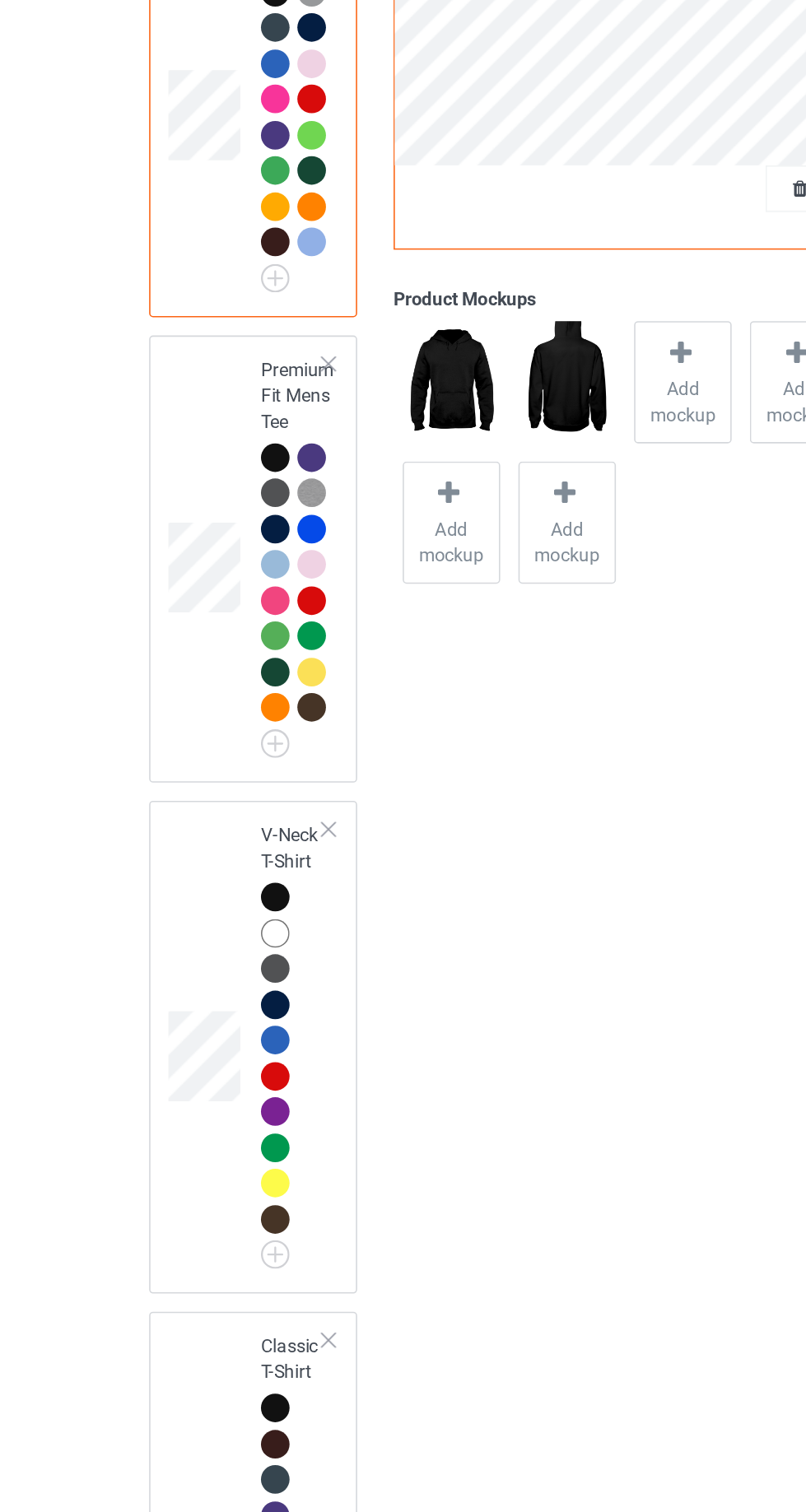
click at [0, 0] on img at bounding box center [0, 0] width 0 height 0
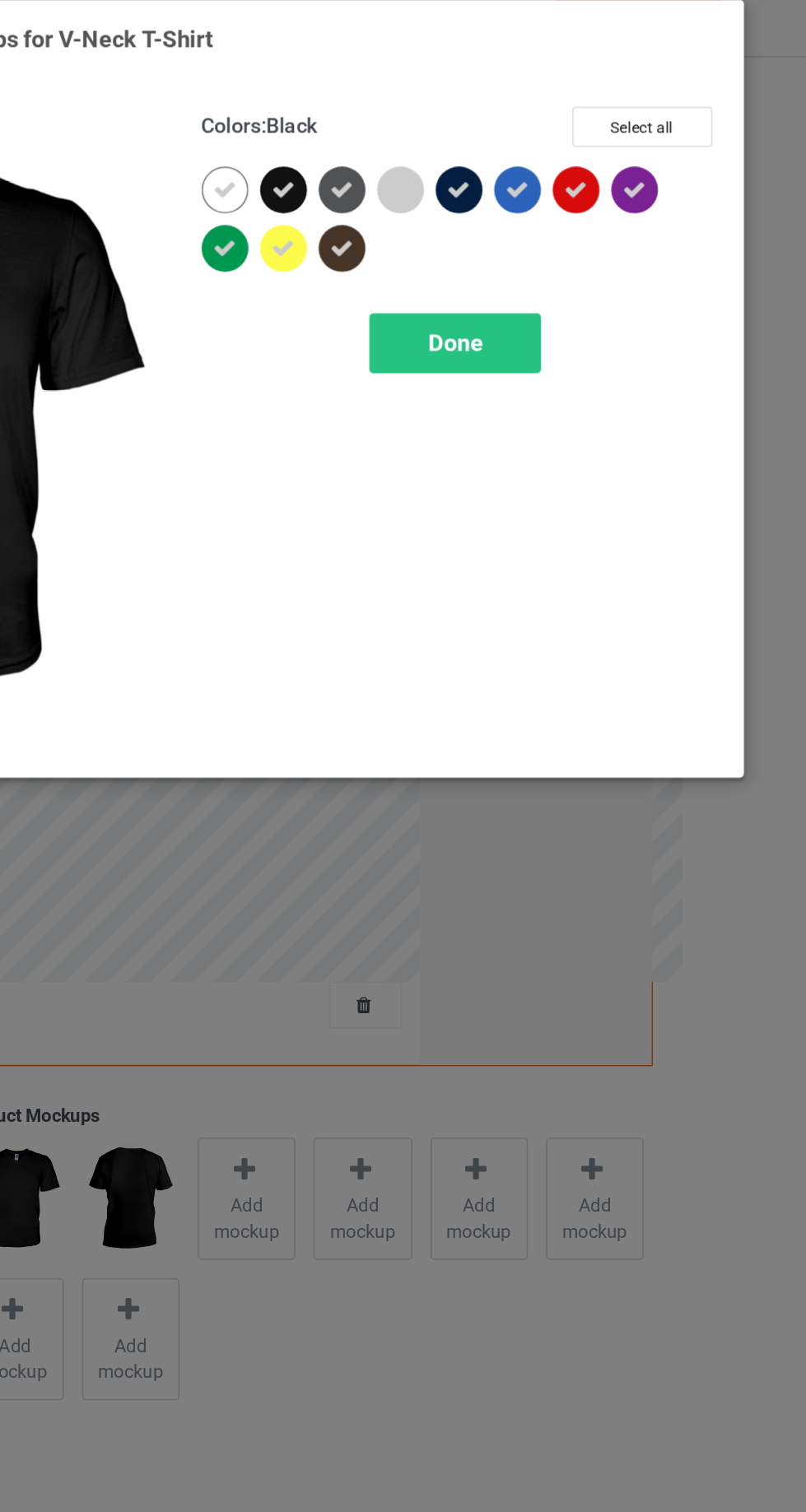
scroll to position [23, 0]
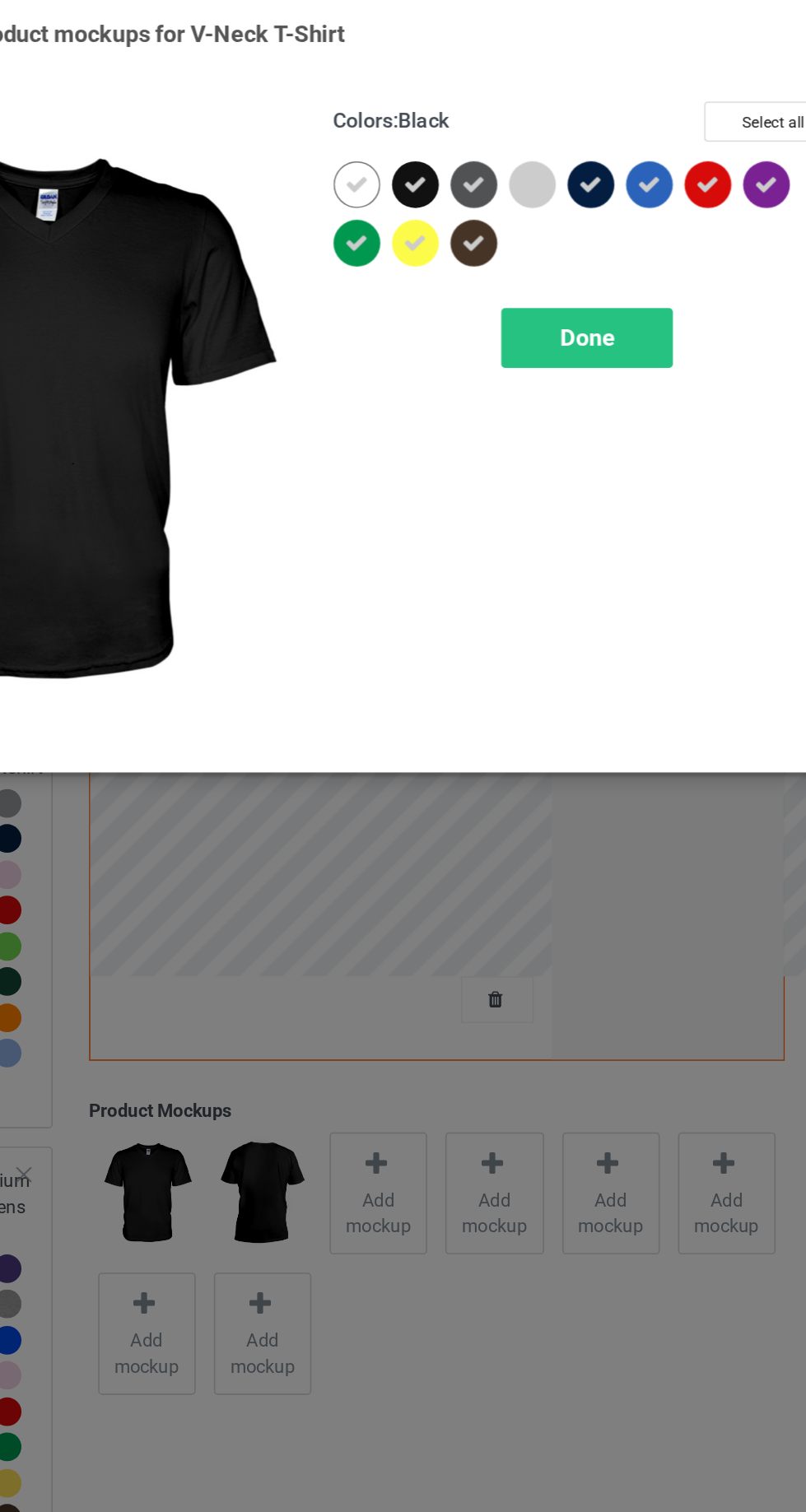
click at [428, 130] on icon at bounding box center [428, 132] width 15 height 15
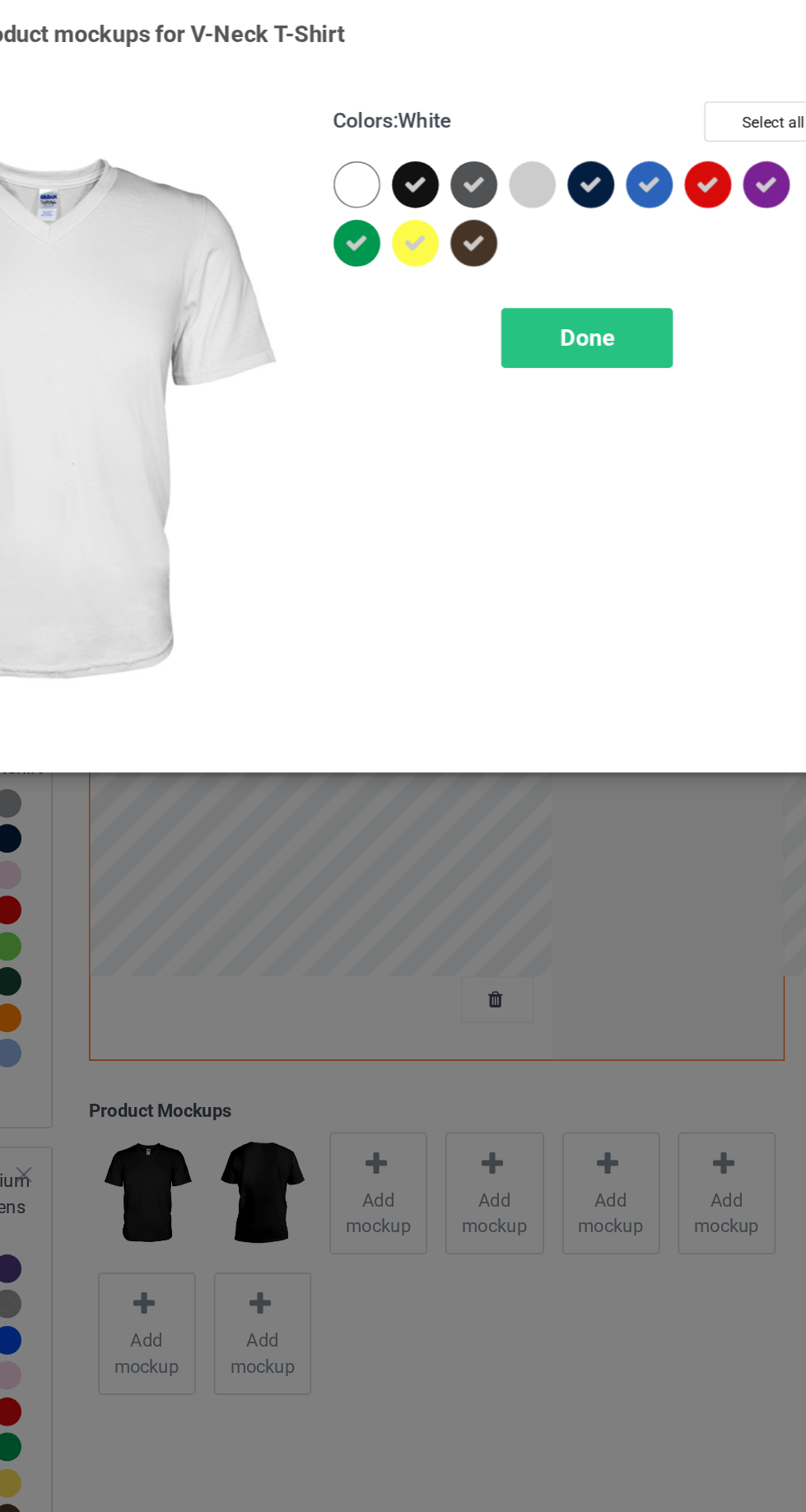
click at [604, 223] on div "Done" at bounding box center [575, 228] width 109 height 38
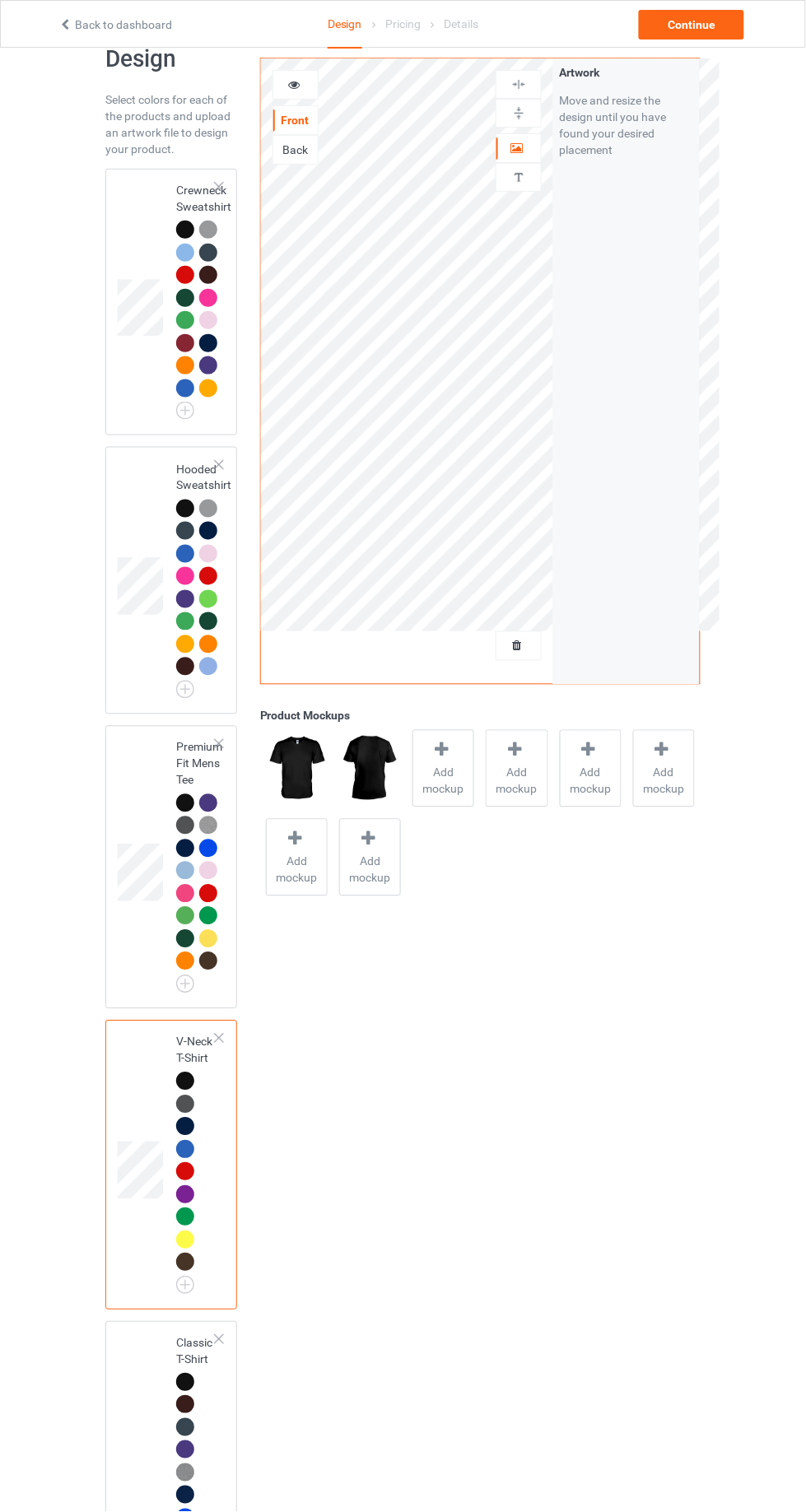
scroll to position [32, 0]
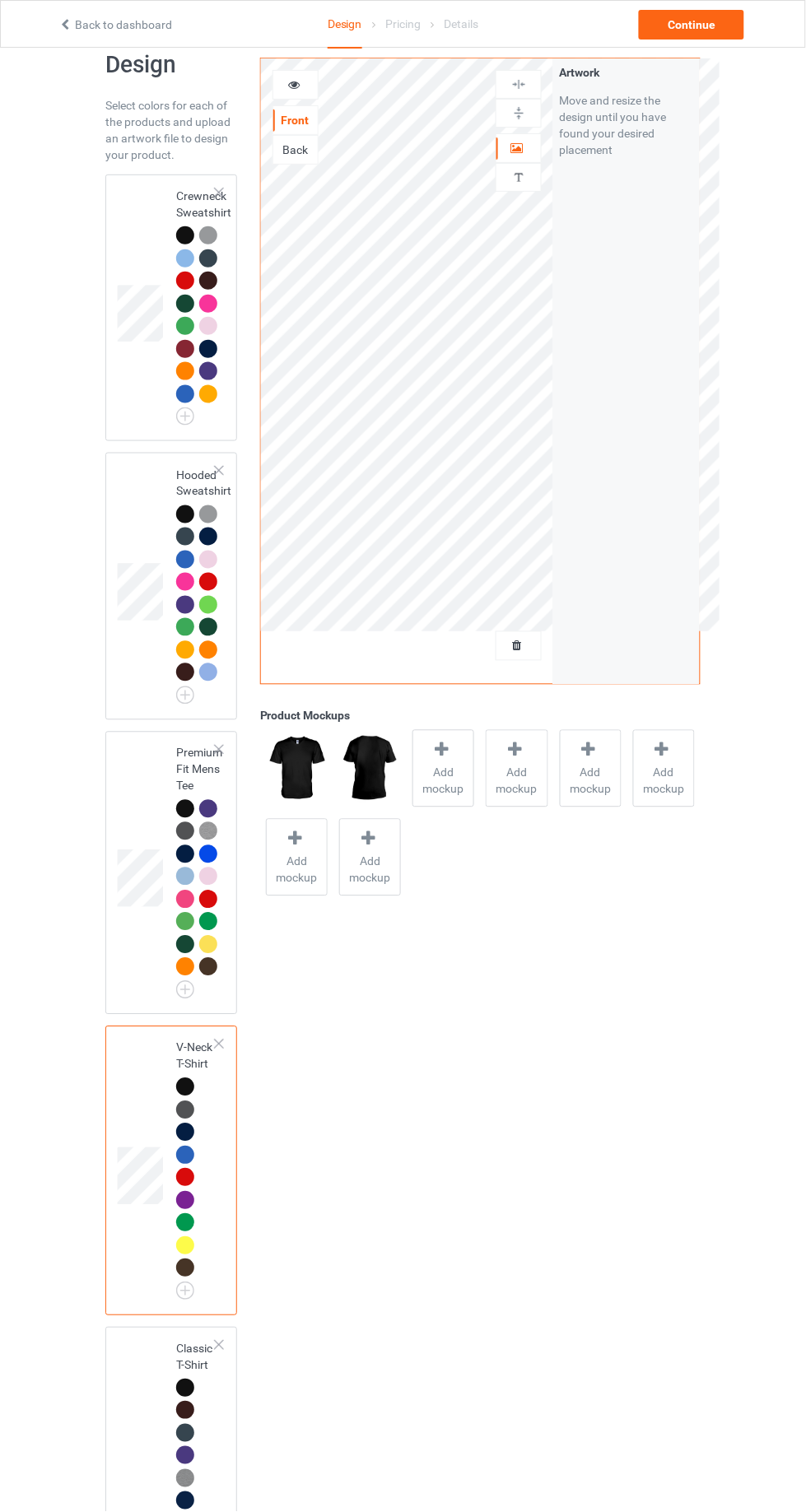
click at [130, 248] on td at bounding box center [143, 308] width 49 height 254
click at [466, 757] on div "Add mockup" at bounding box center [443, 768] width 61 height 77
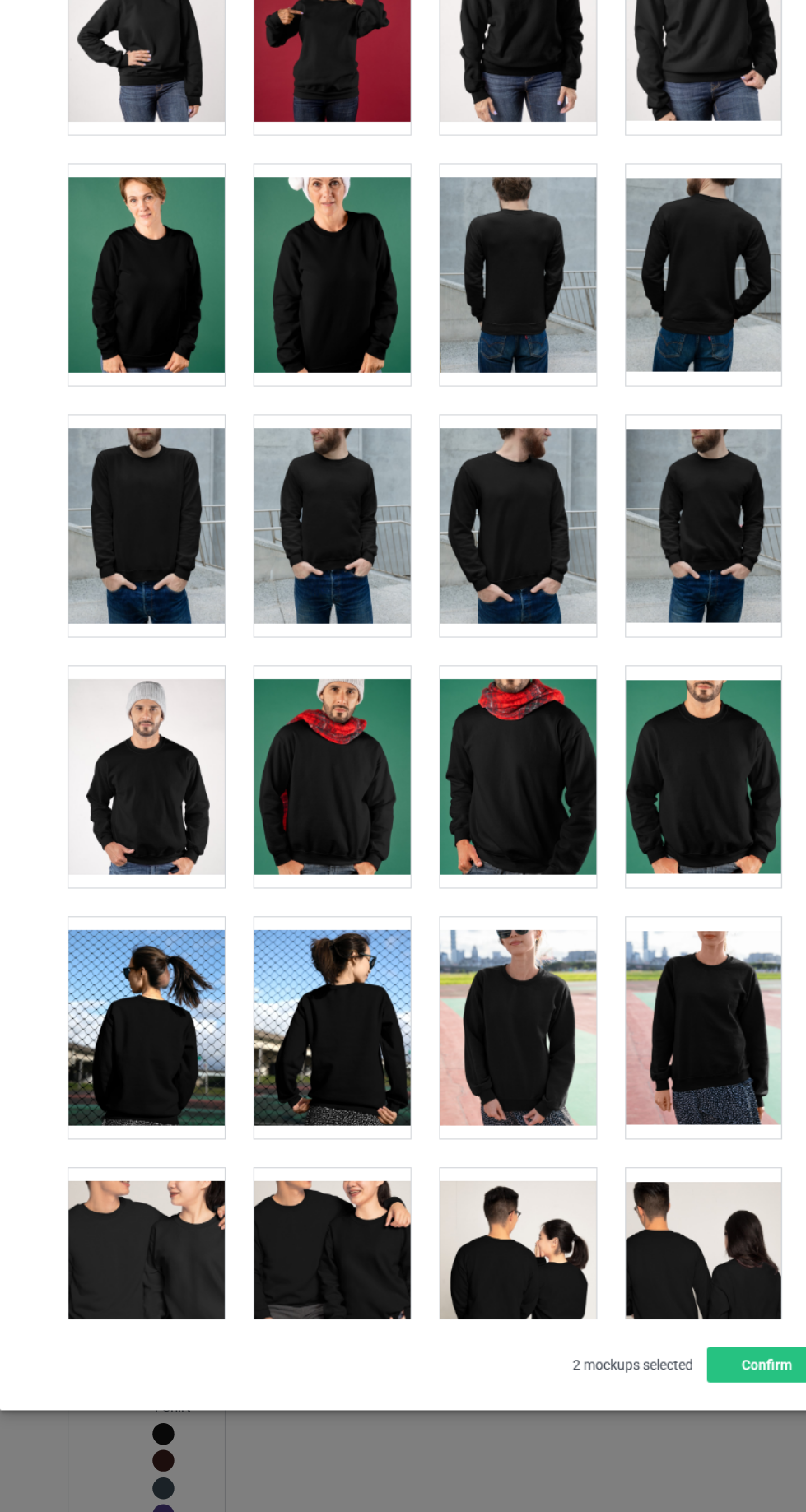
scroll to position [2282, 0]
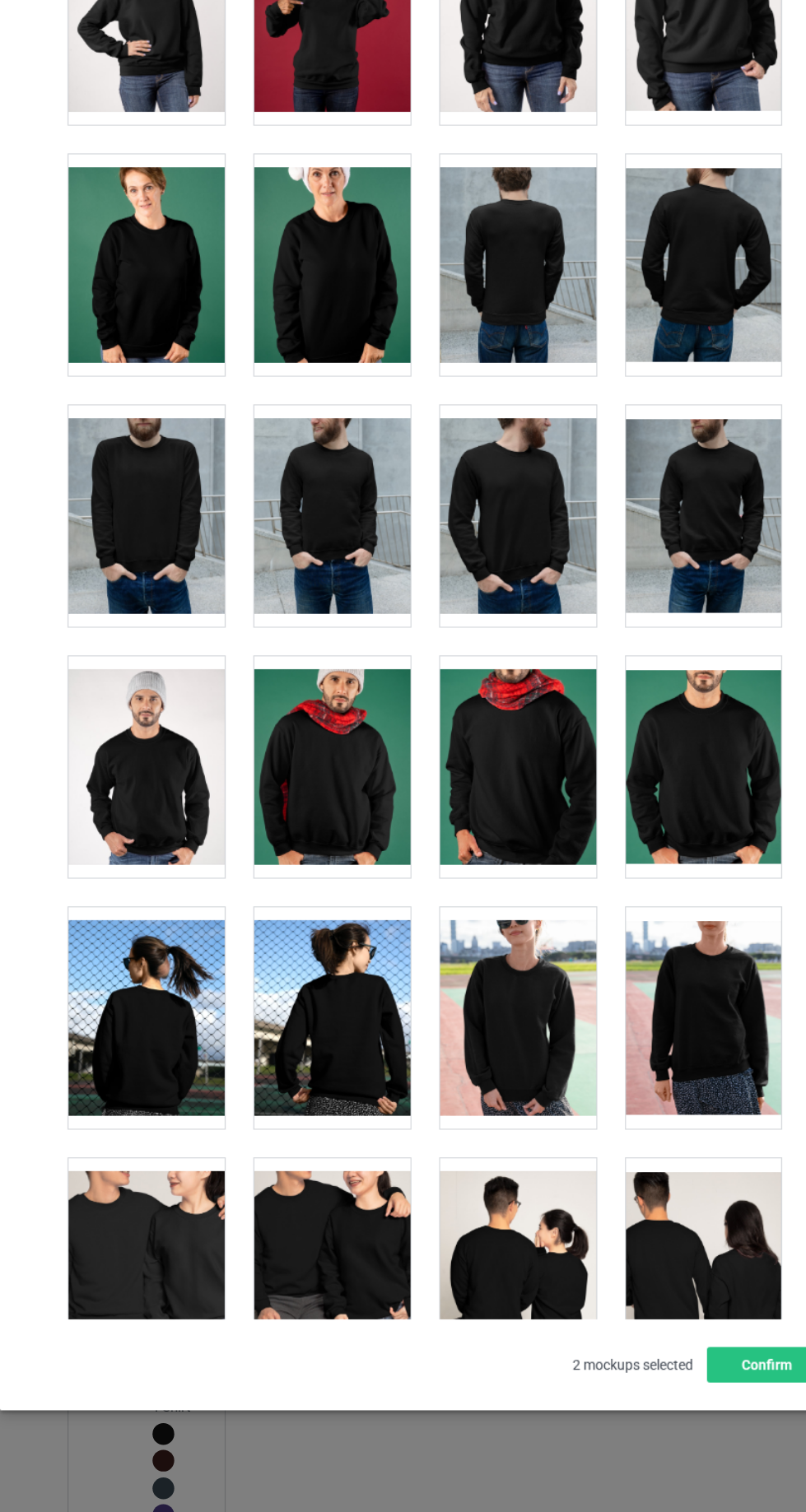
click at [161, 624] on div at bounding box center [171, 623] width 130 height 184
click at [318, 623] on div at bounding box center [326, 623] width 130 height 184
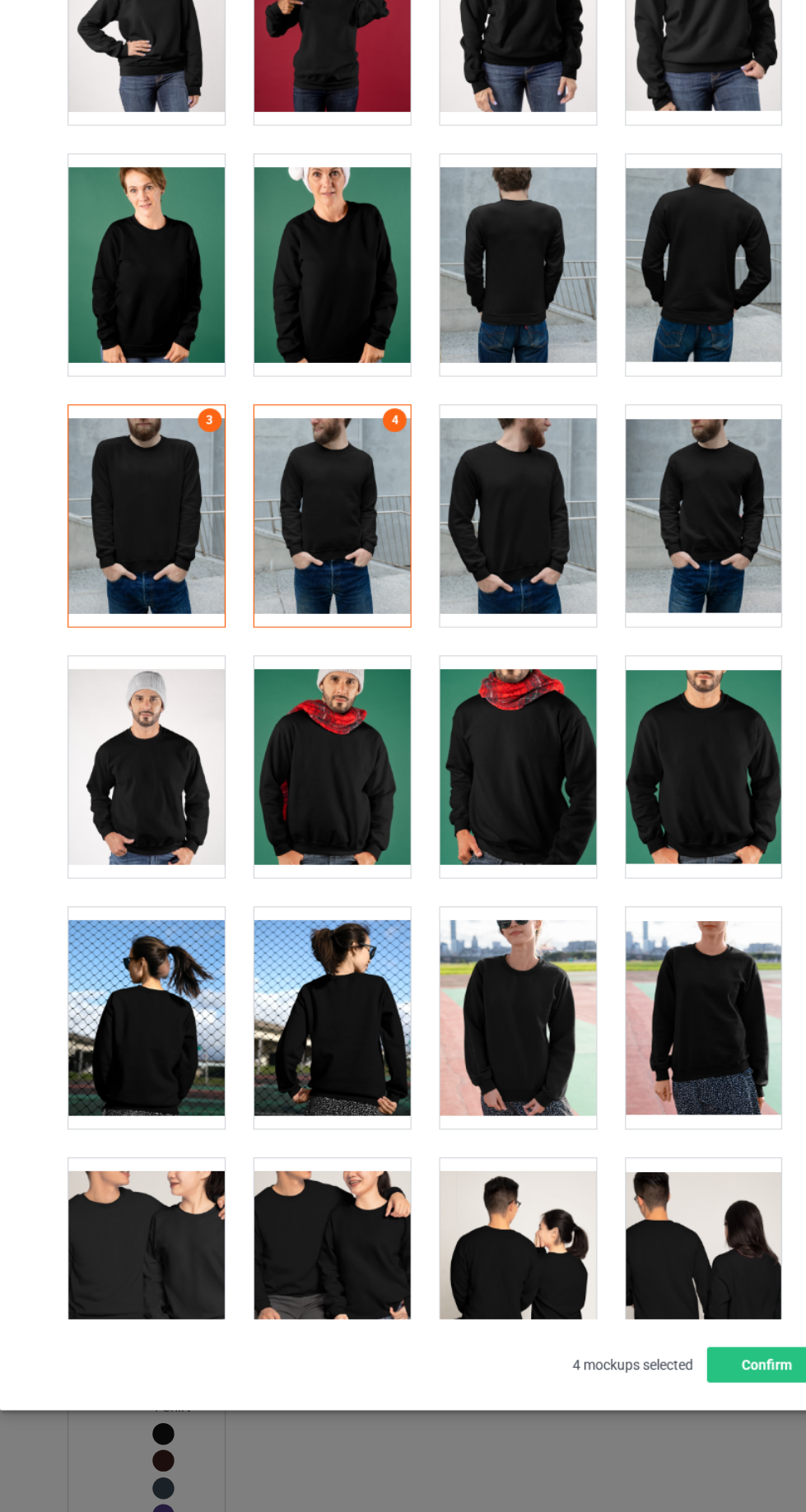
click at [480, 611] on div at bounding box center [479, 623] width 130 height 184
click at [629, 649] on div at bounding box center [634, 623] width 130 height 184
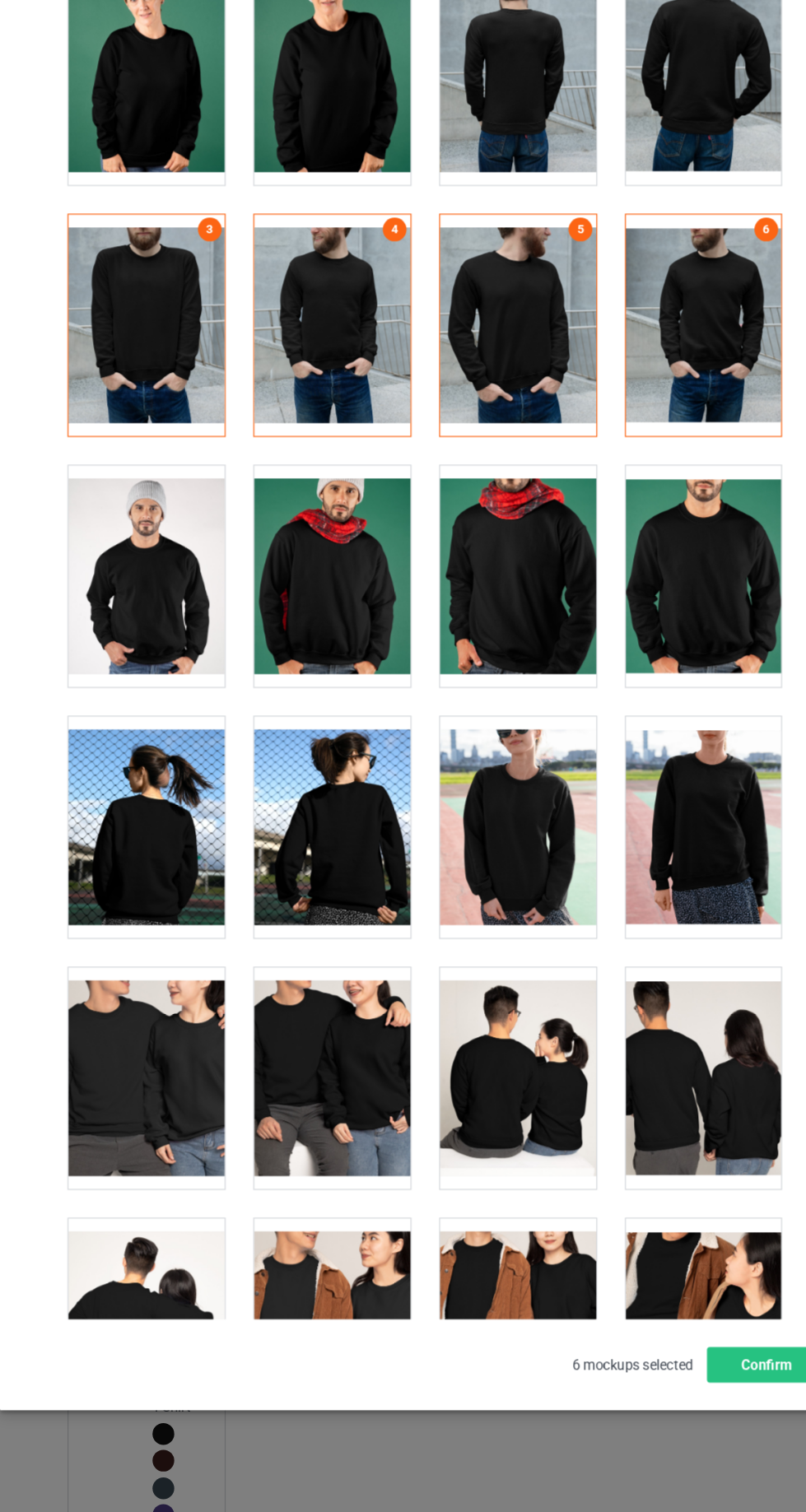
scroll to position [2444, 0]
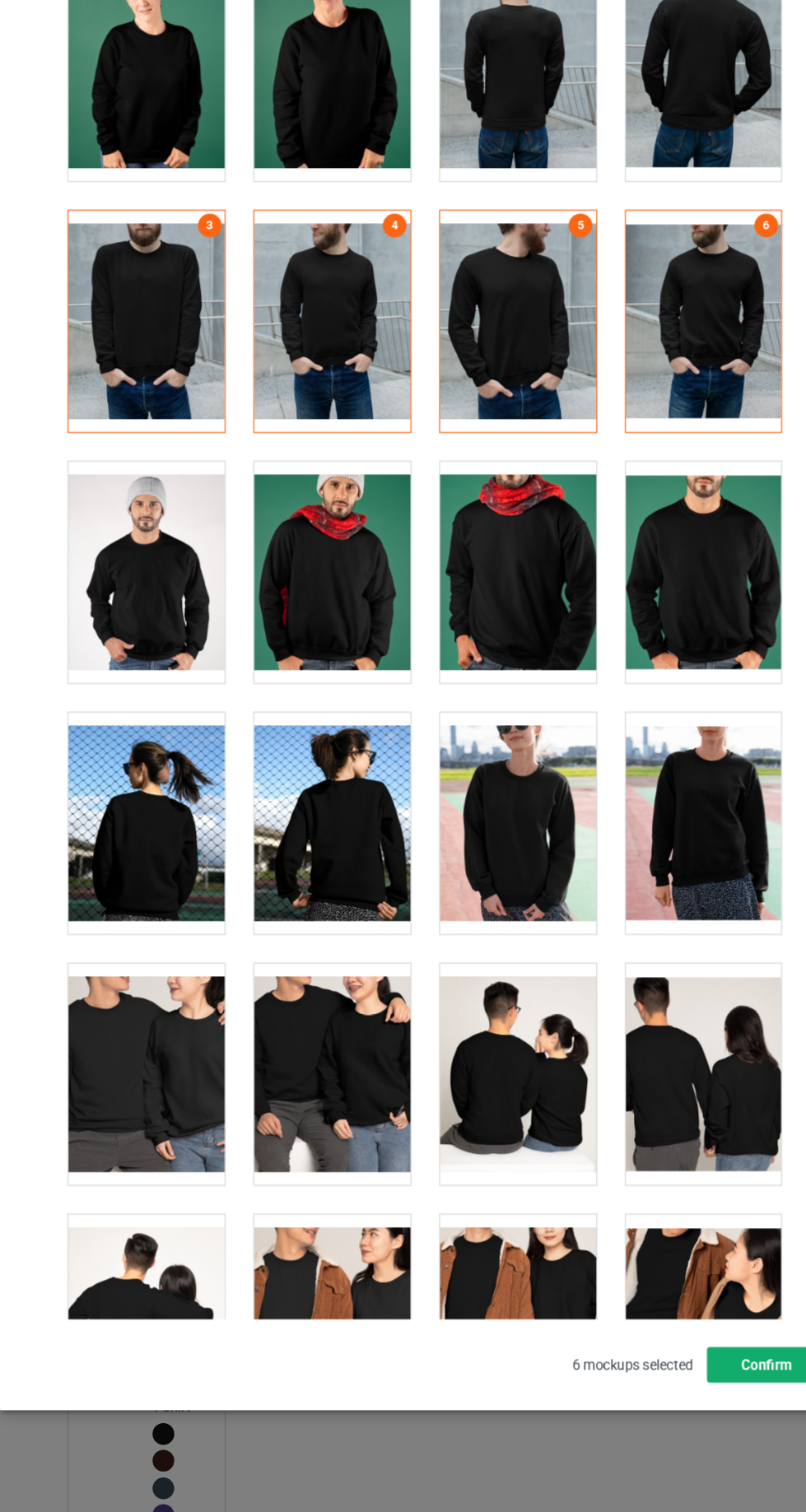
click at [681, 1336] on button "Confirm" at bounding box center [688, 1330] width 100 height 29
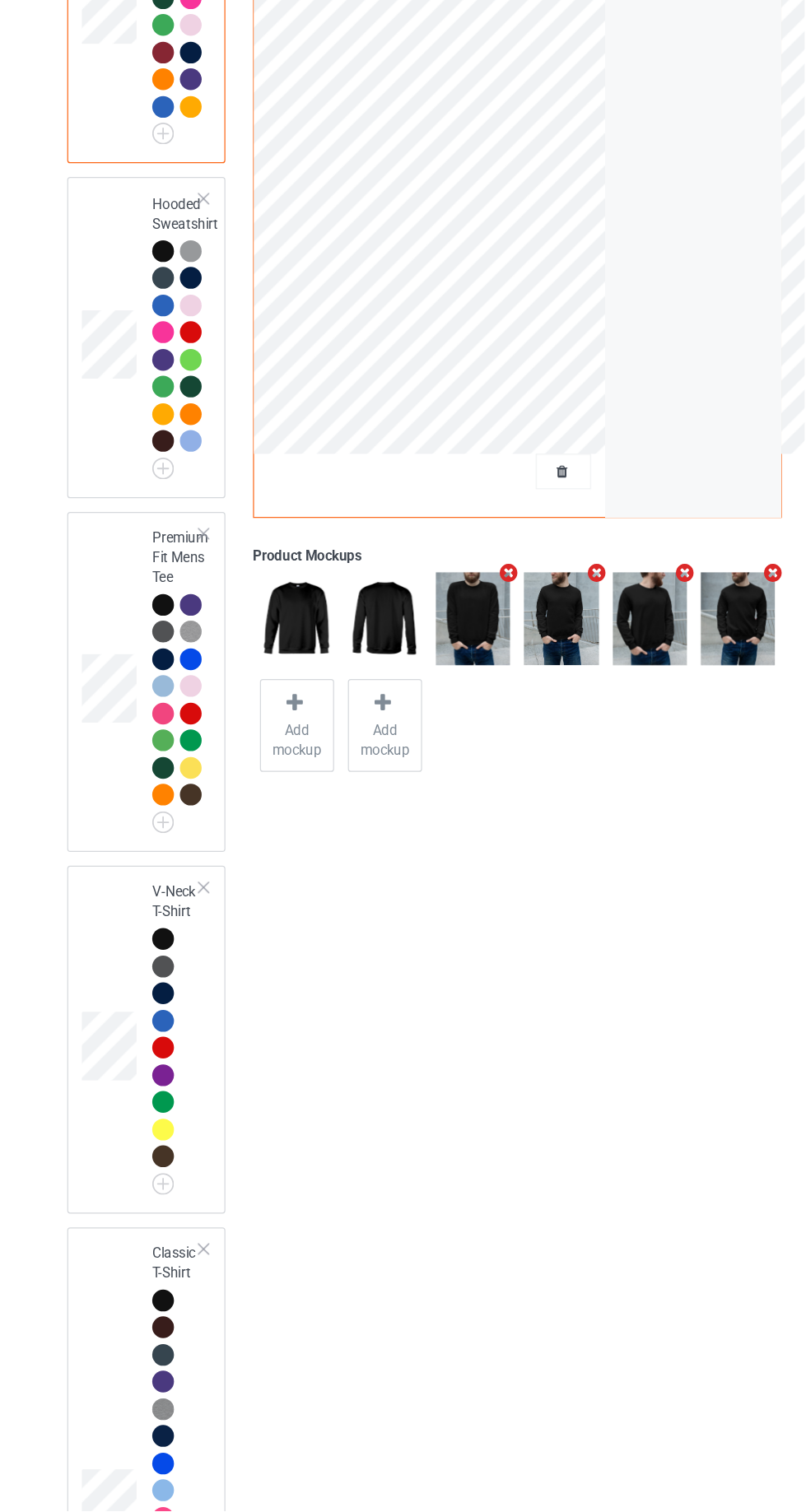
scroll to position [87, 0]
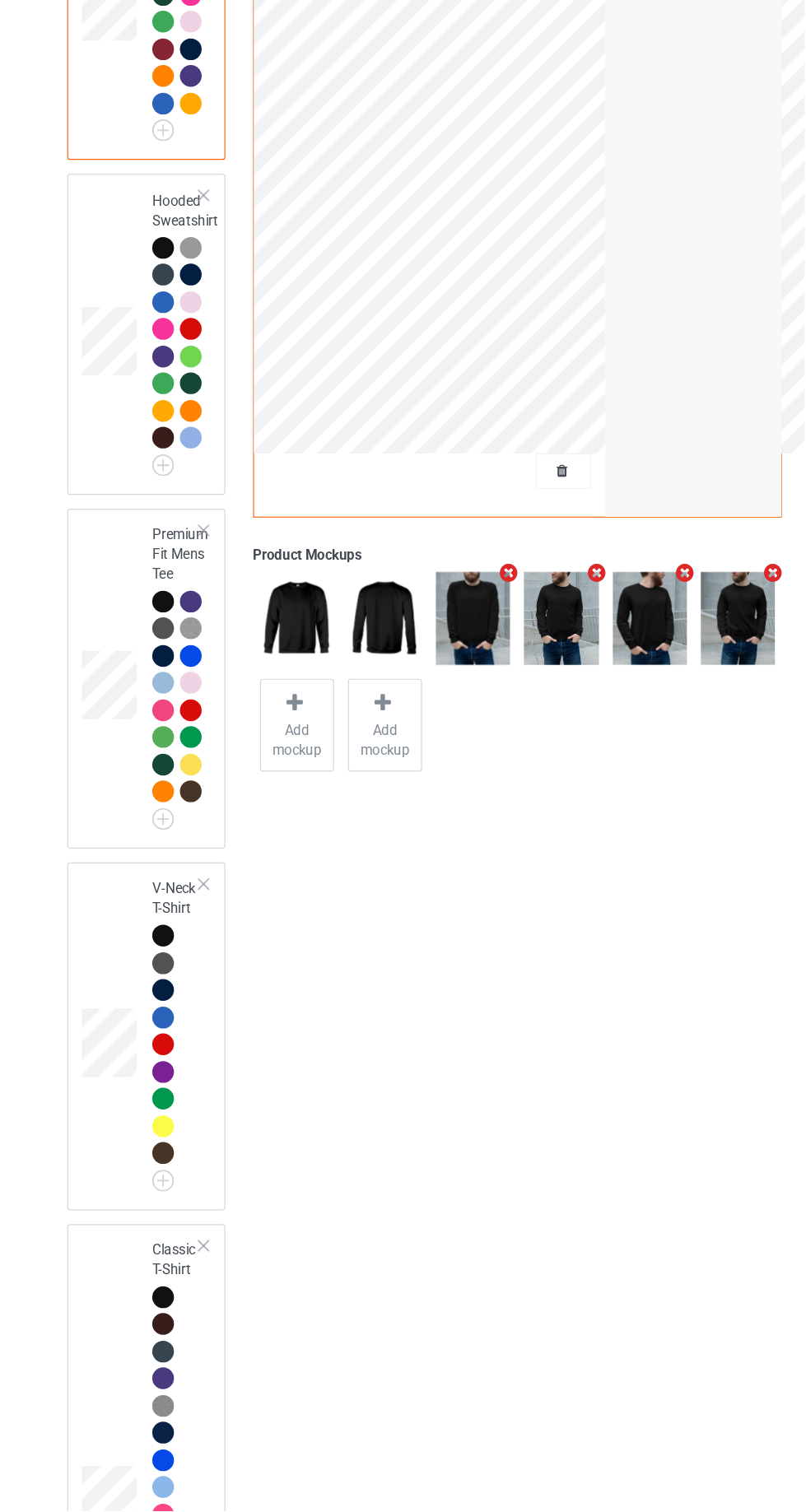
click at [132, 447] on td at bounding box center [143, 531] width 49 height 254
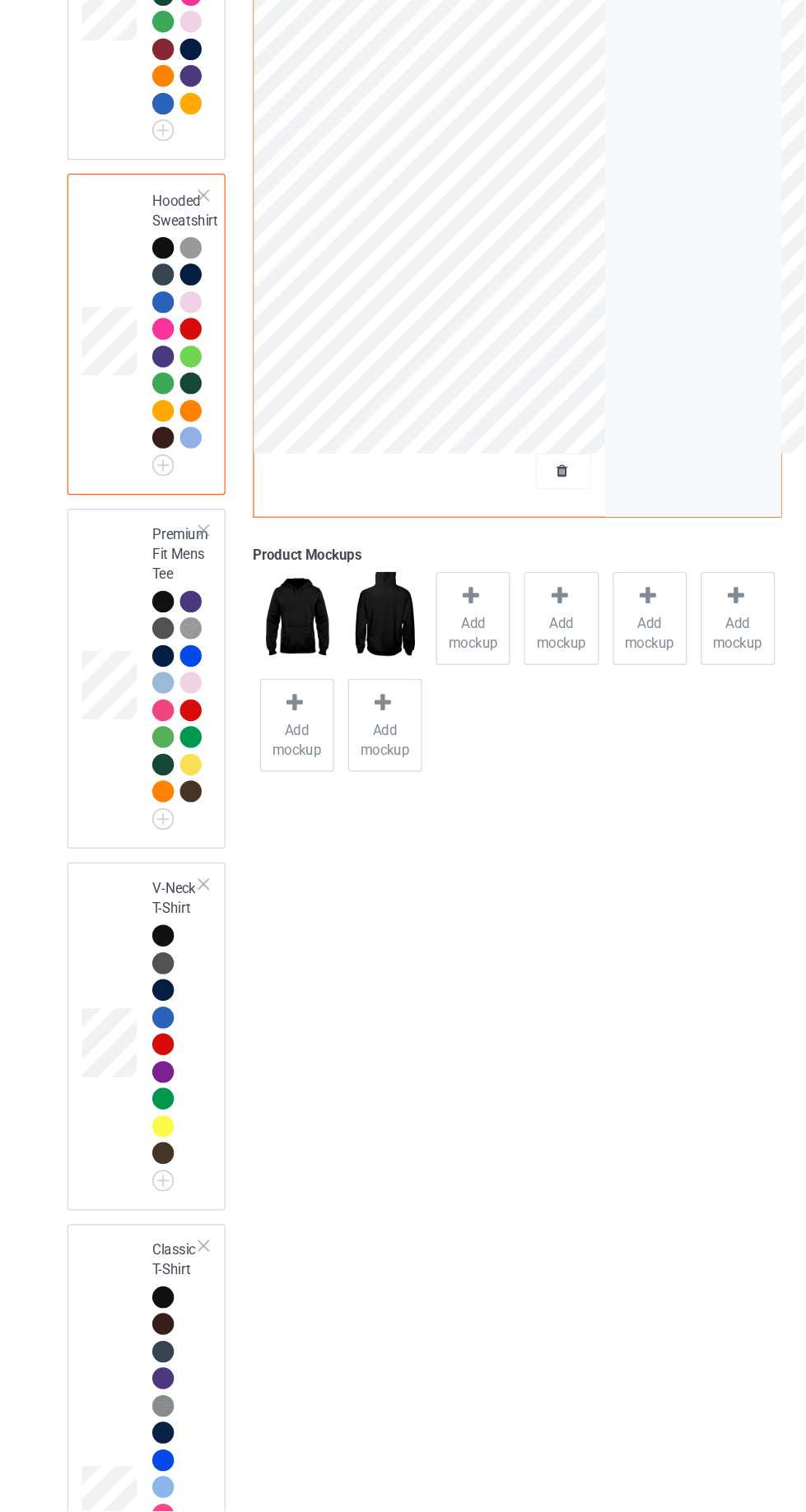
scroll to position [87, 0]
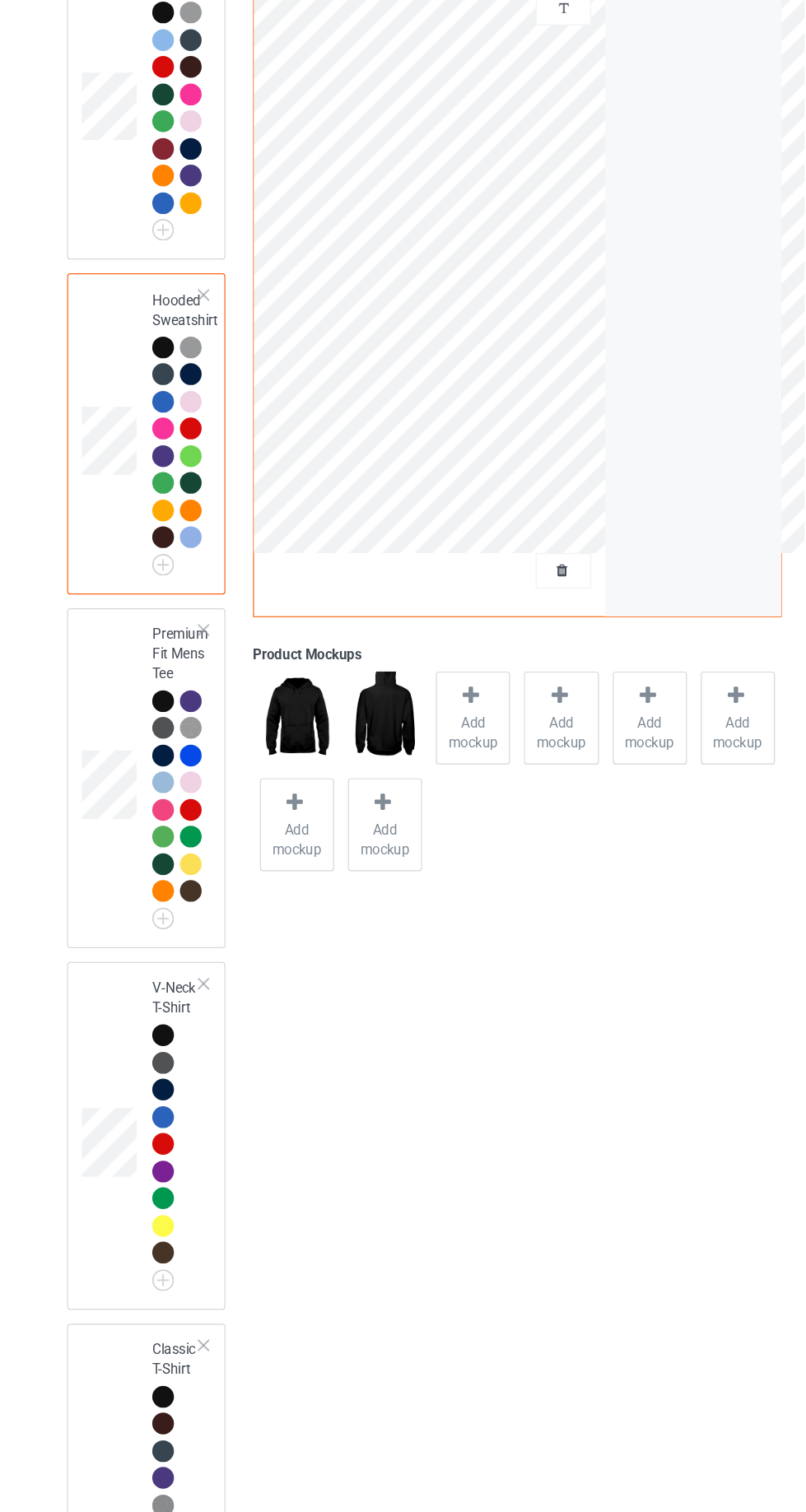
click at [452, 760] on div at bounding box center [444, 752] width 23 height 24
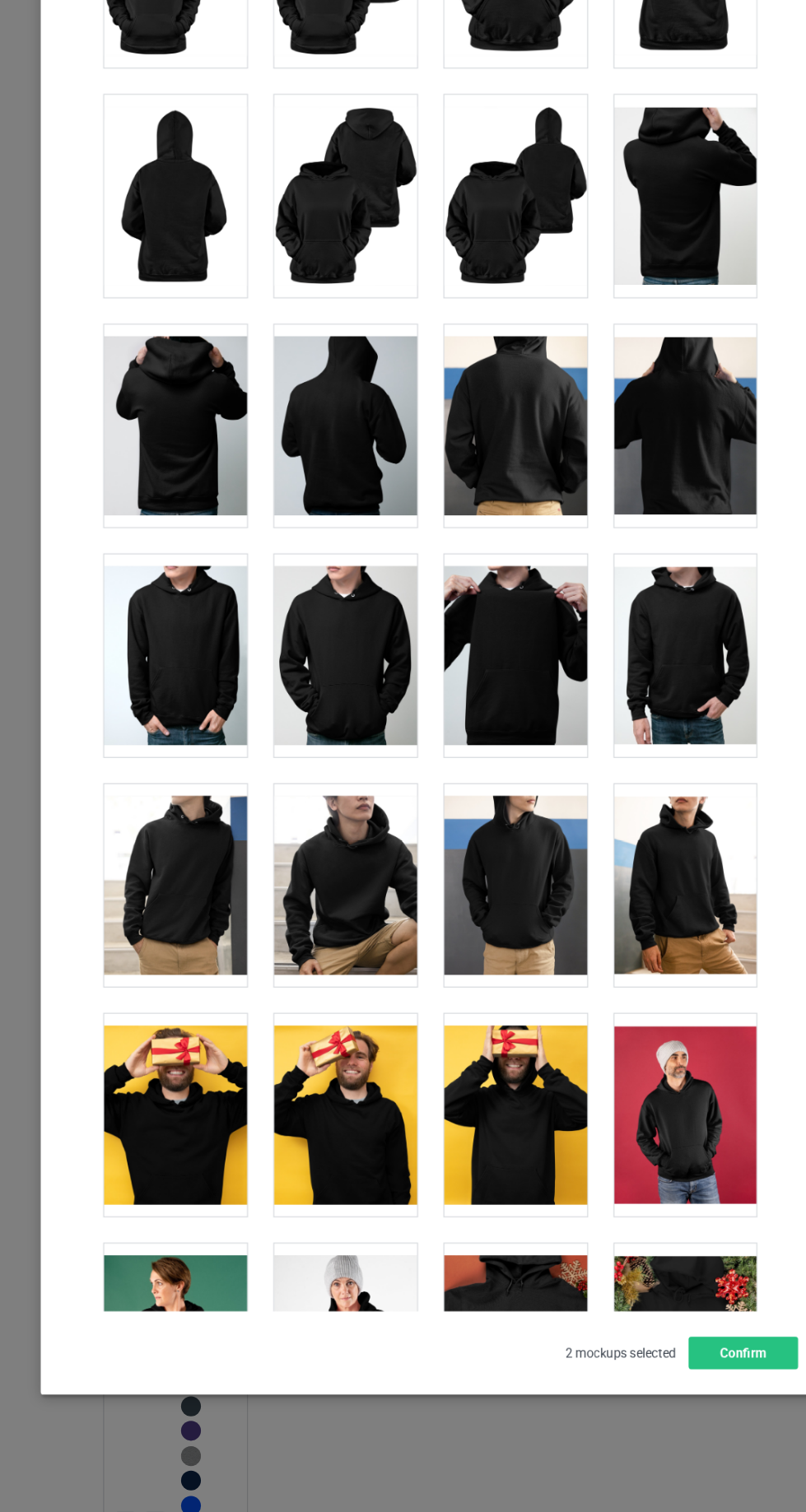
scroll to position [2212, 0]
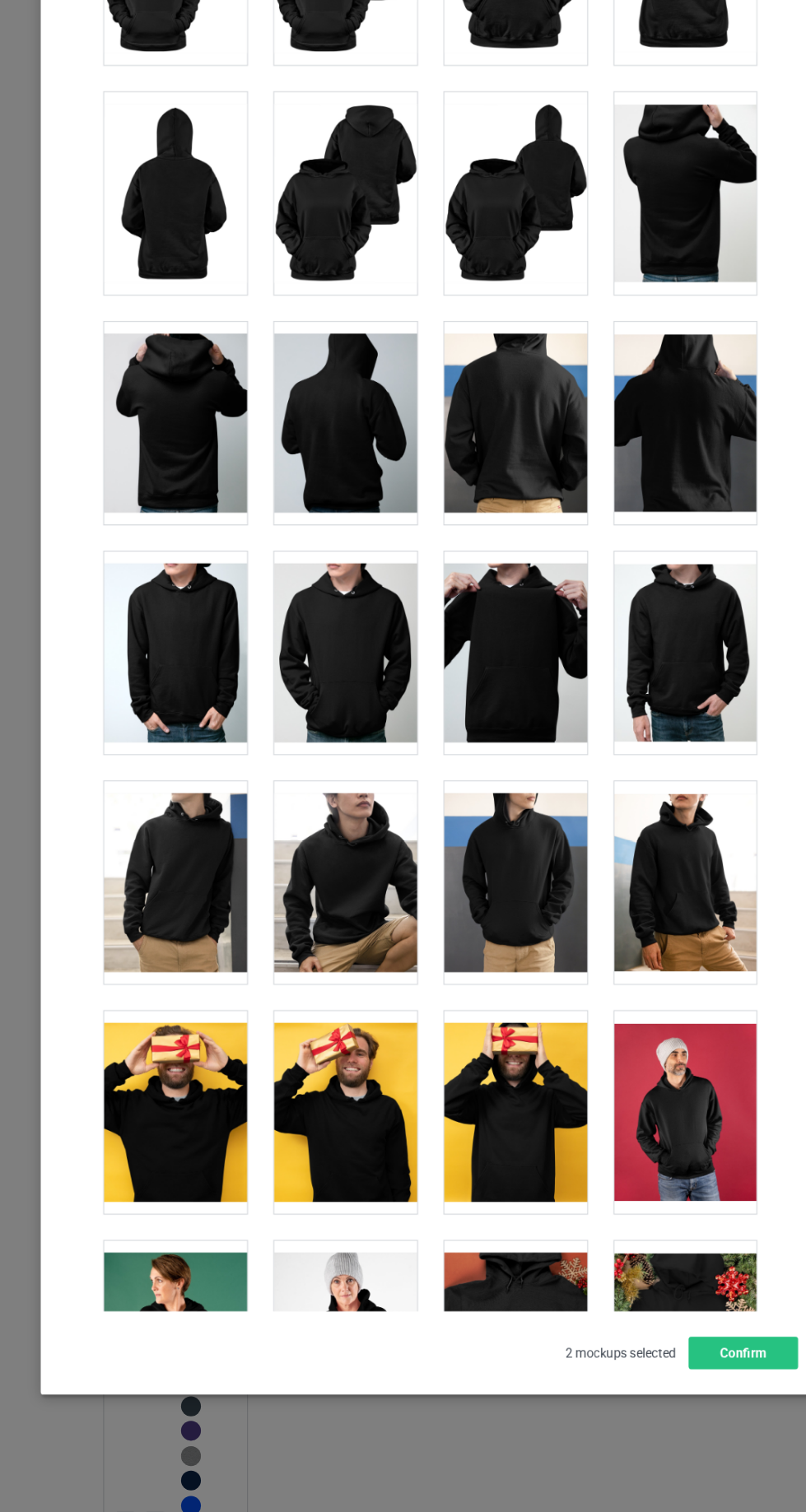
click at [163, 707] on div at bounding box center [171, 693] width 130 height 184
click at [322, 712] on div at bounding box center [326, 693] width 130 height 184
click at [483, 688] on div at bounding box center [479, 693] width 130 height 184
click at [620, 677] on div at bounding box center [634, 693] width 130 height 184
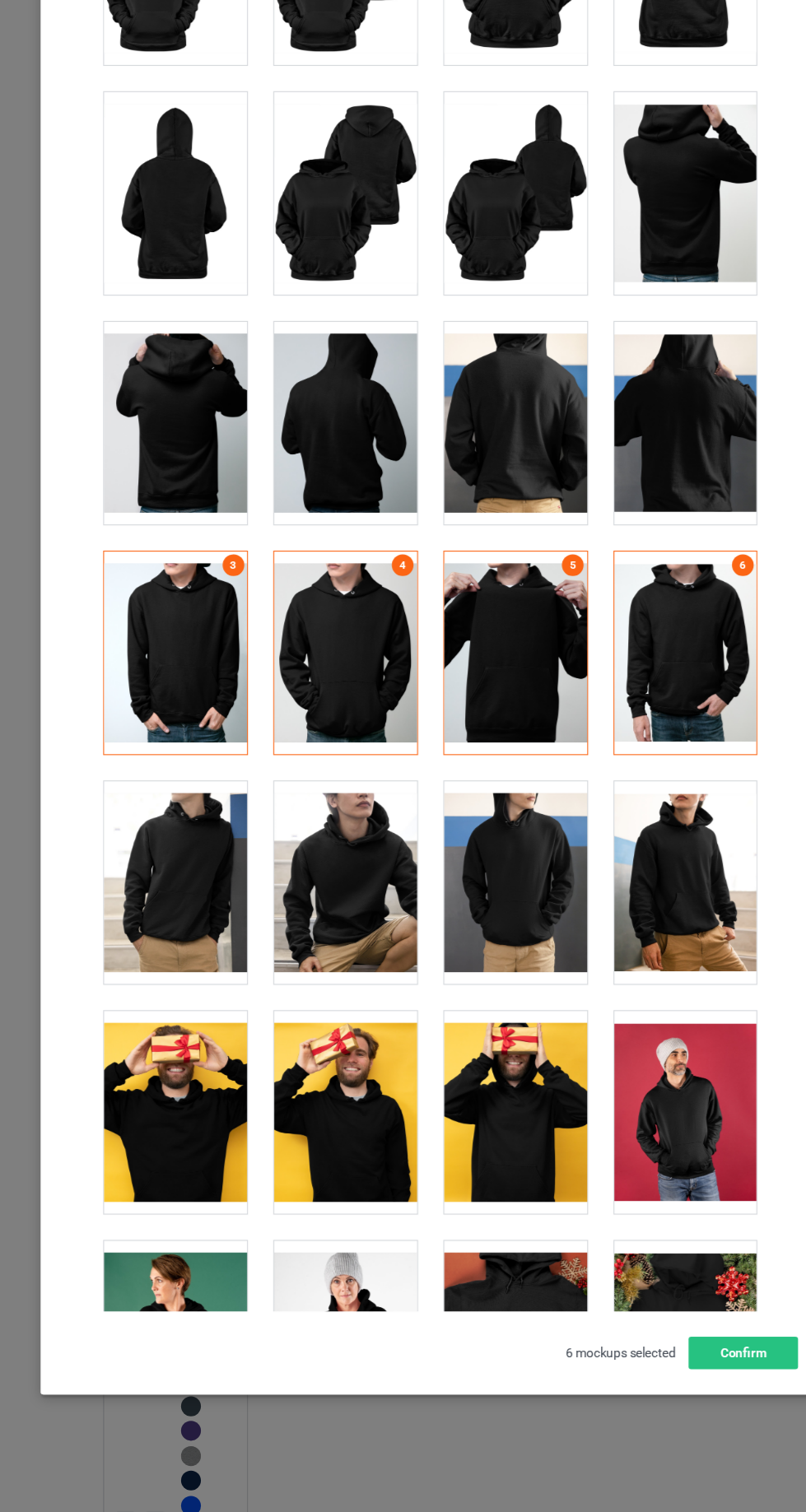
click at [299, 889] on div at bounding box center [326, 902] width 130 height 184
click at [318, 890] on div at bounding box center [326, 902] width 130 height 184
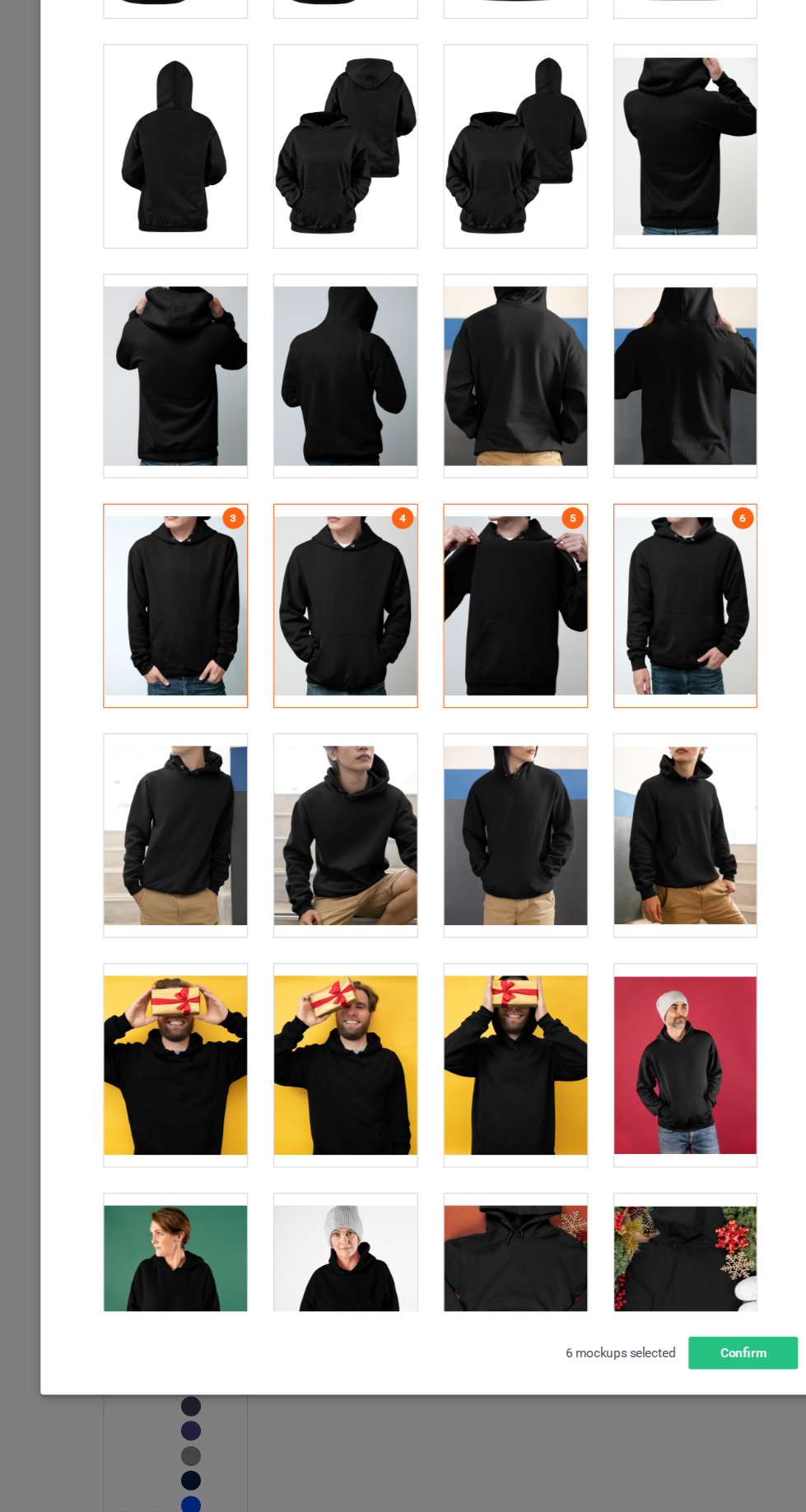
scroll to position [2266, 0]
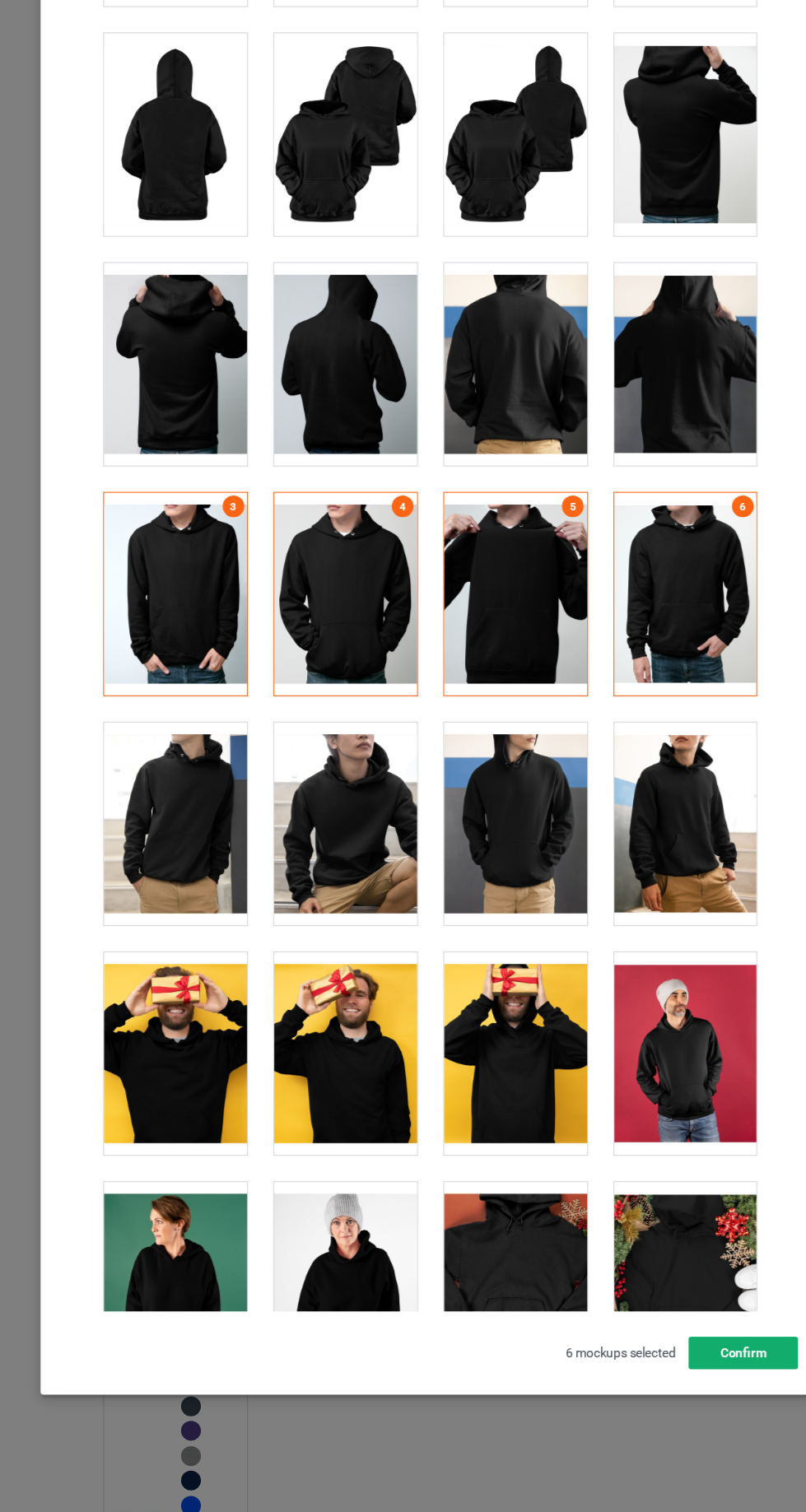
click at [692, 1331] on button "Confirm" at bounding box center [688, 1330] width 100 height 29
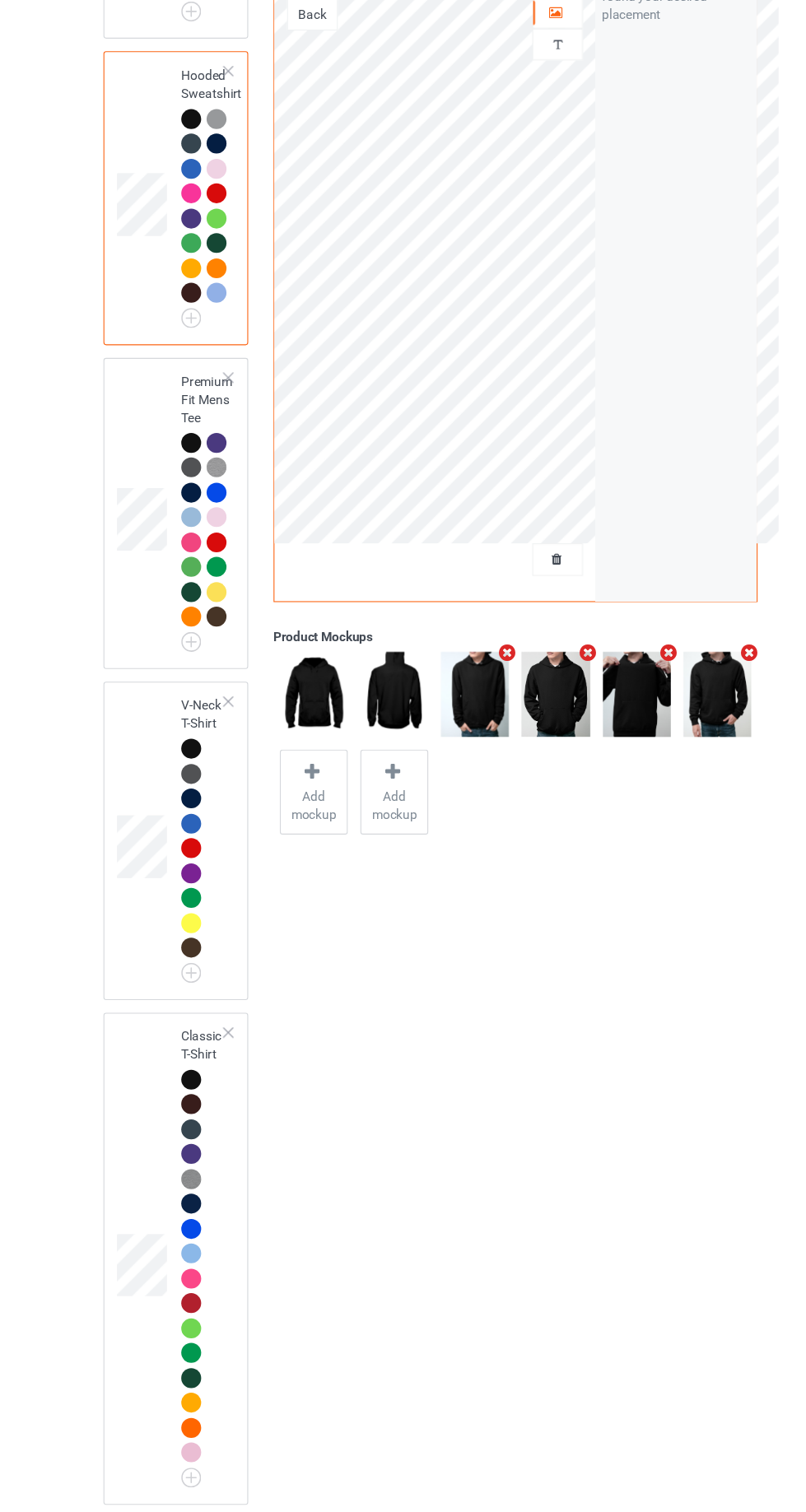
scroll to position [305, 0]
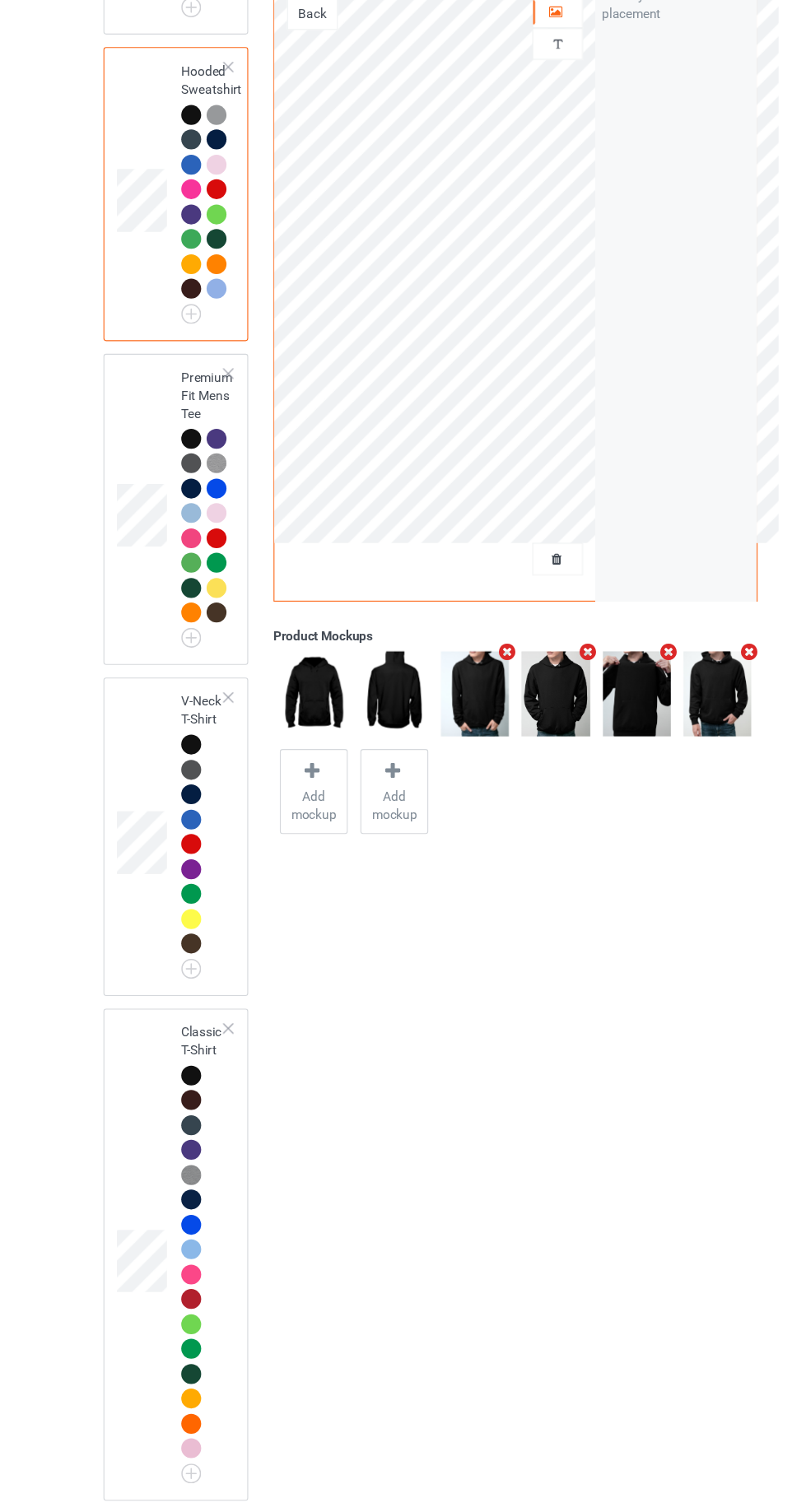
click at [130, 534] on td at bounding box center [143, 601] width 49 height 270
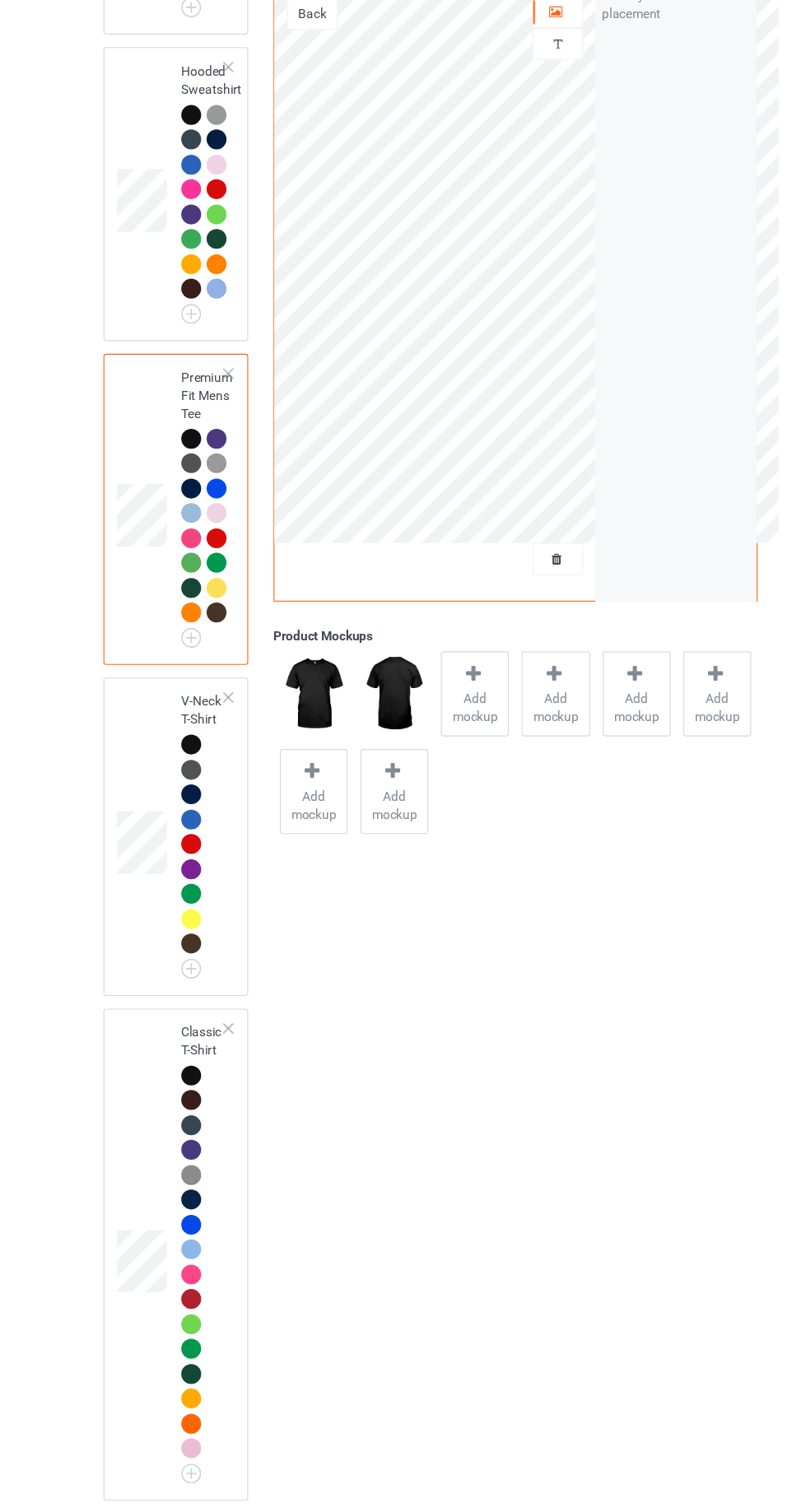
click at [437, 785] on span "Add mockup" at bounding box center [444, 781] width 60 height 33
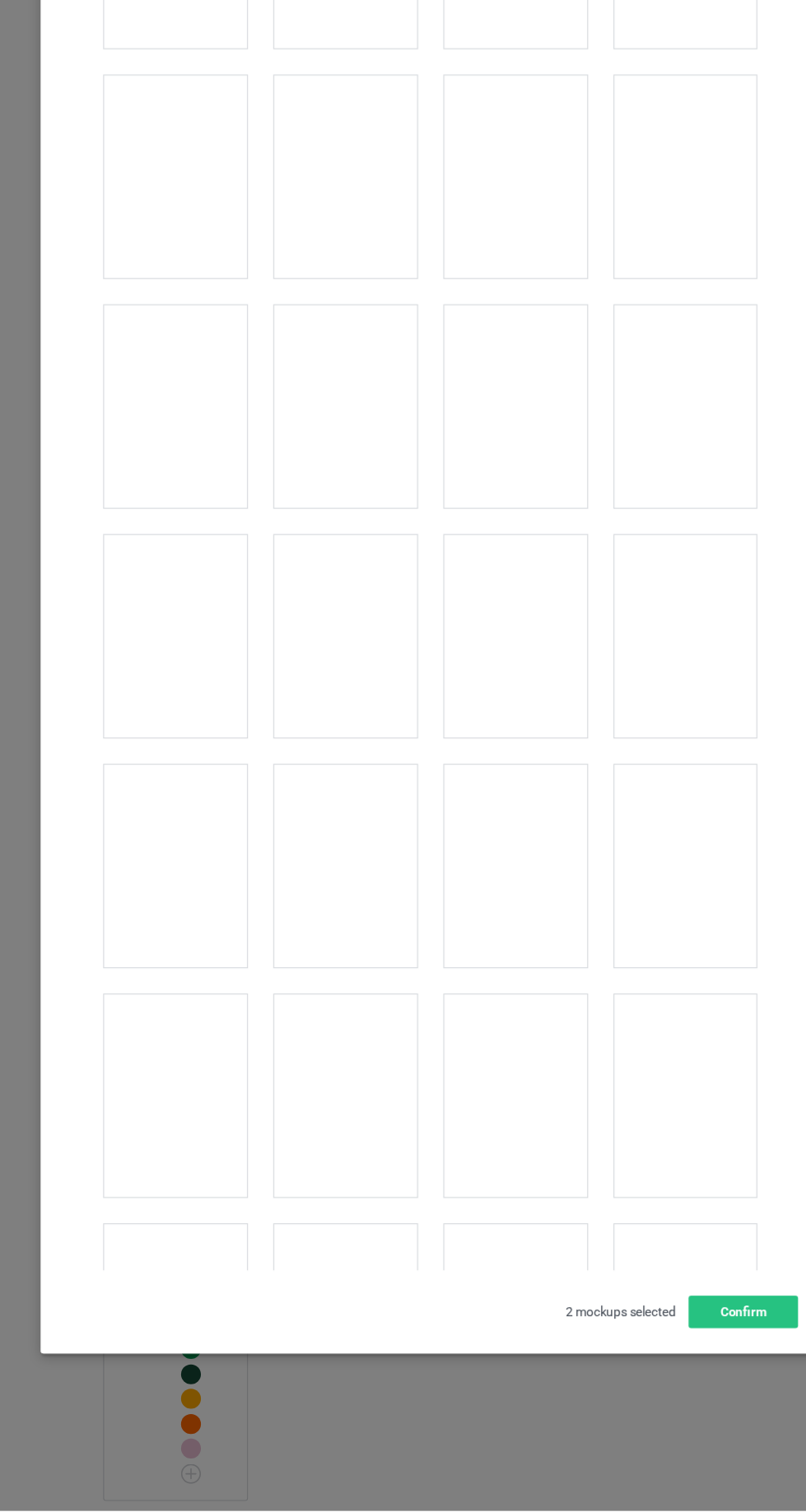
scroll to position [1560, 0]
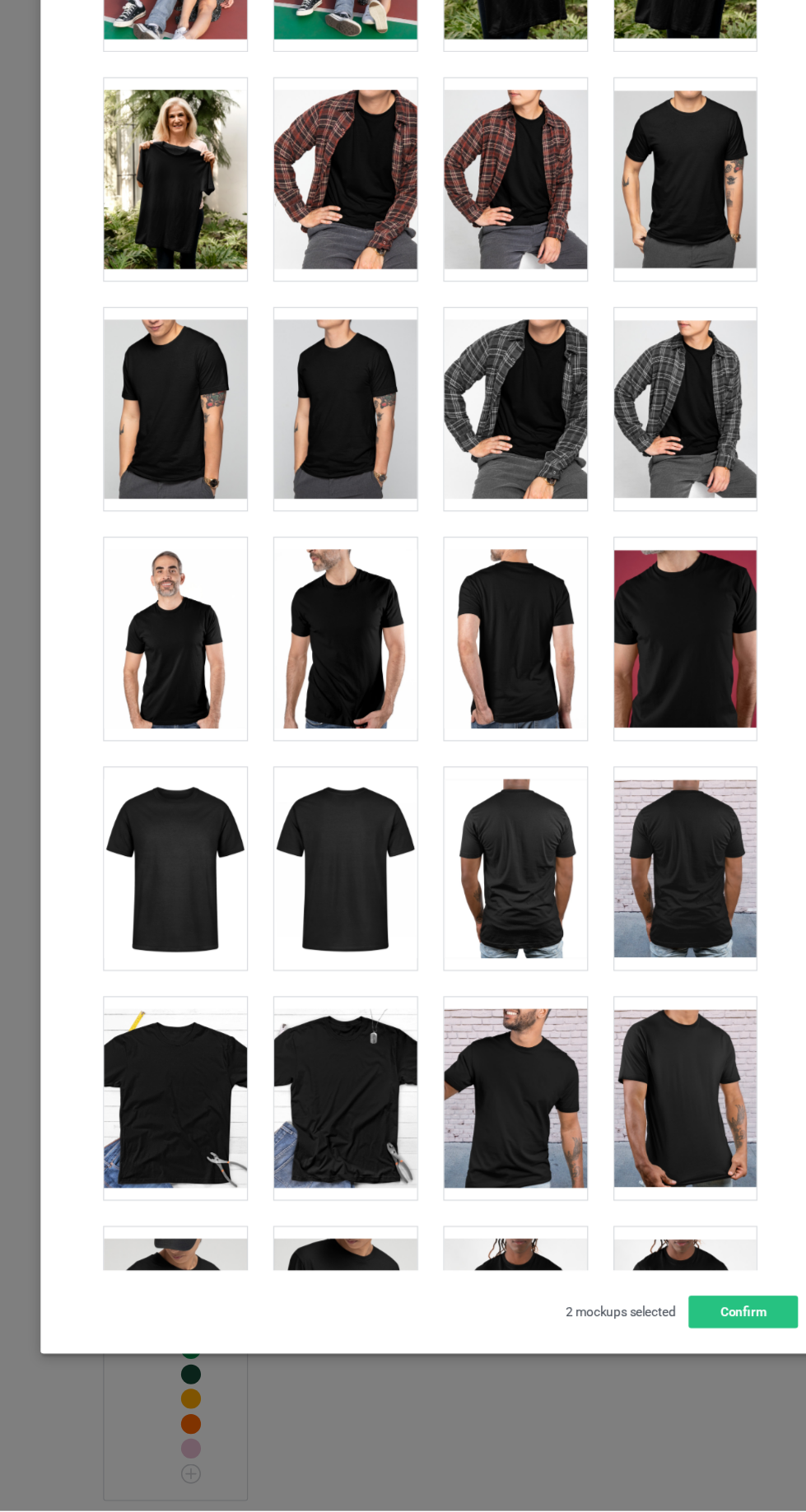
click at [628, 325] on div at bounding box center [634, 300] width 130 height 184
click at [168, 525] on div at bounding box center [171, 509] width 130 height 184
click at [290, 525] on div at bounding box center [326, 509] width 130 height 184
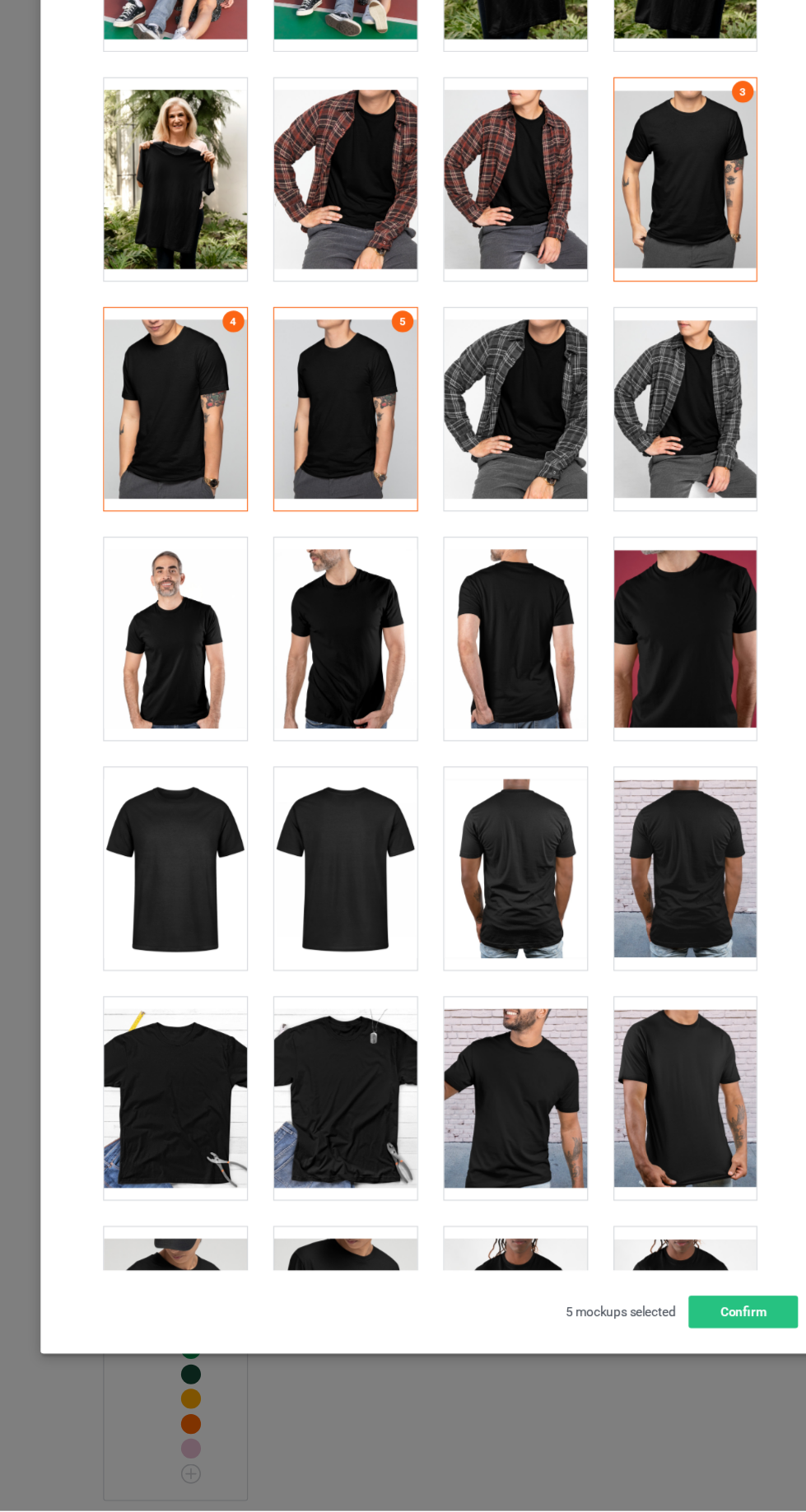
click at [479, 513] on div at bounding box center [479, 509] width 130 height 184
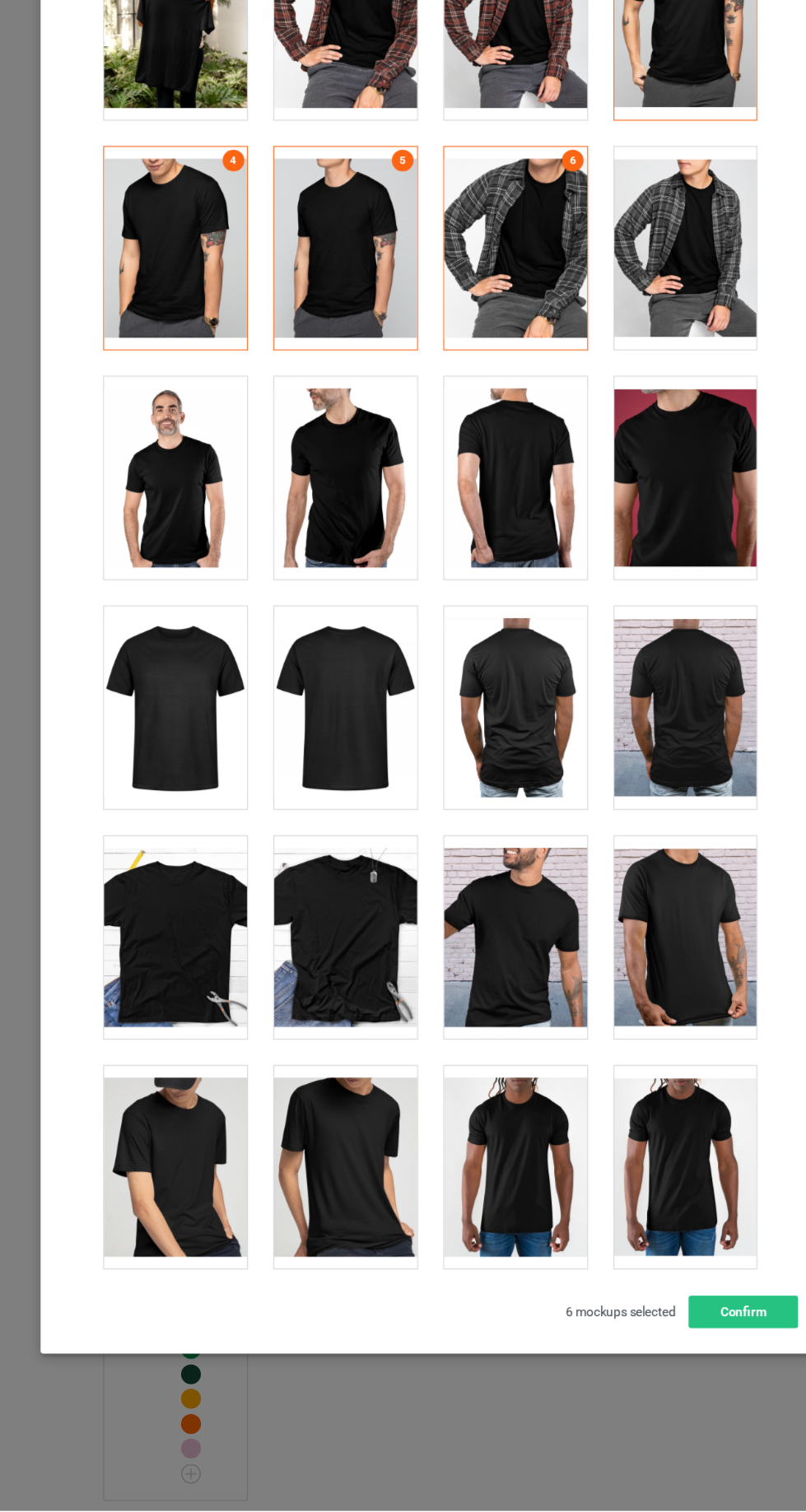
scroll to position [1721, 0]
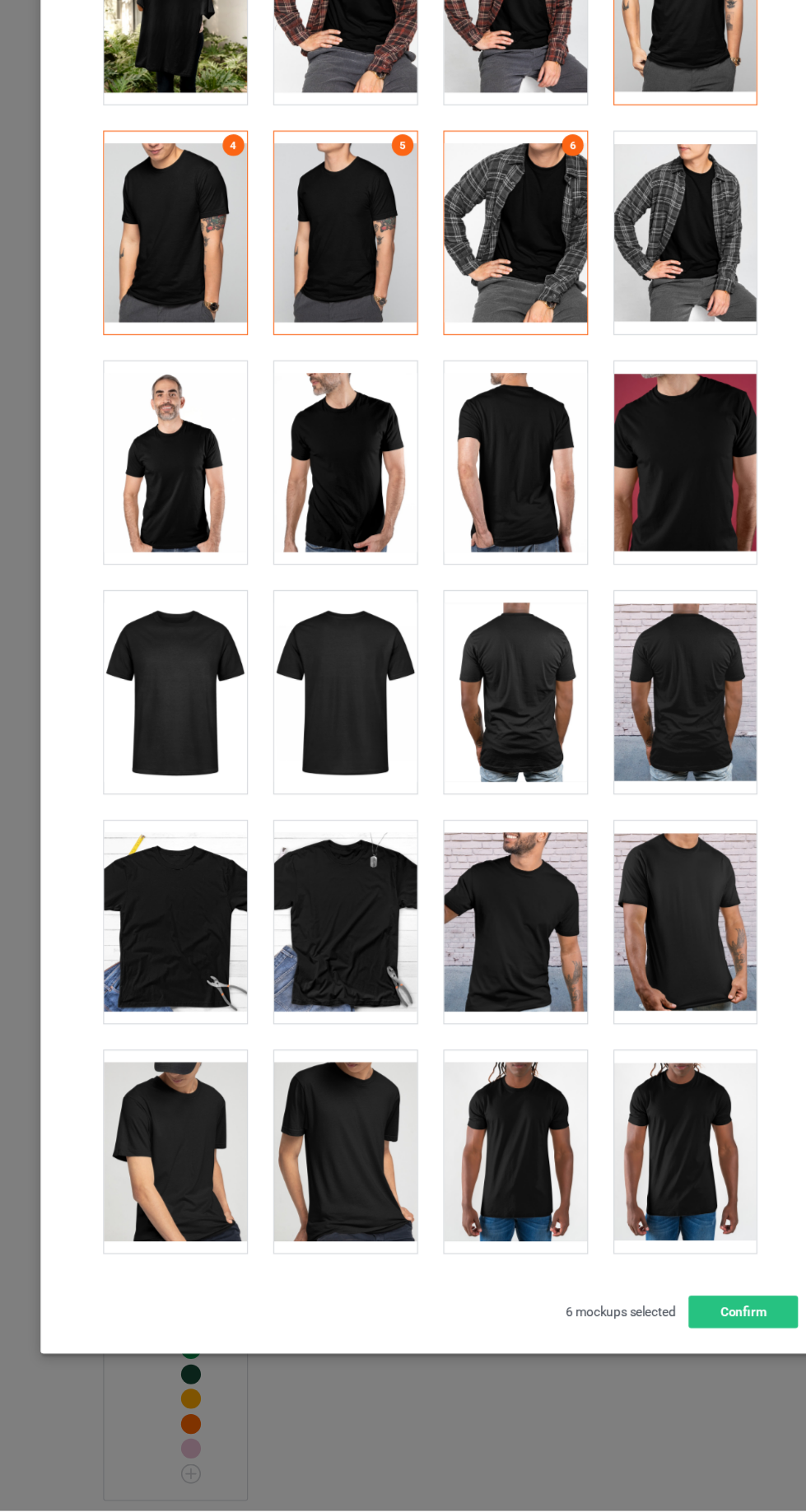
click at [598, 586] on div at bounding box center [634, 558] width 130 height 184
click at [671, 1319] on button "Confirm" at bounding box center [688, 1330] width 100 height 29
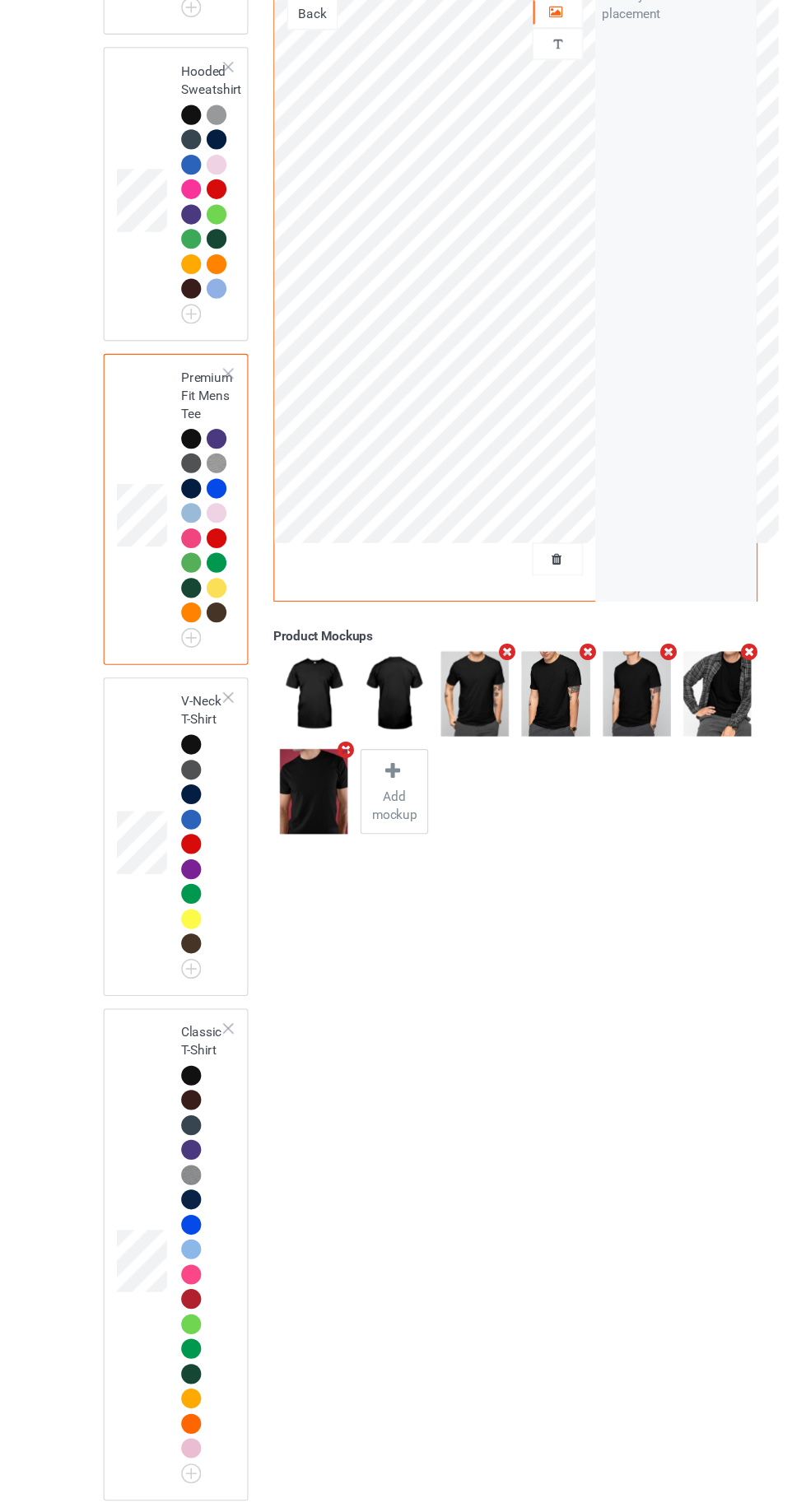
scroll to position [406, 0]
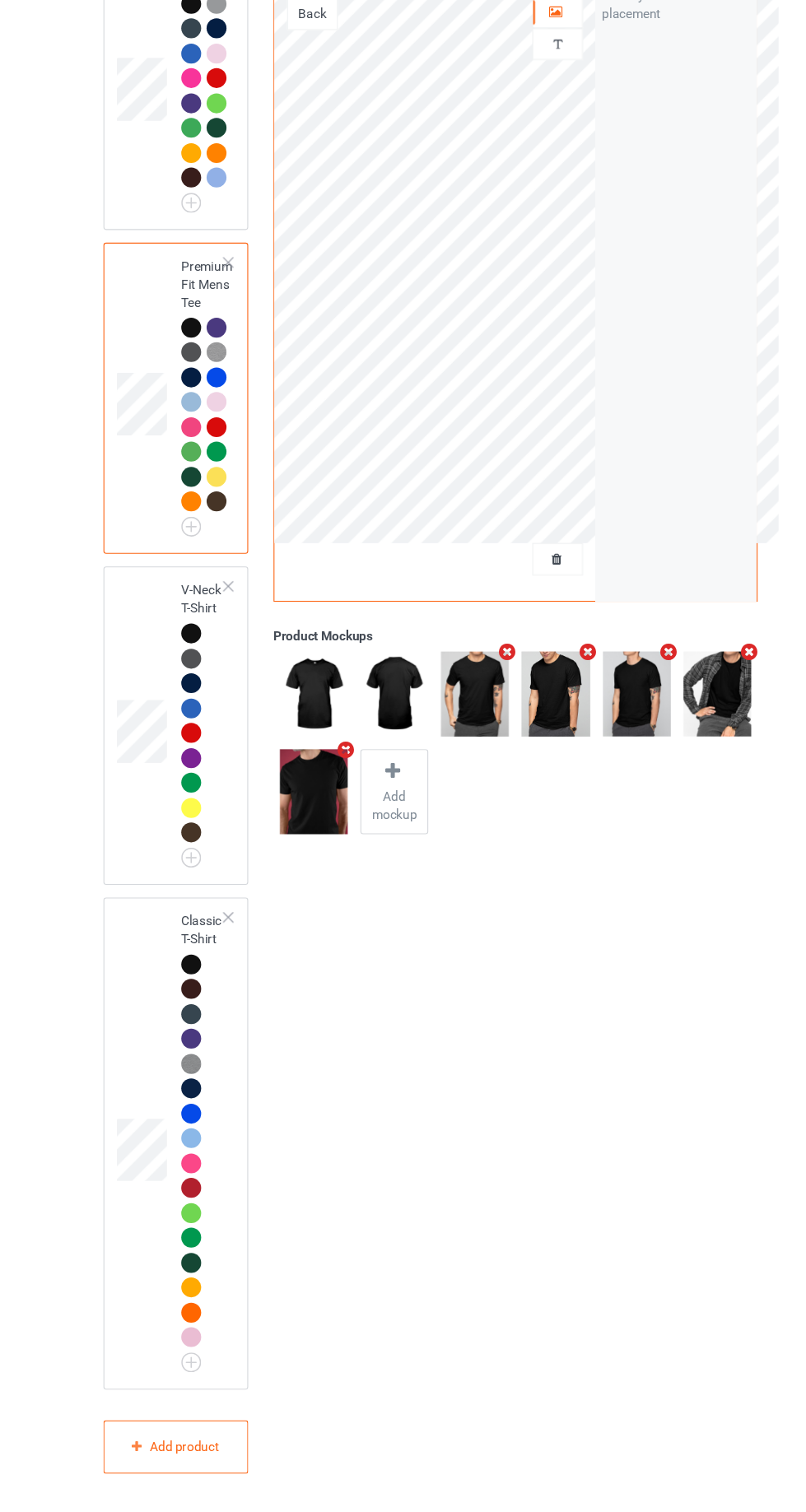
click at [138, 695] on td at bounding box center [143, 797] width 49 height 277
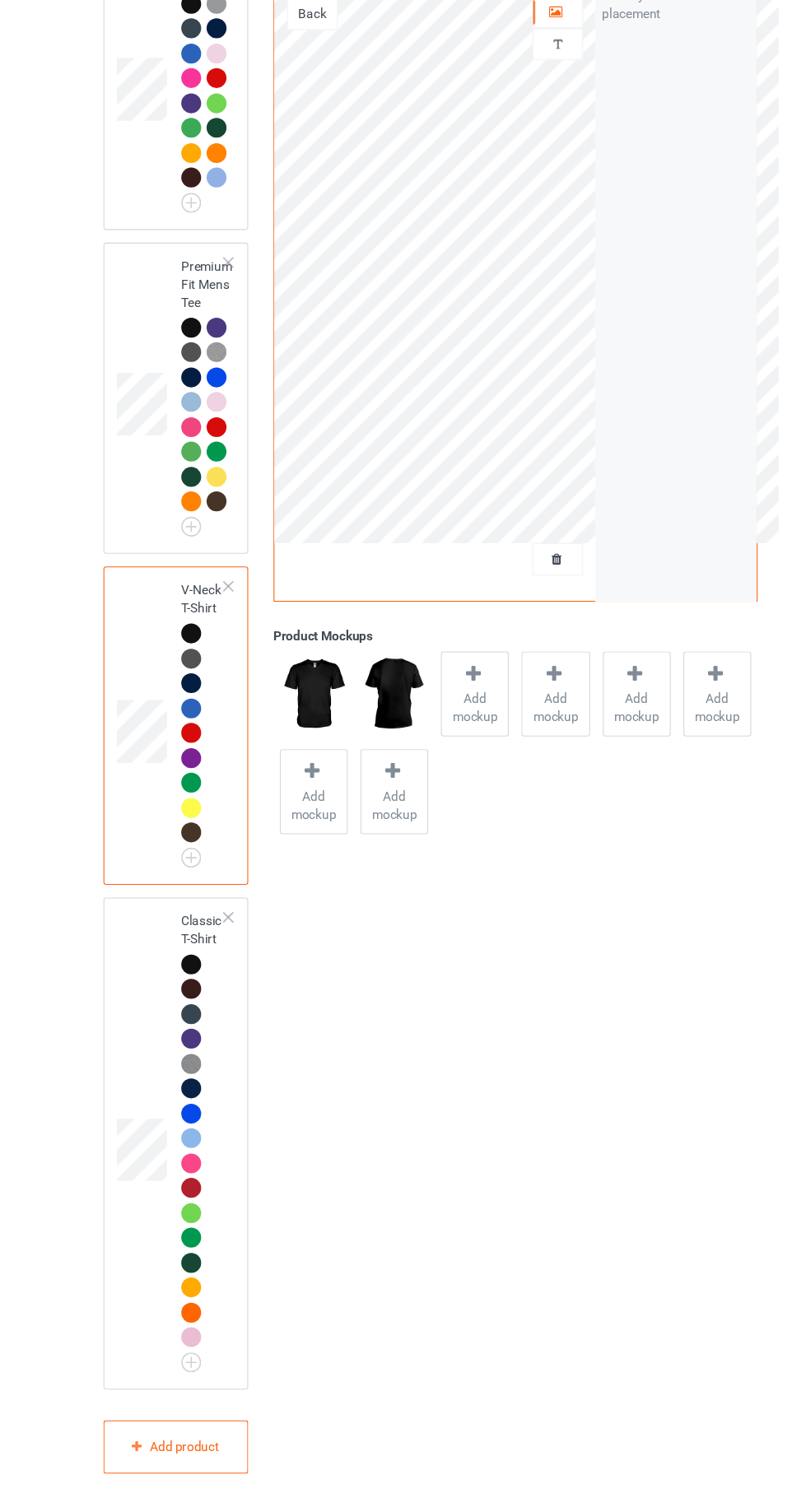
click at [443, 771] on span "Add mockup" at bounding box center [444, 781] width 60 height 33
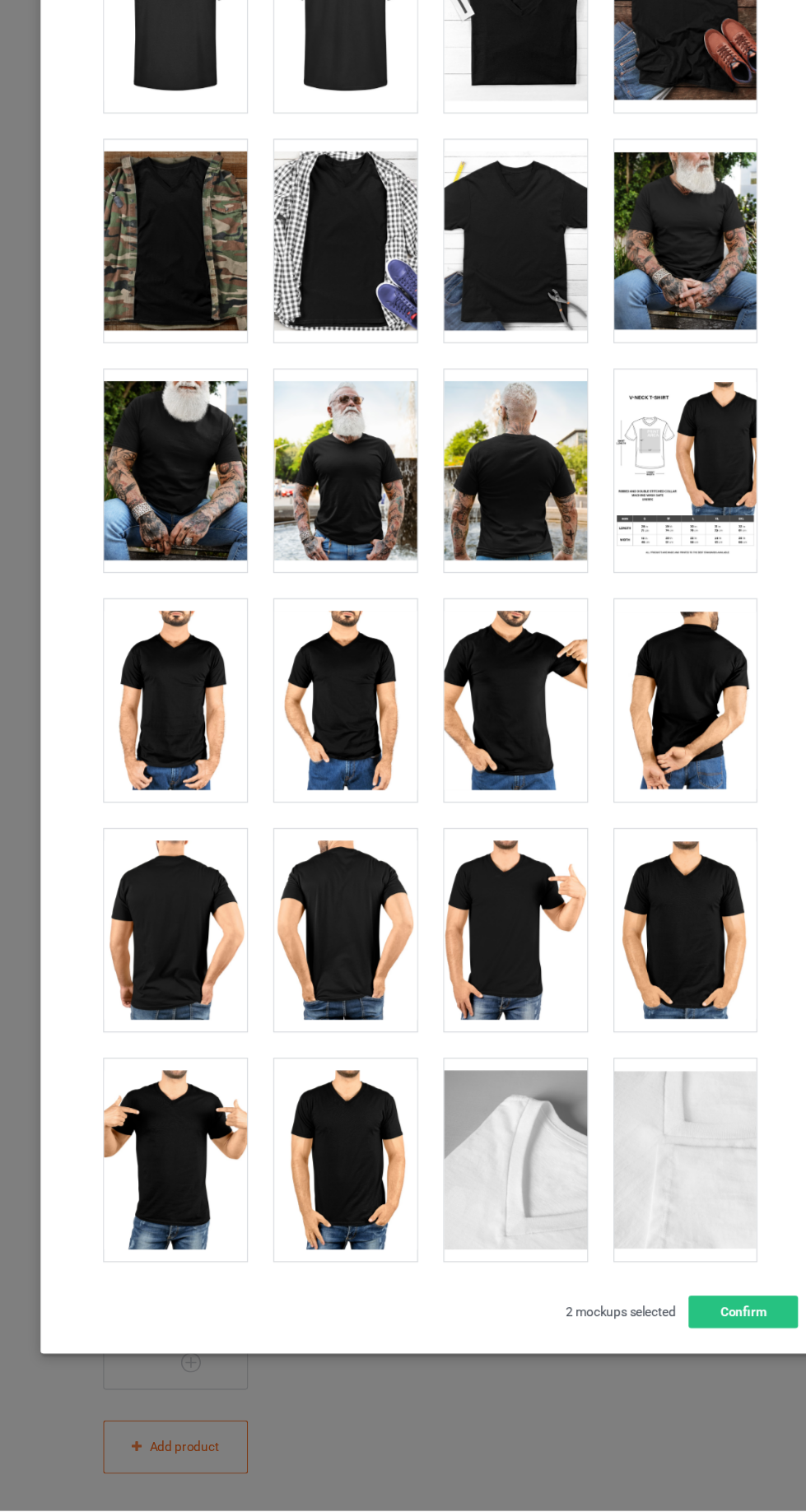
scroll to position [676, 0]
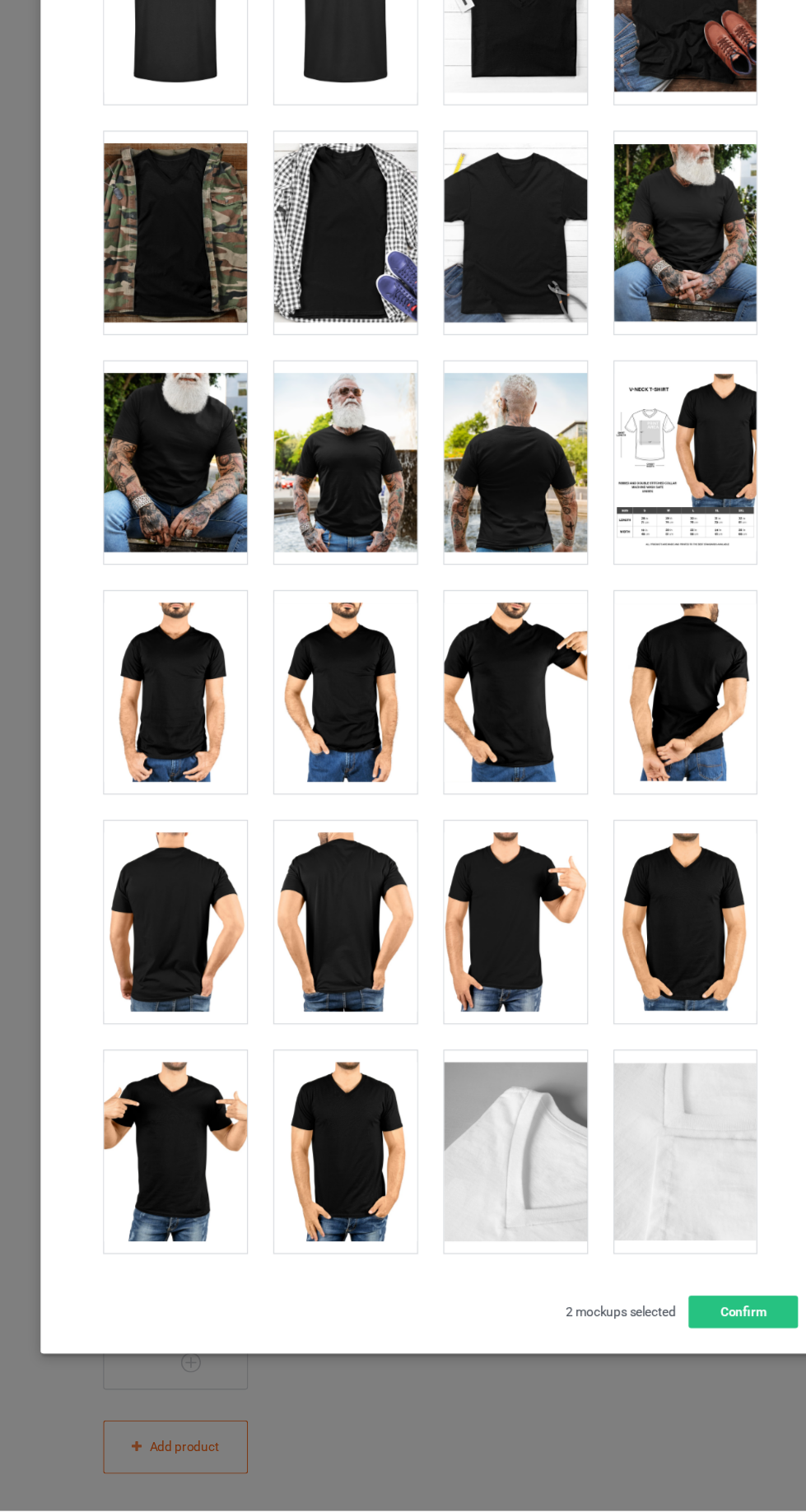
click at [164, 784] on div at bounding box center [171, 766] width 130 height 184
click at [340, 766] on div at bounding box center [326, 766] width 130 height 184
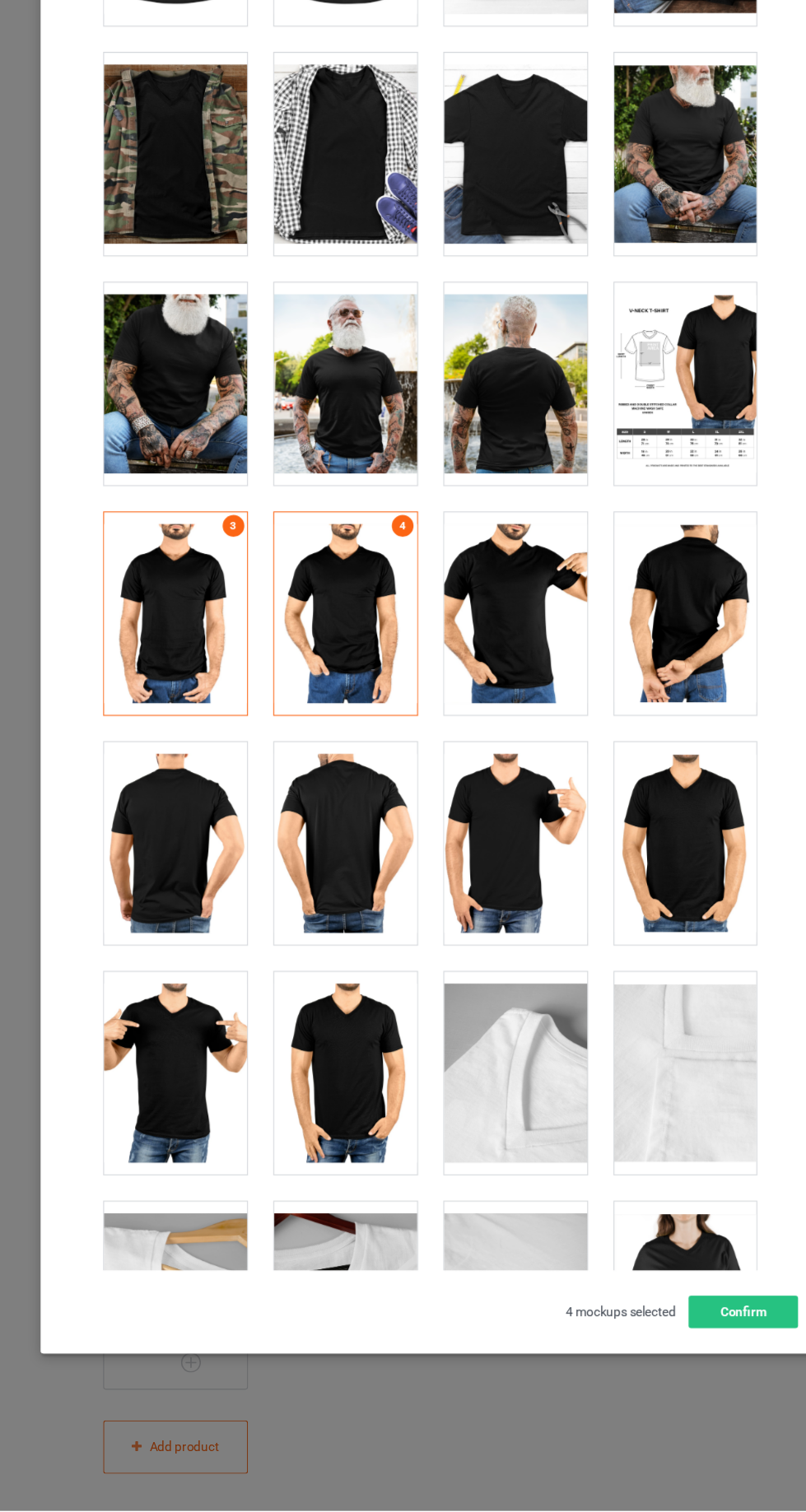
scroll to position [748, 0]
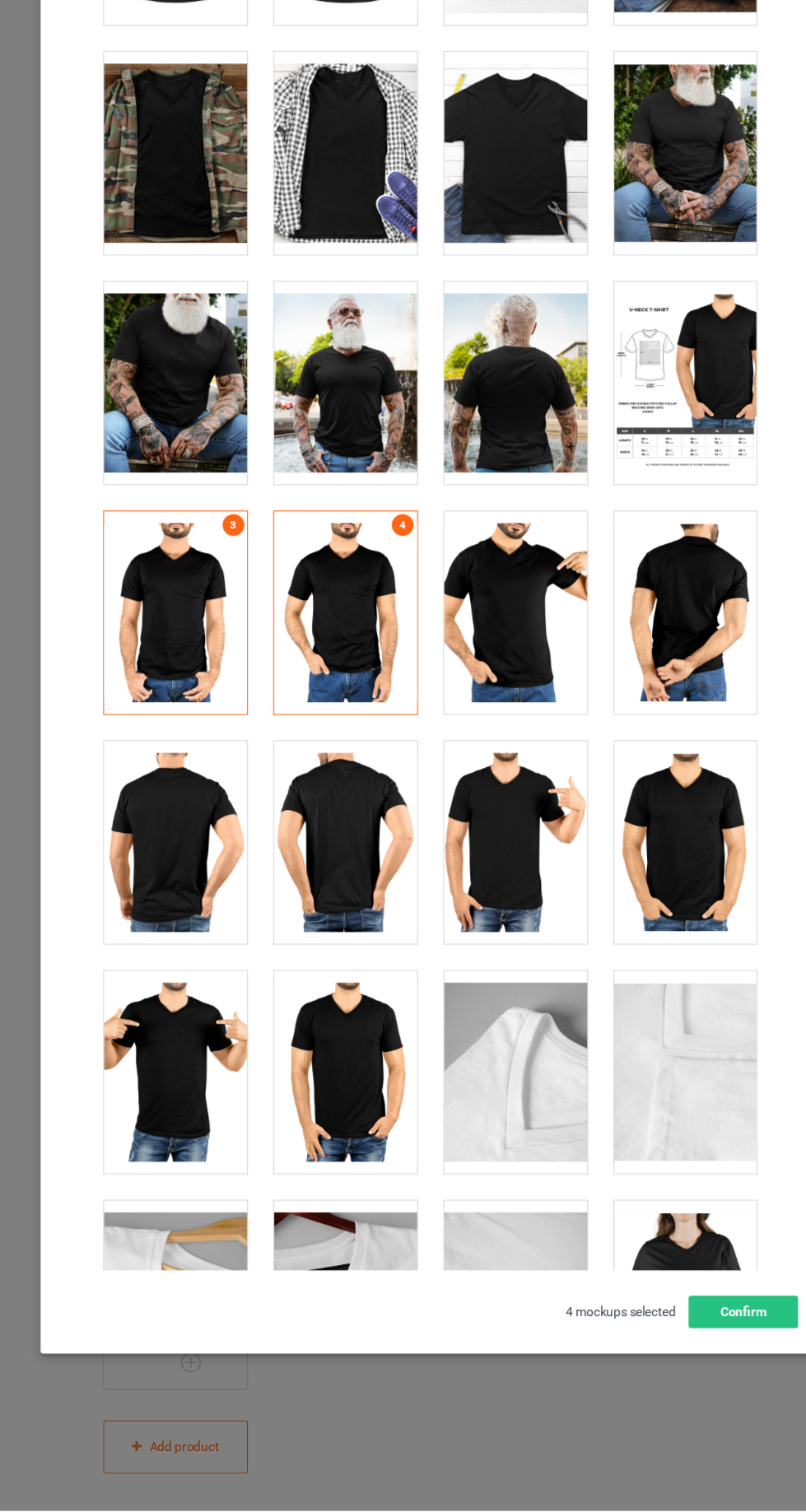
click at [594, 904] on div at bounding box center [634, 903] width 130 height 184
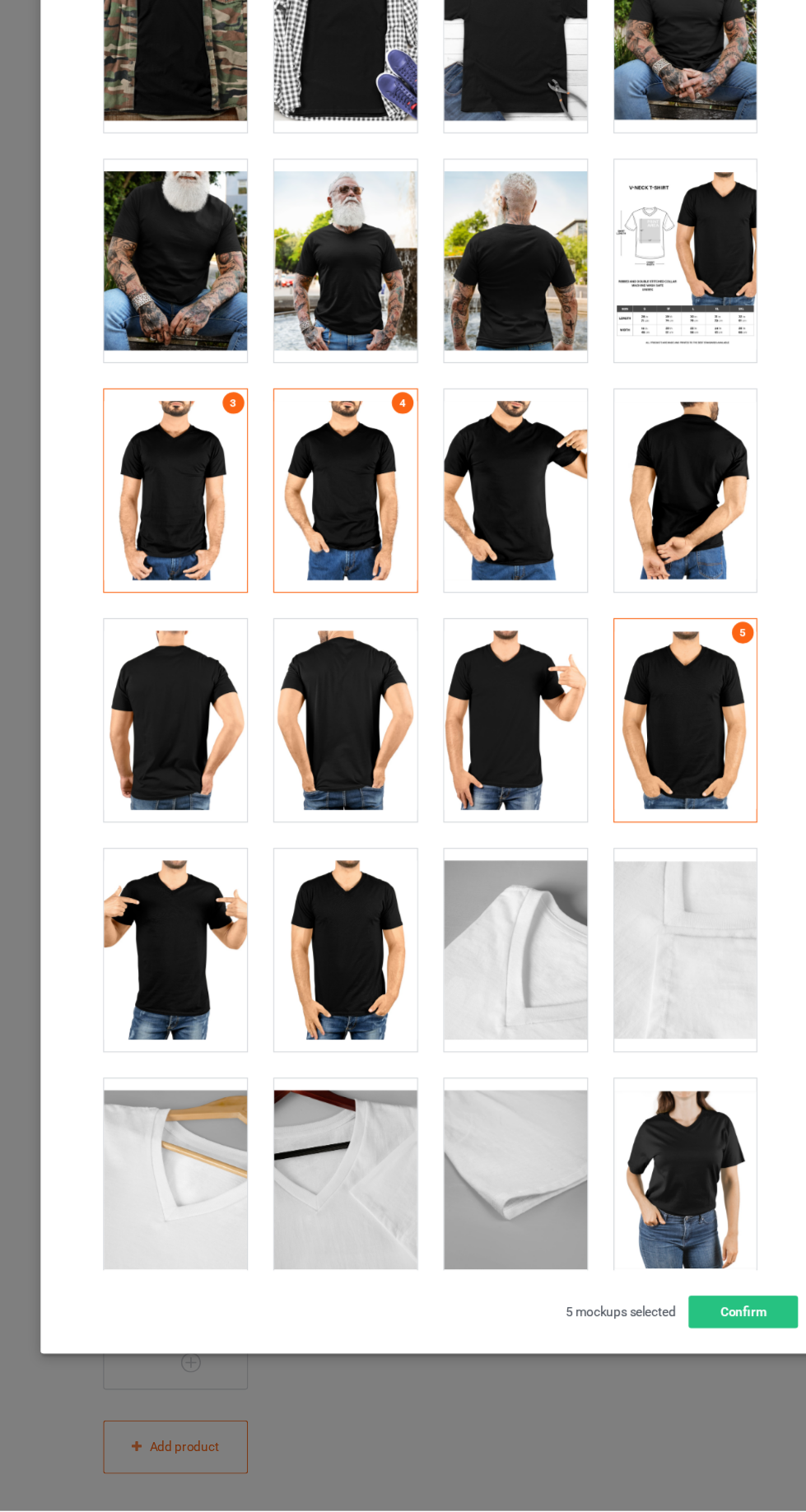
scroll to position [861, 0]
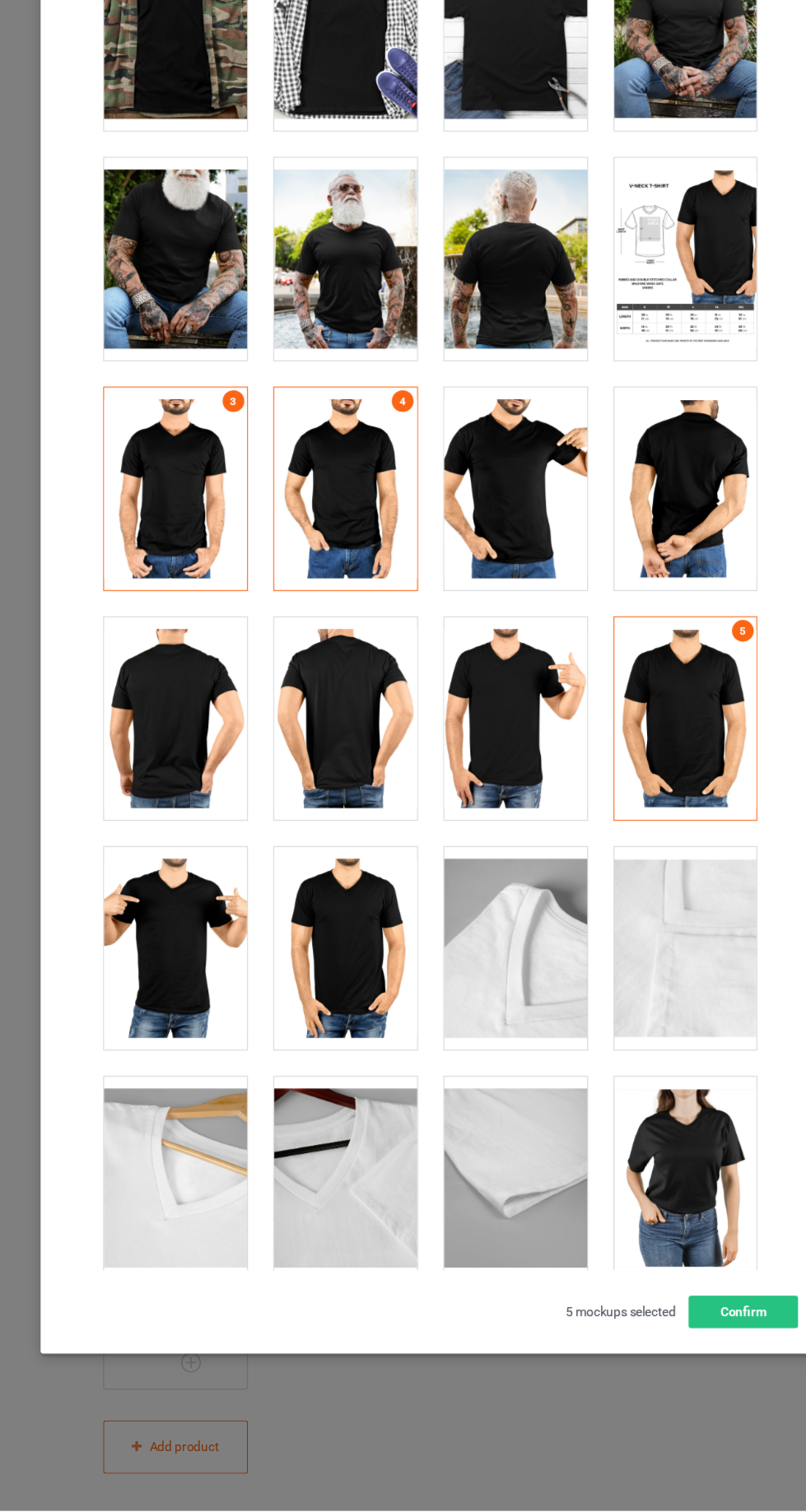
click at [305, 990] on div at bounding box center [326, 1000] width 130 height 184
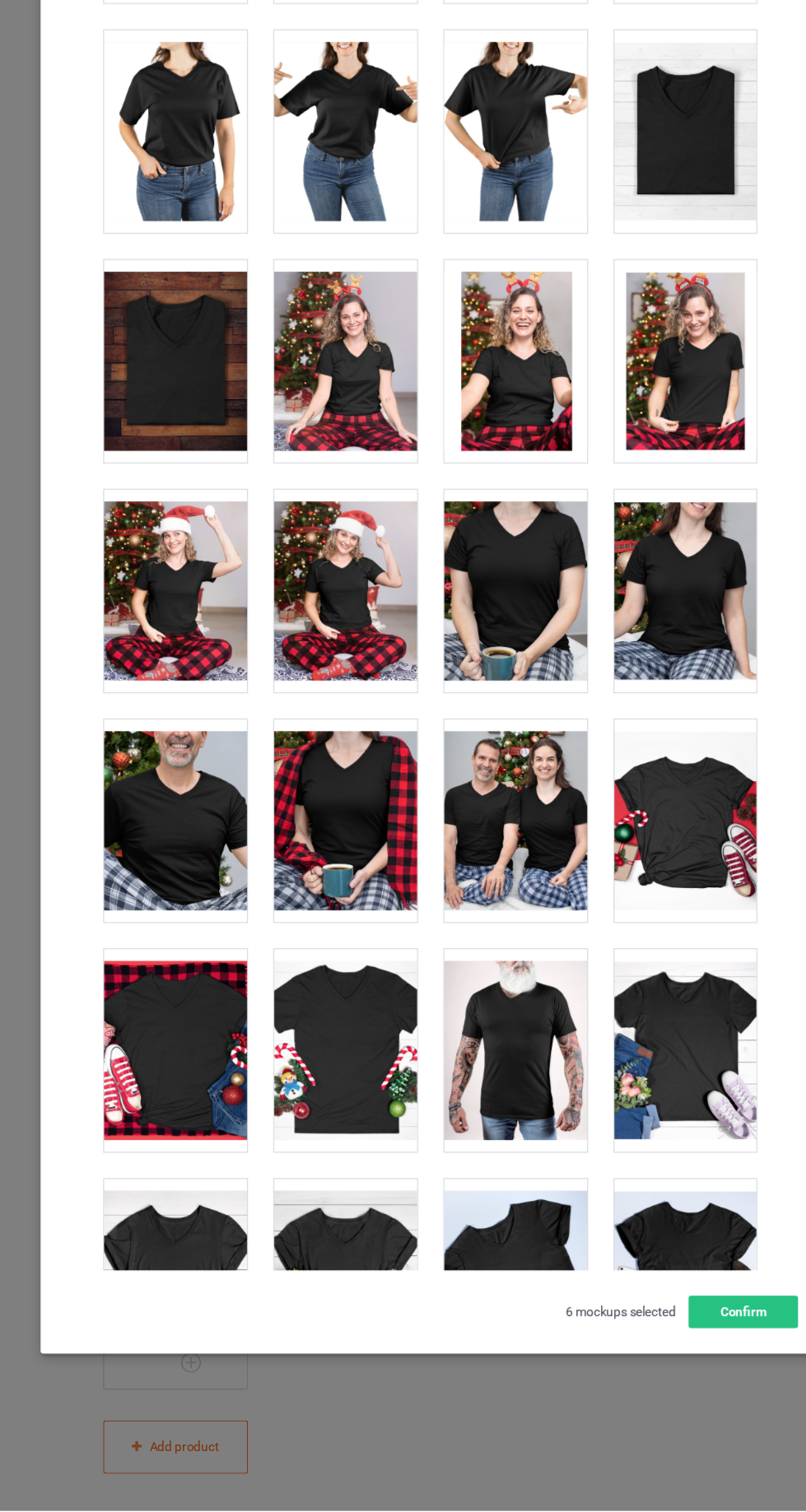
scroll to position [2336, 0]
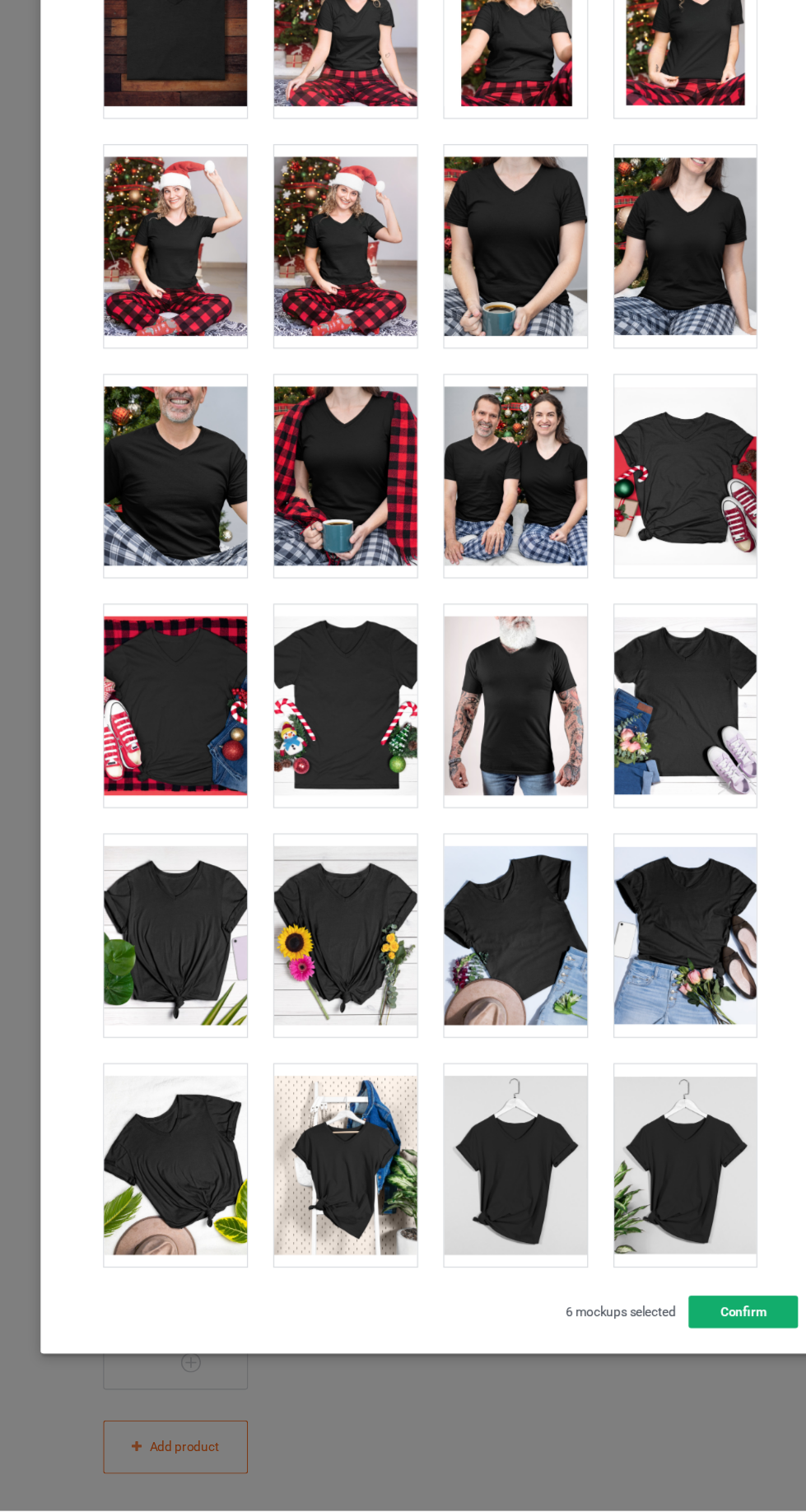
click at [670, 1327] on button "Confirm" at bounding box center [688, 1330] width 100 height 29
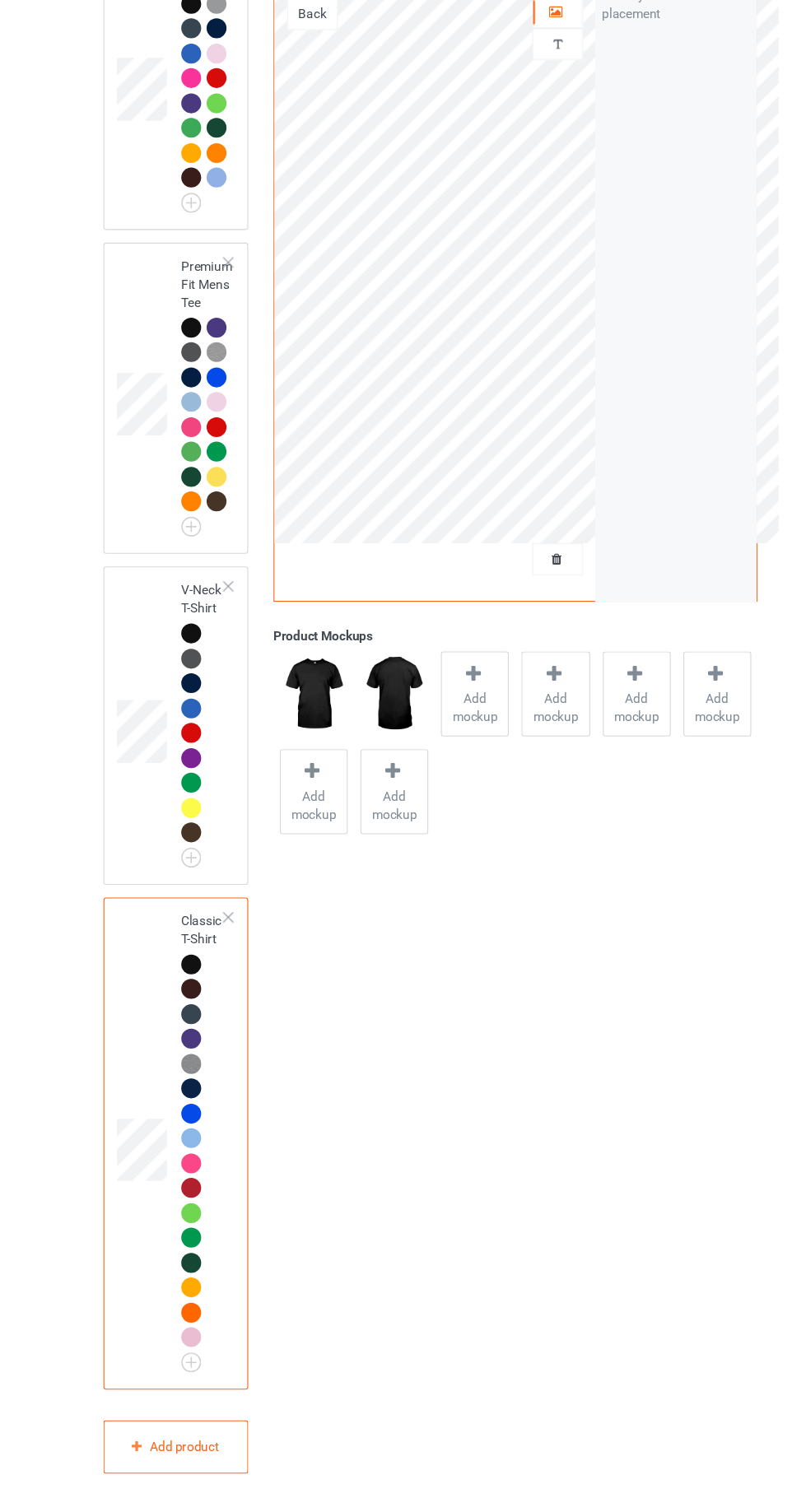
click at [445, 769] on span "Add mockup" at bounding box center [444, 781] width 60 height 33
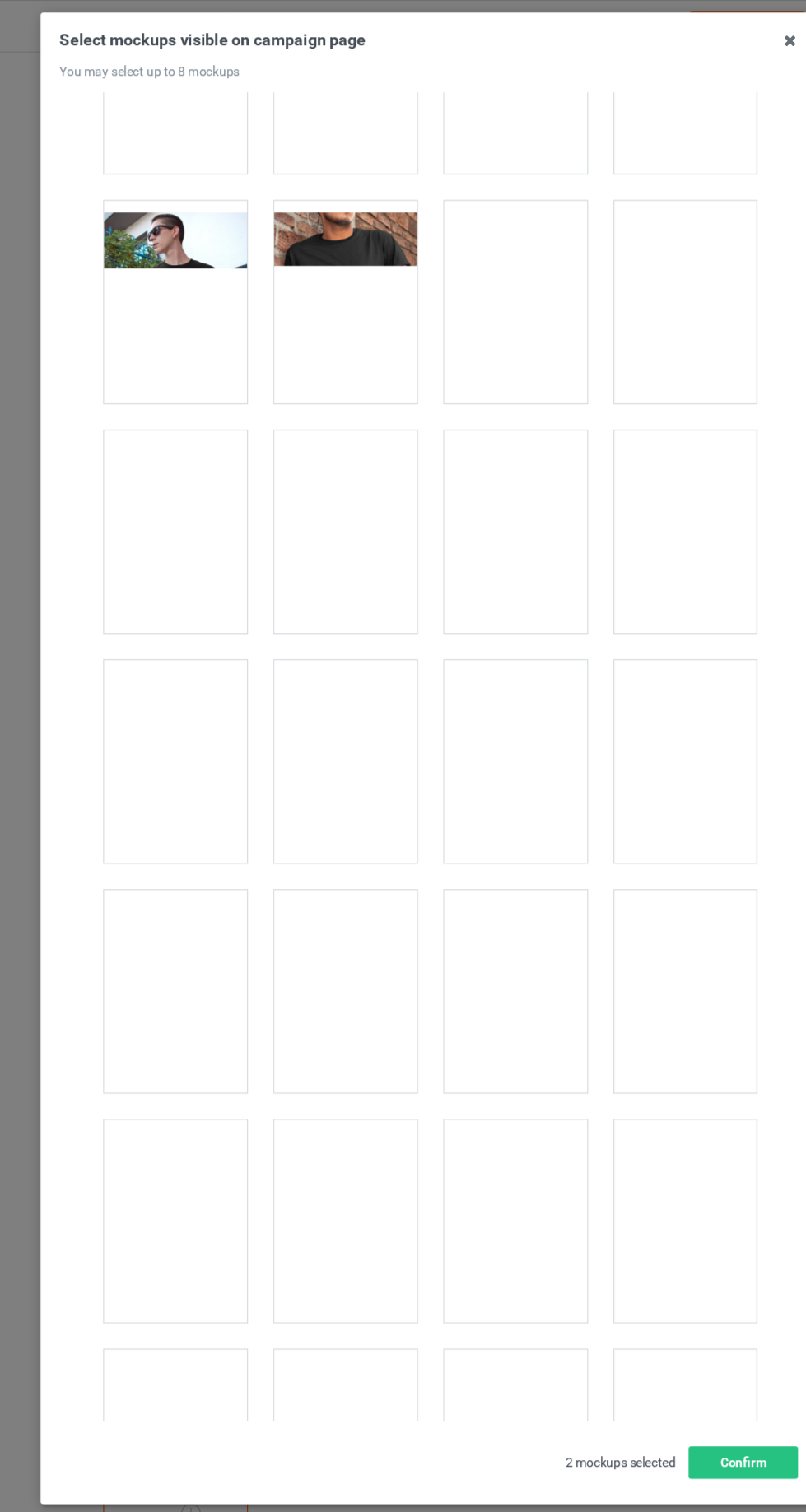
scroll to position [332, 0]
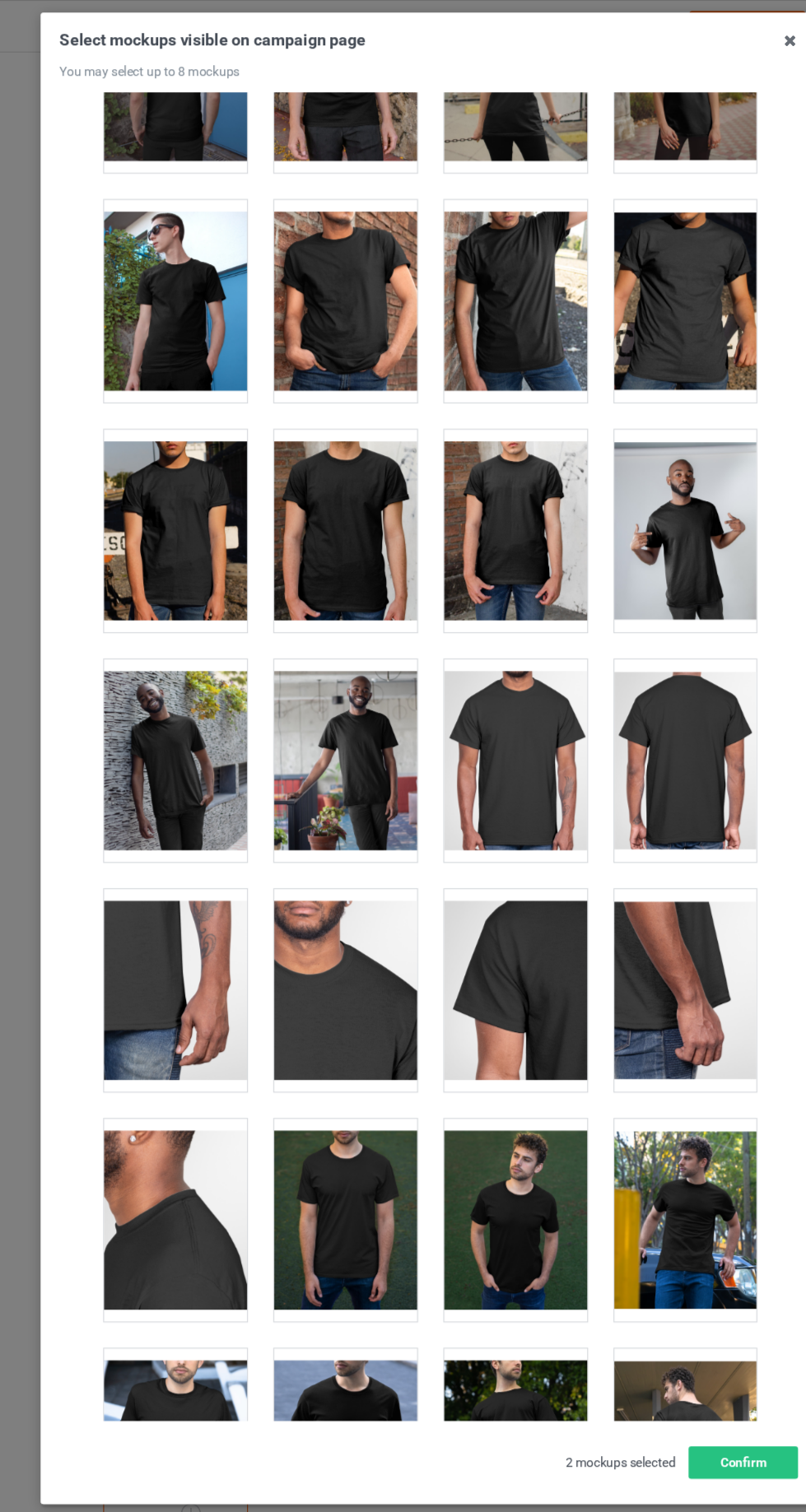
click at [339, 316] on div at bounding box center [326, 274] width 130 height 184
click at [473, 295] on div at bounding box center [479, 274] width 130 height 184
click at [640, 274] on div at bounding box center [634, 274] width 130 height 184
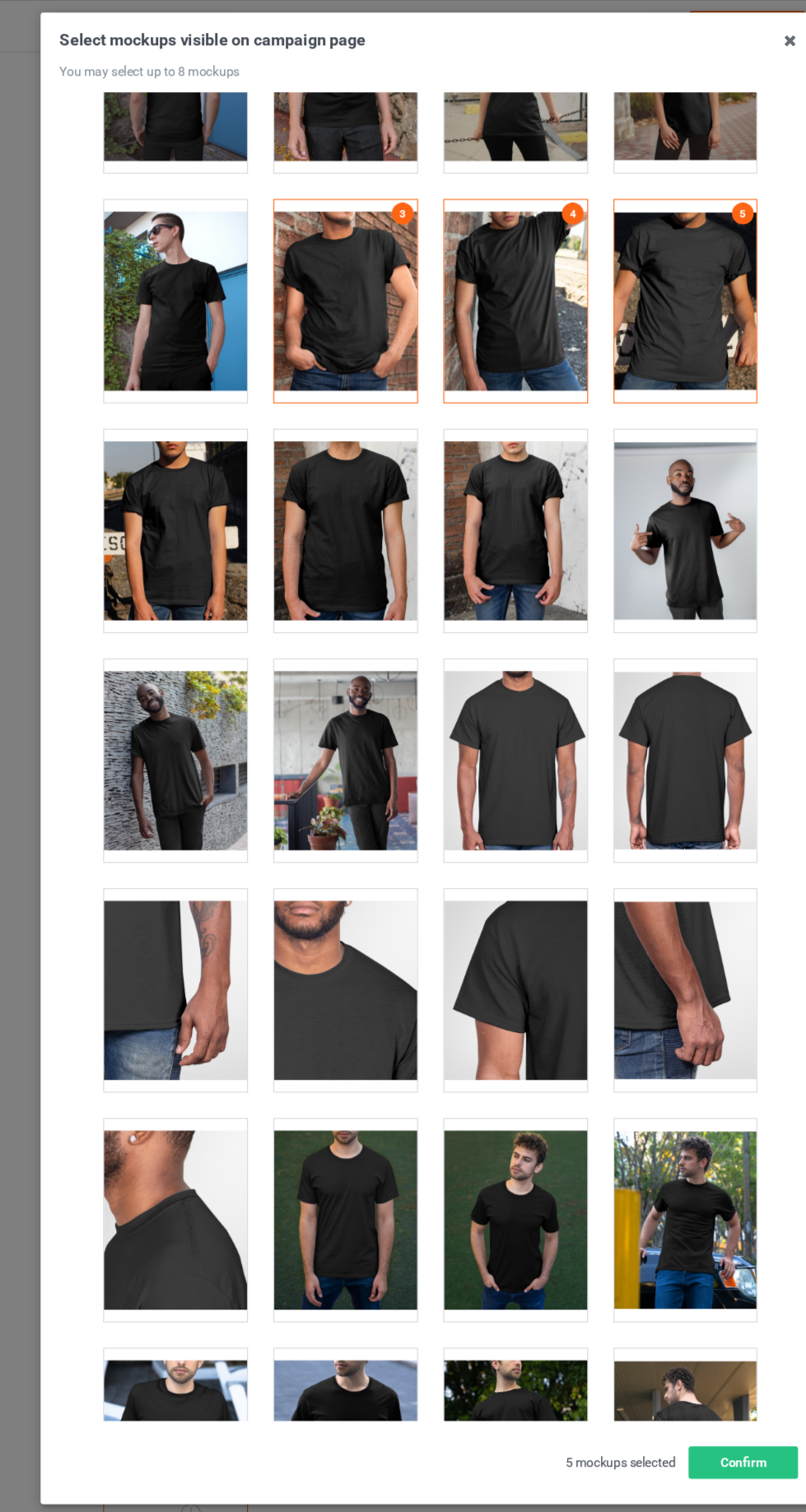
click at [316, 505] on div at bounding box center [326, 482] width 130 height 184
click at [671, 1318] on button "Confirm" at bounding box center [688, 1330] width 100 height 29
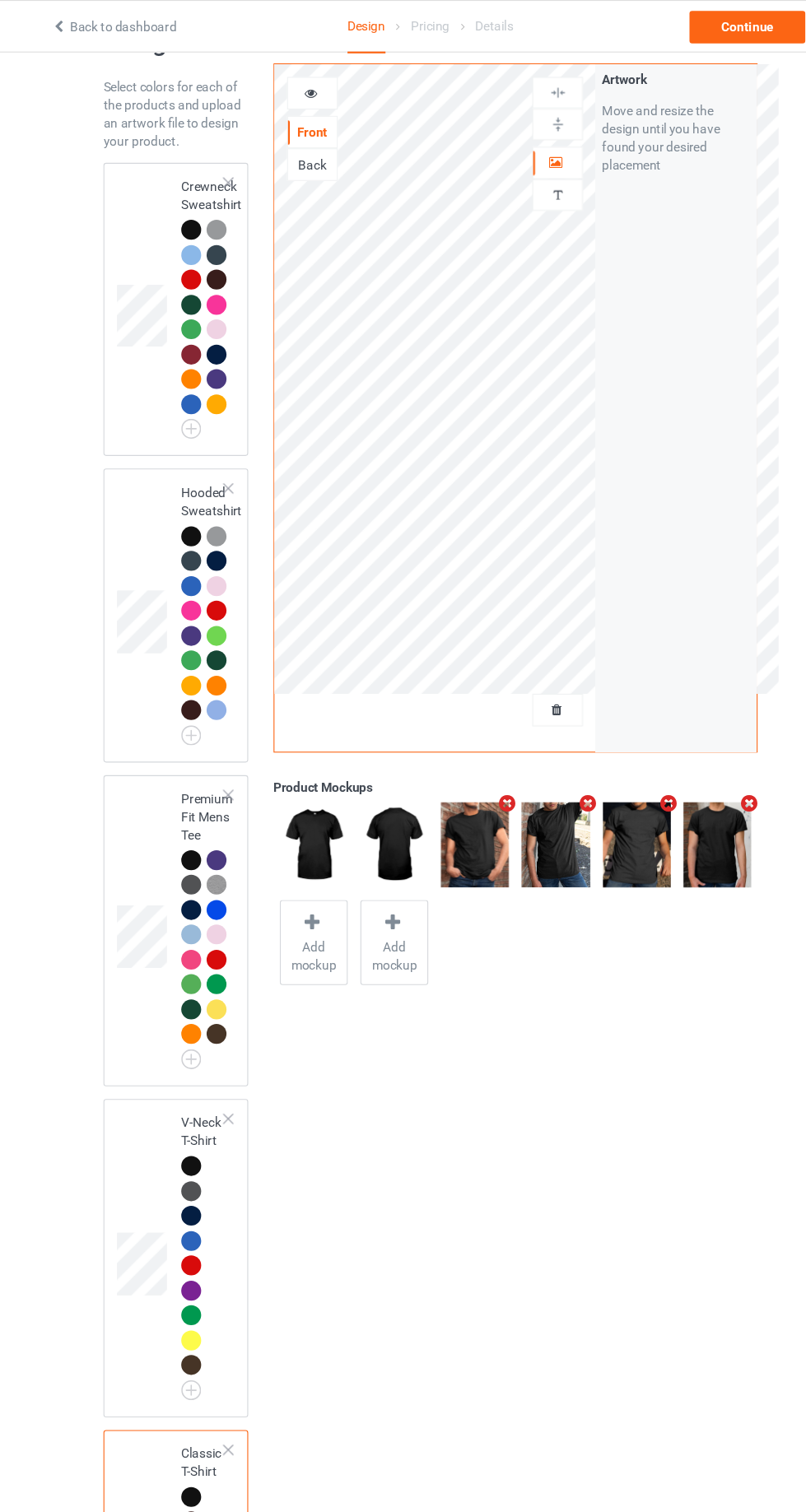
scroll to position [0, 0]
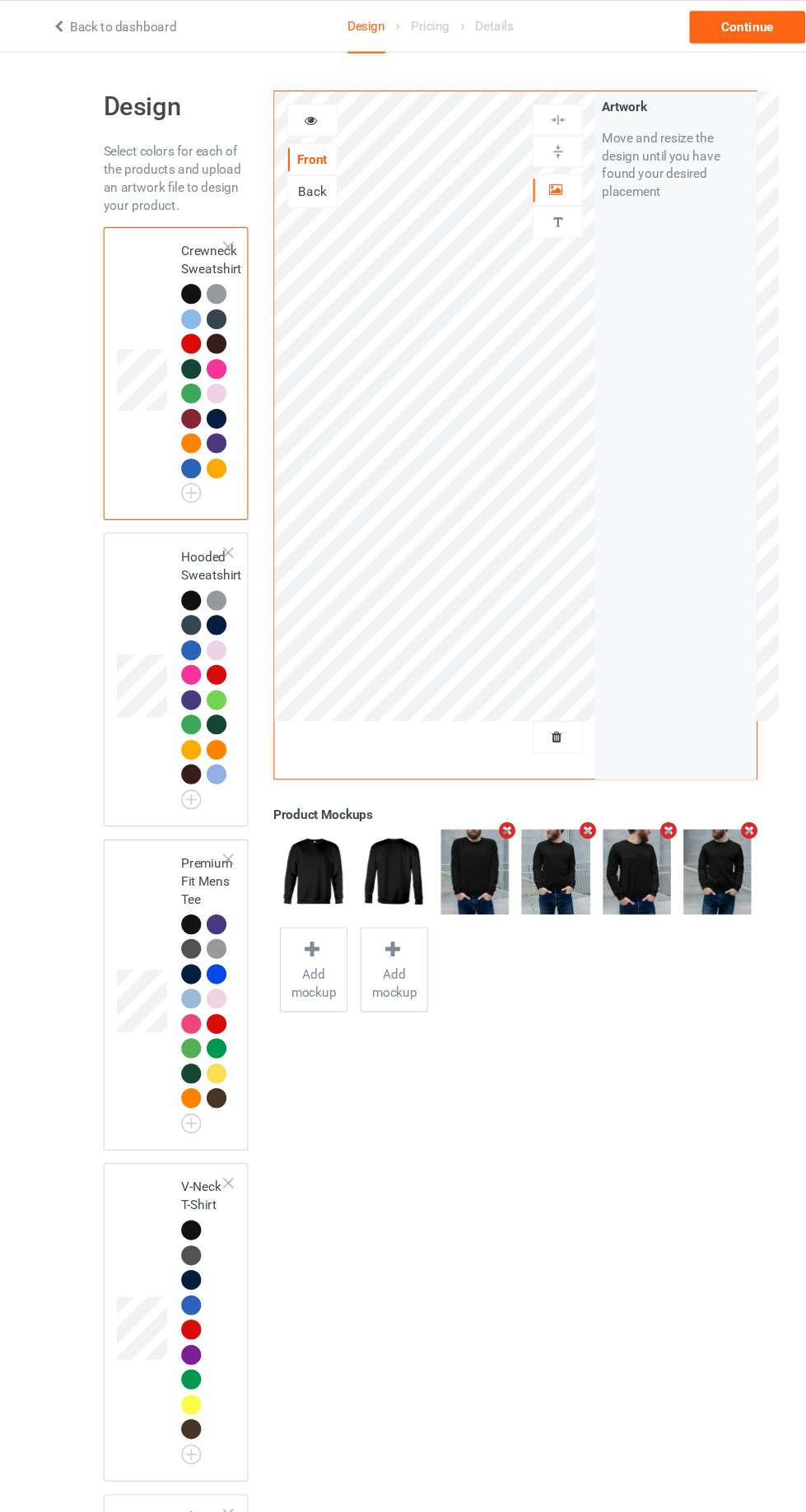
click at [109, 603] on div "Hooded Sweatshirt" at bounding box center [172, 618] width 132 height 267
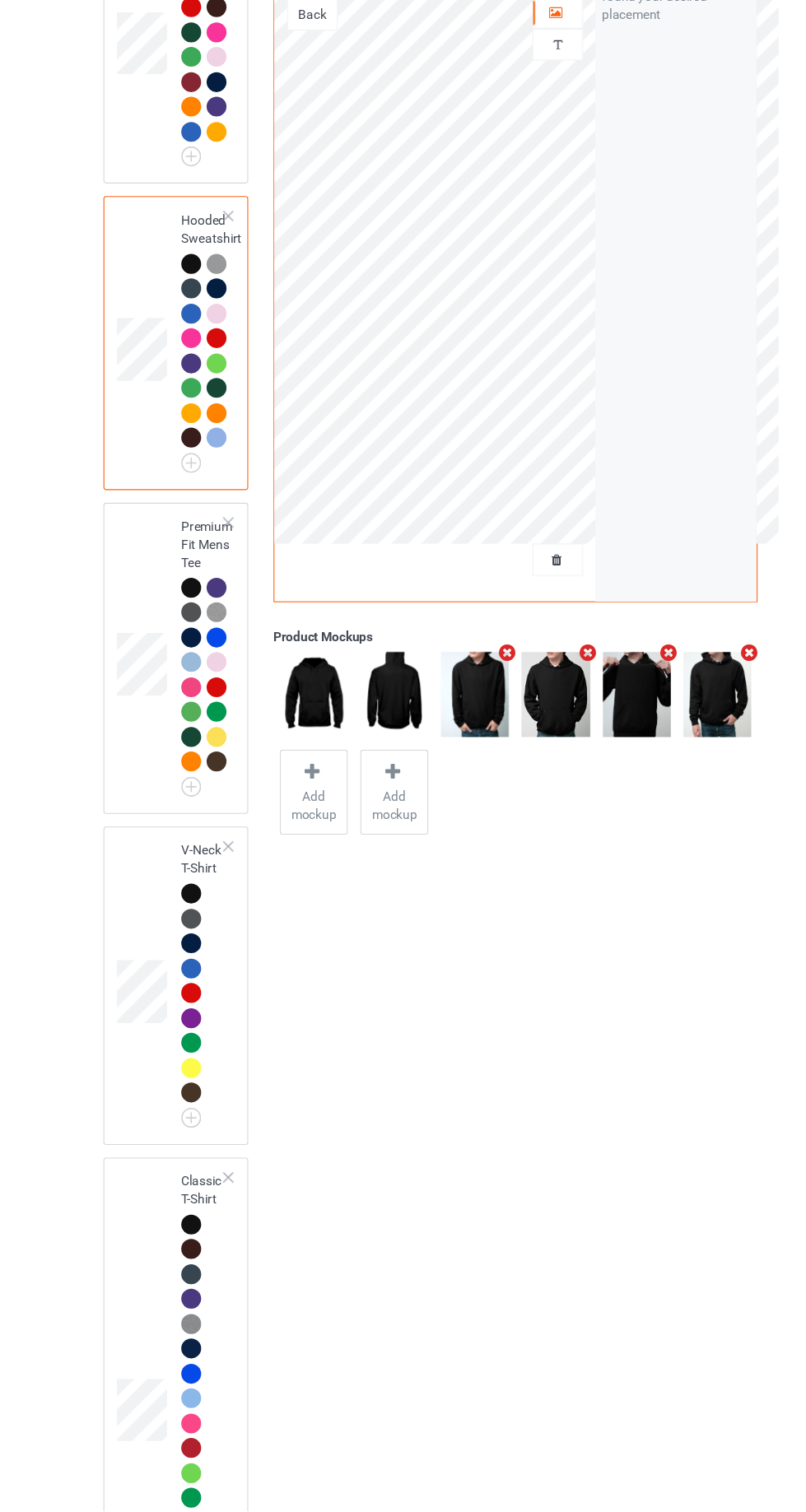
scroll to position [174, 0]
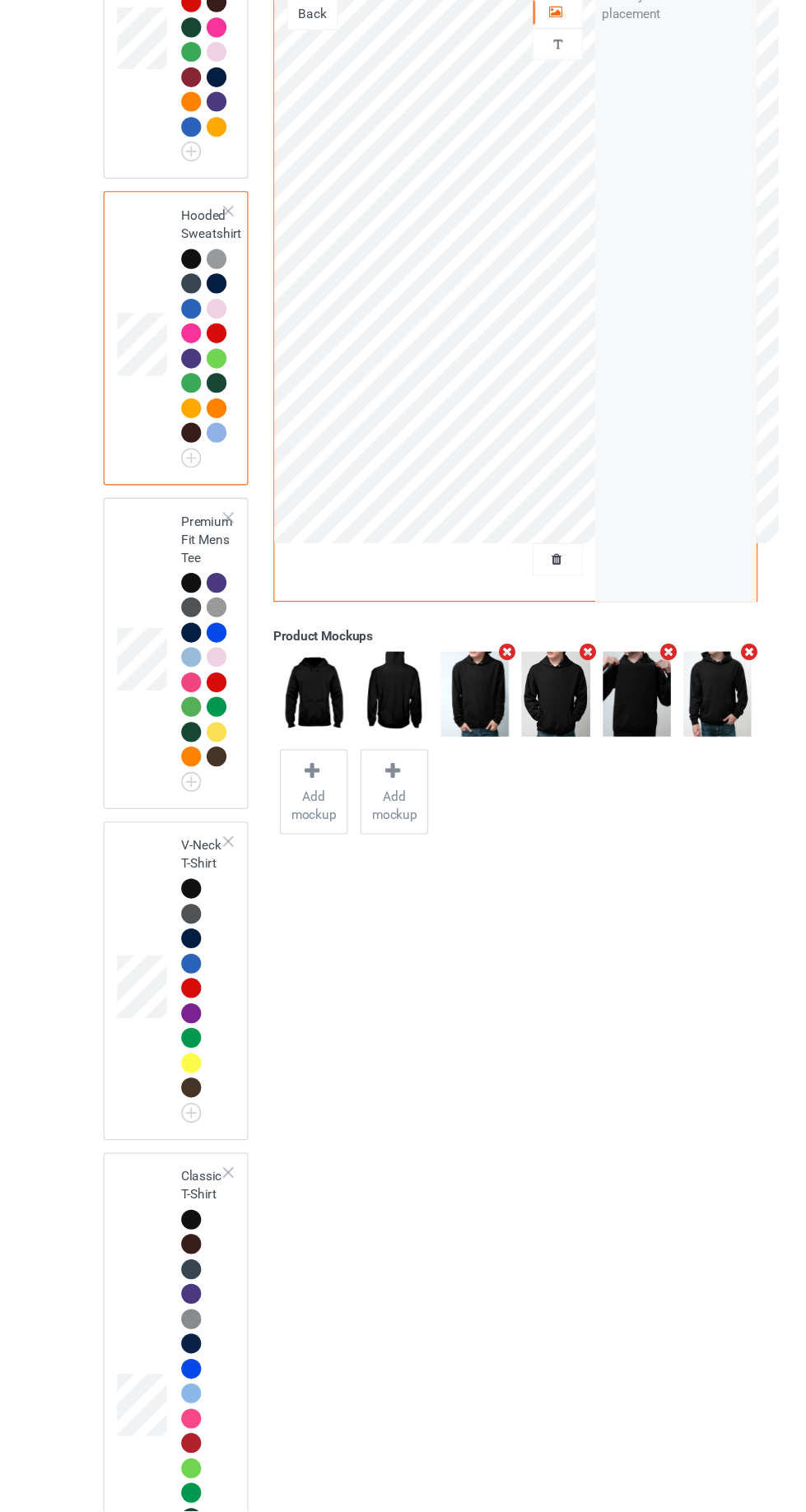
click at [123, 631] on td at bounding box center [143, 731] width 49 height 270
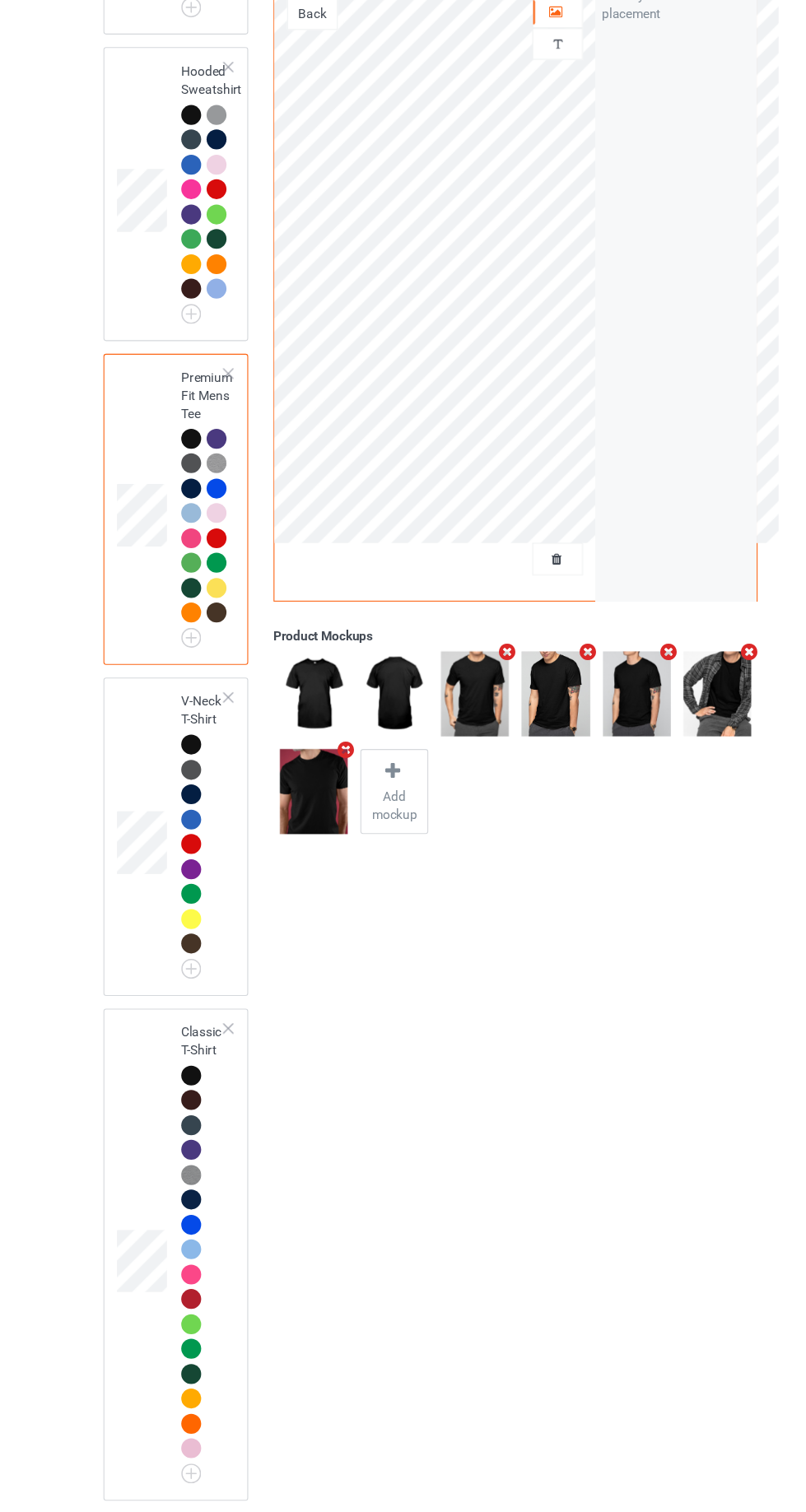
scroll to position [318, 0]
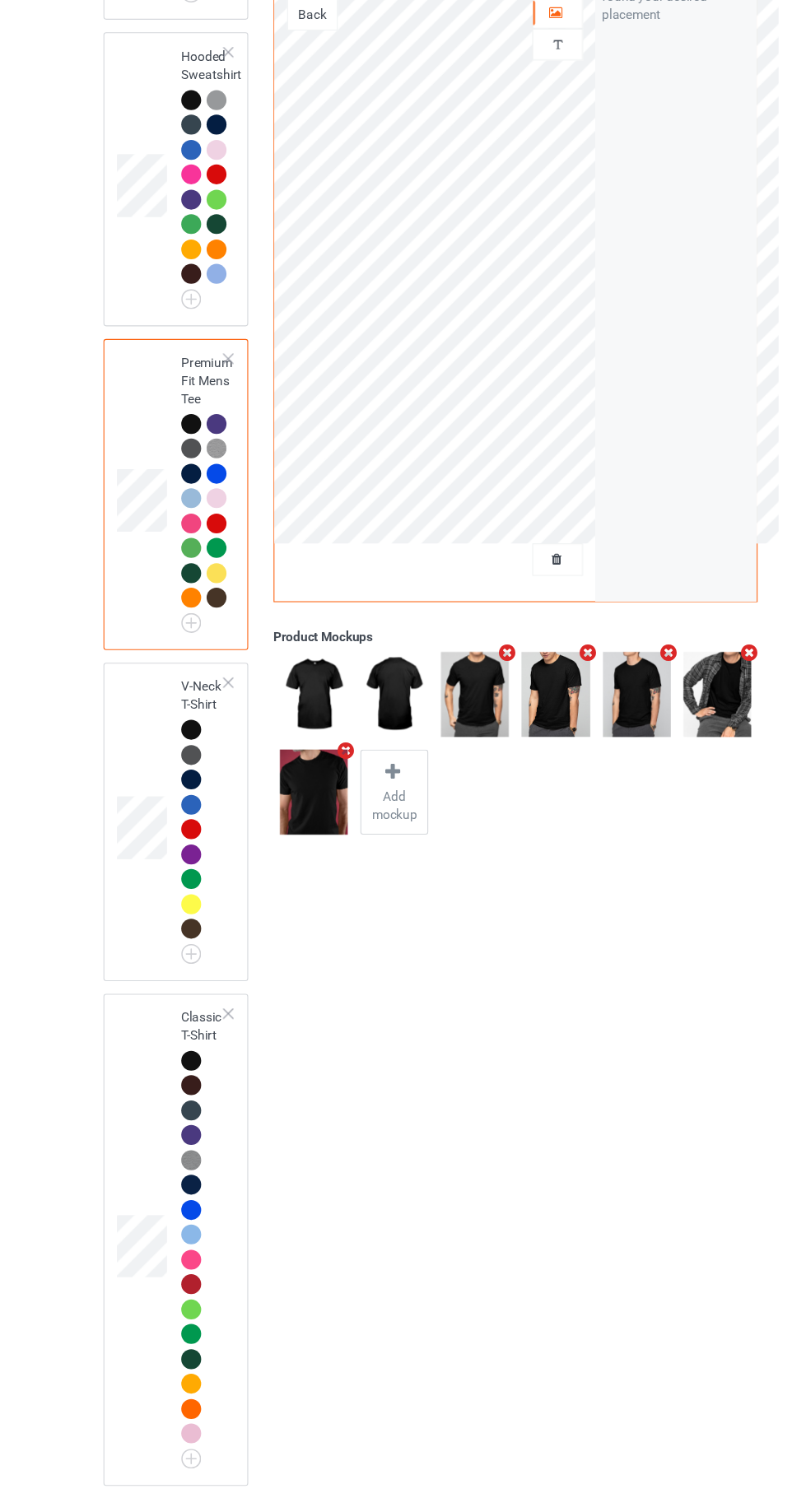
click at [138, 795] on td at bounding box center [143, 884] width 49 height 277
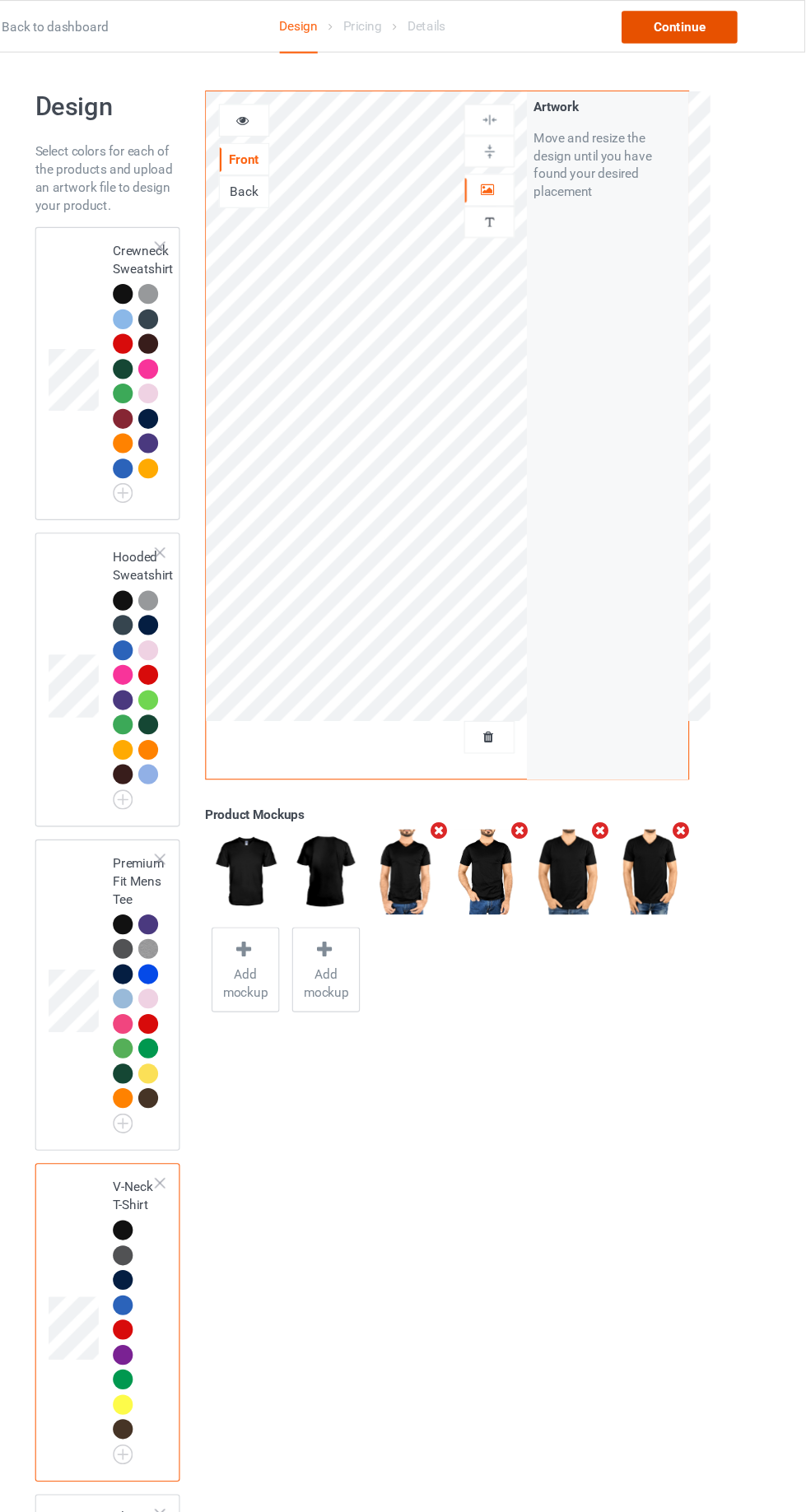
click at [719, 14] on div "Continue" at bounding box center [692, 24] width 106 height 29
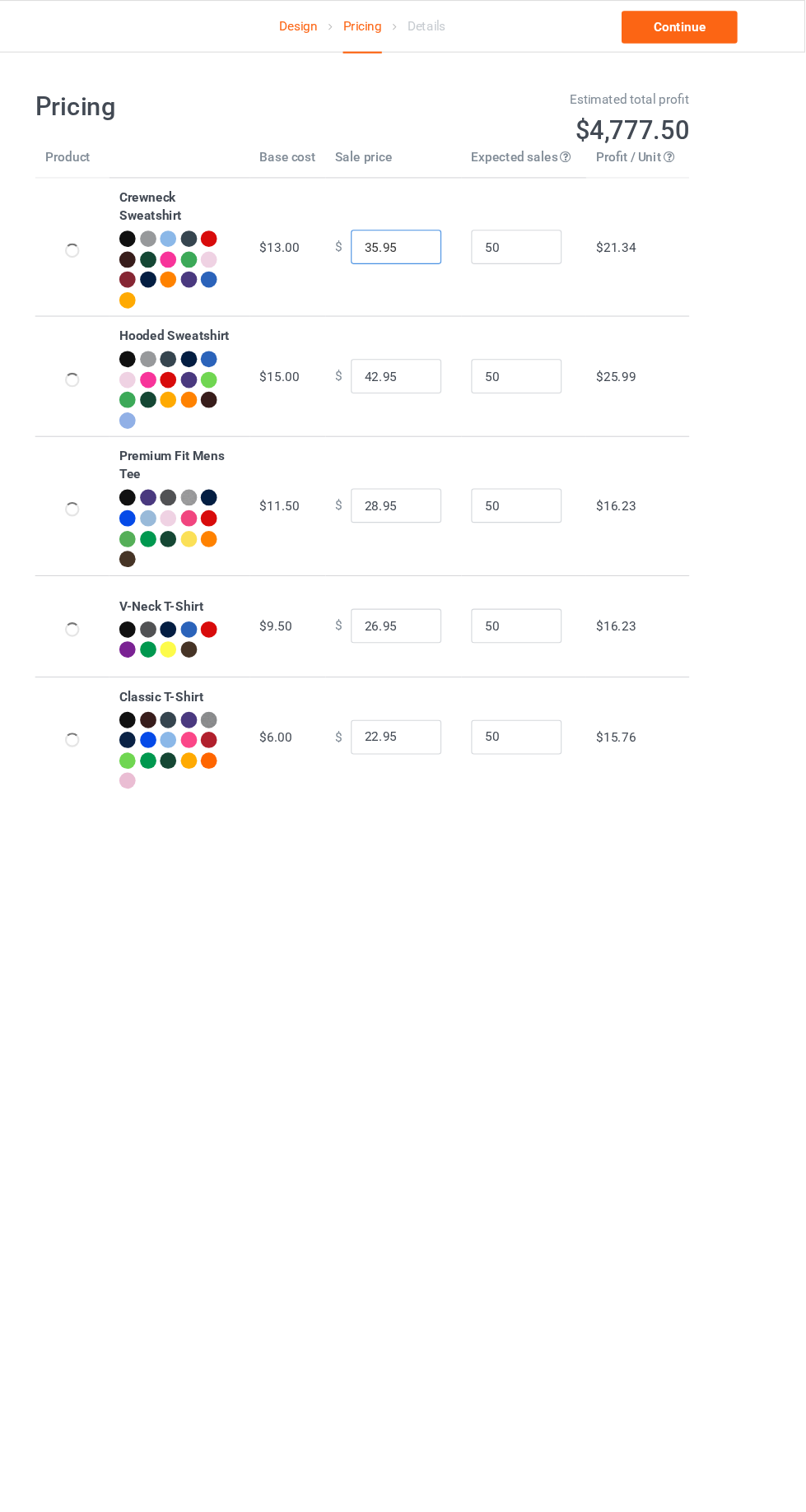
click at [409, 219] on input "35.95" at bounding box center [433, 224] width 82 height 31
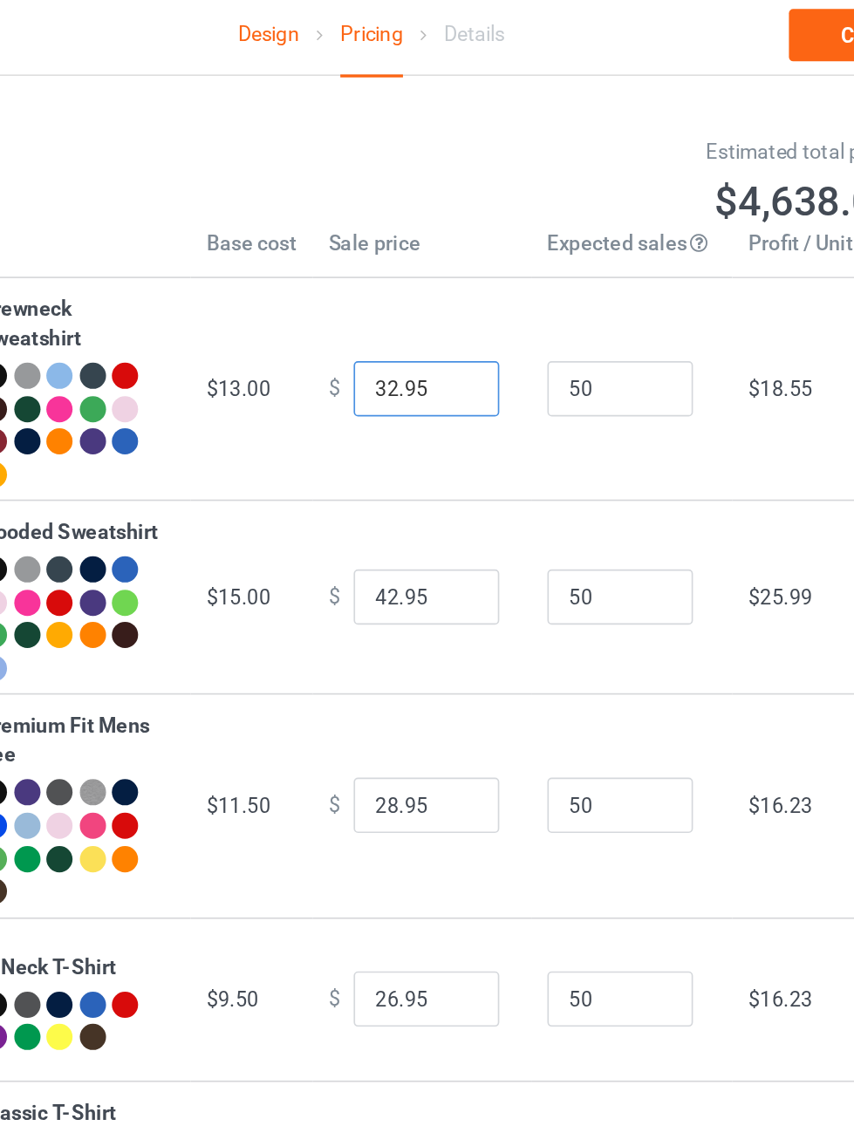
type input "32.95"
click at [426, 362] on input "42.95" at bounding box center [459, 362] width 87 height 33
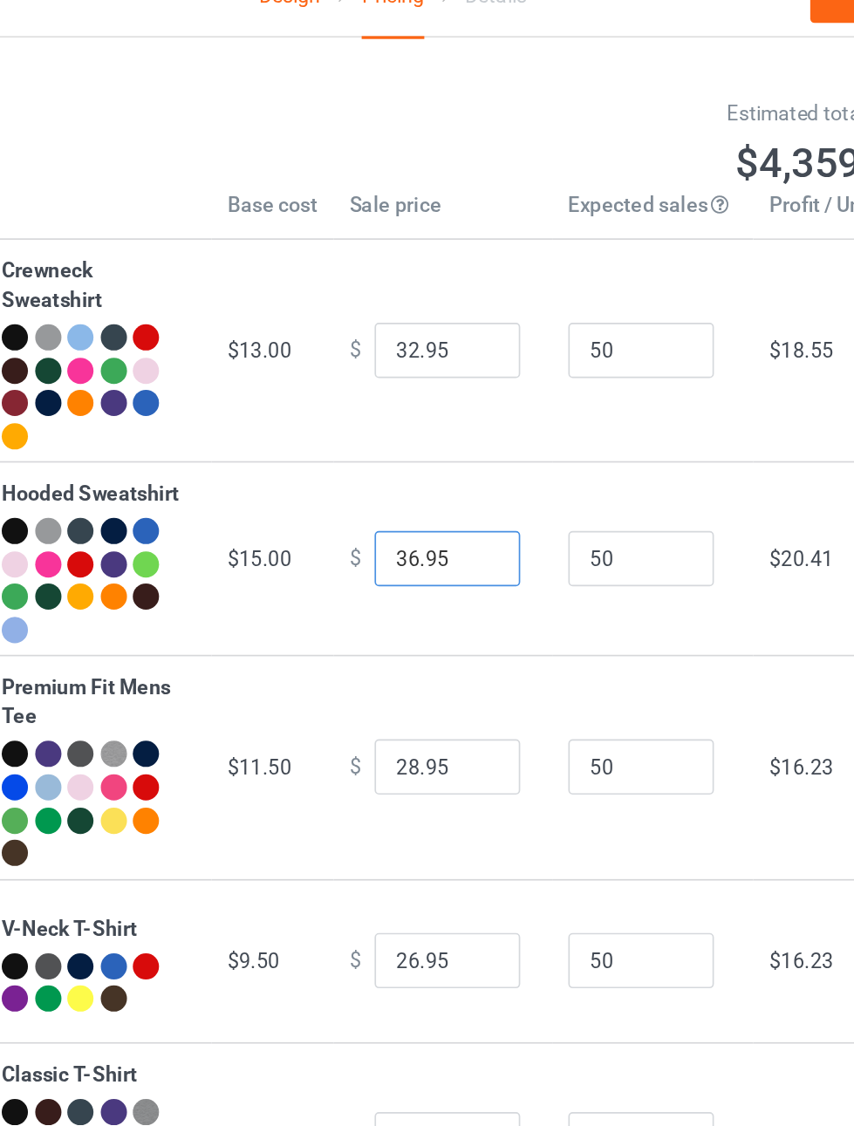
type input "36.95"
click at [427, 487] on input "28.95" at bounding box center [459, 487] width 87 height 33
click at [433, 605] on input "26.95" at bounding box center [459, 603] width 87 height 33
click at [419, 490] on input "28.95" at bounding box center [459, 487] width 87 height 33
type input "24.95"
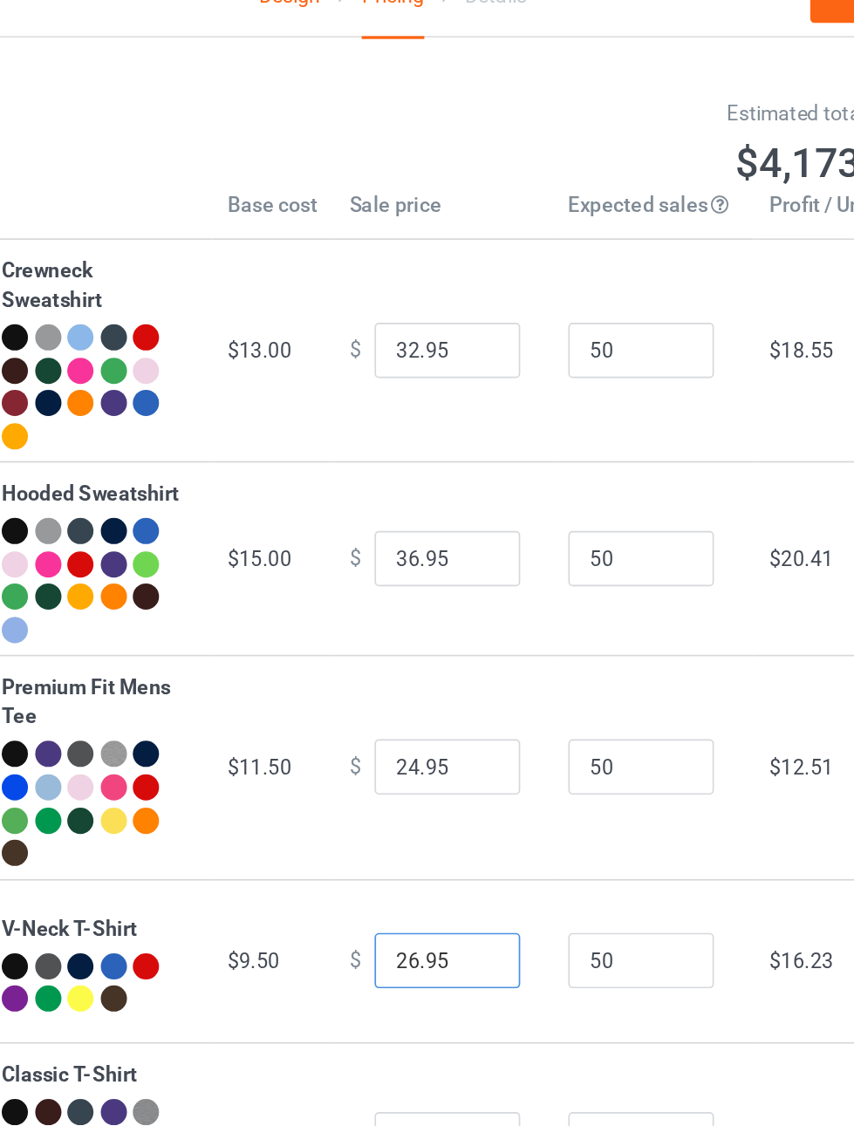
click at [434, 599] on input "26.95" at bounding box center [459, 603] width 87 height 33
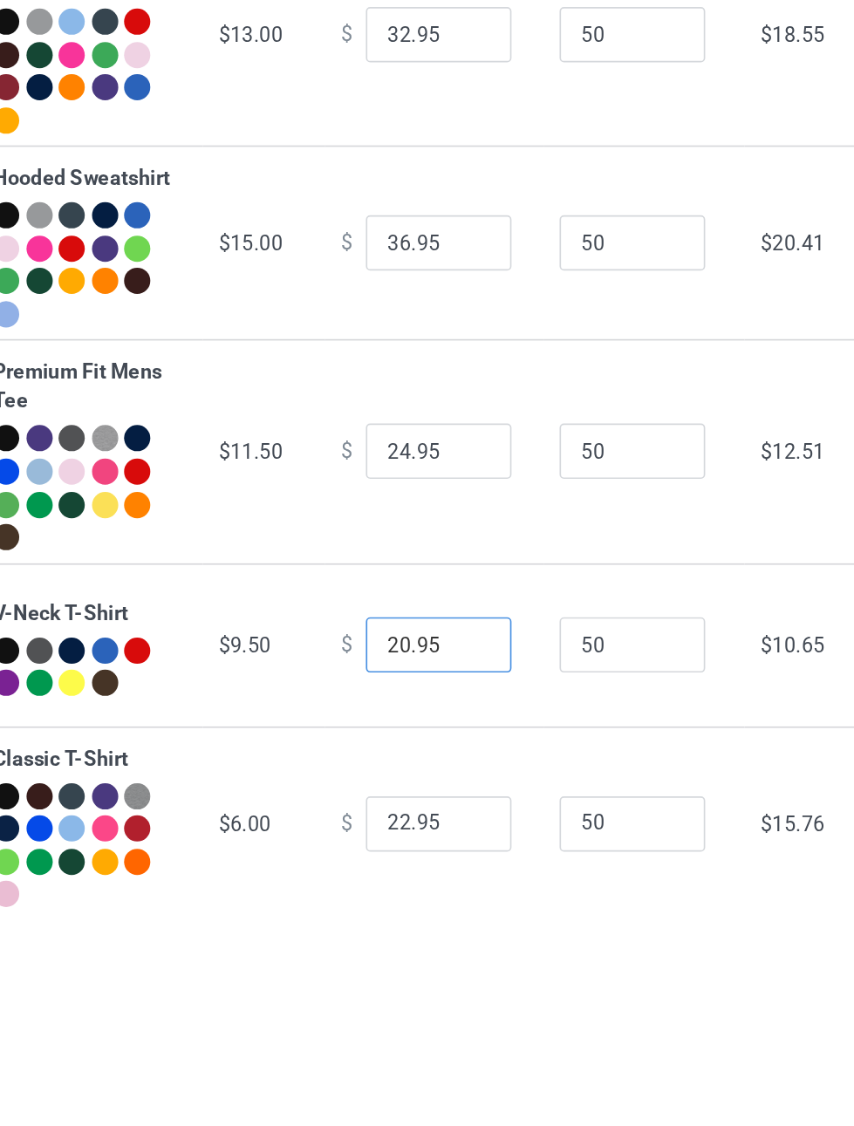
type input "20.95"
click at [431, 706] on input "22.95" at bounding box center [459, 710] width 87 height 33
type input "17.95"
click at [648, 841] on body "Design Pricing Details Continue Pricing Estimated total profit $3,661.50 Produc…" at bounding box center [427, 614] width 854 height 1126
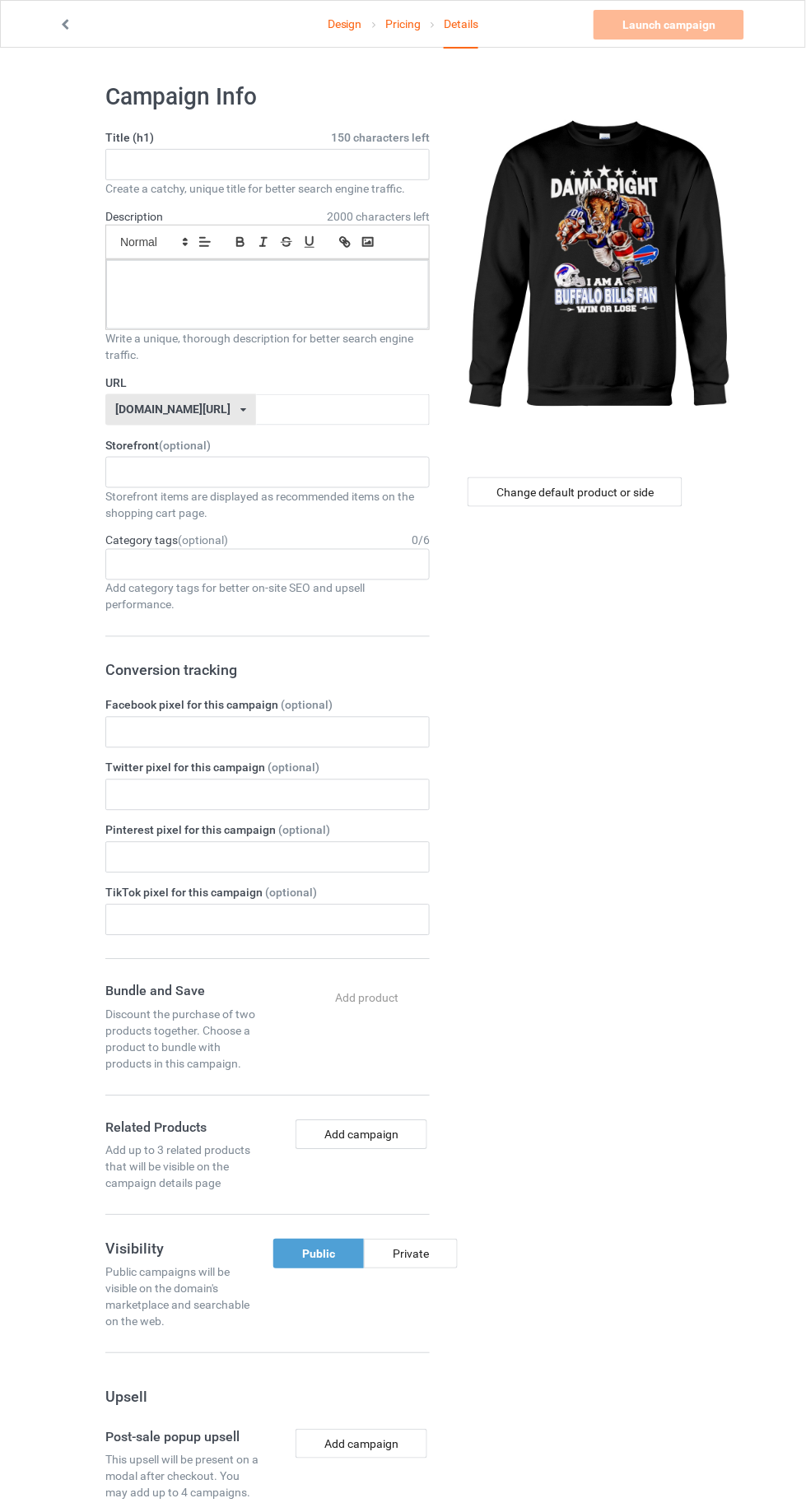
click at [397, 23] on link "Pricing" at bounding box center [402, 24] width 35 height 46
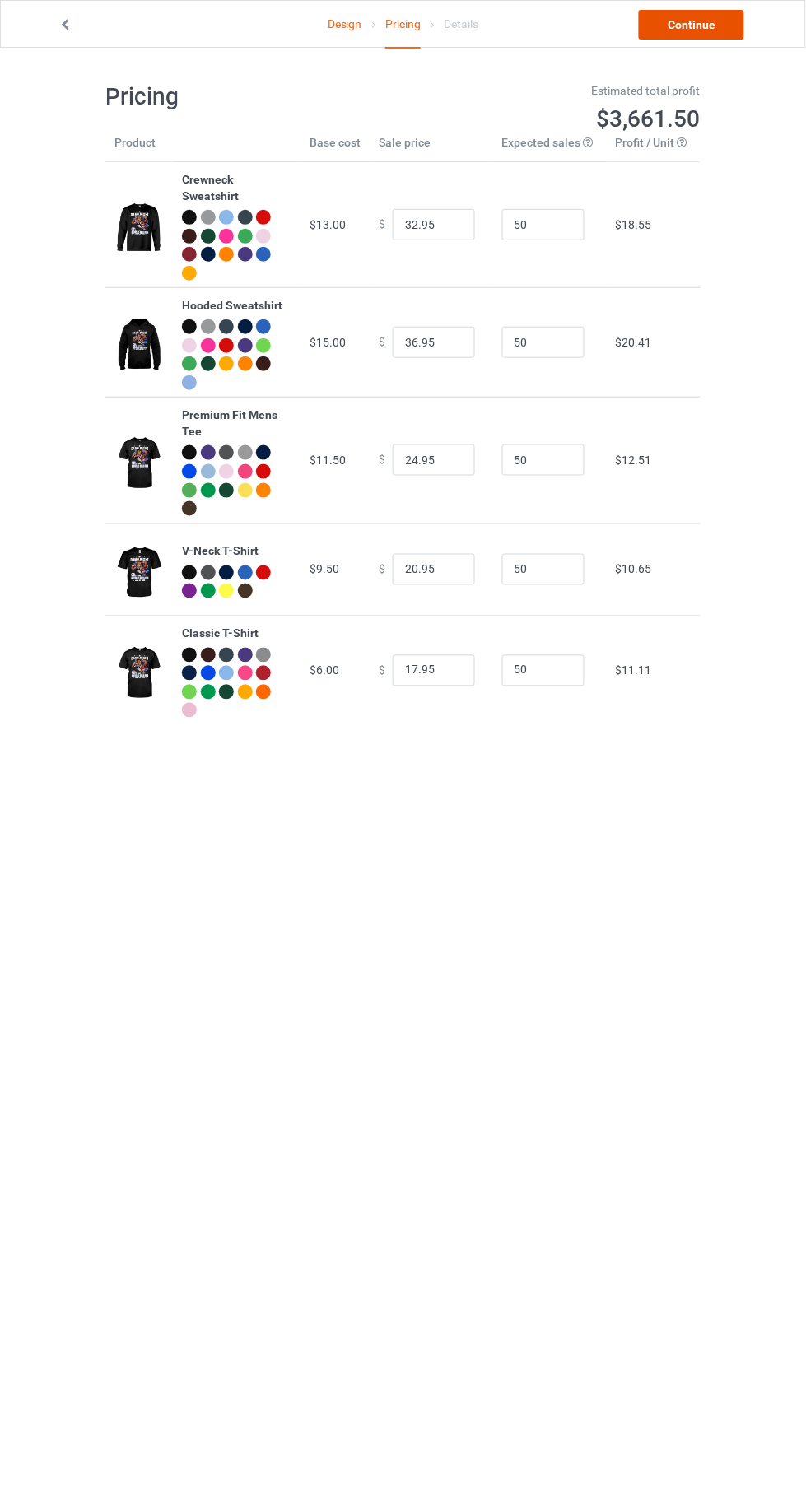
click at [671, 16] on link "Continue" at bounding box center [692, 24] width 106 height 29
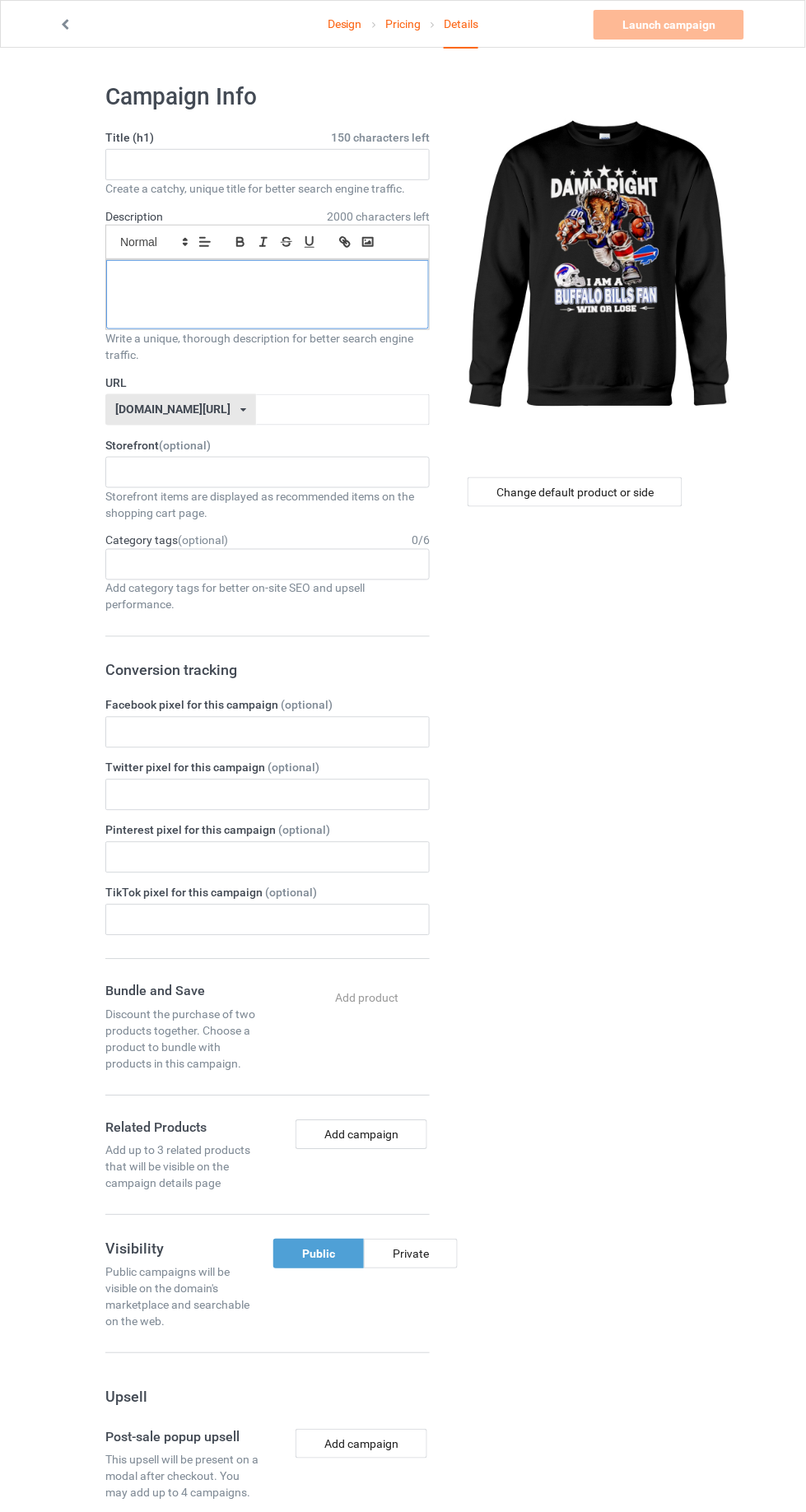
click at [177, 292] on div at bounding box center [267, 294] width 323 height 69
click at [176, 276] on p at bounding box center [267, 278] width 296 height 16
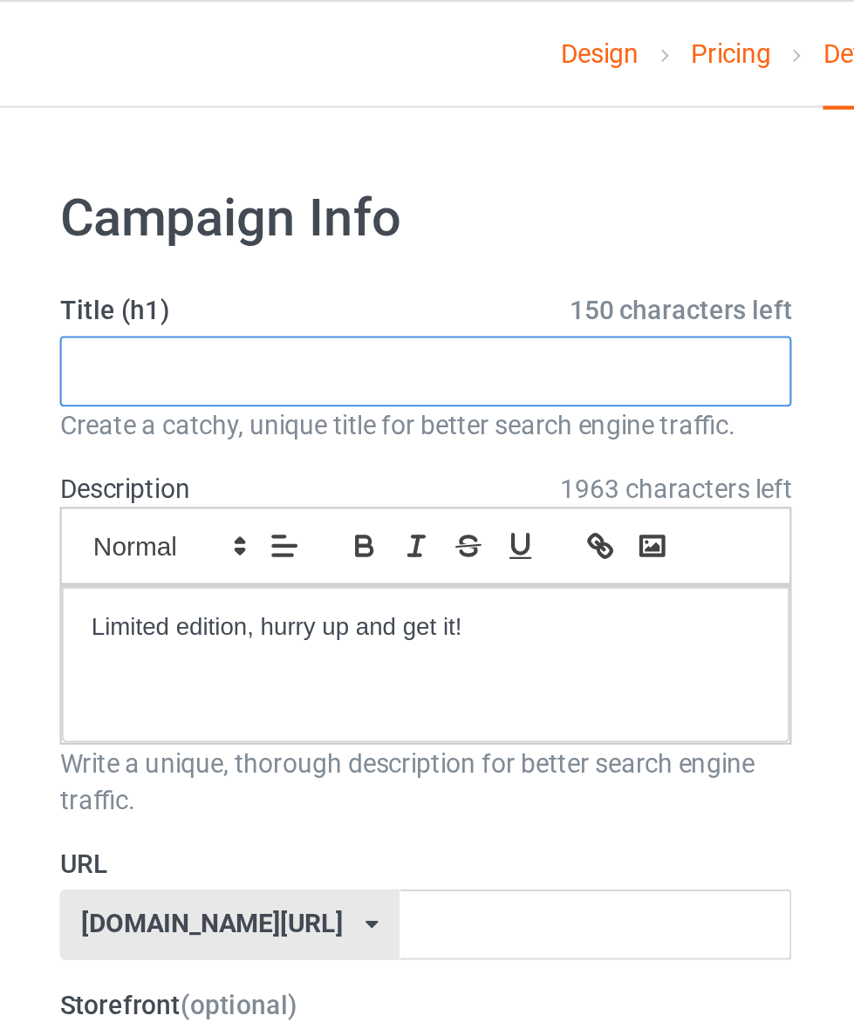
paste input "DAMN RIGHT IAMA BILLS FAN WIN OR LOSE"
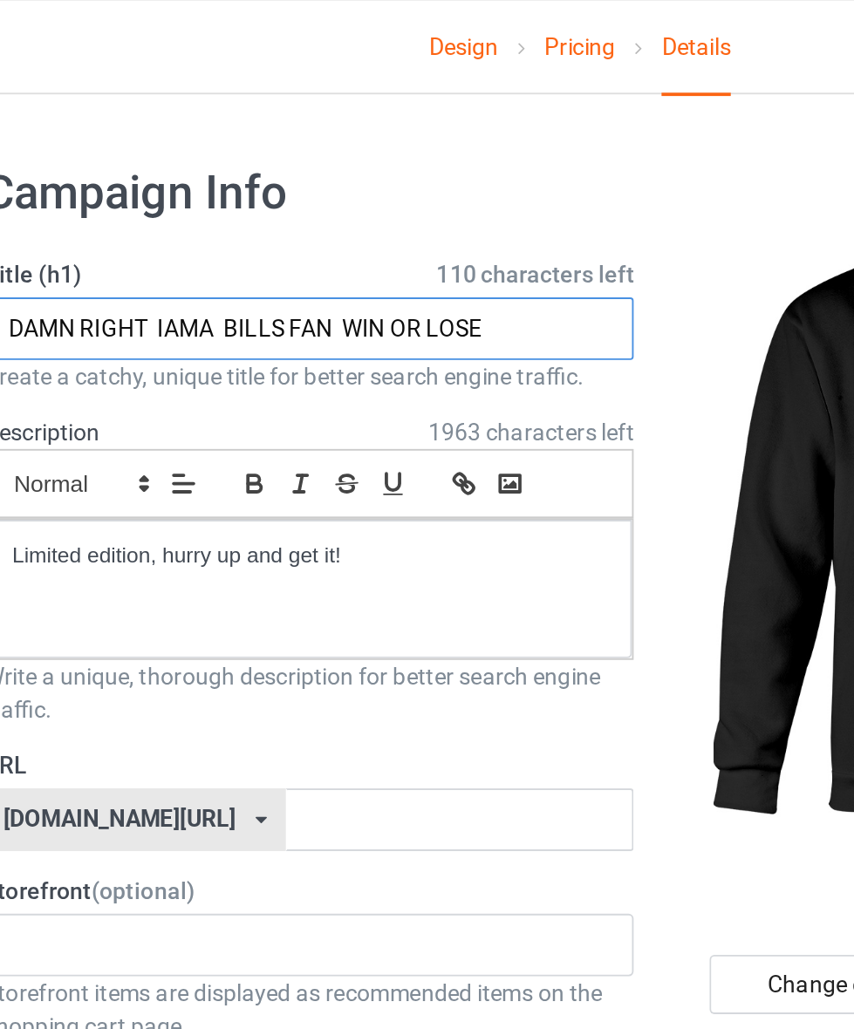
click at [203, 180] on input "DAMN RIGHT IAMA BILLS FAN WIN OR LOSE" at bounding box center [284, 174] width 344 height 33
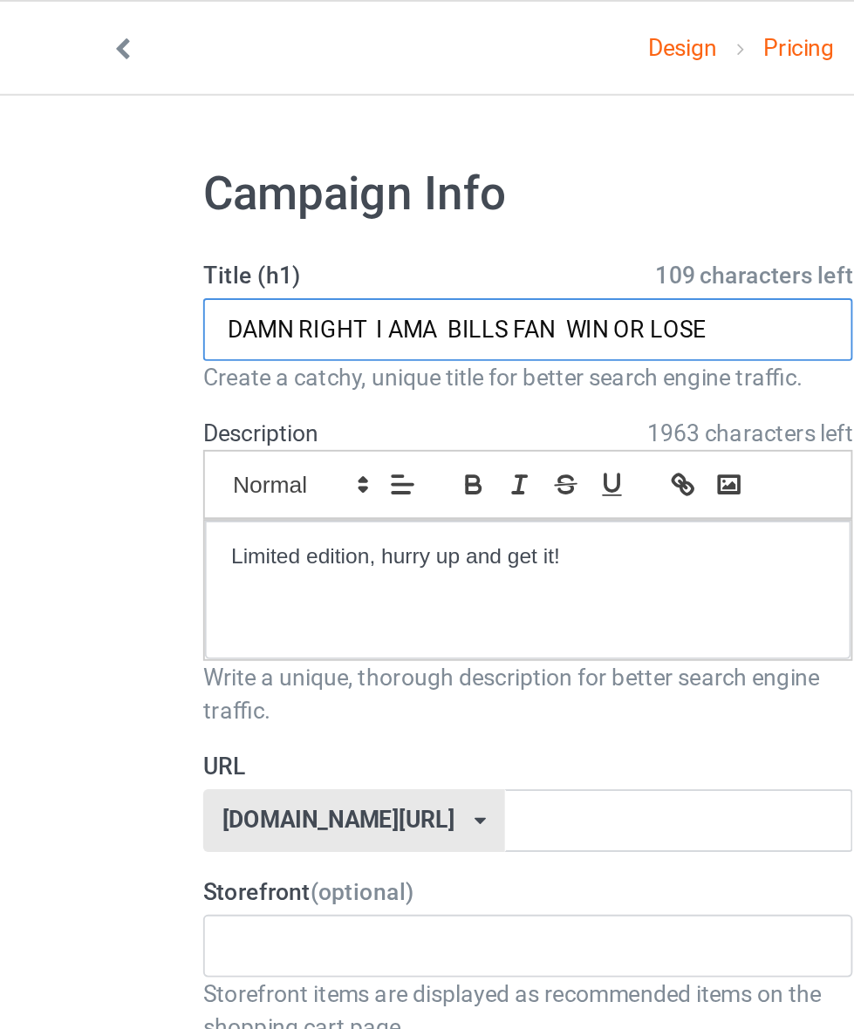
click at [230, 172] on input "DAMN RIGHT I AMA BILLS FAN WIN OR LOSE" at bounding box center [284, 174] width 344 height 33
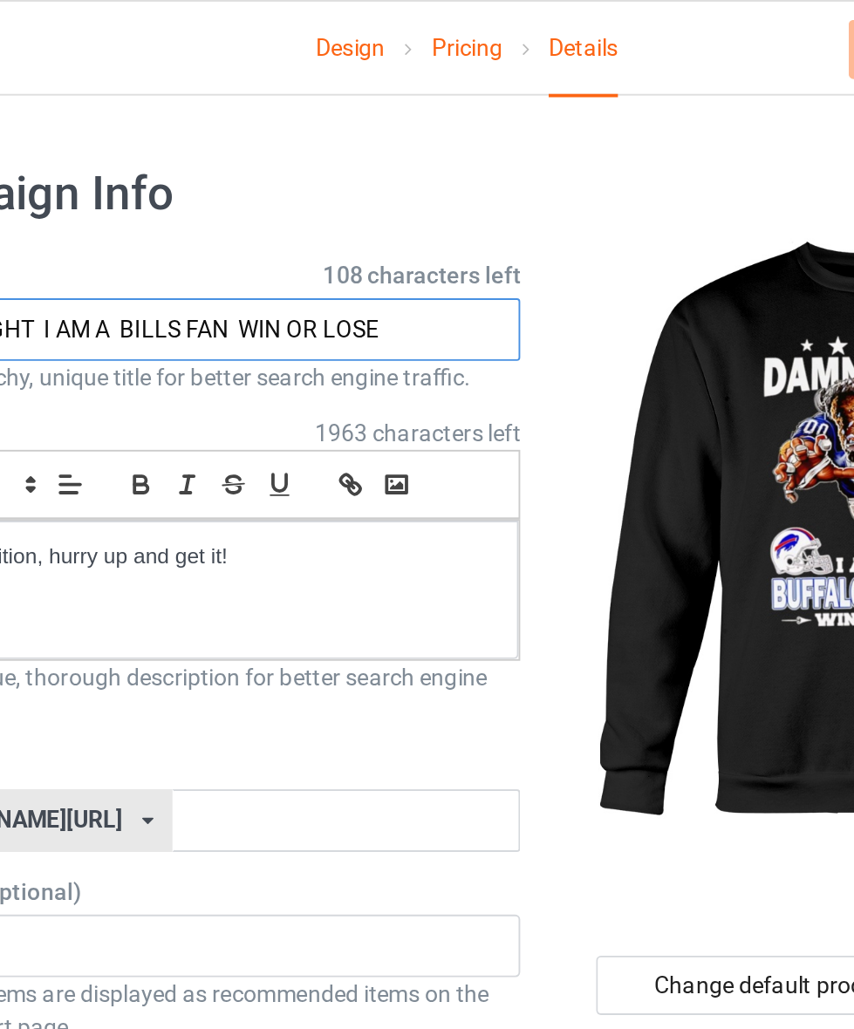
click at [243, 181] on input "DAMN RIGHT I AM A BILLS FAN WIN OR LOSE" at bounding box center [284, 174] width 344 height 33
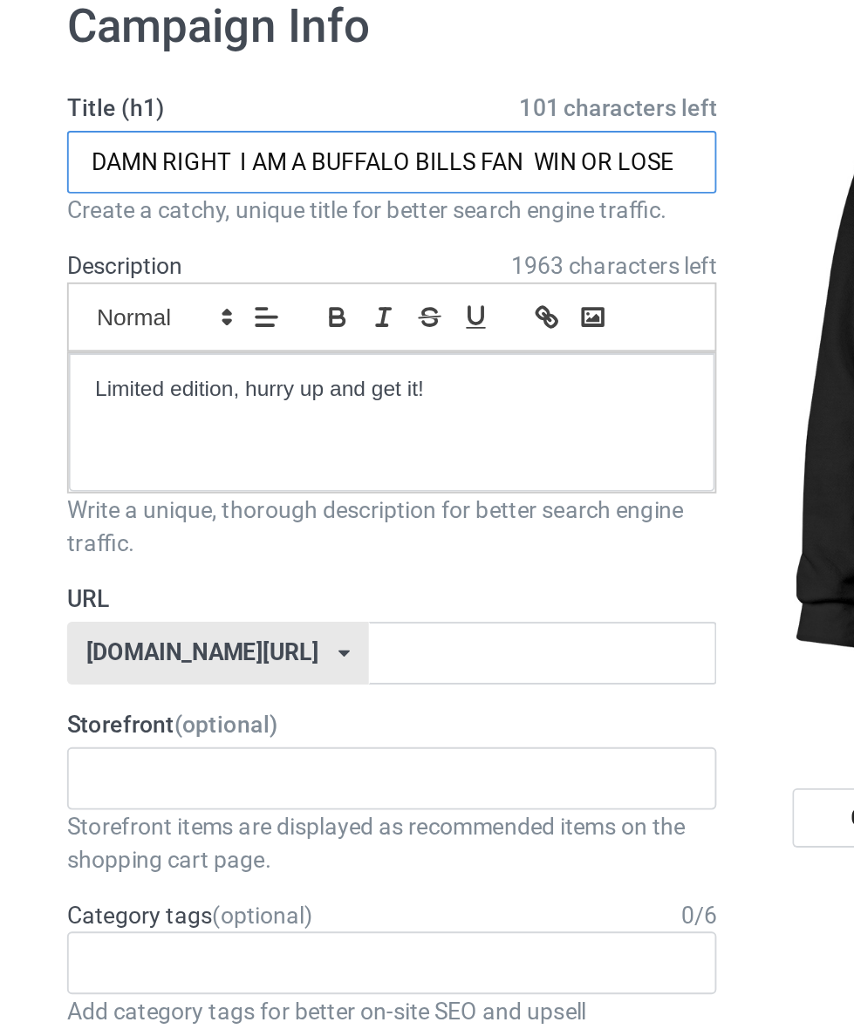
type input "DAMN RIGHT I AM A BUFFALO BILLS FAN WIN OR LOSE"
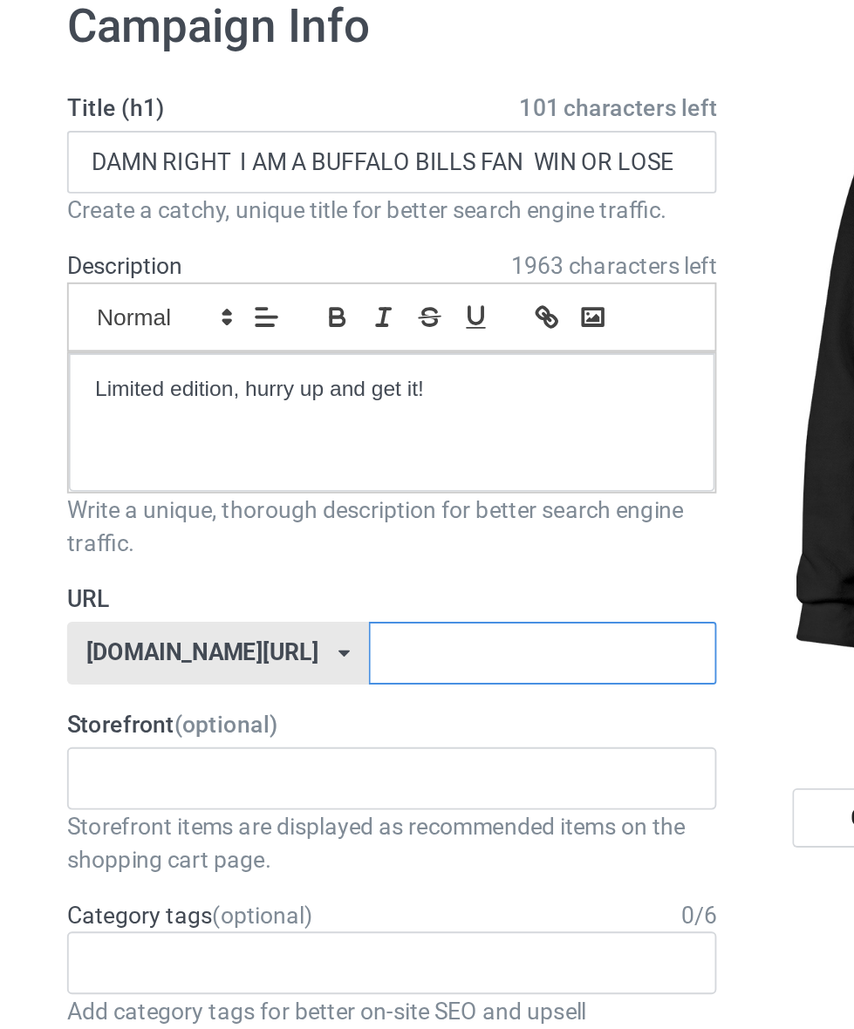
click at [271, 436] on input "text" at bounding box center [363, 434] width 184 height 33
type input "Driabbfwol235"
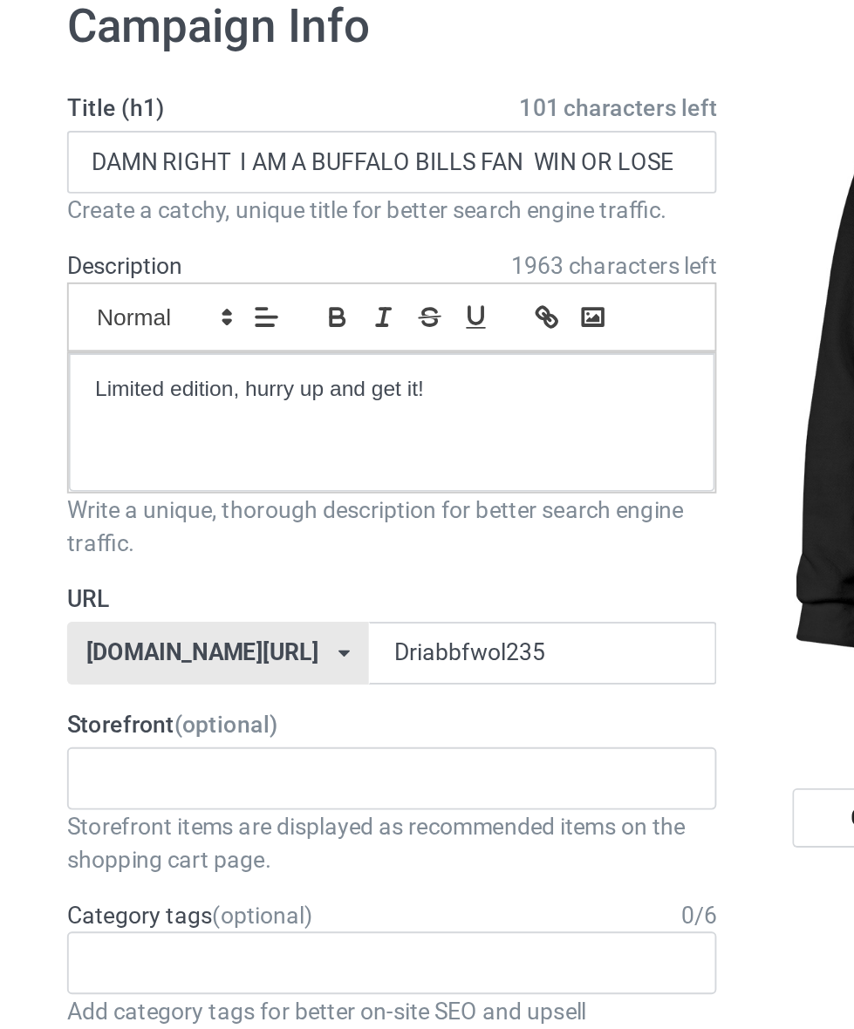
click at [143, 473] on label "Storefront (optional)" at bounding box center [284, 471] width 344 height 17
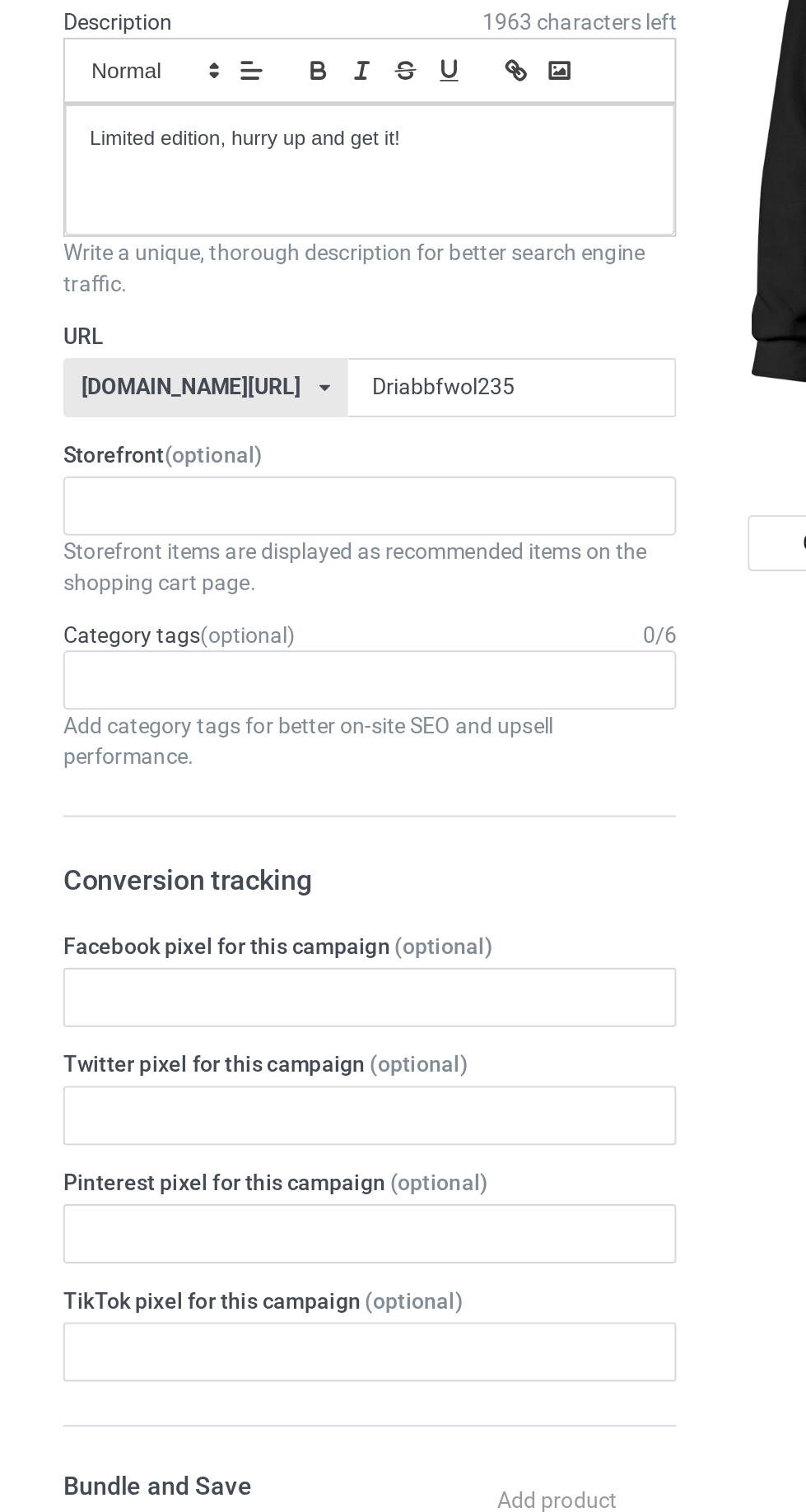
click at [141, 466] on input "text" at bounding box center [130, 472] width 25 height 14
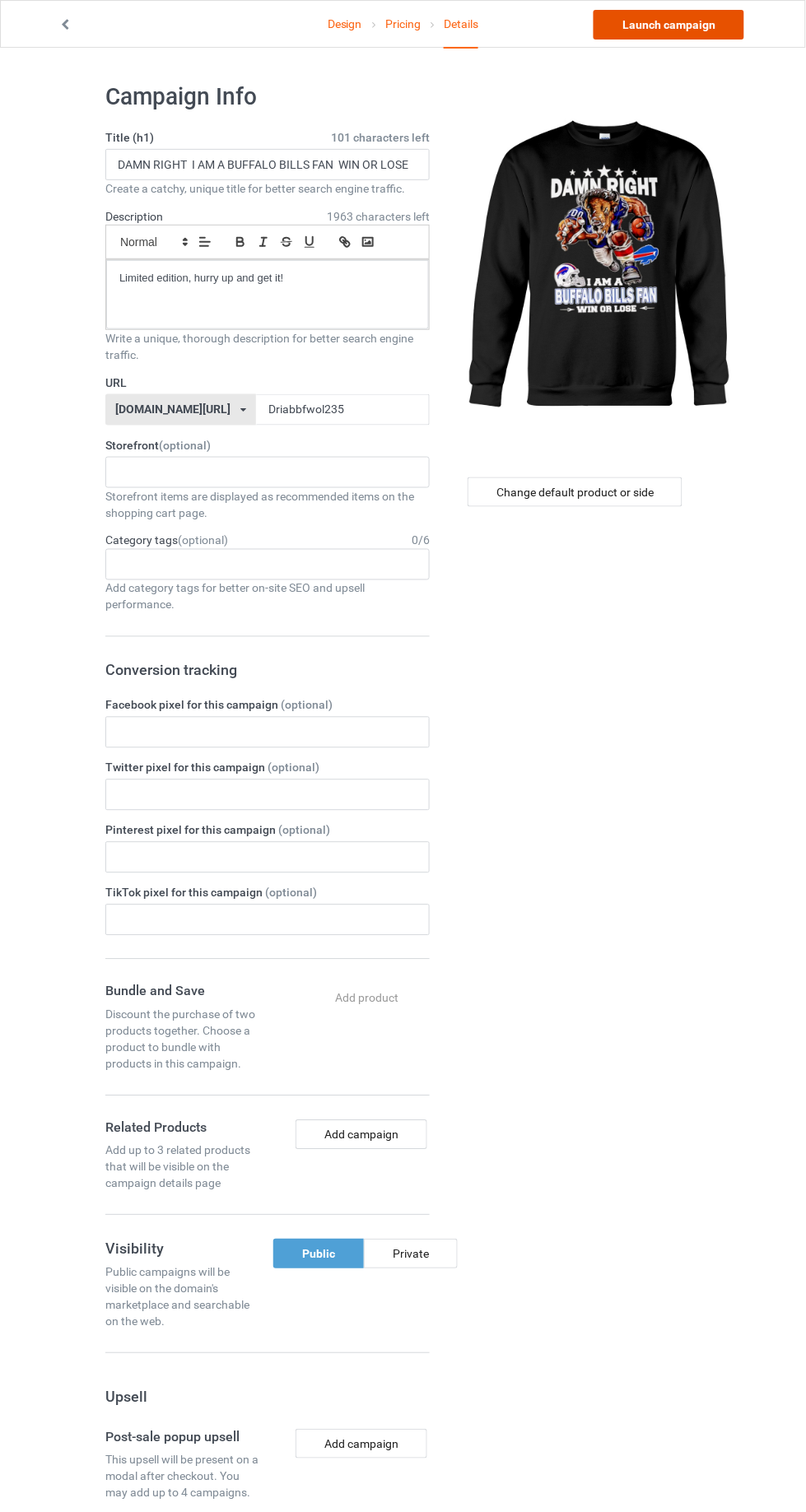
click at [711, 29] on link "Launch campaign" at bounding box center [669, 24] width 151 height 29
